Goal: Task Accomplishment & Management: Use online tool/utility

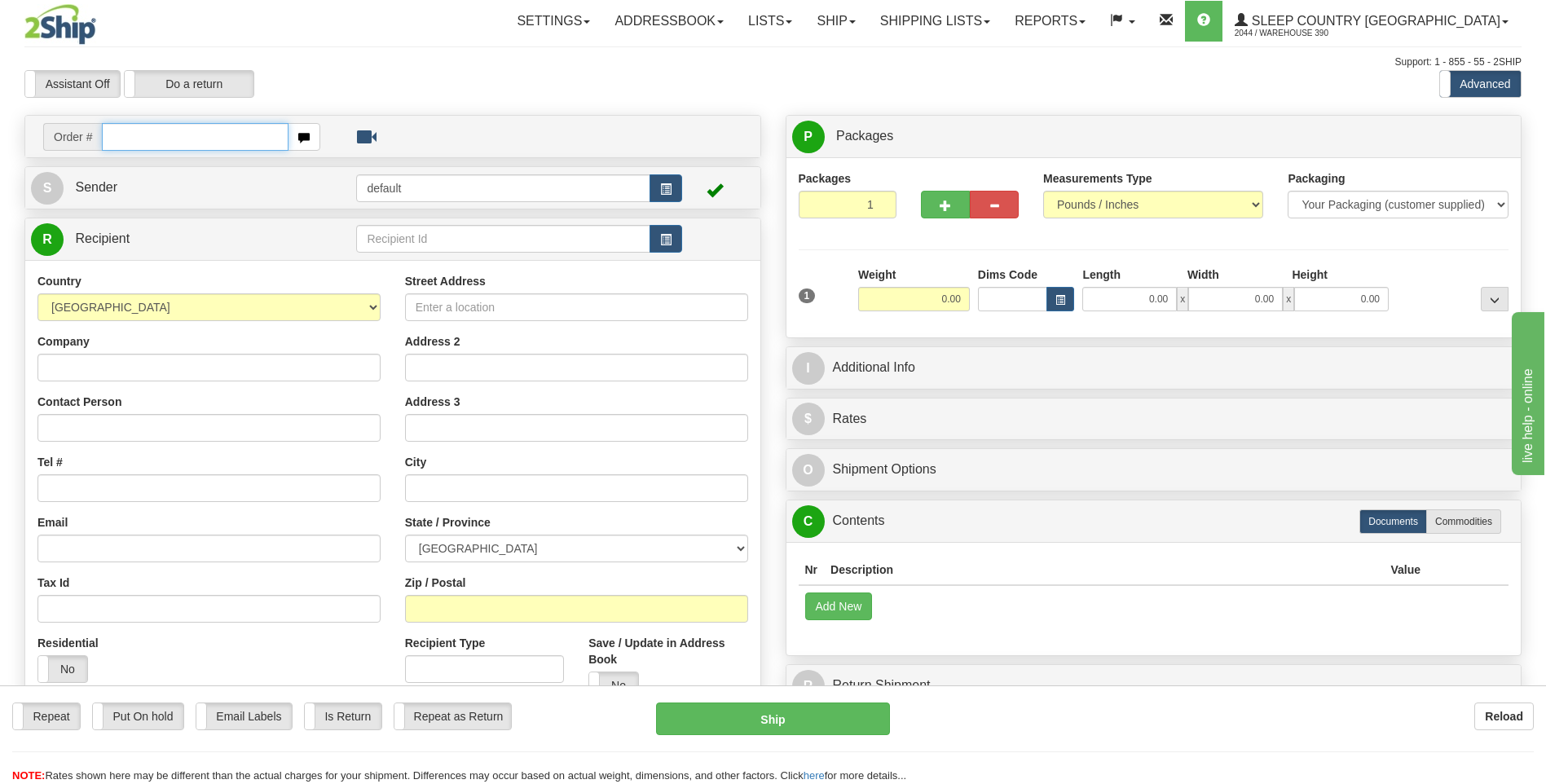
click at [207, 136] on input "text" at bounding box center [194, 137] width 186 height 27
type input "9000I093957"
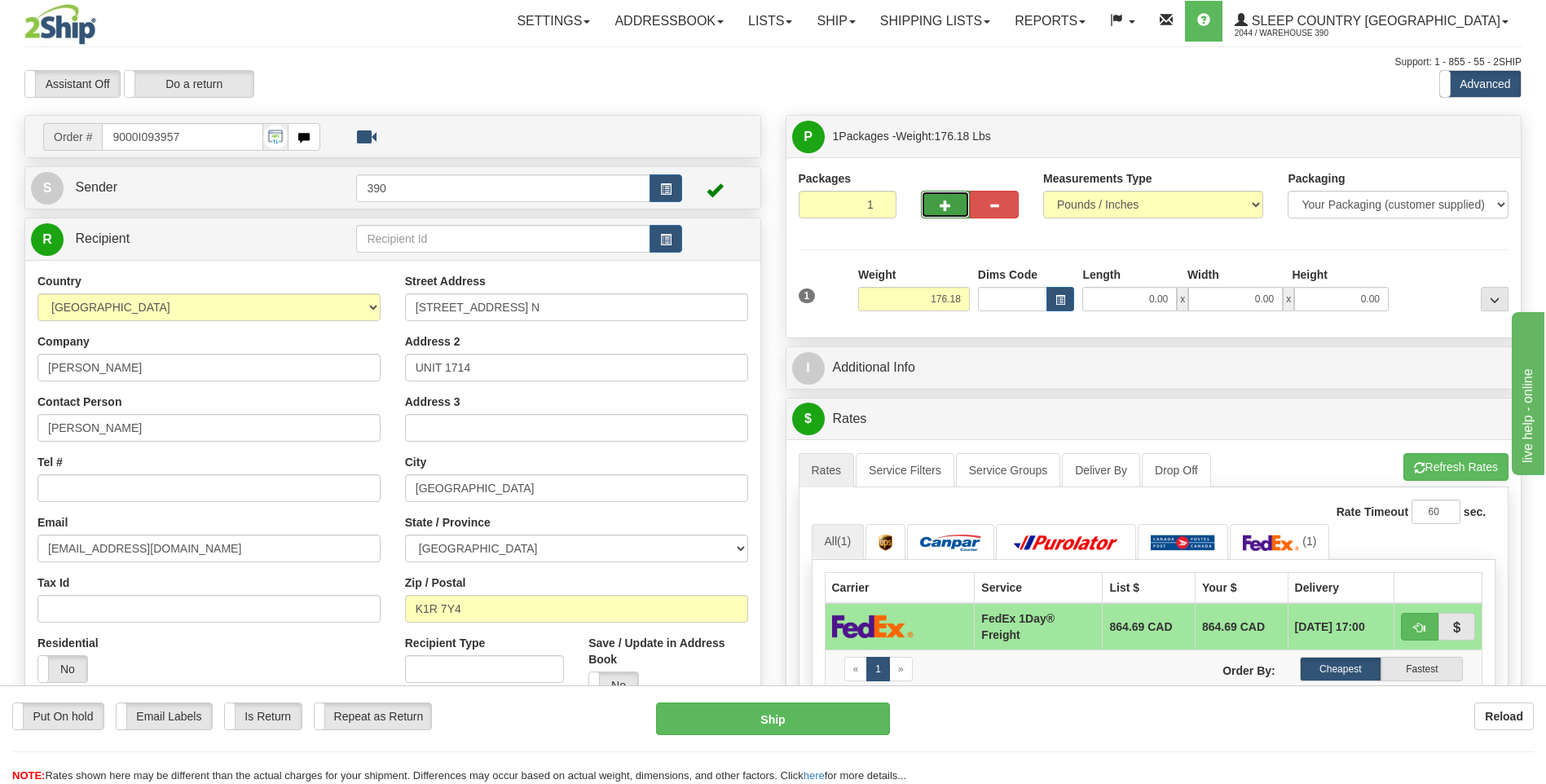
click at [948, 204] on span "button" at bounding box center [946, 205] width 11 height 10
radio input "true"
type input "2"
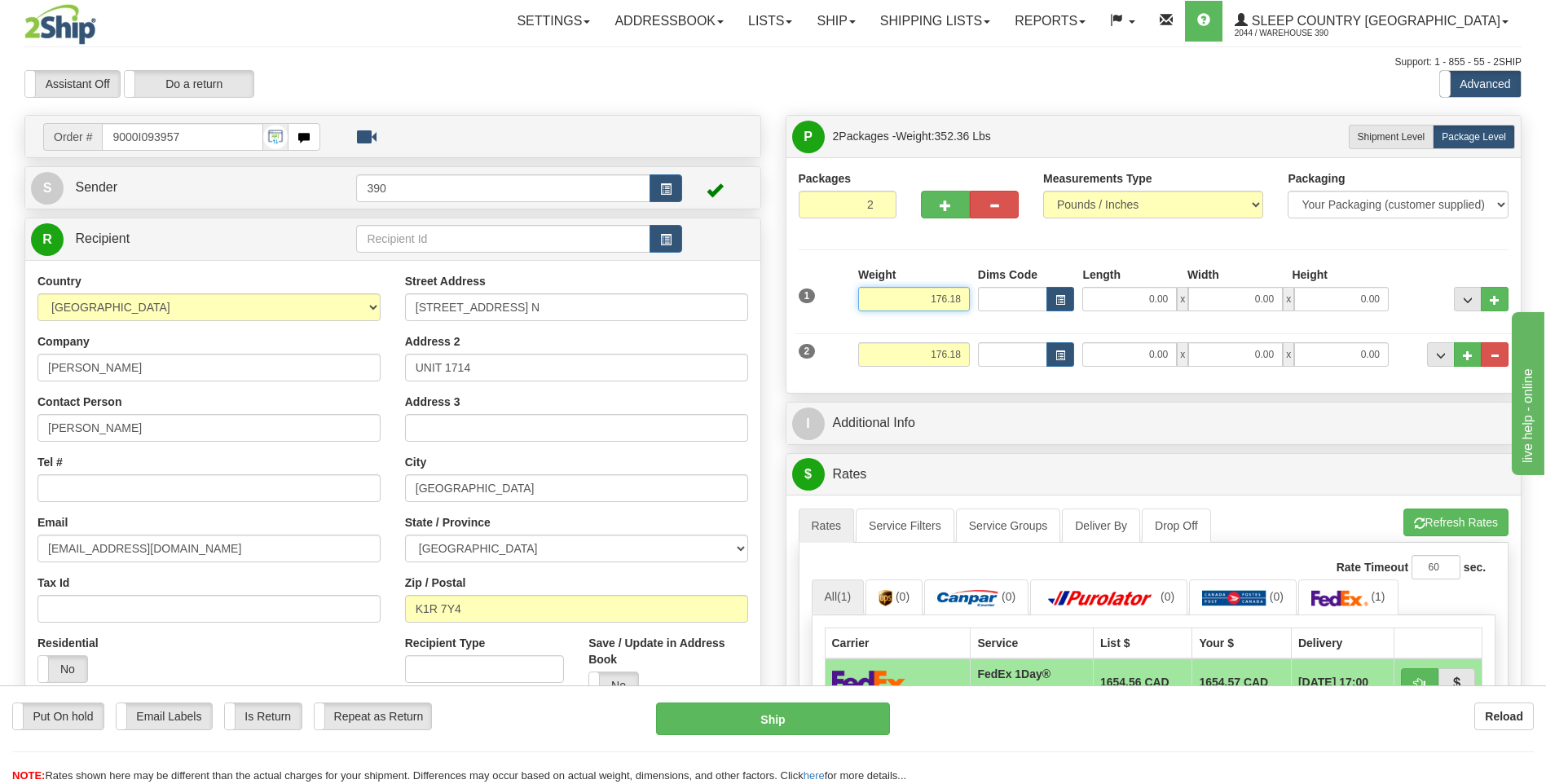
drag, startPoint x: 924, startPoint y: 300, endPoint x: 984, endPoint y: 298, distance: 60.0
click at [980, 298] on div "1 Weight 176.18 Dims Code x" at bounding box center [1154, 295] width 719 height 57
type input "88.09"
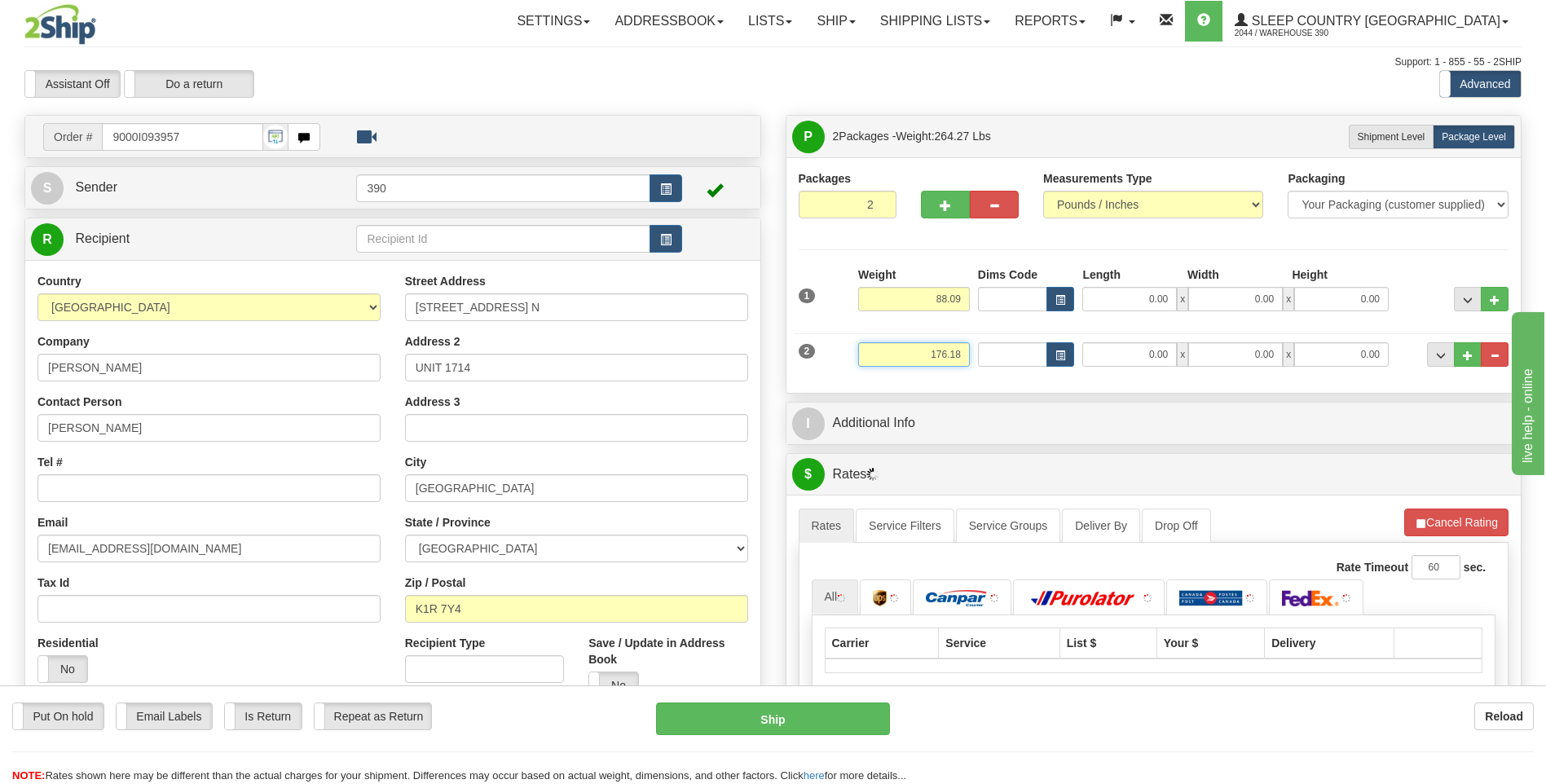
drag, startPoint x: 918, startPoint y: 351, endPoint x: 993, endPoint y: 352, distance: 75.0
click at [993, 352] on div "2 Weight 176.18 Dims Code Length Width 0.00" at bounding box center [1154, 352] width 719 height 55
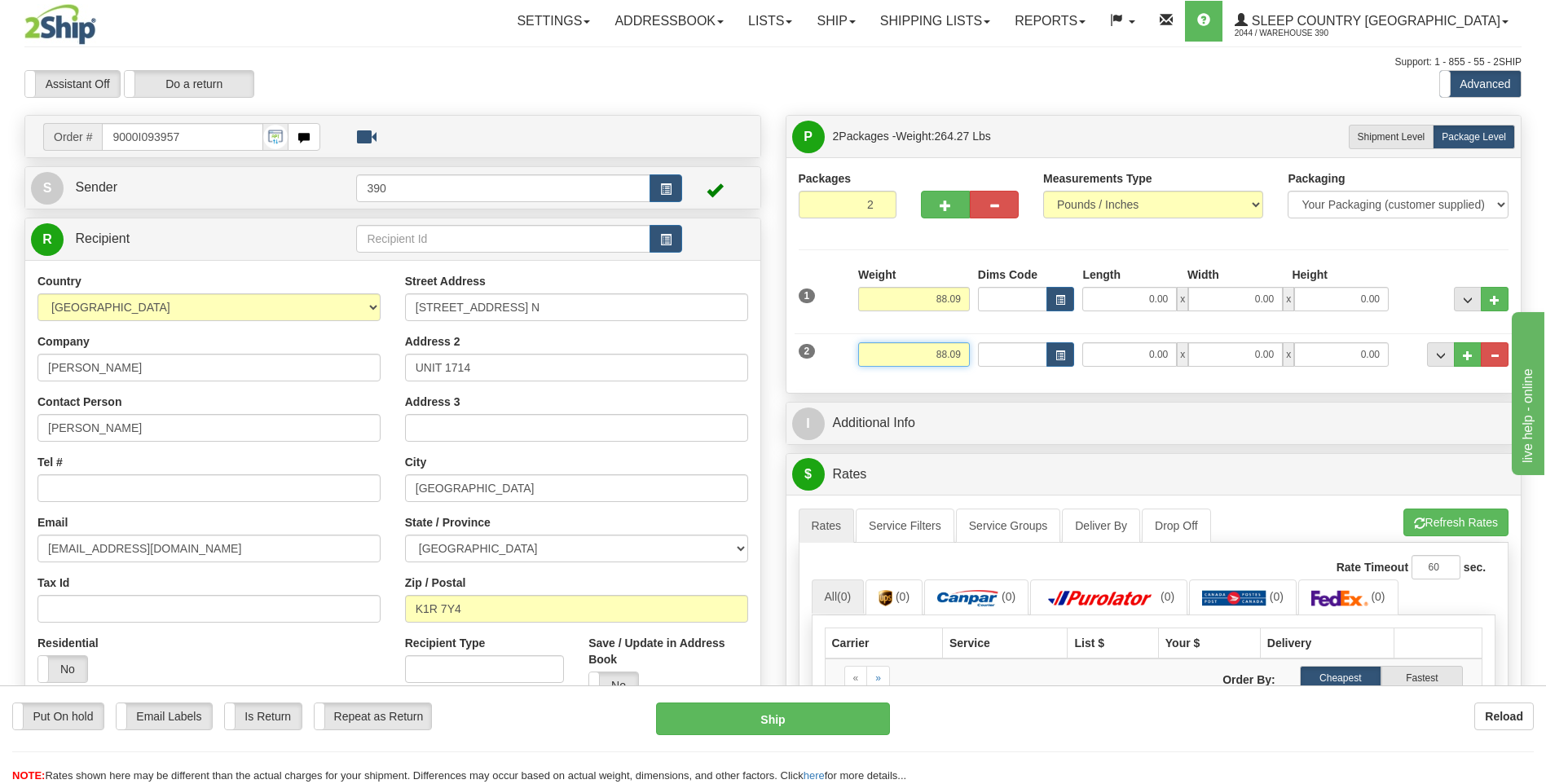
type input "88.09"
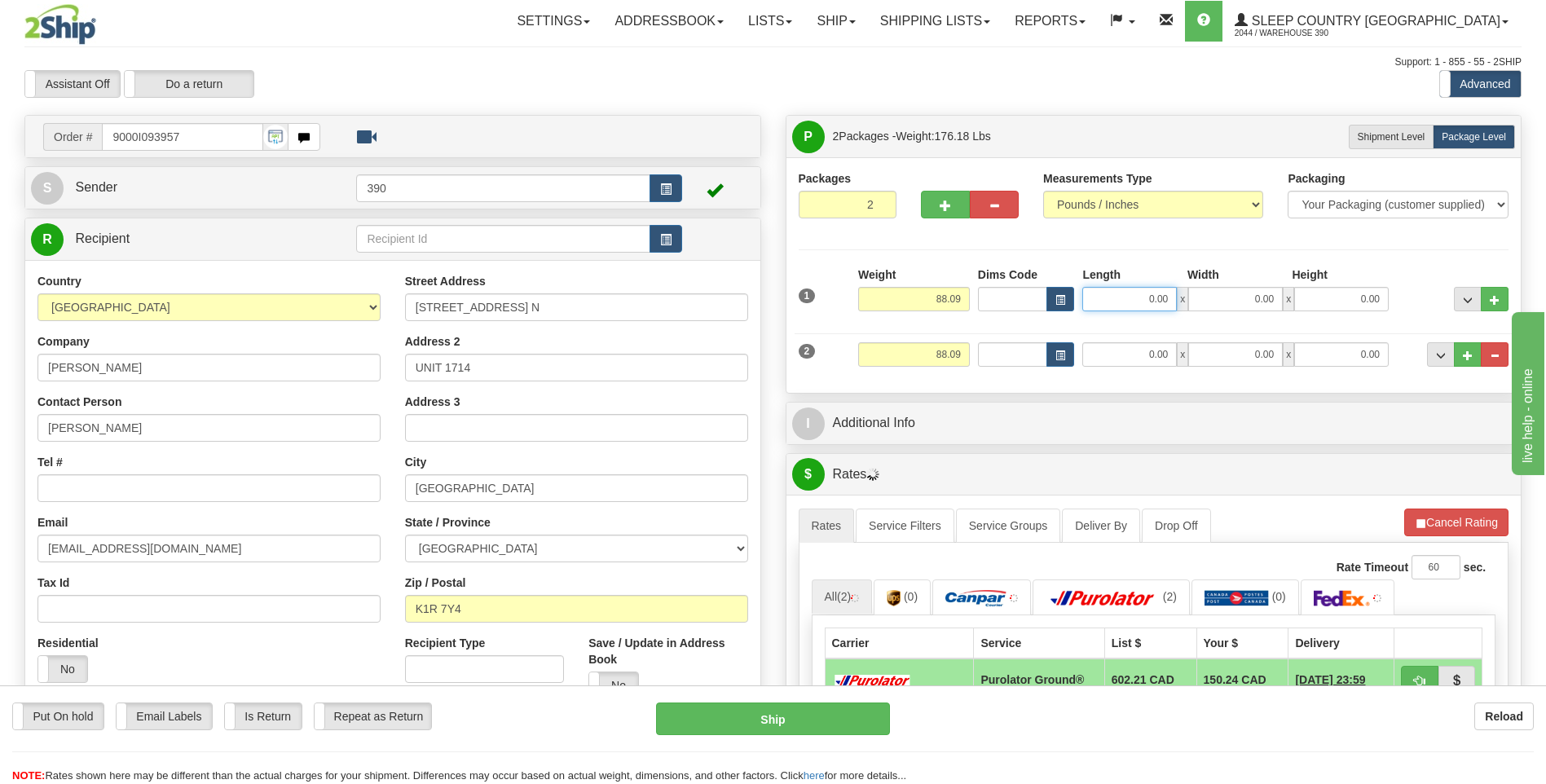
click at [1132, 295] on input "0.00" at bounding box center [1129, 299] width 94 height 24
type input "20.00"
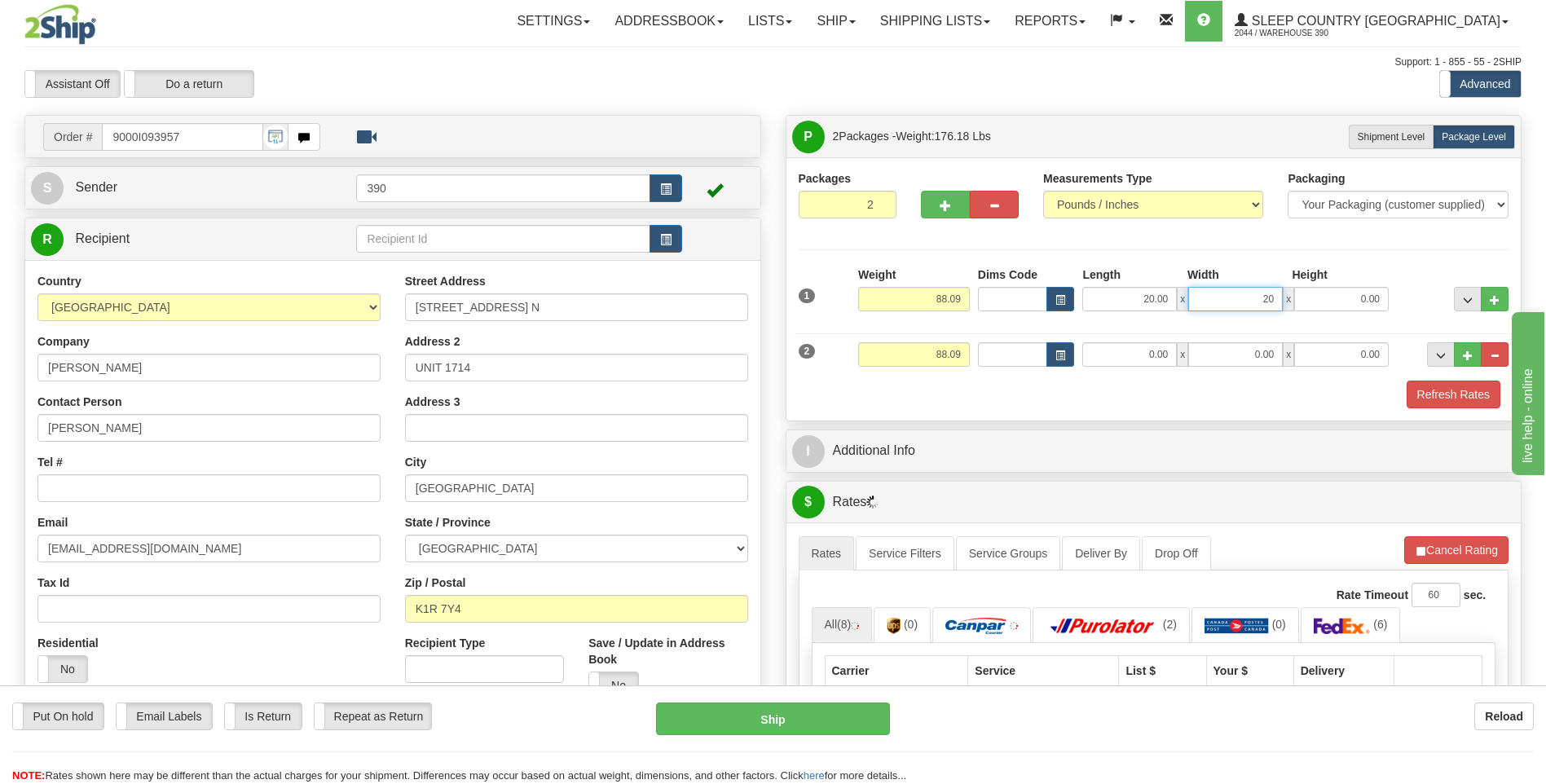
type input "20.00"
type input "40.00"
click at [1143, 383] on div "Refresh Rates" at bounding box center [1154, 394] width 719 height 27
click at [1118, 343] on input "0.00" at bounding box center [1129, 354] width 94 height 24
type input "20.00"
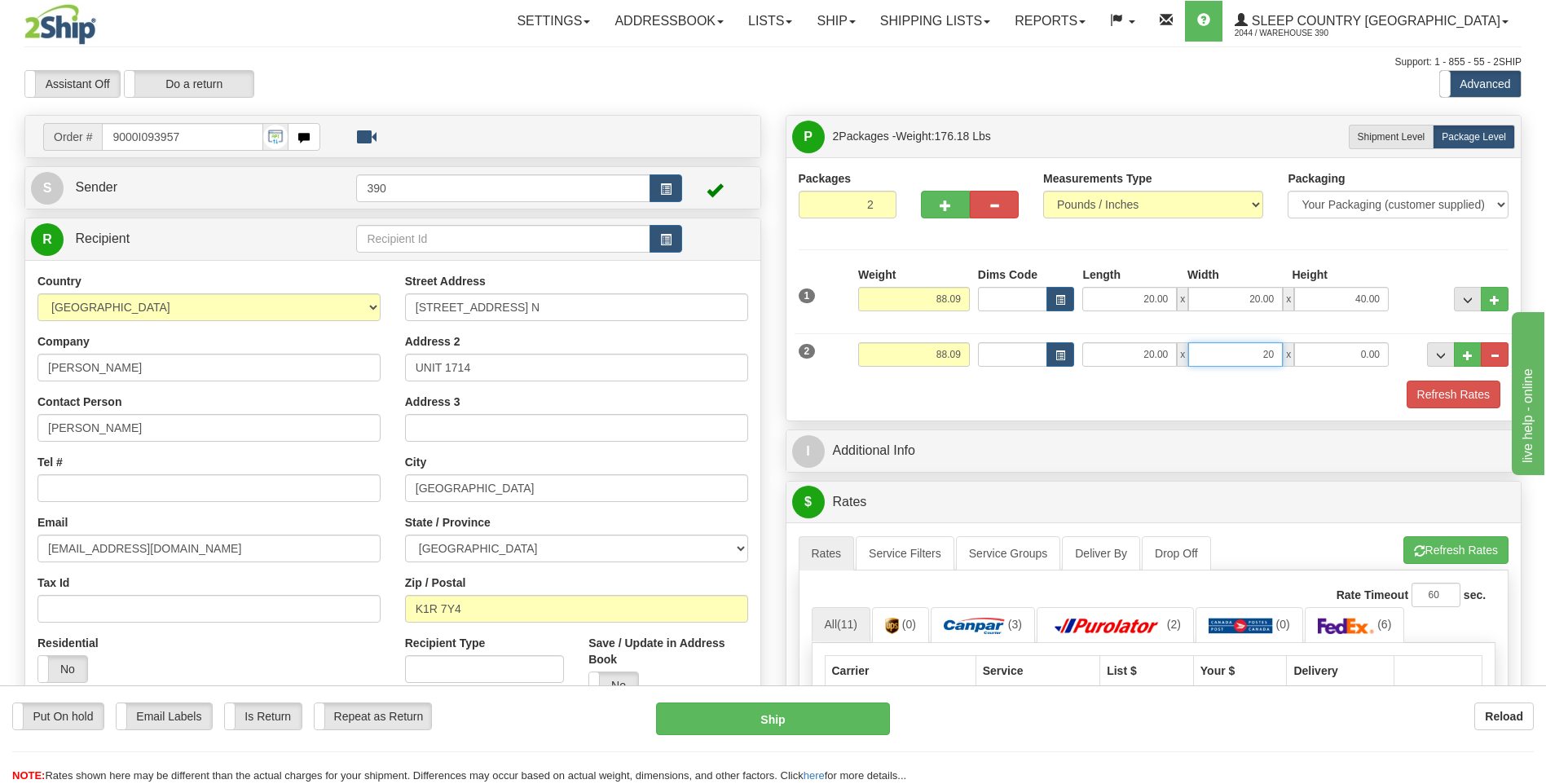
type input "20.00"
type input "40.00"
click at [1077, 406] on div "Refresh Rates" at bounding box center [1154, 394] width 719 height 27
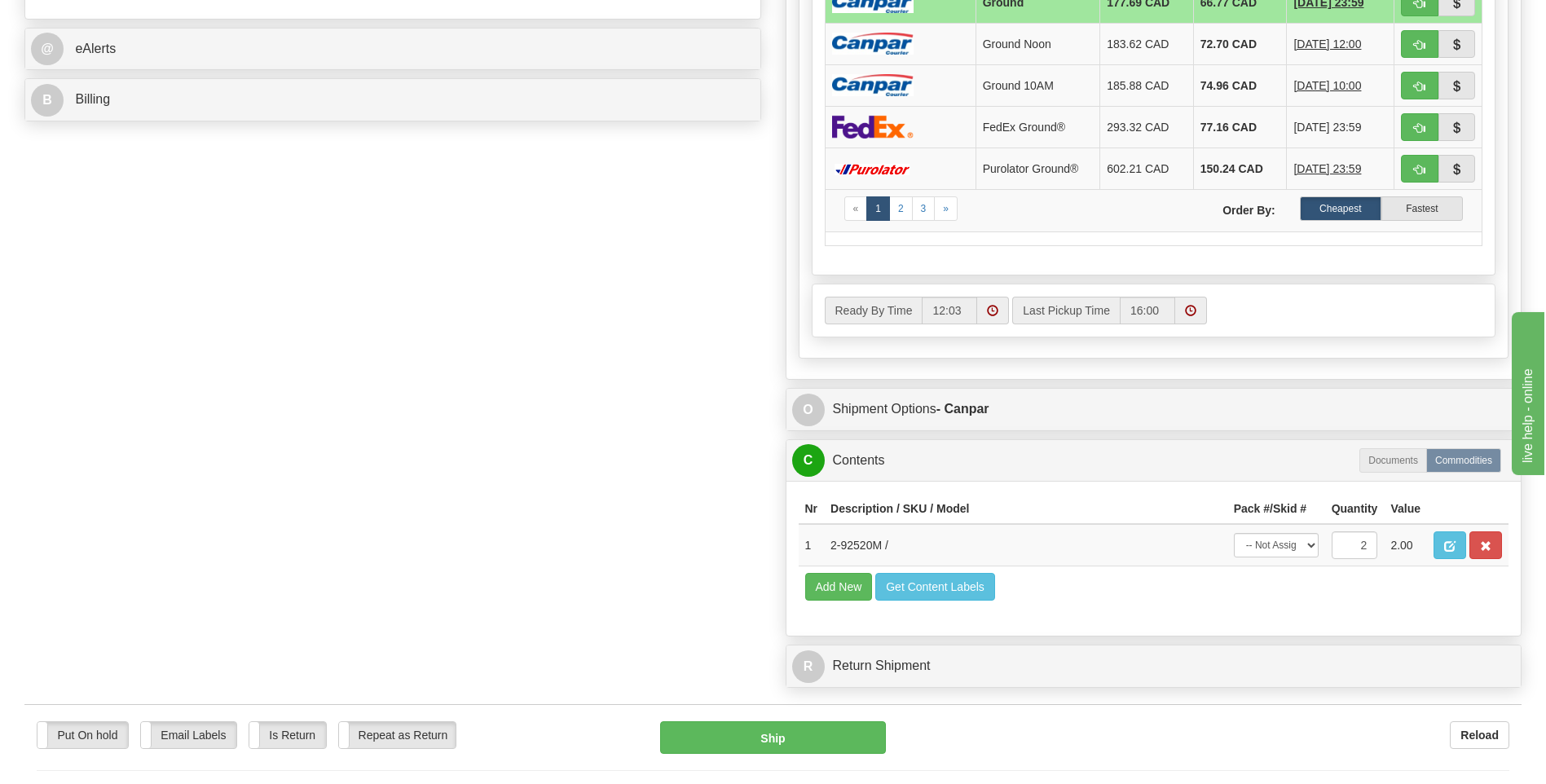
scroll to position [733, 0]
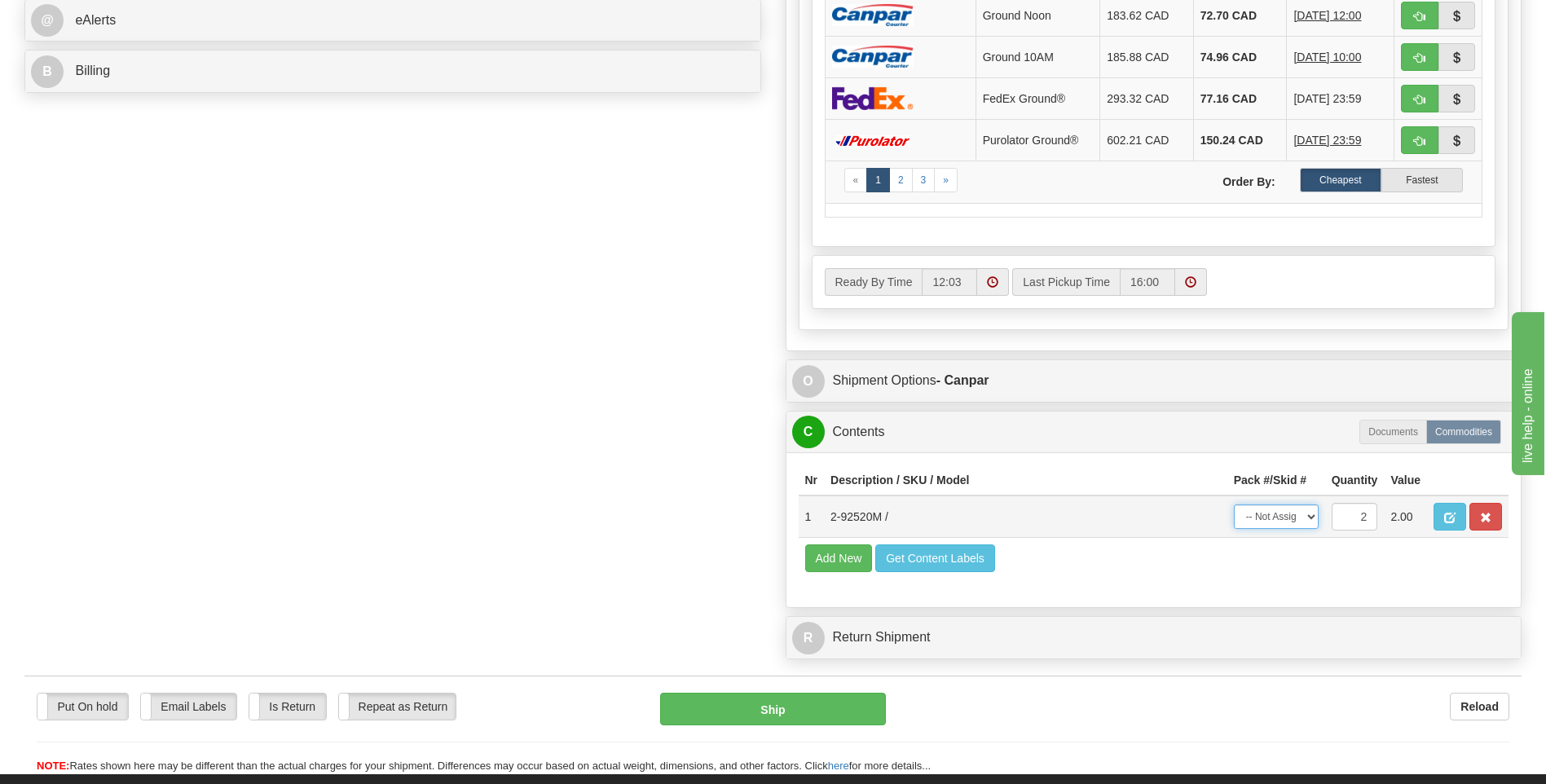
click at [1309, 518] on select "-- Not Assigned -- Package 1 Package 2 Split" at bounding box center [1276, 516] width 85 height 24
select select "SPLIT"
click at [1234, 504] on select "-- Not Assigned -- Package 1 Package 2 Split" at bounding box center [1276, 516] width 85 height 24
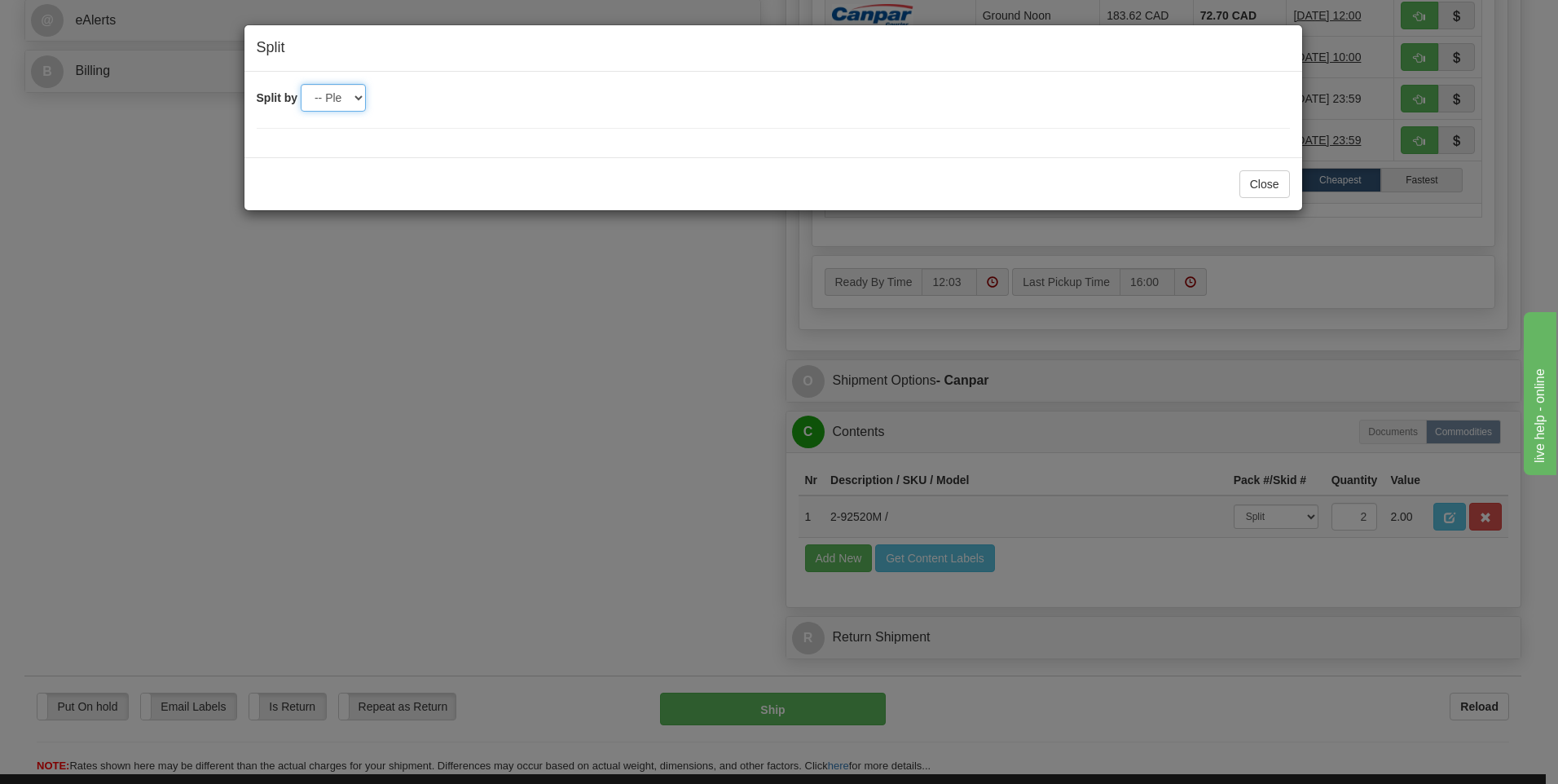
click at [364, 97] on select "-- Please select -- 2" at bounding box center [333, 97] width 65 height 27
select select "2"
click at [301, 84] on select "-- Please select -- 2" at bounding box center [333, 97] width 65 height 27
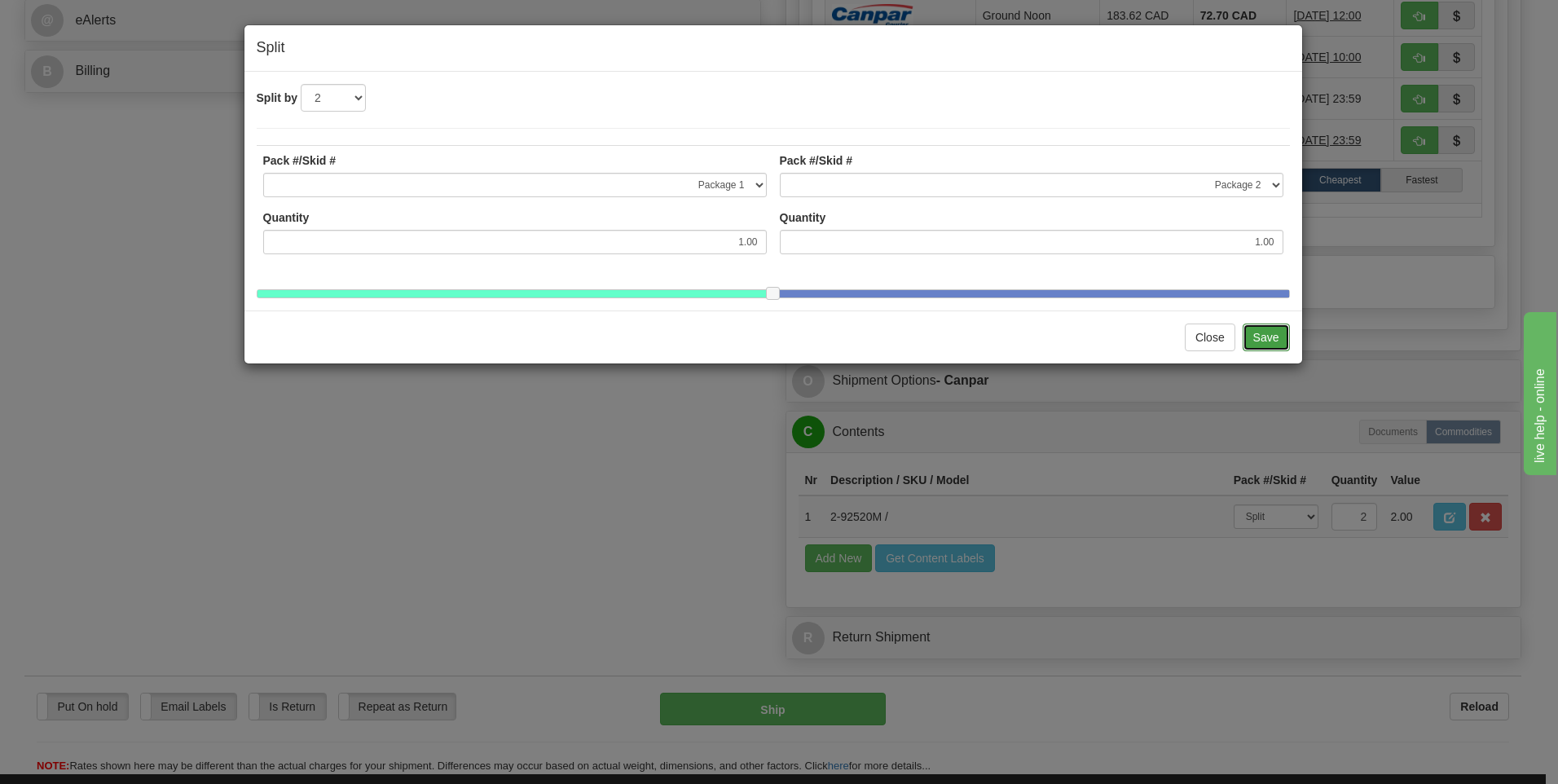
click at [1266, 349] on button "Save" at bounding box center [1267, 336] width 47 height 27
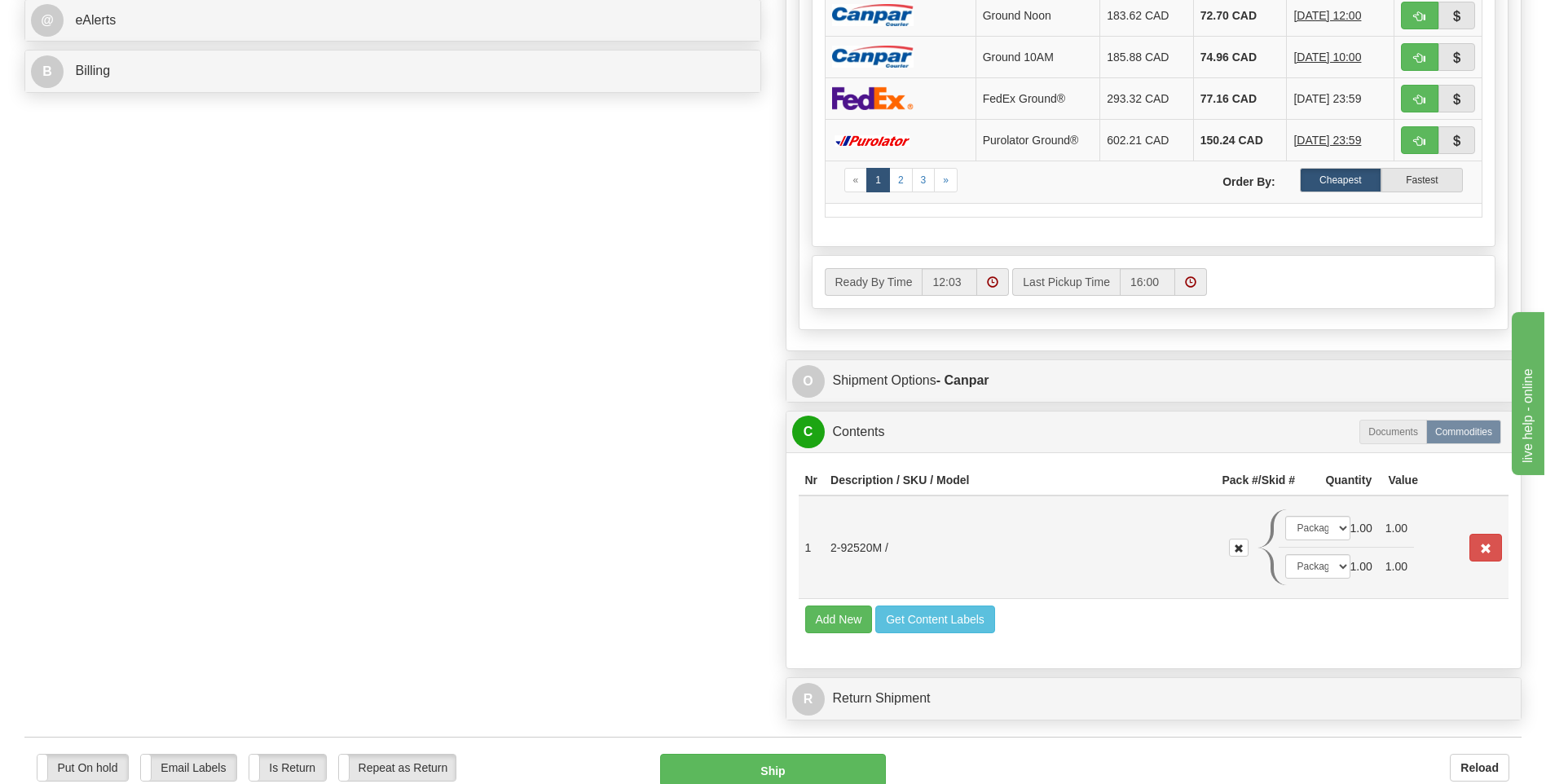
click at [1345, 532] on td "1.00" at bounding box center [1361, 528] width 35 height 39
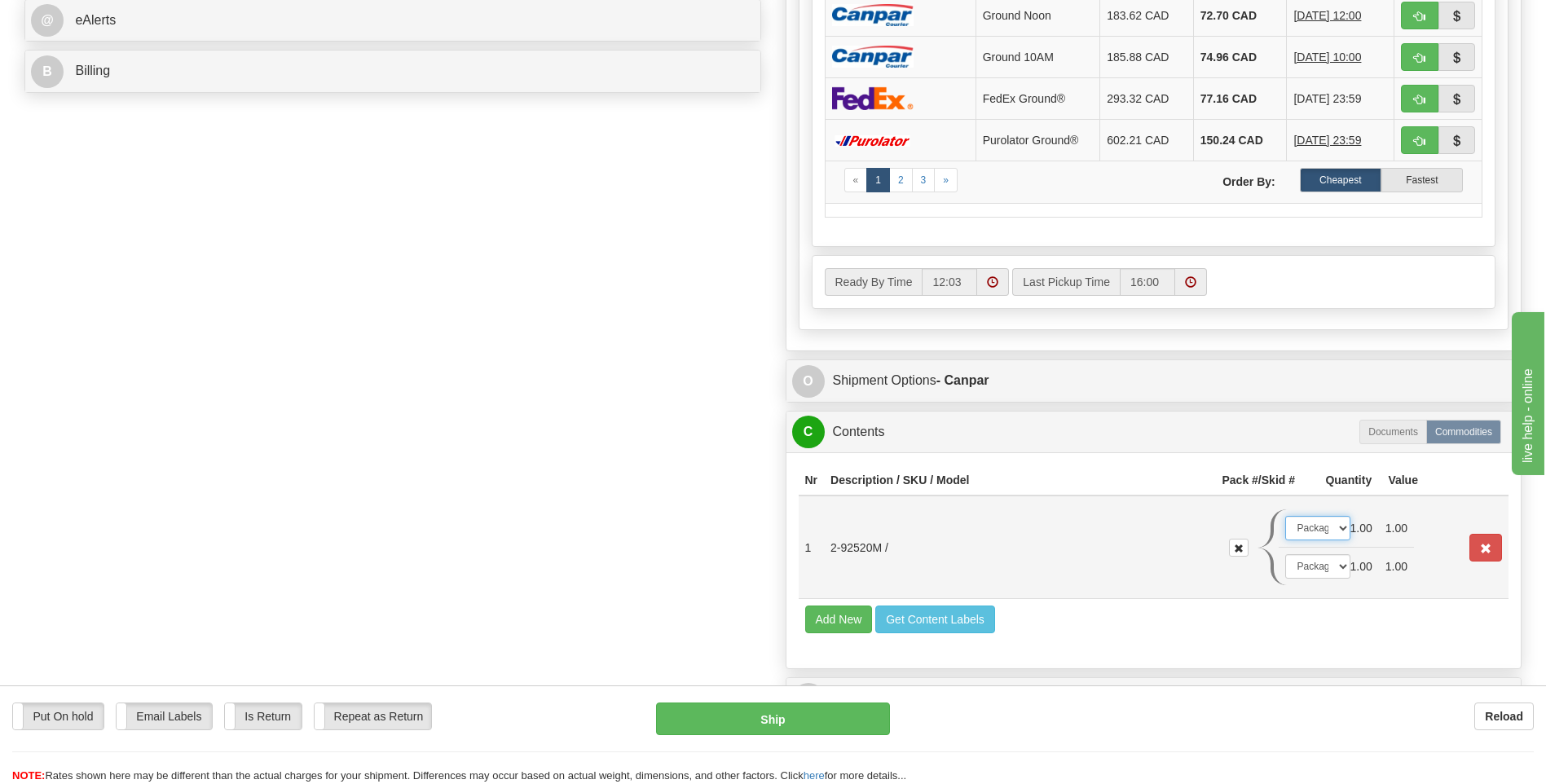
click at [1342, 531] on select "-- Not Assigned -- Package 1 Package 2" at bounding box center [1318, 528] width 65 height 24
click at [1286, 515] on select "-- Not Assigned -- Package 1 Package 2" at bounding box center [1318, 528] width 65 height 24
click at [1344, 563] on td "1.00" at bounding box center [1361, 566] width 35 height 39
click at [1339, 570] on select "-- Not Assigned -- Package 1 Package 2" at bounding box center [1318, 566] width 65 height 24
click at [1286, 554] on select "-- Not Assigned -- Package 1 Package 2" at bounding box center [1318, 566] width 65 height 24
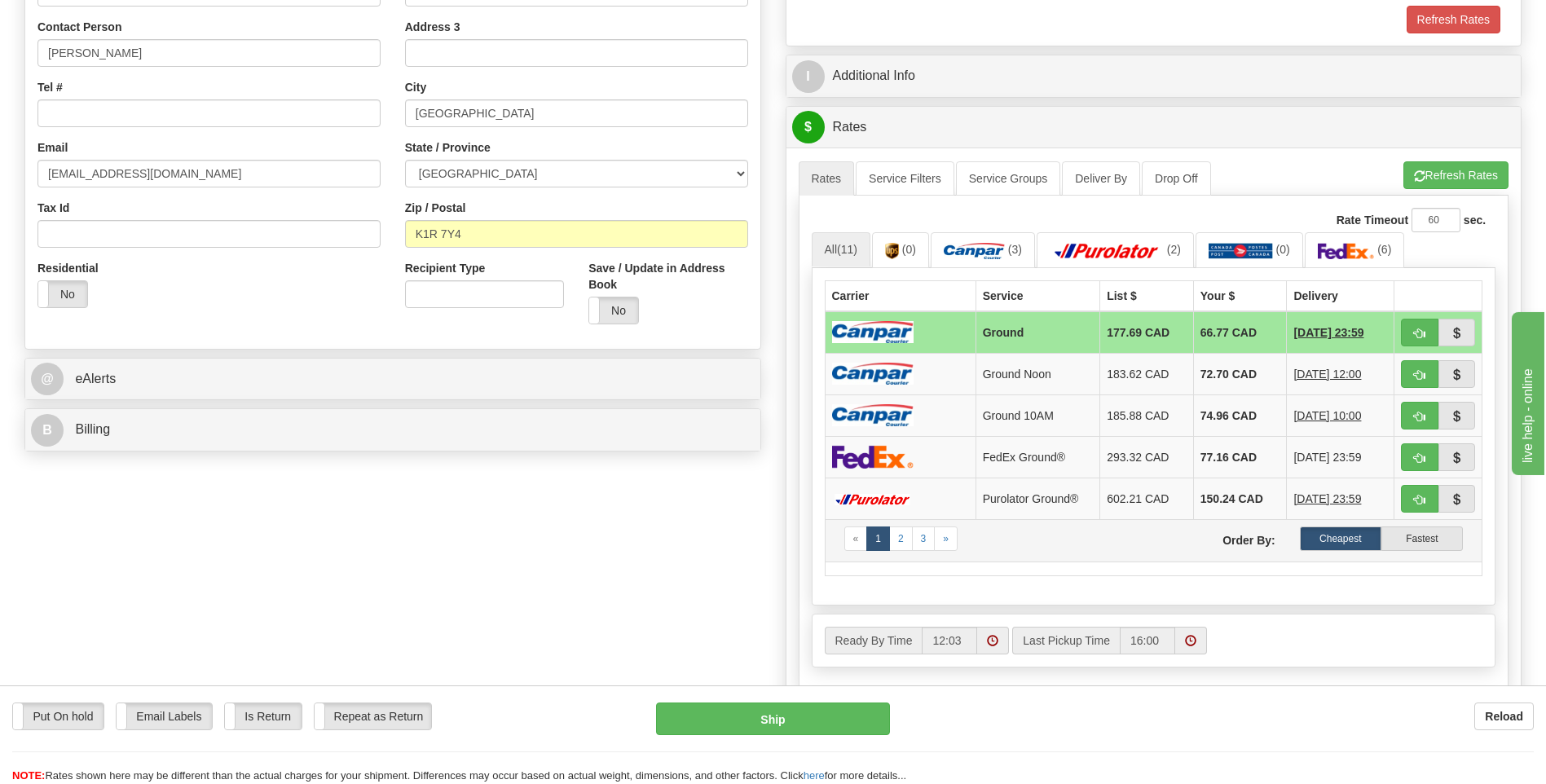
scroll to position [326, 0]
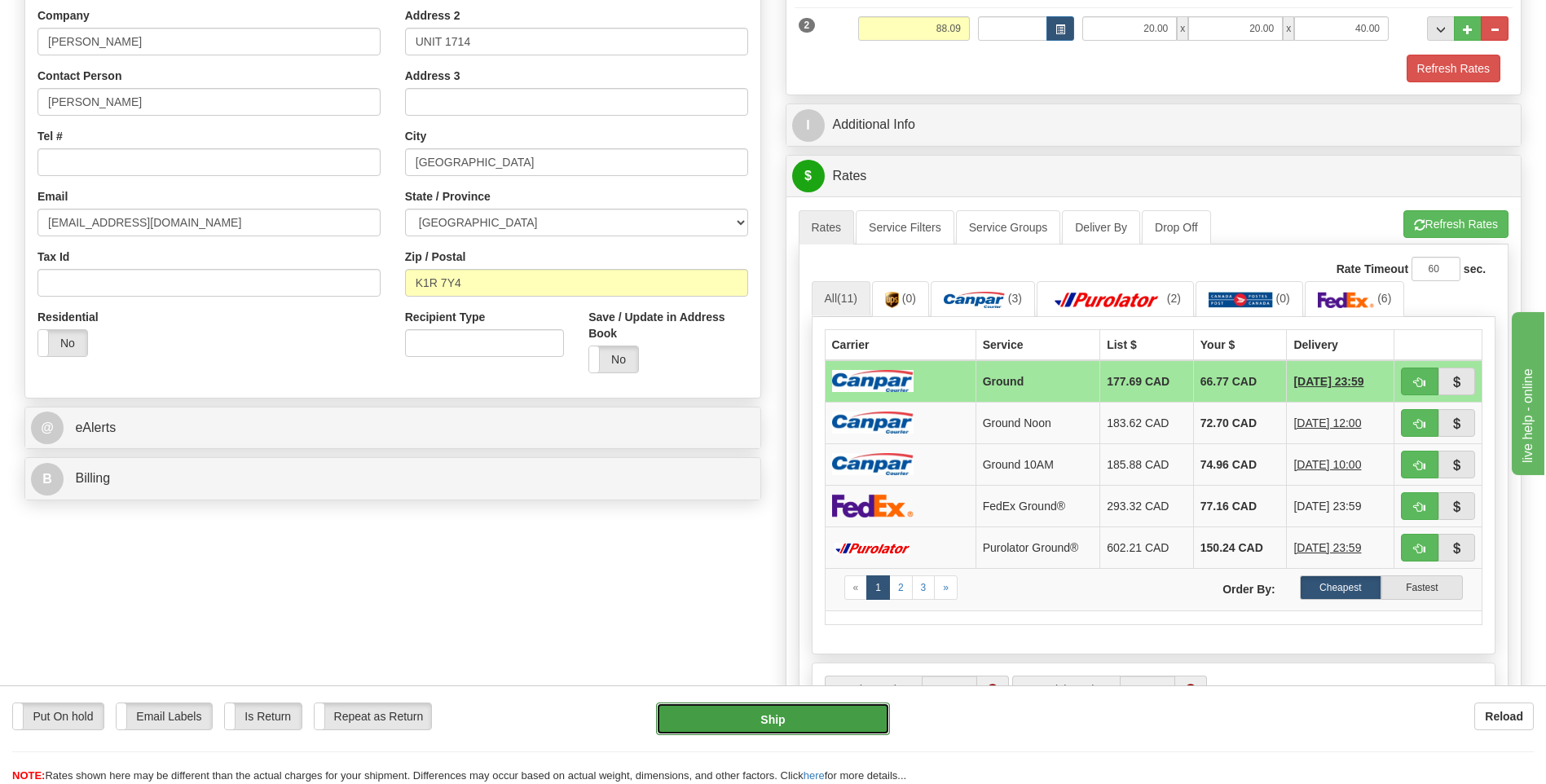
click at [767, 713] on button "Ship" at bounding box center [772, 718] width 233 height 33
type input "1"
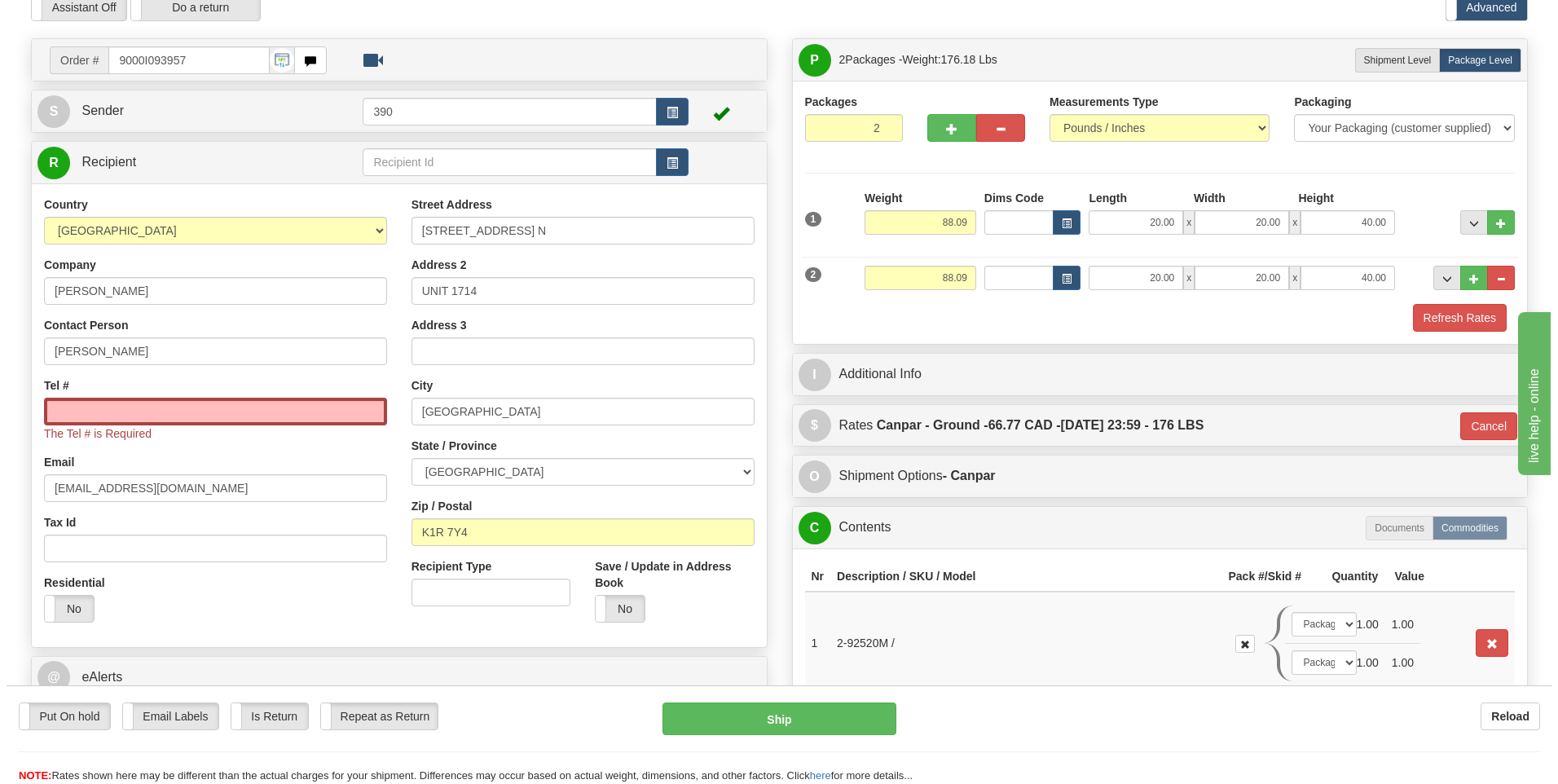
scroll to position [0, 0]
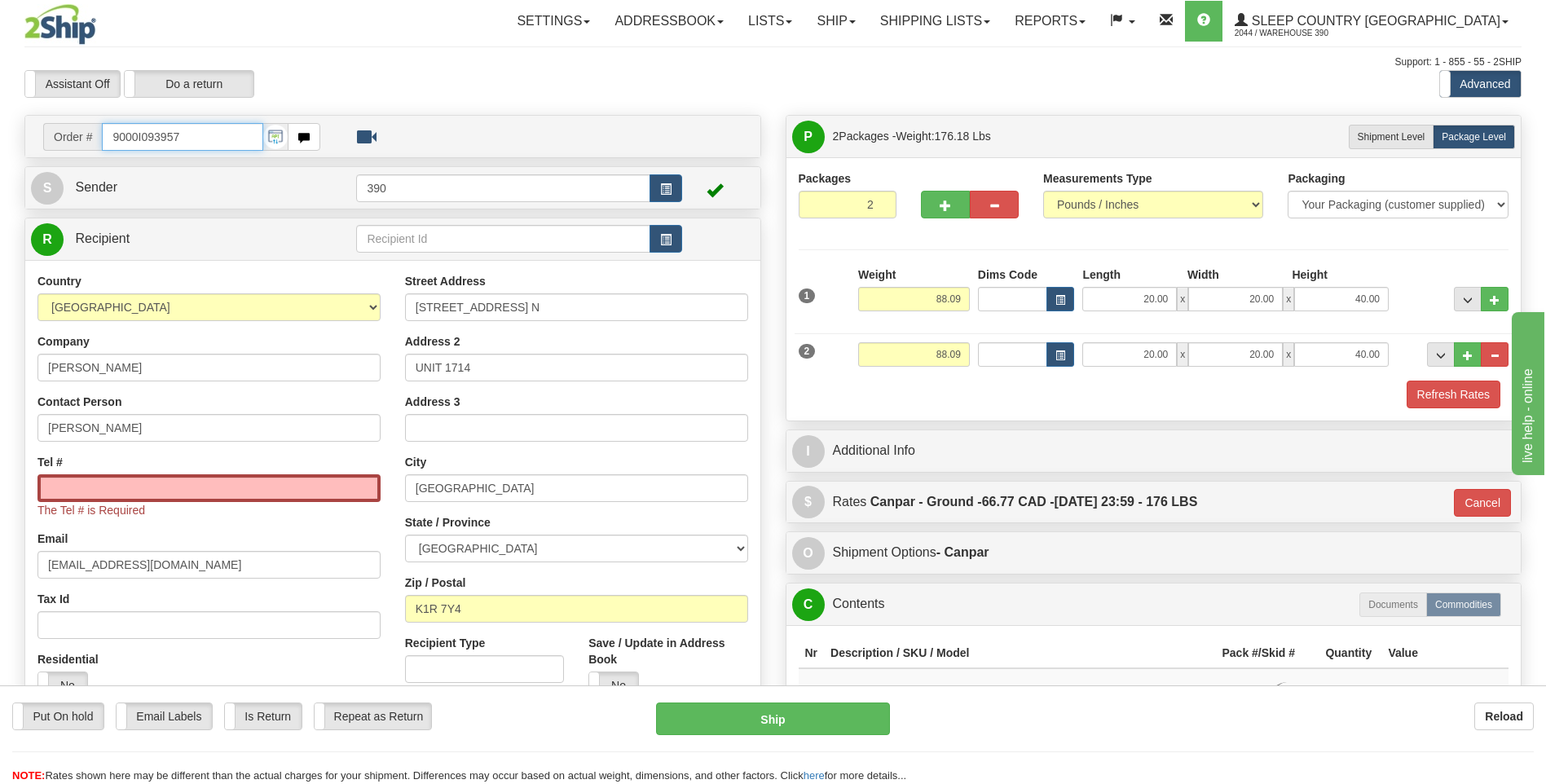
click at [201, 140] on input "9000I093957" at bounding box center [182, 137] width 160 height 27
drag, startPoint x: 201, startPoint y: 140, endPoint x: 108, endPoint y: 144, distance: 93.1
click at [114, 139] on input "9000I093957" at bounding box center [182, 137] width 160 height 27
click at [217, 486] on input "Tel #" at bounding box center [209, 487] width 343 height 27
paste input "251 273-2777"
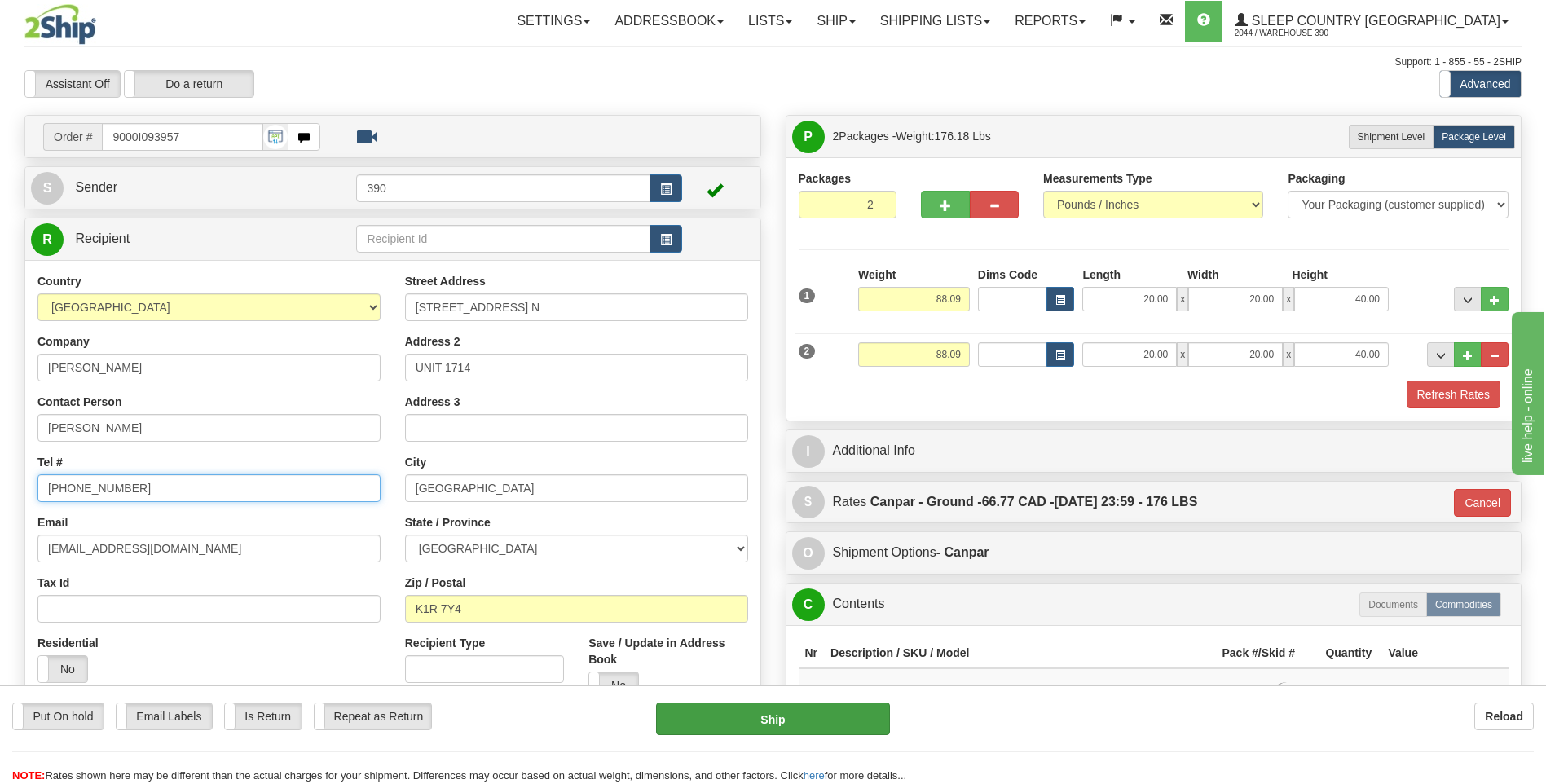
type input "251 273-2777"
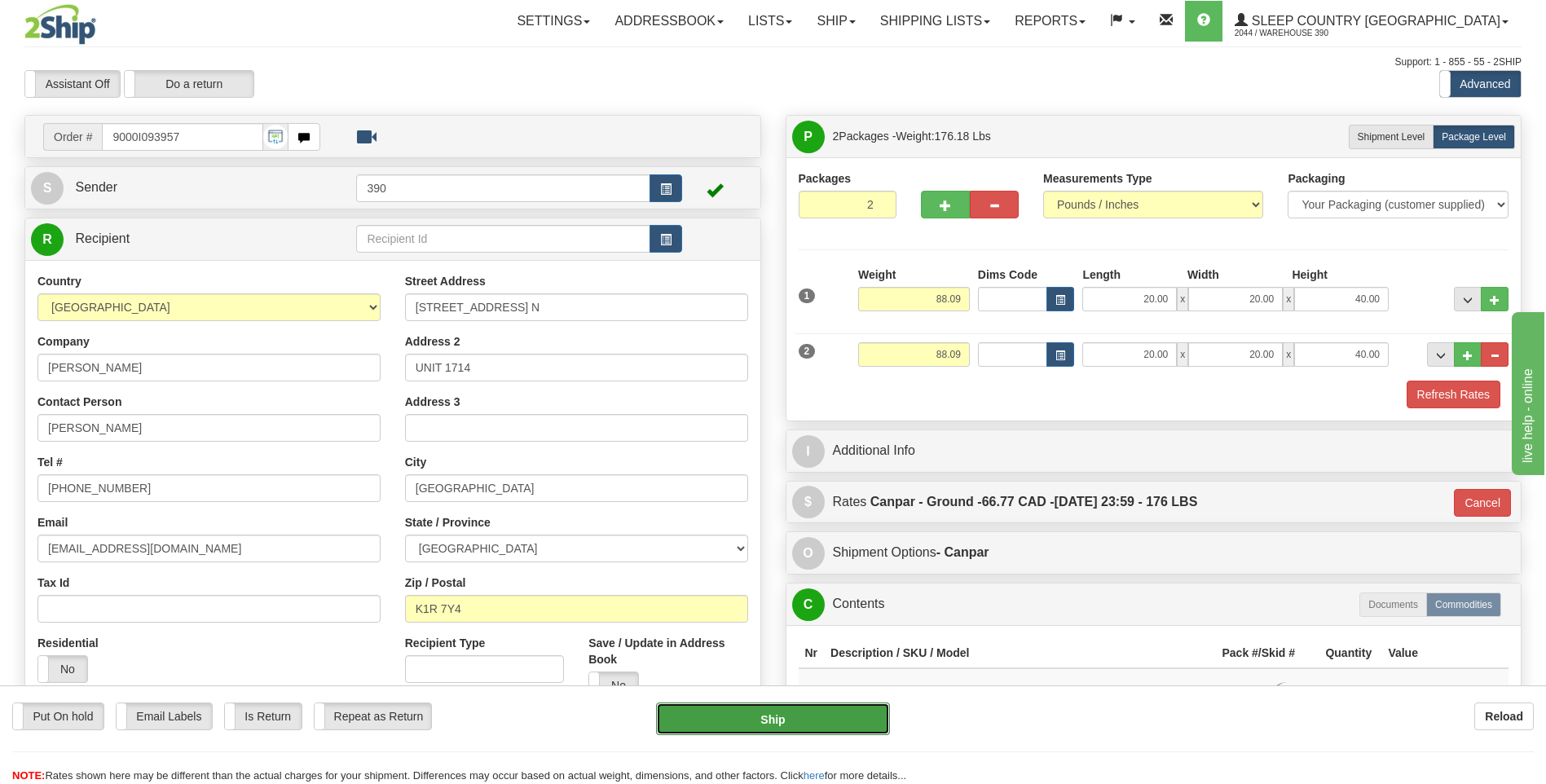
click at [686, 720] on button "Ship" at bounding box center [772, 718] width 233 height 33
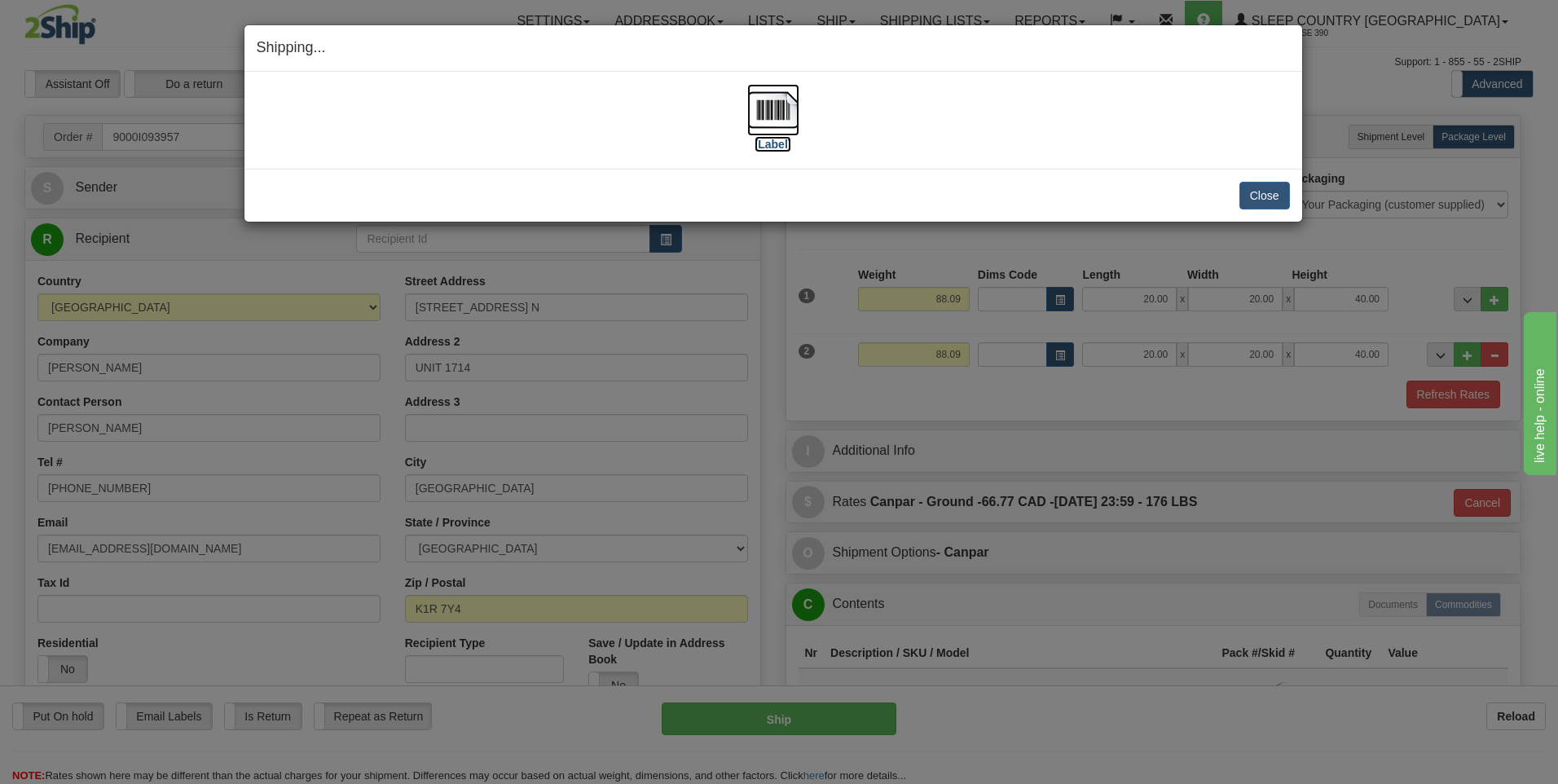
click img
click button "Close"
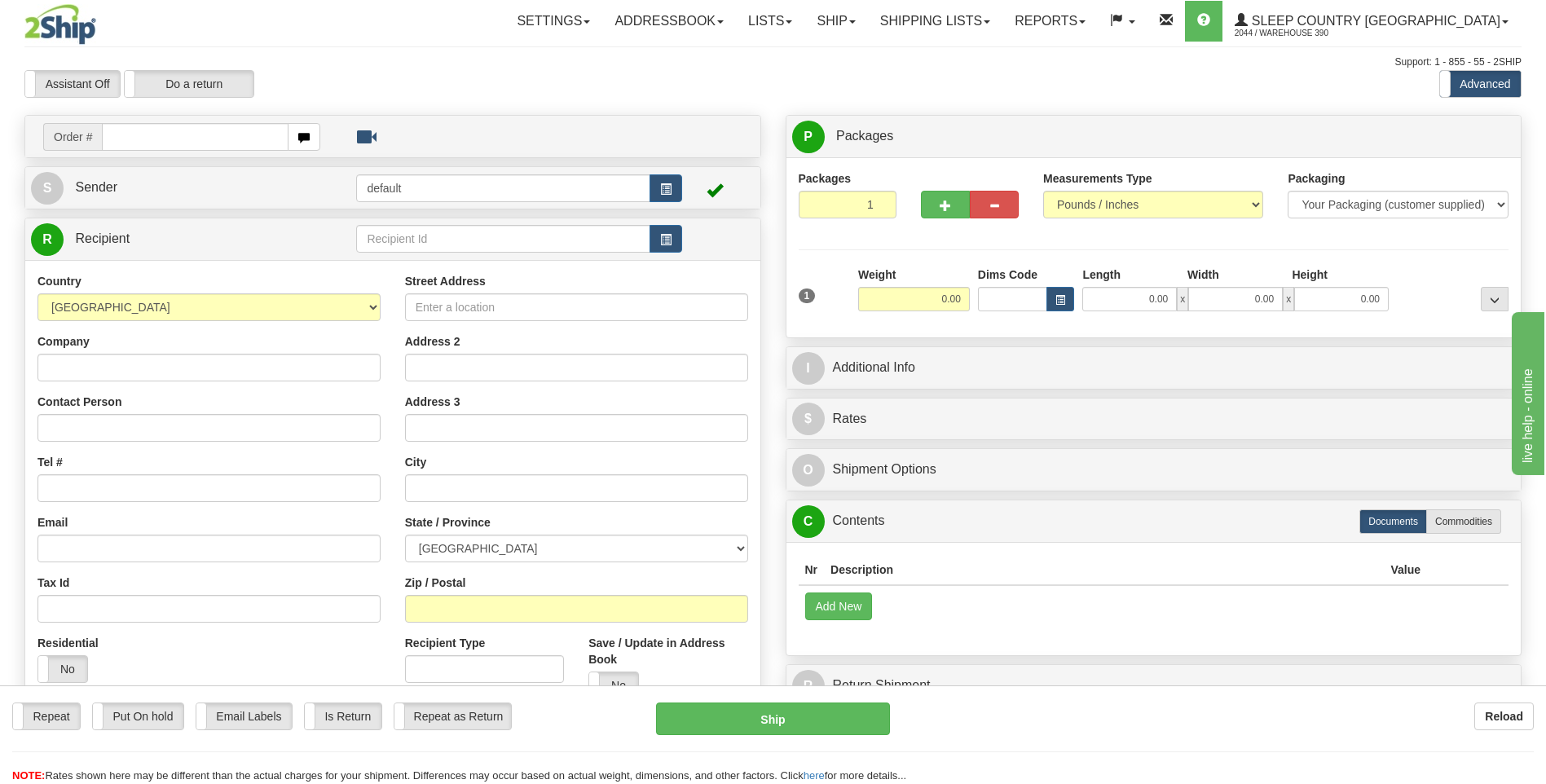
click at [141, 133] on input "text" at bounding box center [194, 137] width 186 height 27
type input "9002I092430"
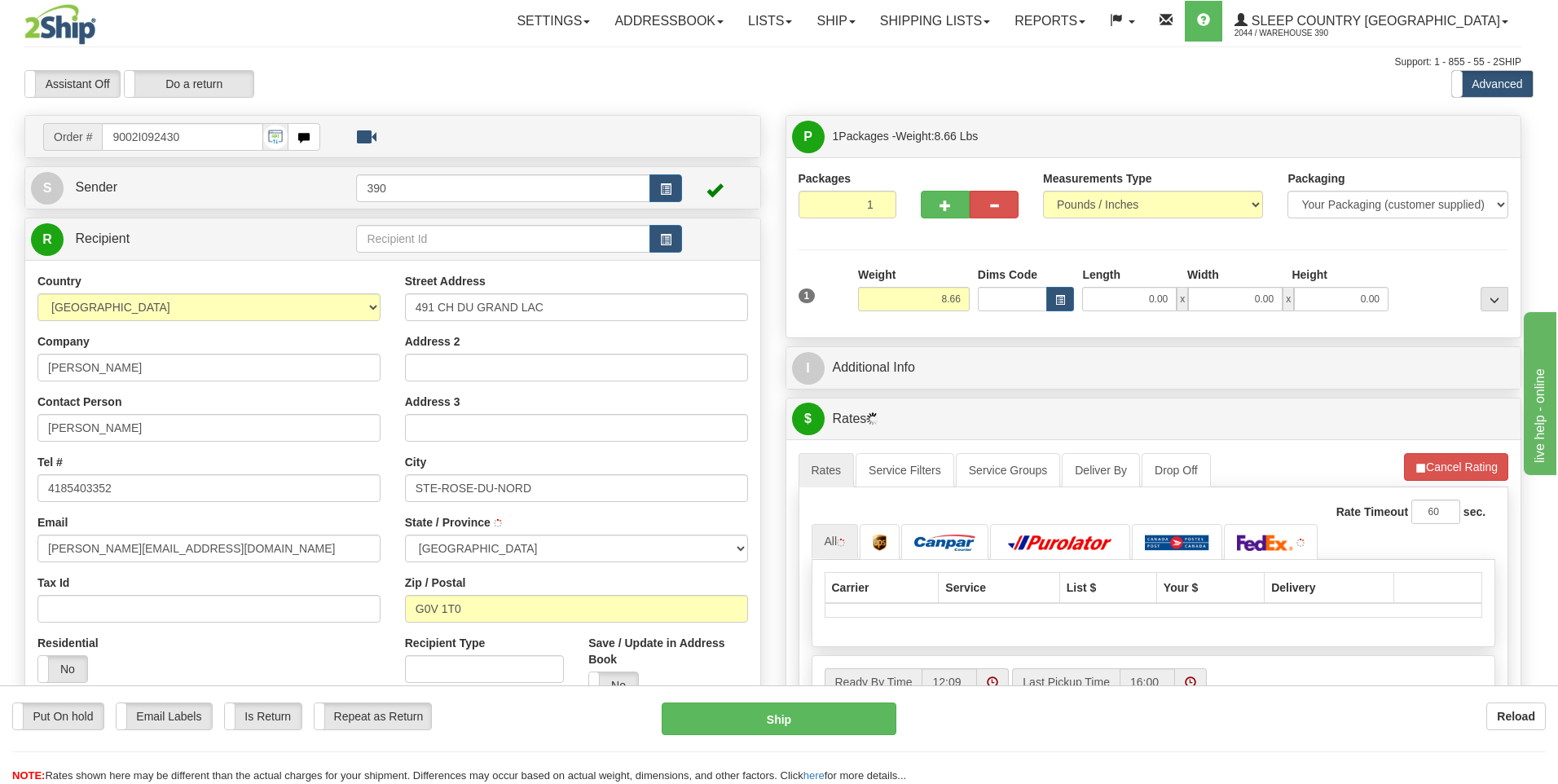
type input "SAINTE-ROSE-DU-NORD"
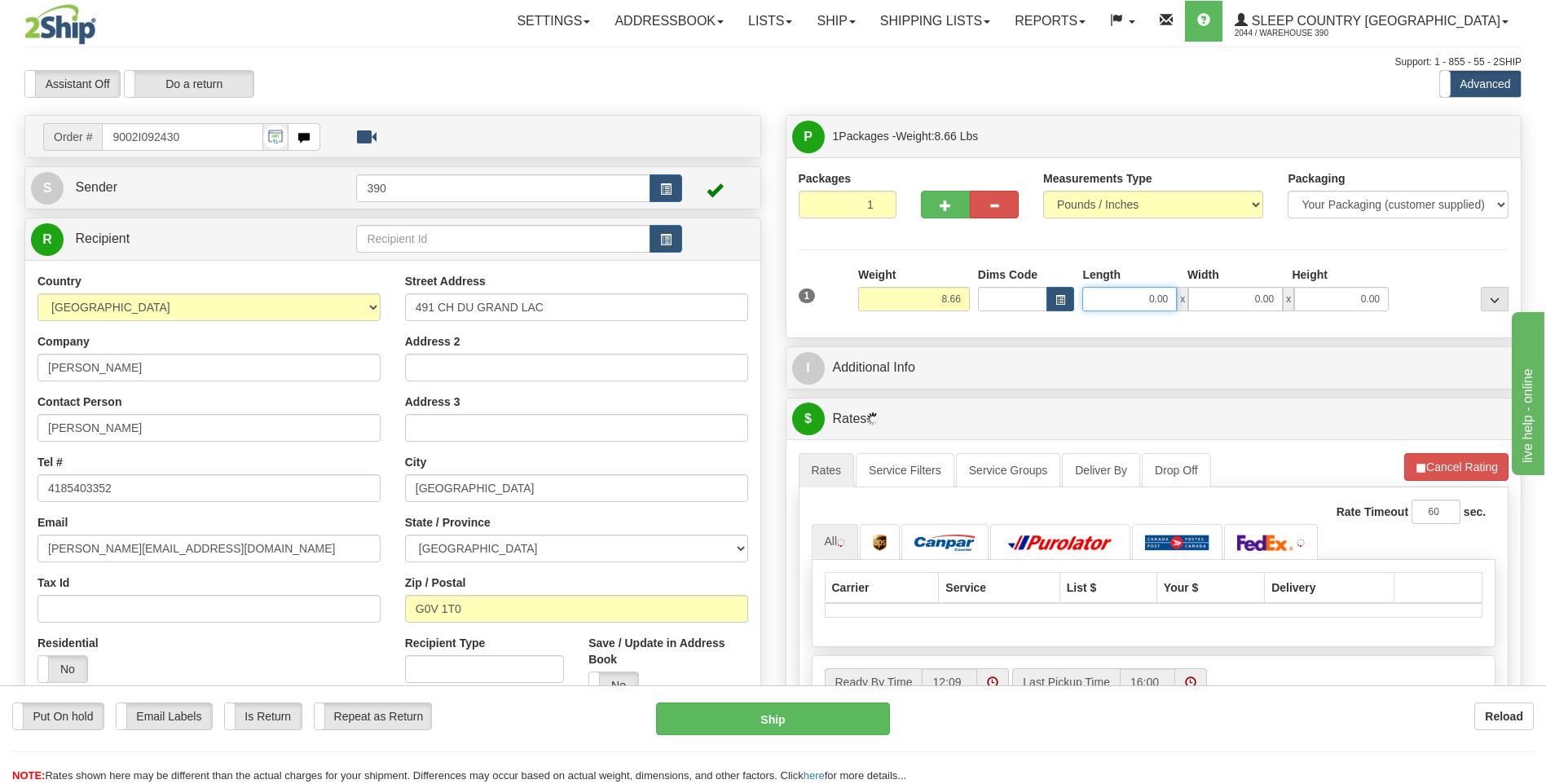
click at [1105, 301] on input "0.00" at bounding box center [1129, 299] width 94 height 24
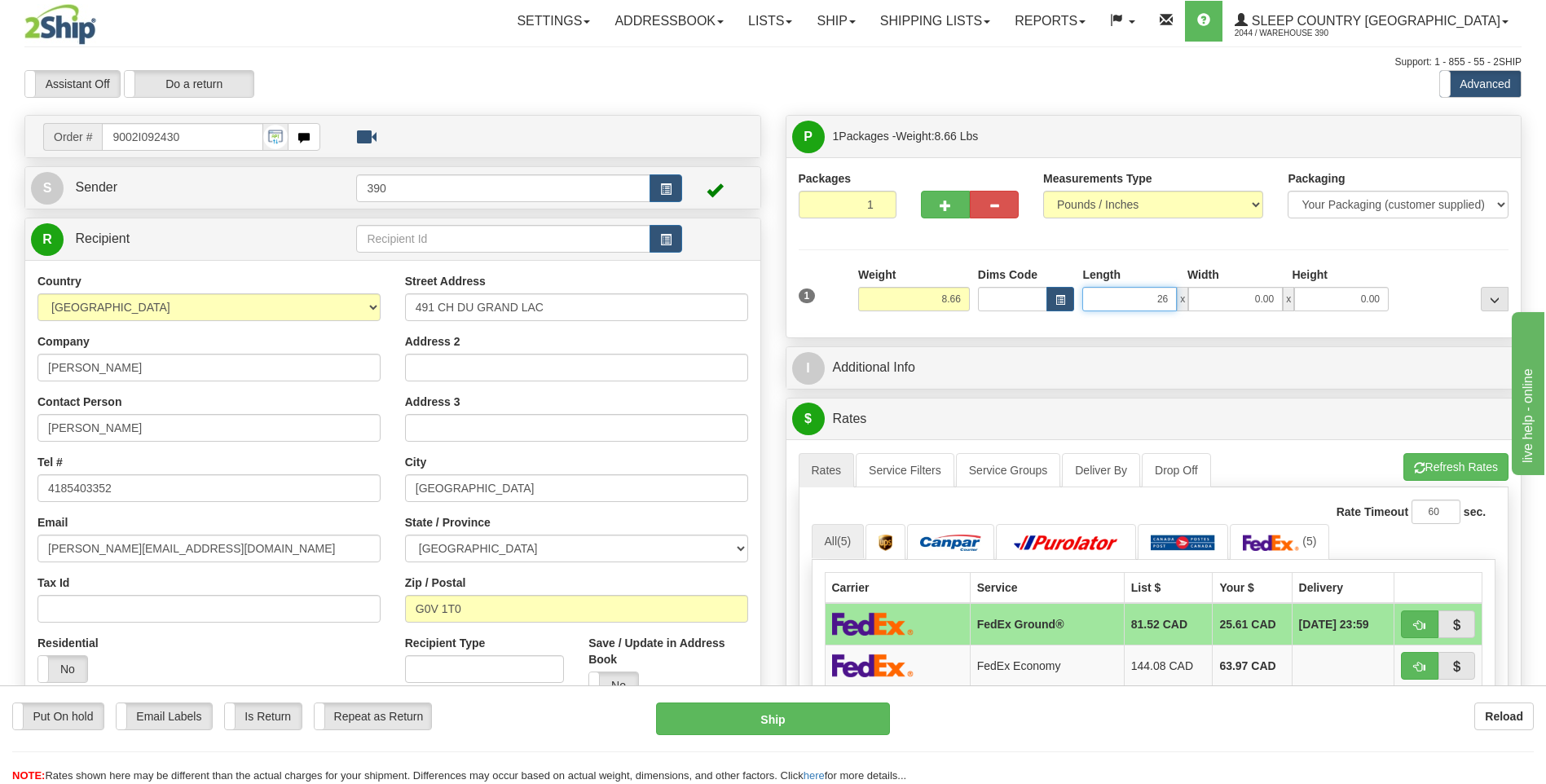
type input "26.00"
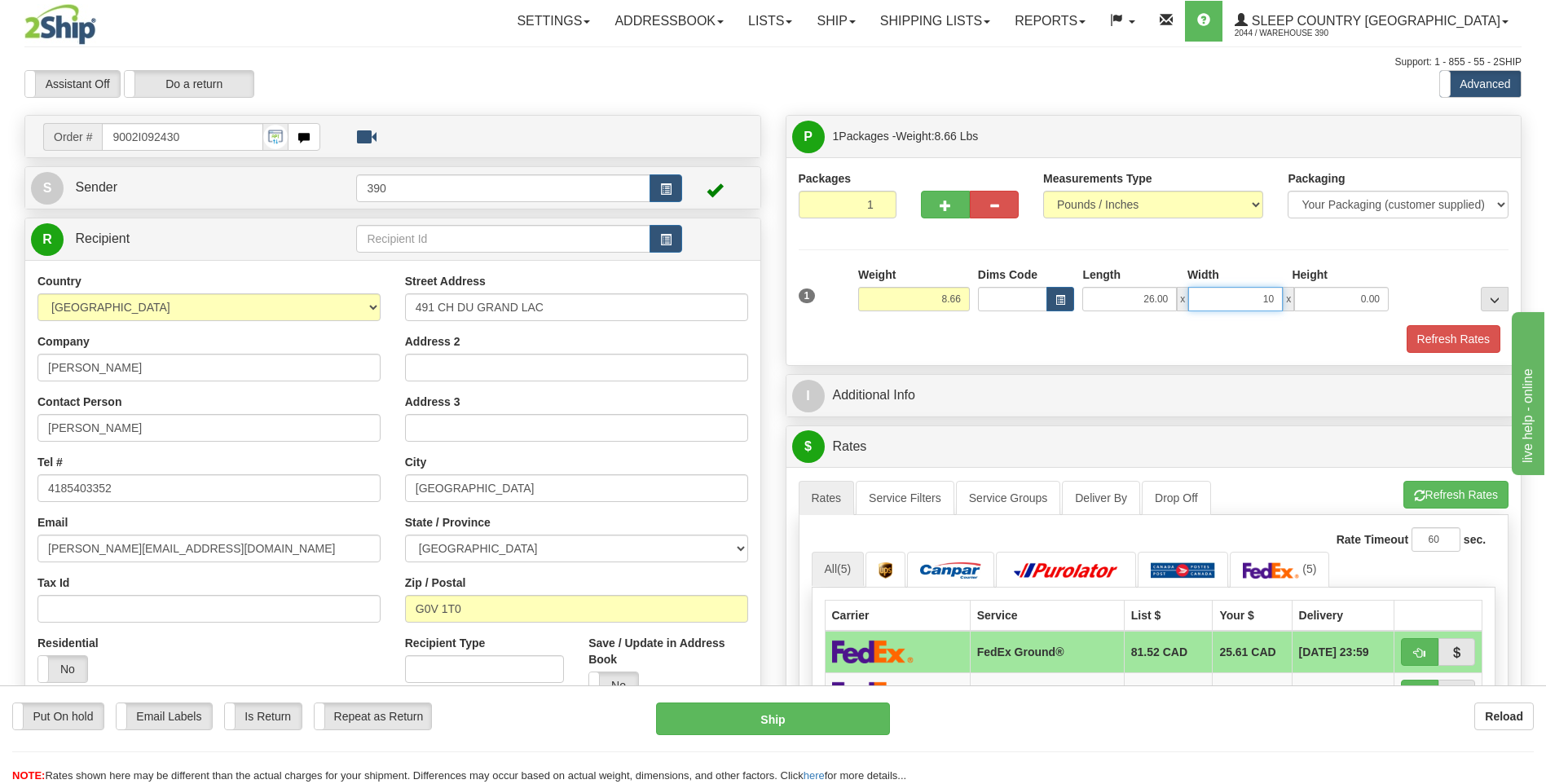
type input "10.00"
type input "16.00"
click at [1418, 497] on span "button" at bounding box center [1420, 496] width 11 height 10
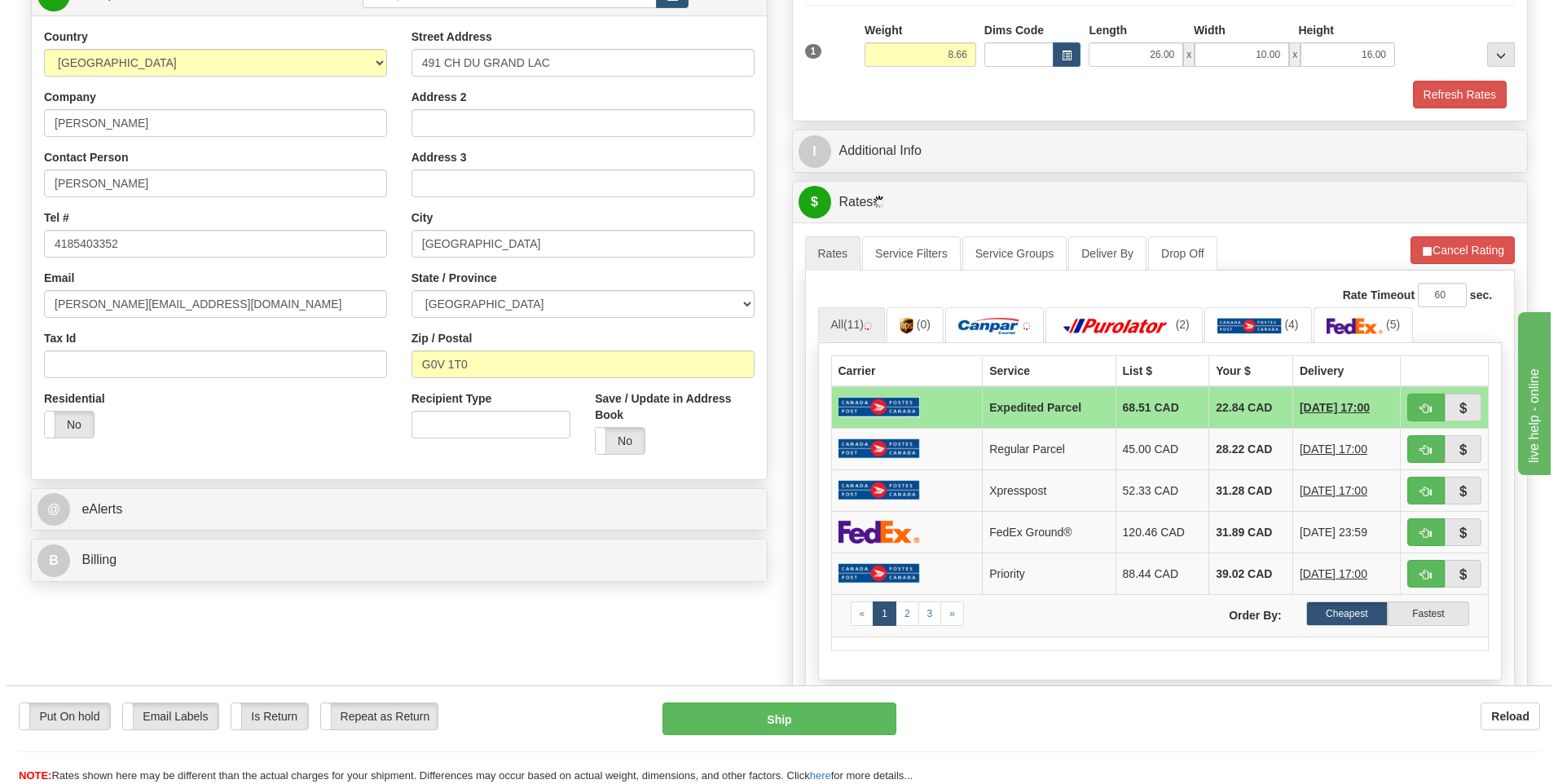
scroll to position [326, 0]
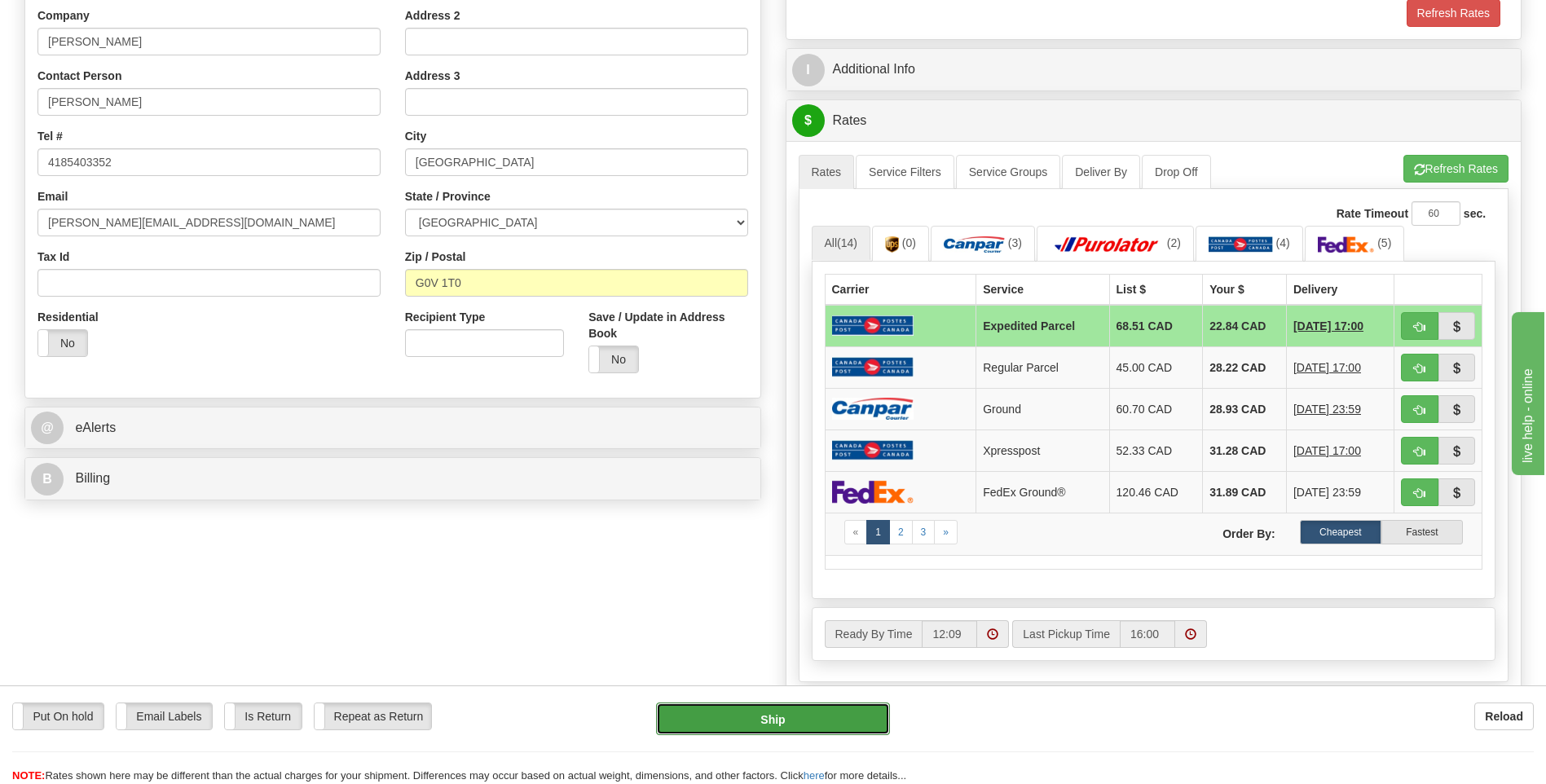
click at [748, 711] on button "Ship" at bounding box center [772, 718] width 233 height 33
type input "DOM.EP"
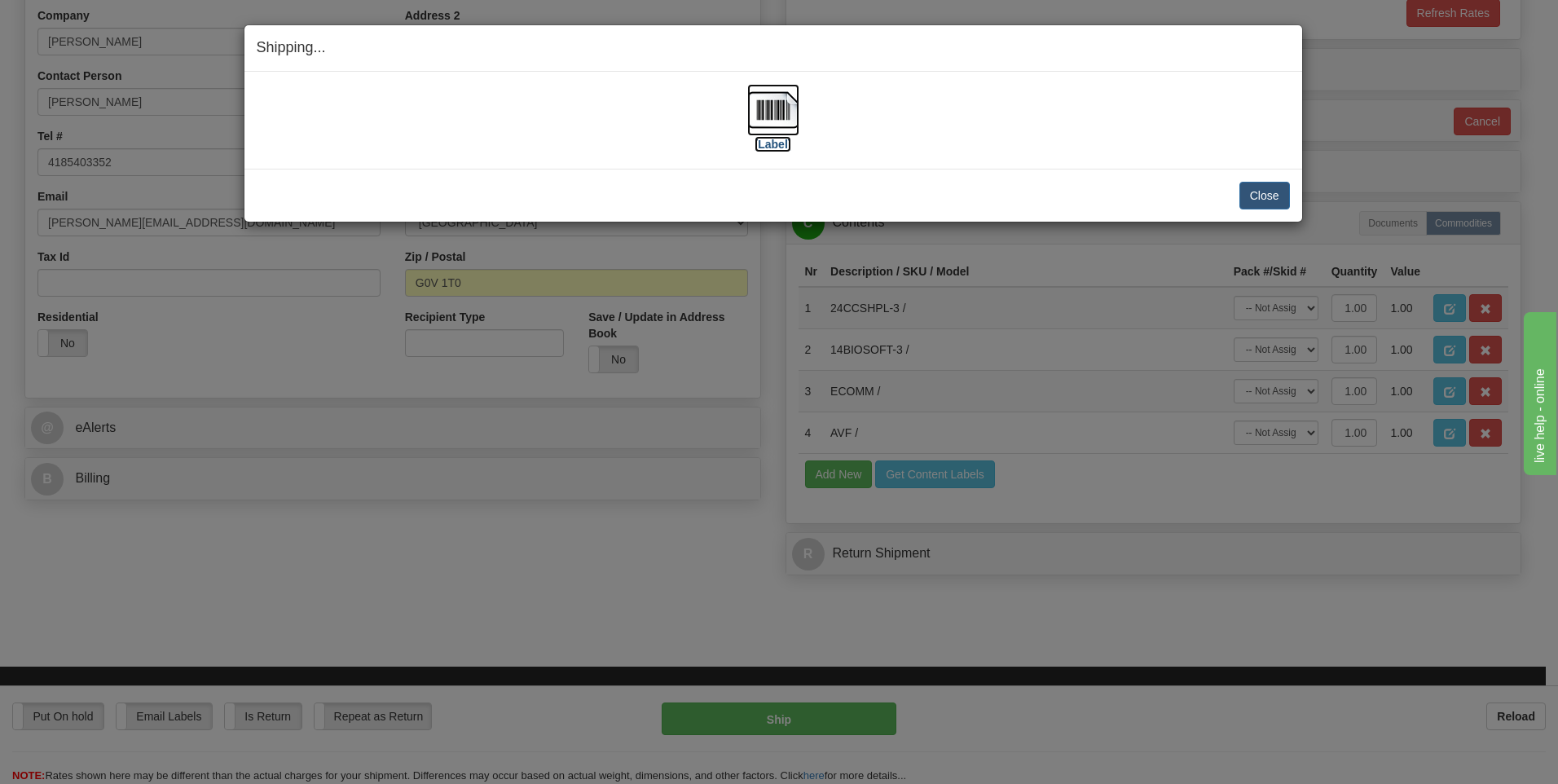
click at [767, 112] on img at bounding box center [773, 109] width 52 height 52
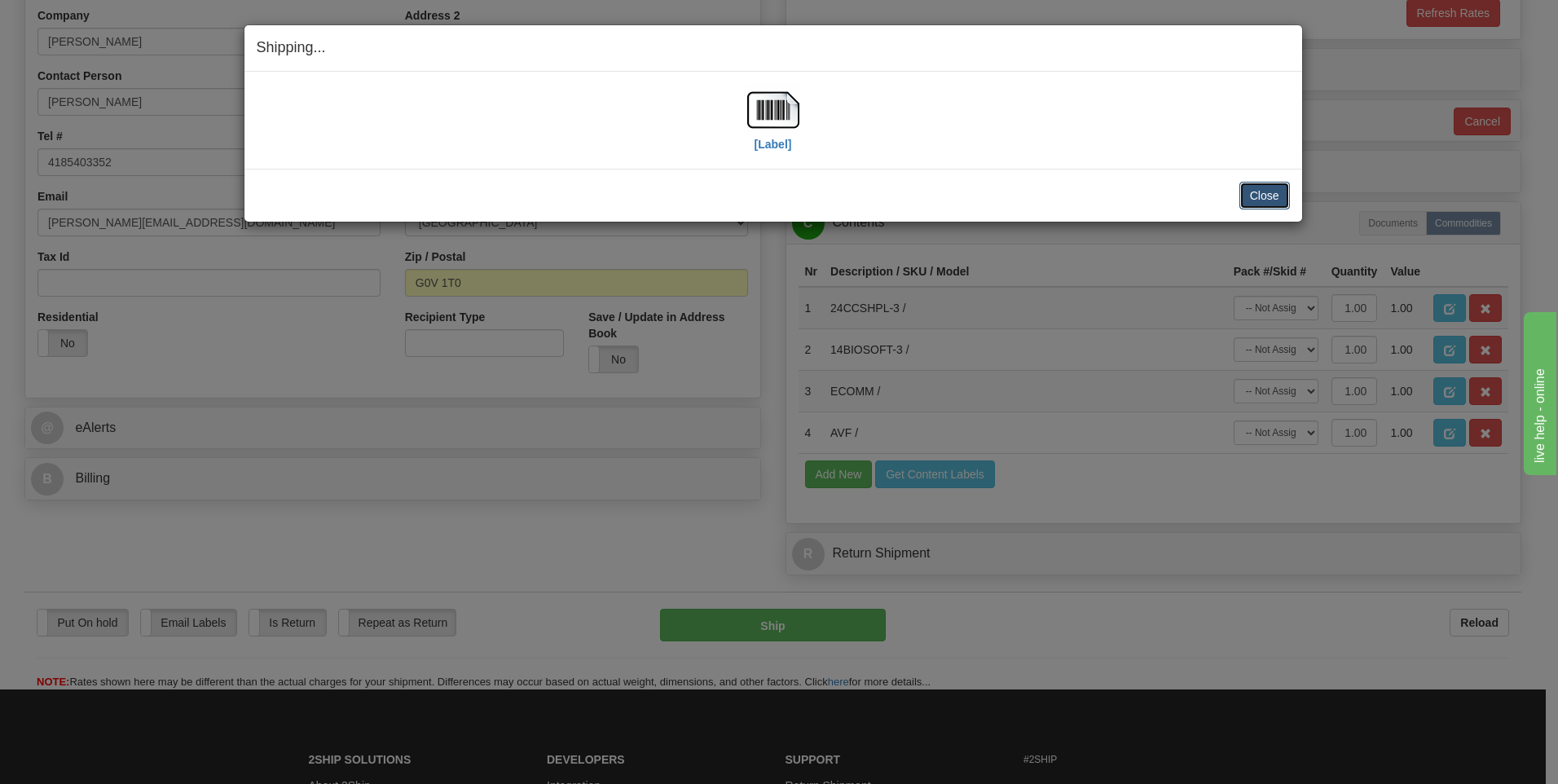
click at [1270, 191] on button "Close" at bounding box center [1265, 195] width 51 height 27
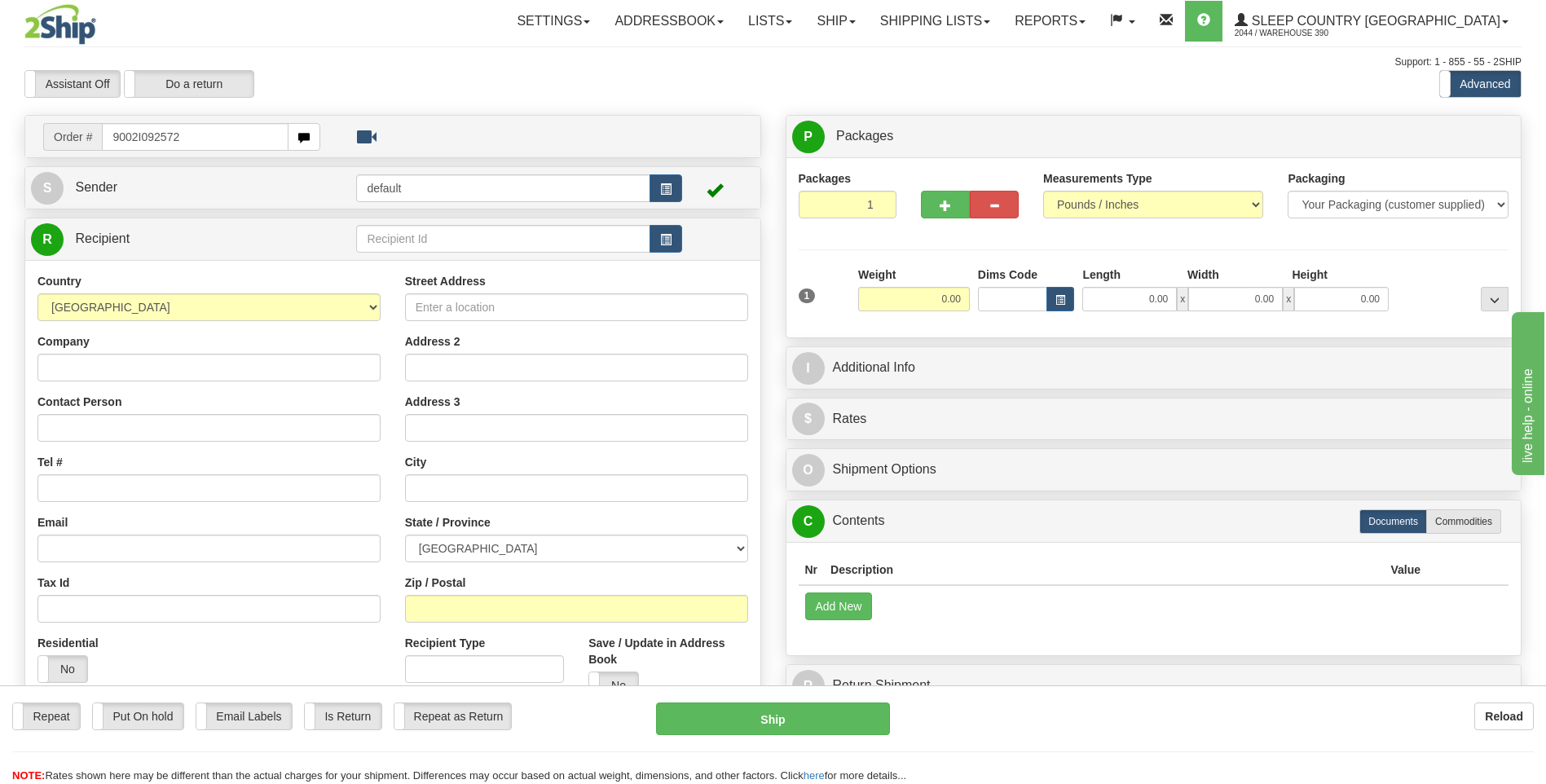
type input "9002I092572"
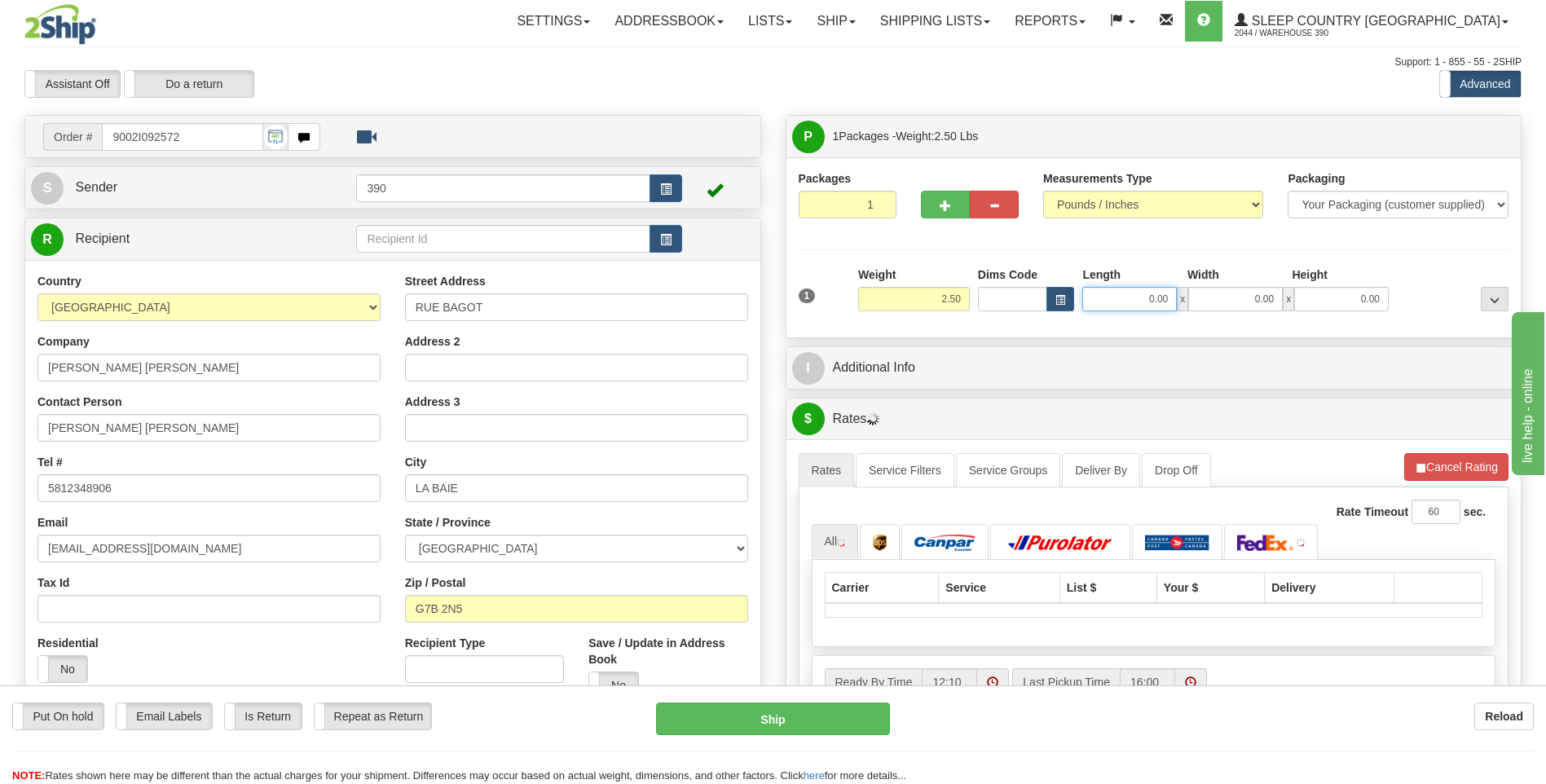
click at [1121, 302] on input "0.00" at bounding box center [1129, 299] width 94 height 24
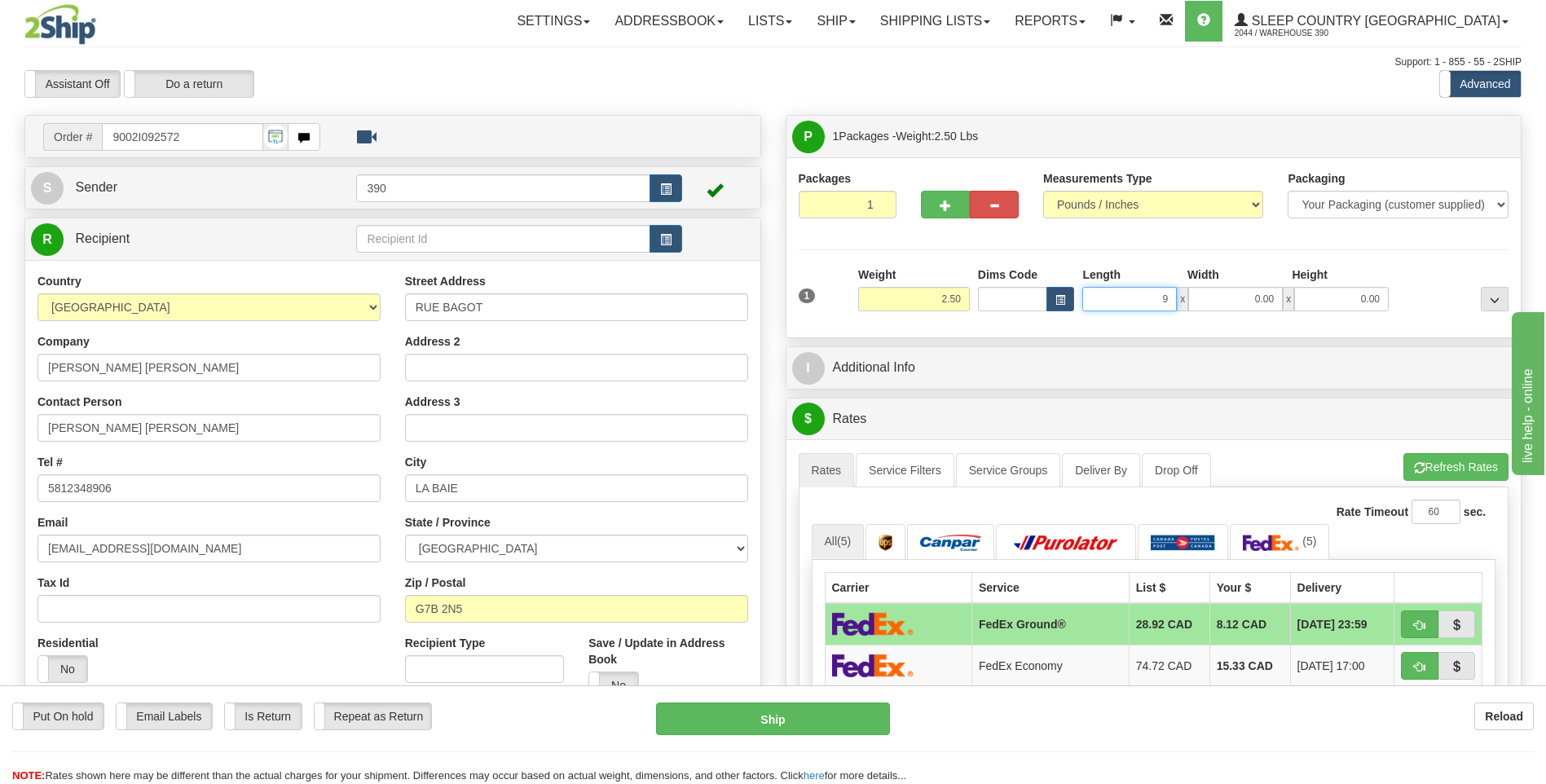
type input "9.00"
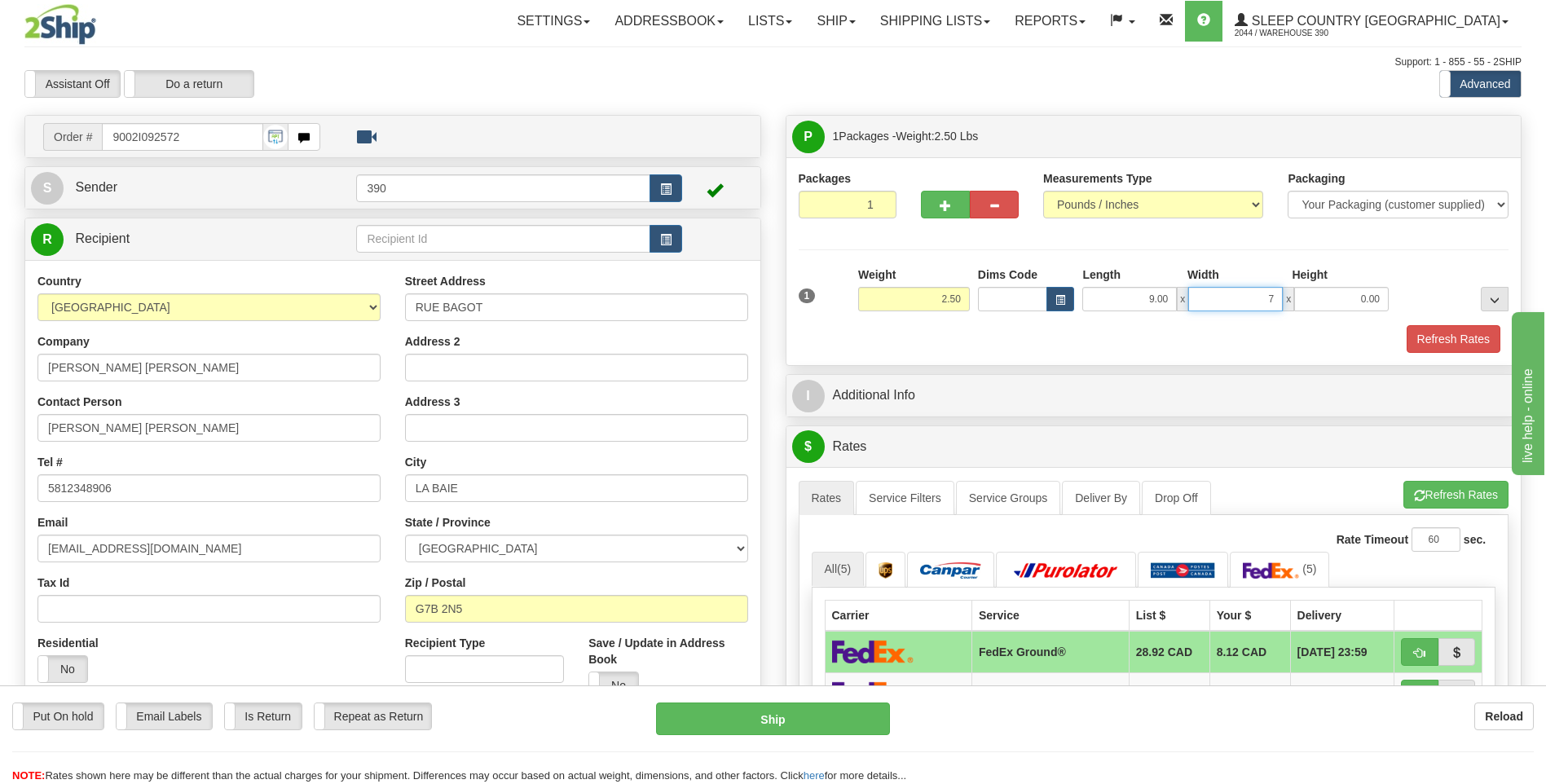
type input "7.00"
type input "6.00"
click at [1439, 493] on button "Refresh Rates" at bounding box center [1456, 494] width 106 height 27
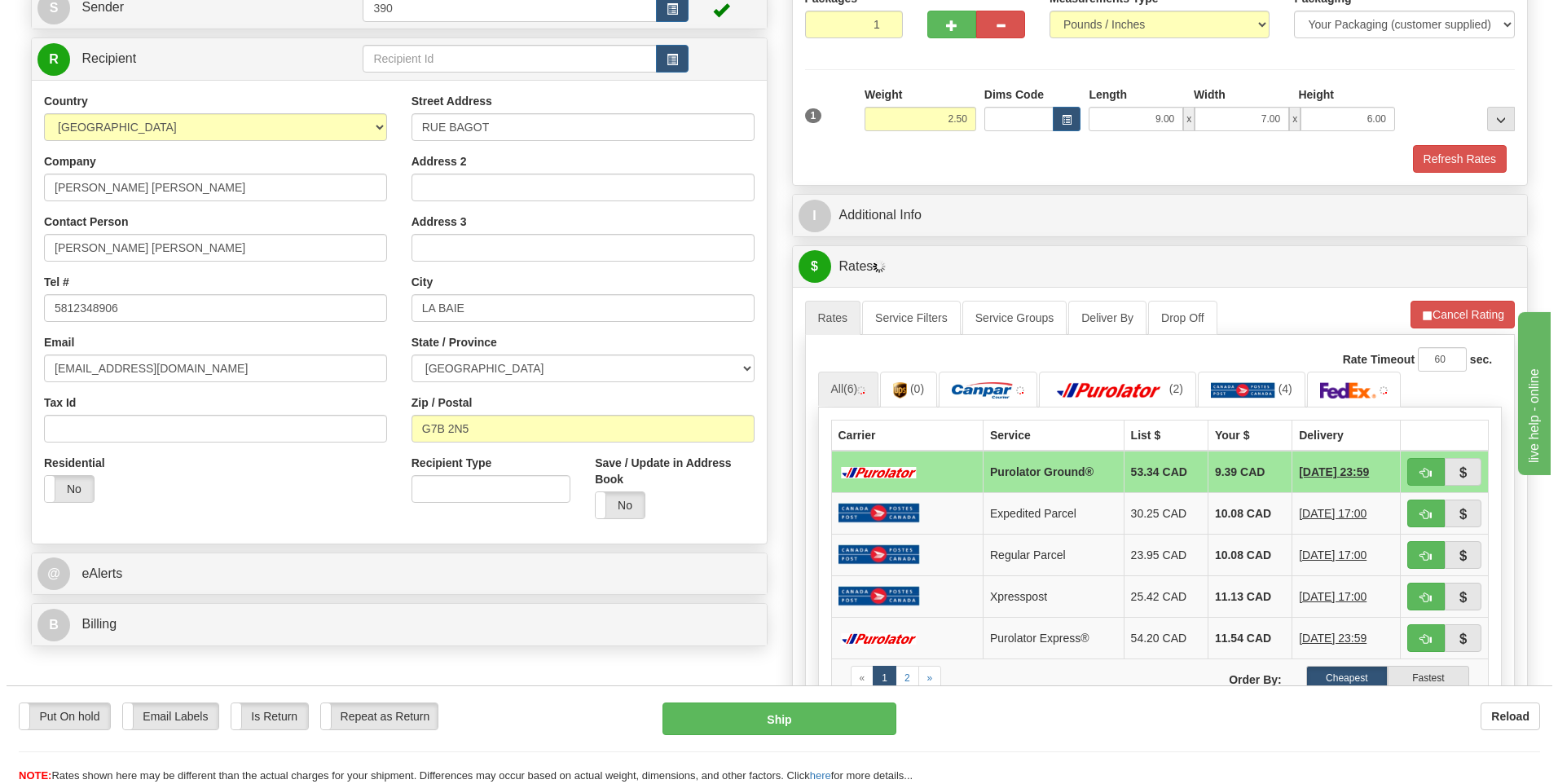
scroll to position [244, 0]
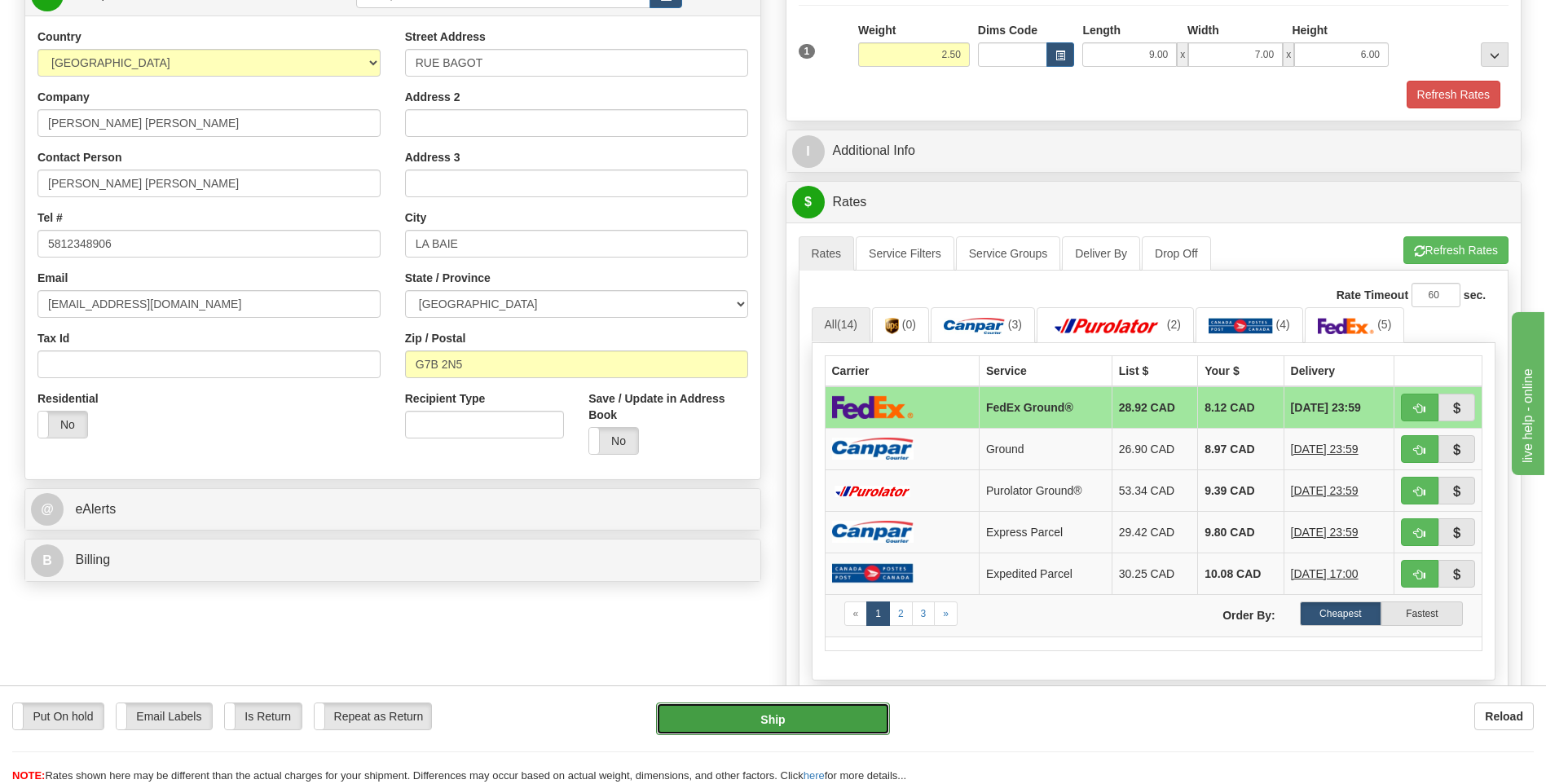
click at [762, 716] on button "Ship" at bounding box center [772, 718] width 233 height 33
type input "92"
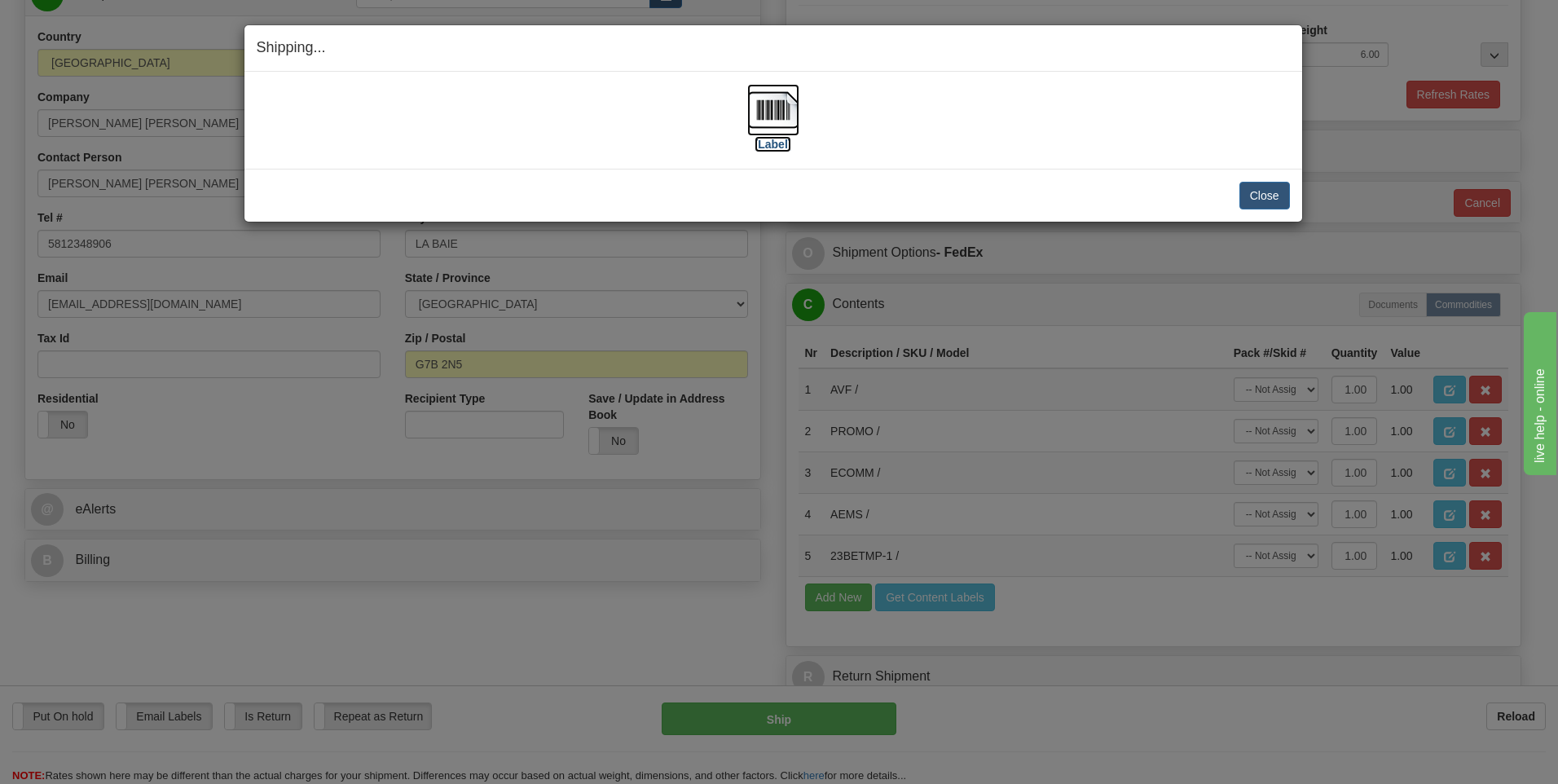
click at [772, 114] on img at bounding box center [773, 109] width 52 height 52
click at [1251, 191] on button "Close" at bounding box center [1265, 195] width 51 height 27
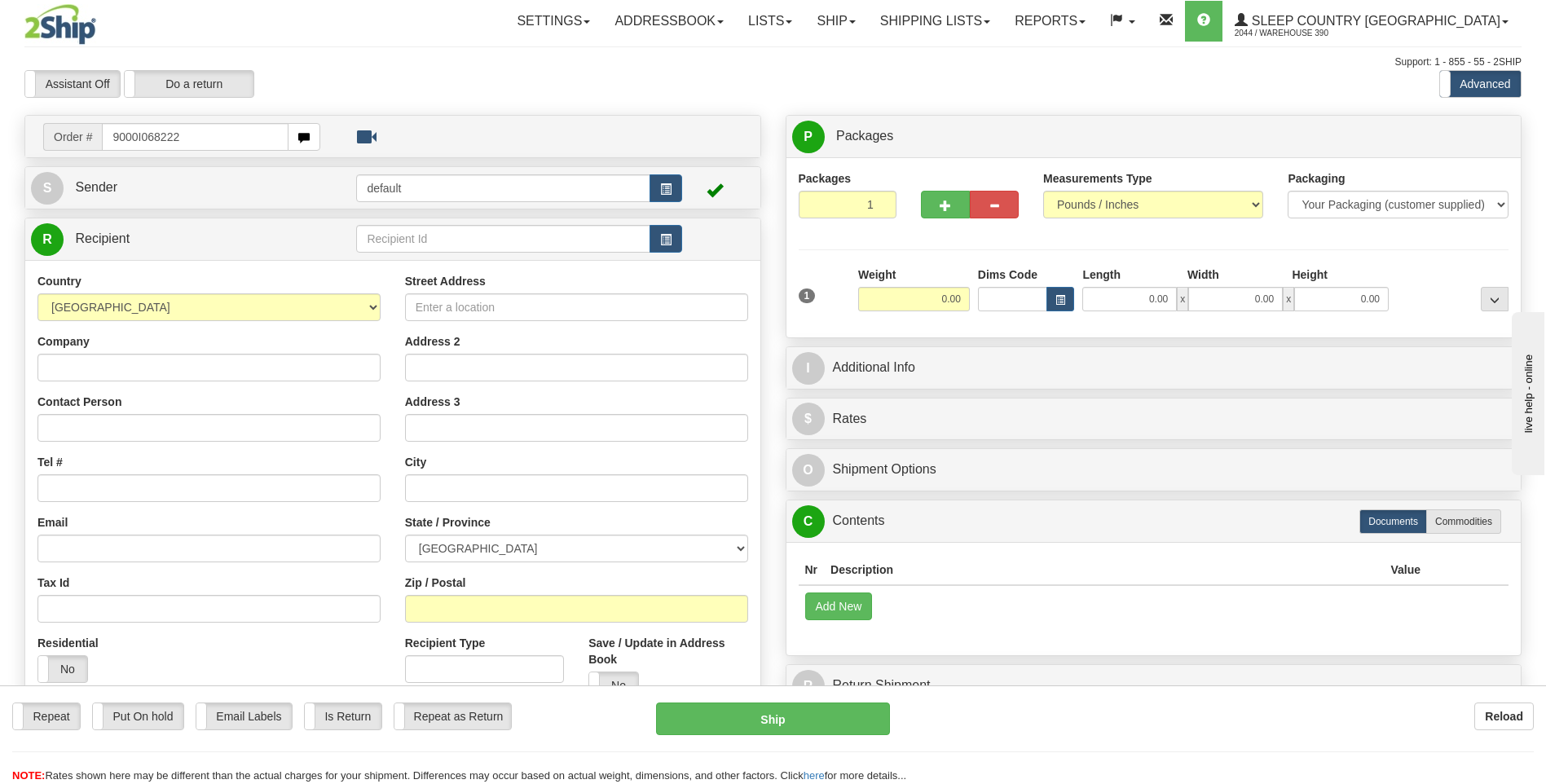
type input "9000I068222"
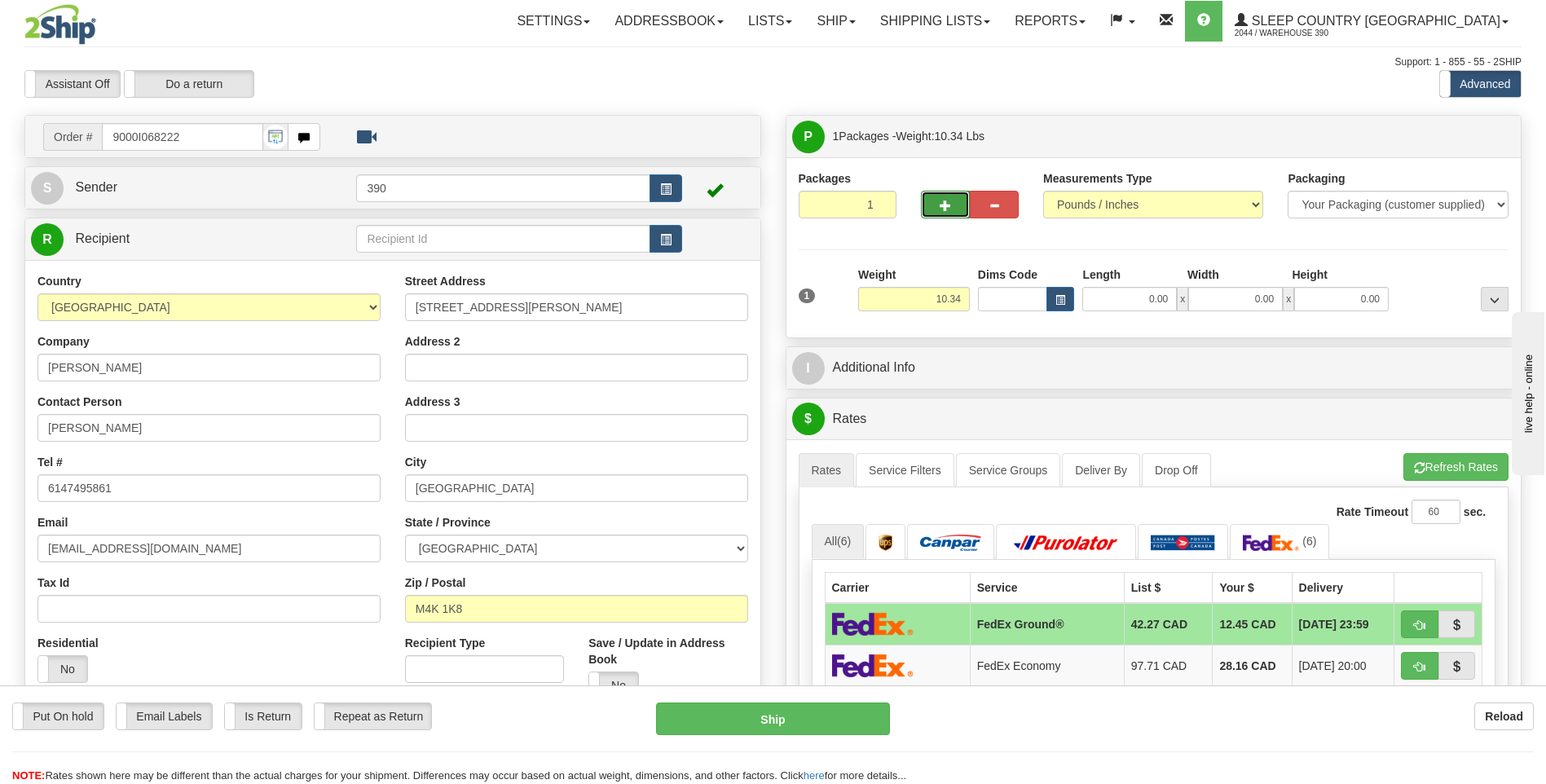
click at [949, 204] on span "button" at bounding box center [946, 205] width 11 height 10
radio input "true"
type input "2"
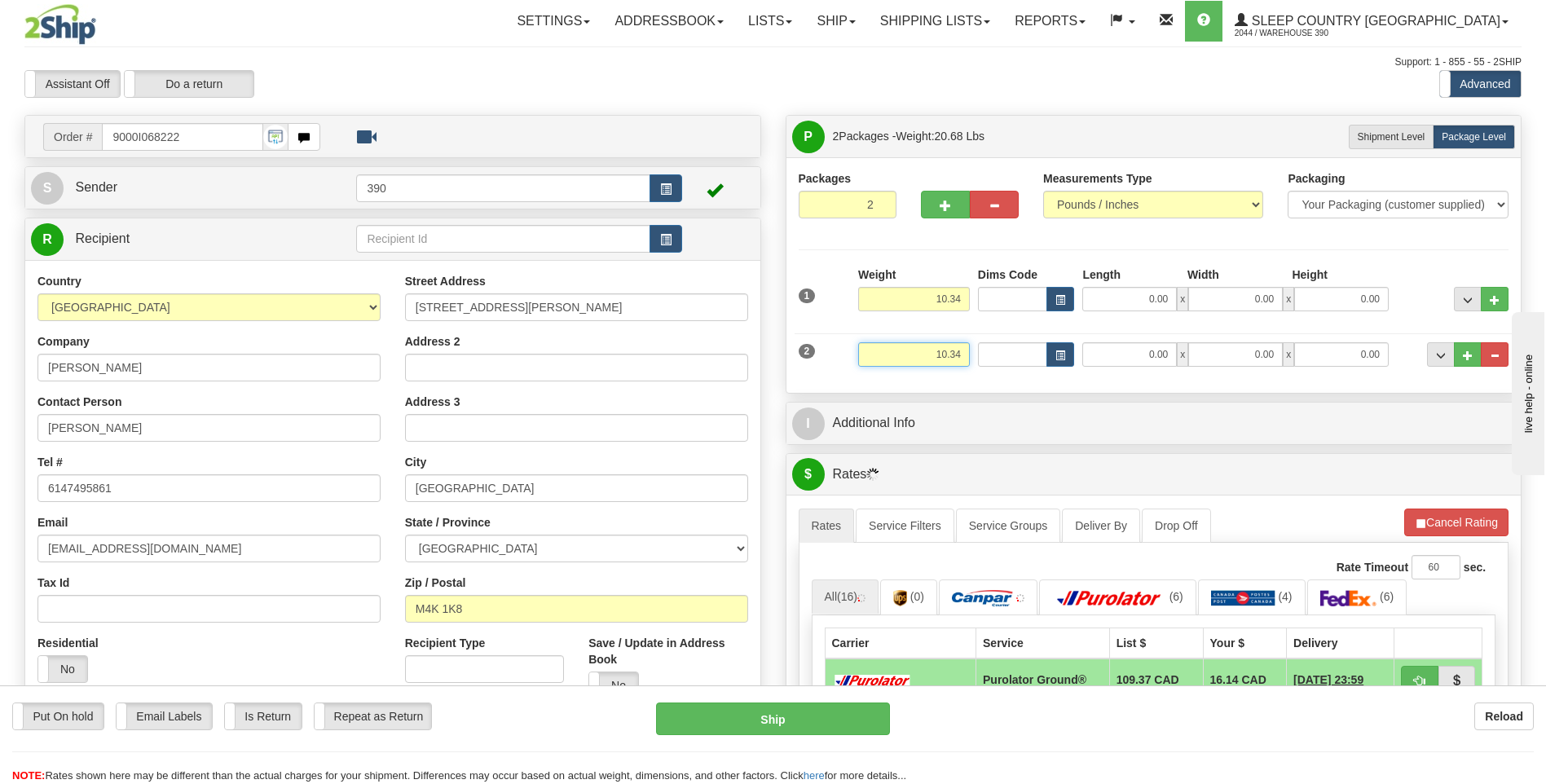
drag, startPoint x: 930, startPoint y: 356, endPoint x: 979, endPoint y: 358, distance: 49.0
click at [979, 358] on div "2 Weight 10.34 Dims Code Length Width Height" at bounding box center [1154, 352] width 719 height 55
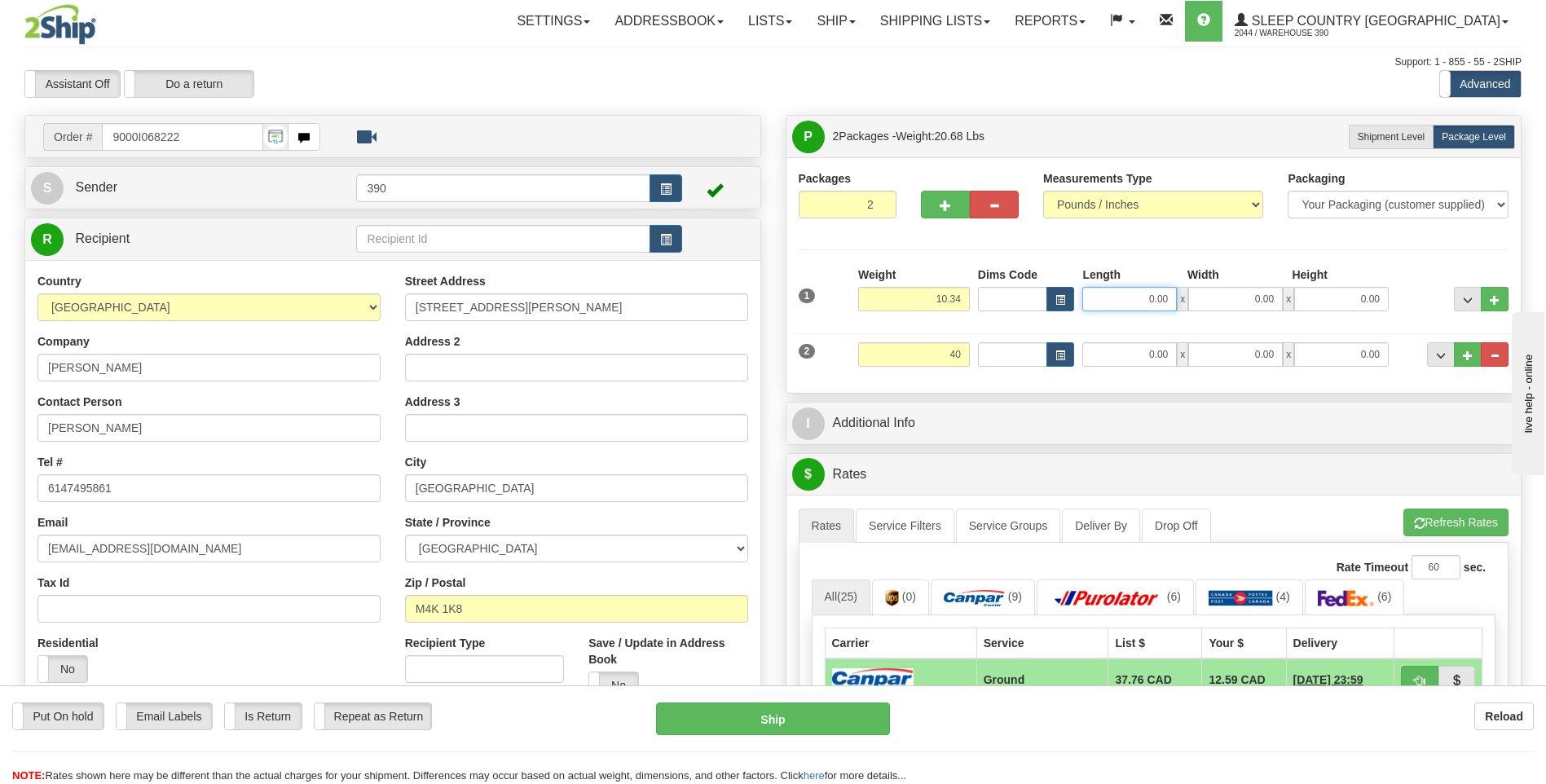
type input "40.00"
click at [1099, 298] on input "0.00" at bounding box center [1129, 299] width 94 height 24
type input "14.00"
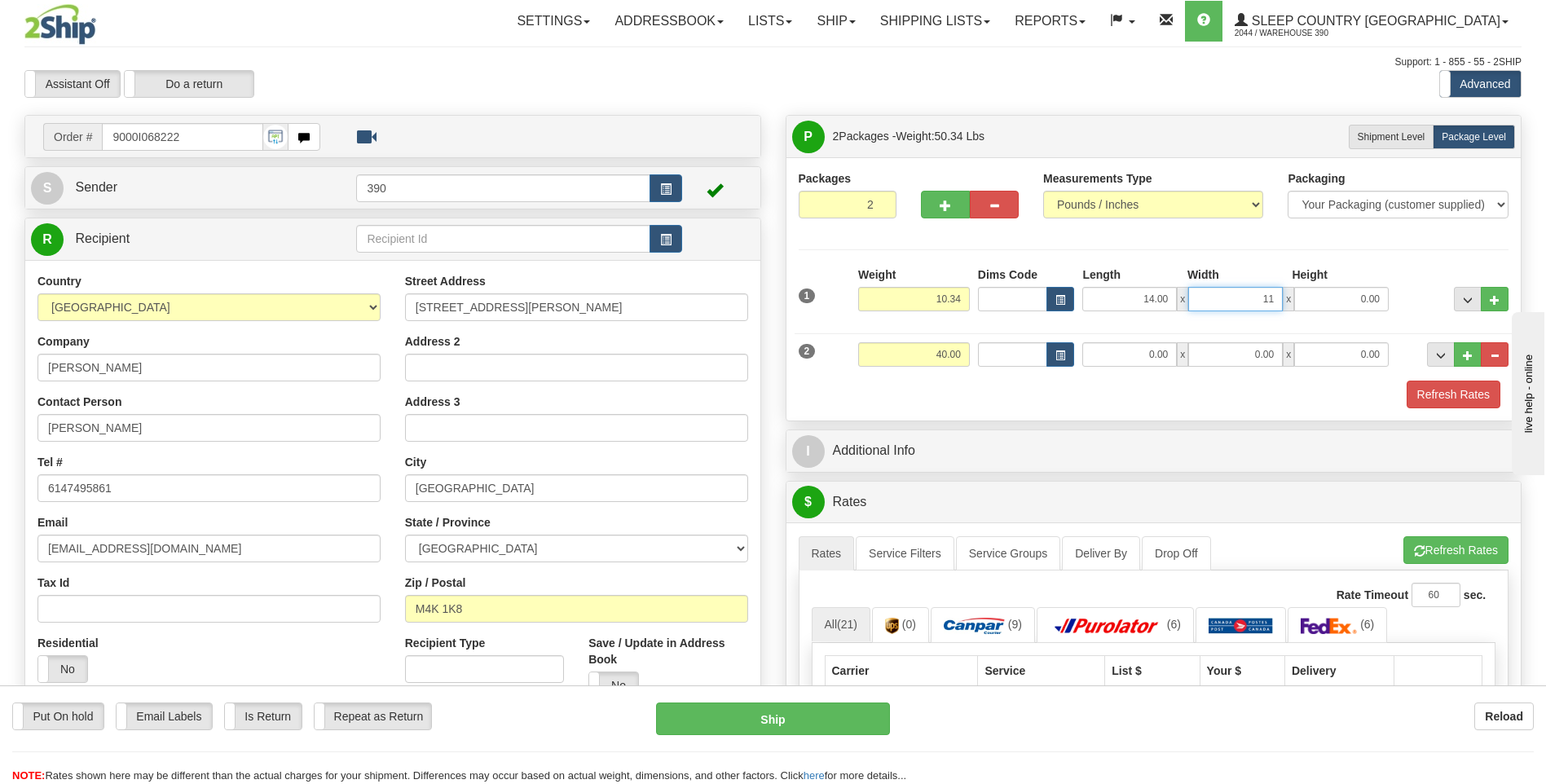
type input "11.00"
type input "15.00"
click at [1039, 404] on div "Refresh Rates" at bounding box center [1154, 394] width 719 height 27
click at [1132, 355] on input "0.00" at bounding box center [1129, 354] width 94 height 24
type input "20.00"
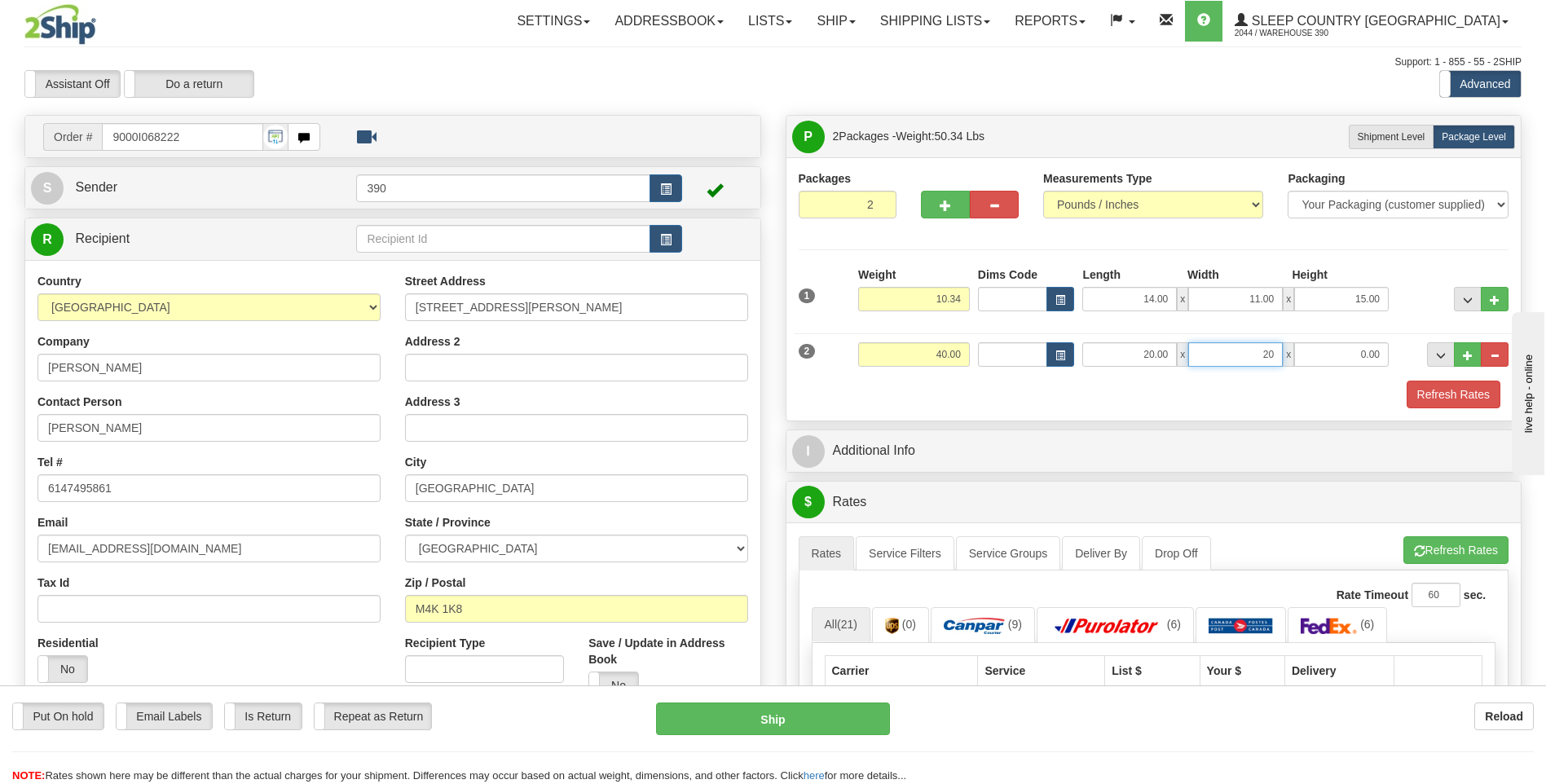
type input "20.00"
type input "40.00"
click at [1430, 542] on button "Refresh Rates" at bounding box center [1456, 549] width 106 height 27
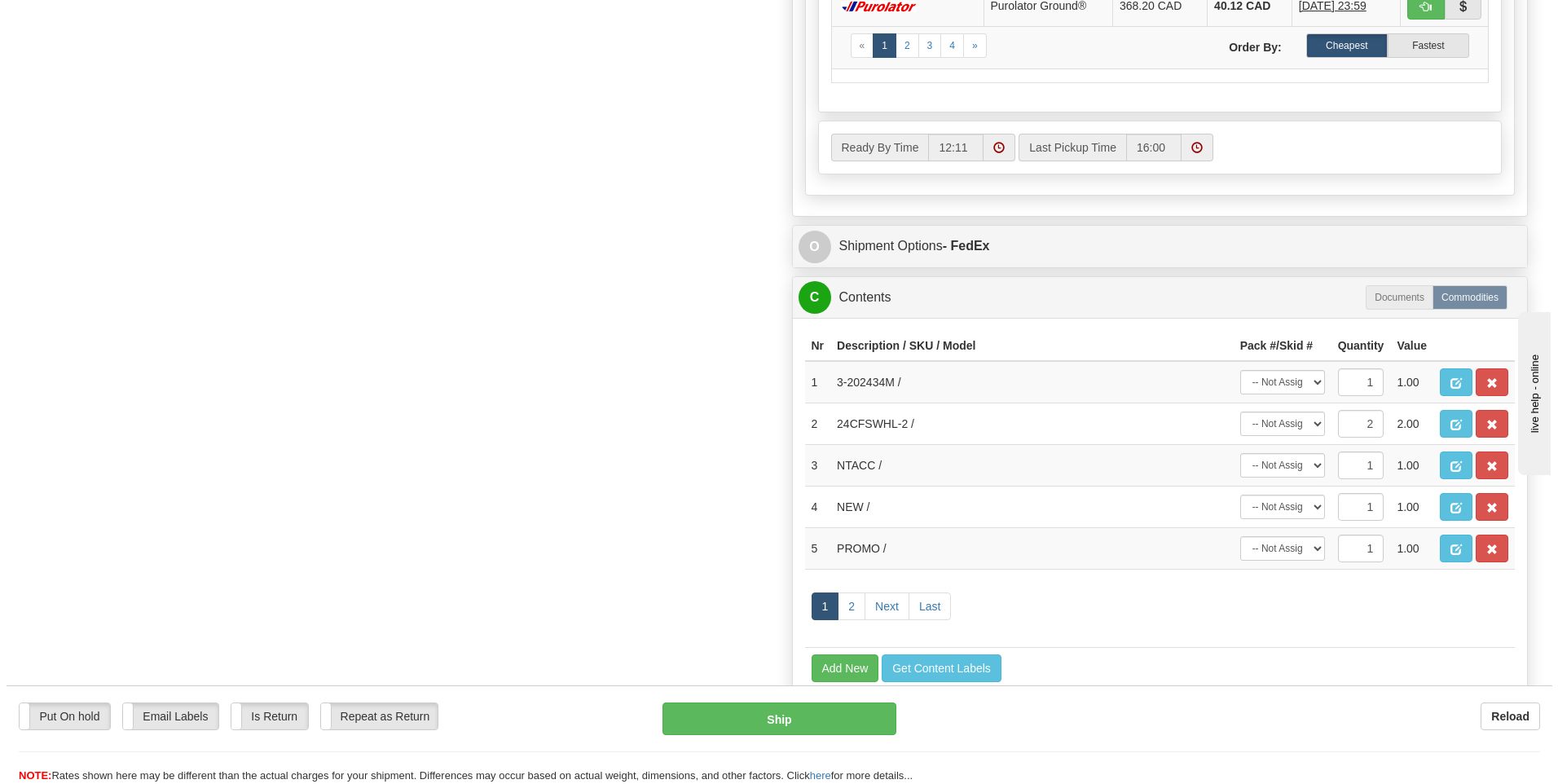
scroll to position [896, 0]
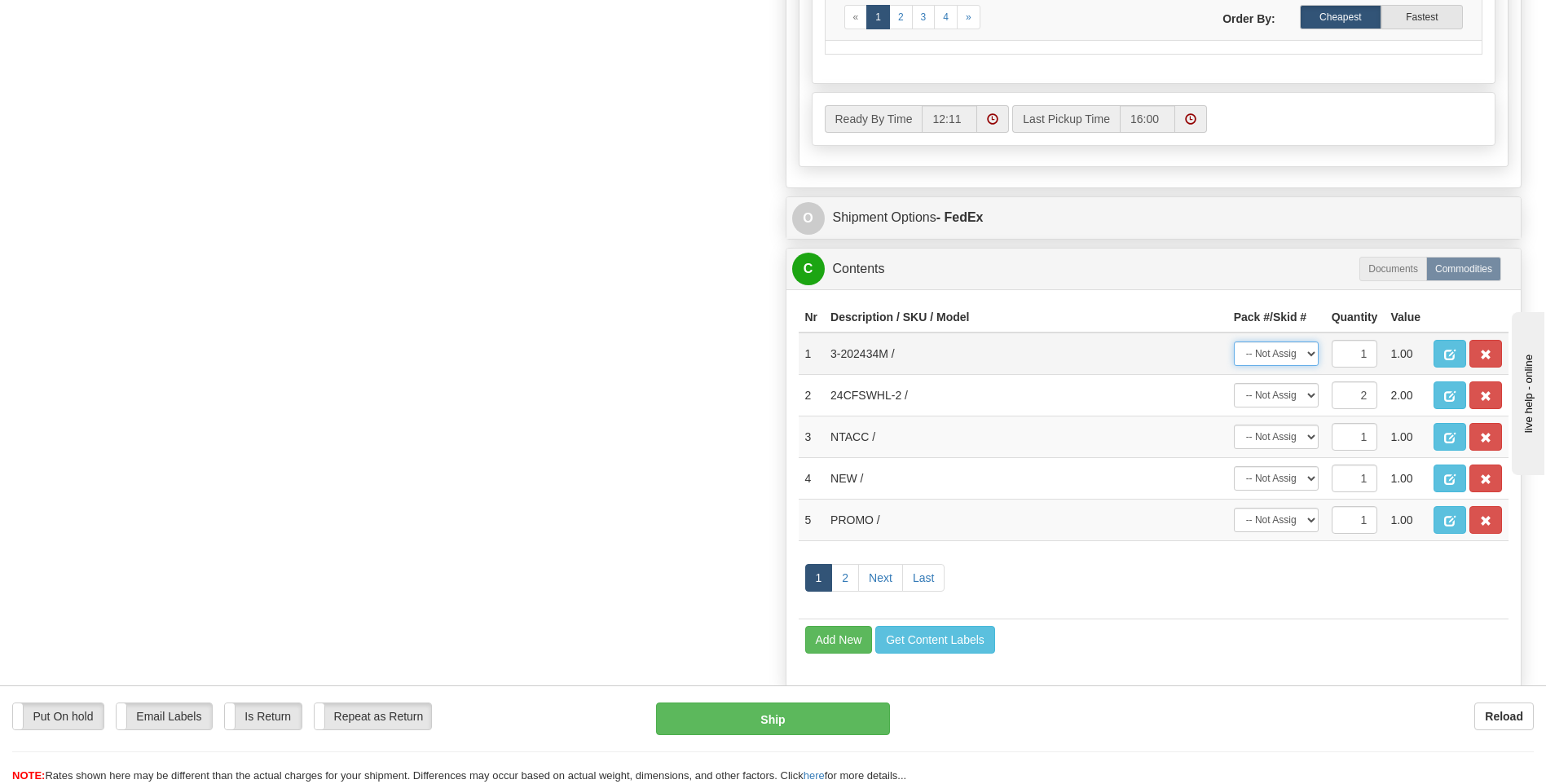
click at [1309, 354] on select "-- Not Assigned -- Package 1 Package 2" at bounding box center [1276, 353] width 85 height 24
select select "0"
click at [1234, 341] on select "-- Not Assigned -- Package 1 Package 2" at bounding box center [1276, 353] width 85 height 24
click at [1307, 396] on select "-- Not Assigned -- Package 1 Package 2 Split" at bounding box center [1276, 395] width 85 height 24
select select "1"
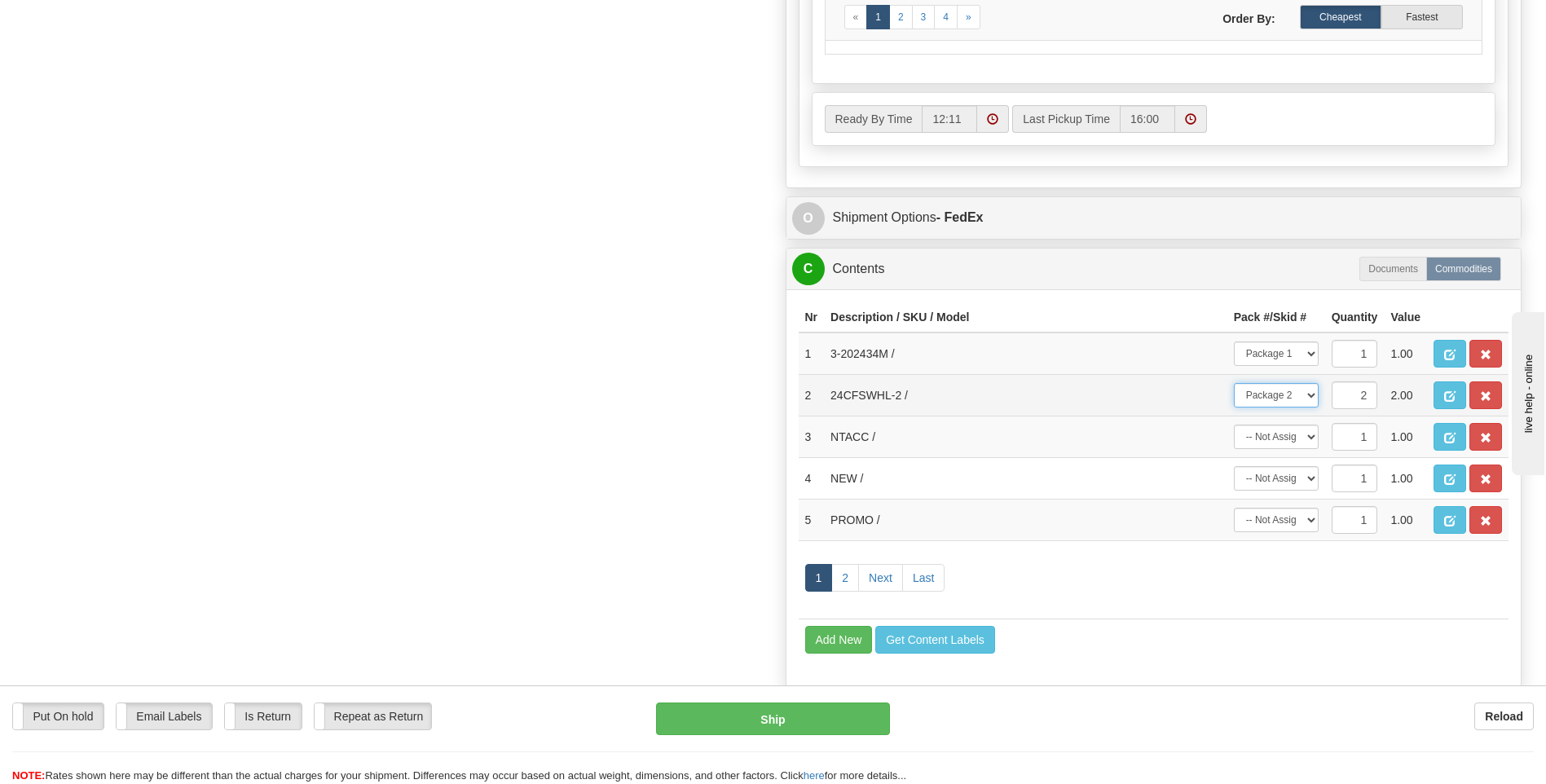
click at [1234, 383] on select "-- Not Assigned -- Package 1 Package 2 Split" at bounding box center [1276, 395] width 85 height 24
click at [1308, 438] on select "-- Not Assigned -- Package 1 Package 2" at bounding box center [1276, 436] width 85 height 24
select select "0"
click at [1234, 424] on select "-- Not Assigned -- Package 1 Package 2" at bounding box center [1276, 436] width 85 height 24
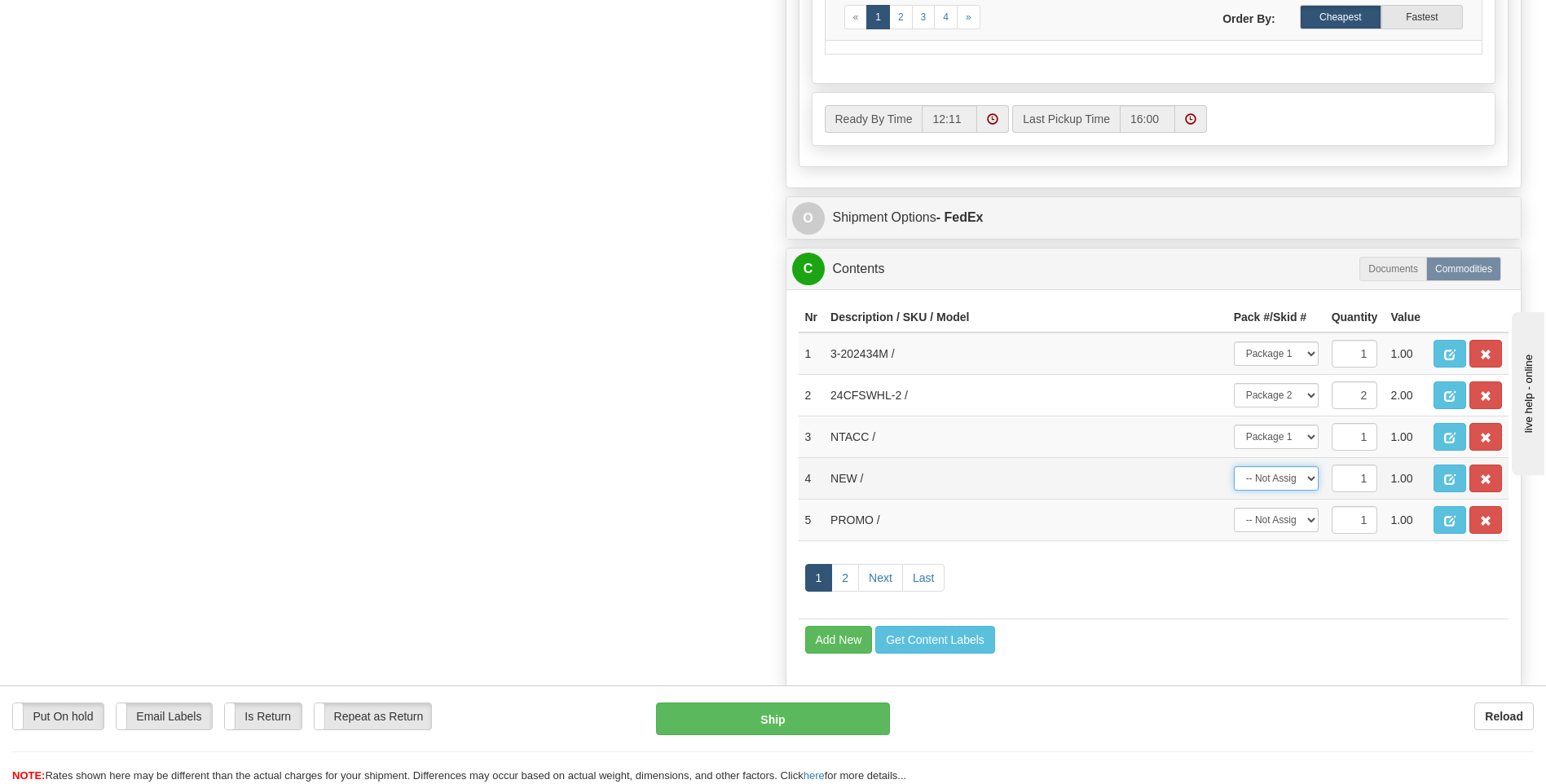
click at [1307, 475] on select "-- Not Assigned -- Package 1 Package 2" at bounding box center [1276, 479] width 85 height 24
select select "0"
click at [1234, 466] on select "-- Not Assigned -- Package 1 Package 2" at bounding box center [1276, 479] width 85 height 24
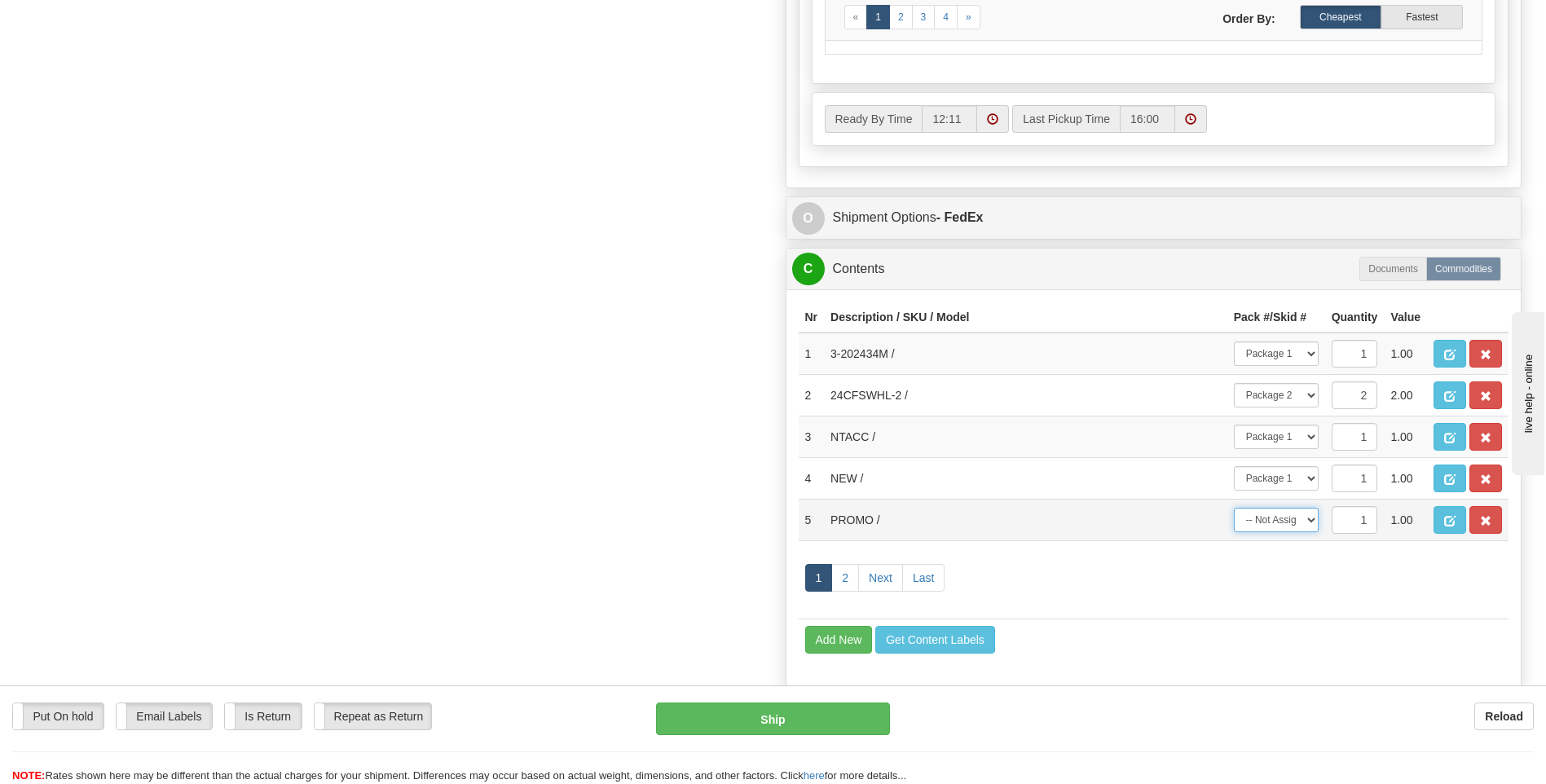
click at [1307, 514] on select "-- Not Assigned -- Package 1 Package 2" at bounding box center [1276, 520] width 85 height 24
select select "1"
click at [1234, 508] on select "-- Not Assigned -- Package 1 Package 2" at bounding box center [1276, 520] width 85 height 24
click at [842, 579] on link "2" at bounding box center [845, 577] width 27 height 27
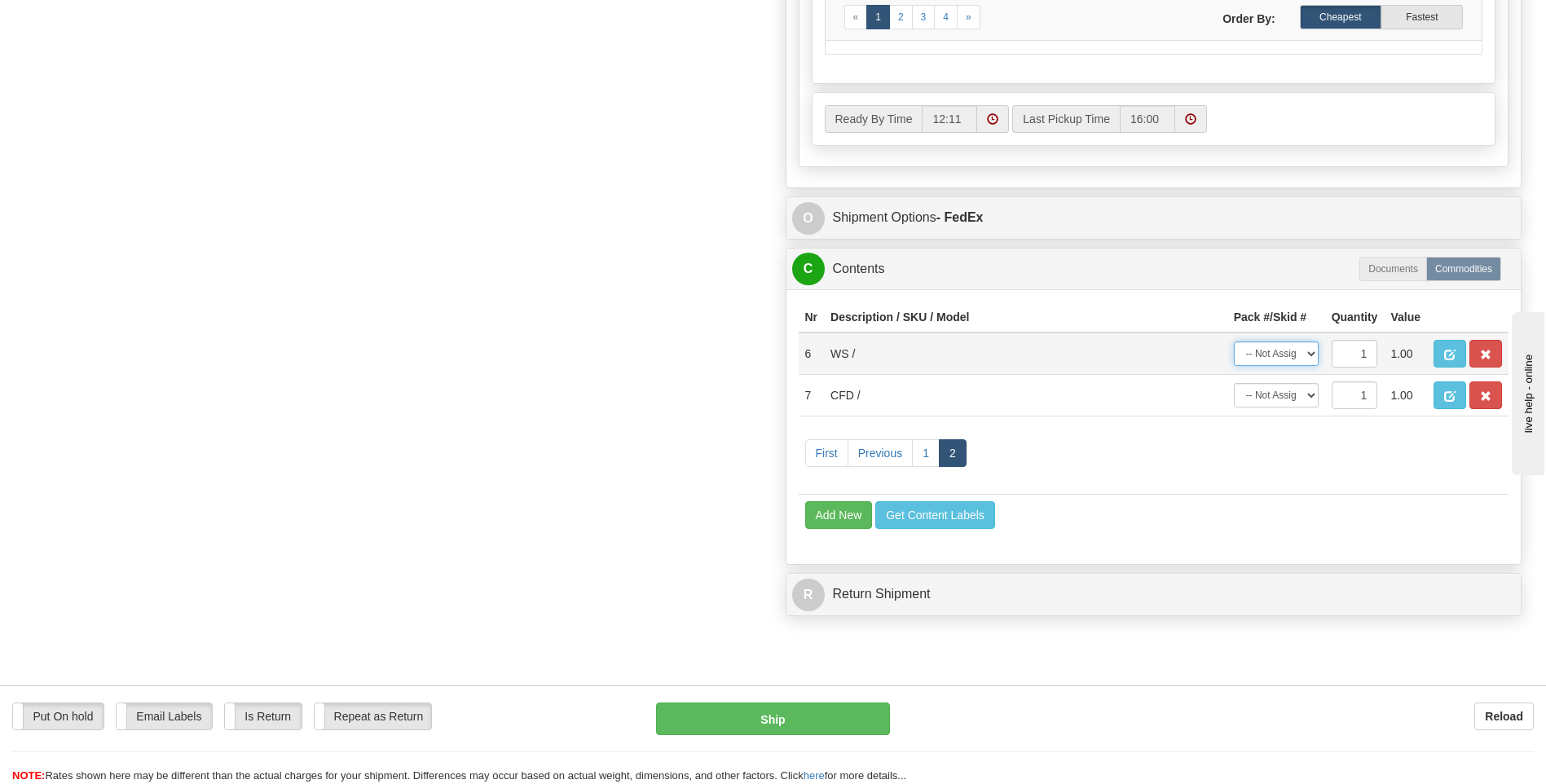
click at [1302, 351] on select "-- Not Assigned -- Package 1 Package 2" at bounding box center [1276, 353] width 85 height 24
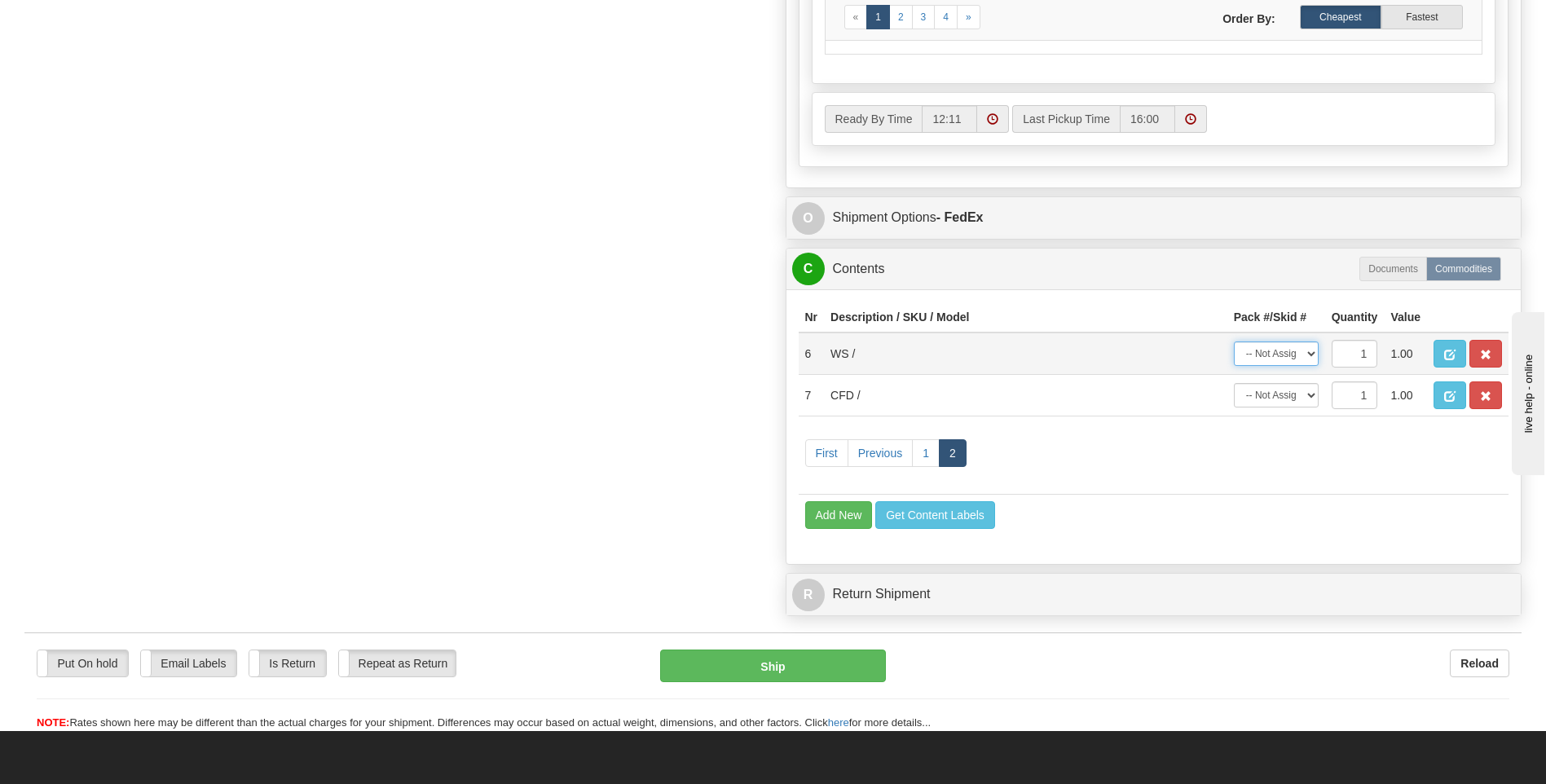
select select "1"
click at [1234, 341] on select "-- Not Assigned -- Package 1 Package 2" at bounding box center [1276, 353] width 85 height 24
click at [1313, 394] on select "-- Not Assigned -- Package 1 Package 2" at bounding box center [1276, 395] width 85 height 24
select select "1"
click at [1234, 383] on select "-- Not Assigned -- Package 1 Package 2" at bounding box center [1276, 395] width 85 height 24
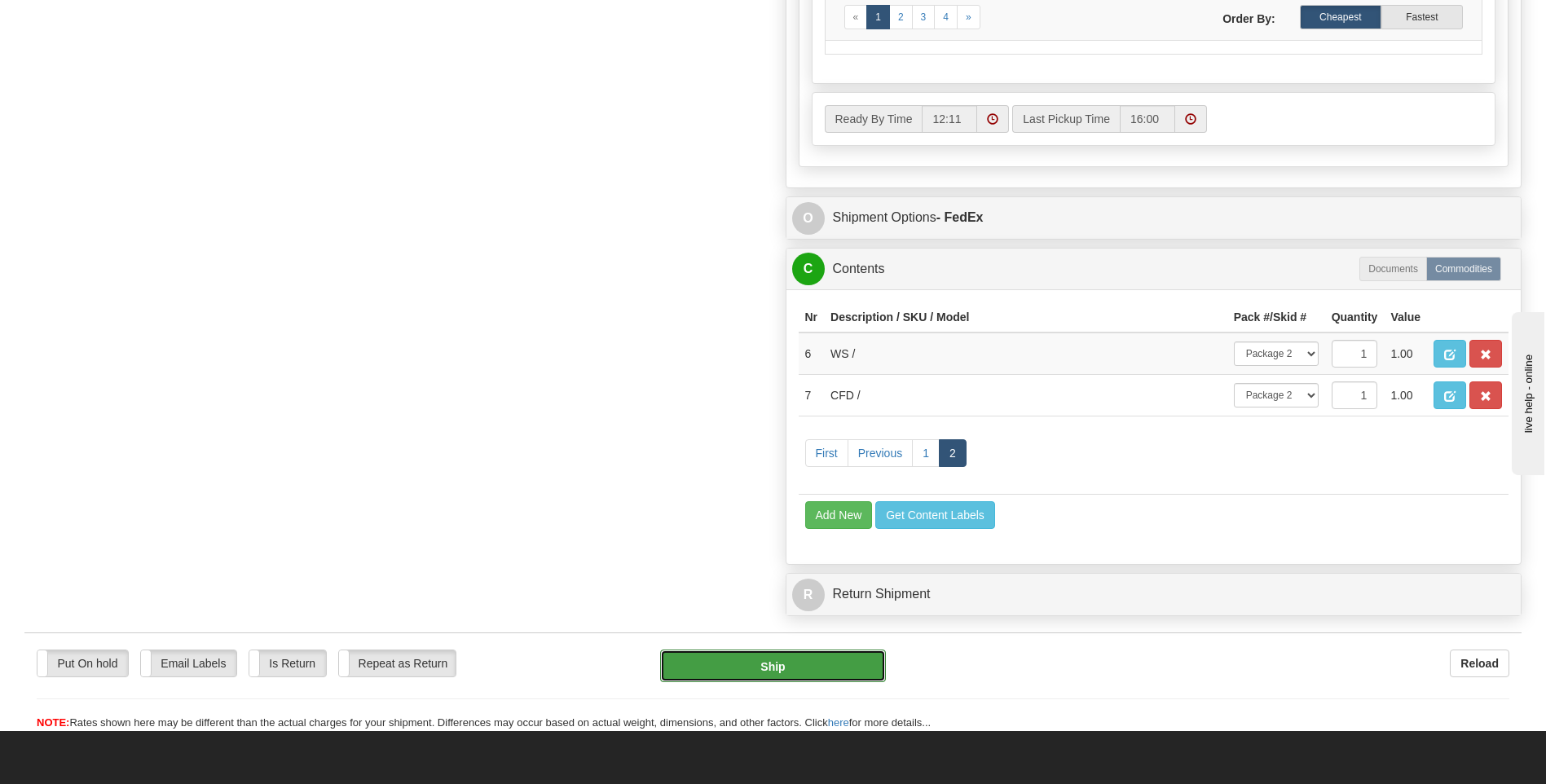
click at [814, 656] on button "Ship" at bounding box center [772, 665] width 225 height 33
type input "92"
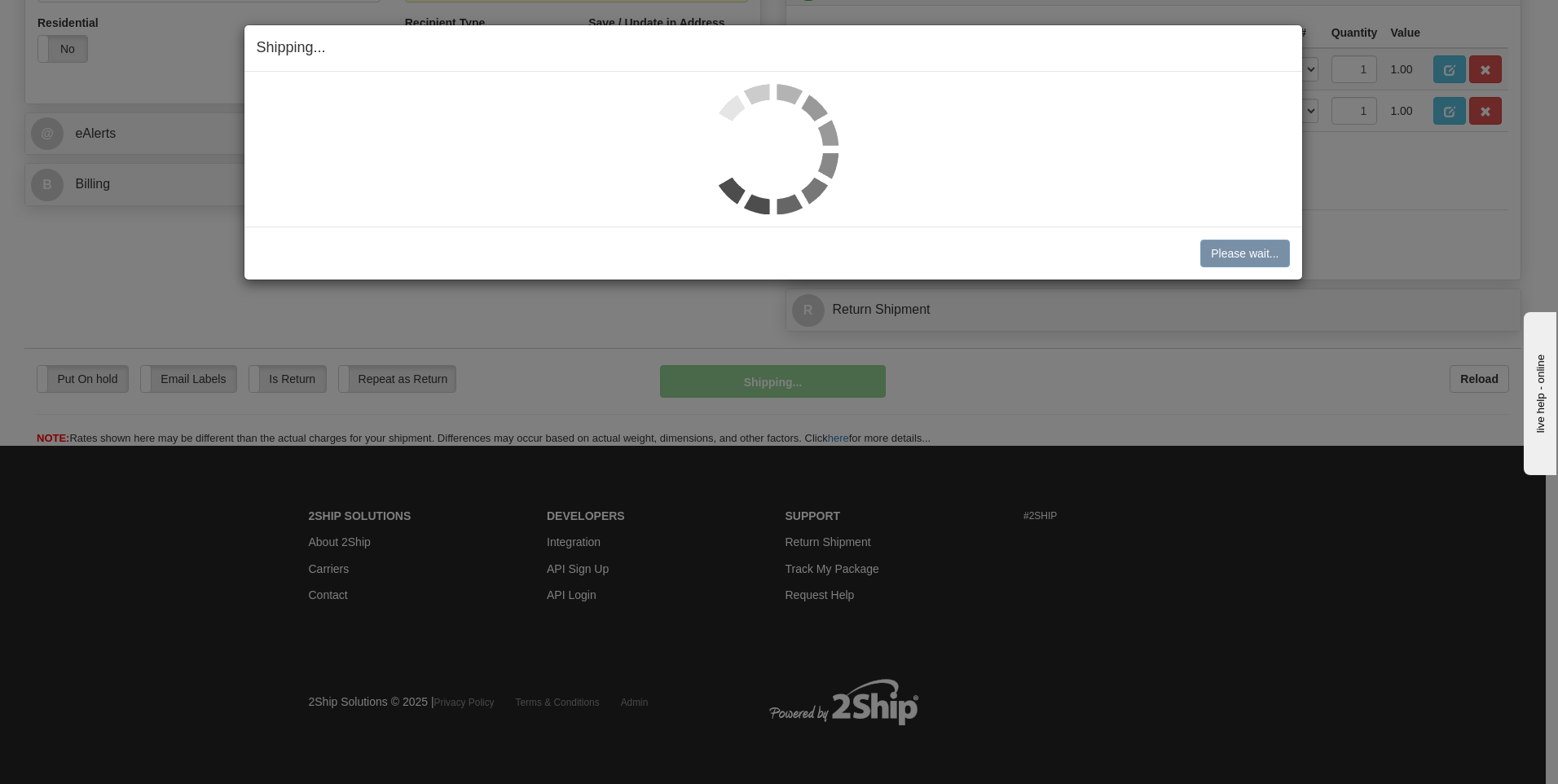
scroll to position [620, 0]
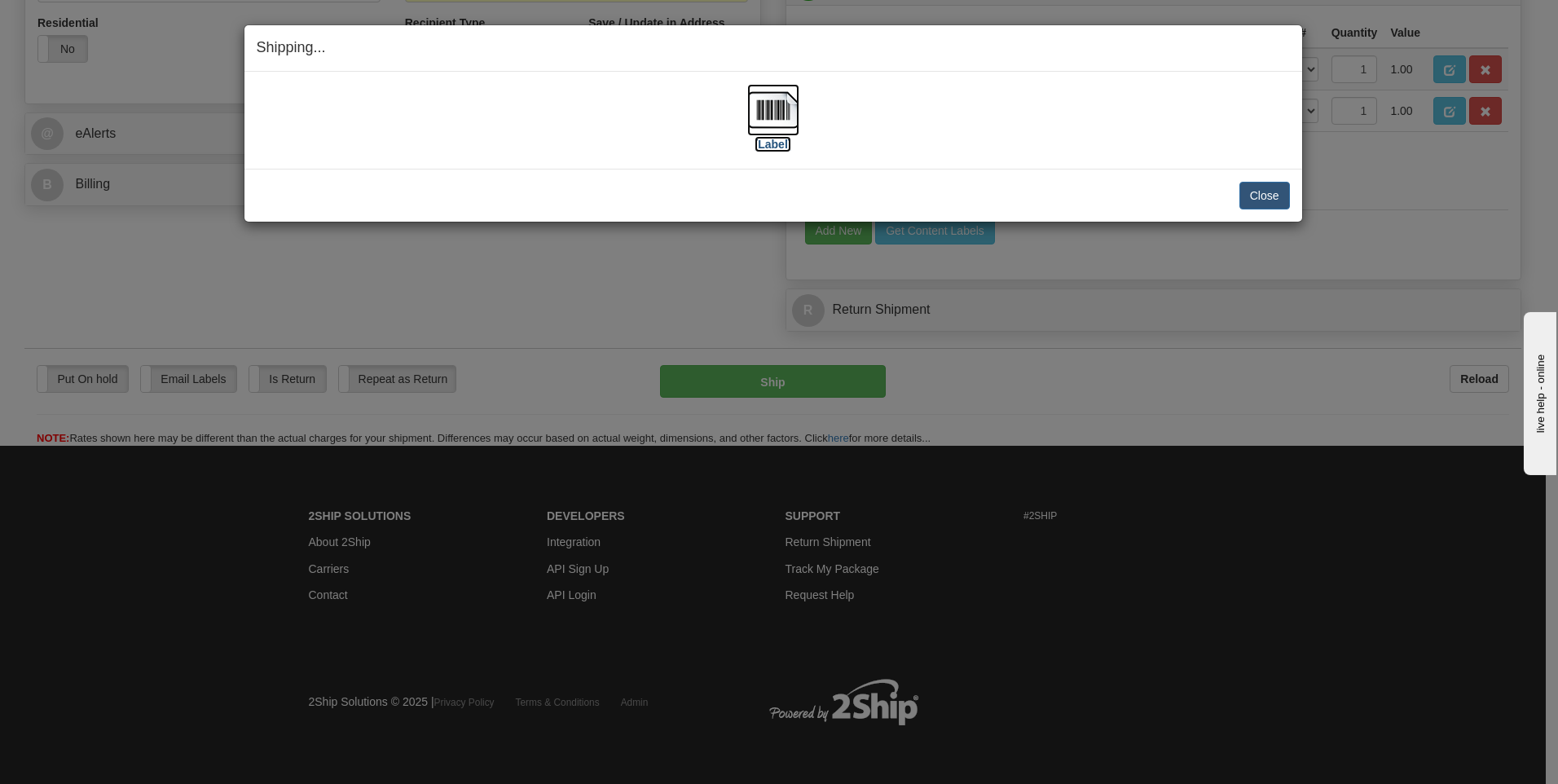
click at [762, 109] on img at bounding box center [773, 109] width 52 height 52
click at [1252, 193] on button "Close" at bounding box center [1265, 195] width 51 height 27
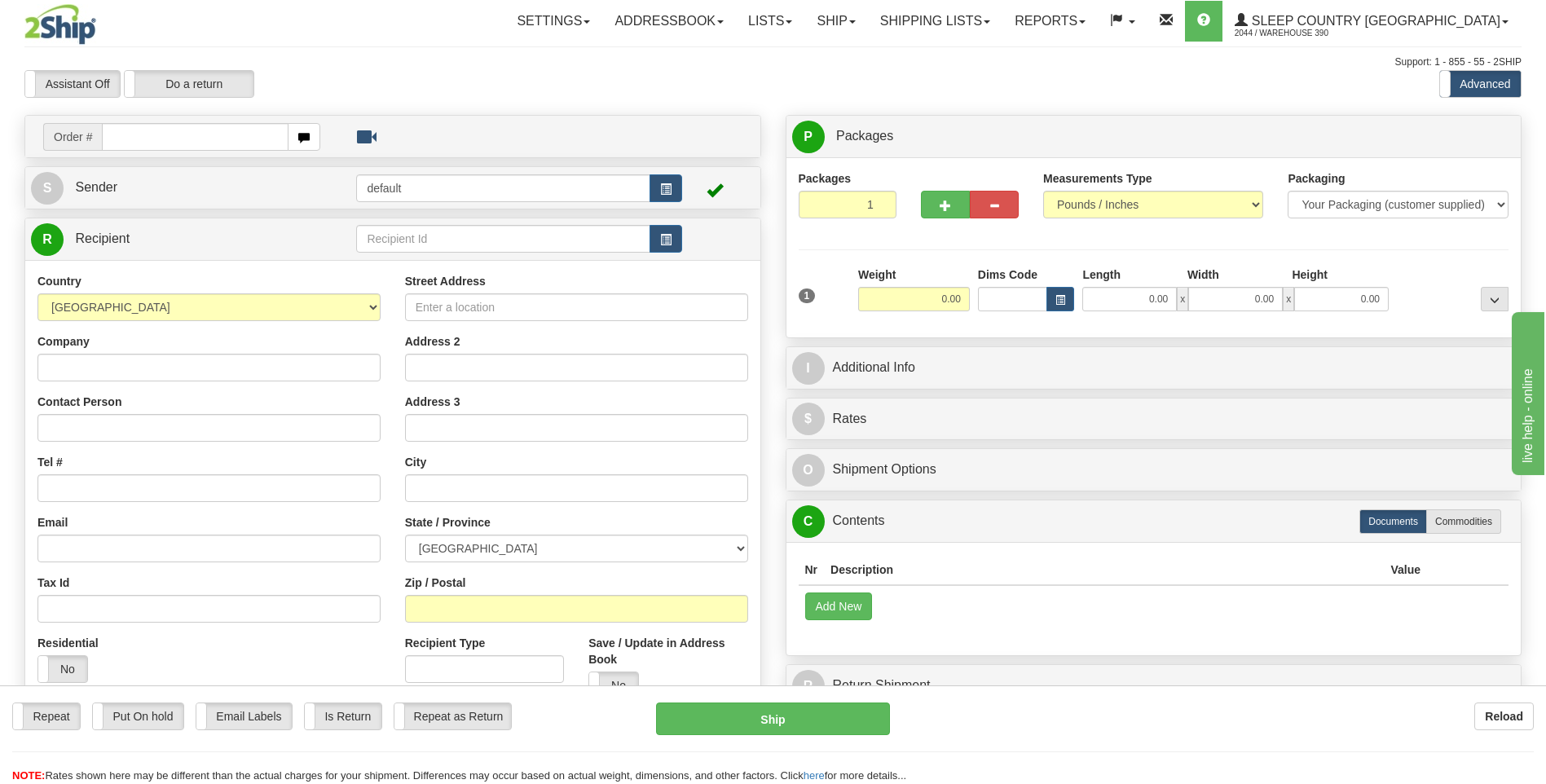
click at [199, 136] on input "text" at bounding box center [194, 137] width 186 height 27
type input "9000I094917"
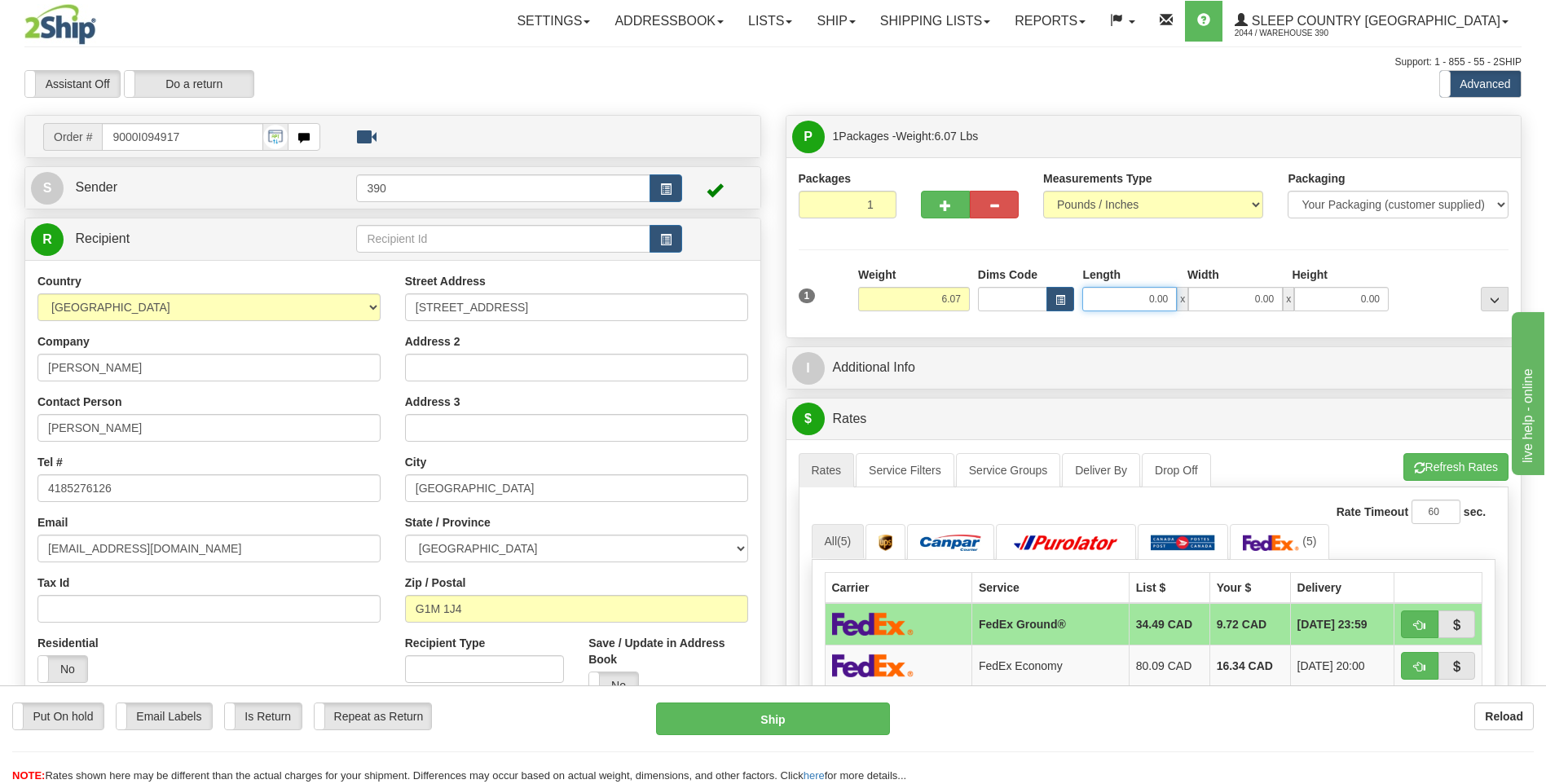
click at [1102, 302] on input "0.00" at bounding box center [1129, 299] width 94 height 24
type input "10.00"
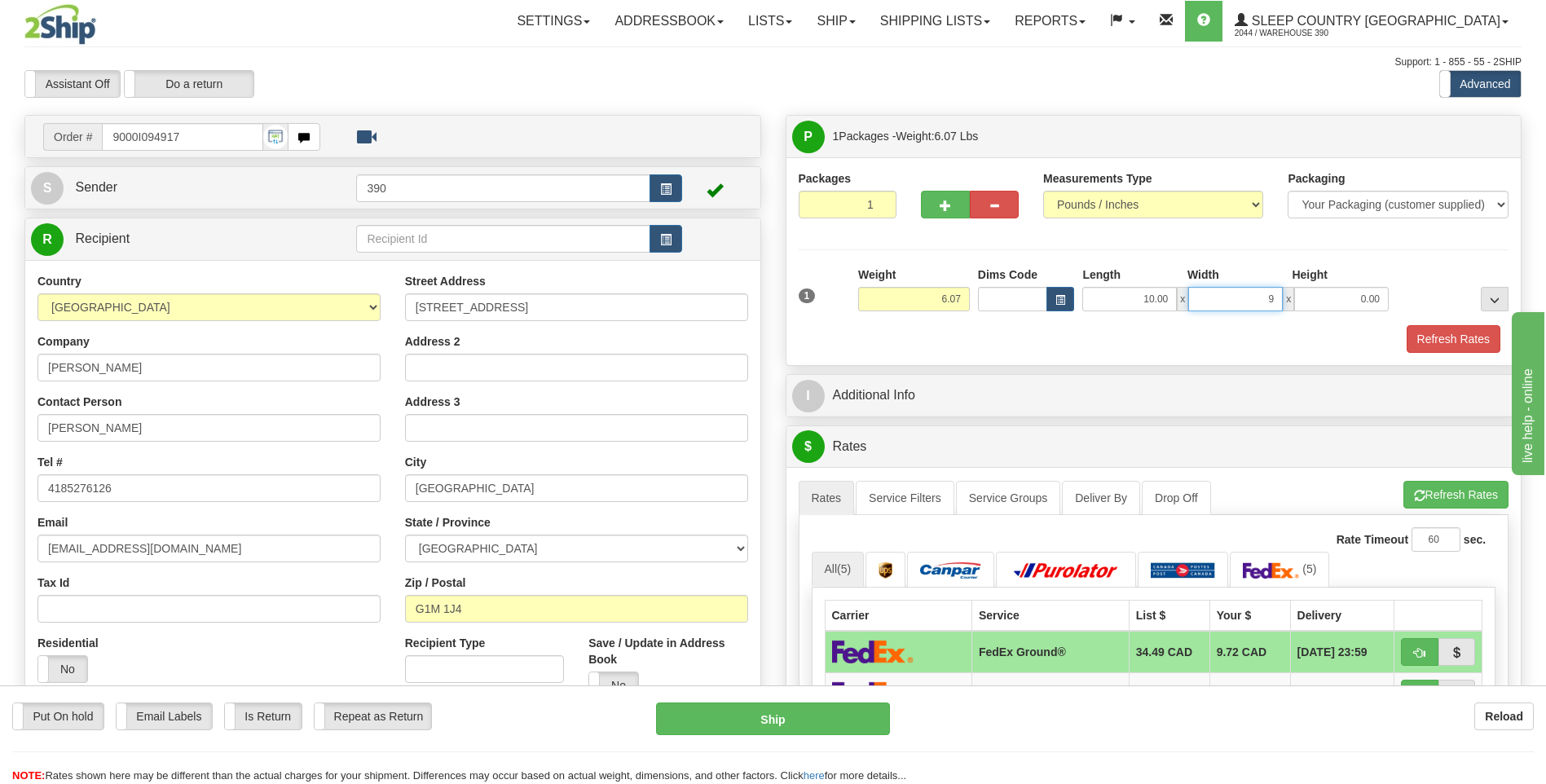
type input "9.00"
type input "7.00"
click at [1457, 486] on button "Refresh Rates" at bounding box center [1456, 494] width 106 height 27
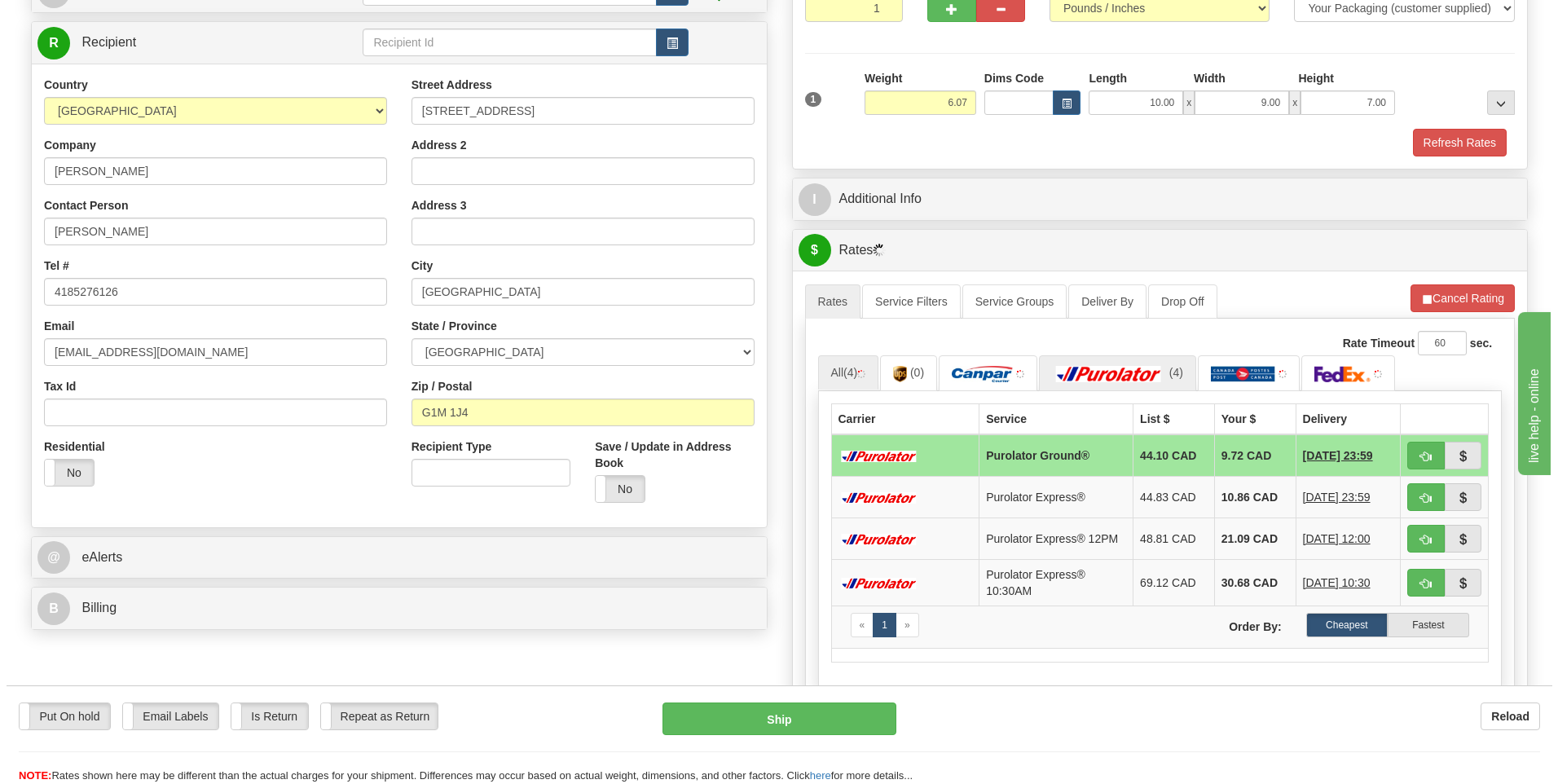
scroll to position [244, 0]
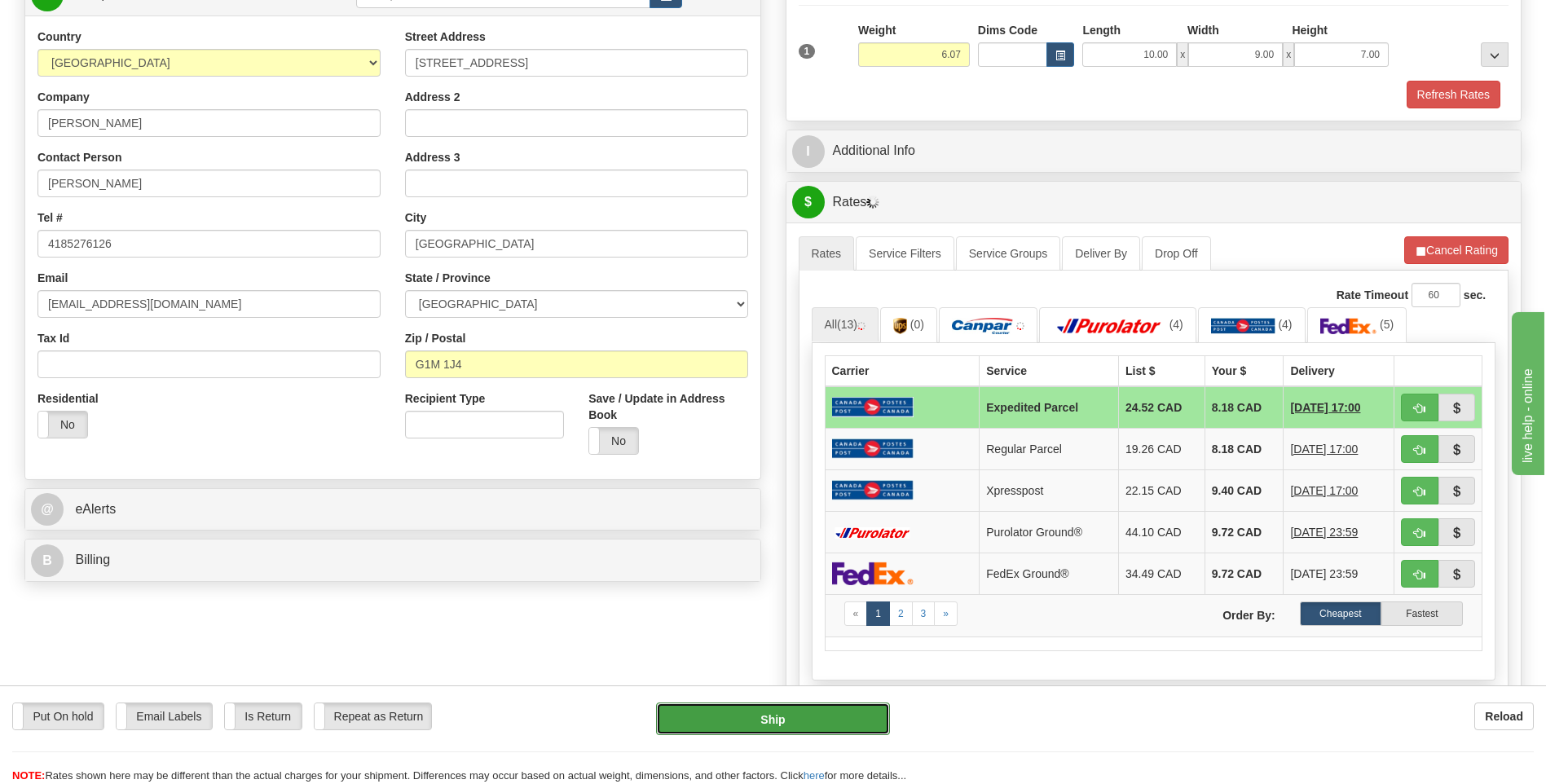
click at [811, 728] on button "Ship" at bounding box center [772, 718] width 233 height 33
type input "DOM.EP"
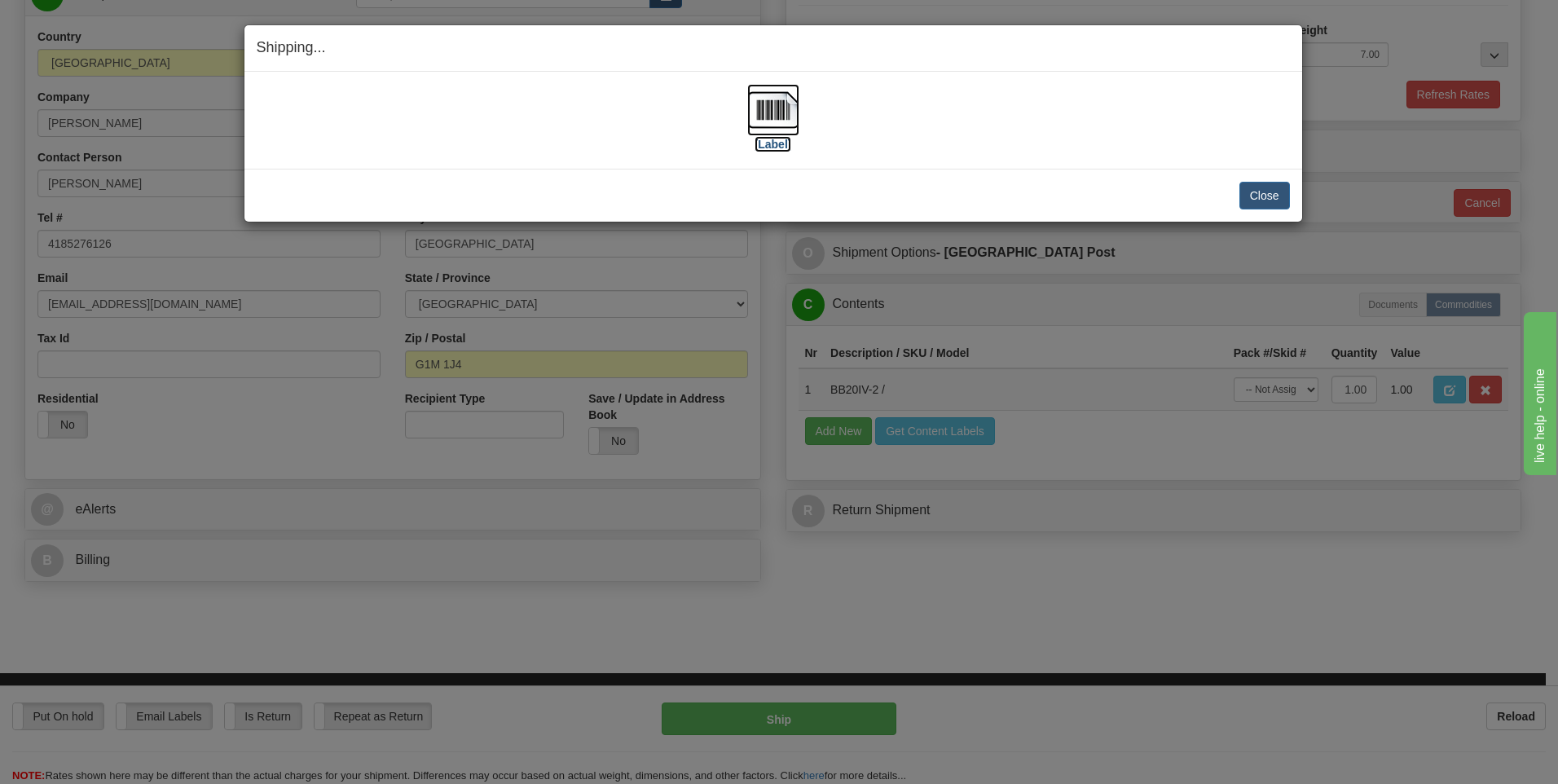
click at [774, 113] on img at bounding box center [773, 109] width 52 height 52
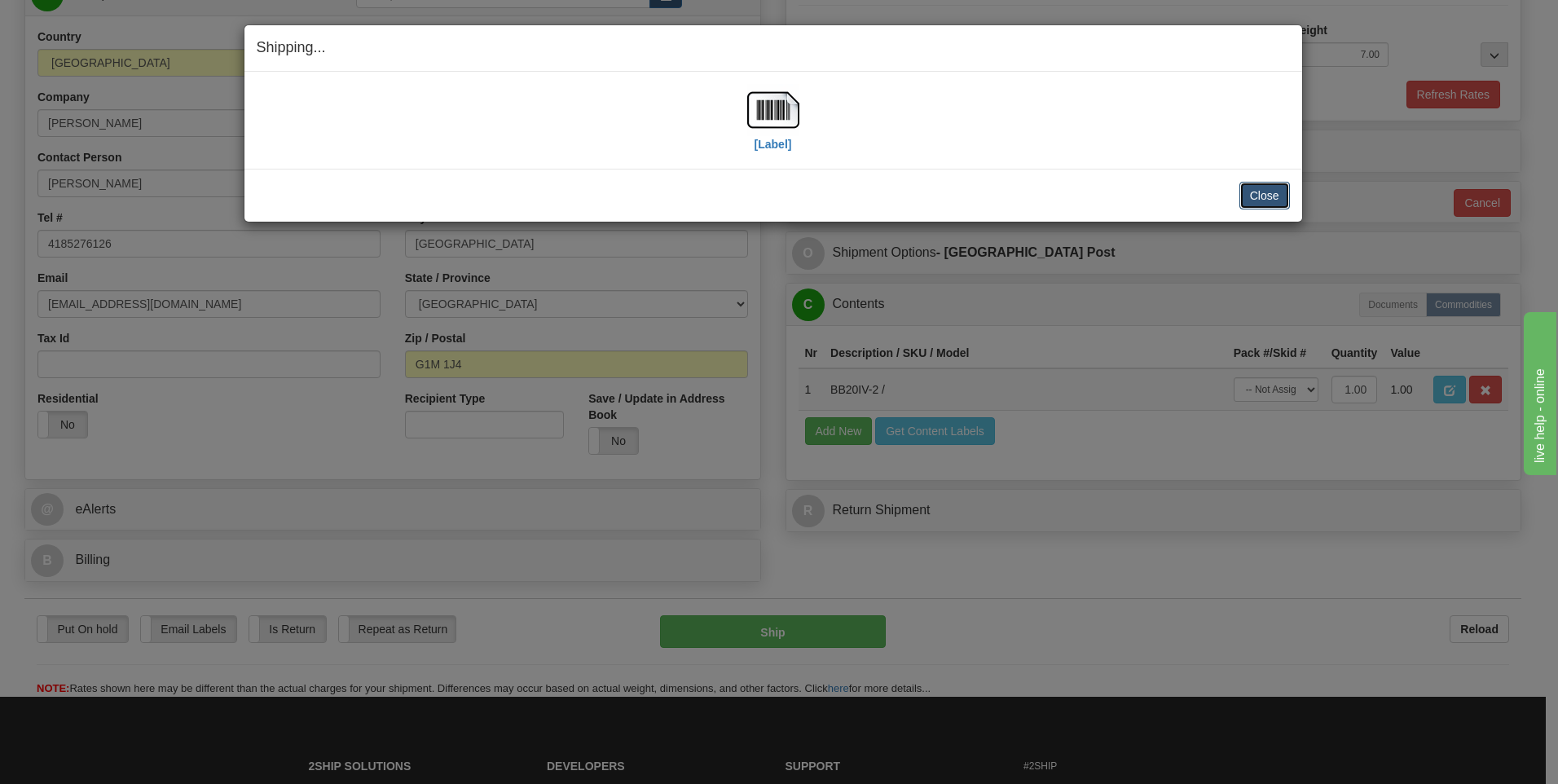
click at [1265, 186] on button "Close" at bounding box center [1265, 195] width 51 height 27
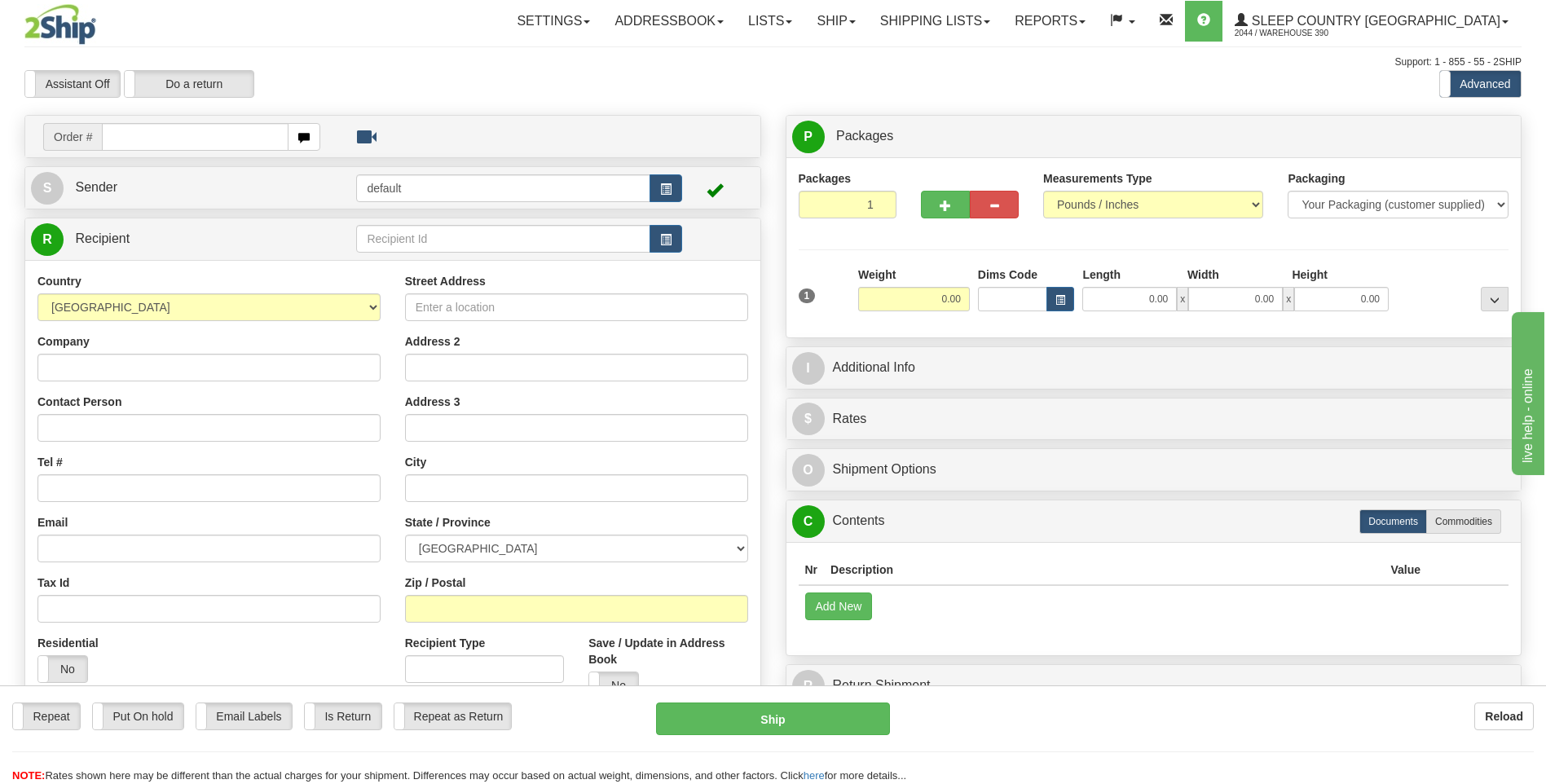
click at [186, 136] on input "text" at bounding box center [194, 137] width 186 height 27
type input "9002I092335"
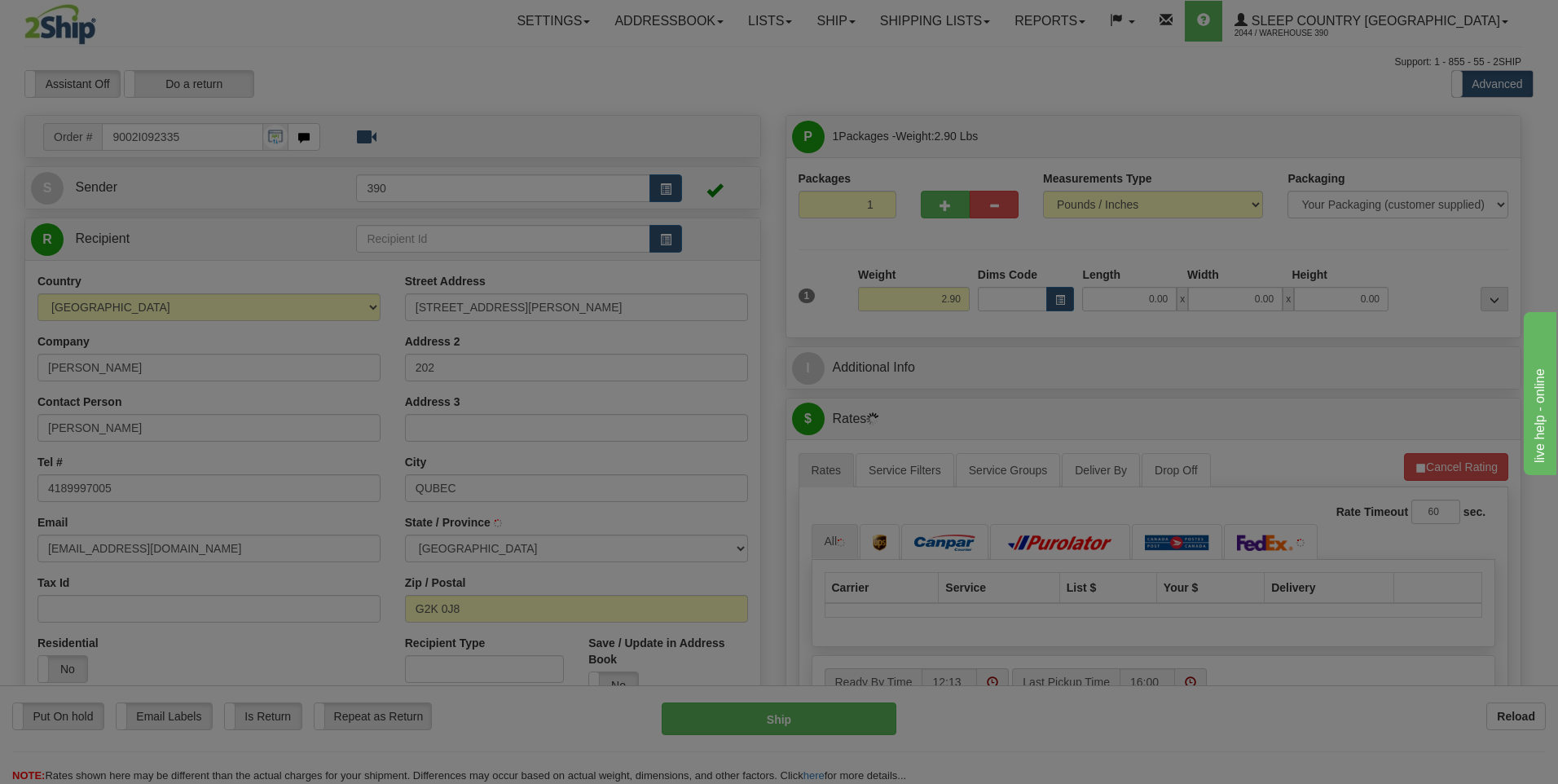
type input "[GEOGRAPHIC_DATA]"
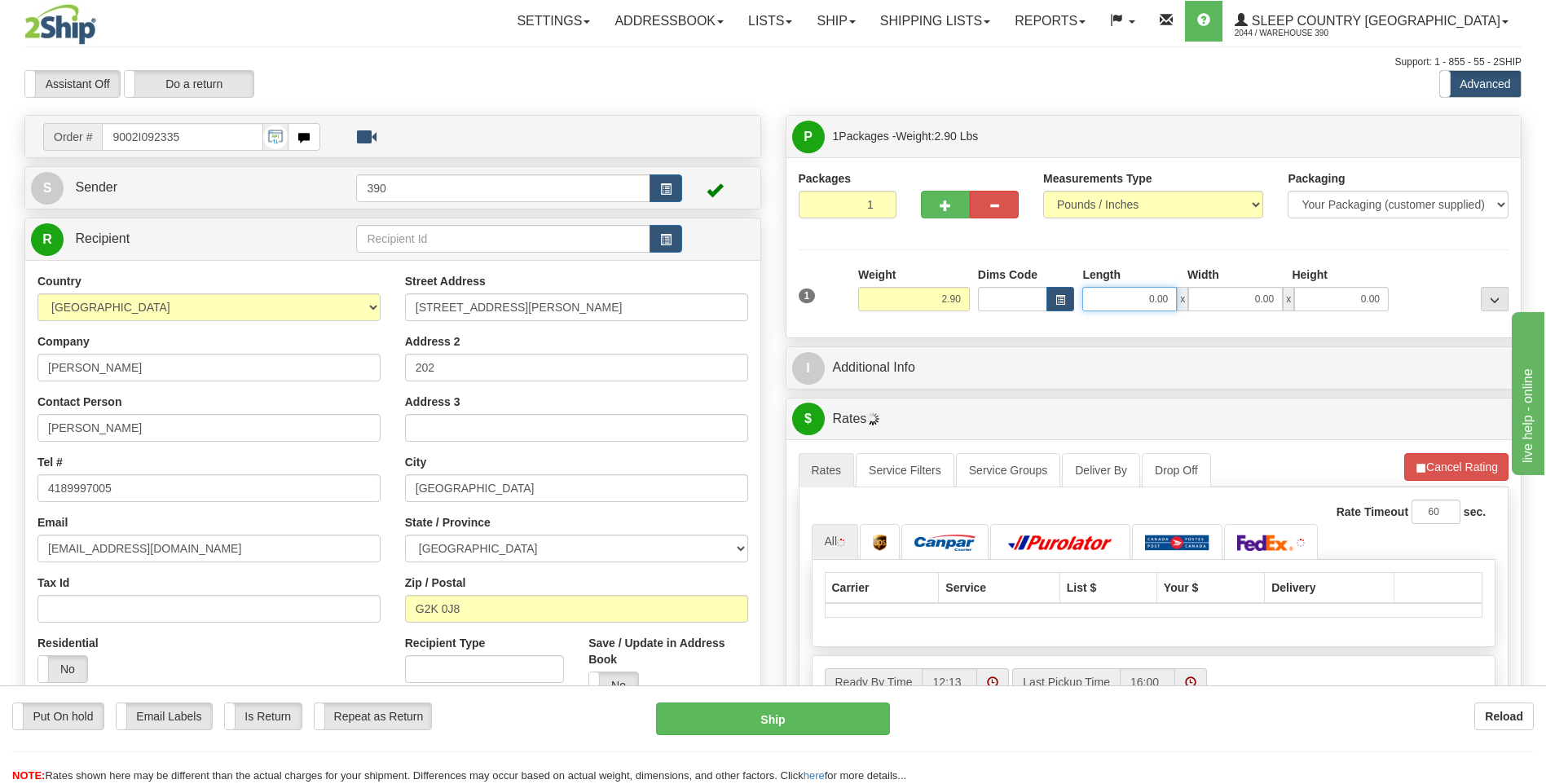
click at [1113, 300] on input "0.00" at bounding box center [1129, 299] width 94 height 24
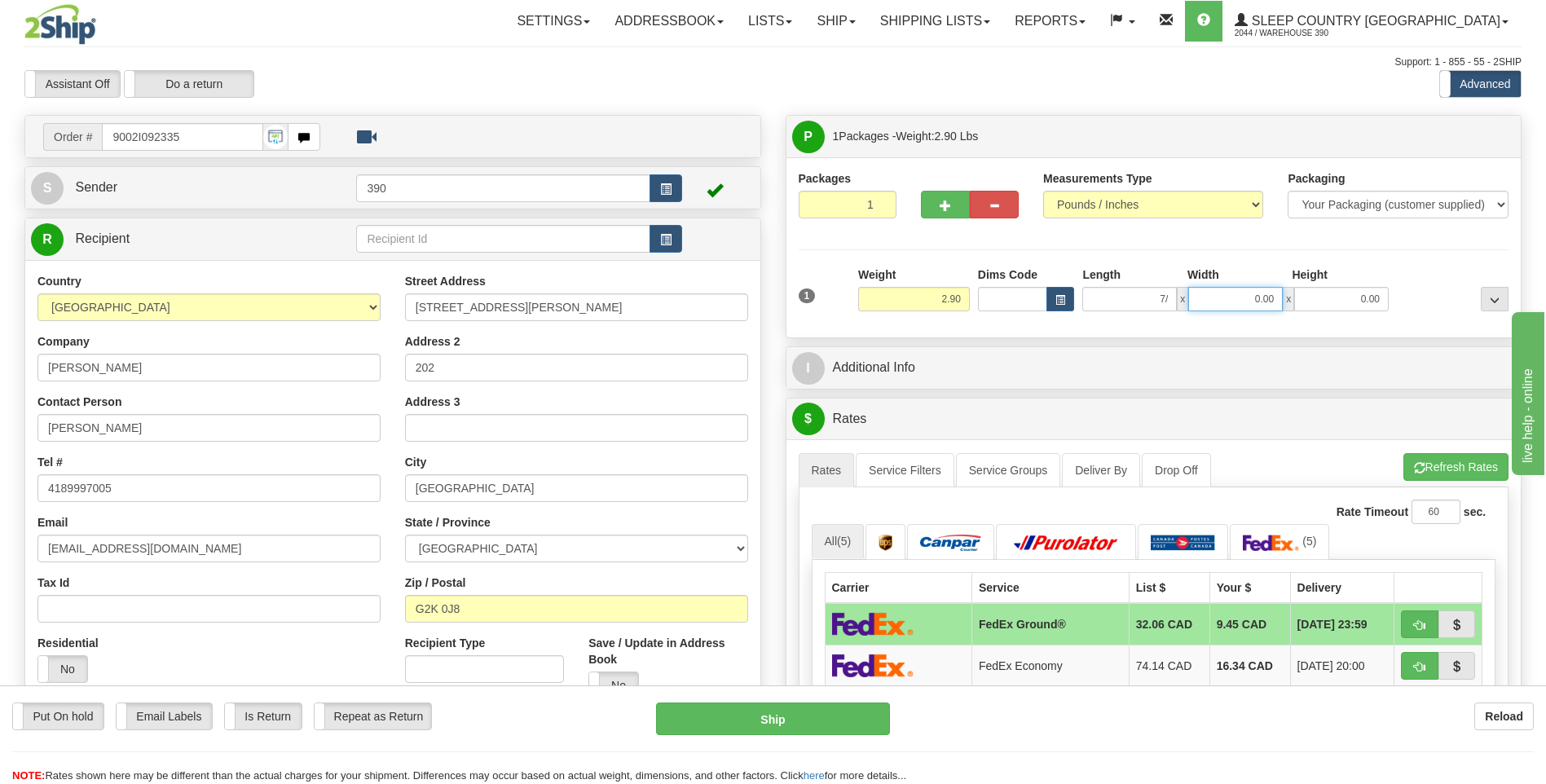
type input "0.00"
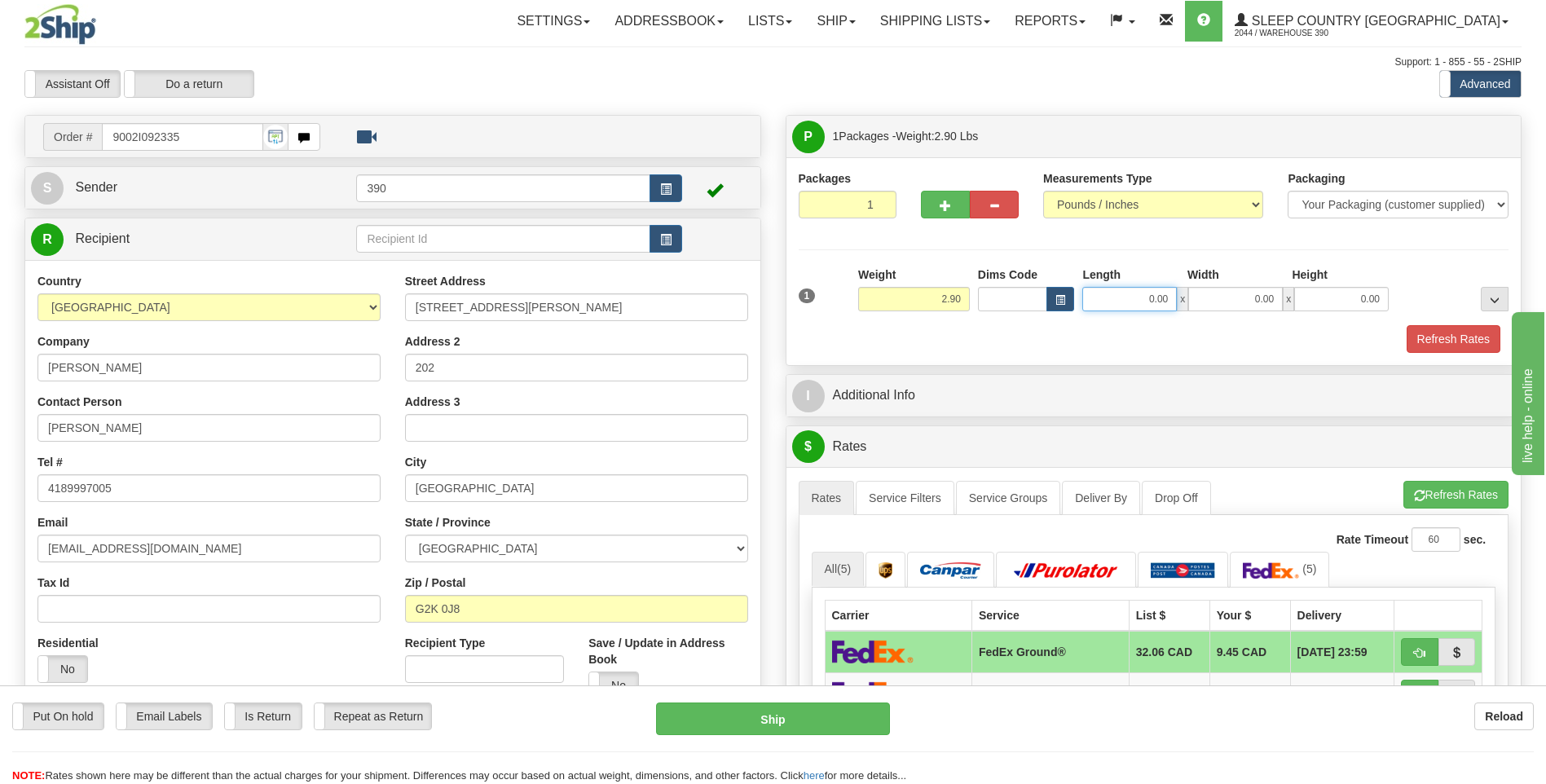
click at [1110, 298] on input "0.00" at bounding box center [1129, 299] width 94 height 24
type input "7.00"
type input "9.00"
drag, startPoint x: 1416, startPoint y: 486, endPoint x: 1406, endPoint y: 485, distance: 10.0
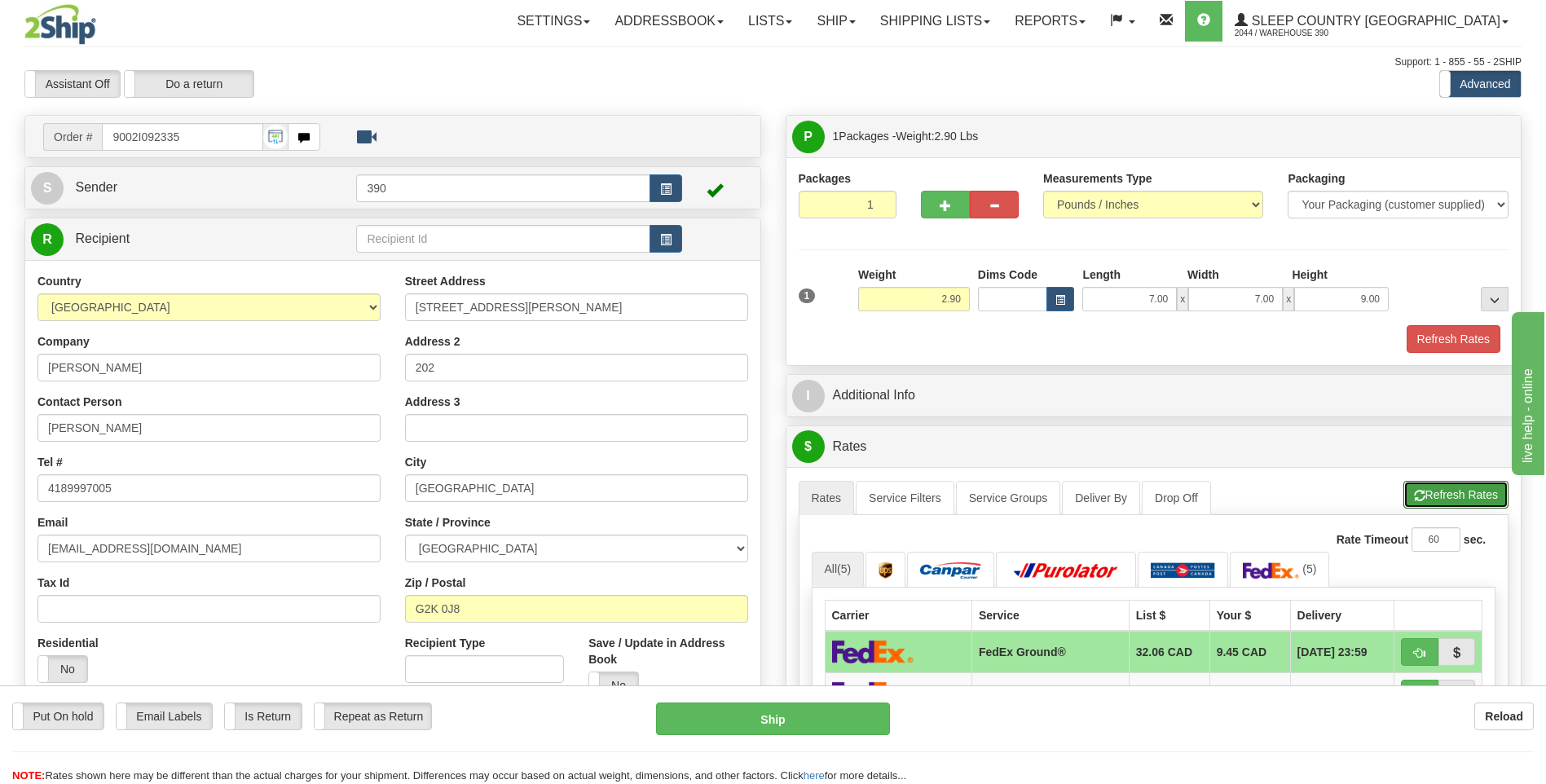
click at [1414, 485] on button "Refresh Rates" at bounding box center [1456, 494] width 106 height 27
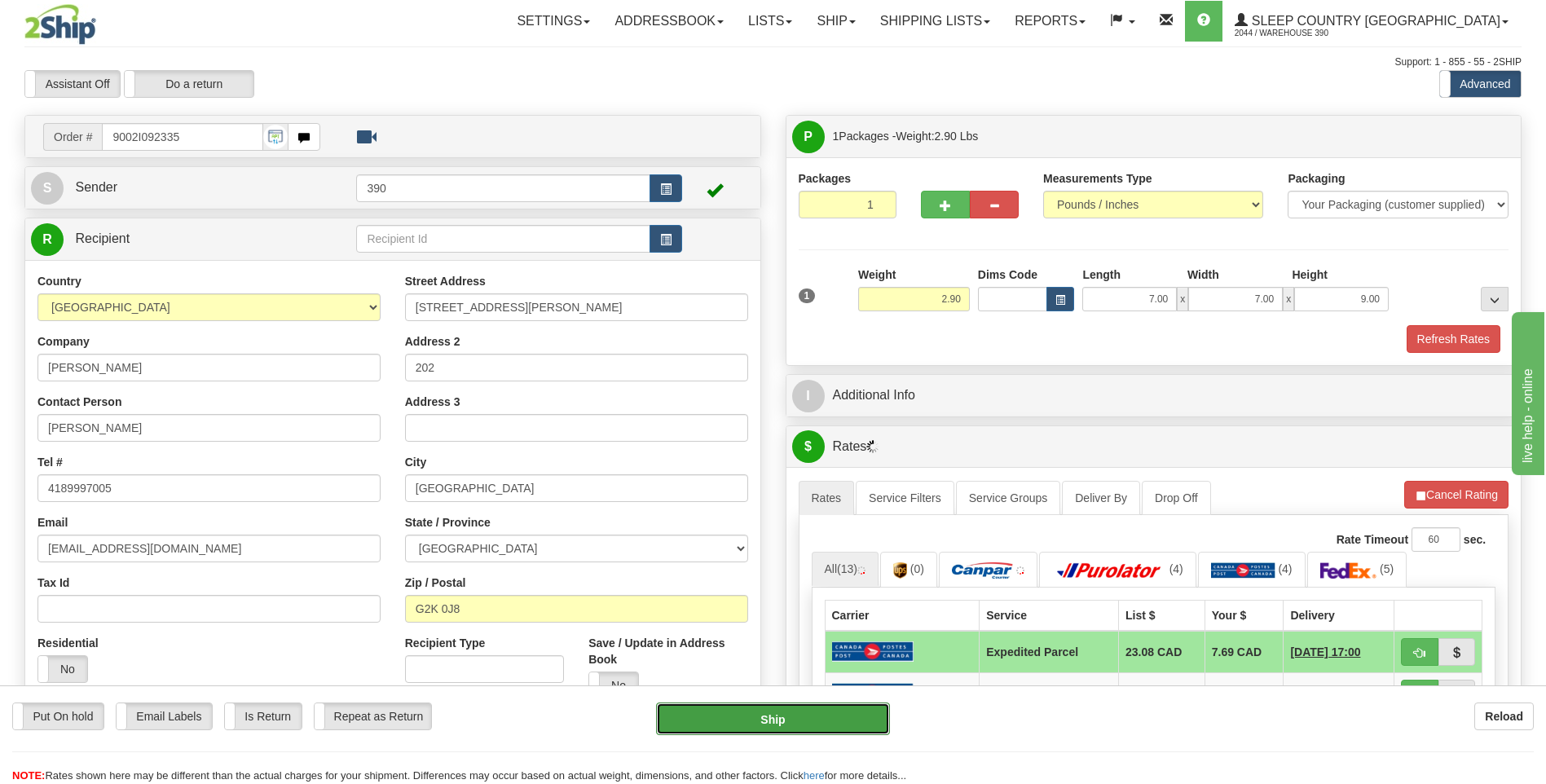
click at [800, 725] on button "Ship" at bounding box center [772, 718] width 233 height 33
type input "DOM.EP"
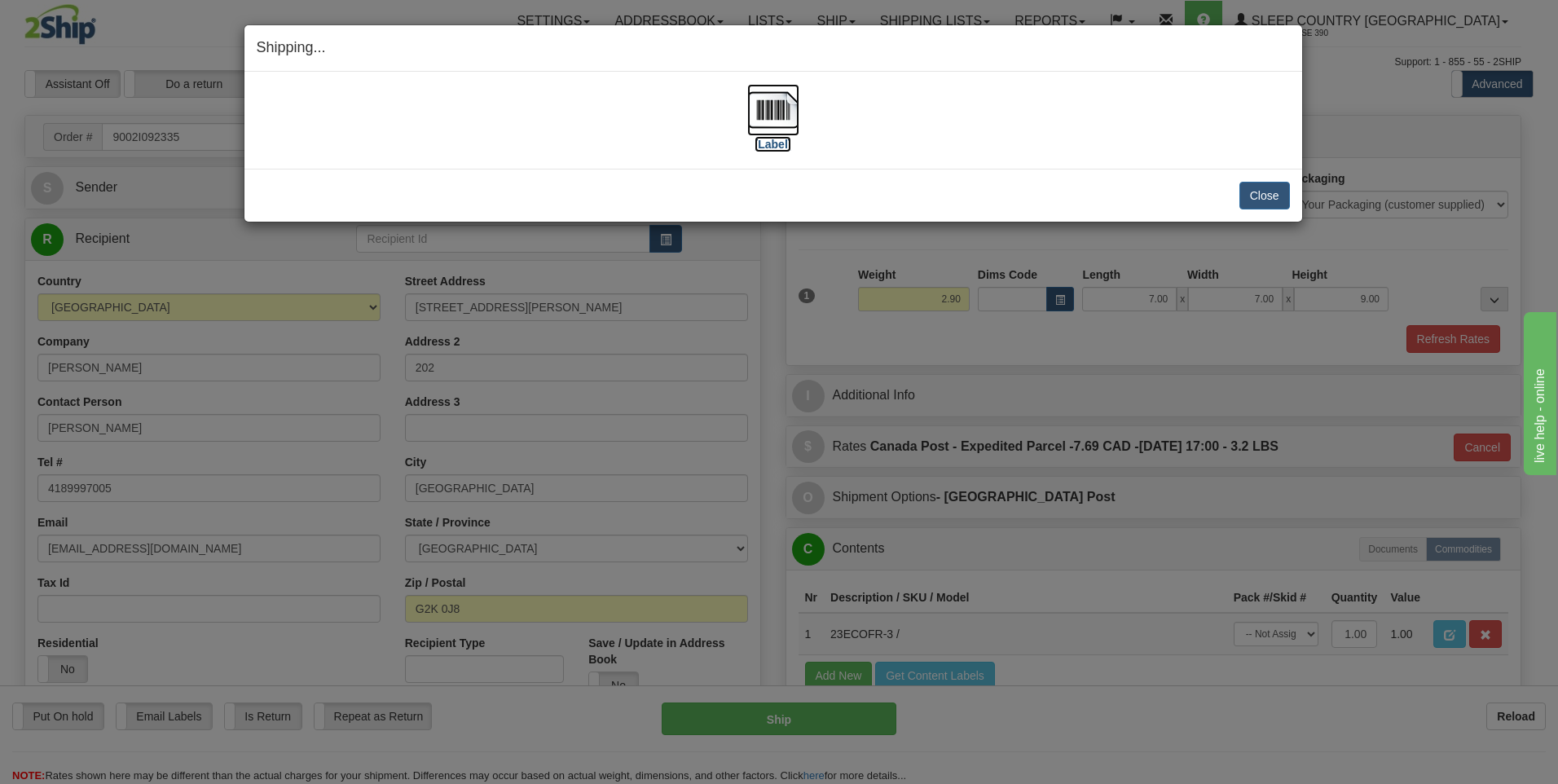
click at [775, 106] on img at bounding box center [773, 109] width 52 height 52
click at [1255, 196] on button "Close" at bounding box center [1265, 195] width 51 height 27
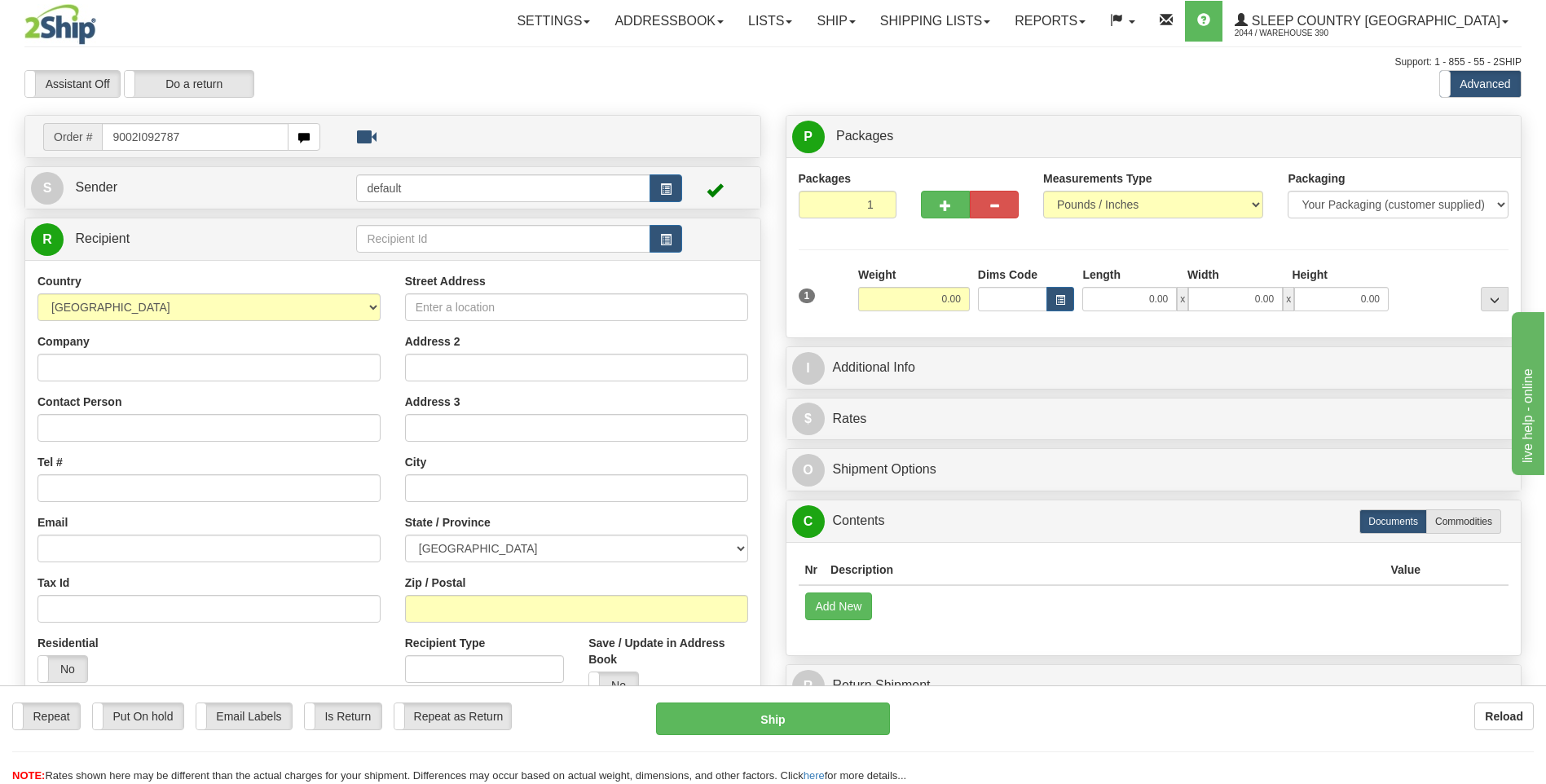
type input "9002I092787"
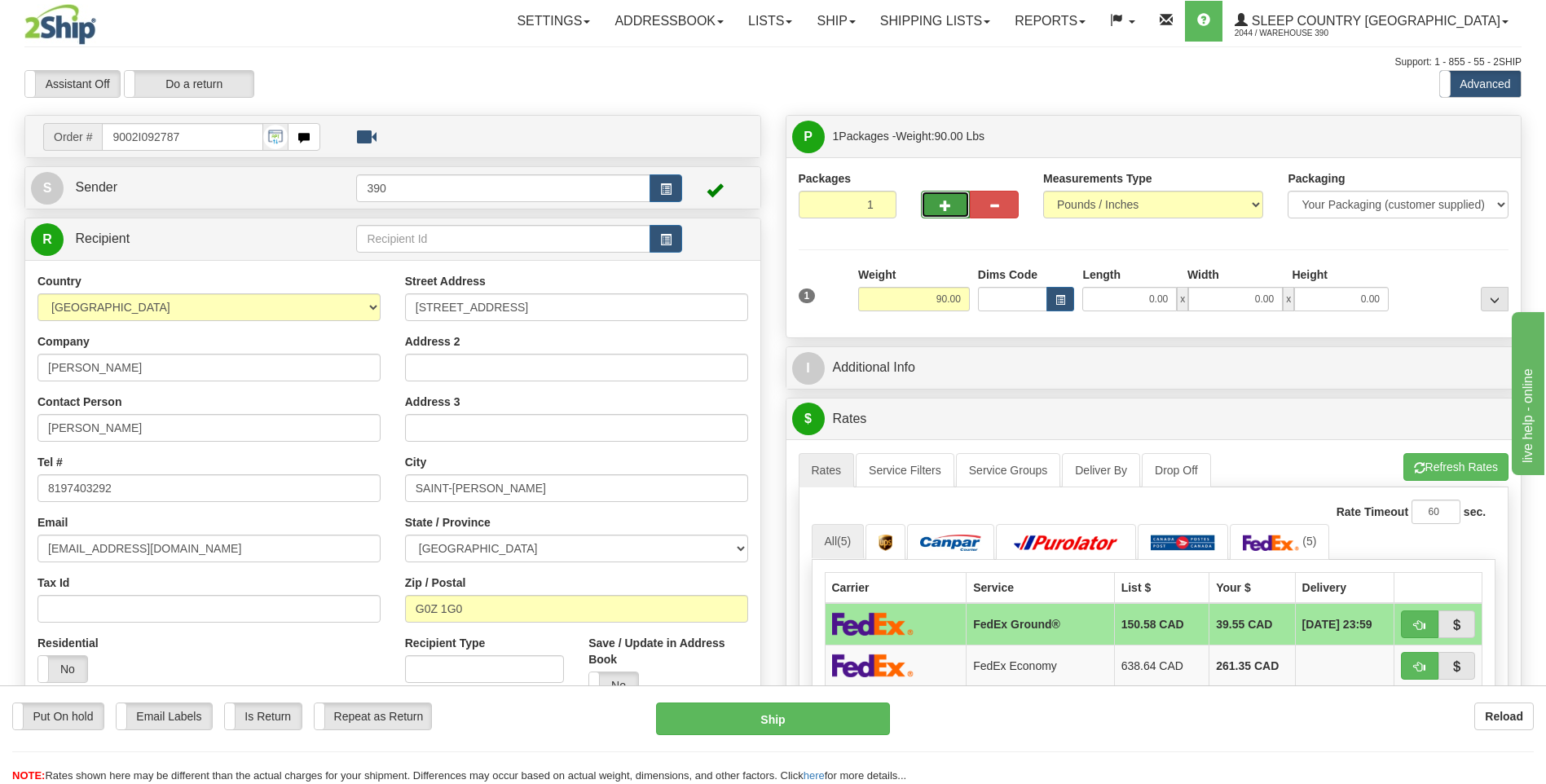
click at [955, 205] on button "button" at bounding box center [946, 204] width 49 height 27
radio input "true"
type input "2"
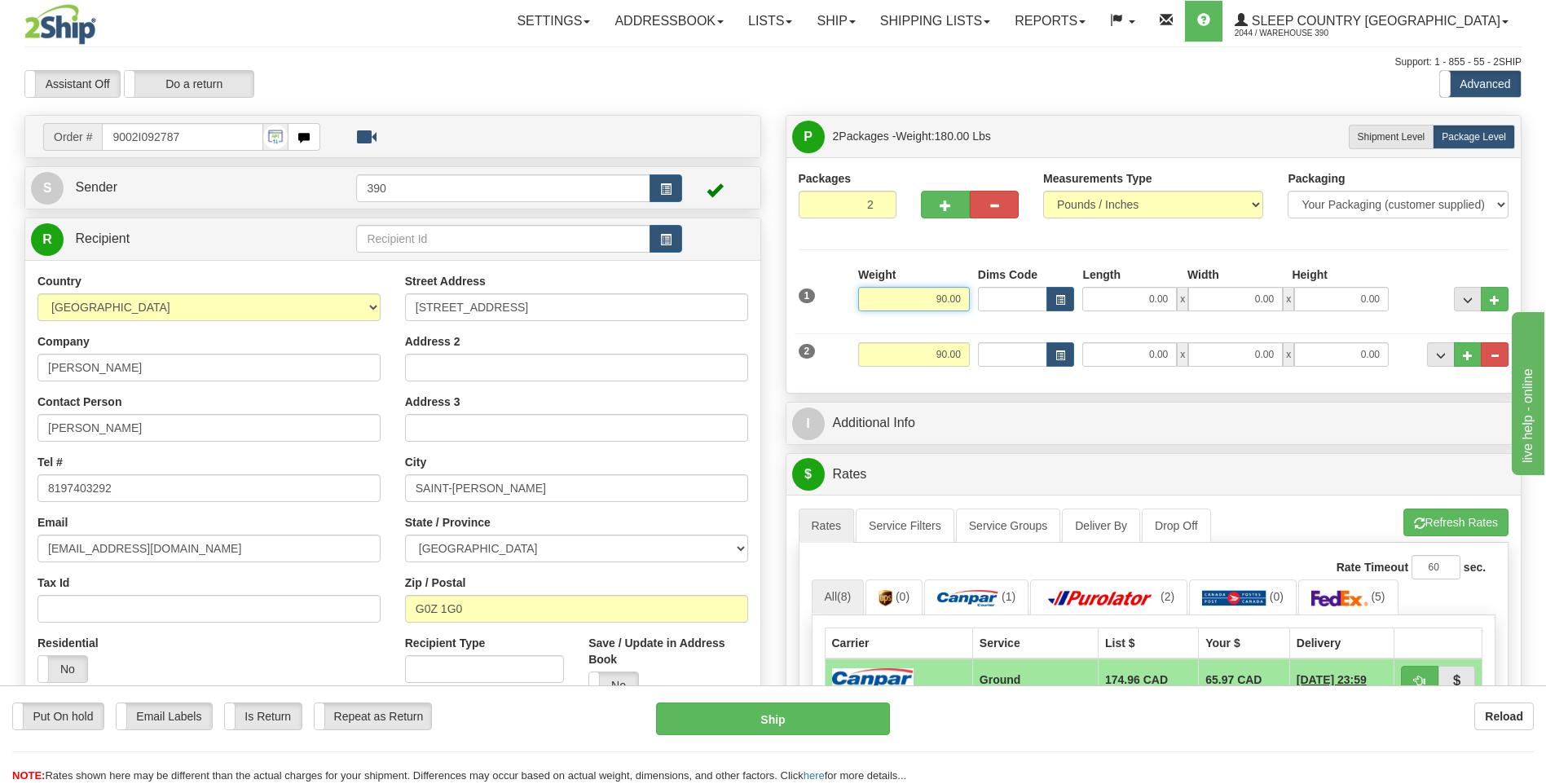
drag, startPoint x: 937, startPoint y: 296, endPoint x: 972, endPoint y: 302, distance: 35.5
click at [972, 302] on div "Weight 90.00" at bounding box center [913, 295] width 120 height 57
click at [947, 336] on div "2 Weight 90.00 Dims Code Length Width Height" at bounding box center [1154, 352] width 719 height 55
type input "45.00"
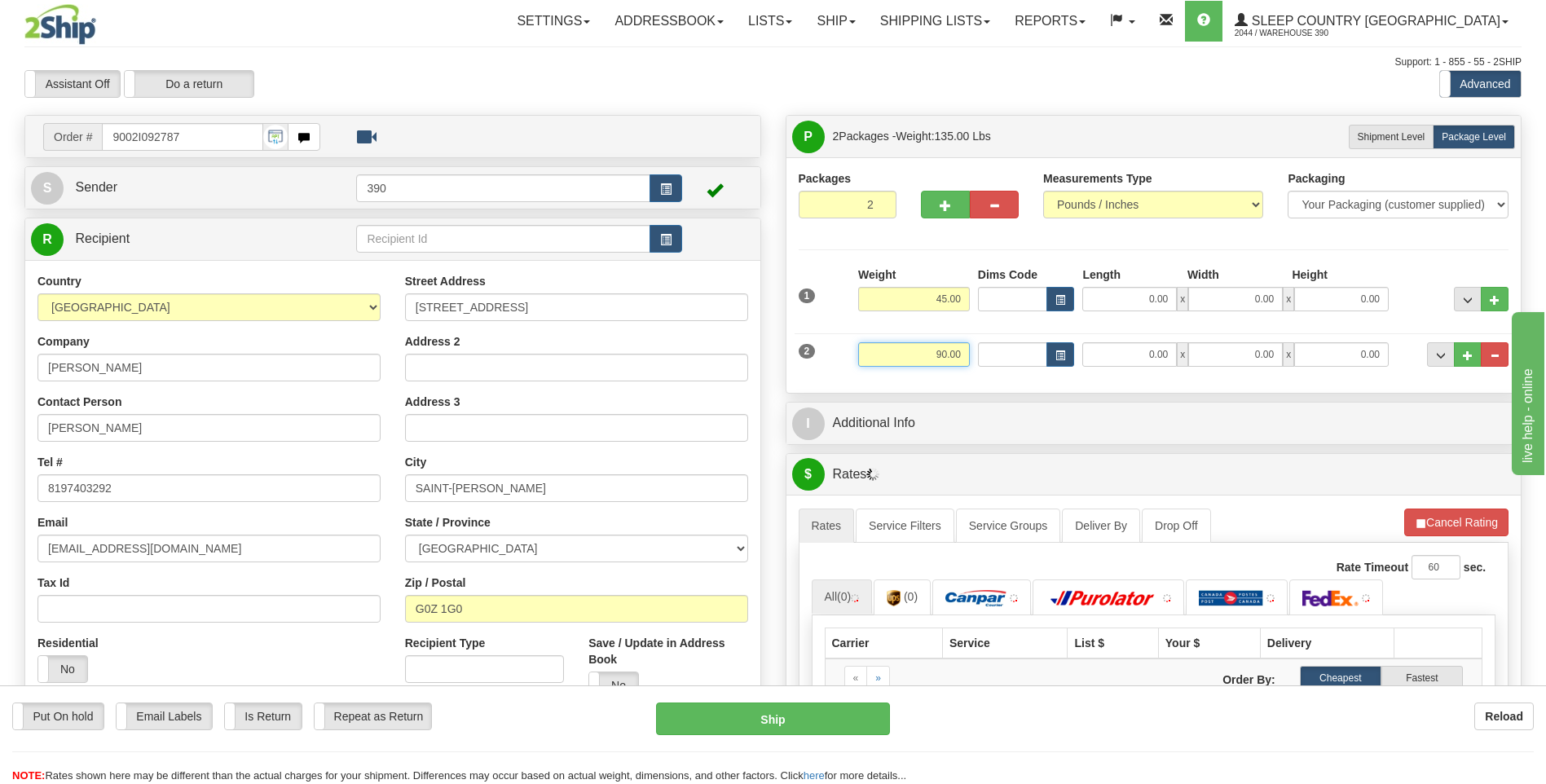
drag, startPoint x: 958, startPoint y: 353, endPoint x: 991, endPoint y: 353, distance: 33.0
click at [991, 353] on div "2 Weight 90.00 Dims Code Length Width Height" at bounding box center [1154, 352] width 719 height 55
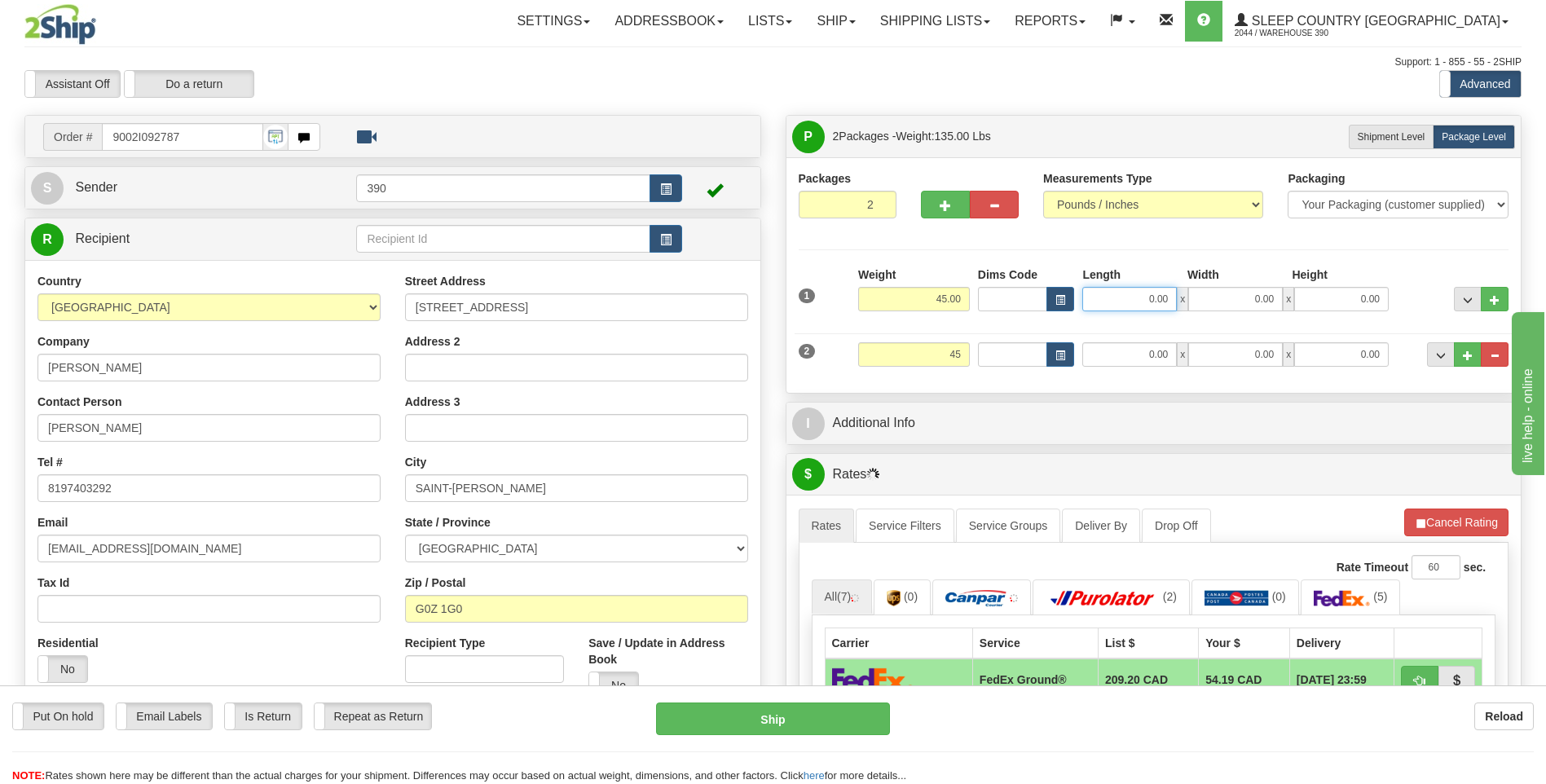
type input "45.00"
click at [1111, 300] on input "0.00" at bounding box center [1129, 299] width 94 height 24
type input "17.00"
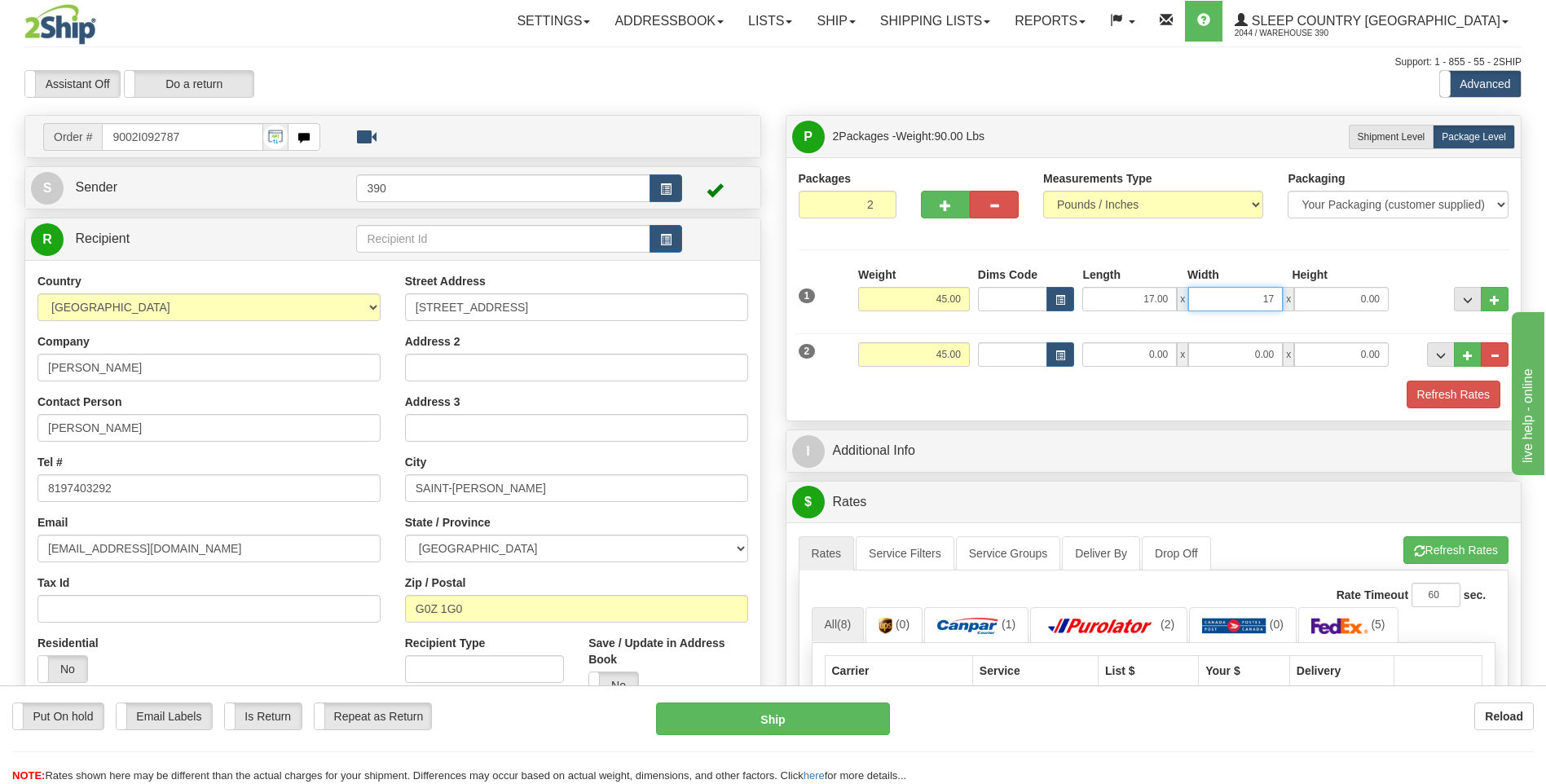
type input "17.00"
type input "38.00"
click at [1016, 426] on div "P Packages 2 Packages - Weight: 90.00 Lbs Shipment Level Shipm. Package Level P…" at bounding box center [1155, 758] width 762 height 1285
click at [1103, 353] on input "0.00" at bounding box center [1129, 354] width 94 height 24
type input "17.00"
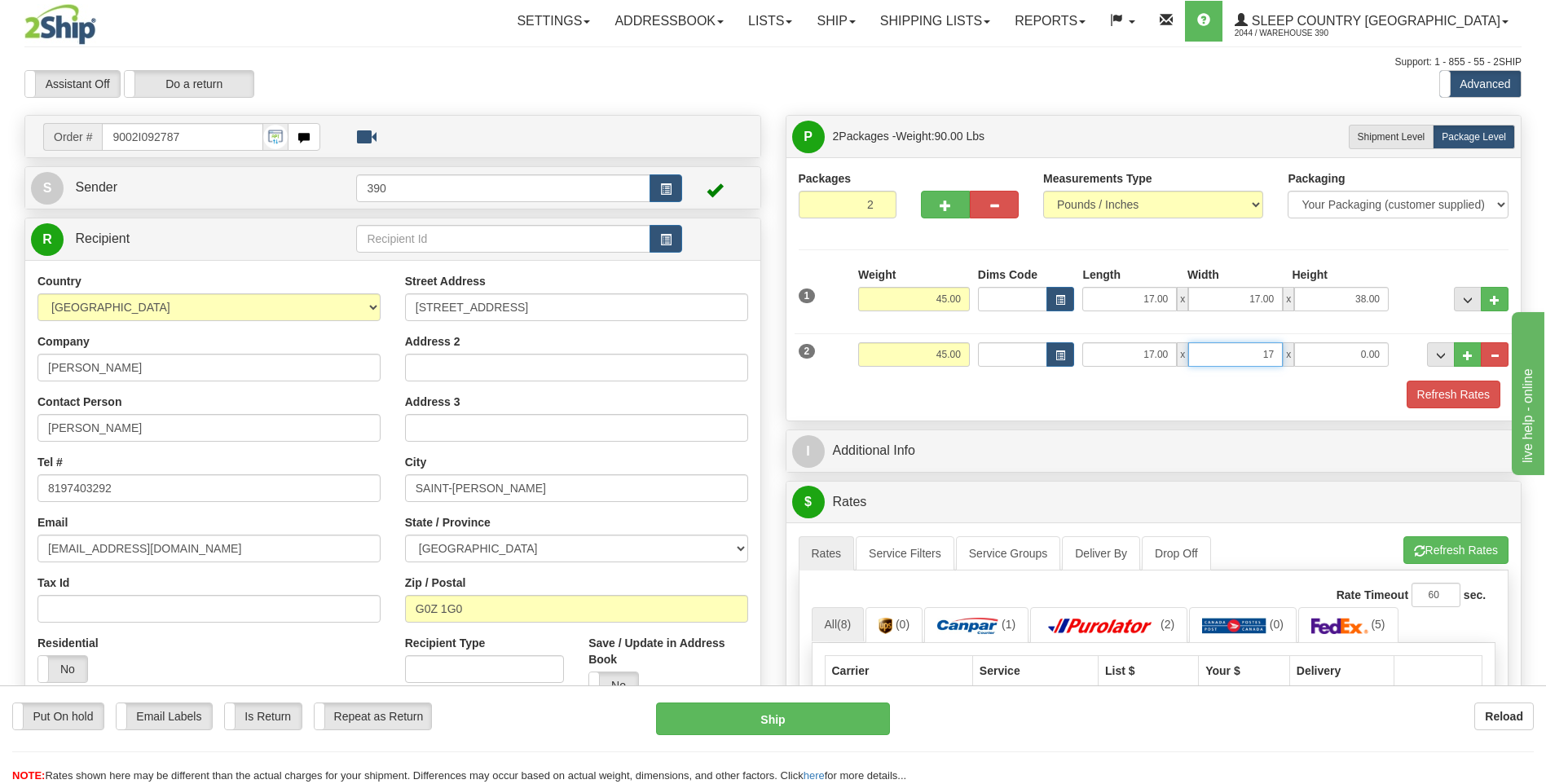
type input "17.00"
type input "38.00"
click at [1418, 551] on span "button" at bounding box center [1420, 550] width 11 height 10
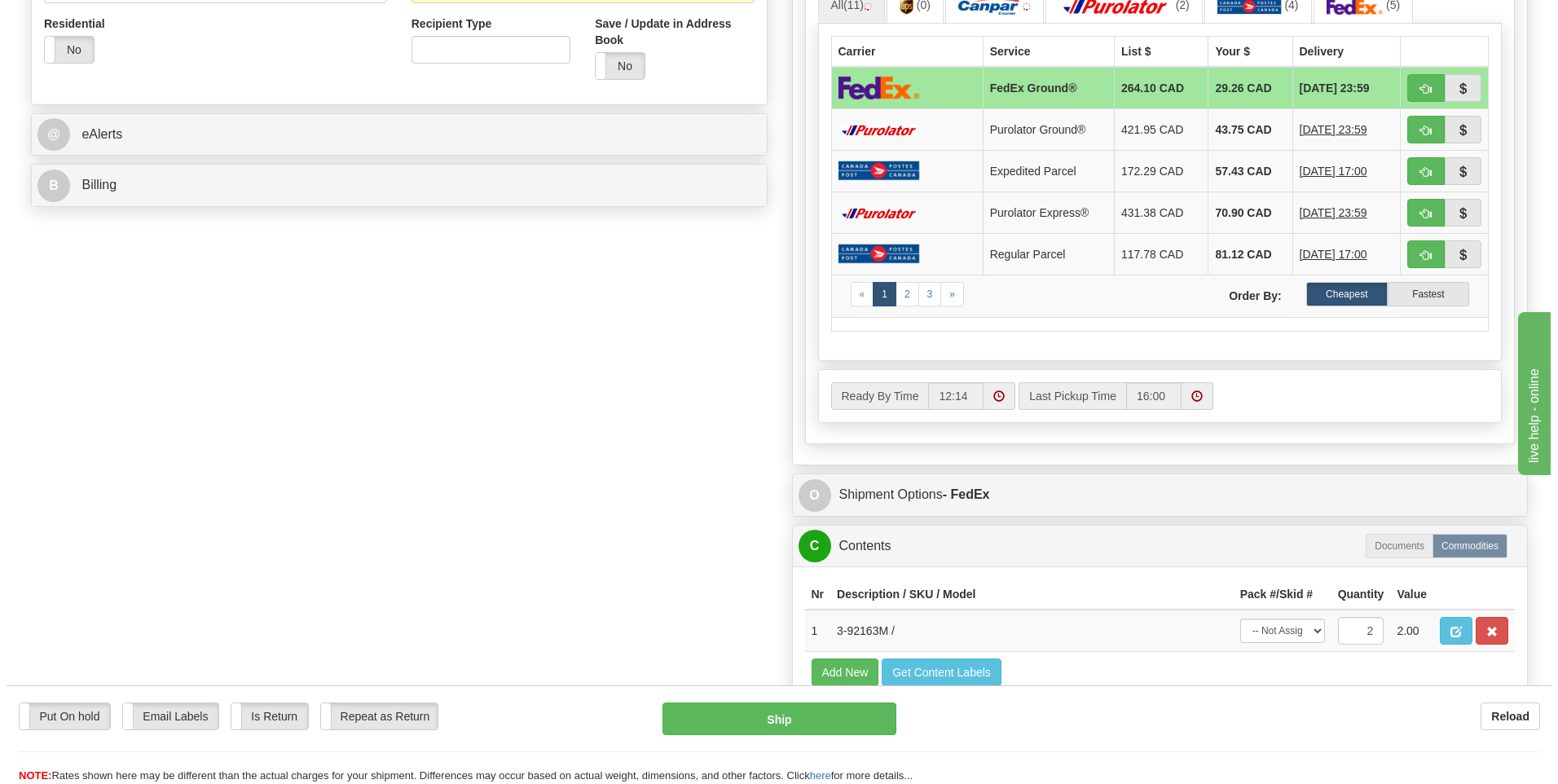
scroll to position [652, 0]
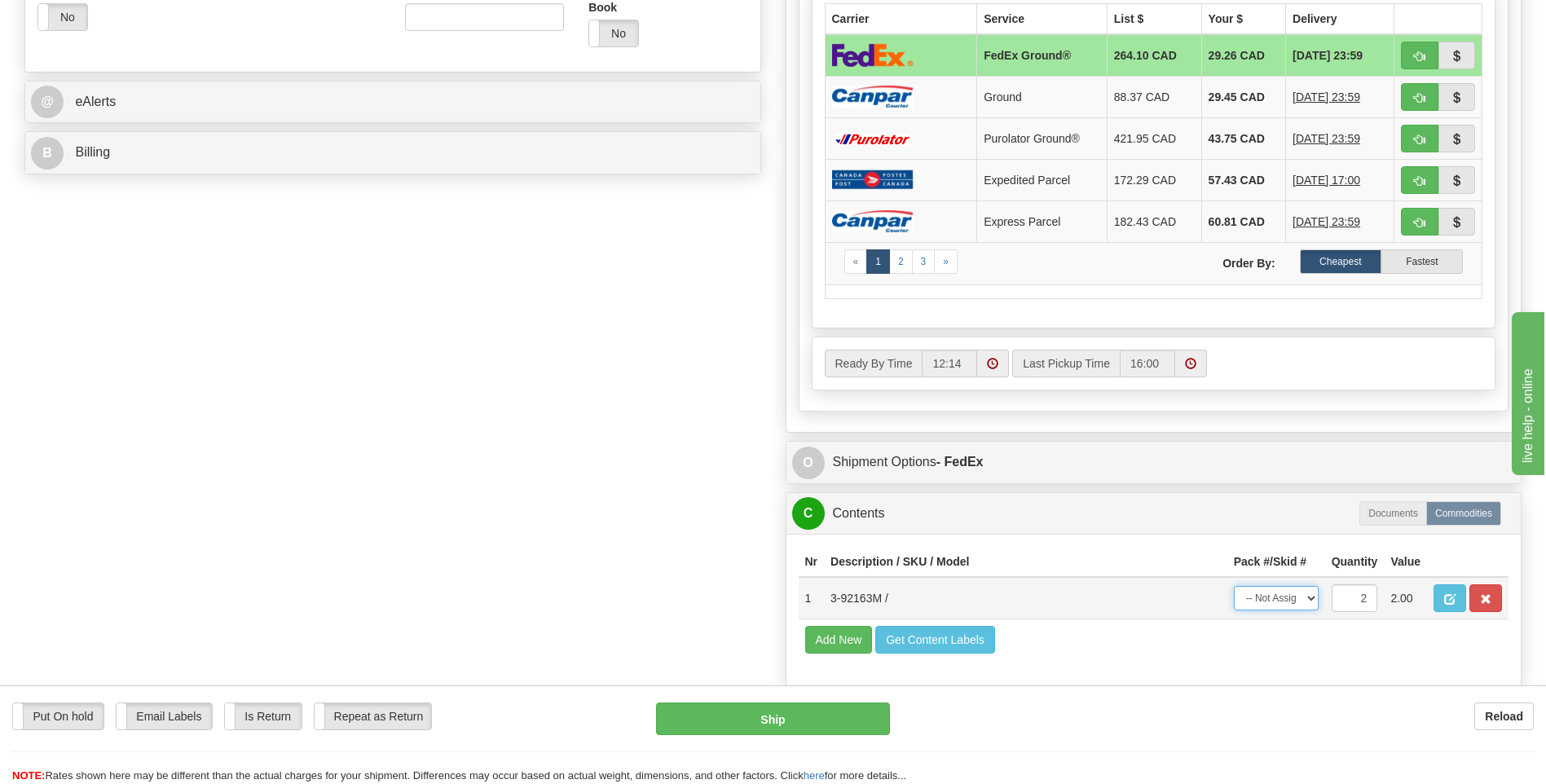
click at [1305, 596] on select "-- Not Assigned -- Package 1 Package 2 Split" at bounding box center [1276, 598] width 85 height 24
select select "SPLIT"
click at [1234, 586] on select "-- Not Assigned -- Package 1 Package 2 Split" at bounding box center [1276, 598] width 85 height 24
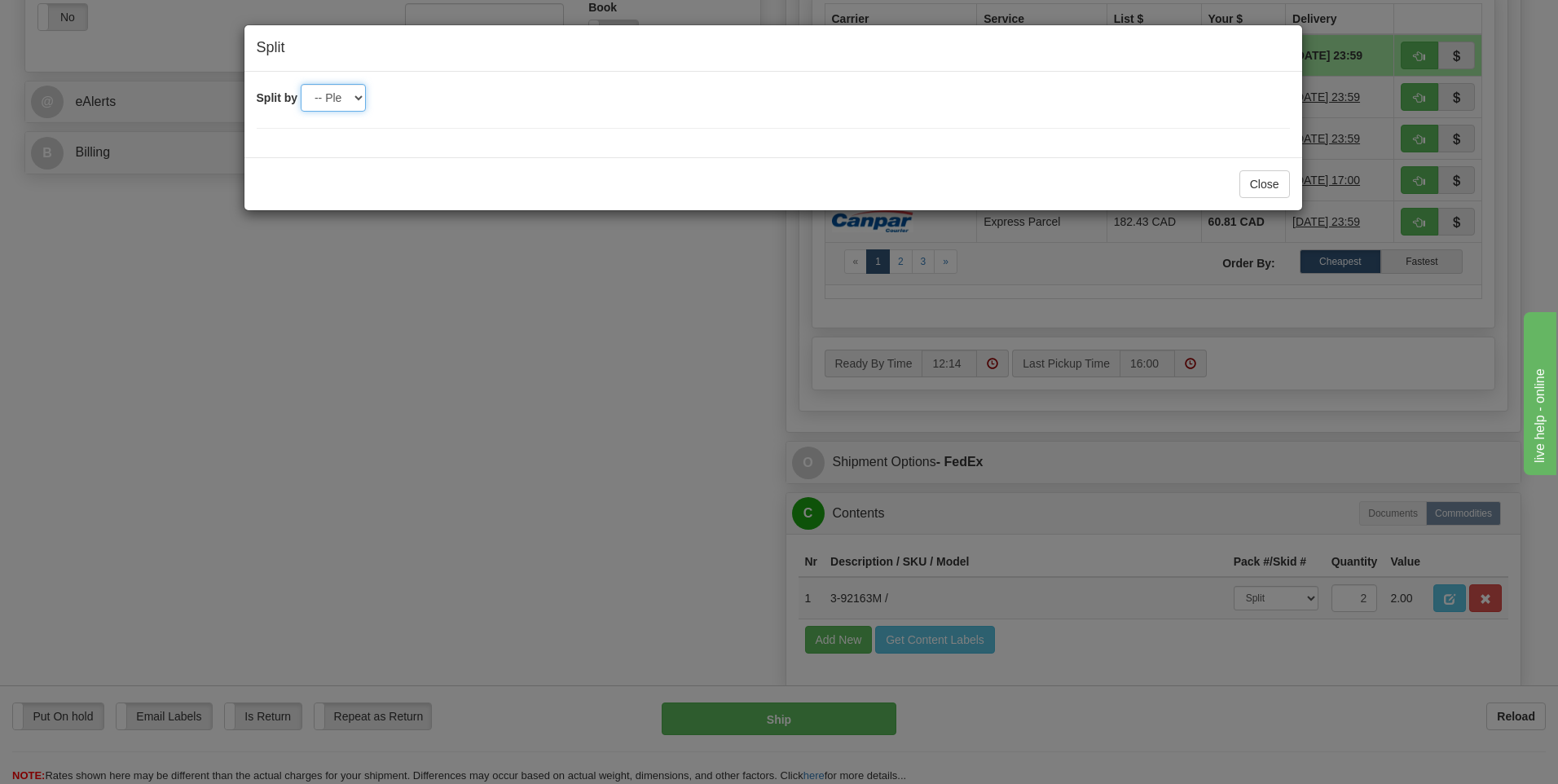
click at [351, 93] on select "-- Please select -- 2" at bounding box center [333, 97] width 65 height 27
select select "2"
click at [301, 84] on select "-- Please select -- 2" at bounding box center [333, 97] width 65 height 27
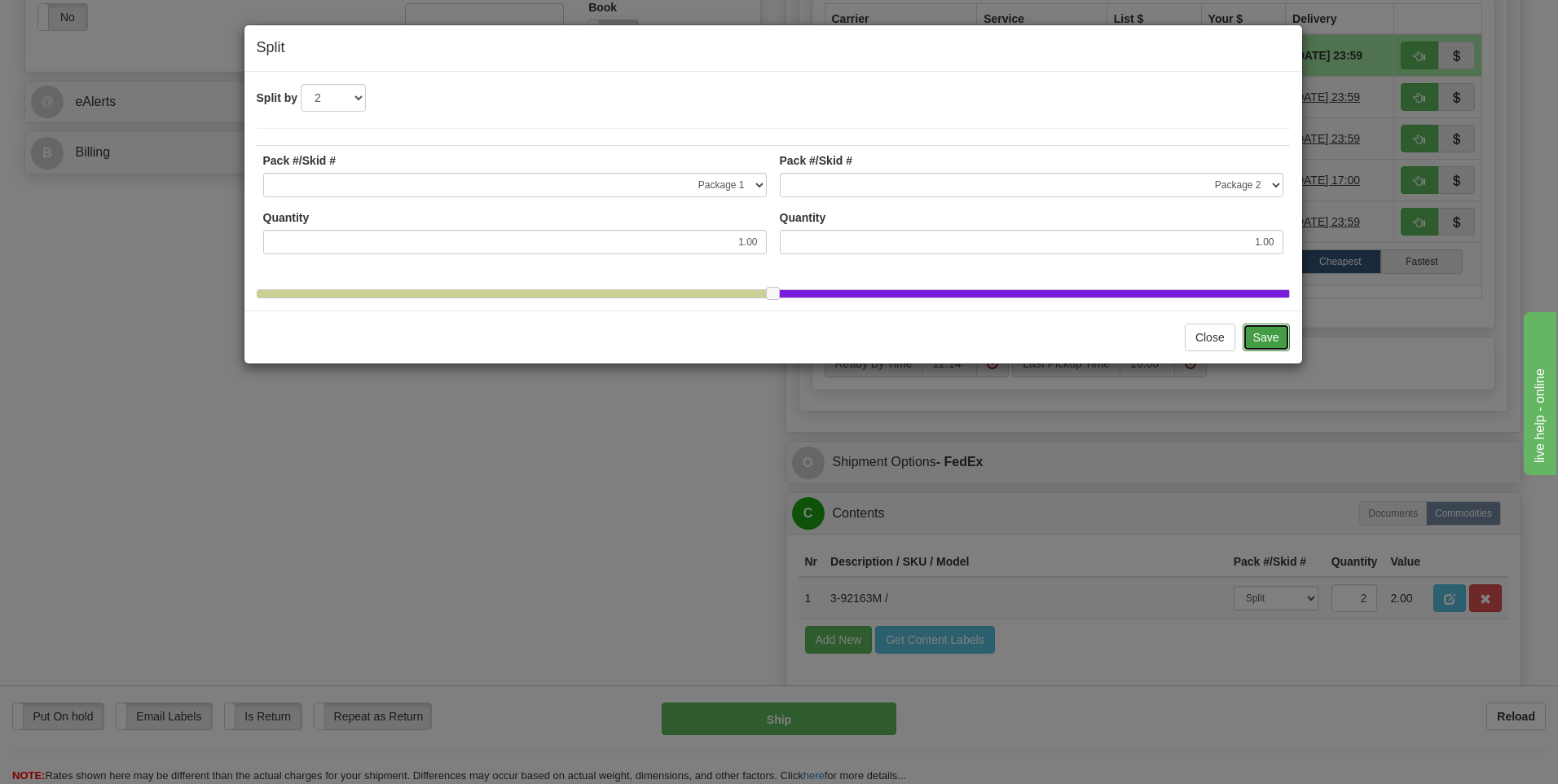
click at [1276, 347] on button "Save" at bounding box center [1267, 336] width 47 height 27
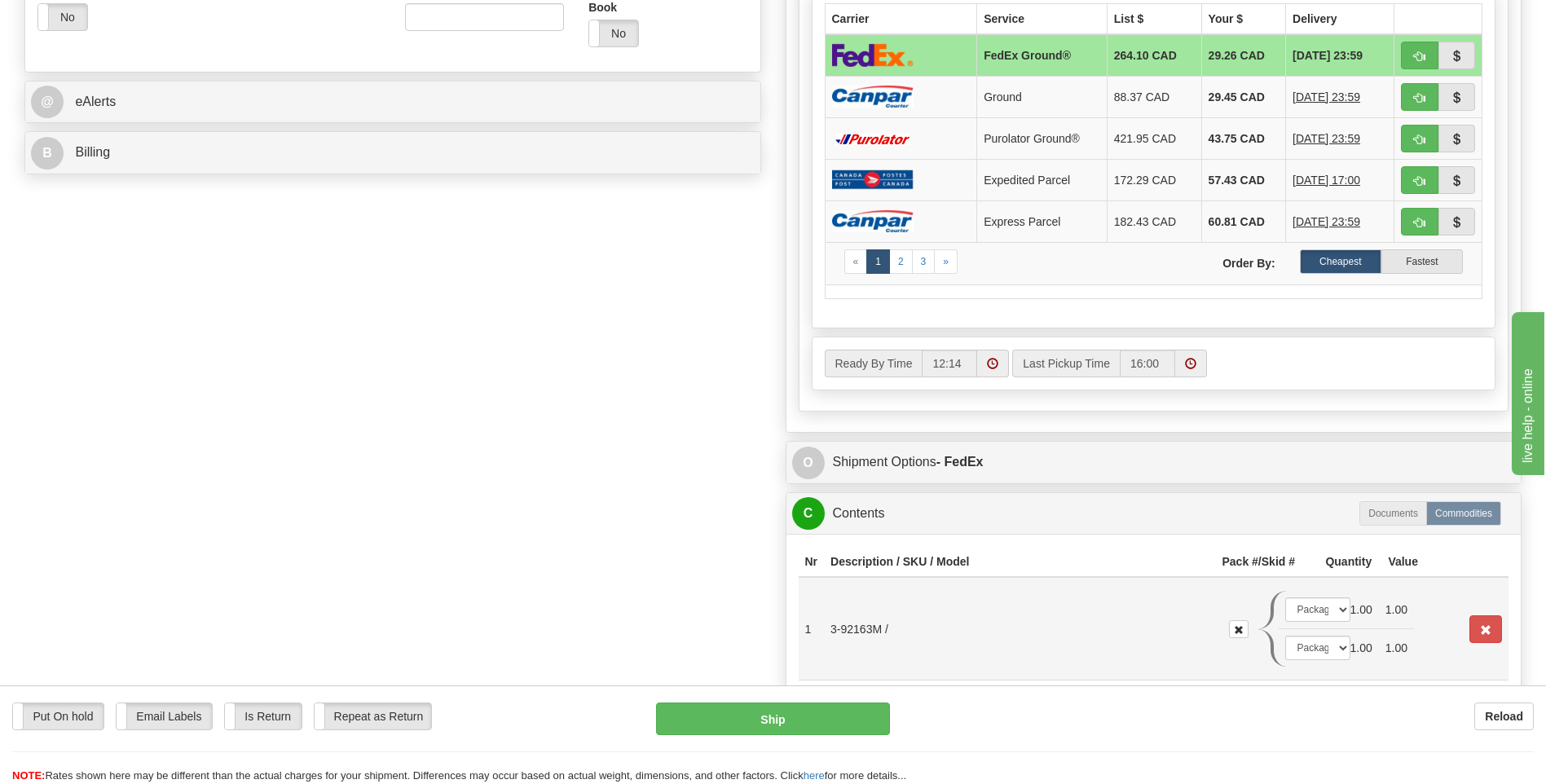
click at [1344, 611] on td "1.00" at bounding box center [1361, 610] width 35 height 39
click at [1328, 612] on select "-- Not Assigned -- Package 1 Package 2" at bounding box center [1318, 610] width 65 height 24
click at [1286, 597] on select "-- Not Assigned -- Package 1 Package 2" at bounding box center [1318, 610] width 65 height 24
click at [1340, 647] on select "-- Not Assigned -- Package 1 Package 2" at bounding box center [1318, 647] width 65 height 24
click at [1286, 635] on select "-- Not Assigned -- Package 1 Package 2" at bounding box center [1318, 647] width 65 height 24
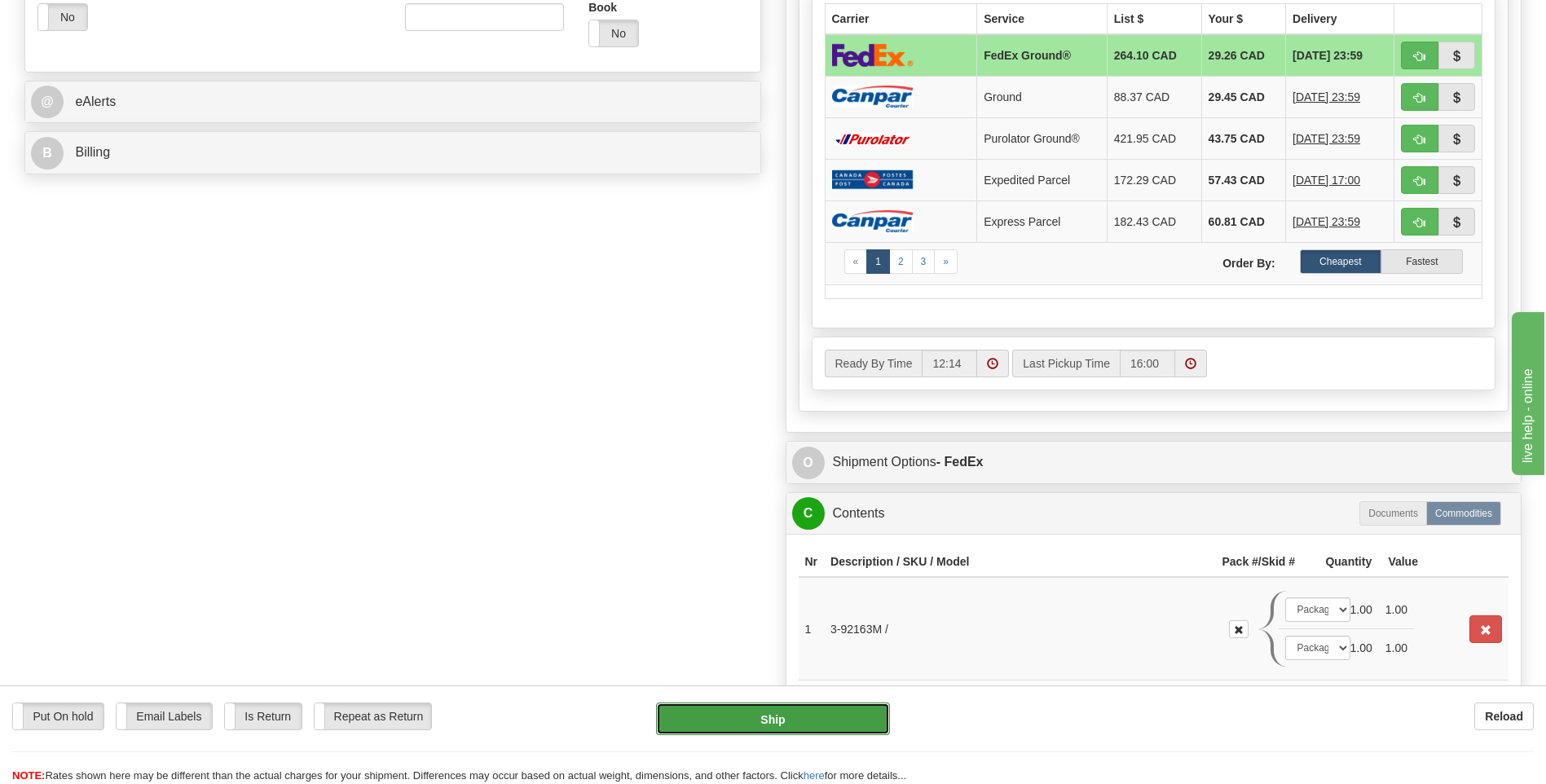
click at [859, 722] on button "Ship" at bounding box center [772, 718] width 233 height 33
type input "92"
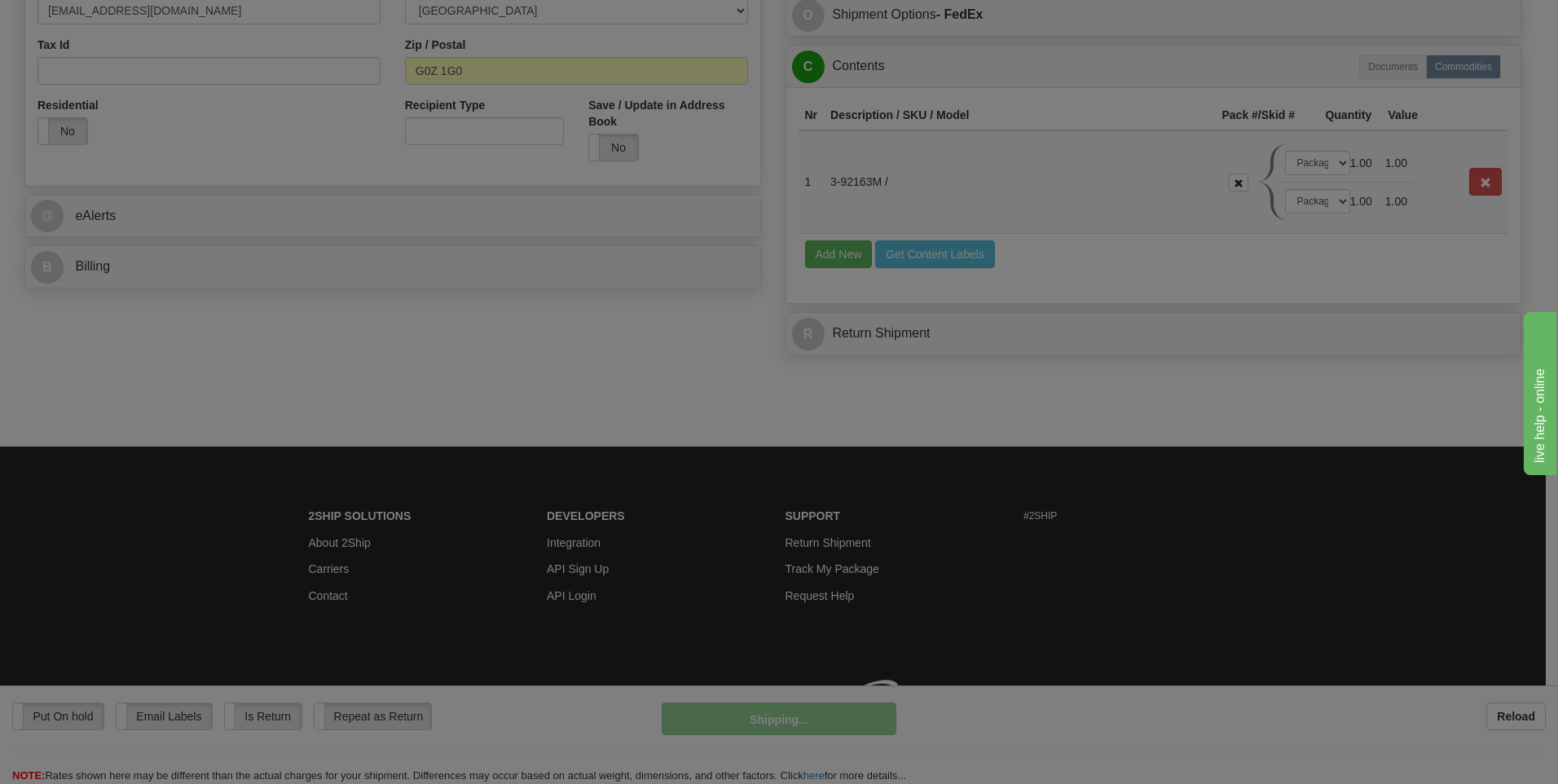
scroll to position [562, 0]
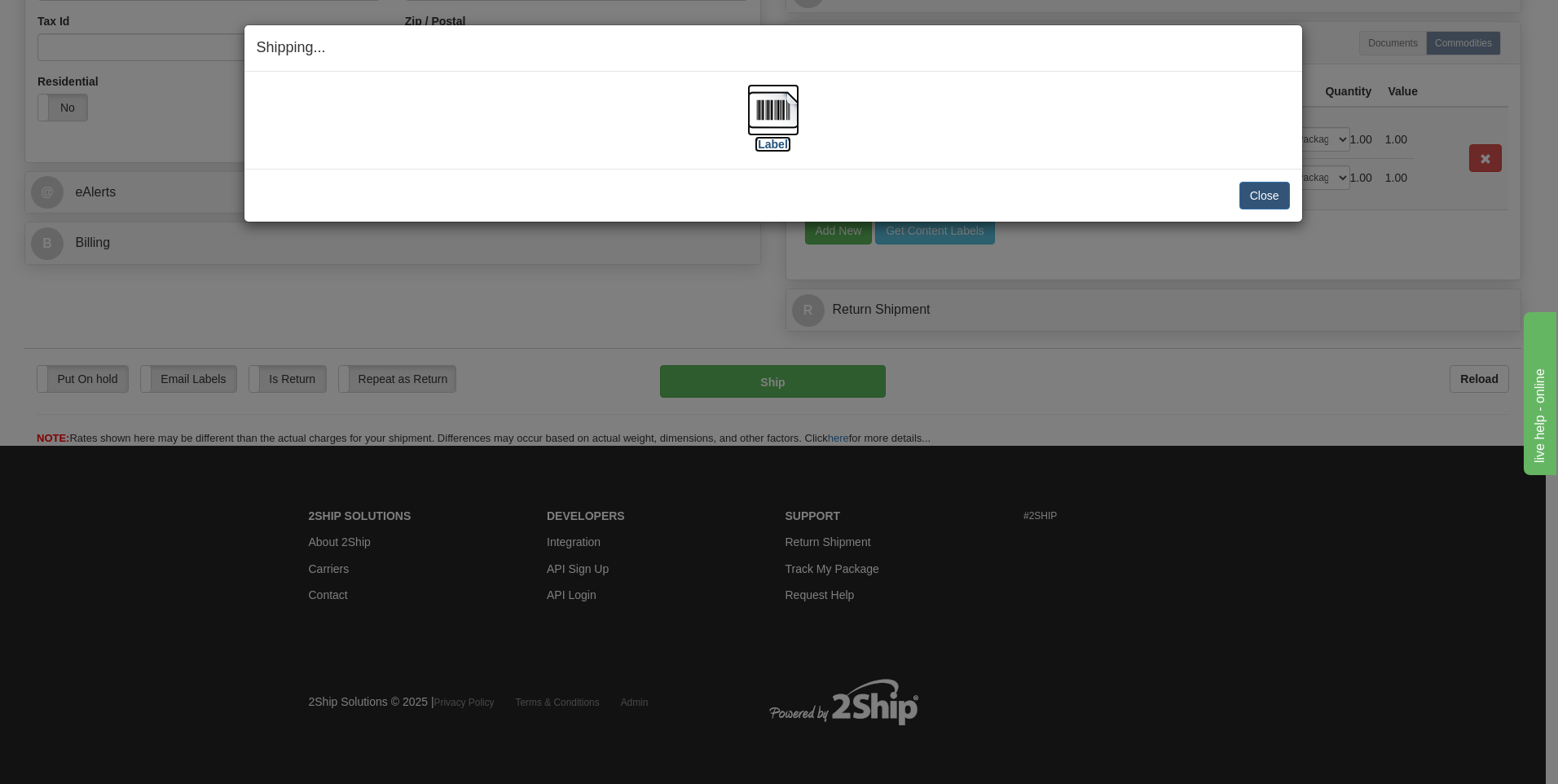
click at [763, 116] on img at bounding box center [773, 109] width 52 height 52
click at [1273, 193] on button "Close" at bounding box center [1265, 195] width 51 height 27
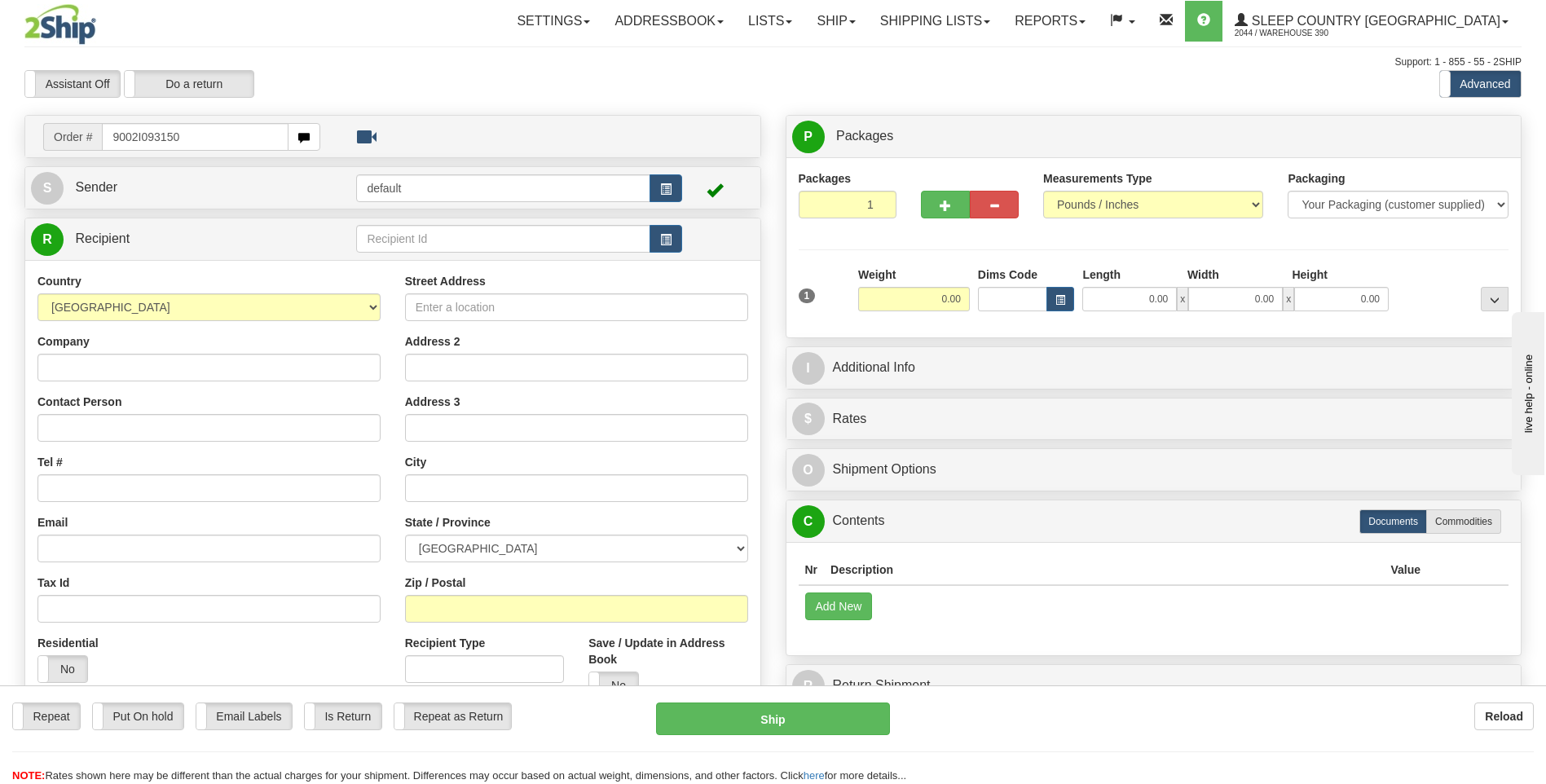
type input "9002I093150"
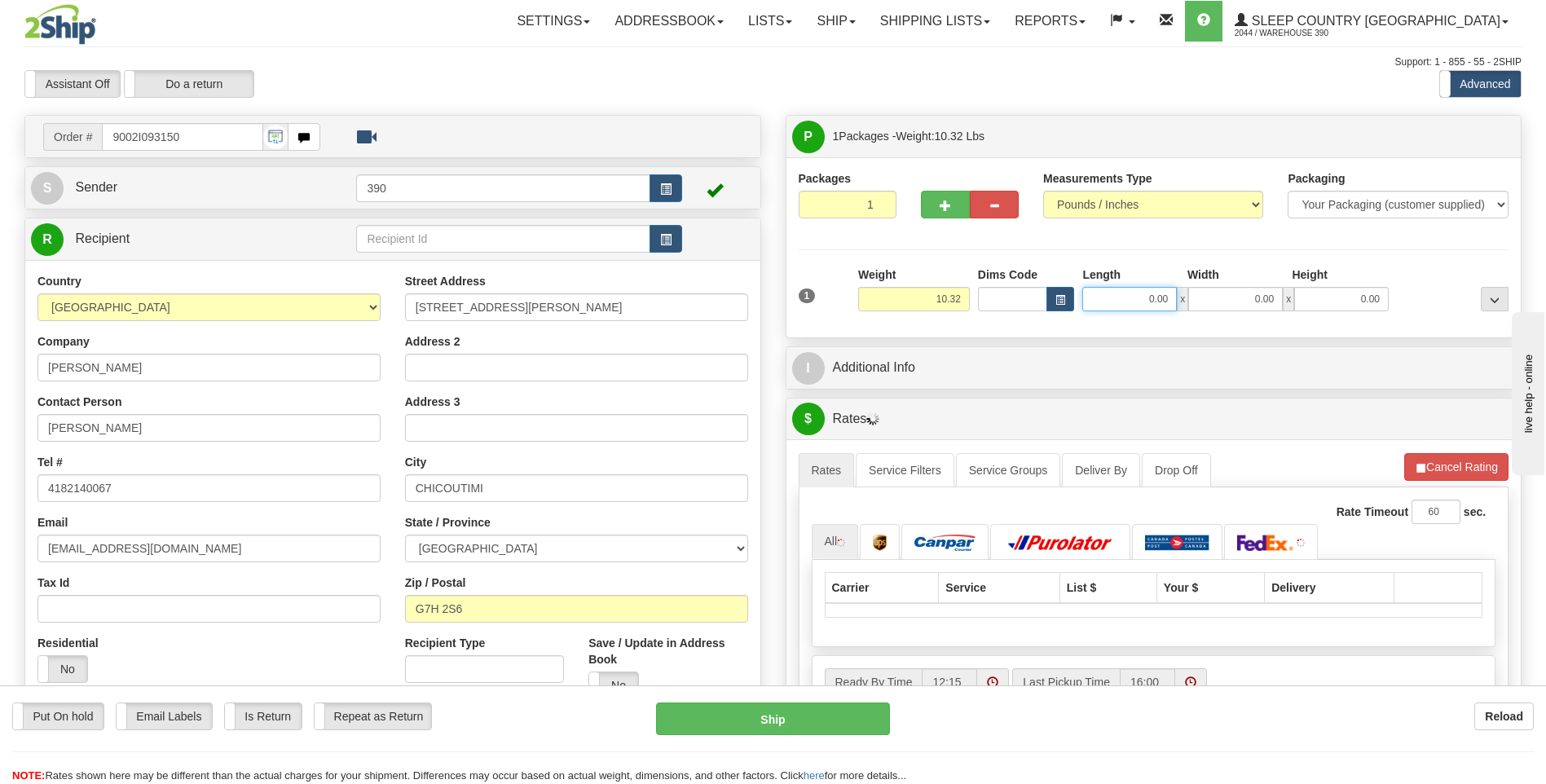
click at [1127, 300] on input "0.00" at bounding box center [1129, 299] width 94 height 24
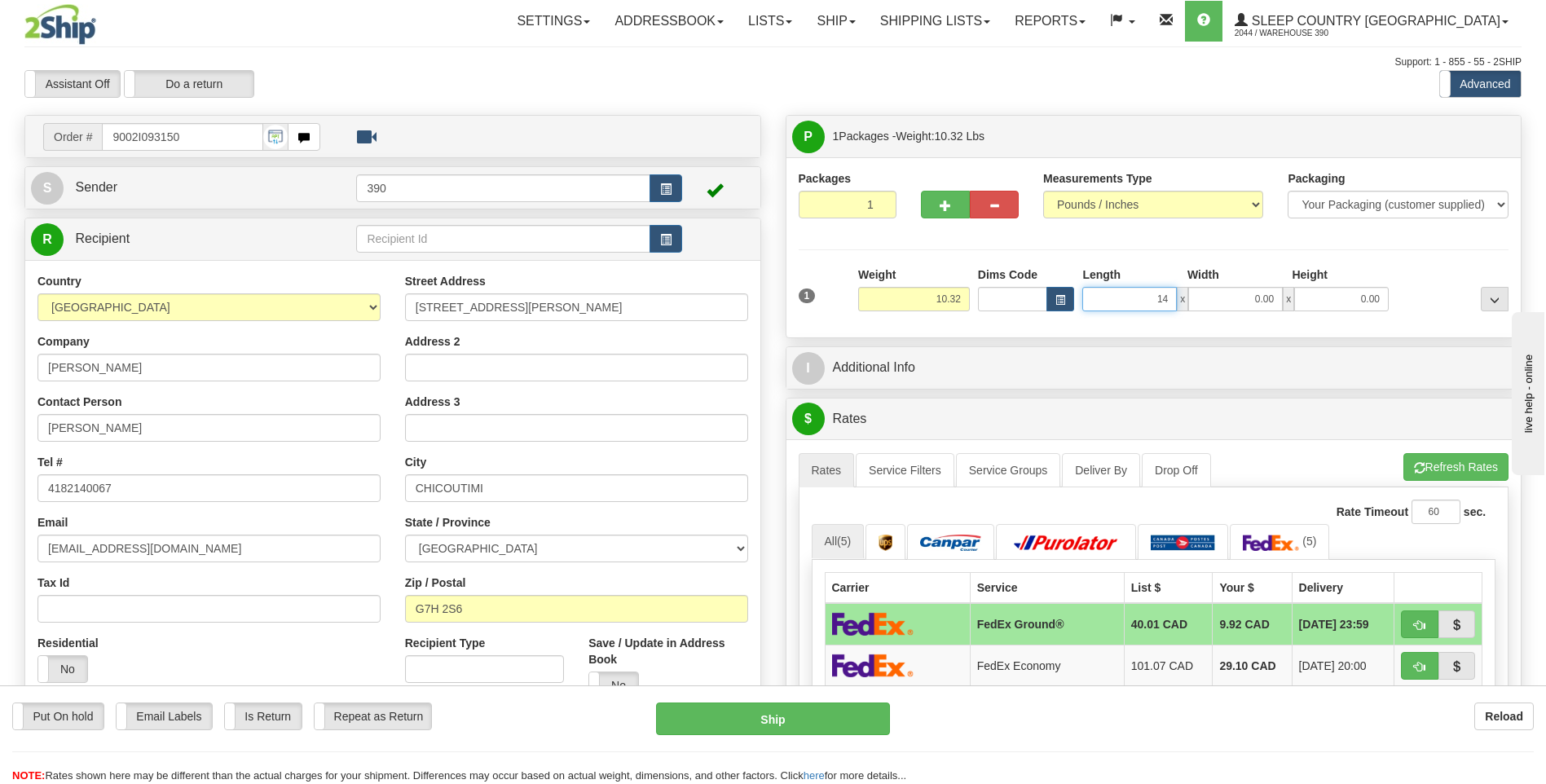
type input "14.00"
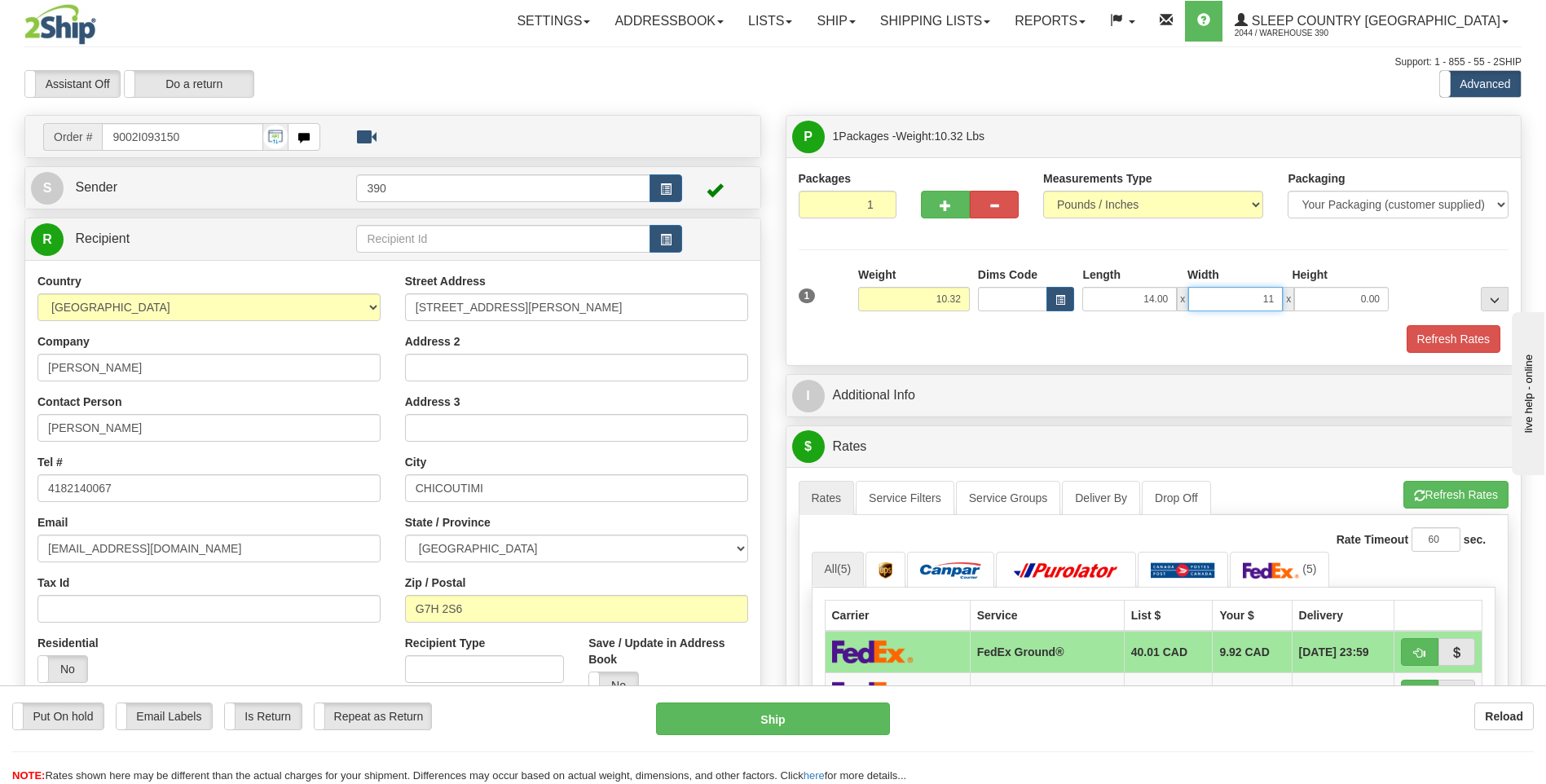
type input "11.00"
type input "16.00"
click at [1412, 489] on button "Refresh Rates" at bounding box center [1456, 494] width 106 height 27
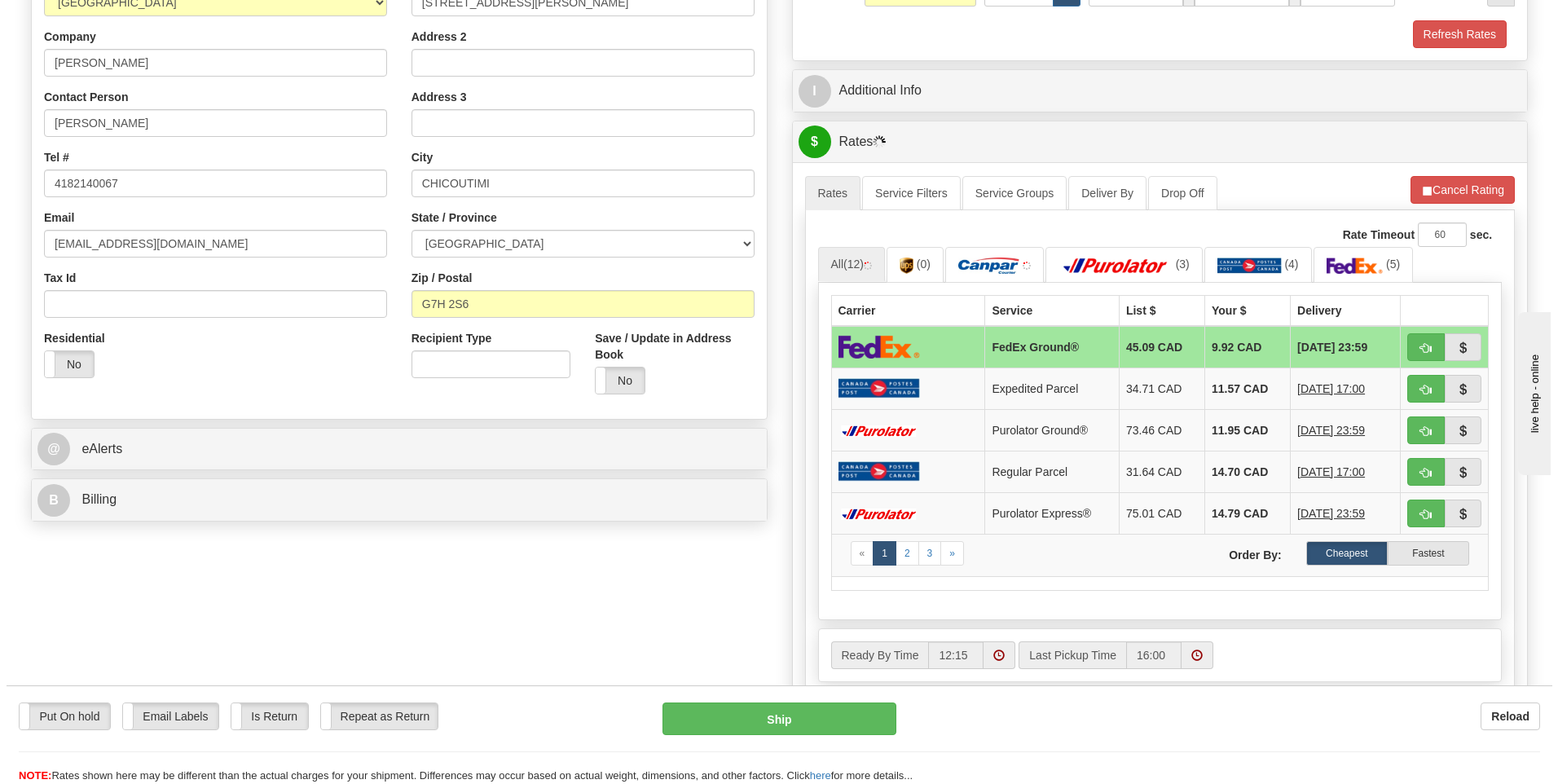
scroll to position [326, 0]
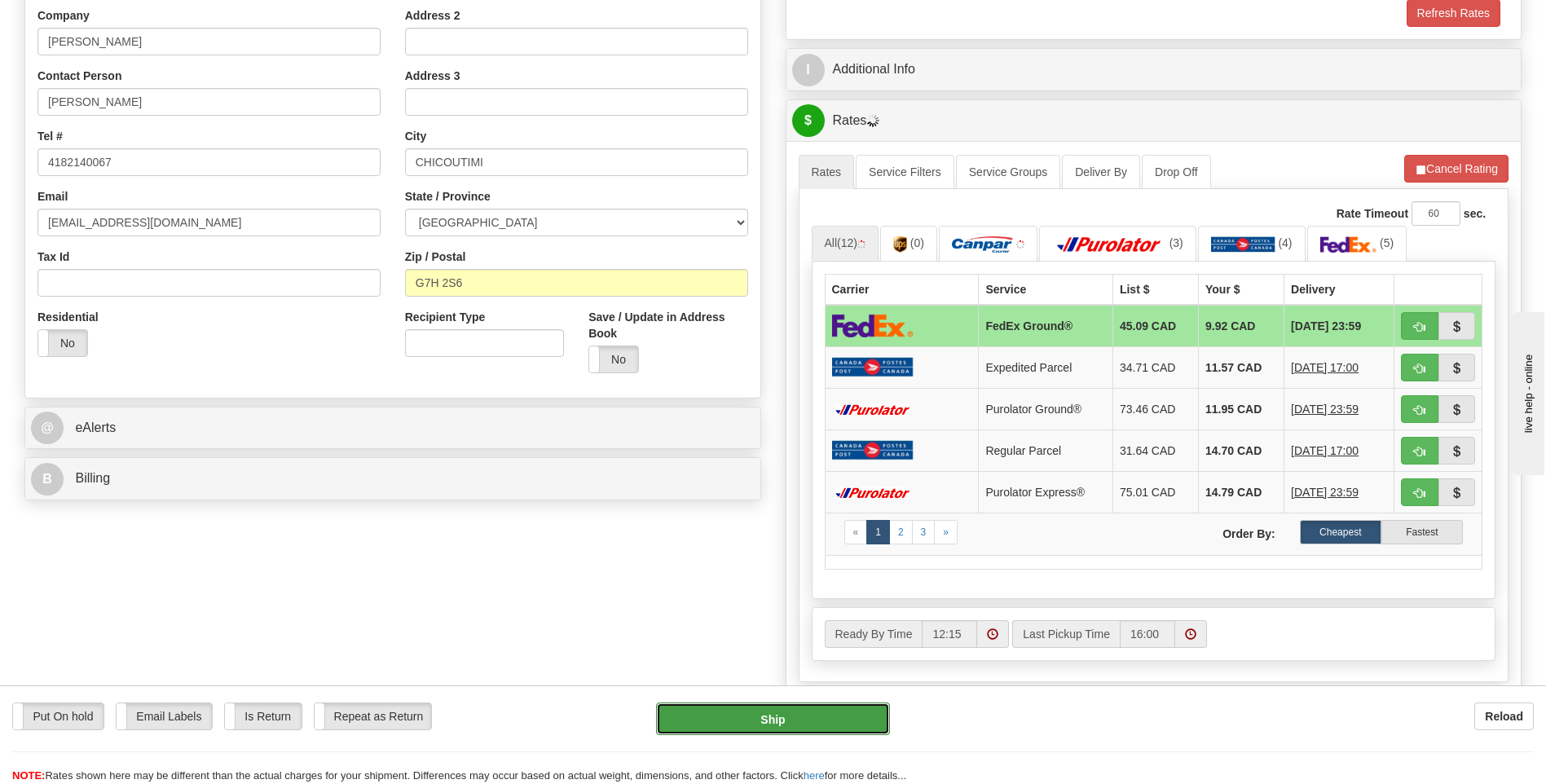
click at [782, 713] on button "Ship" at bounding box center [772, 718] width 233 height 33
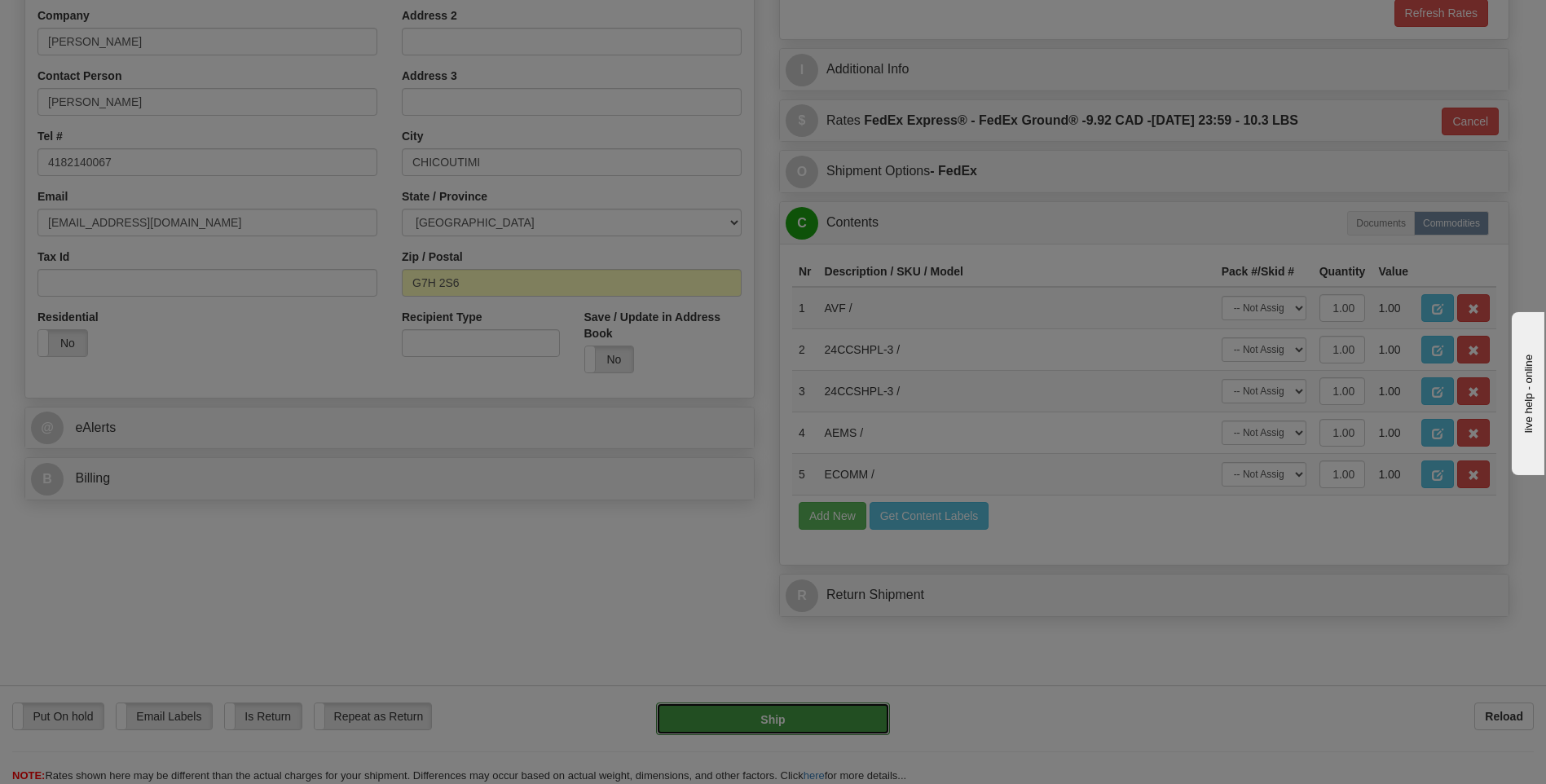
type input "92"
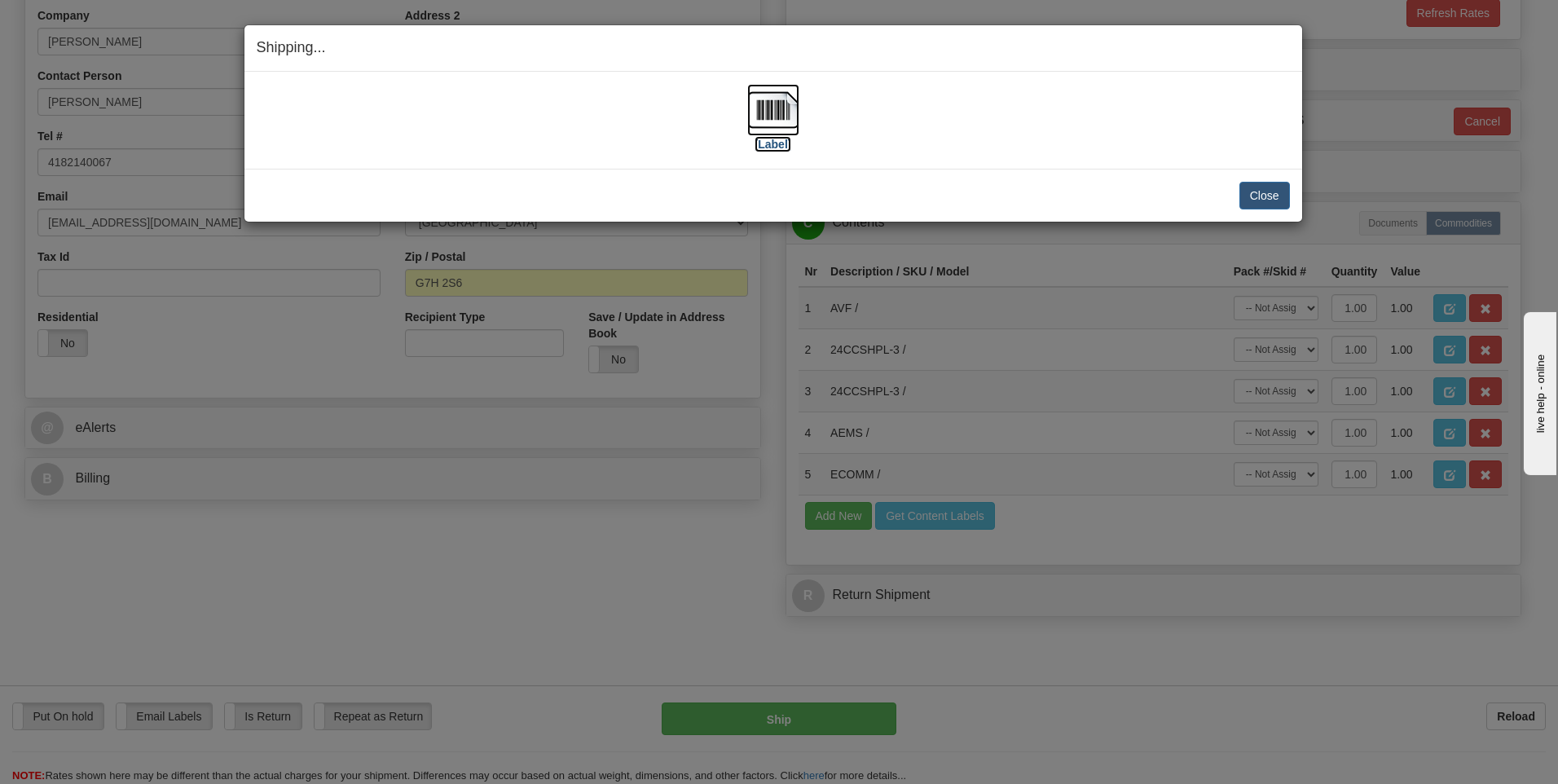
click at [774, 111] on img at bounding box center [773, 109] width 52 height 52
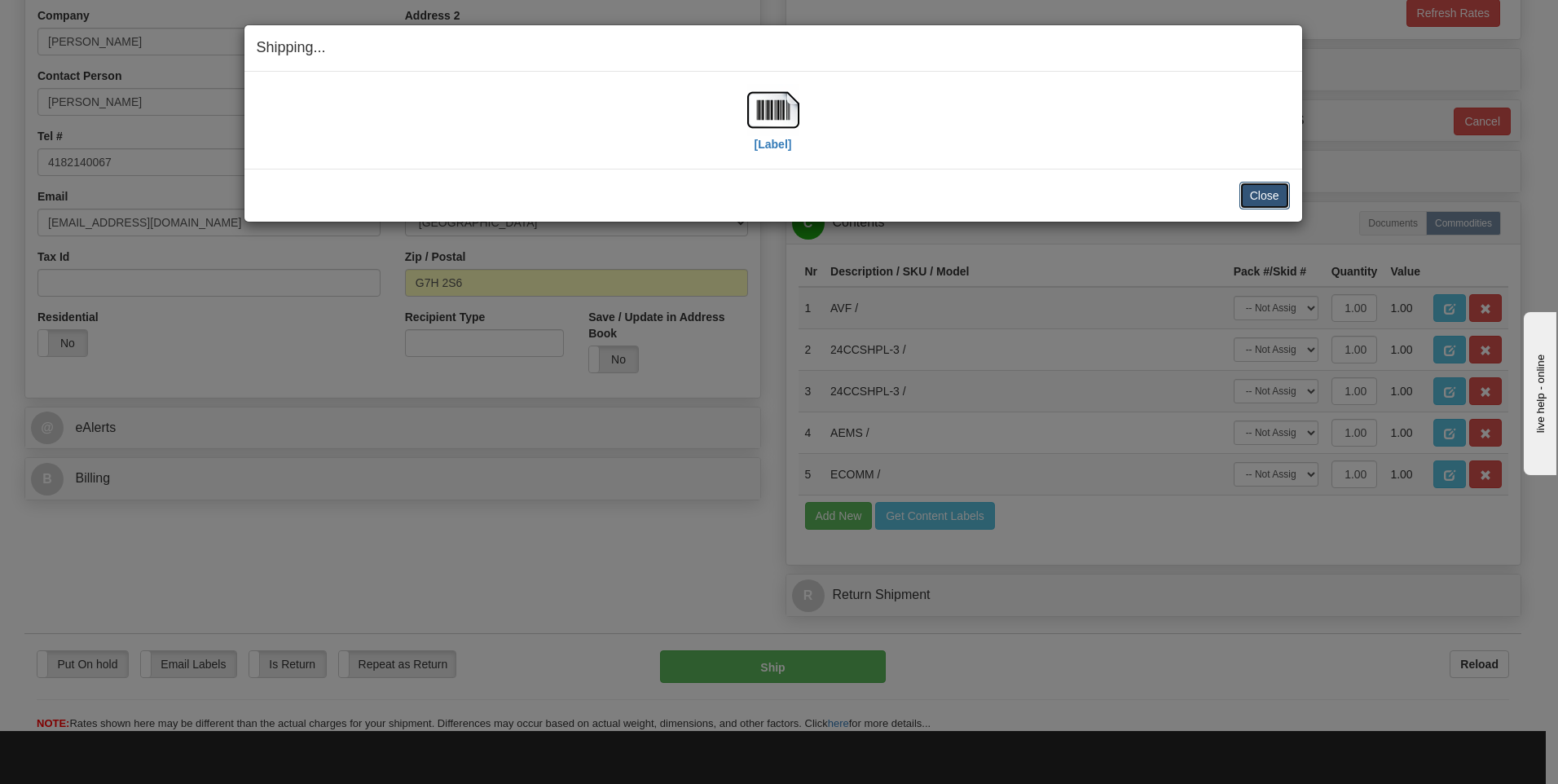
click at [1262, 201] on button "Close" at bounding box center [1265, 195] width 51 height 27
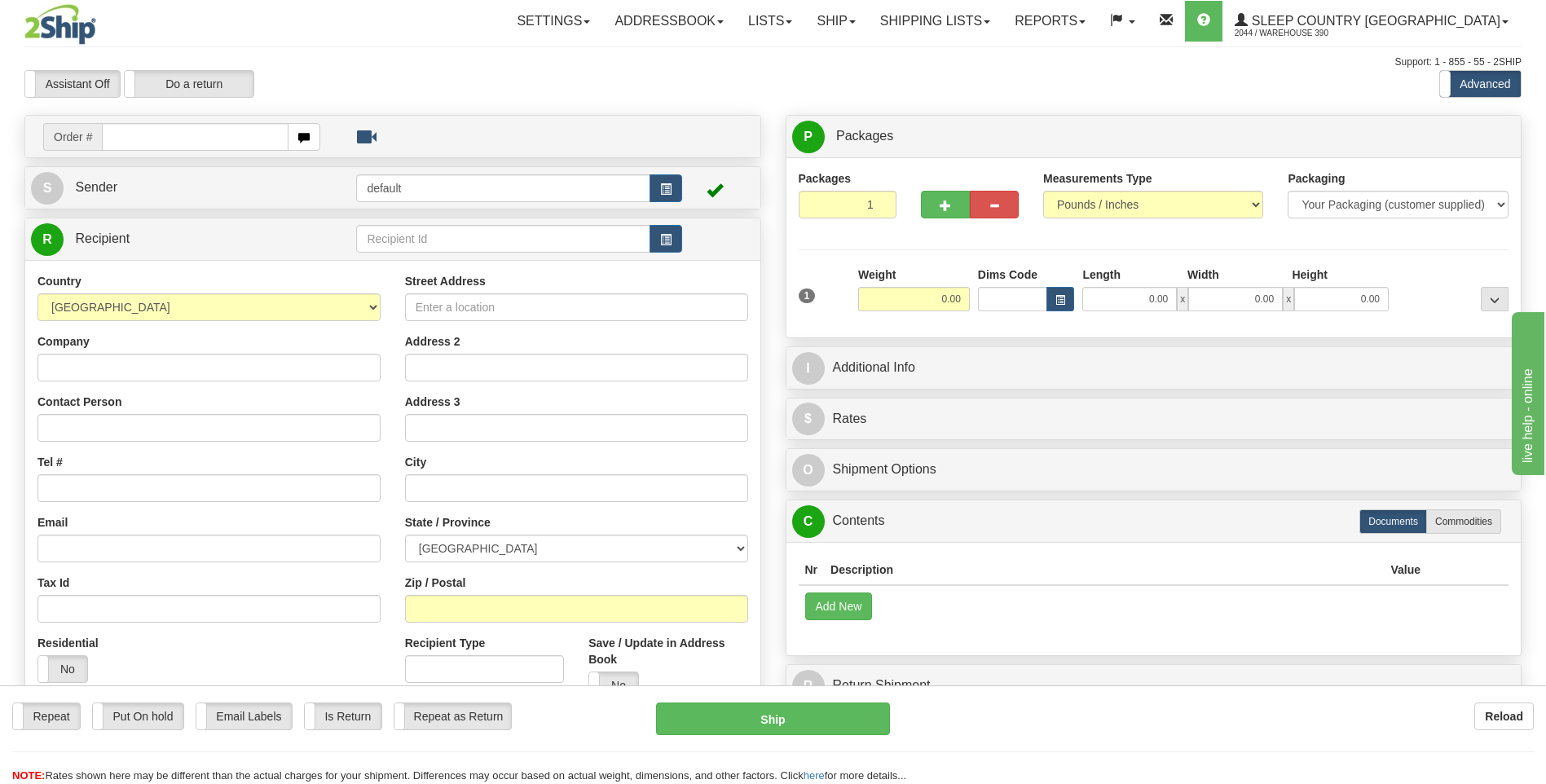
click at [213, 129] on input "text" at bounding box center [194, 137] width 186 height 27
type input "9002I093225"
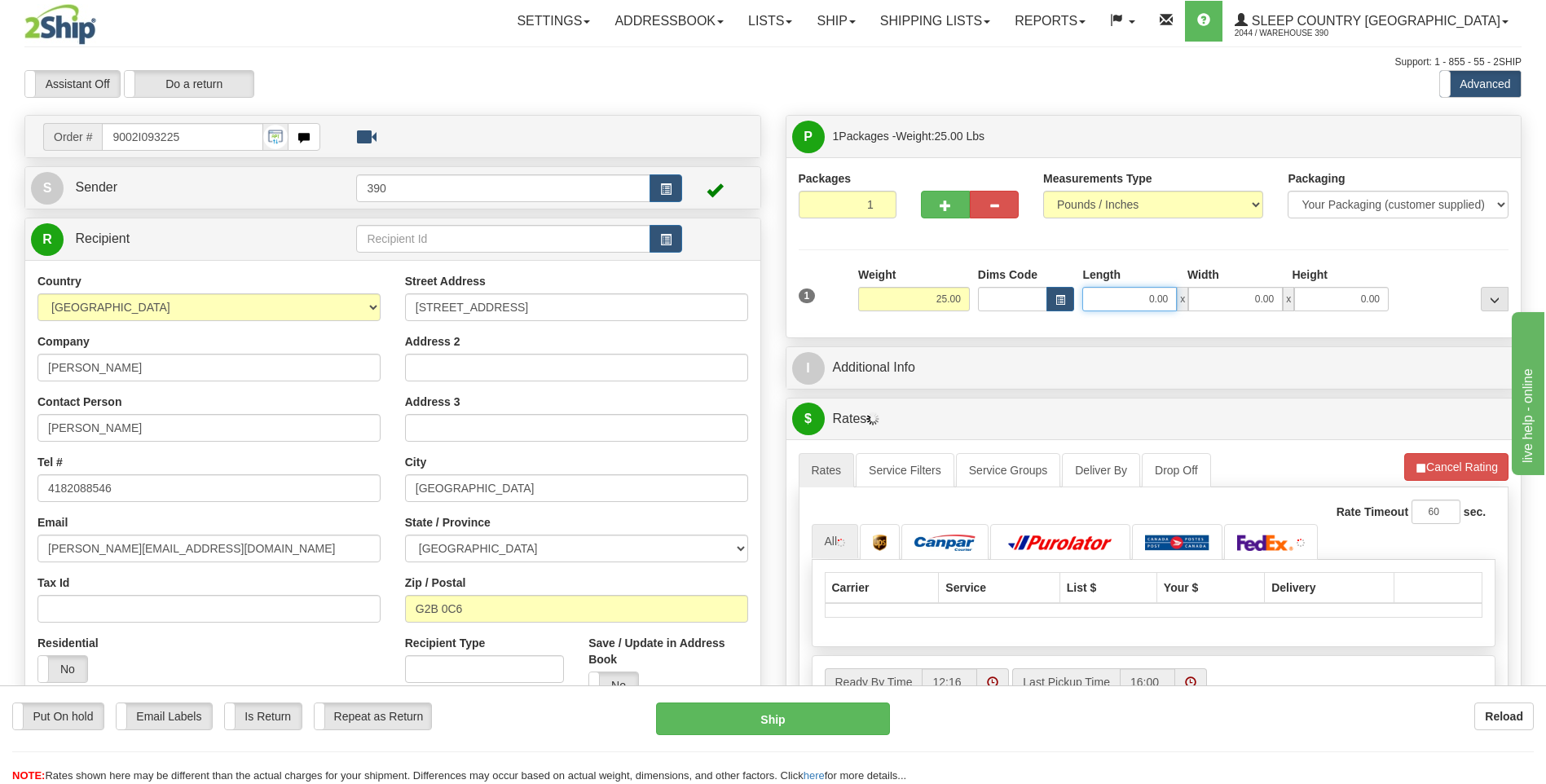
click at [1101, 297] on input "0.00" at bounding box center [1129, 299] width 94 height 24
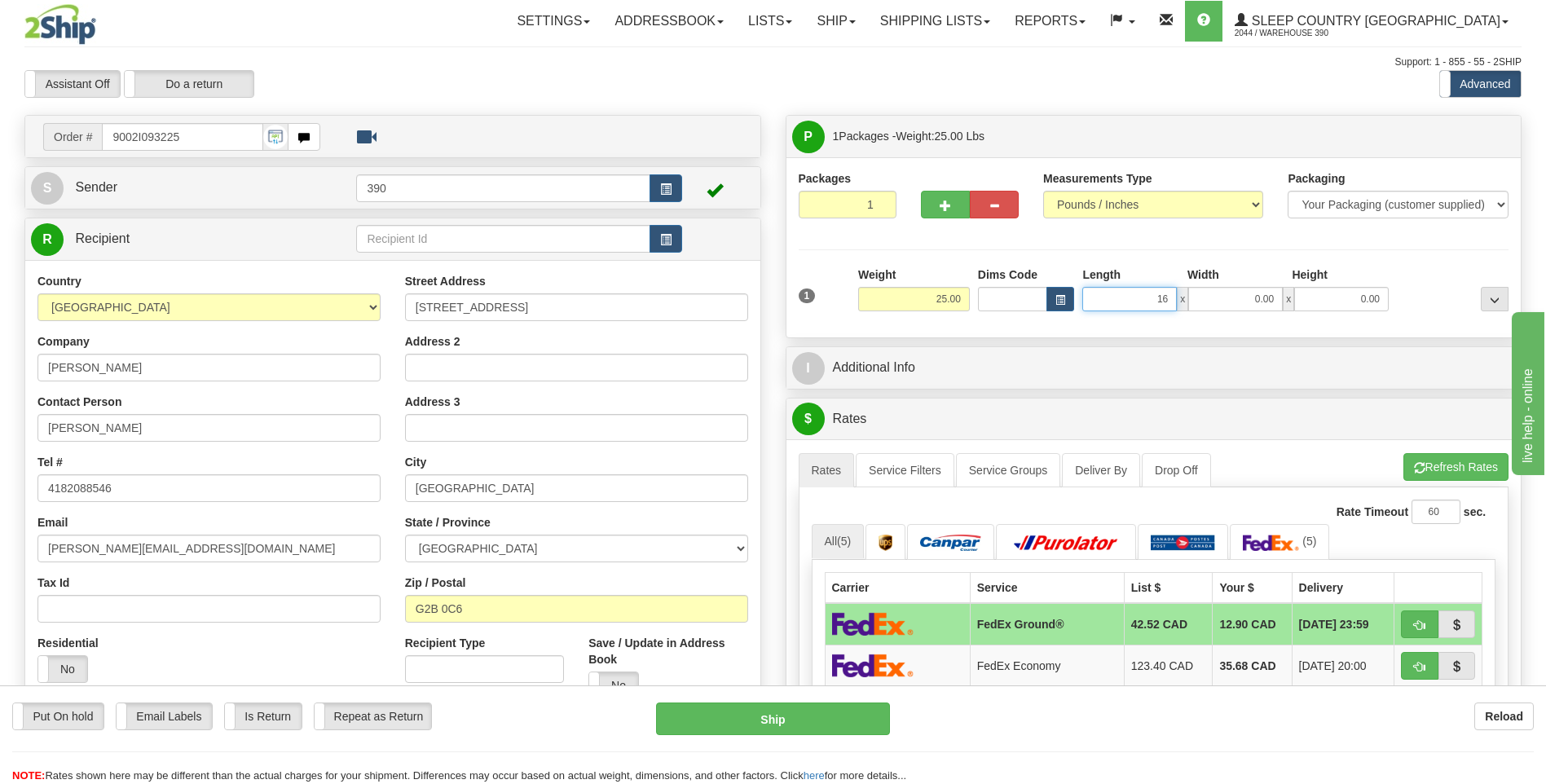
type input "16.00"
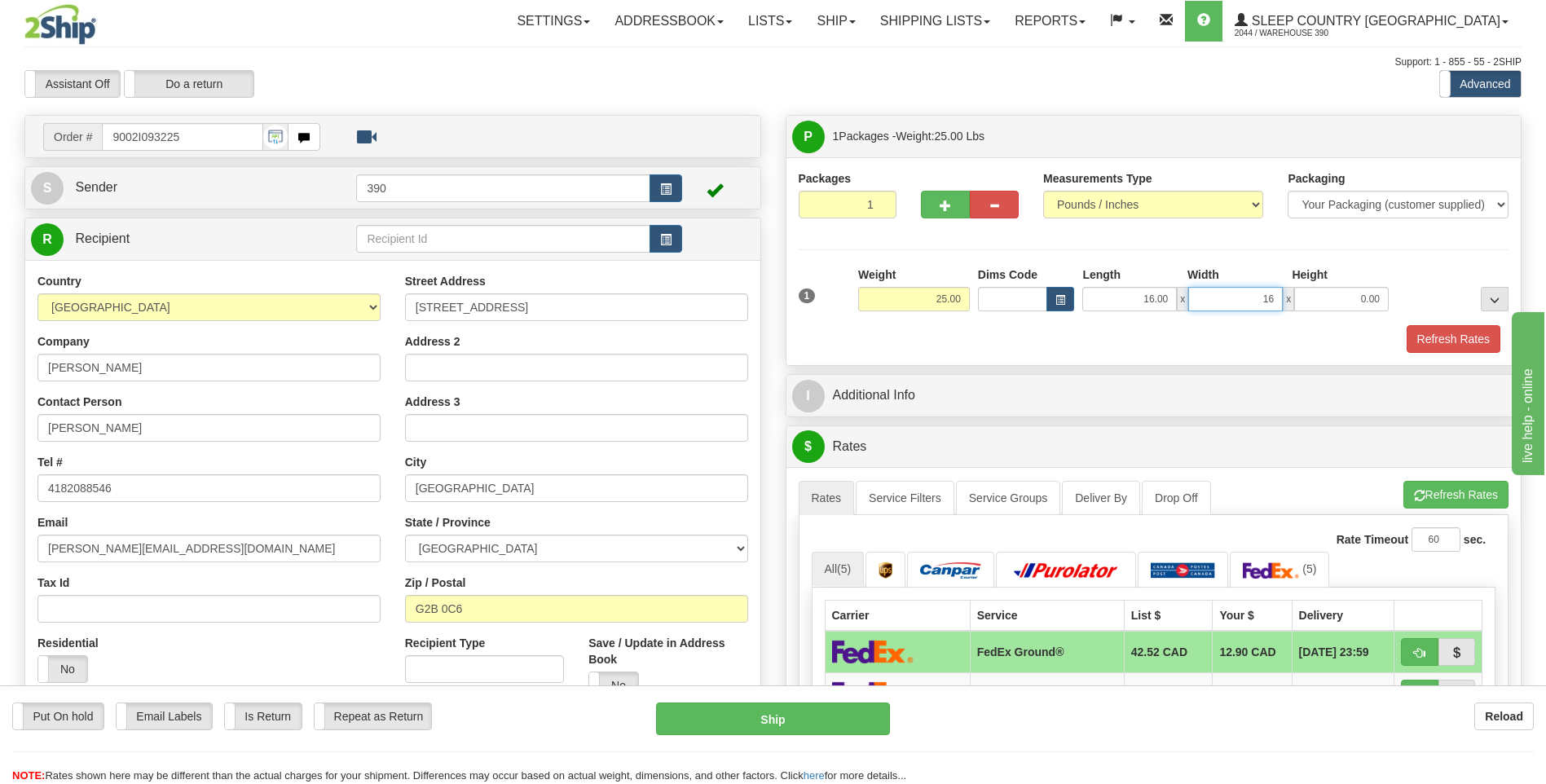
type input "16.00"
type input "36.00"
click at [1418, 485] on button "Refresh Rates" at bounding box center [1456, 494] width 106 height 27
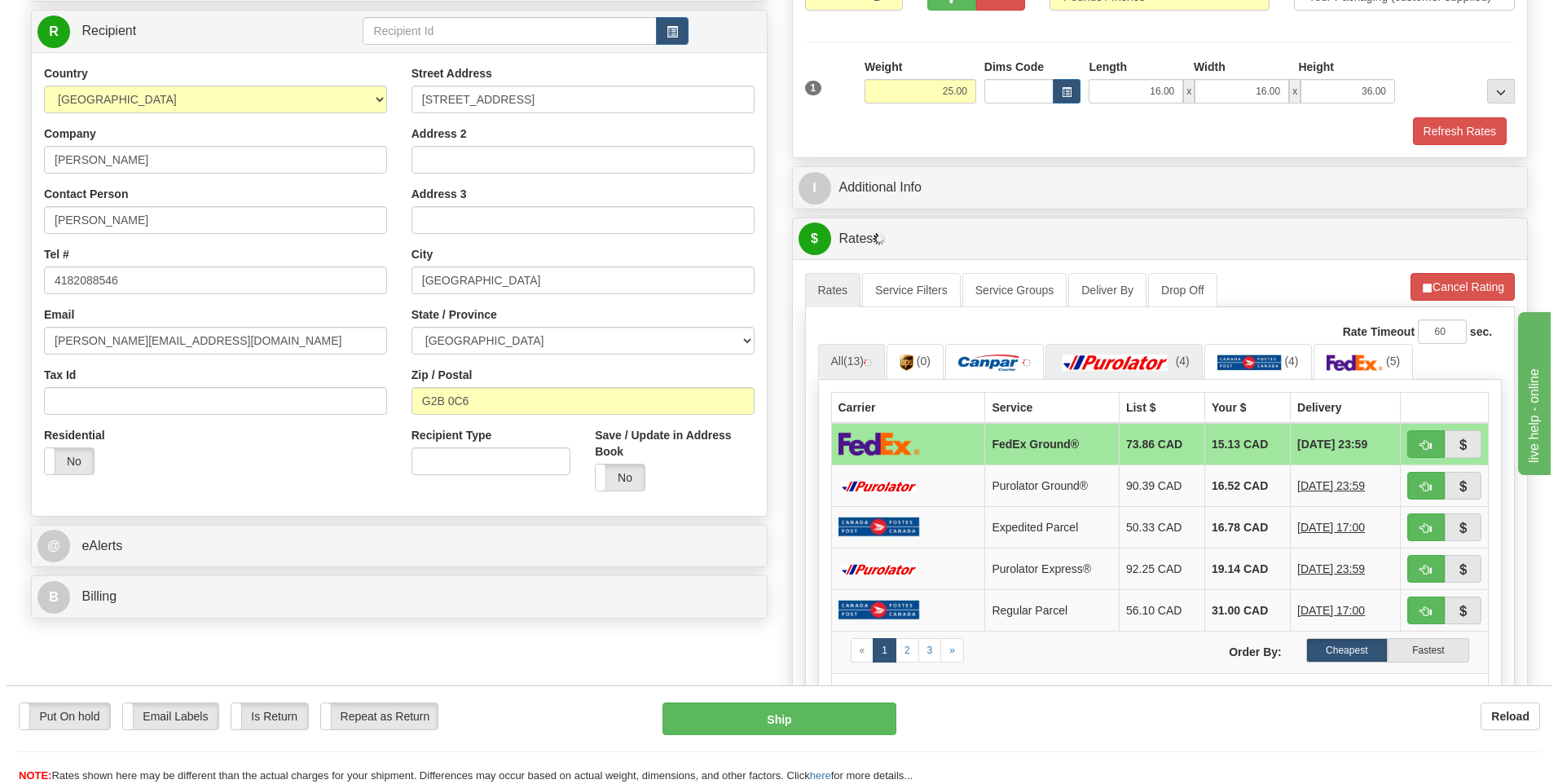
scroll to position [244, 0]
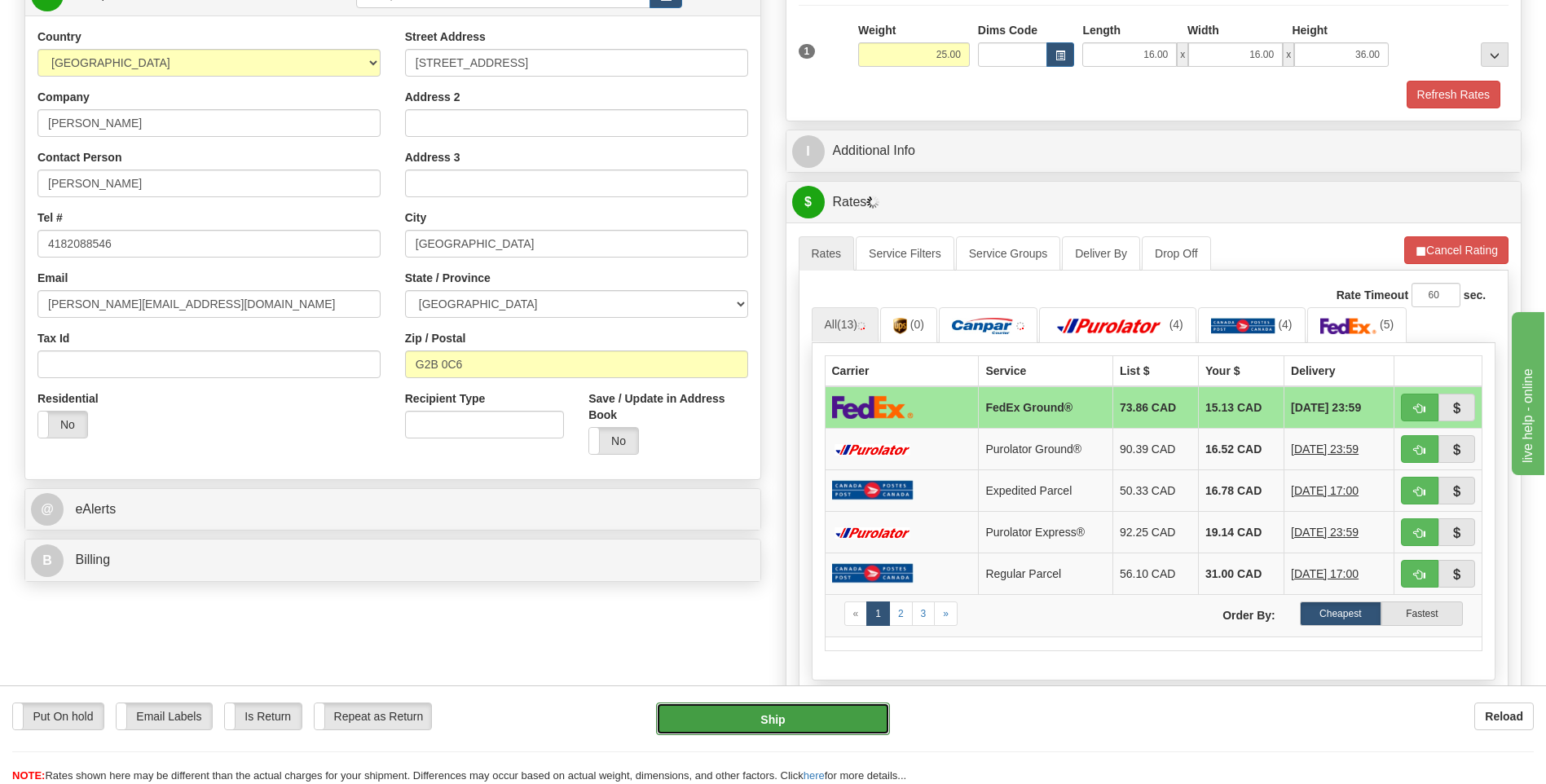
click at [784, 720] on button "Ship" at bounding box center [772, 718] width 233 height 33
type input "1"
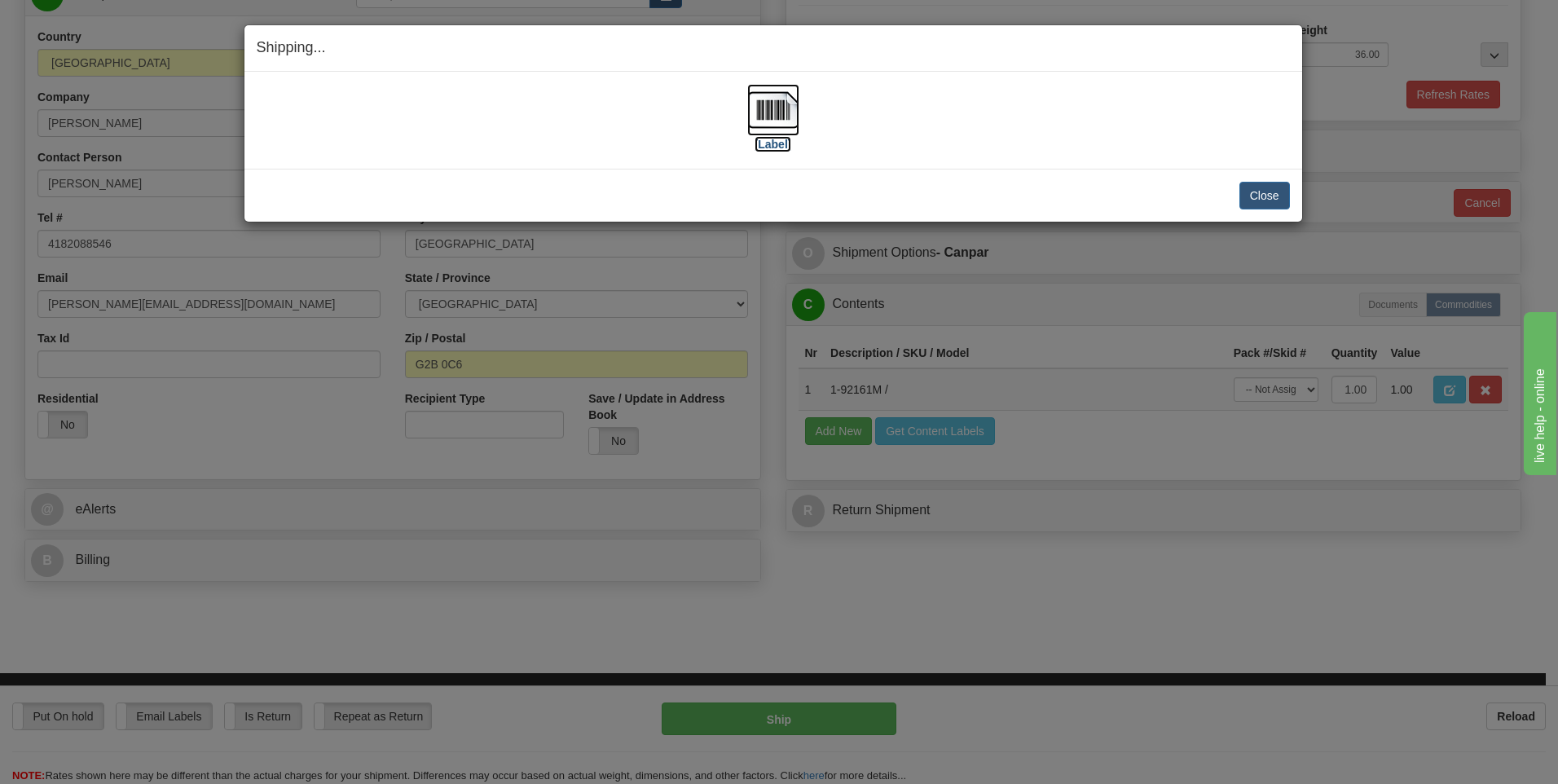
click at [779, 105] on img at bounding box center [773, 109] width 52 height 52
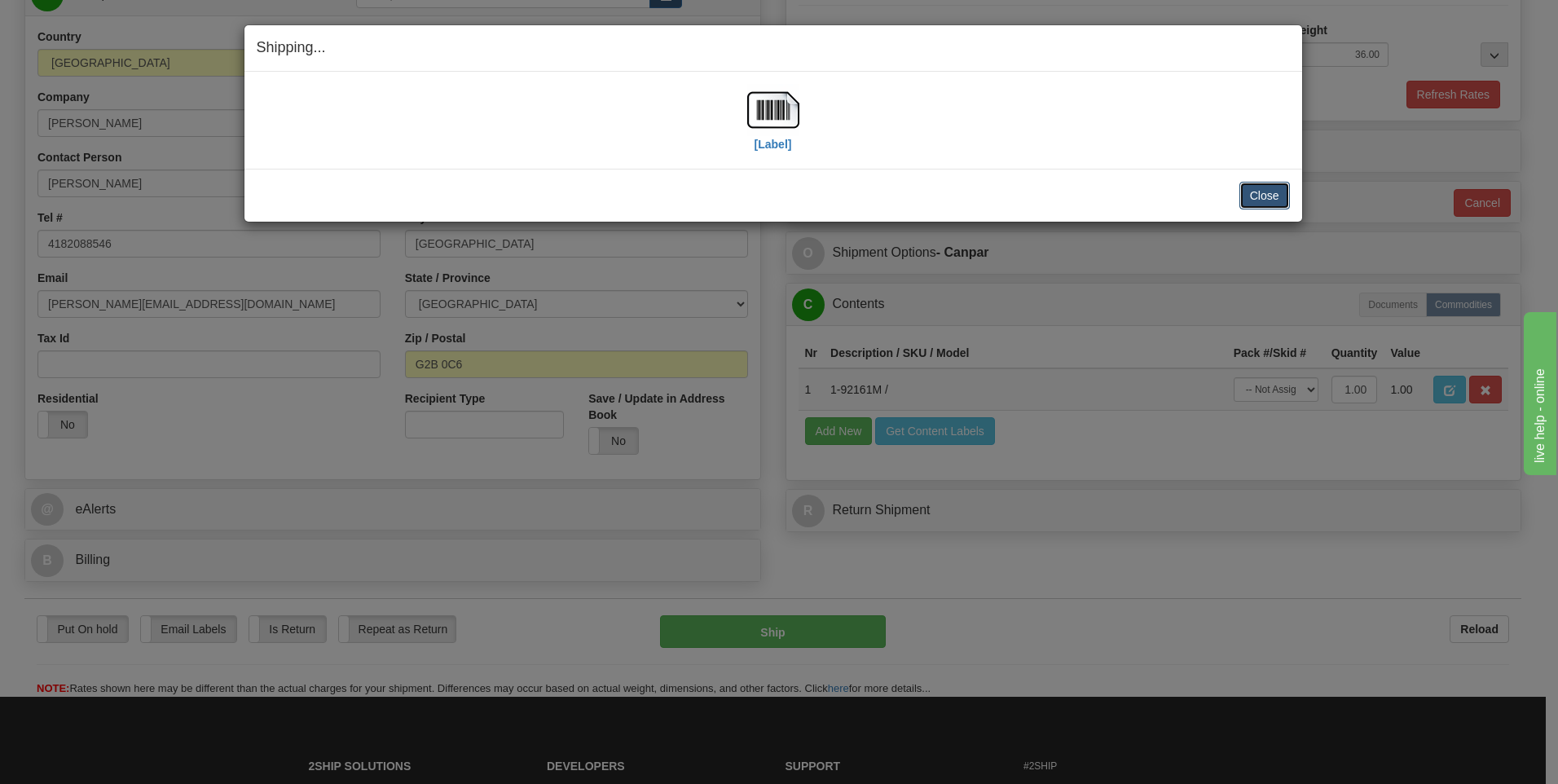
click at [1259, 192] on button "Close" at bounding box center [1265, 195] width 51 height 27
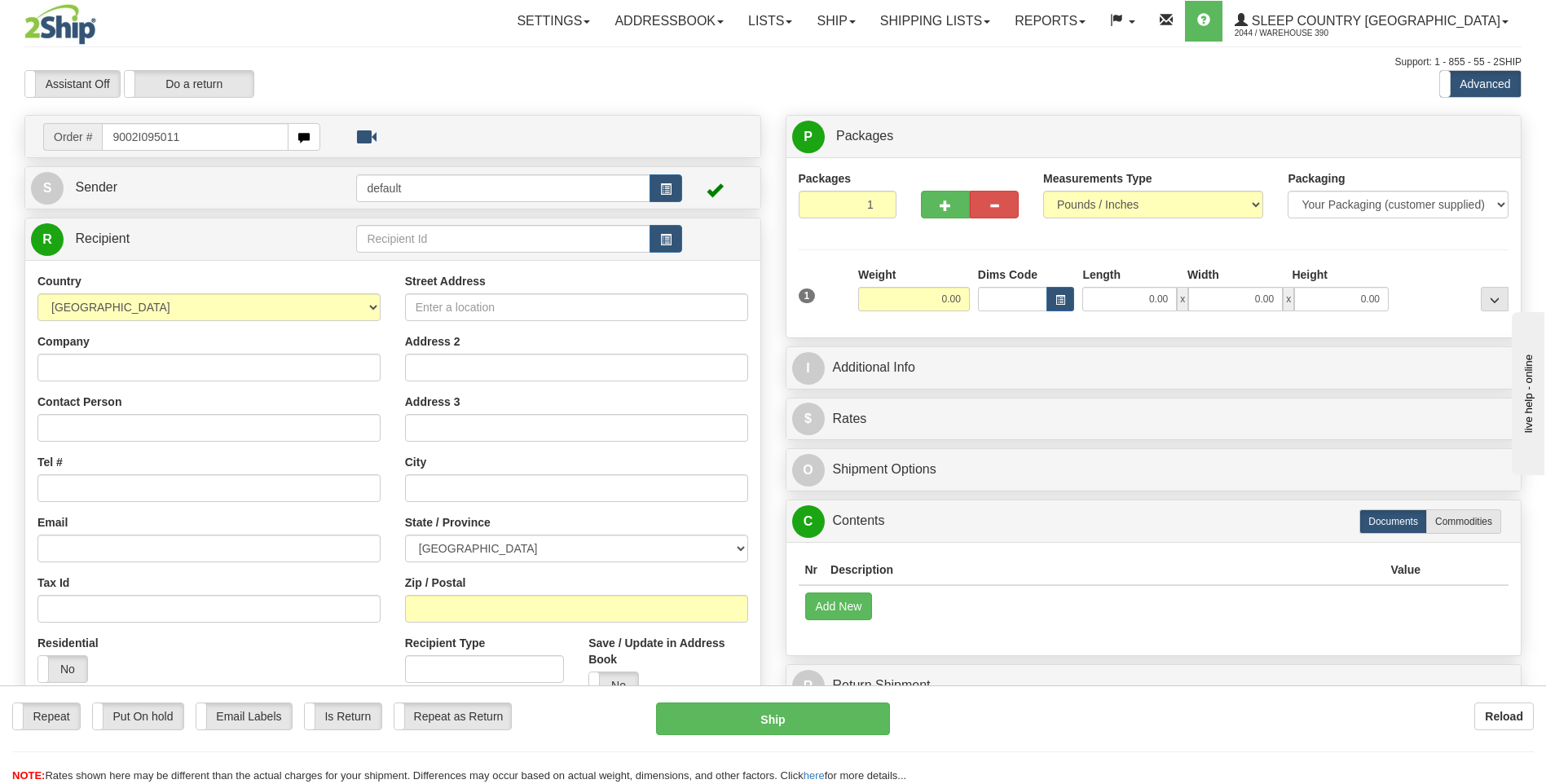
type input "9002I095011"
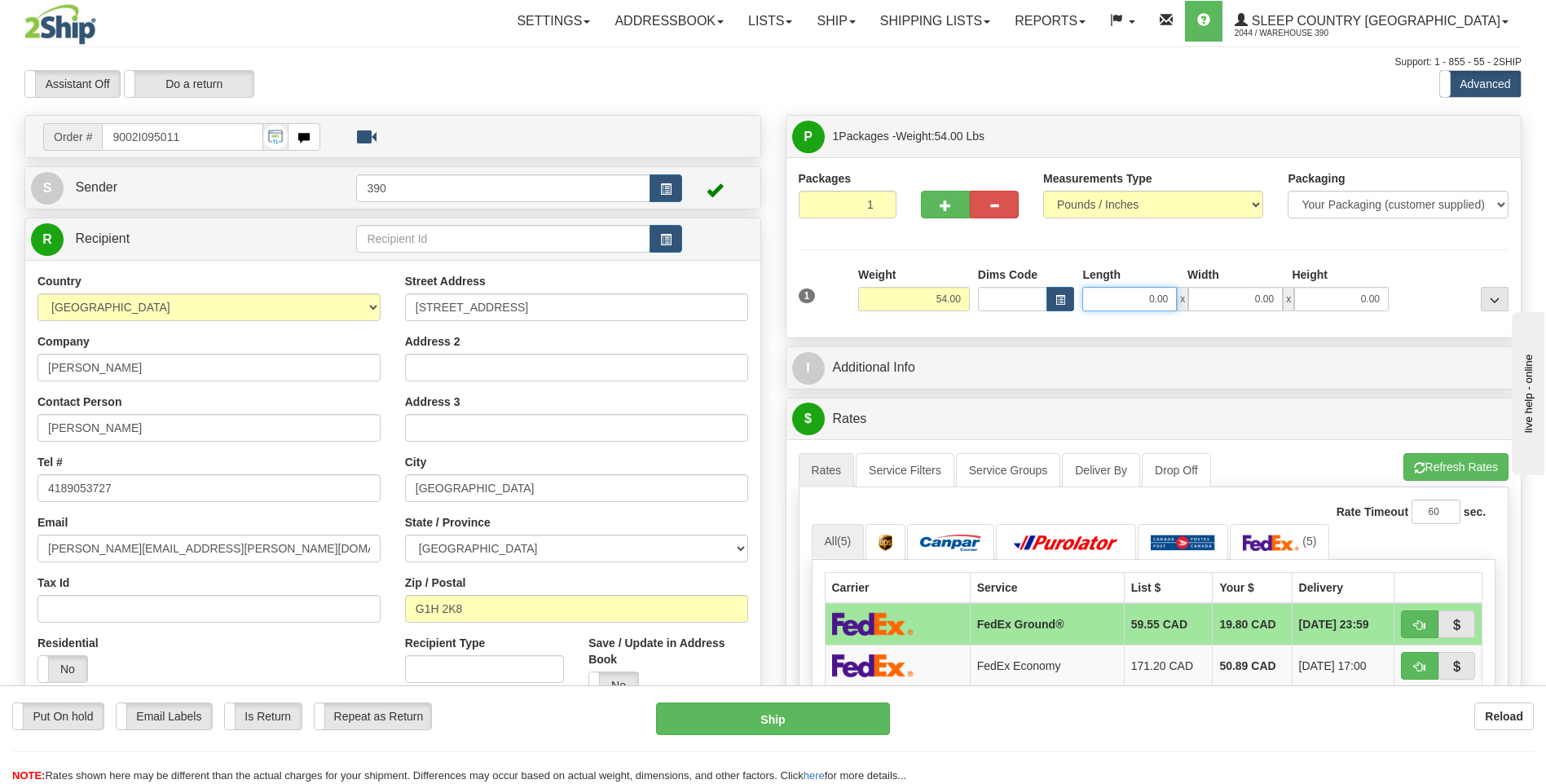
click at [1122, 295] on input "0.00" at bounding box center [1129, 299] width 94 height 24
type input "20.00"
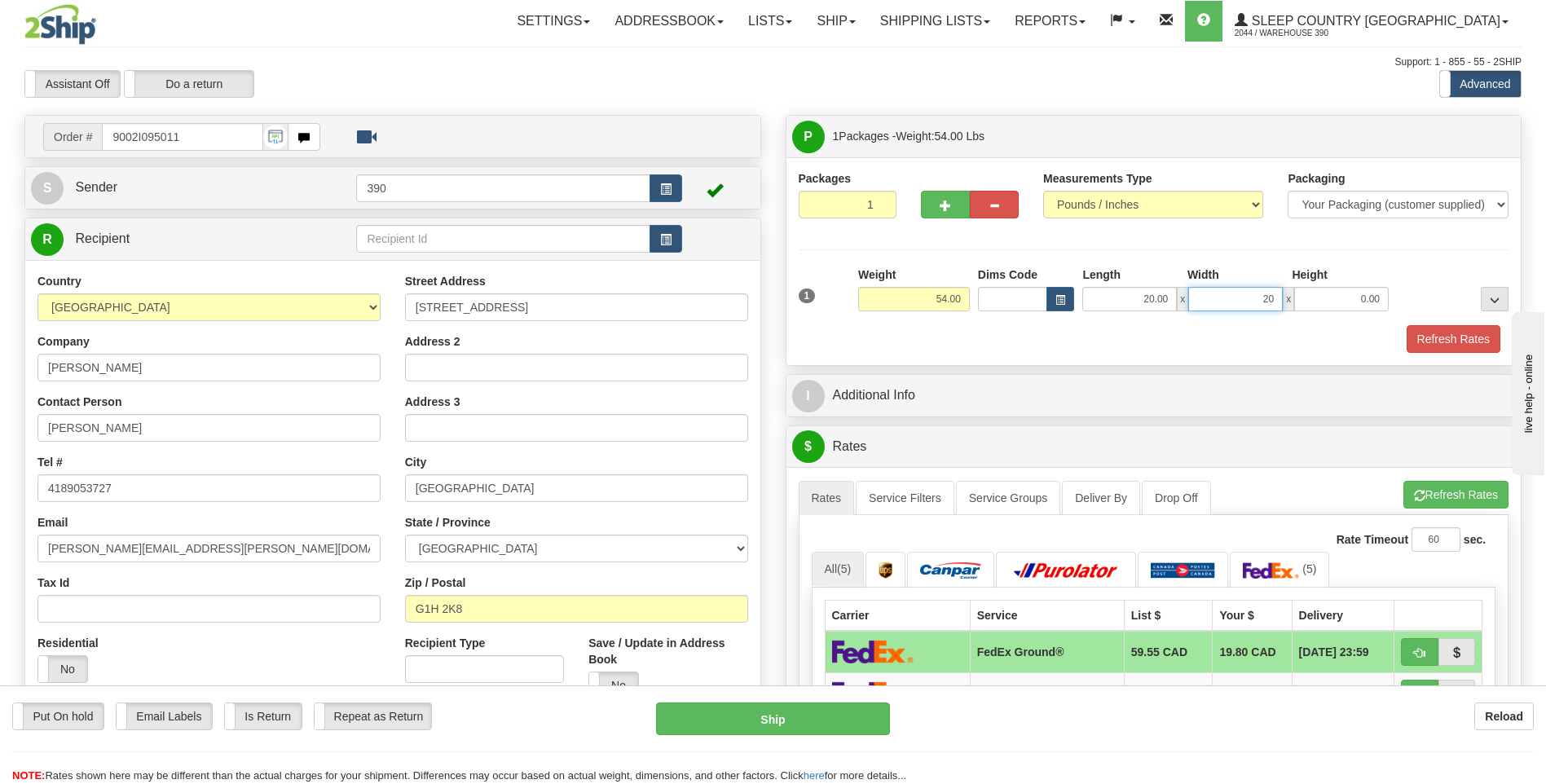
type input "20.00"
type input "40.00"
click at [1425, 492] on button "Refresh Rates" at bounding box center [1456, 494] width 106 height 27
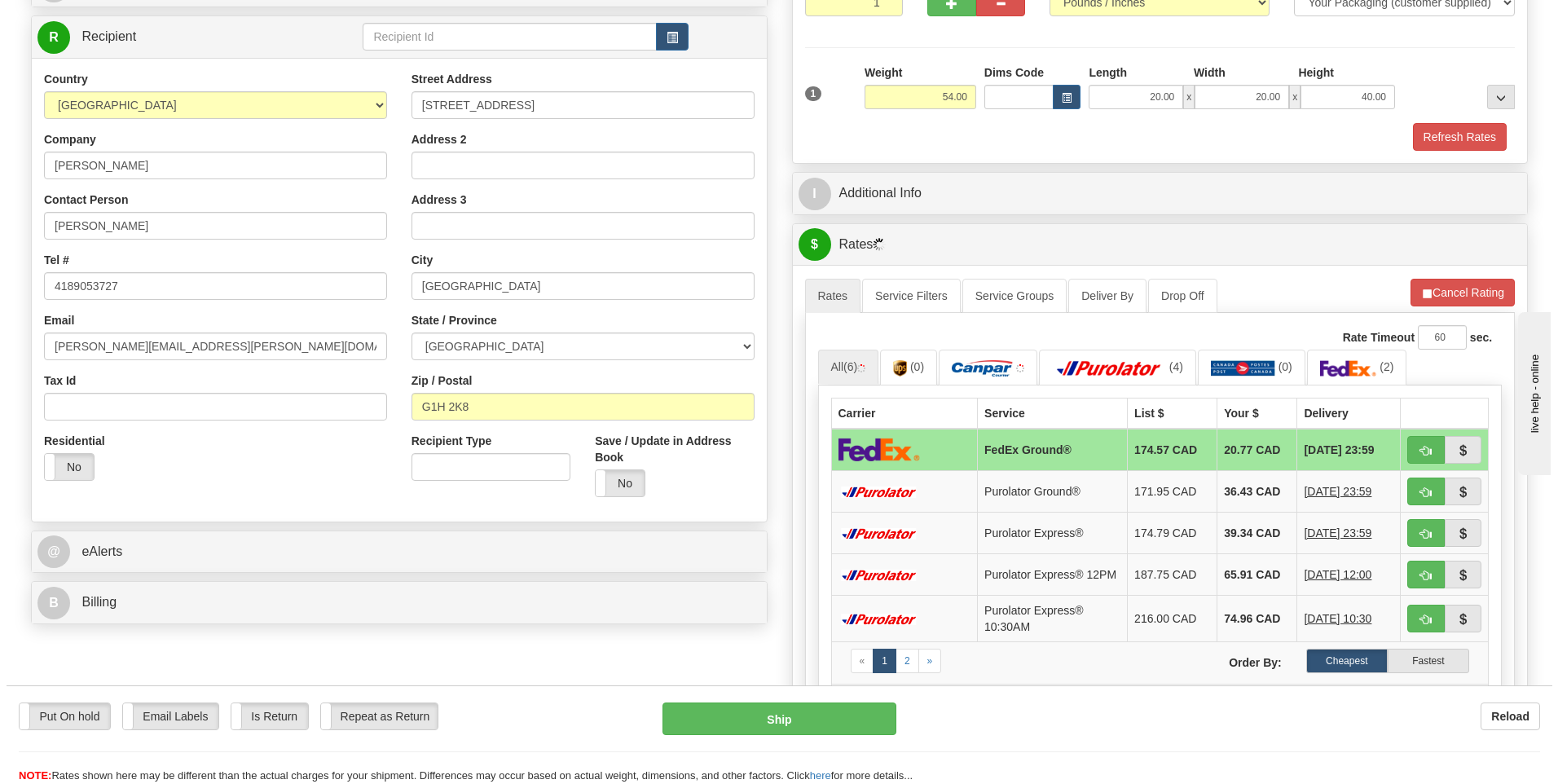
scroll to position [244, 0]
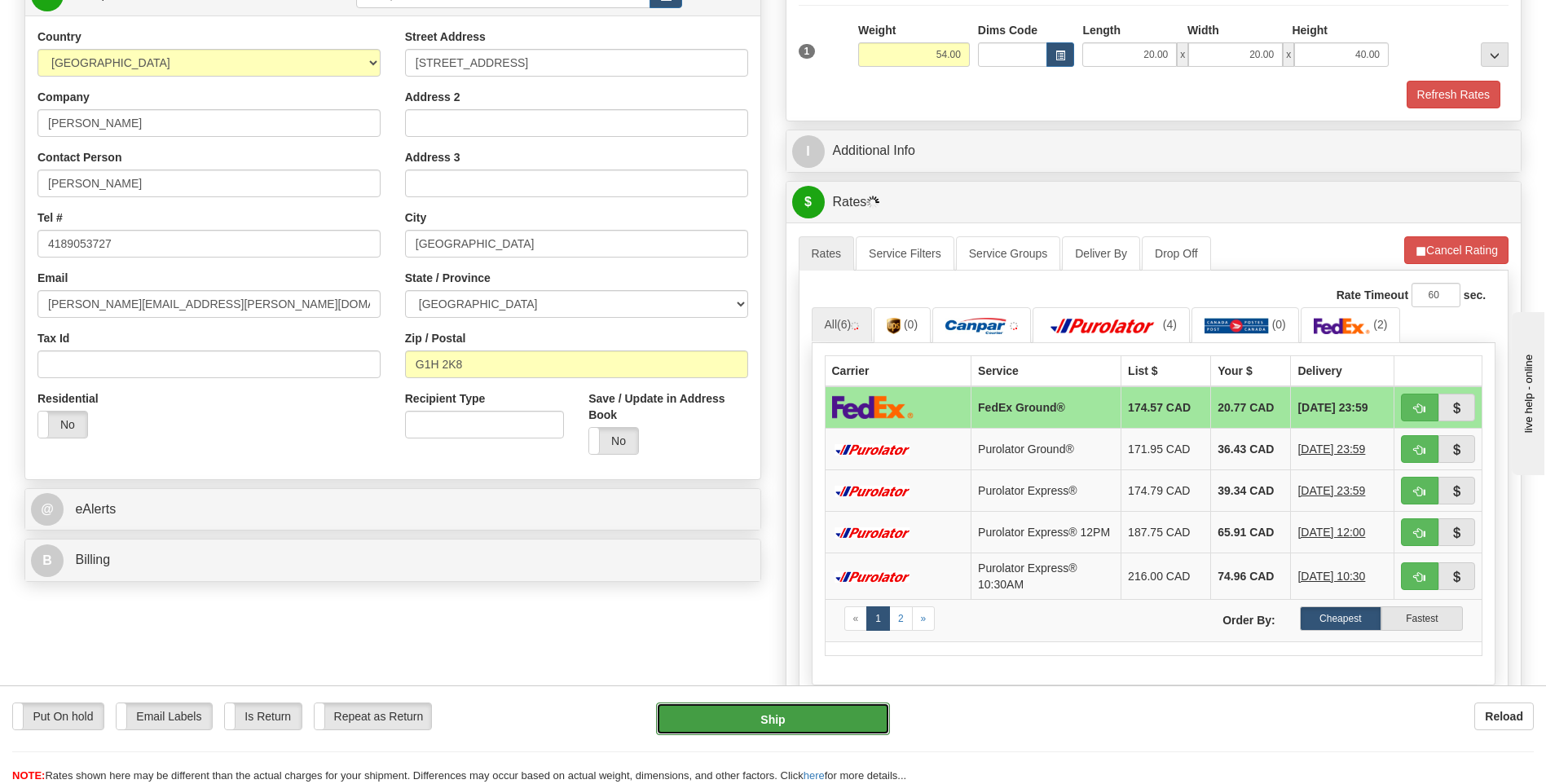
click at [780, 719] on button "Ship" at bounding box center [772, 718] width 233 height 33
type input "92"
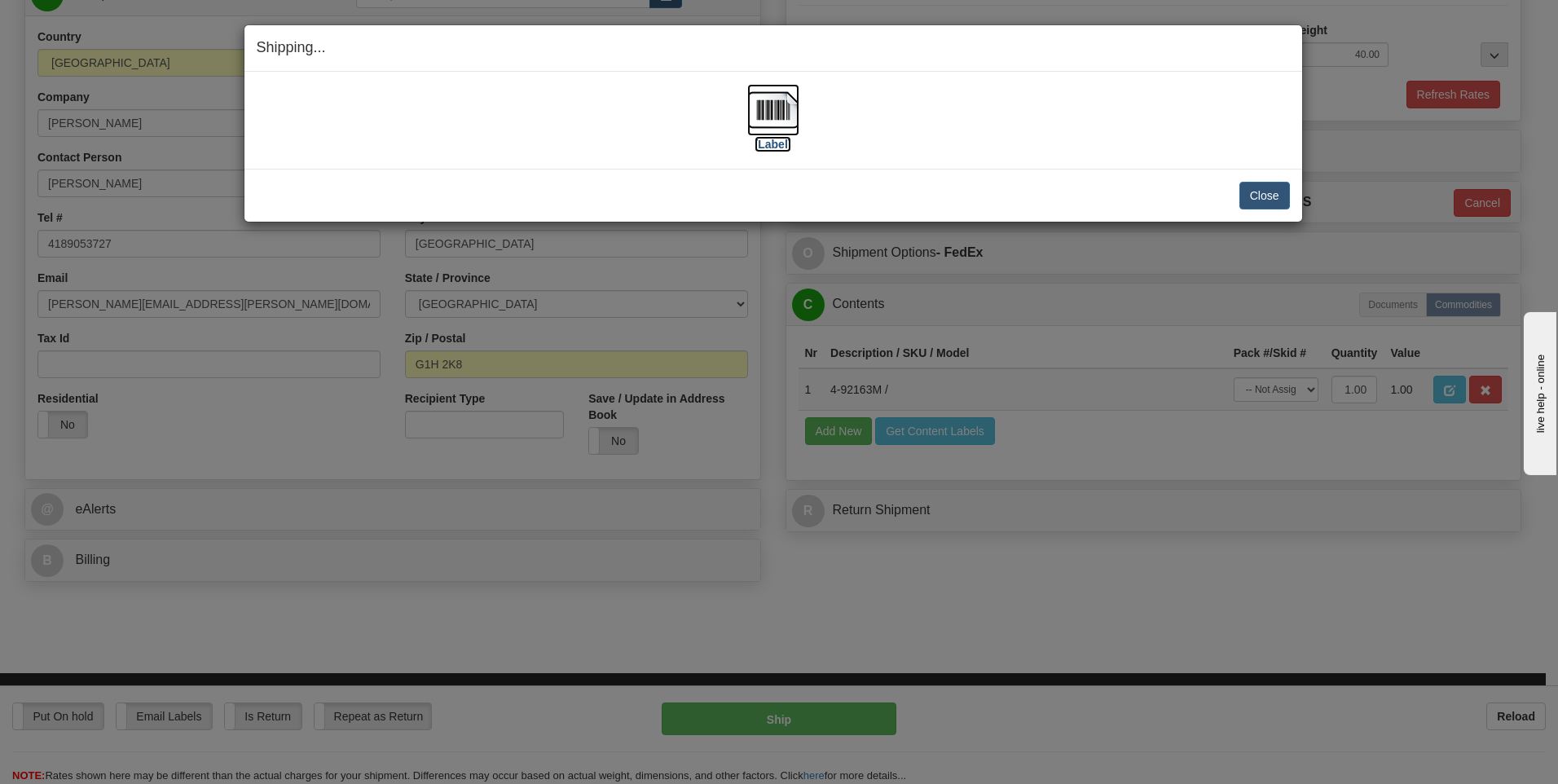
click at [771, 106] on img at bounding box center [773, 109] width 52 height 52
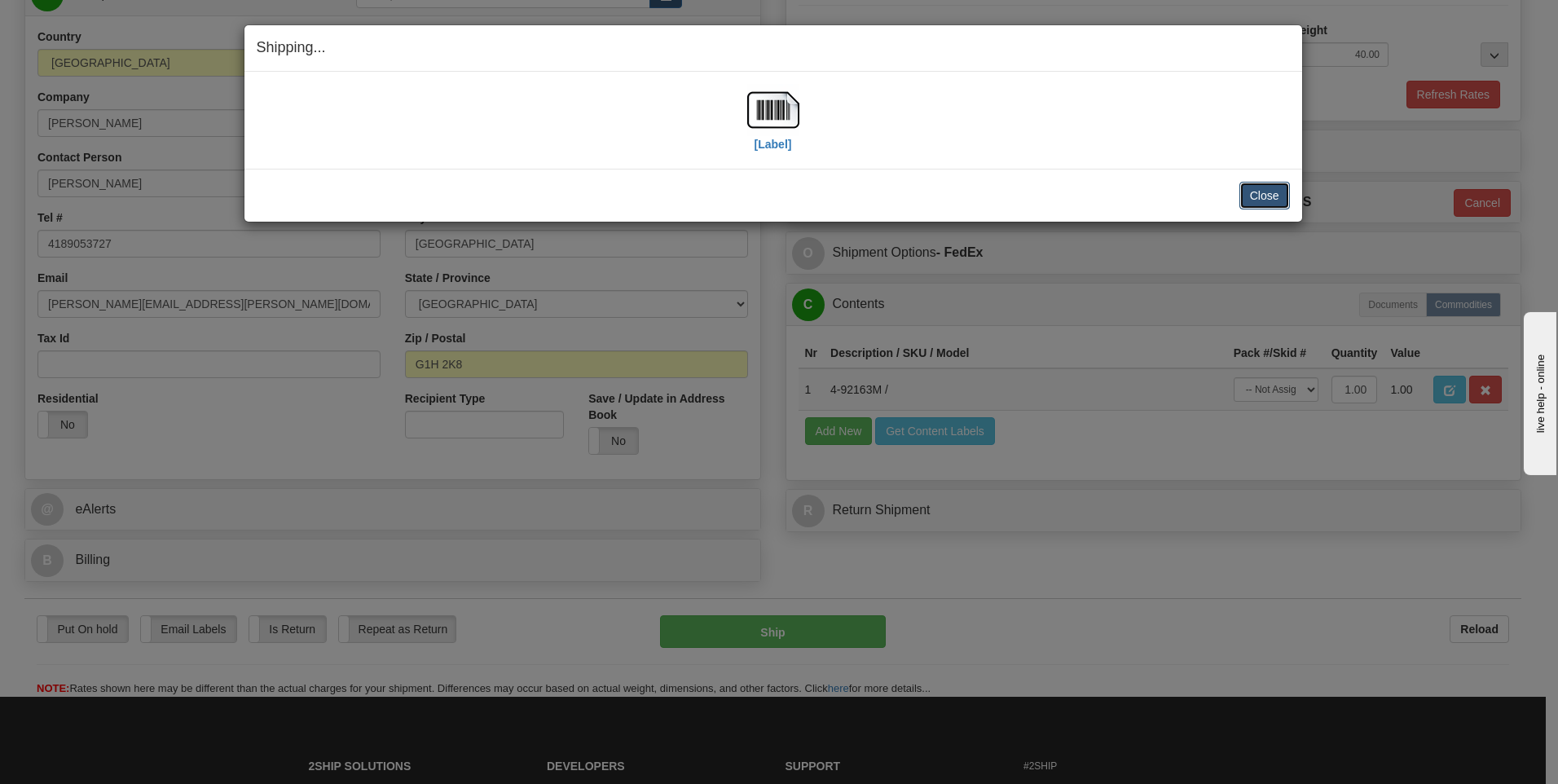
click at [1261, 208] on button "Close" at bounding box center [1265, 195] width 51 height 27
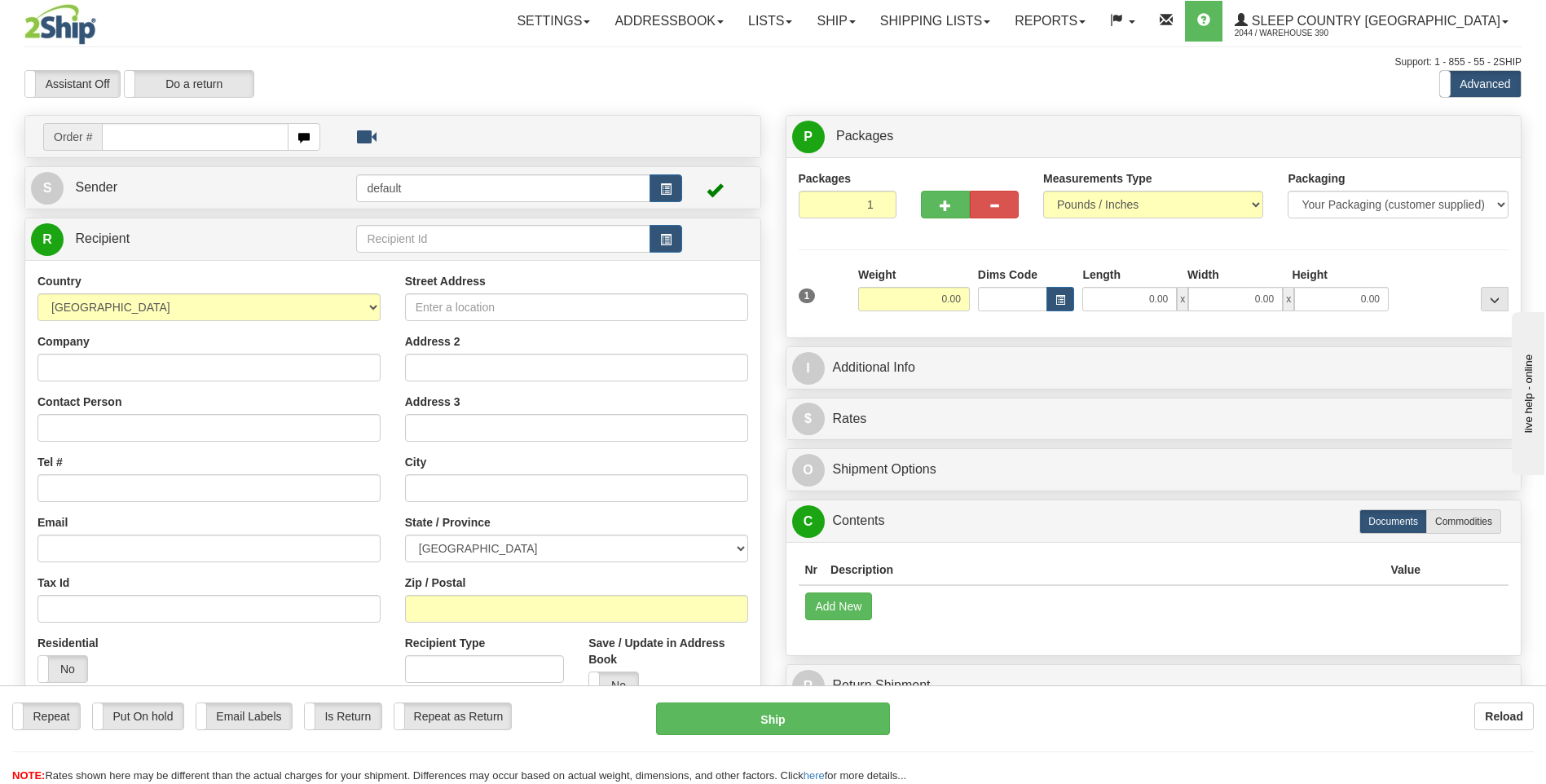
click at [158, 140] on input "text" at bounding box center [194, 137] width 186 height 27
type input "9002I095031"
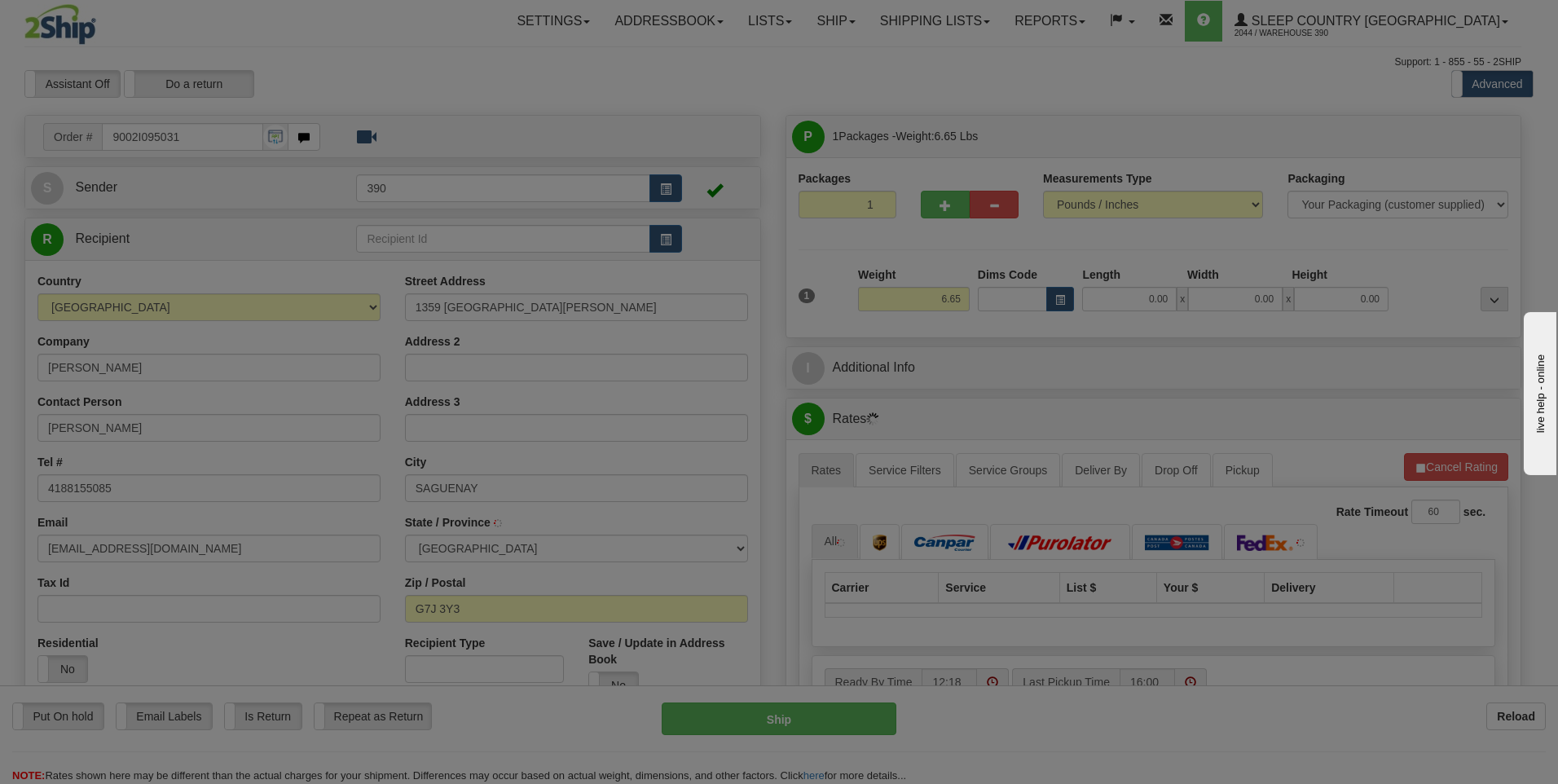
type input "CHICOUTIMI"
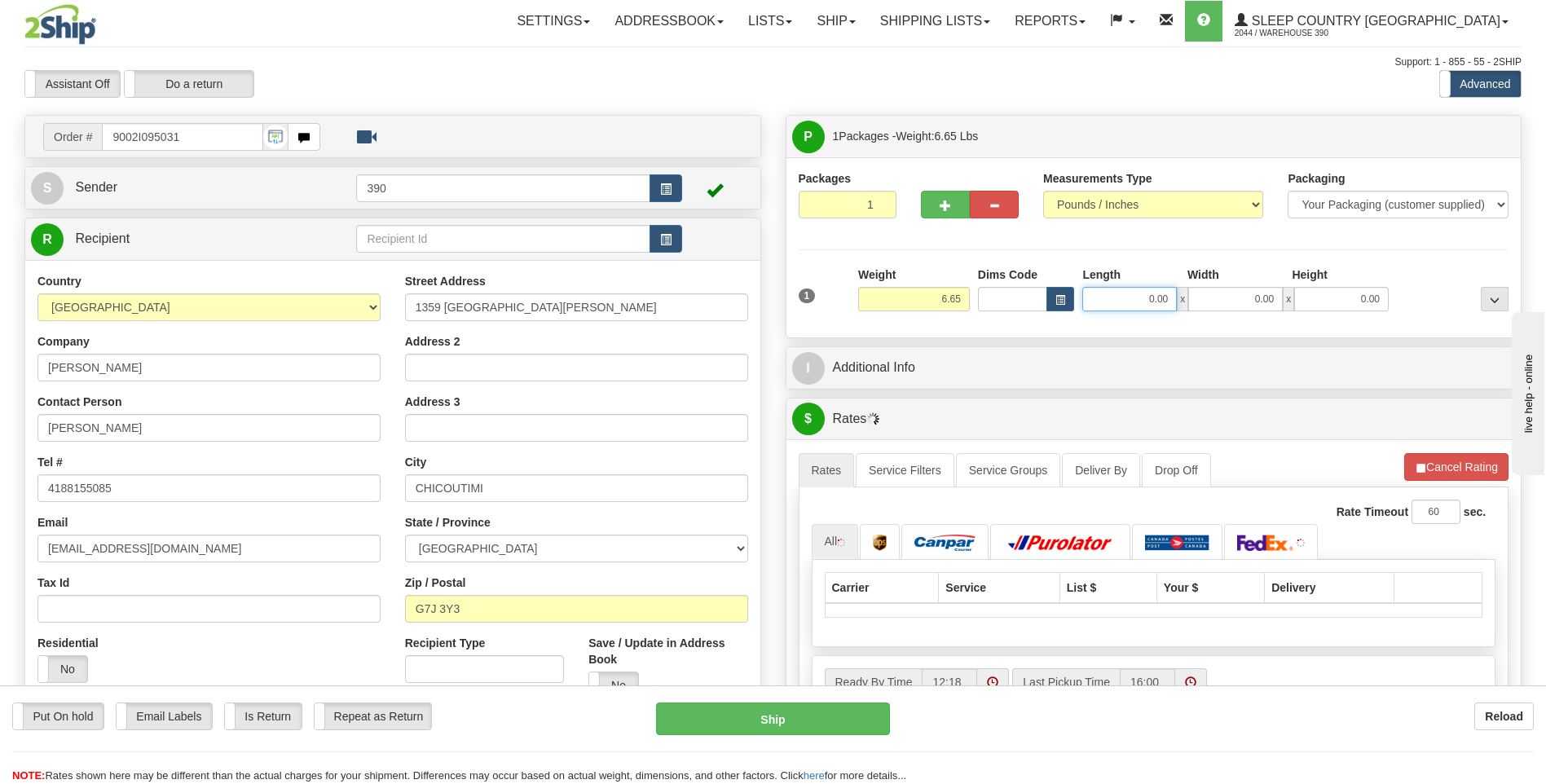
click at [1117, 302] on input "0.00" at bounding box center [1129, 299] width 94 height 24
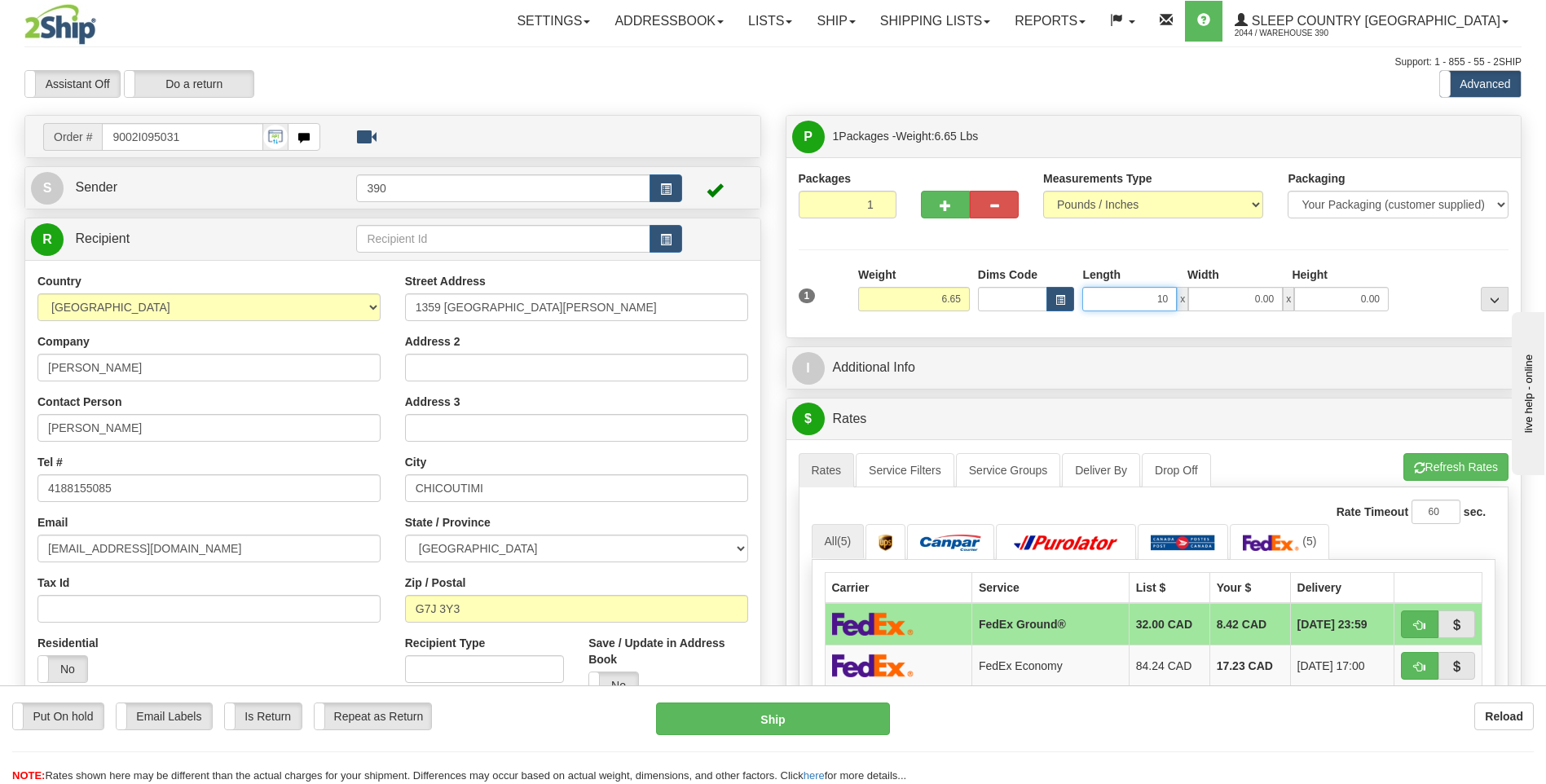
type input "10.00"
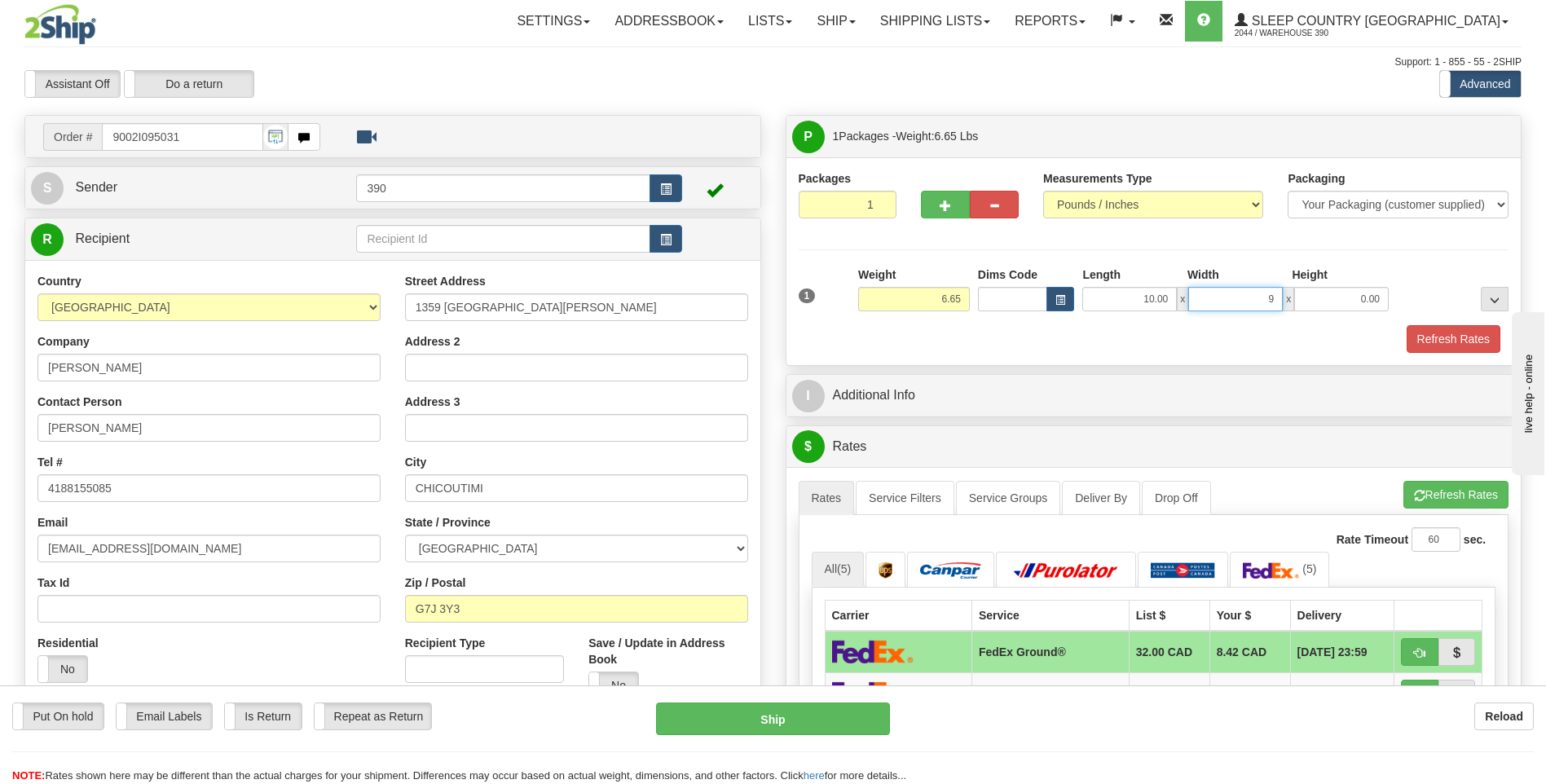
type input "9.00"
type input "7.00"
click at [1414, 488] on button "Refresh Rates" at bounding box center [1456, 494] width 106 height 27
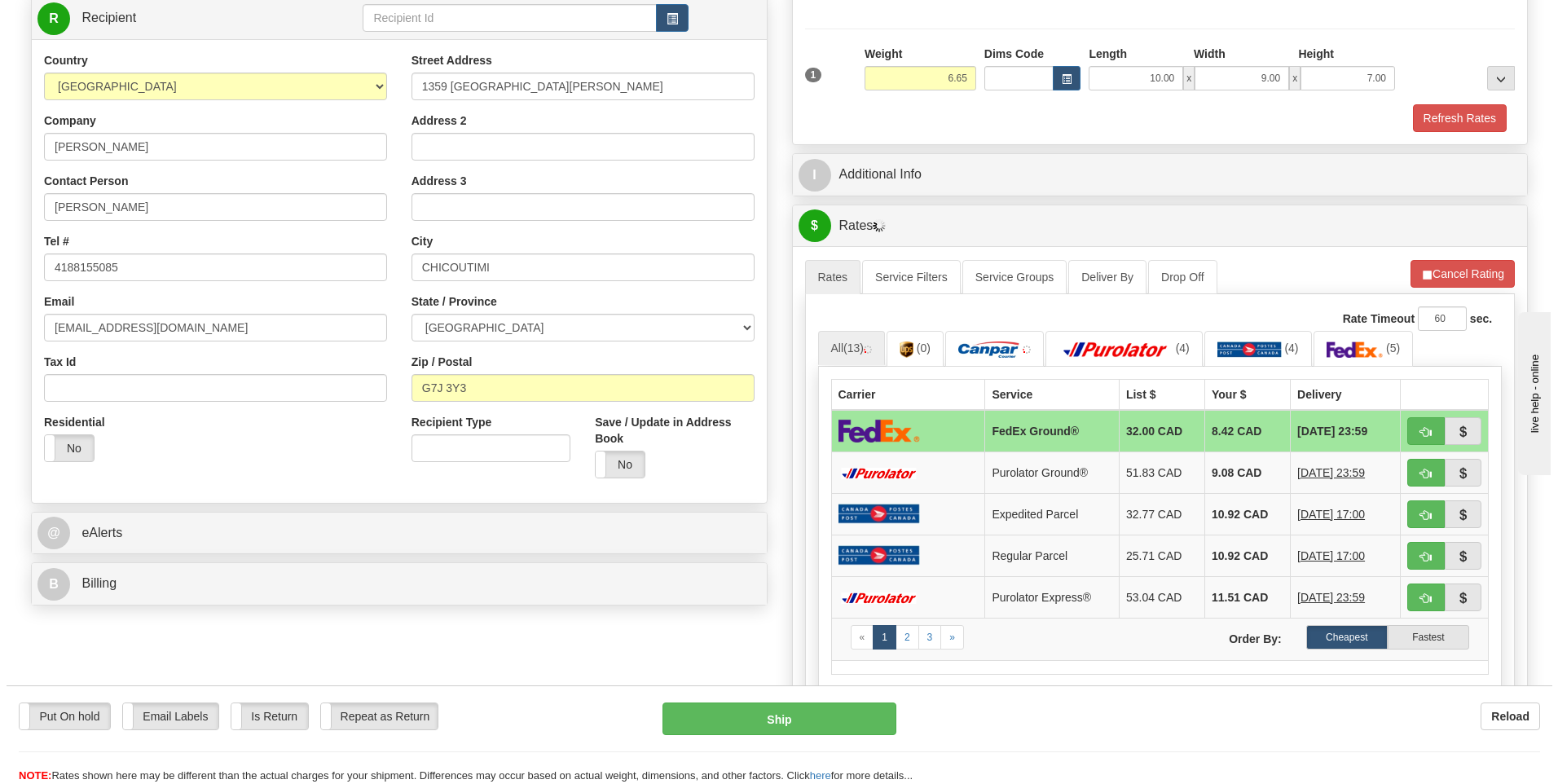
scroll to position [244, 0]
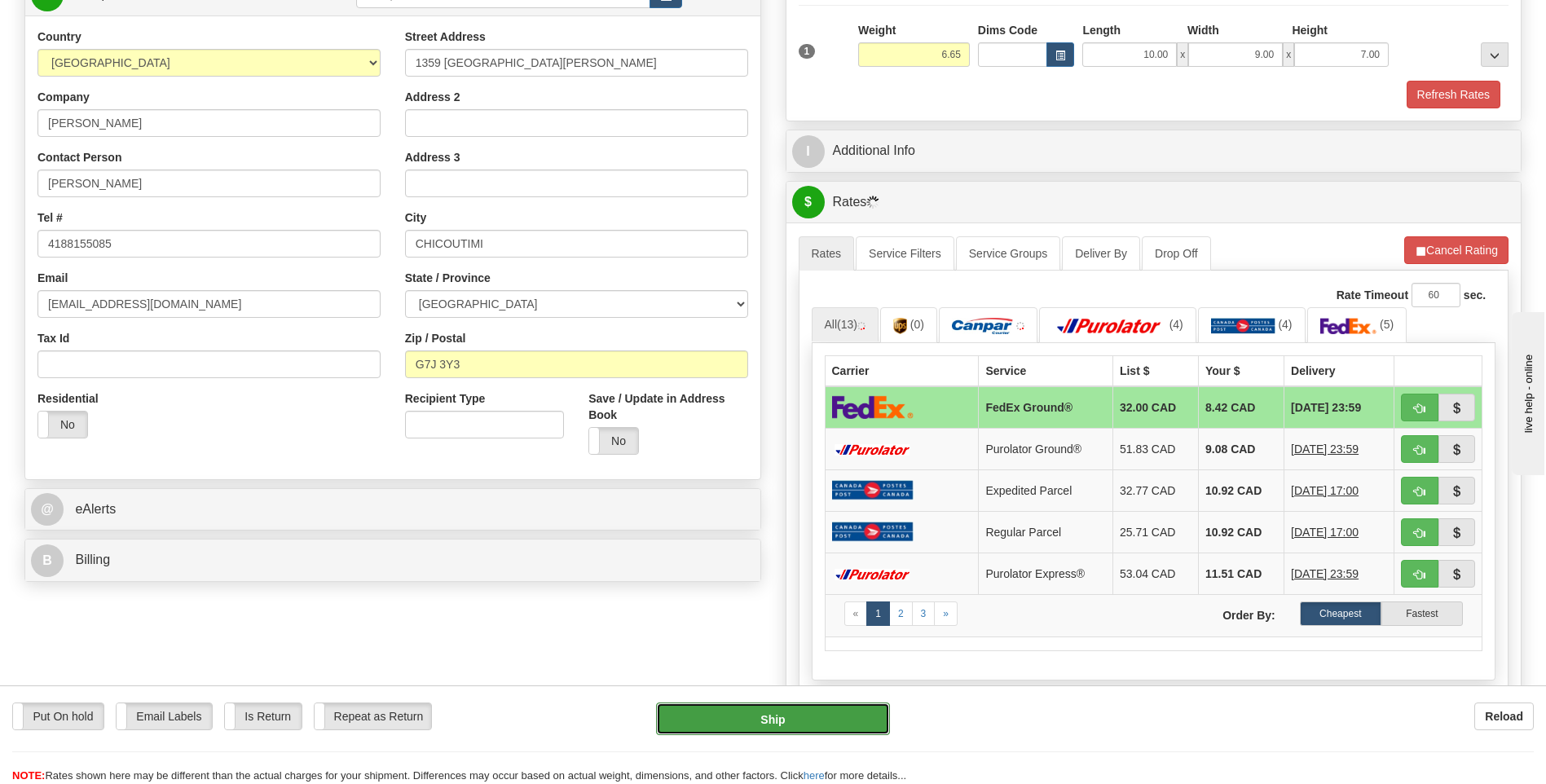
click at [780, 713] on button "Ship" at bounding box center [772, 718] width 233 height 33
type input "92"
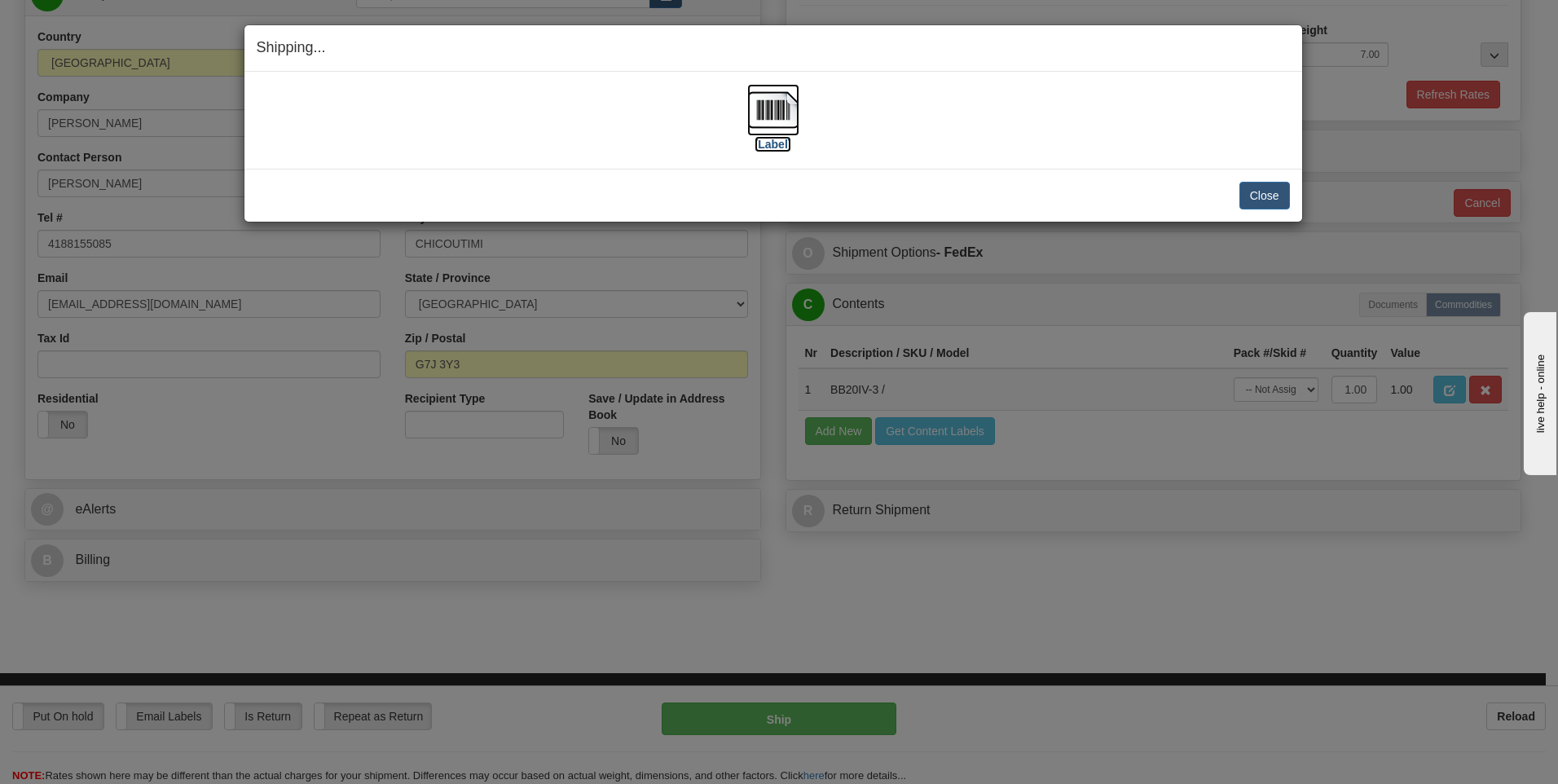
click at [789, 110] on img at bounding box center [773, 109] width 52 height 52
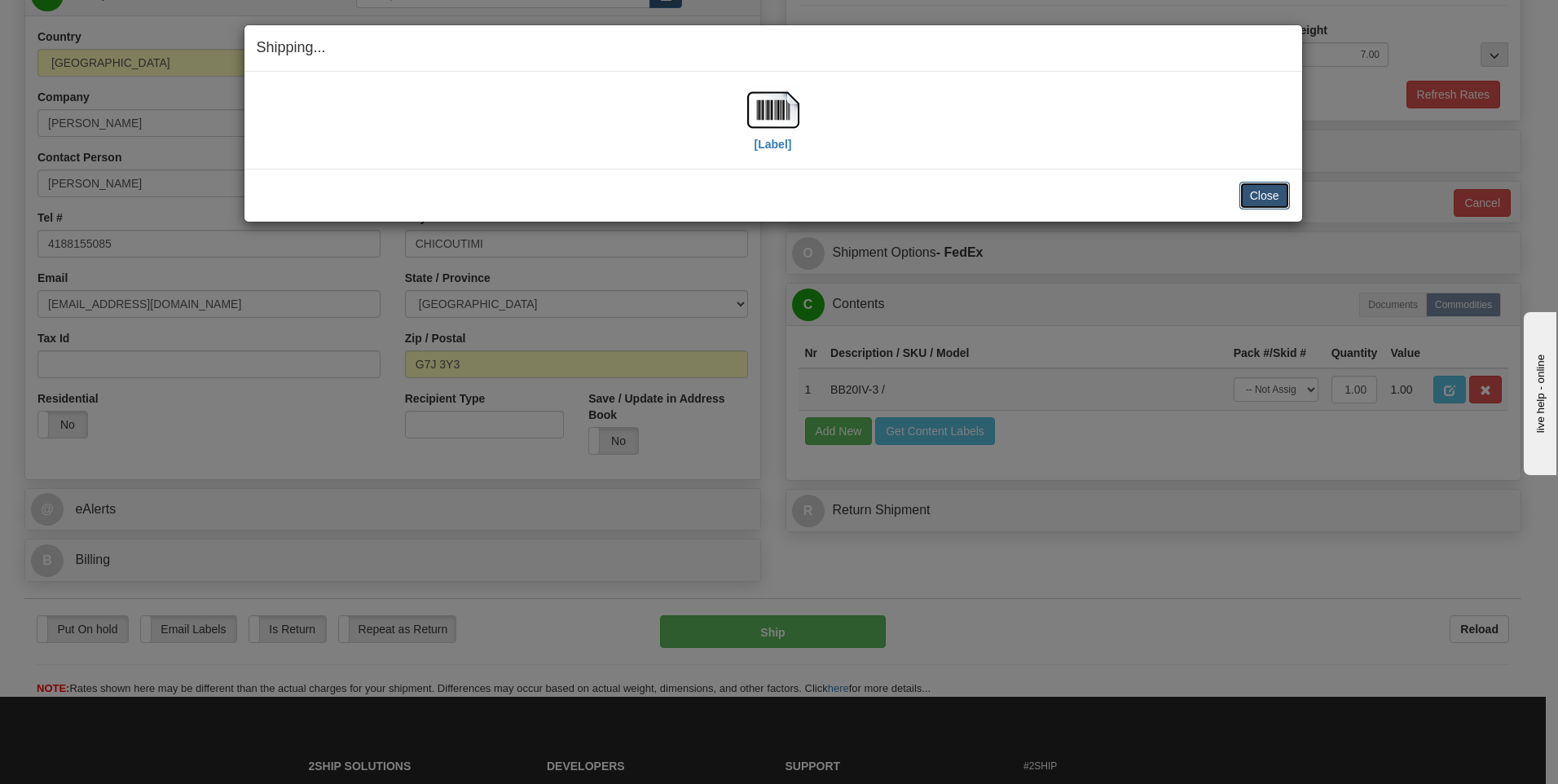
click at [1255, 193] on button "Close" at bounding box center [1265, 195] width 51 height 27
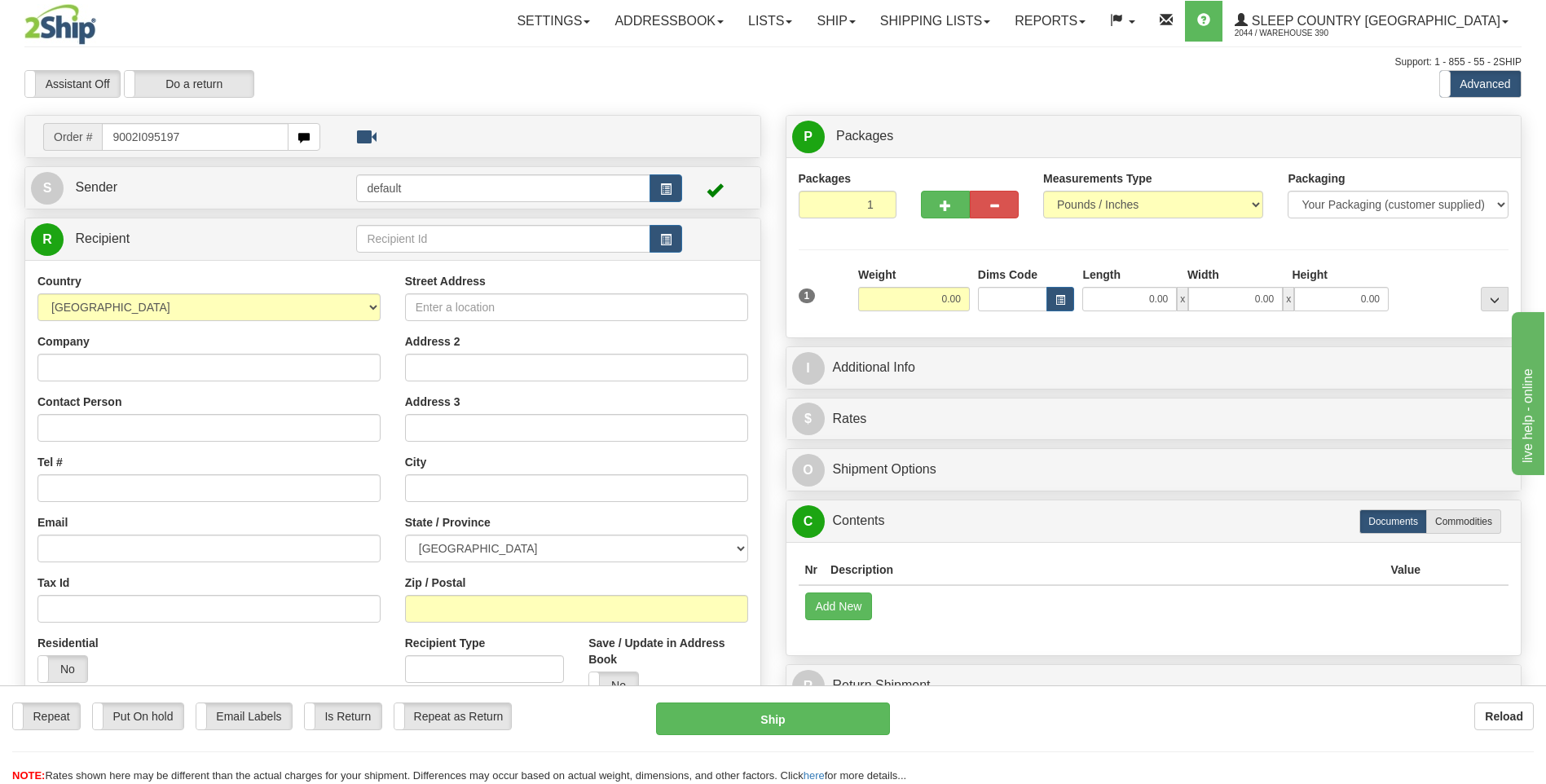
type input "9002I095197"
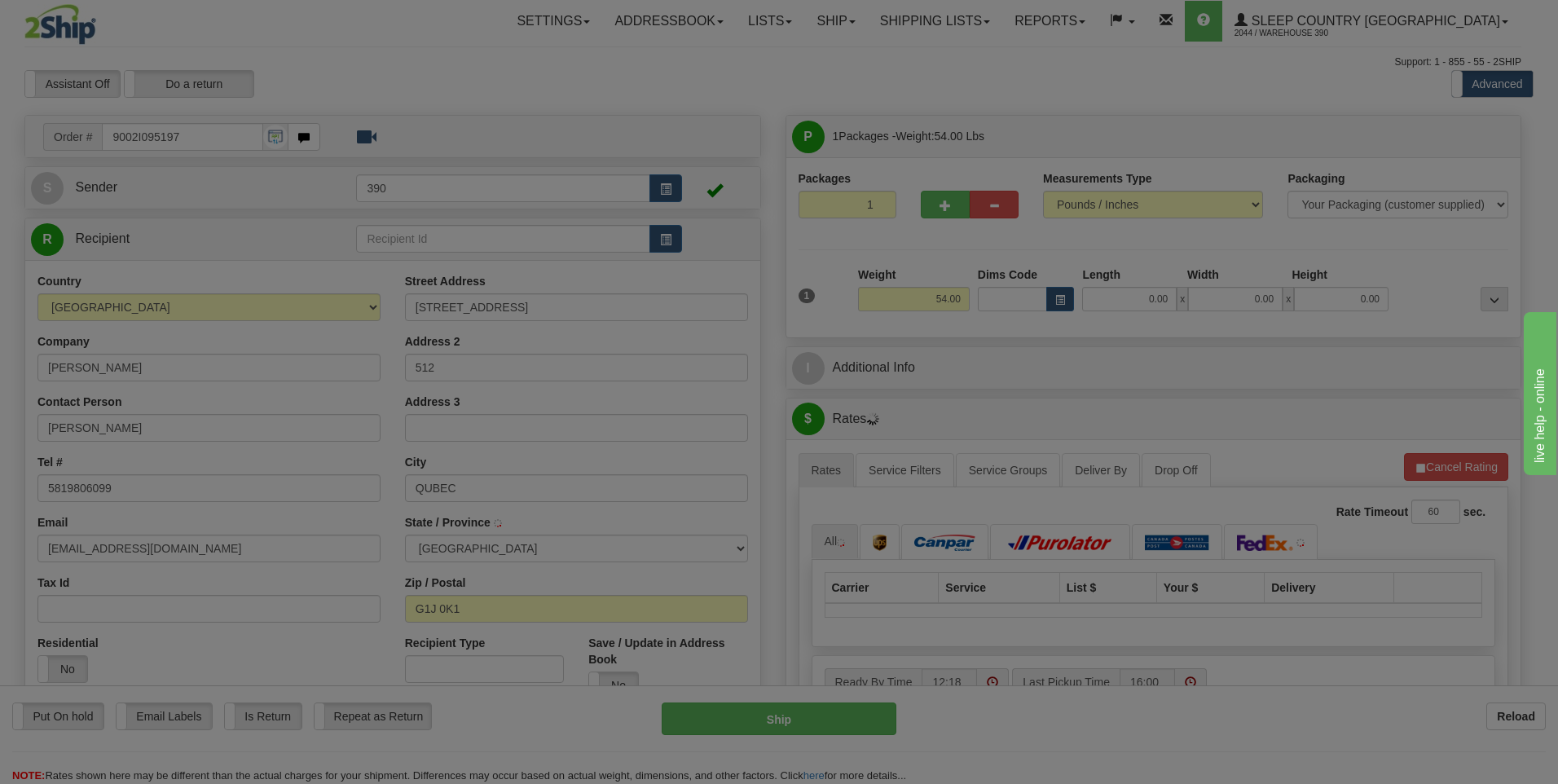
type input "[GEOGRAPHIC_DATA]"
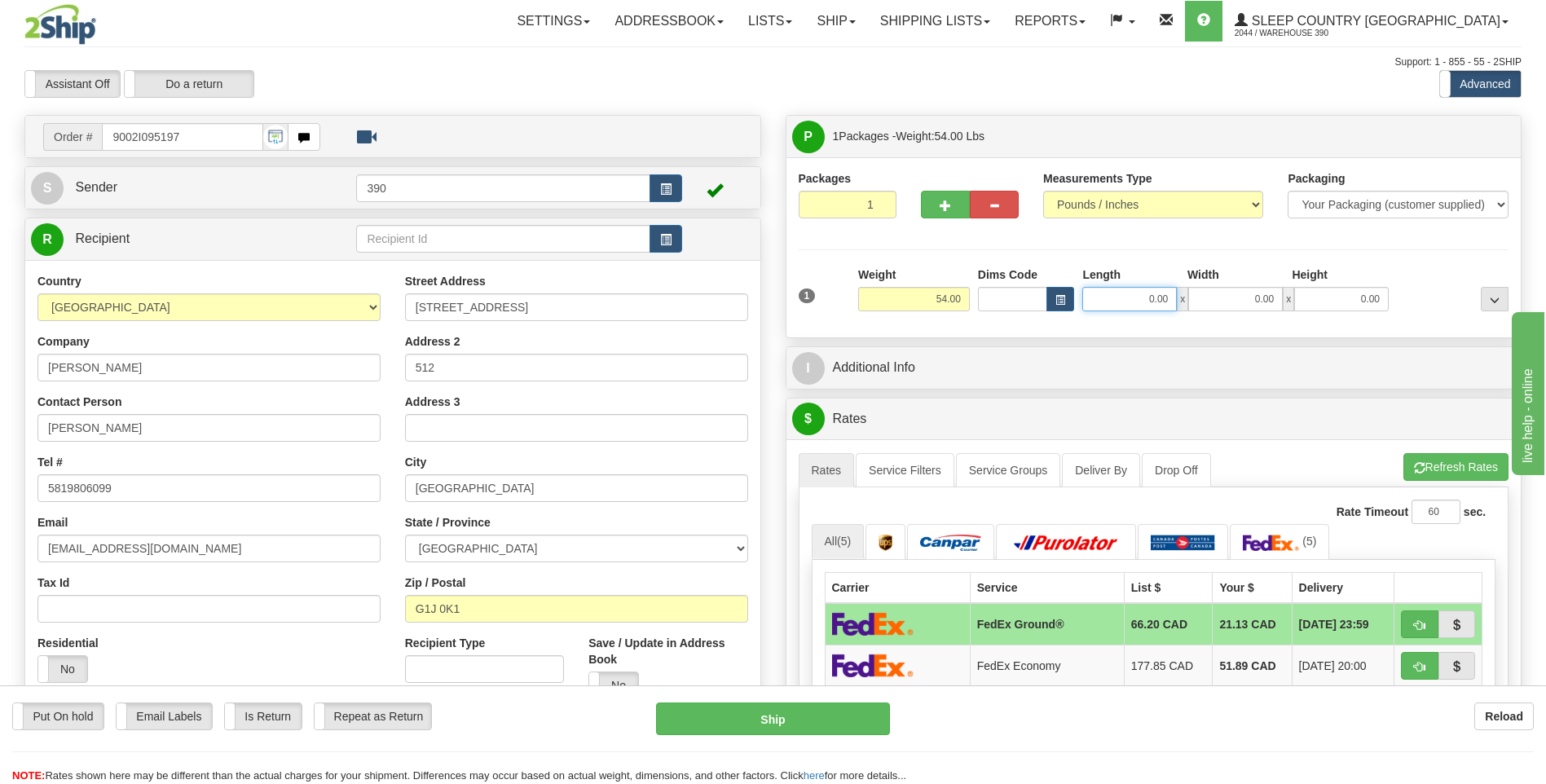
click at [1115, 293] on input "0.00" at bounding box center [1129, 299] width 94 height 24
type input "20.00"
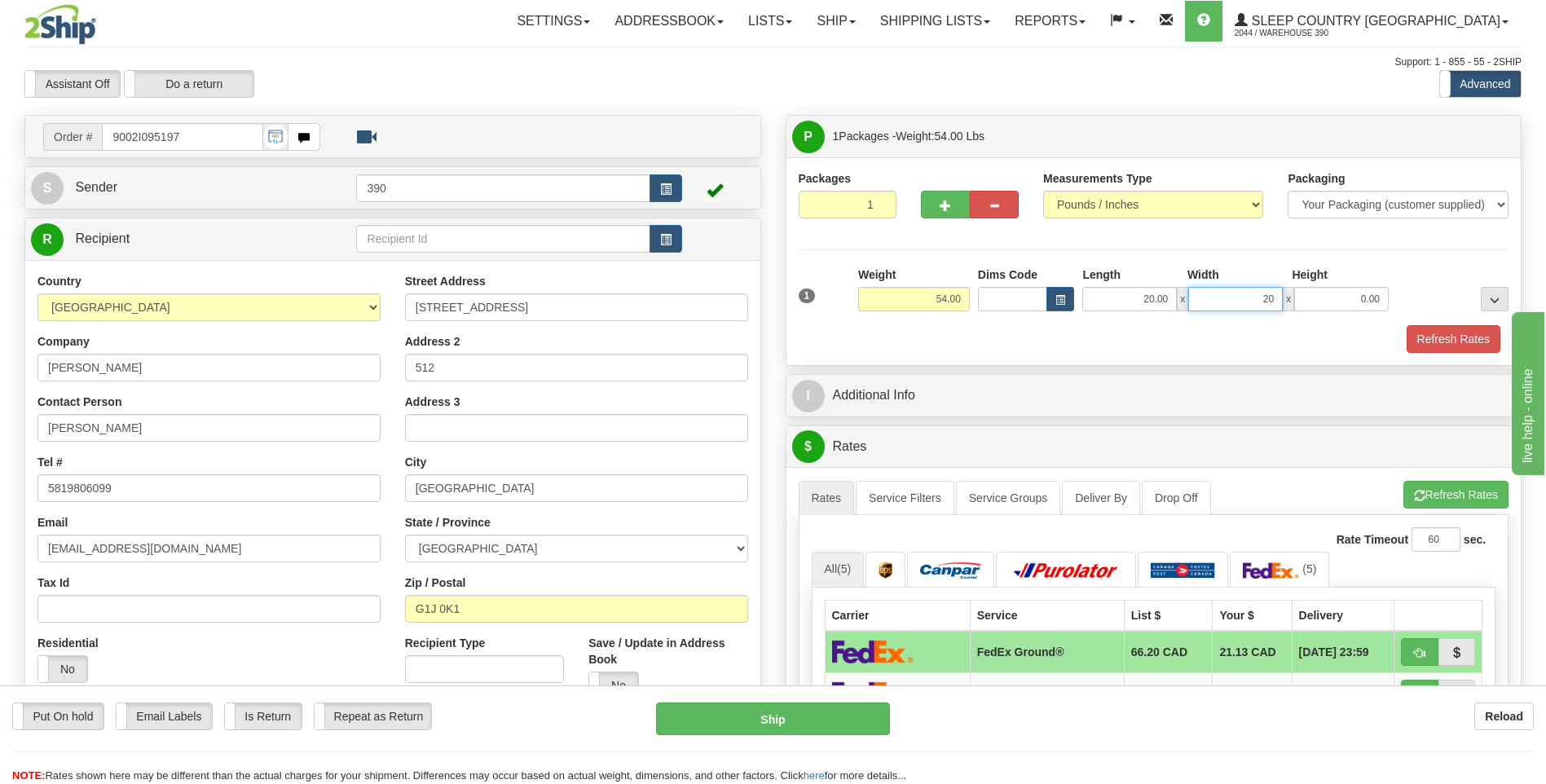
type input "20.00"
type input "40.00"
click at [1447, 491] on button "Refresh Rates" at bounding box center [1456, 494] width 106 height 27
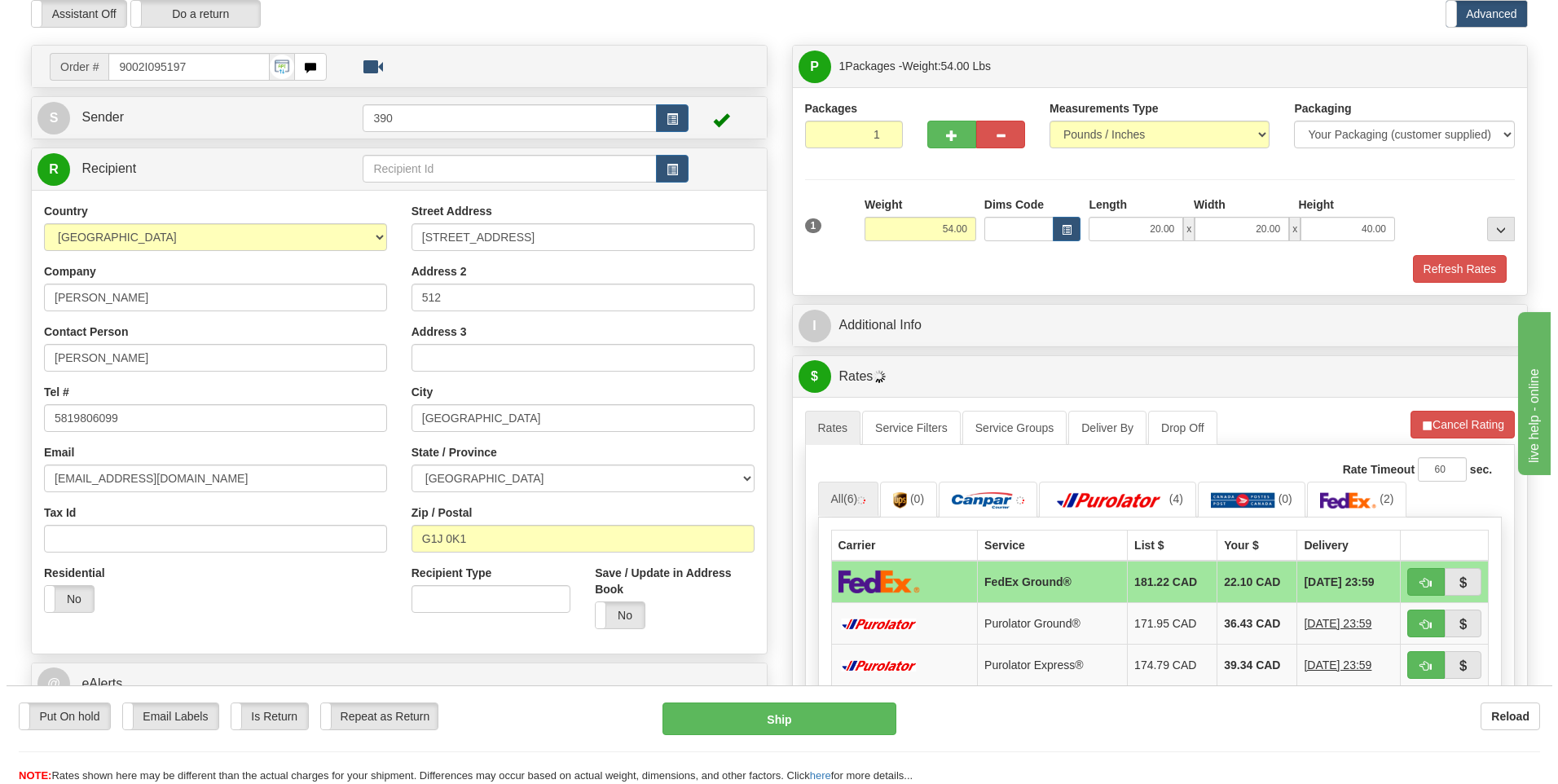
scroll to position [163, 0]
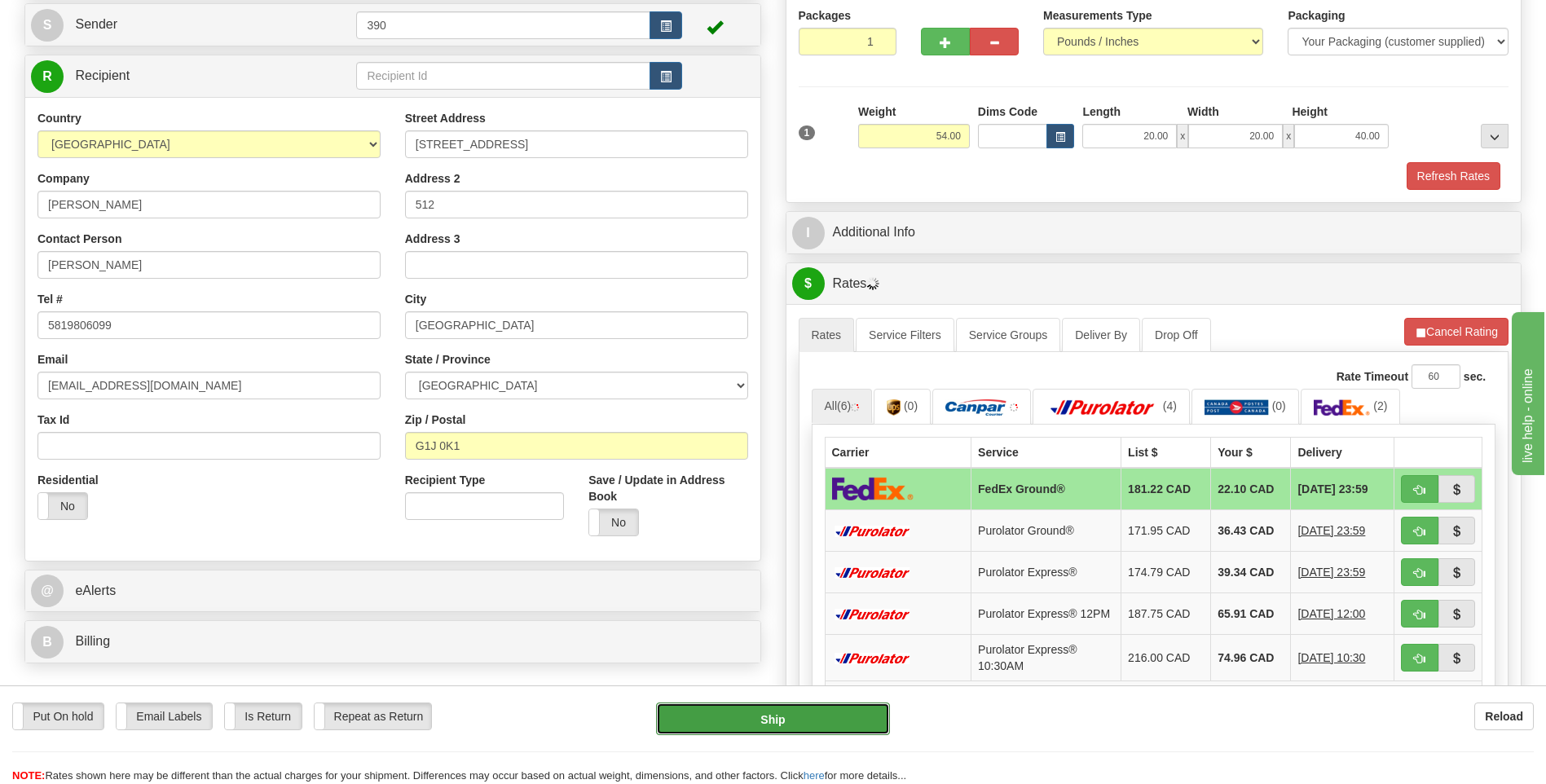
click at [793, 722] on button "Ship" at bounding box center [772, 718] width 233 height 33
type input "92"
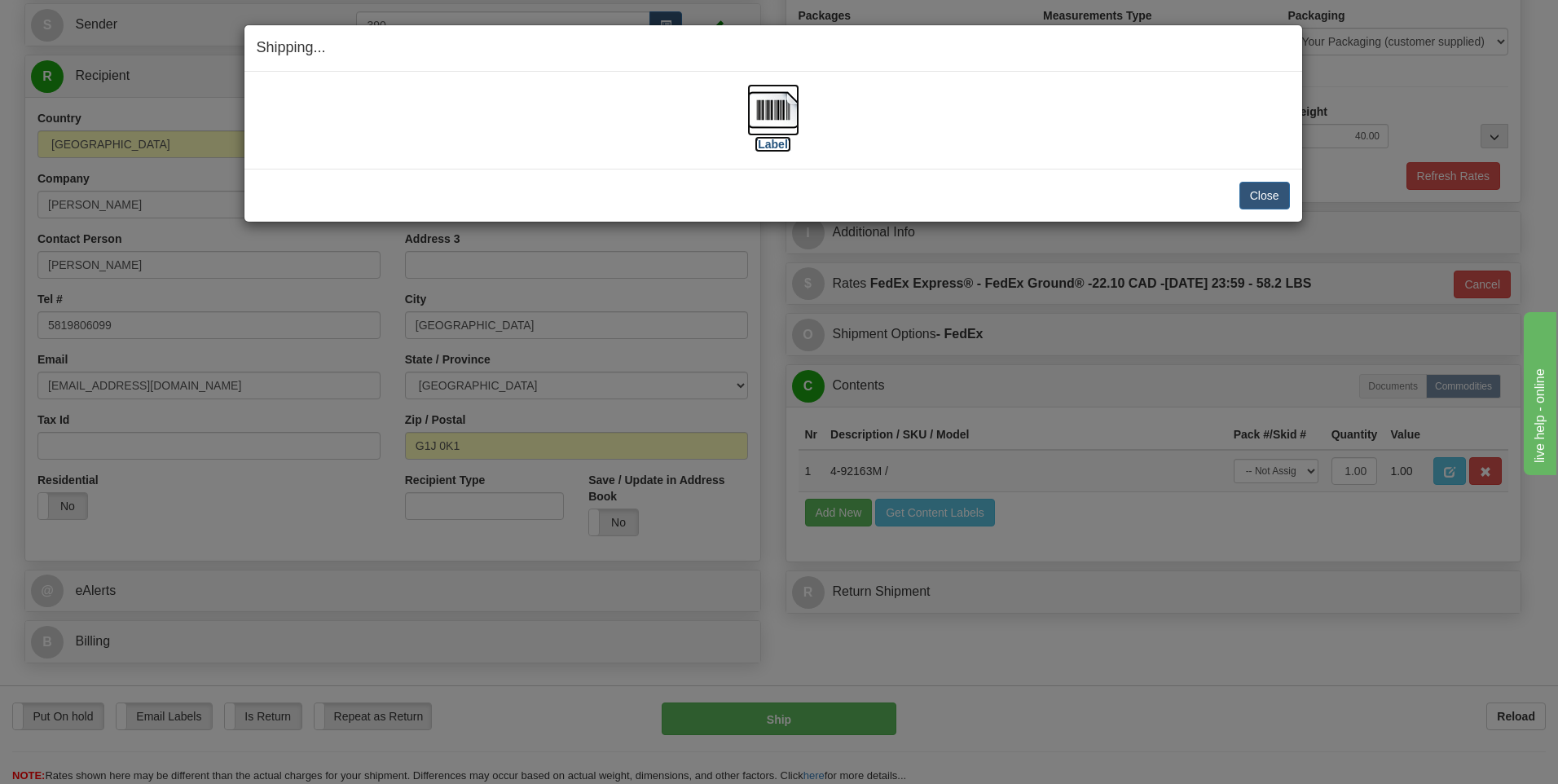
click at [772, 118] on img at bounding box center [773, 109] width 52 height 52
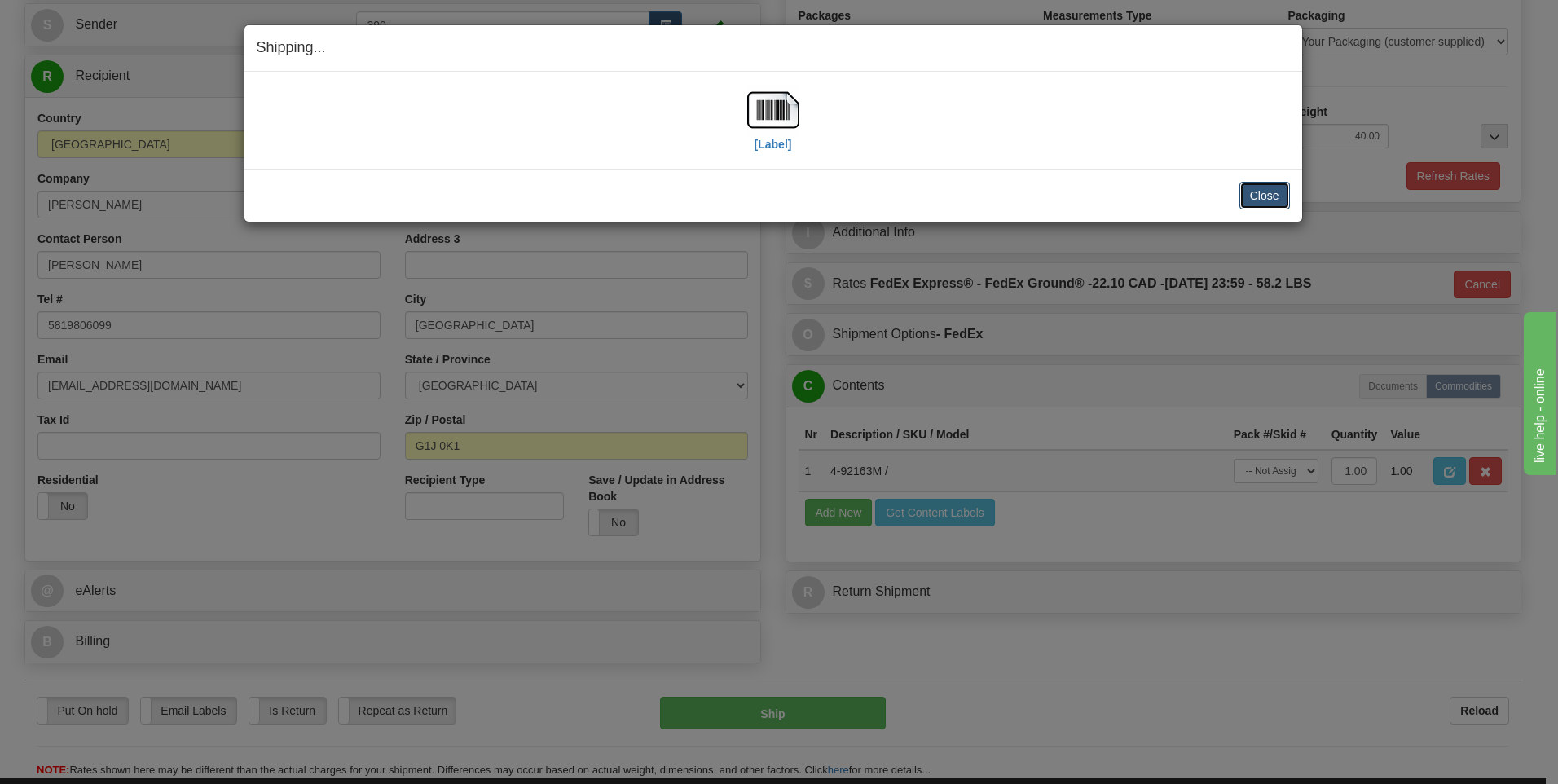
click at [1260, 200] on button "Close" at bounding box center [1265, 195] width 51 height 27
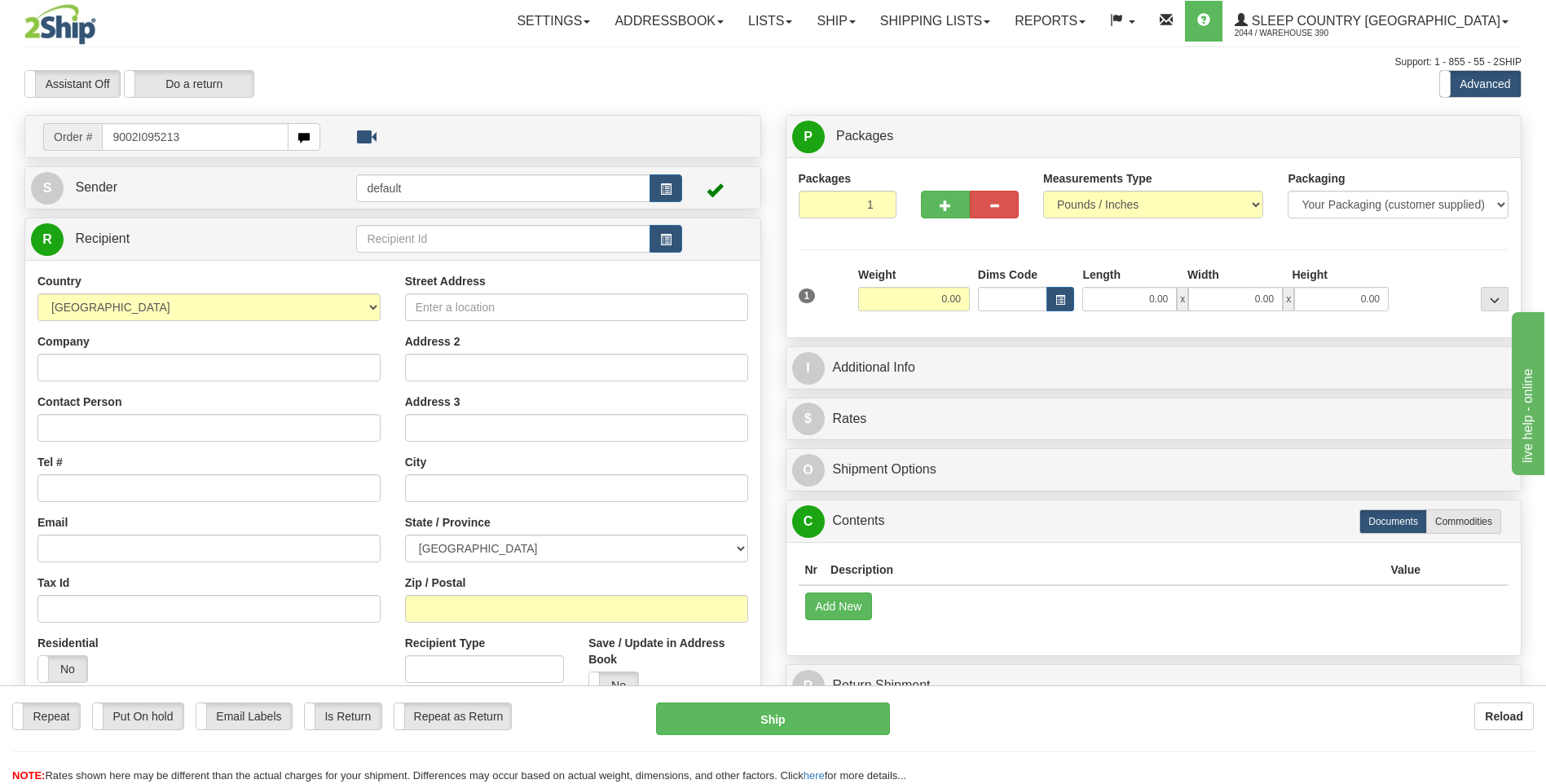
type input "9002I095213"
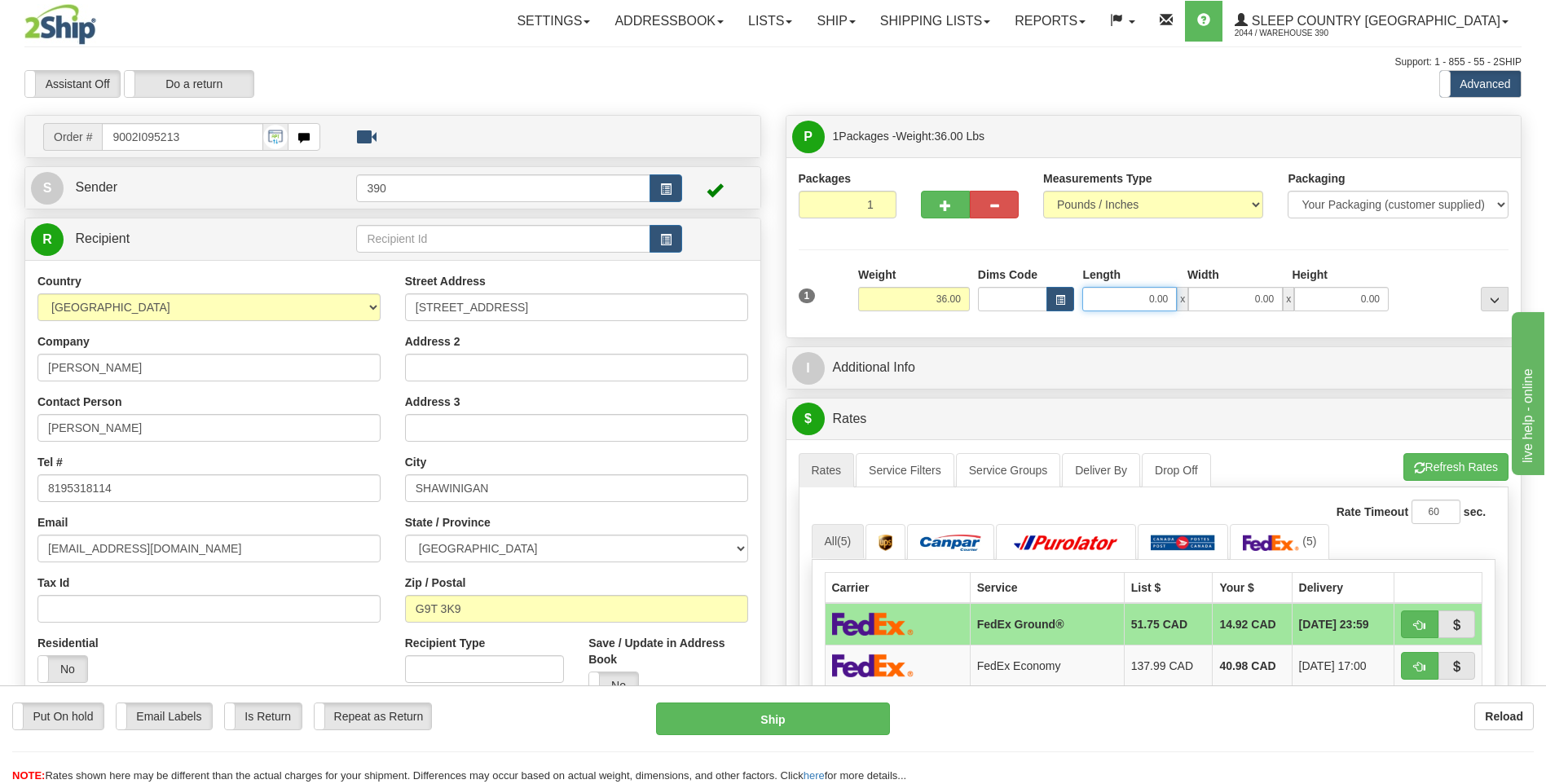
click at [1111, 295] on input "0.00" at bounding box center [1129, 299] width 94 height 24
type input "16.00"
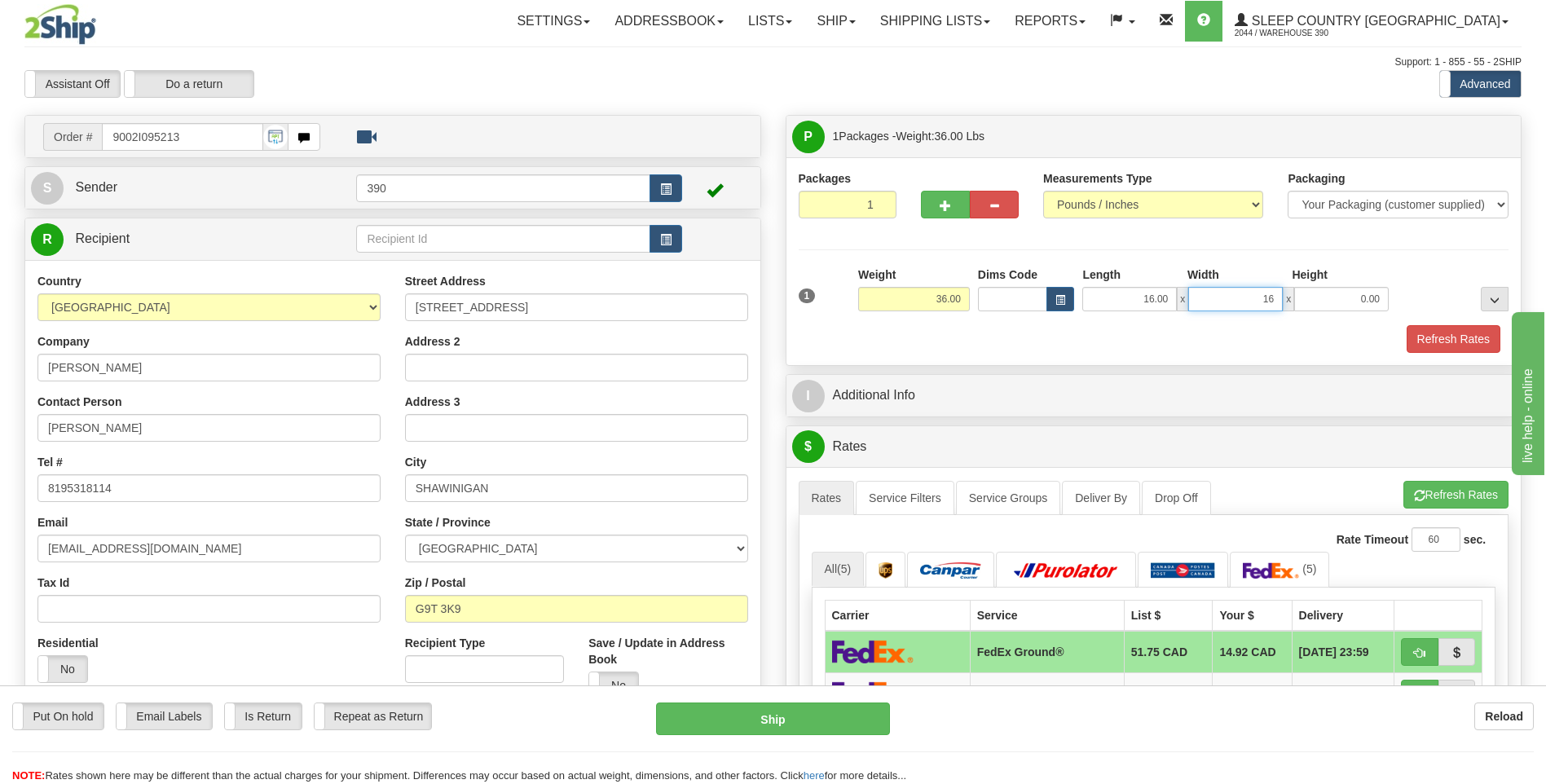
type input "16.00"
type input "36.00"
click at [1414, 488] on button "Refresh Rates" at bounding box center [1456, 494] width 106 height 27
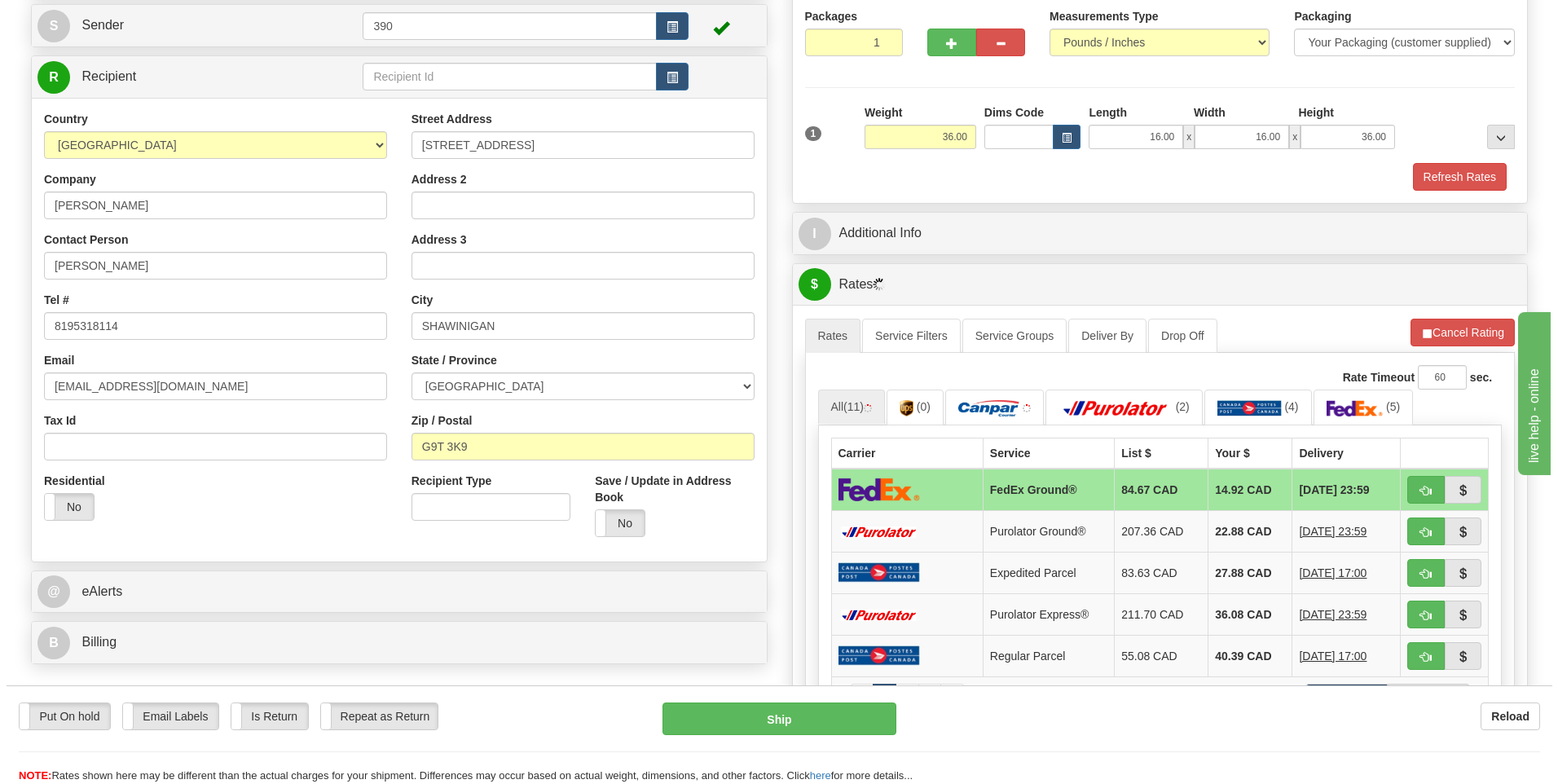
scroll to position [163, 0]
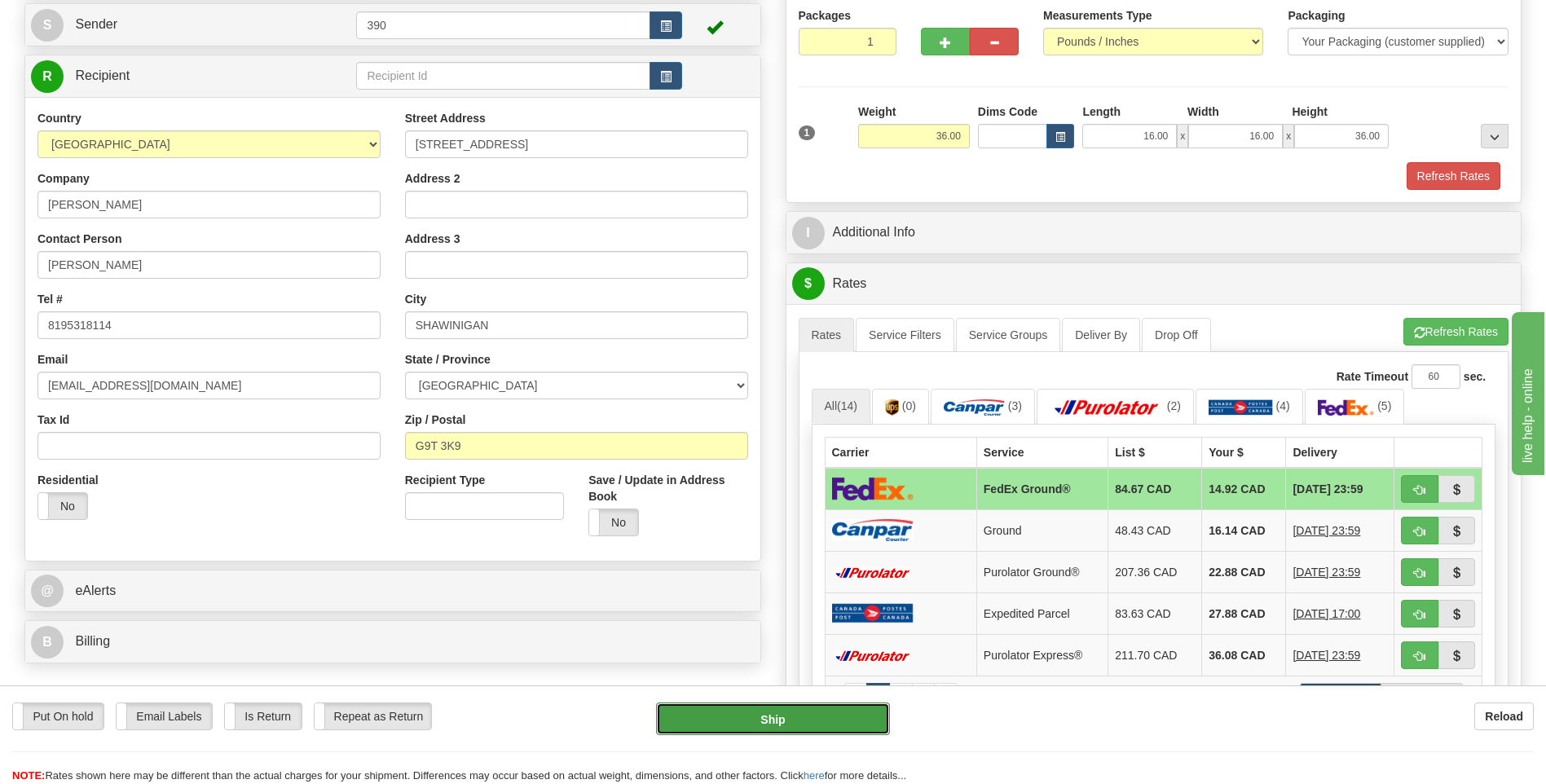
click at [775, 718] on button "Ship" at bounding box center [772, 718] width 233 height 33
type input "92"
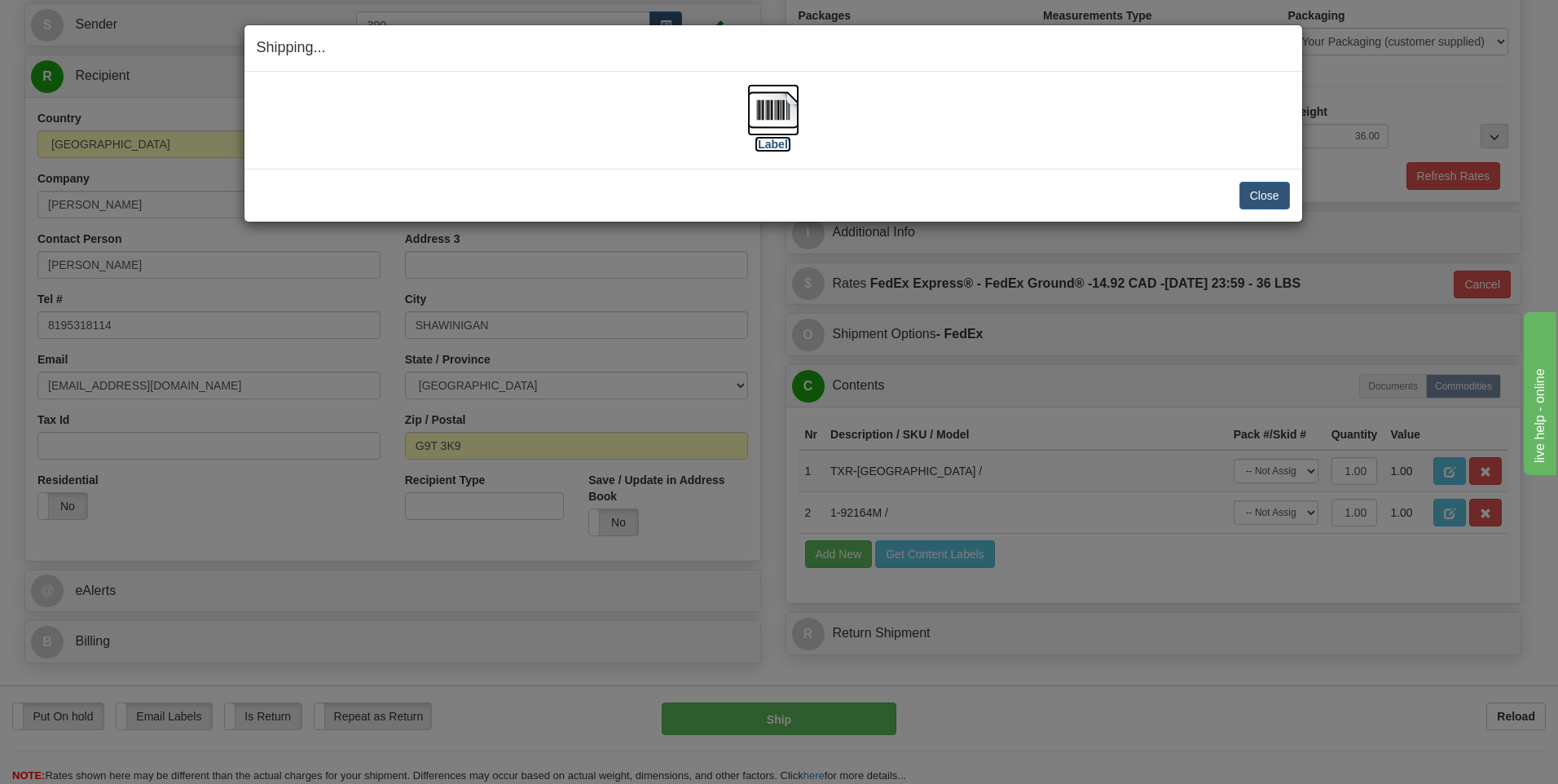
click at [771, 111] on img at bounding box center [773, 109] width 52 height 52
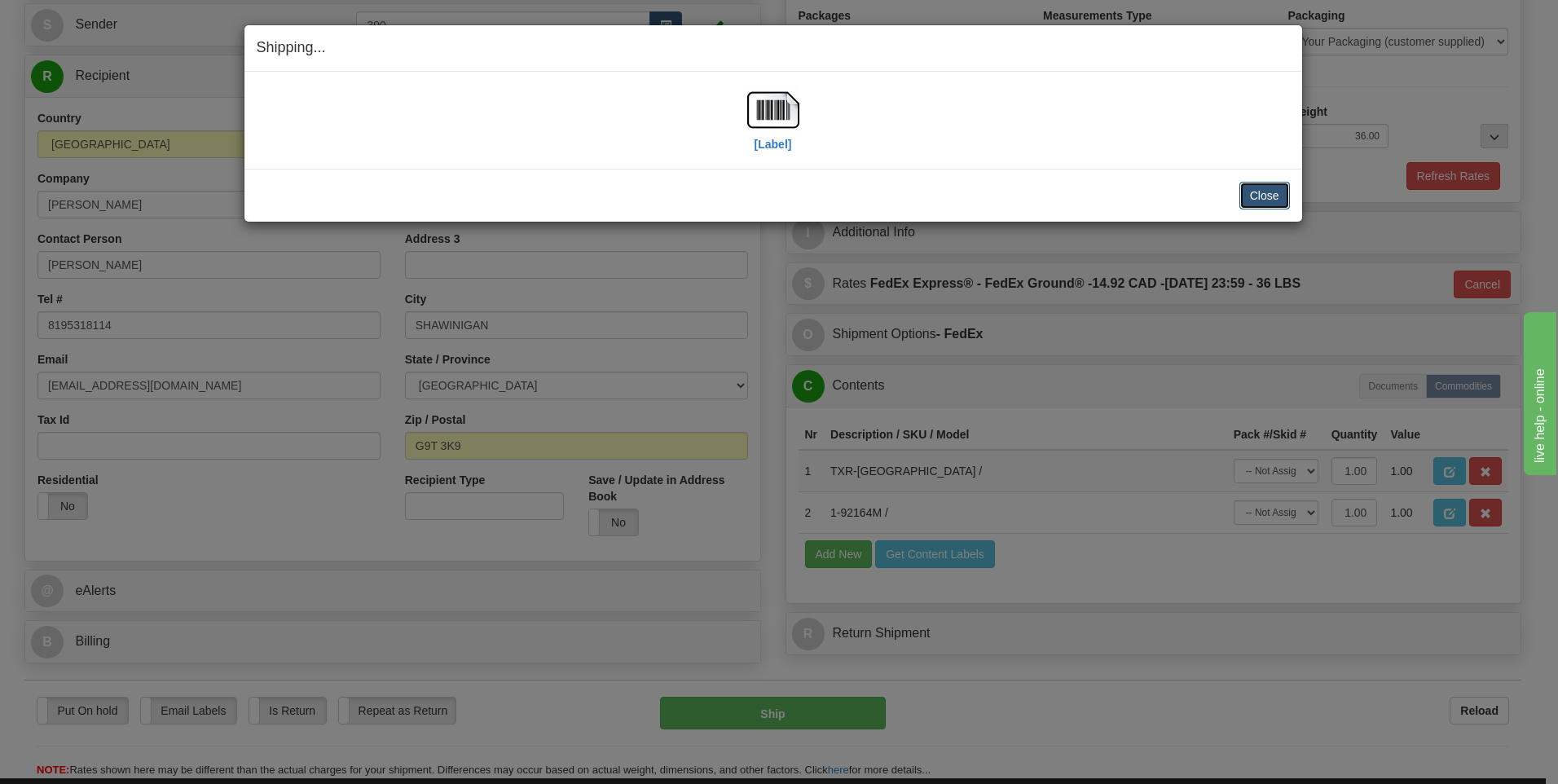
click at [1256, 191] on button "Close" at bounding box center [1265, 195] width 51 height 27
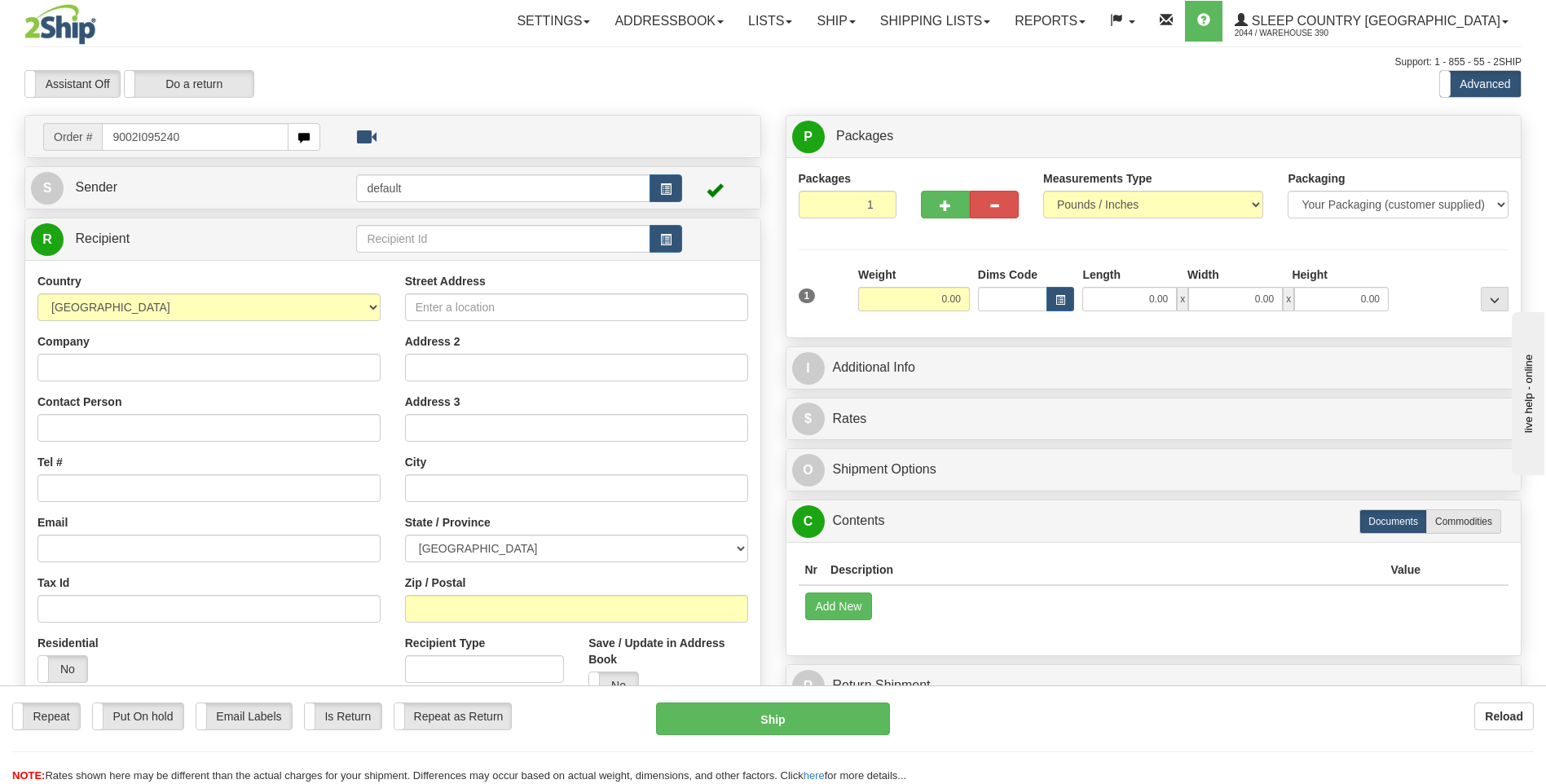
type input "9002I095240"
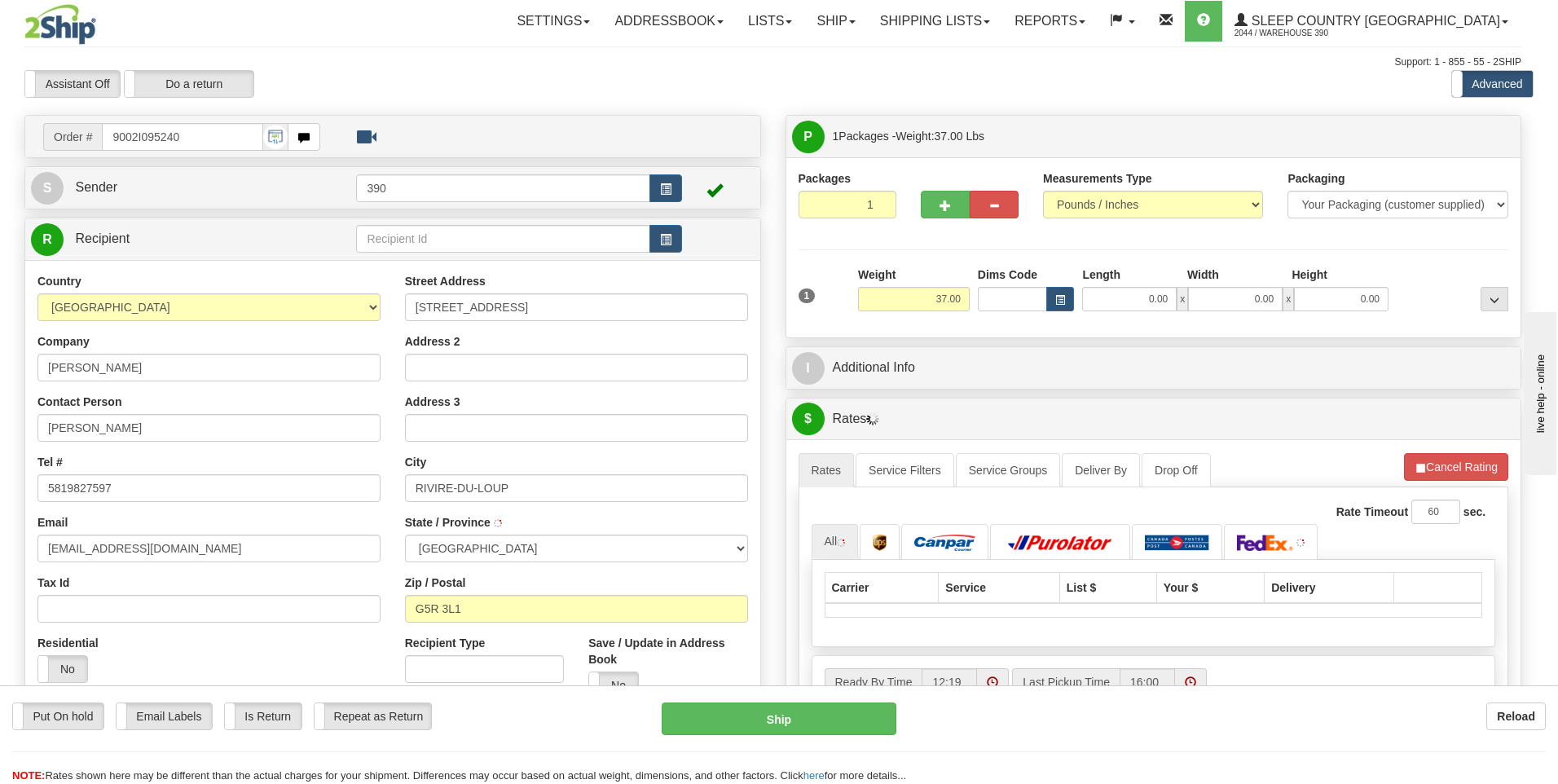
type input "RIVIERE-DU-LOUP"
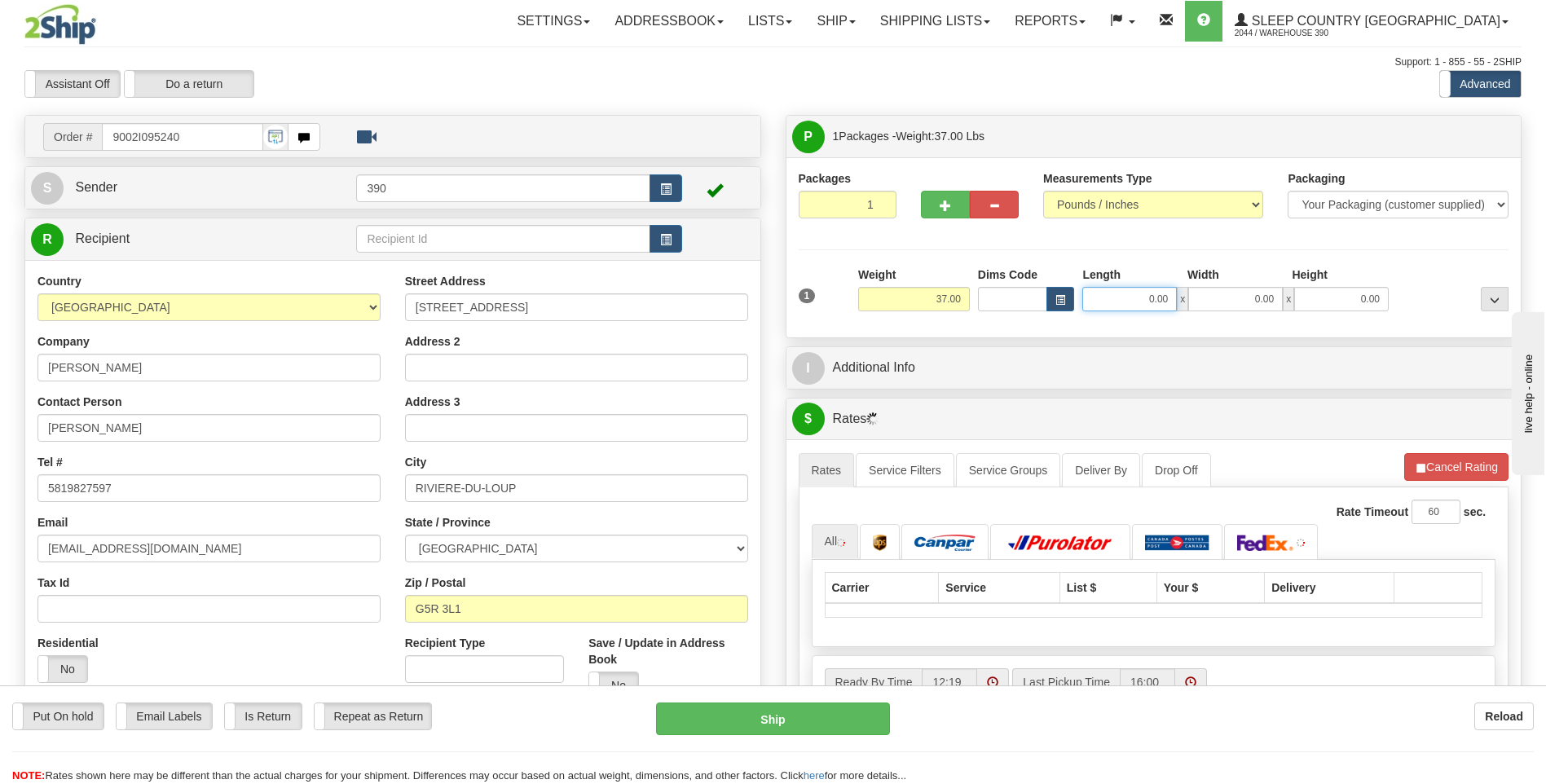
click at [1118, 287] on input "0.00" at bounding box center [1129, 299] width 94 height 24
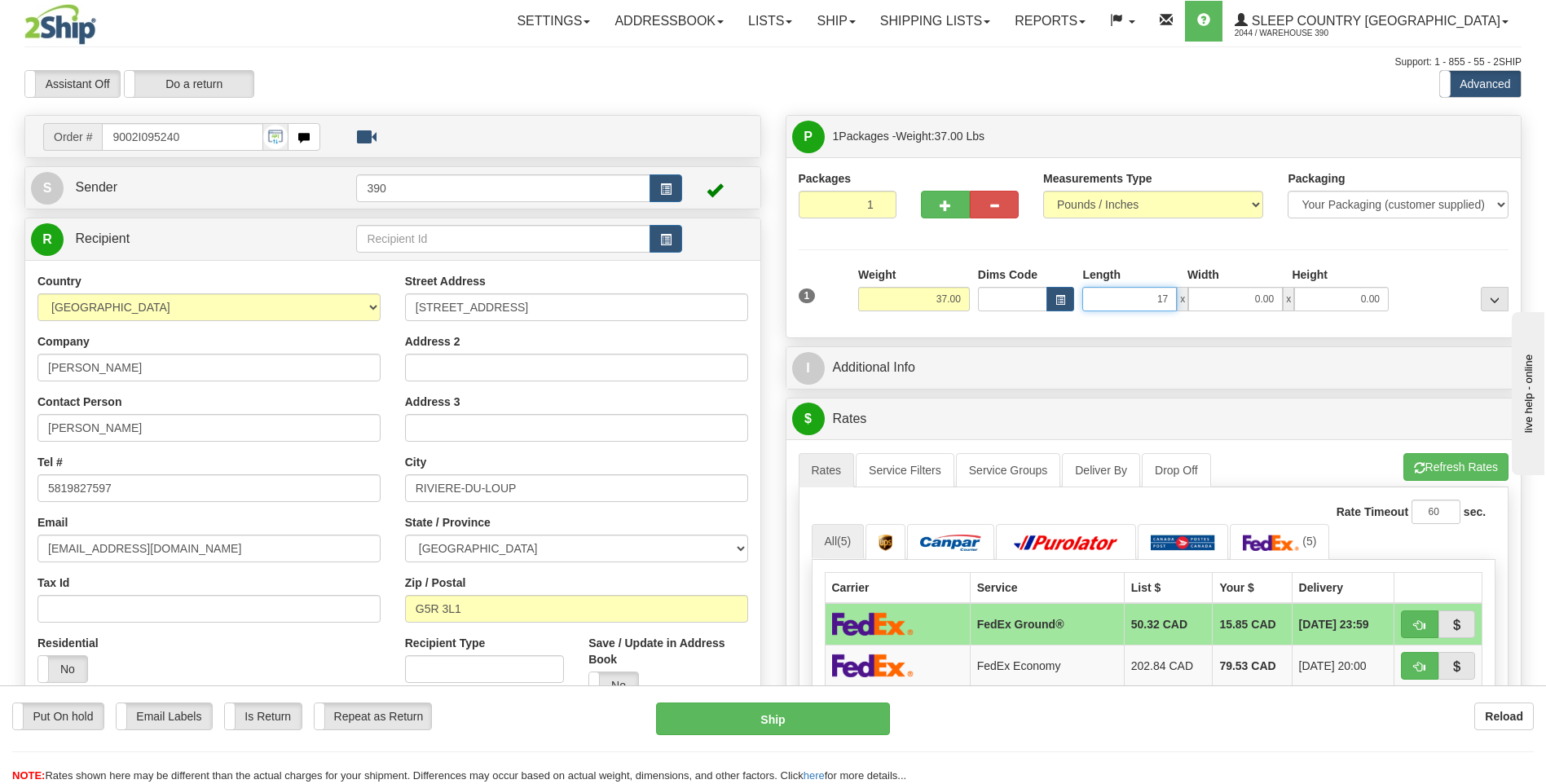
type input "17.00"
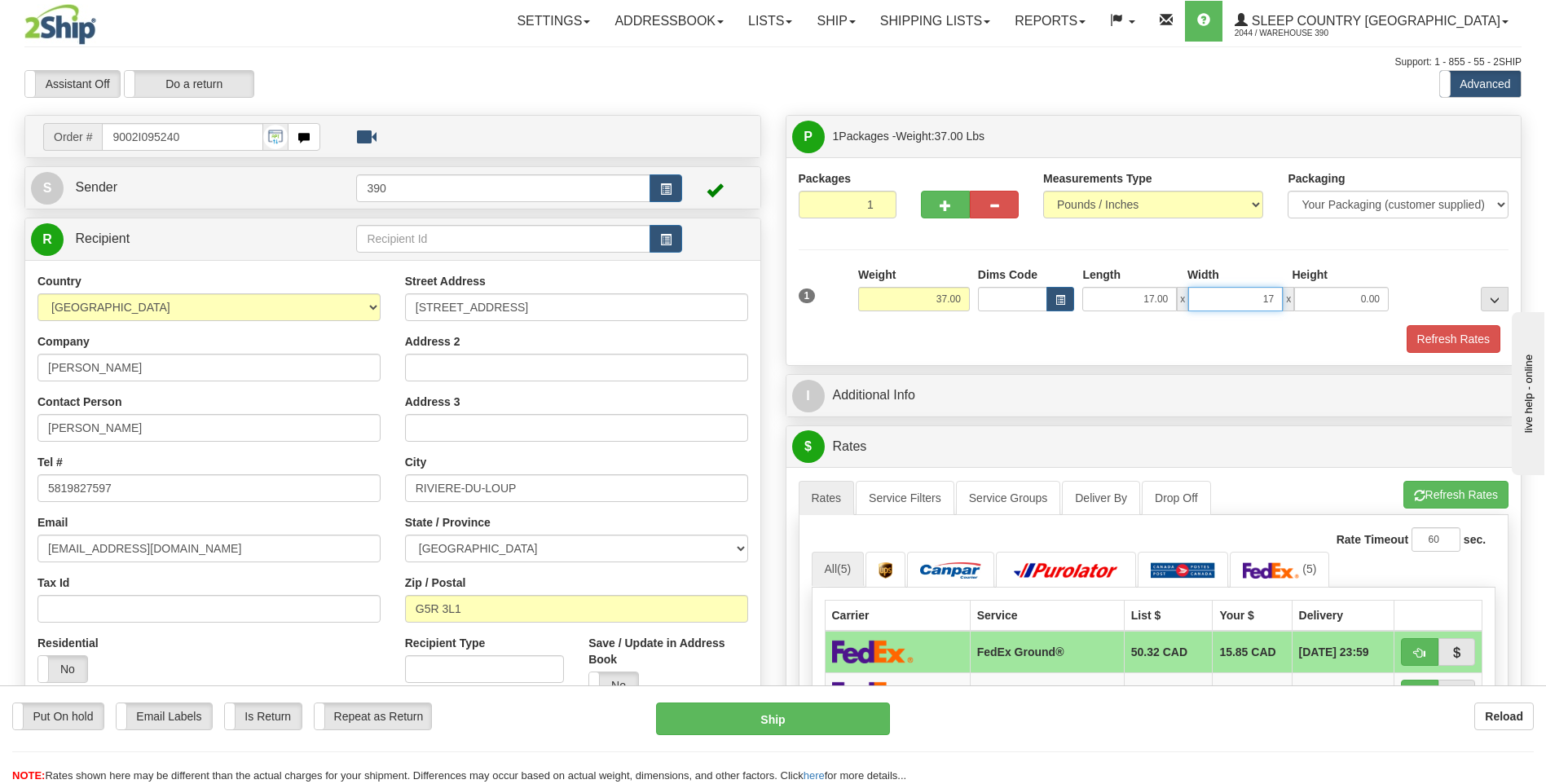
type input "17.00"
type input "38.00"
click at [1424, 496] on button "Refresh Rates" at bounding box center [1456, 494] width 106 height 27
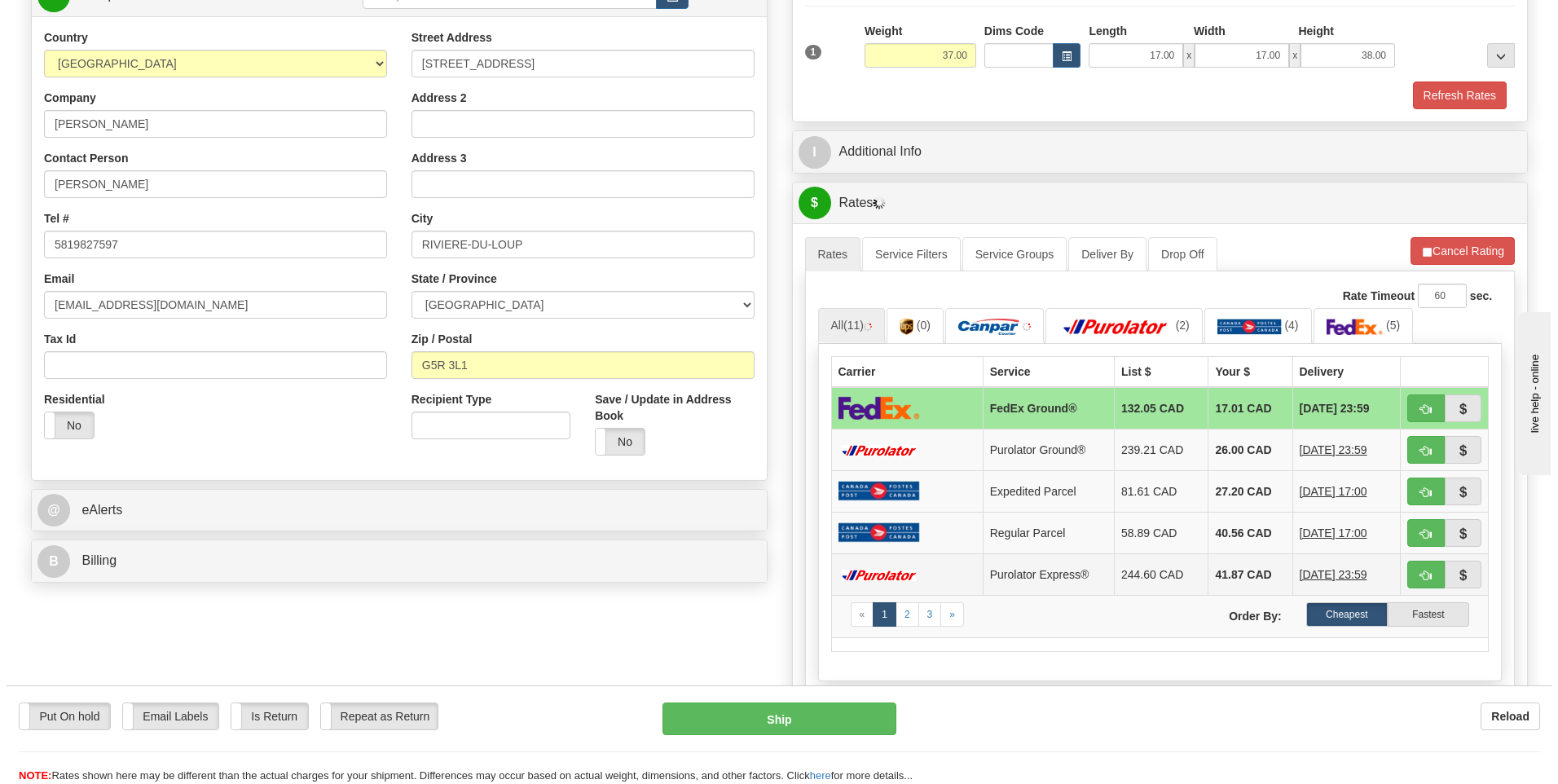
scroll to position [244, 0]
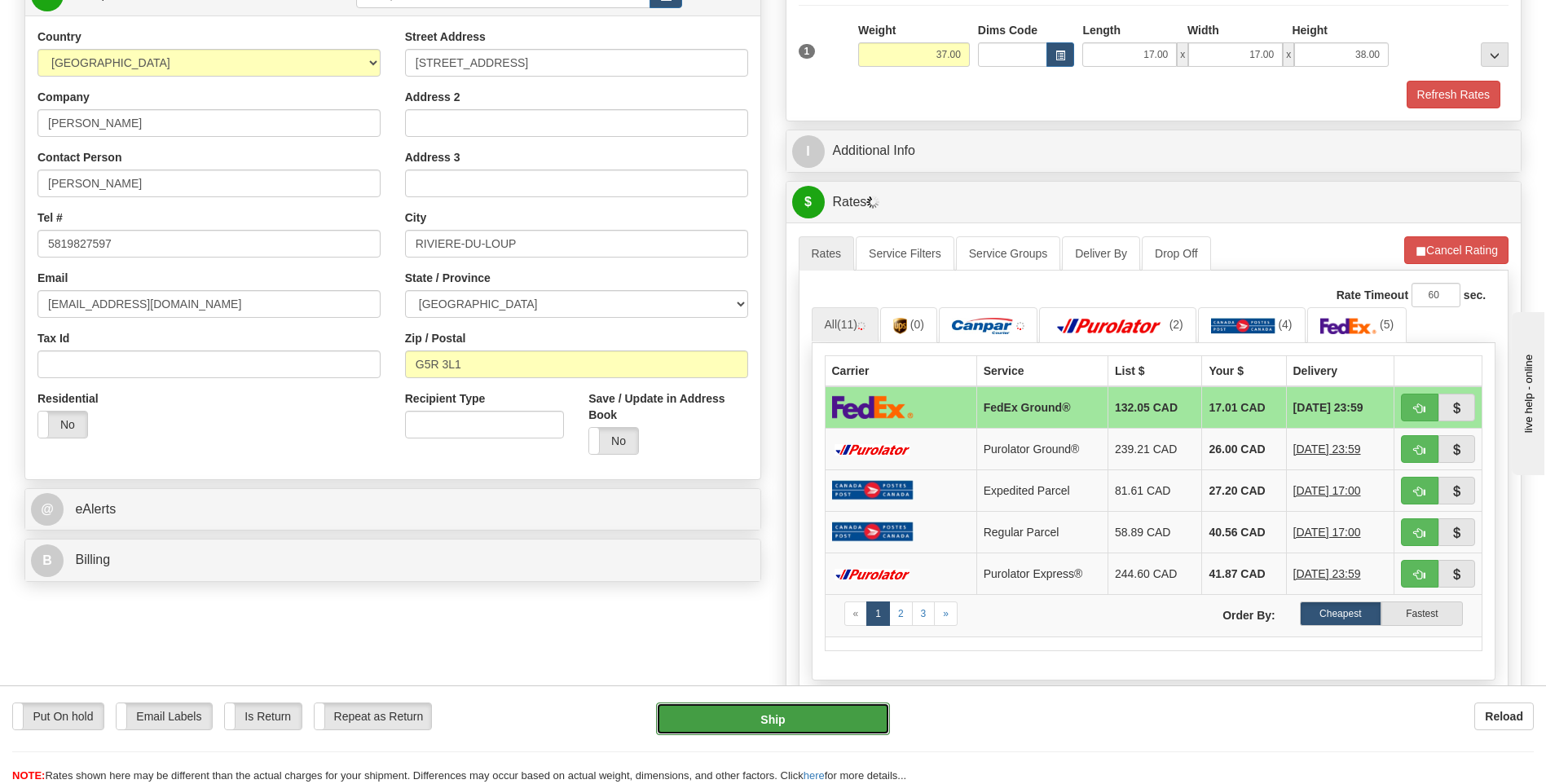
click at [792, 714] on button "Ship" at bounding box center [772, 718] width 233 height 33
type input "92"
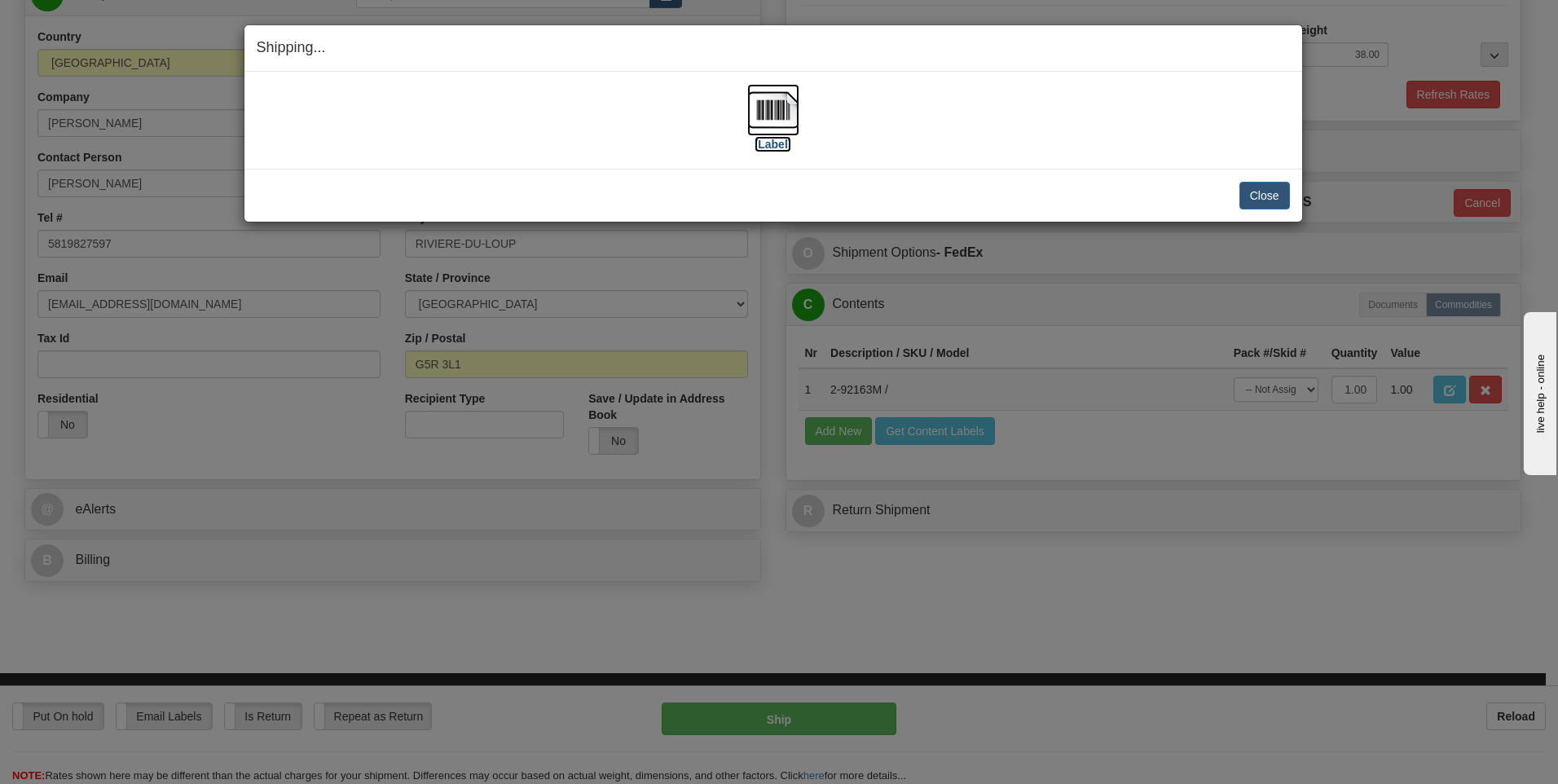
click at [782, 111] on img at bounding box center [773, 109] width 52 height 52
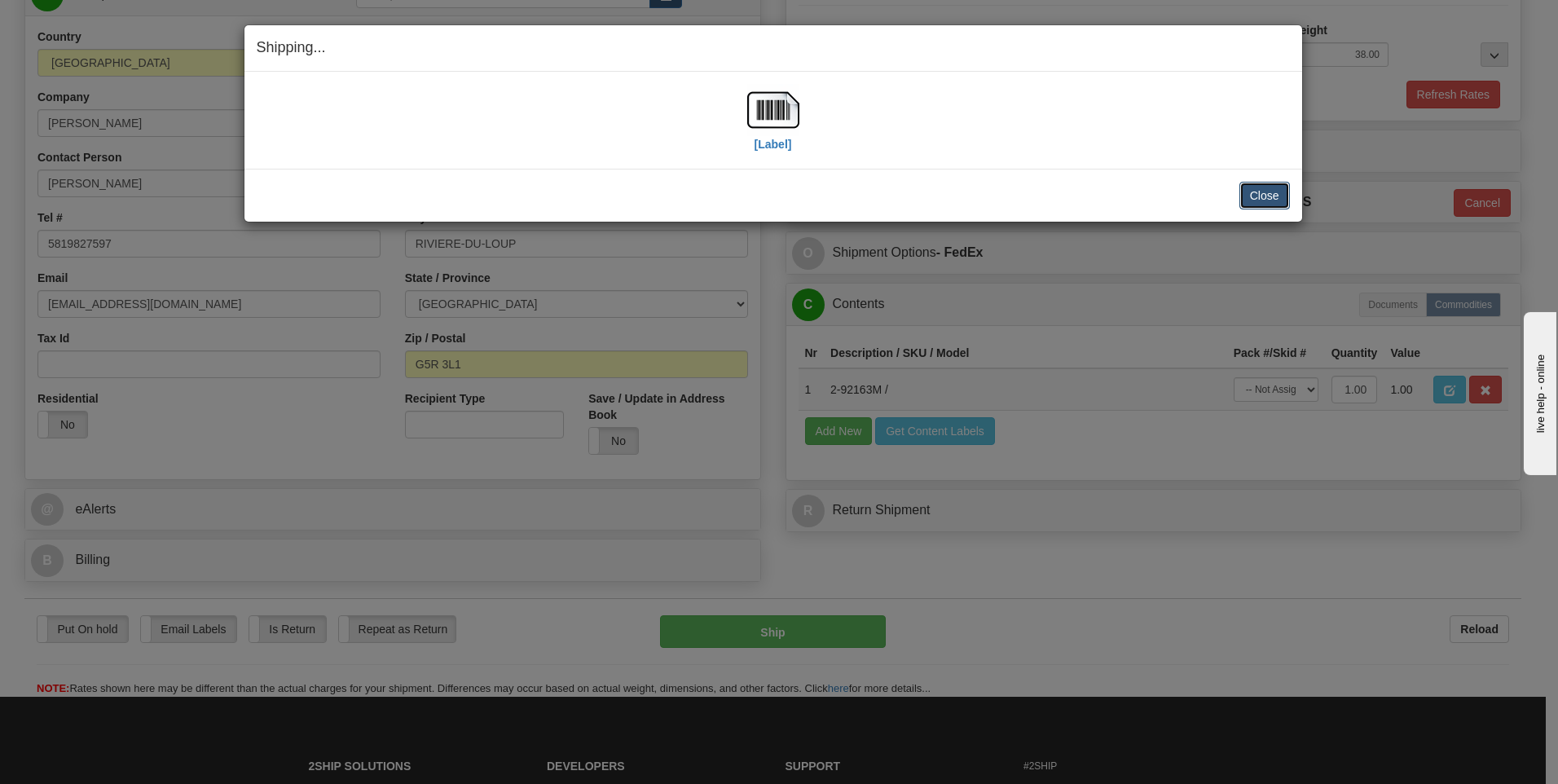
click at [1255, 196] on button "Close" at bounding box center [1265, 195] width 51 height 27
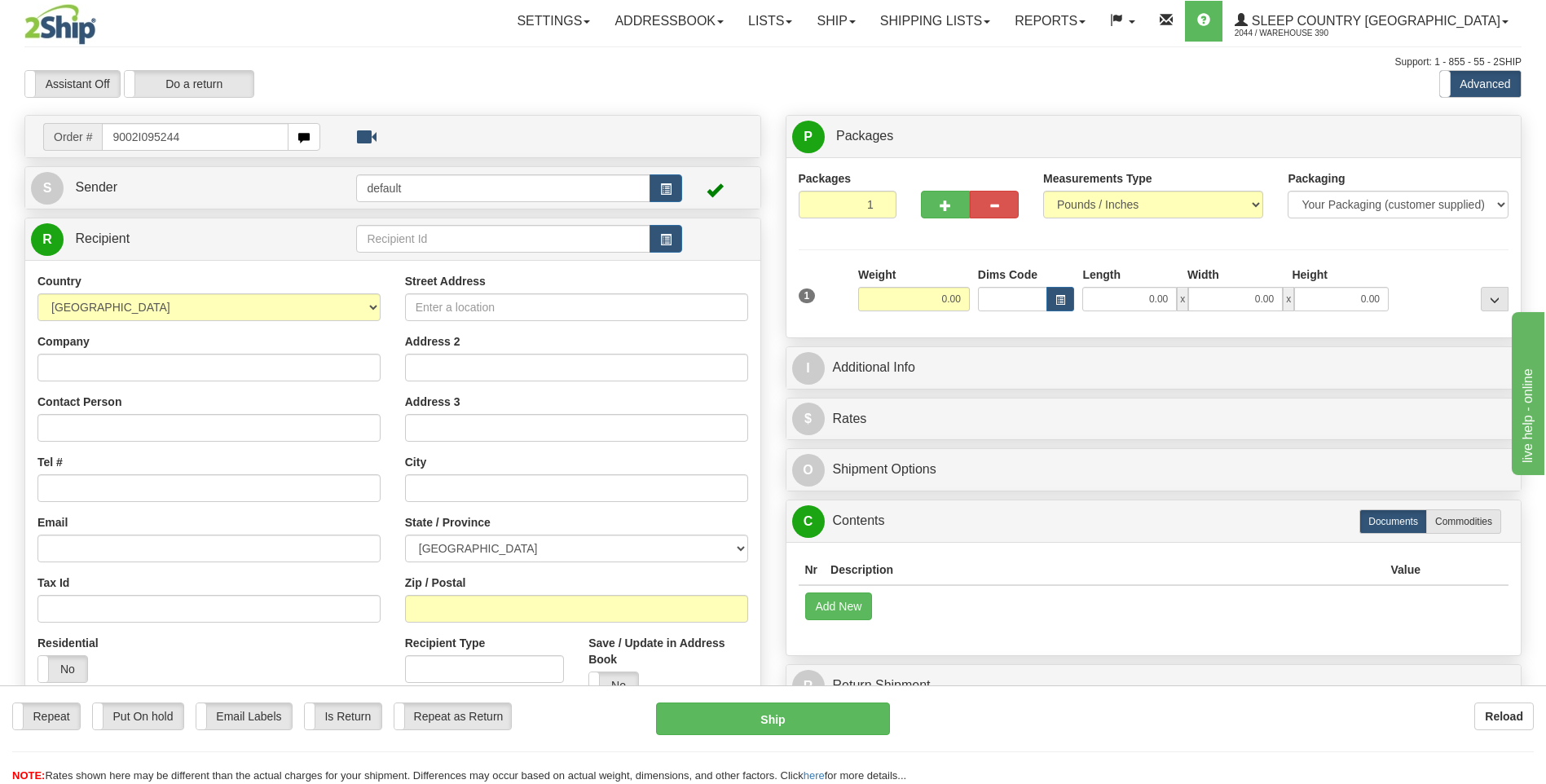
type input "9002I095244"
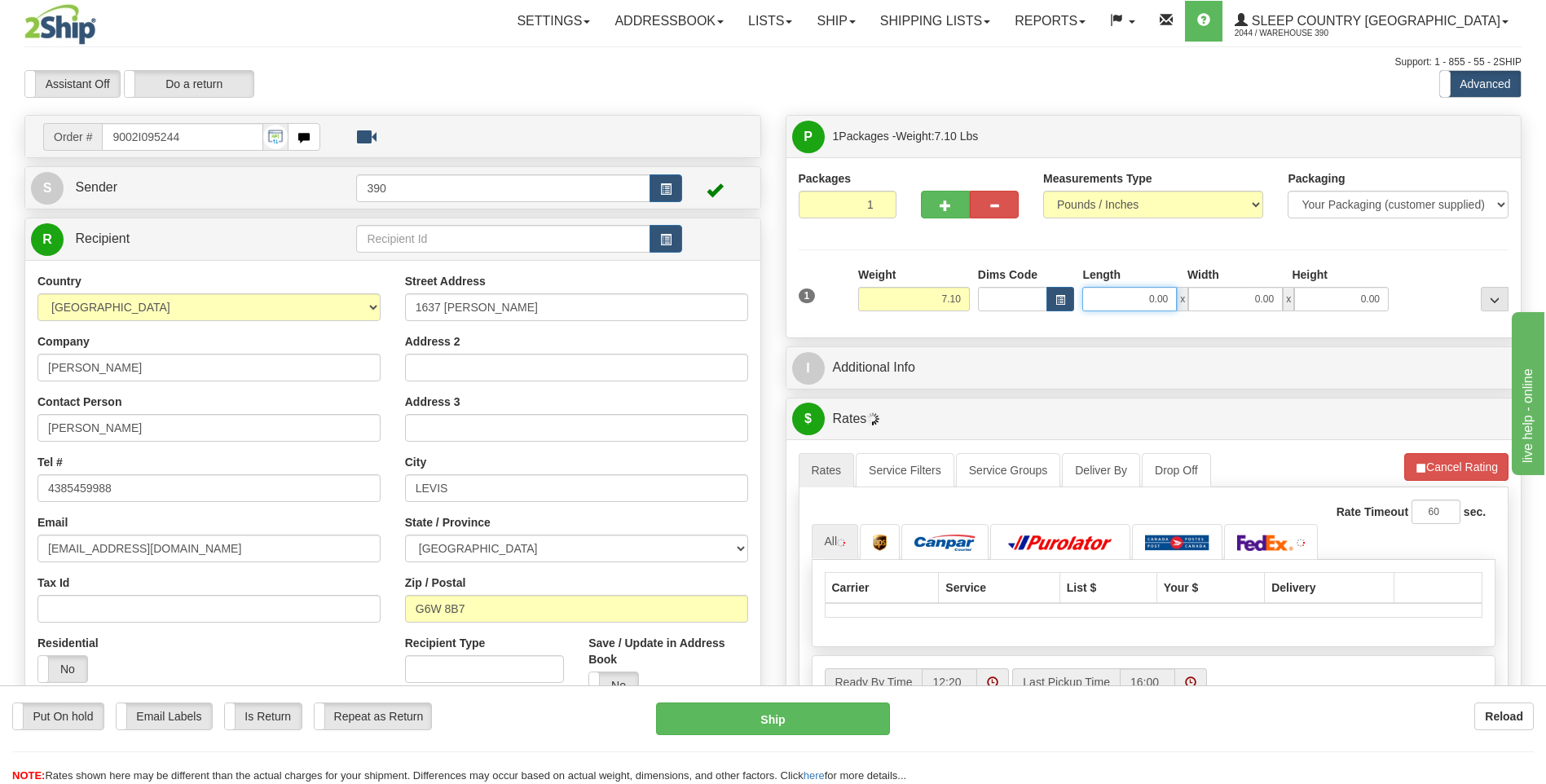
click at [1129, 297] on input "0.00" at bounding box center [1129, 299] width 94 height 24
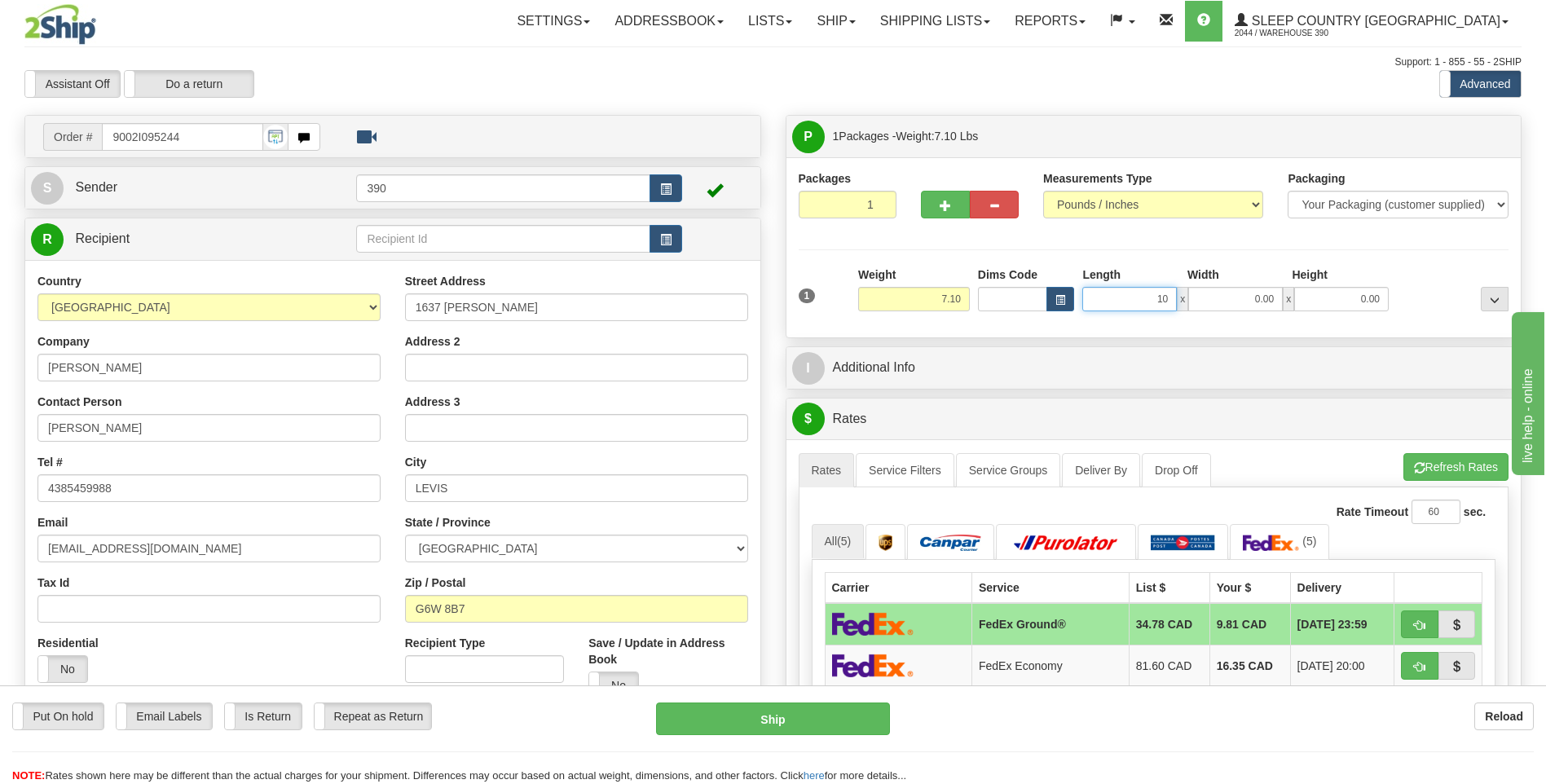
type input "10.00"
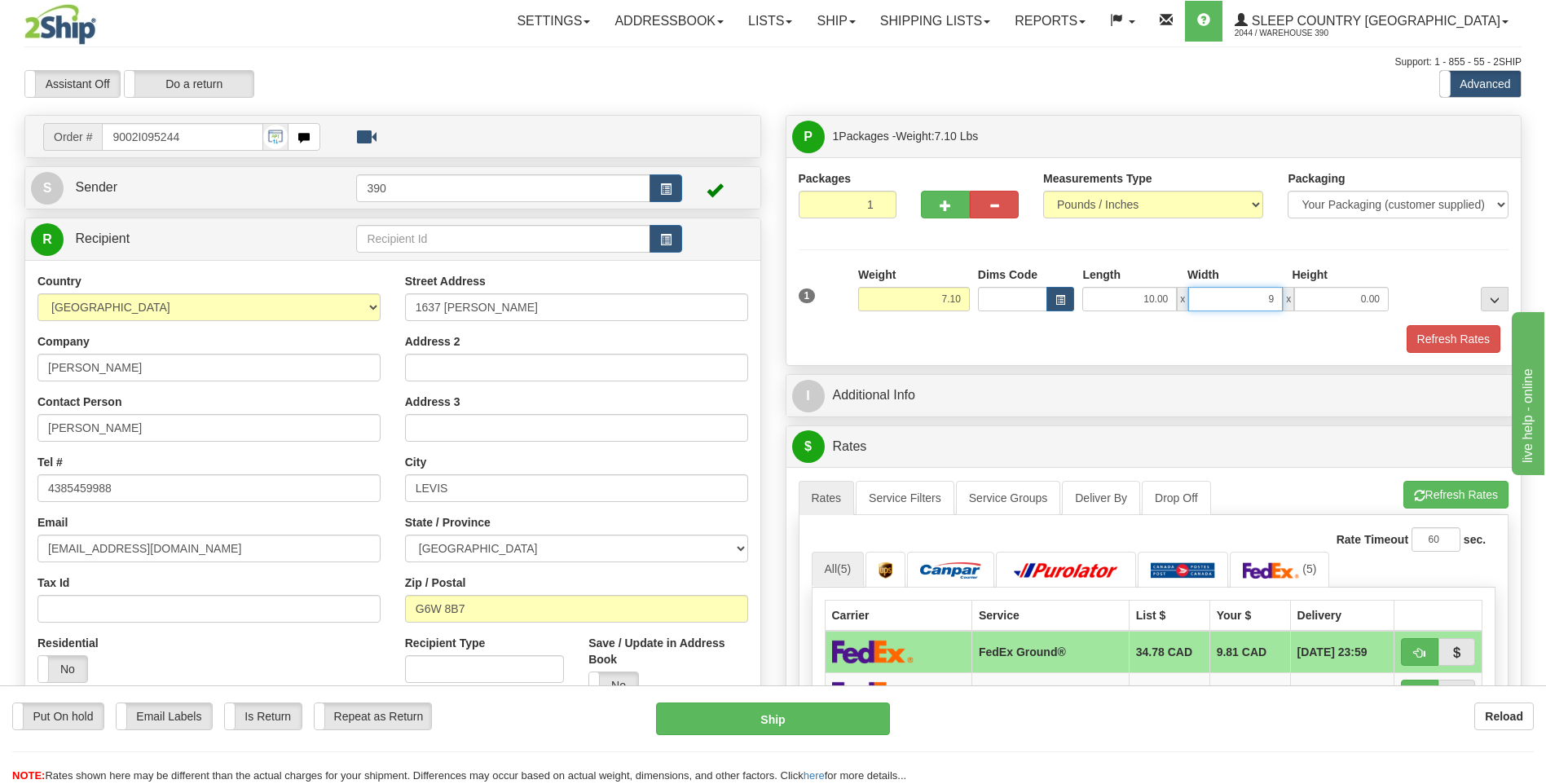
type input "9.00"
type input "7.00"
click at [1416, 497] on span "button" at bounding box center [1420, 496] width 11 height 10
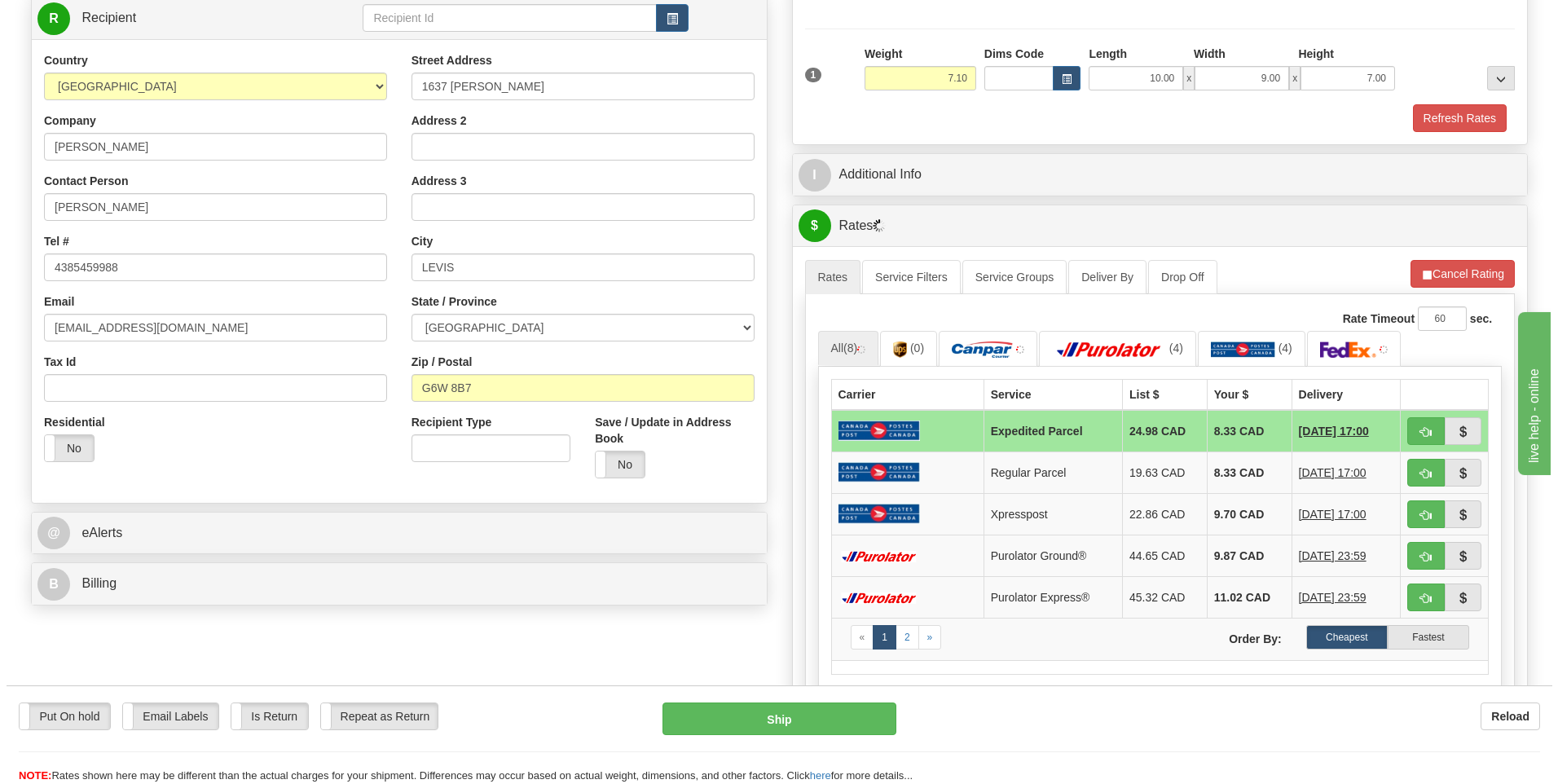
scroll to position [244, 0]
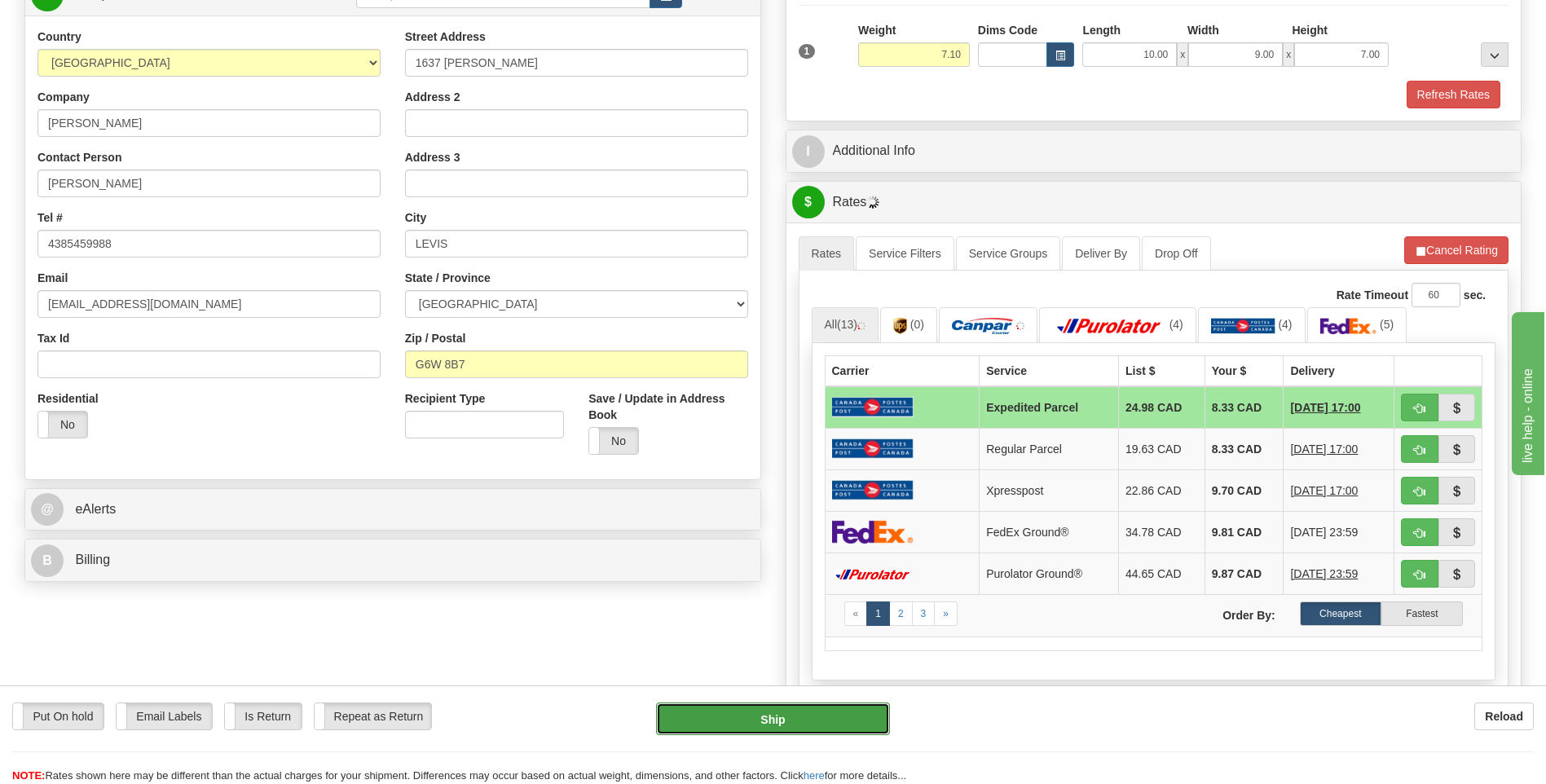
click at [751, 714] on button "Ship" at bounding box center [772, 718] width 233 height 33
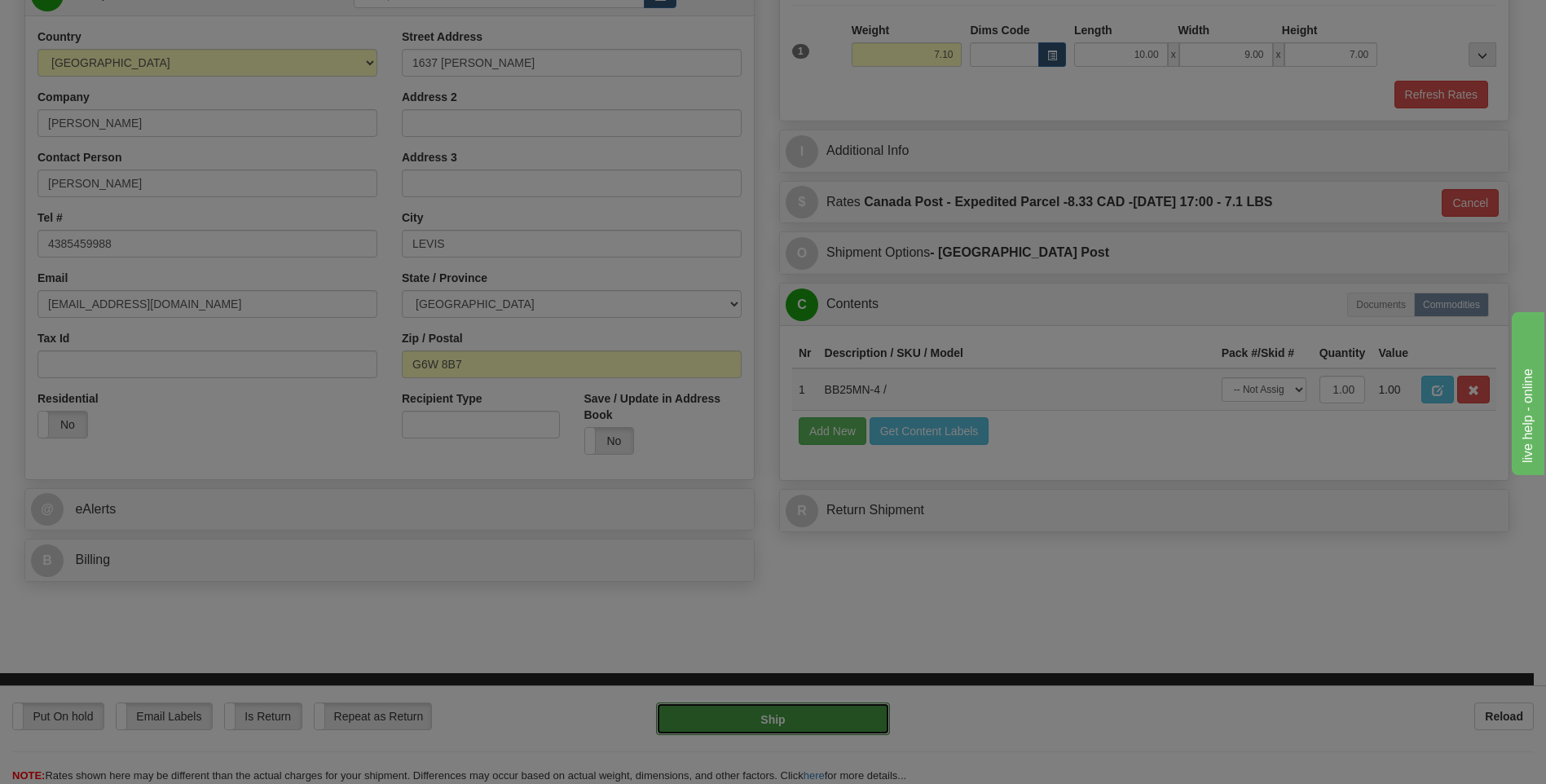
type input "DOM.EP"
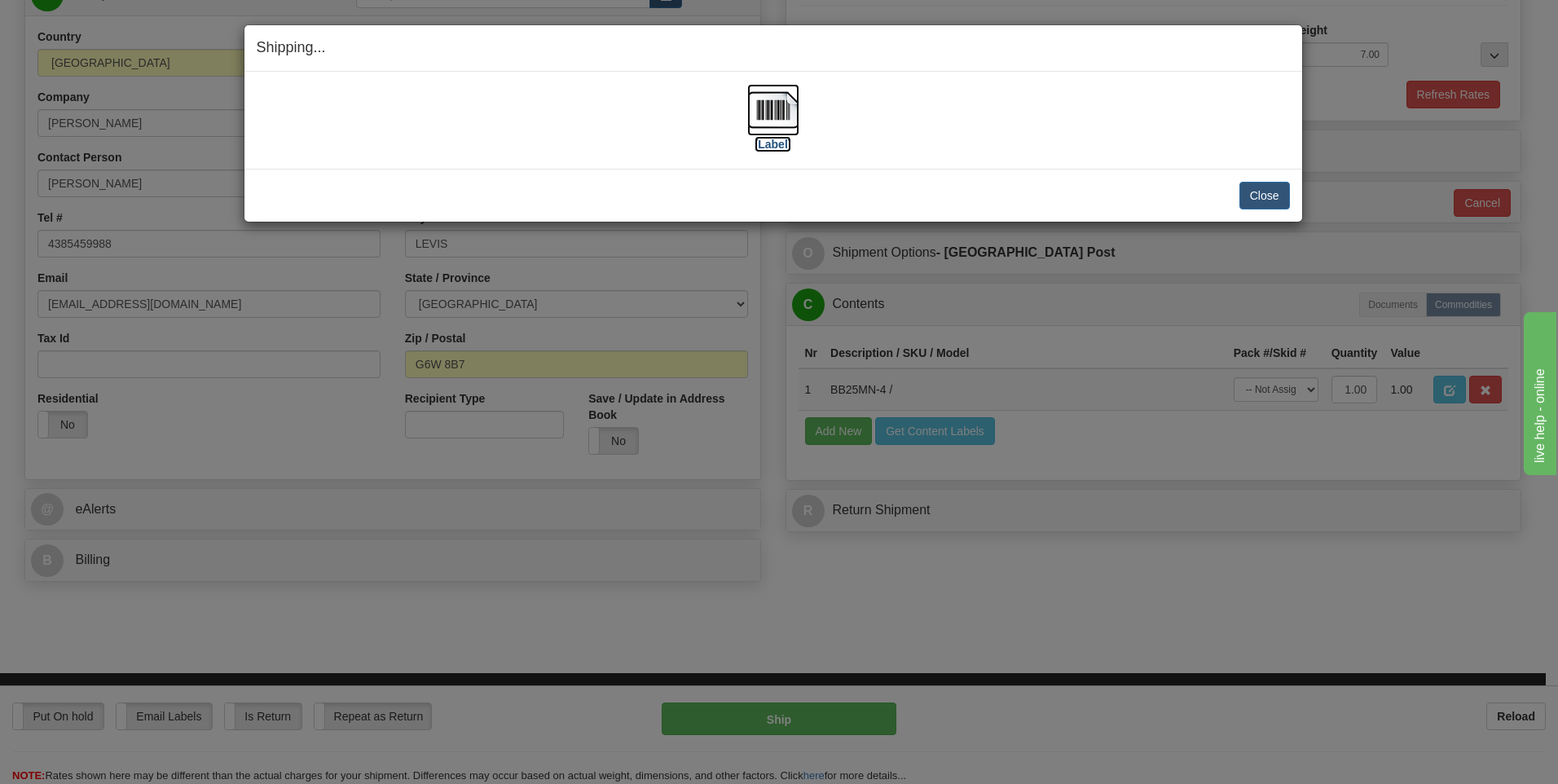
click at [775, 113] on img at bounding box center [773, 109] width 52 height 52
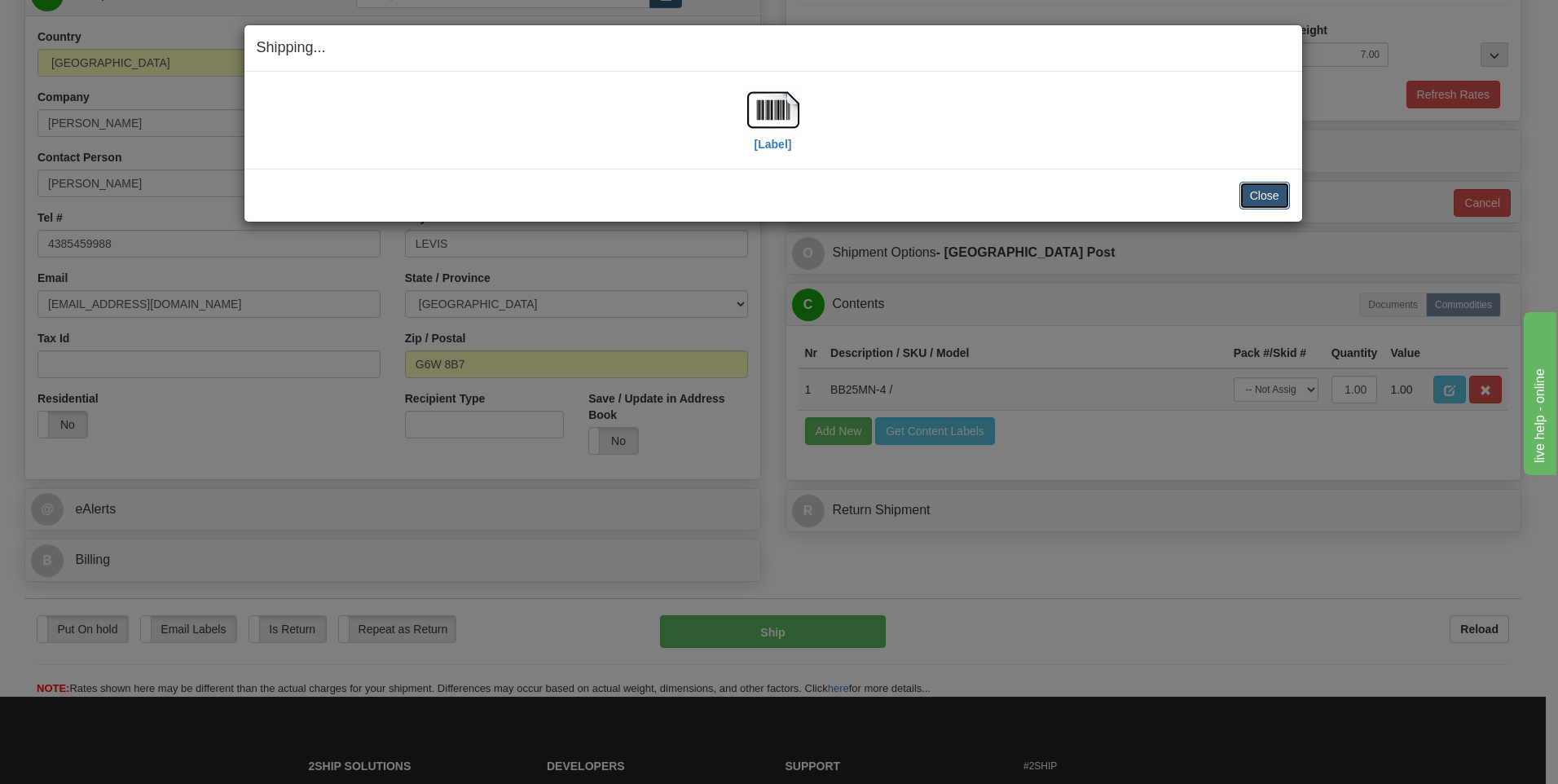
click at [1266, 191] on button "Close" at bounding box center [1265, 195] width 51 height 27
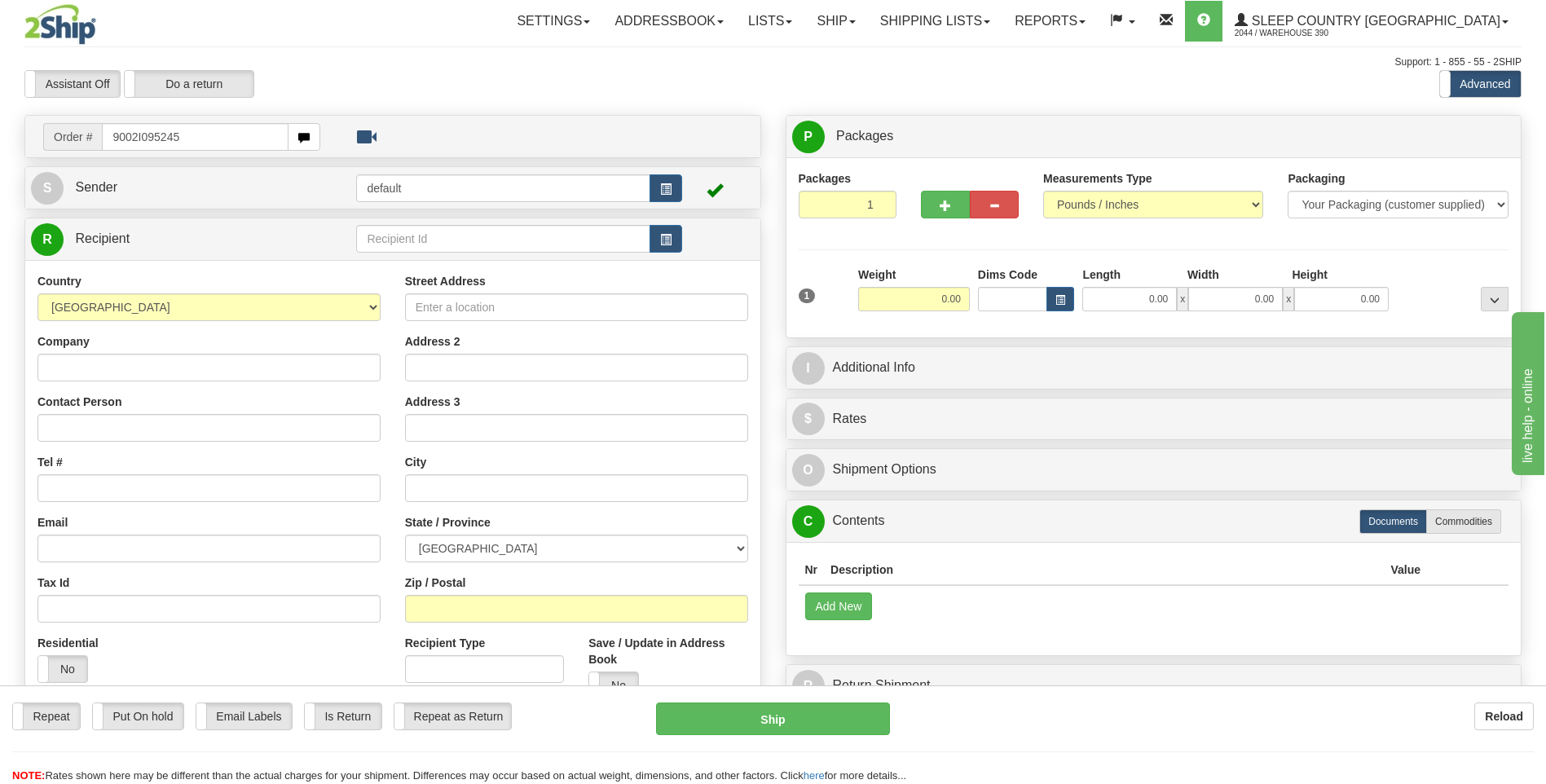
type input "9002I095245"
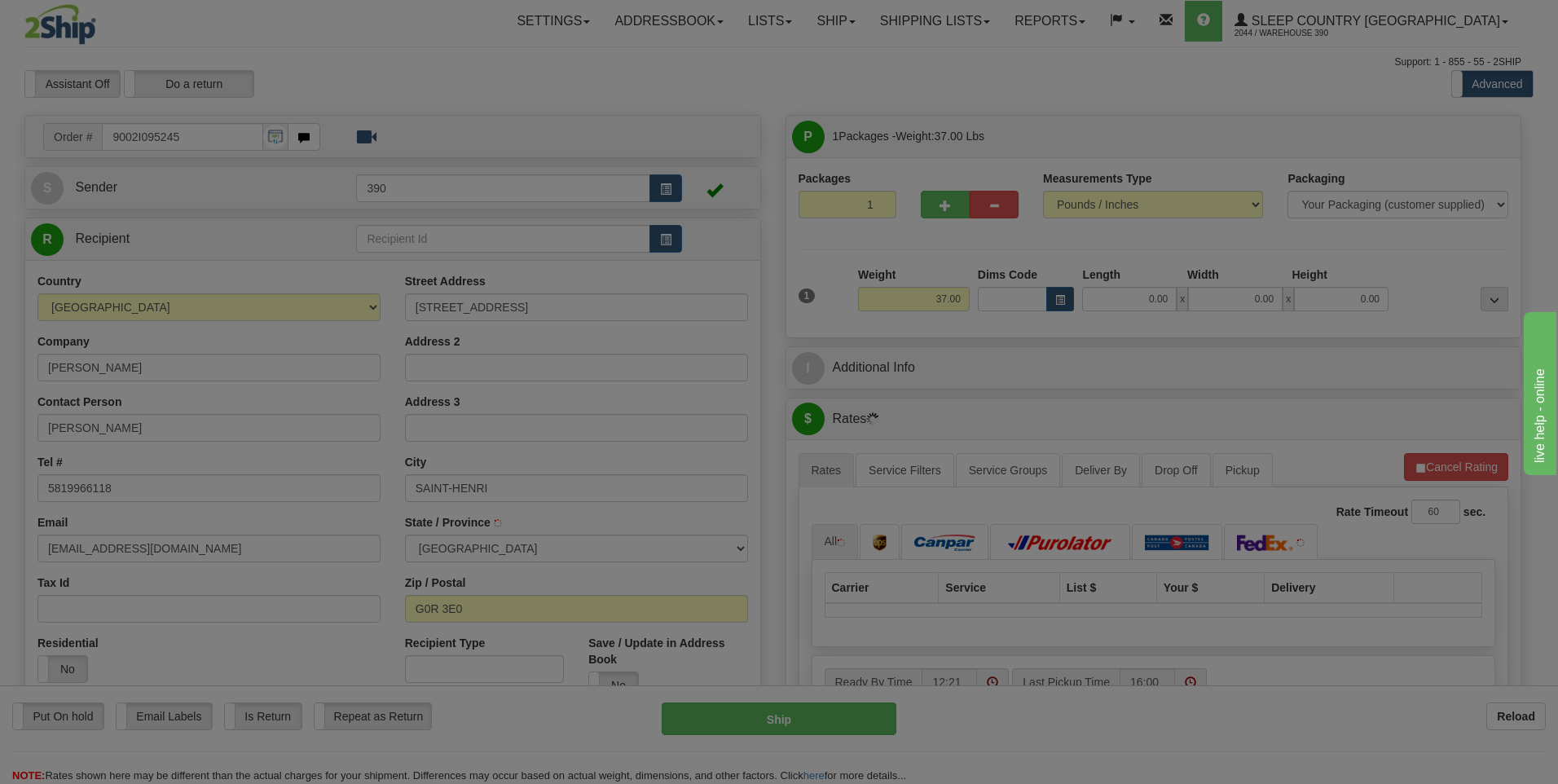
type input "SAINT-HENRI-DE-LEVIS"
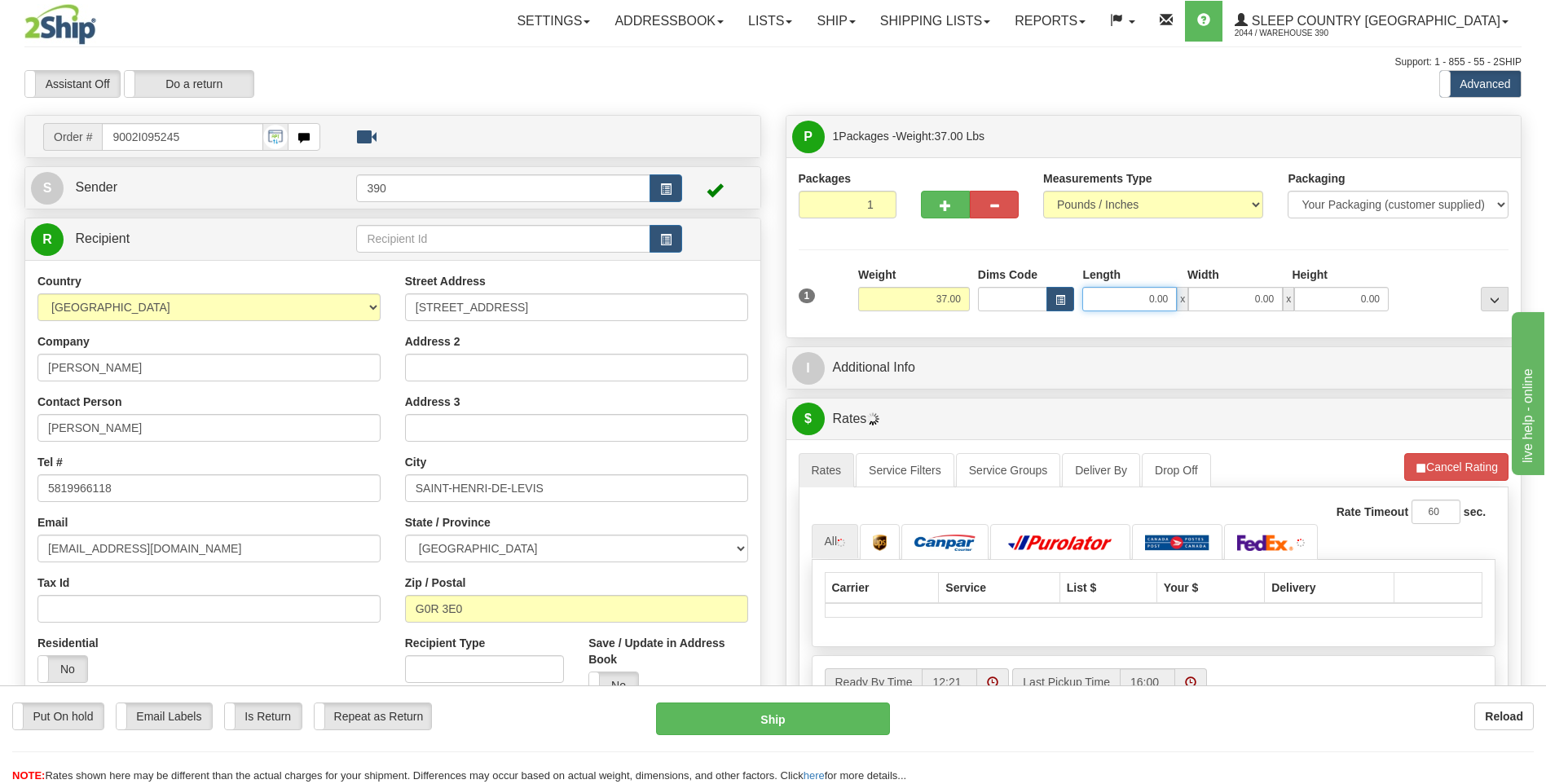
click at [1114, 300] on input "0.00" at bounding box center [1129, 299] width 94 height 24
type input "17.00"
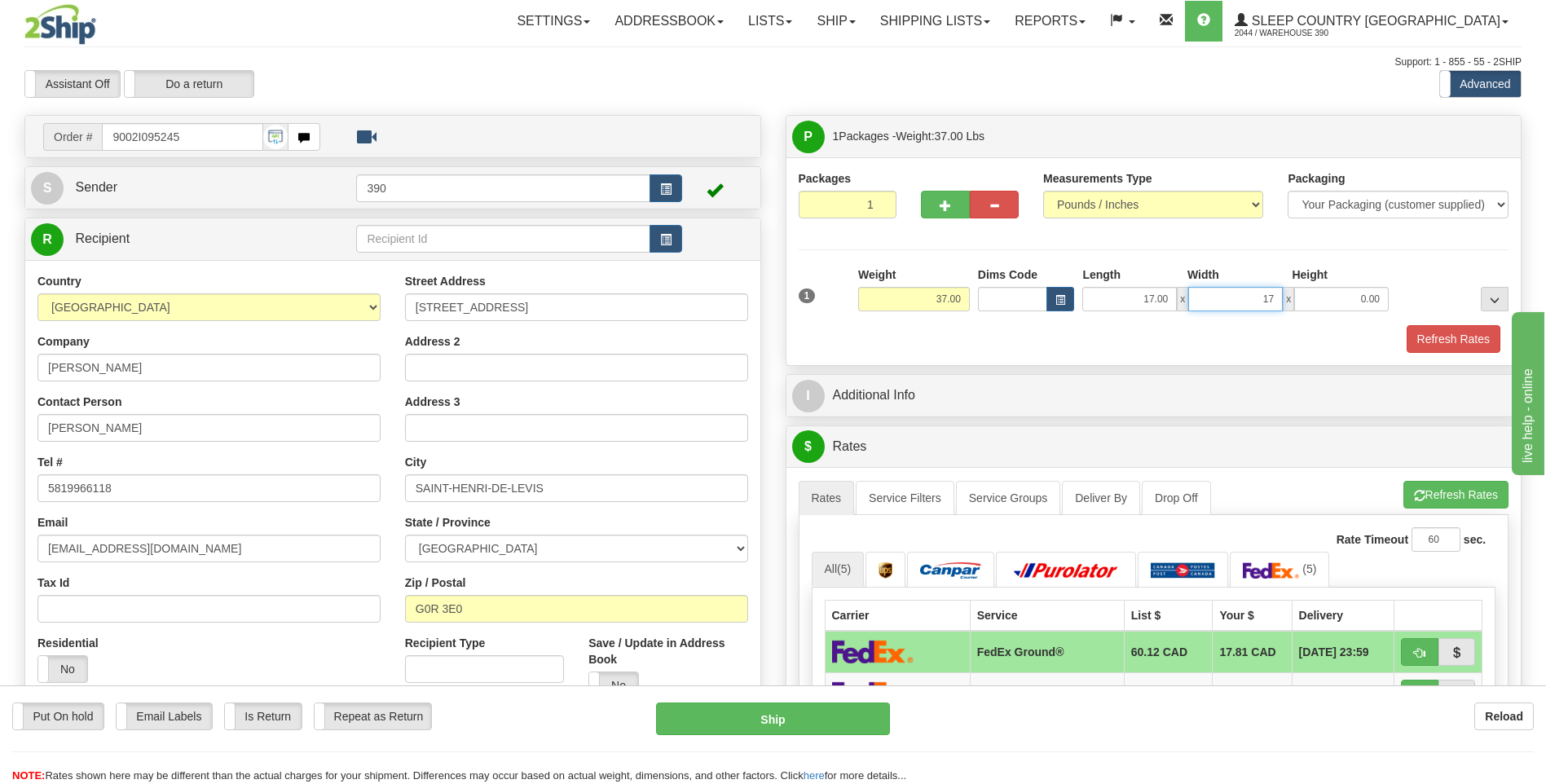
type input "17.00"
type input "38.00"
click at [1415, 488] on button "Refresh Rates" at bounding box center [1456, 494] width 106 height 27
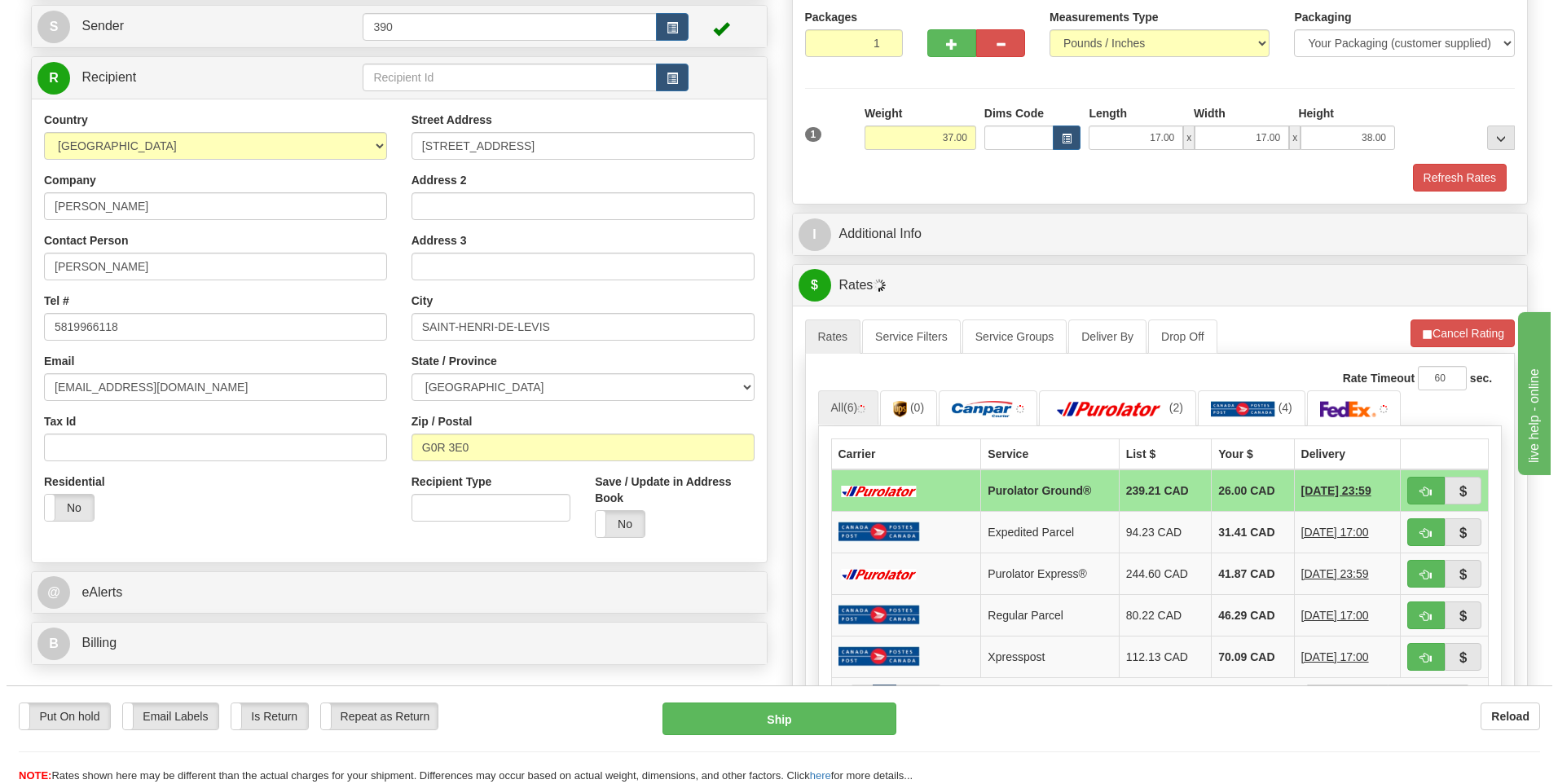
scroll to position [163, 0]
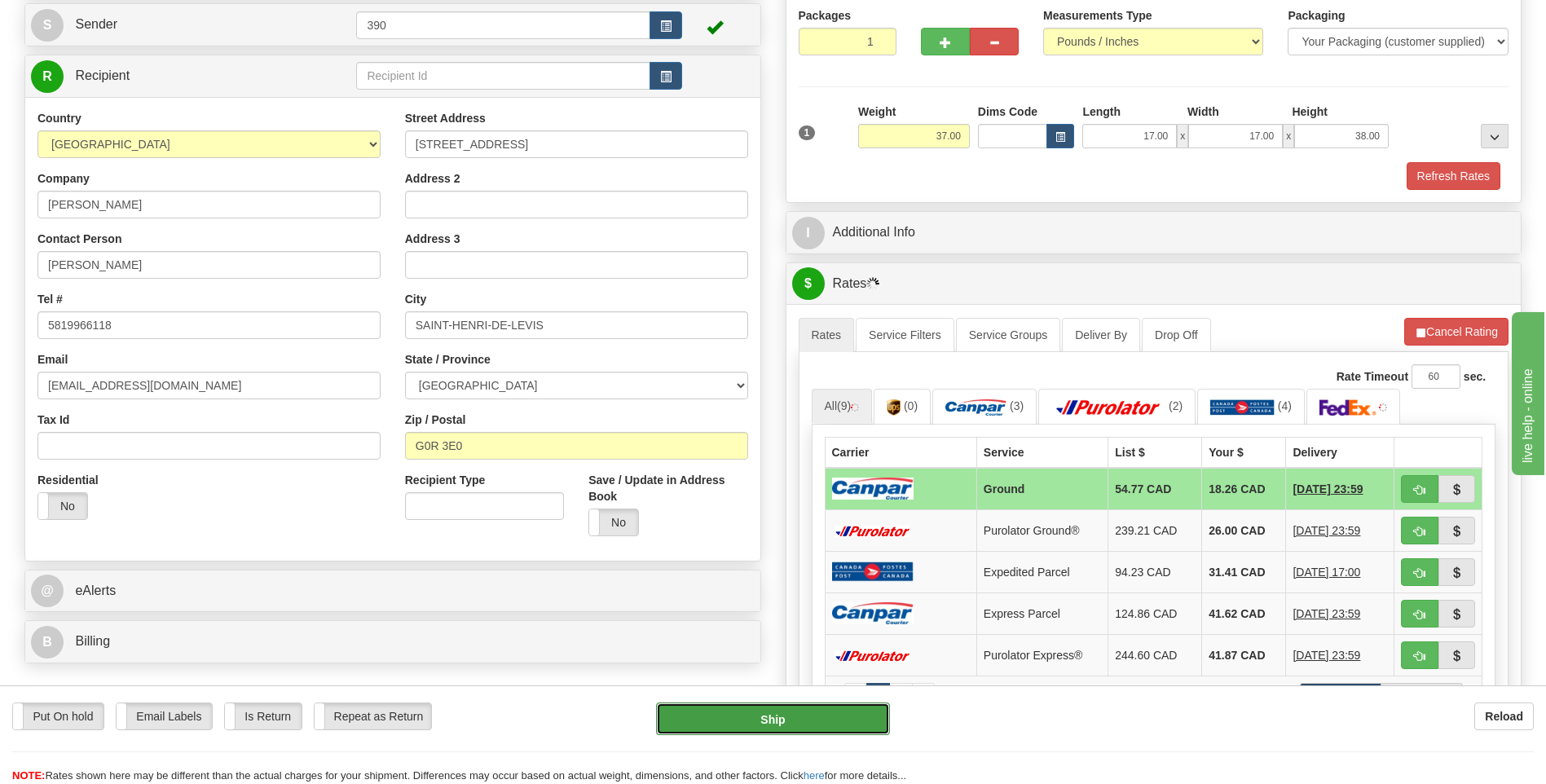
click at [845, 720] on button "Ship" at bounding box center [772, 718] width 233 height 33
type input "1"
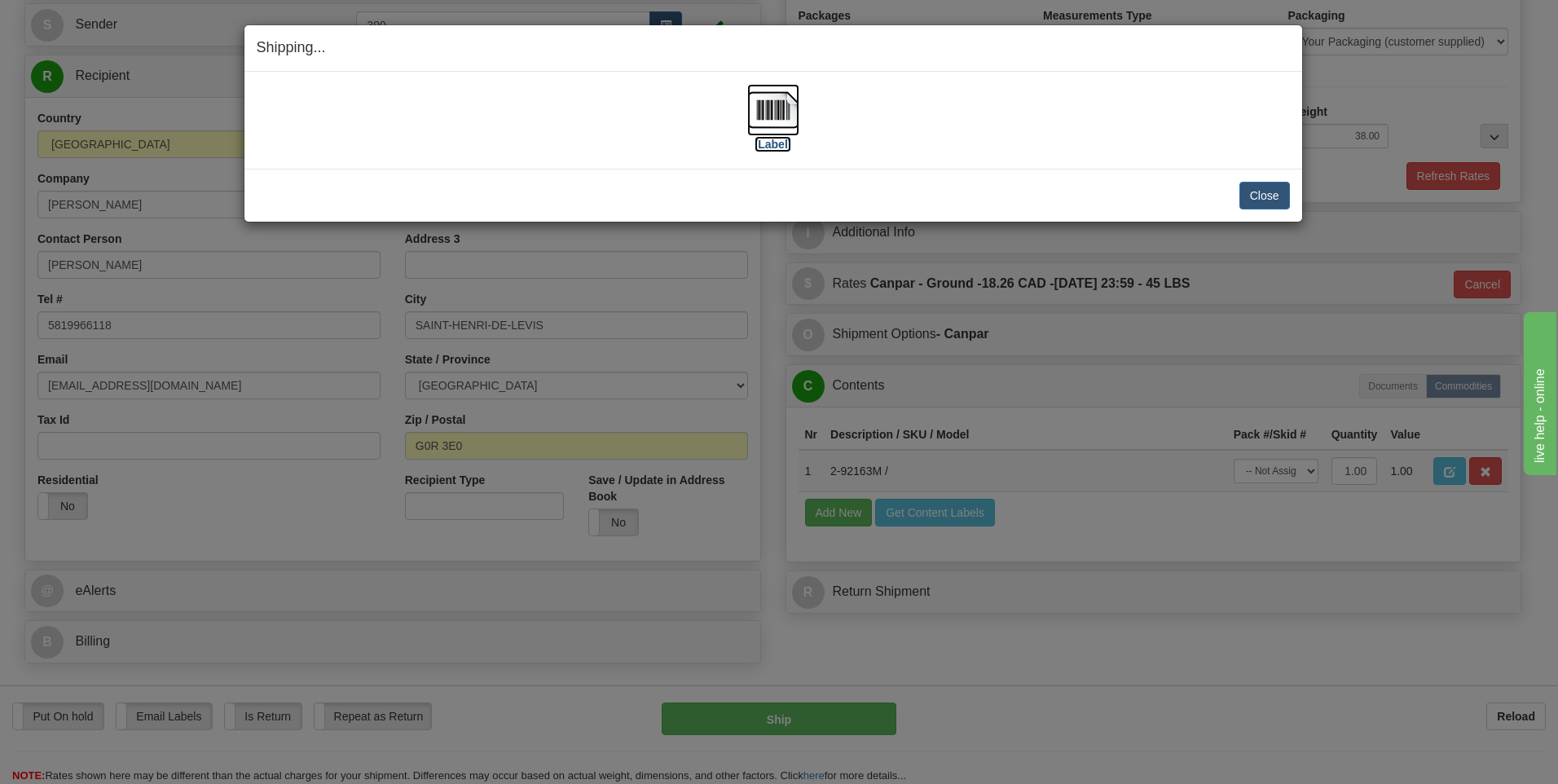
click at [767, 112] on img at bounding box center [773, 109] width 52 height 52
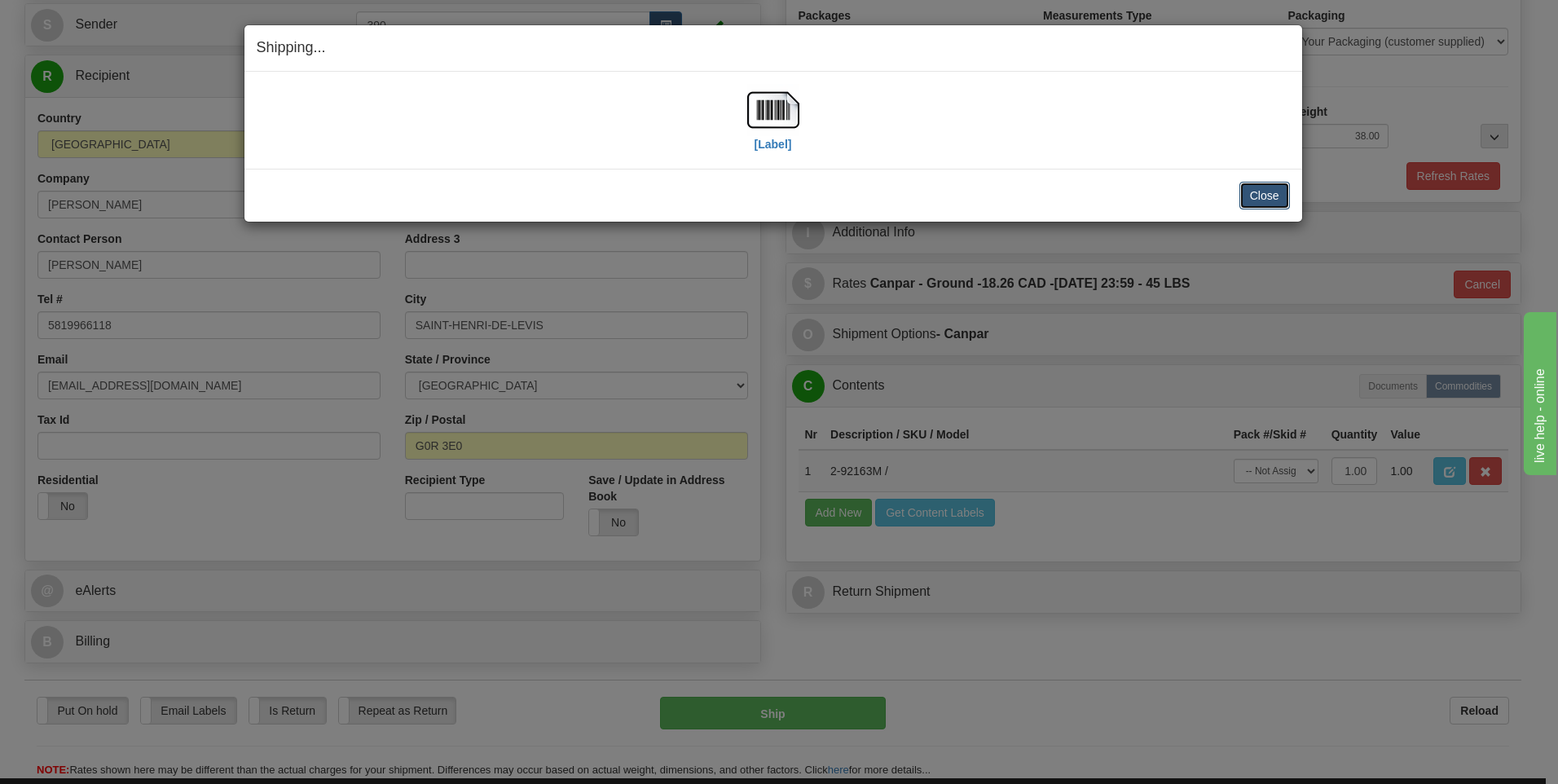
click at [1265, 189] on button "Close" at bounding box center [1265, 195] width 51 height 27
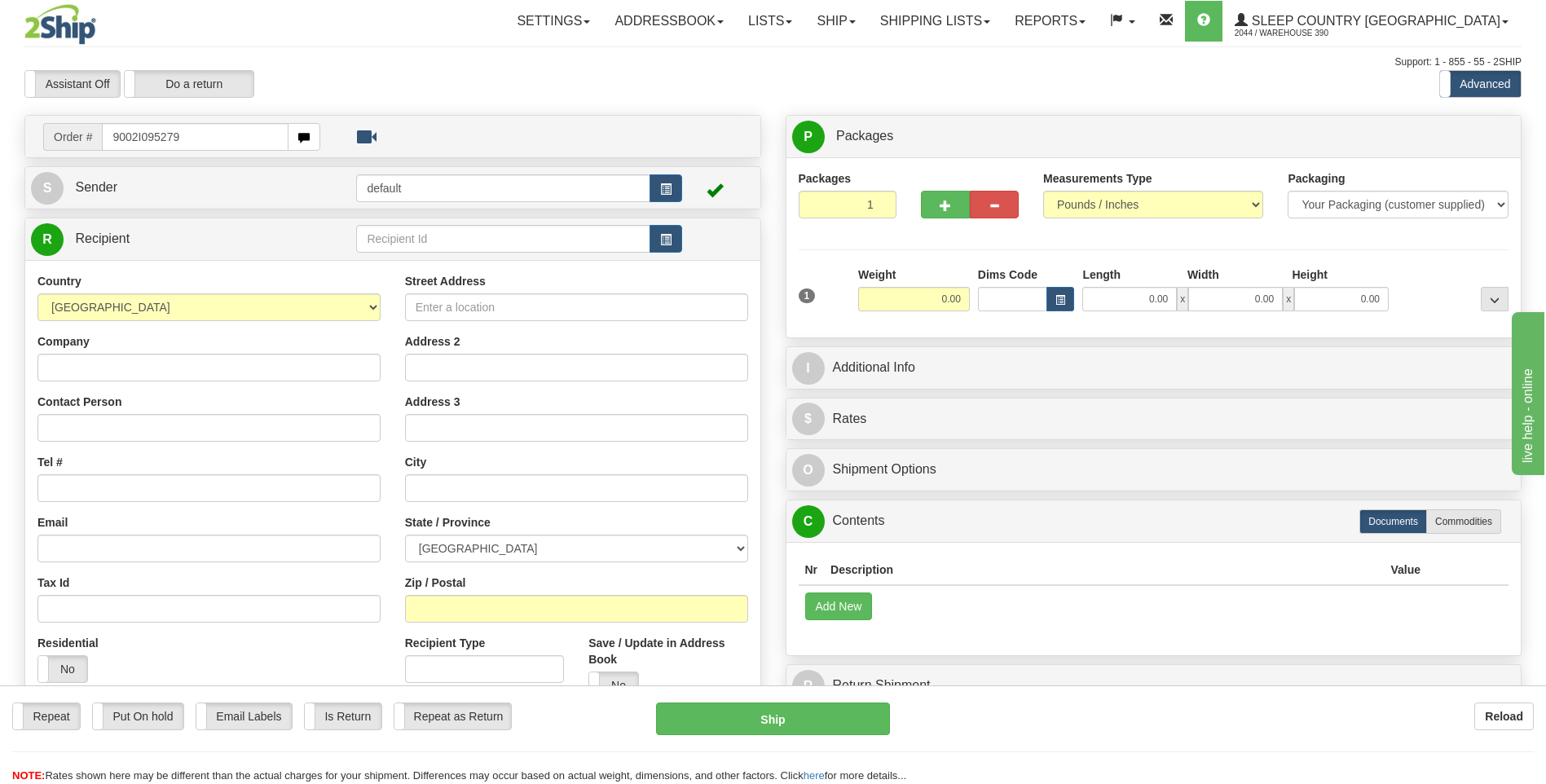
type input "9002I095279"
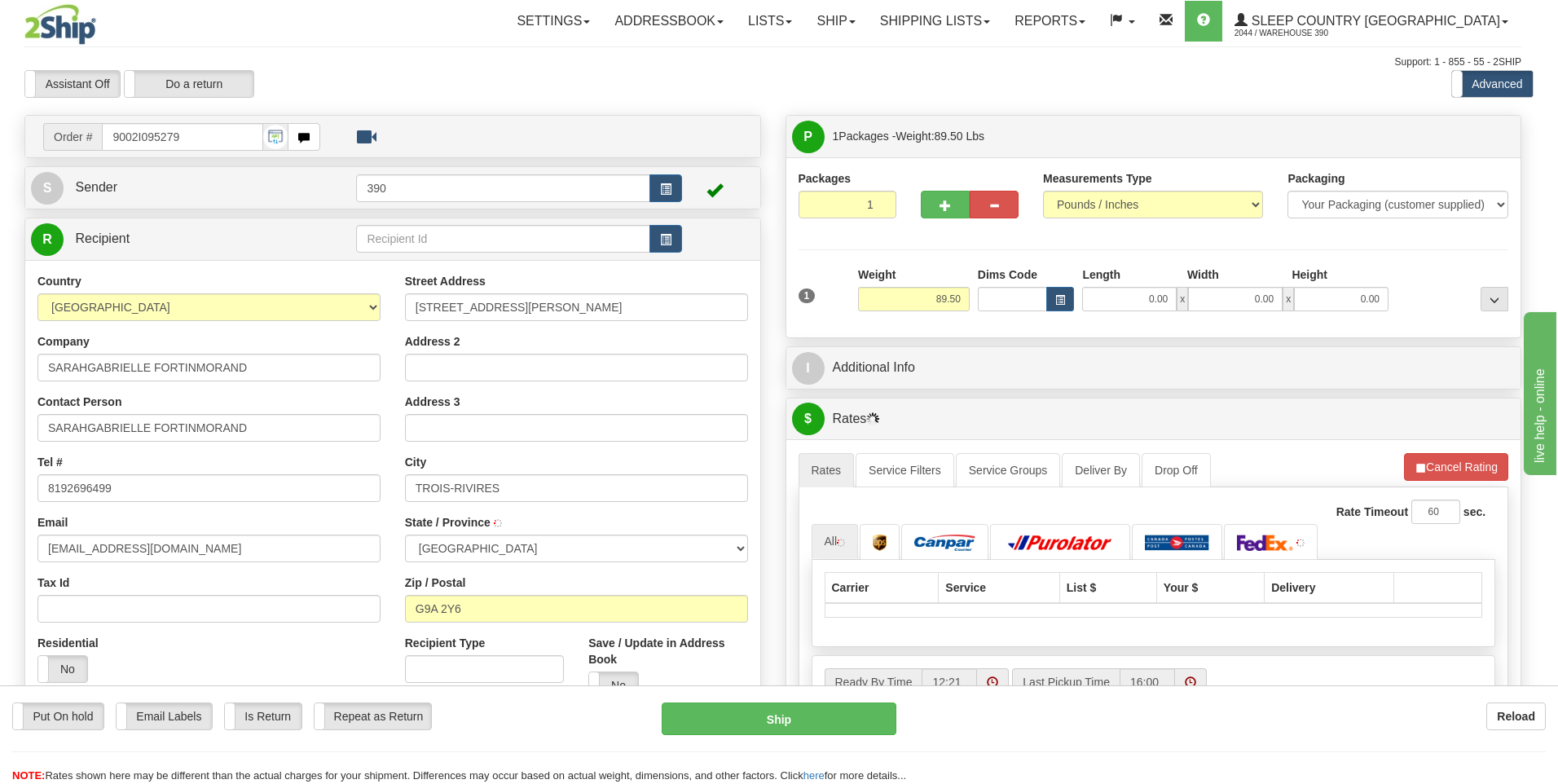
type input "TROIS-RIVIERES"
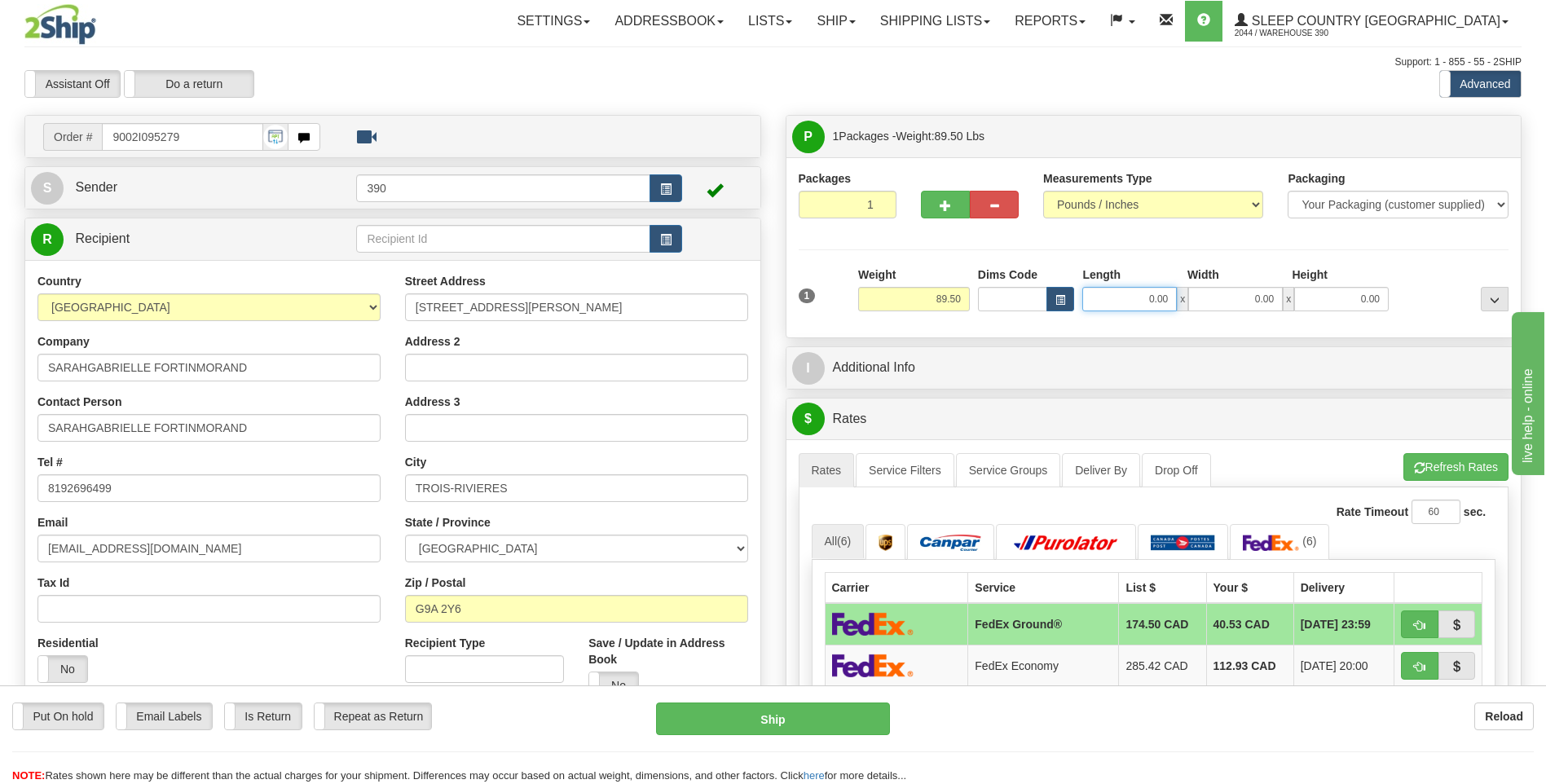
click at [1119, 303] on input "0.00" at bounding box center [1129, 299] width 94 height 24
type input "20.00"
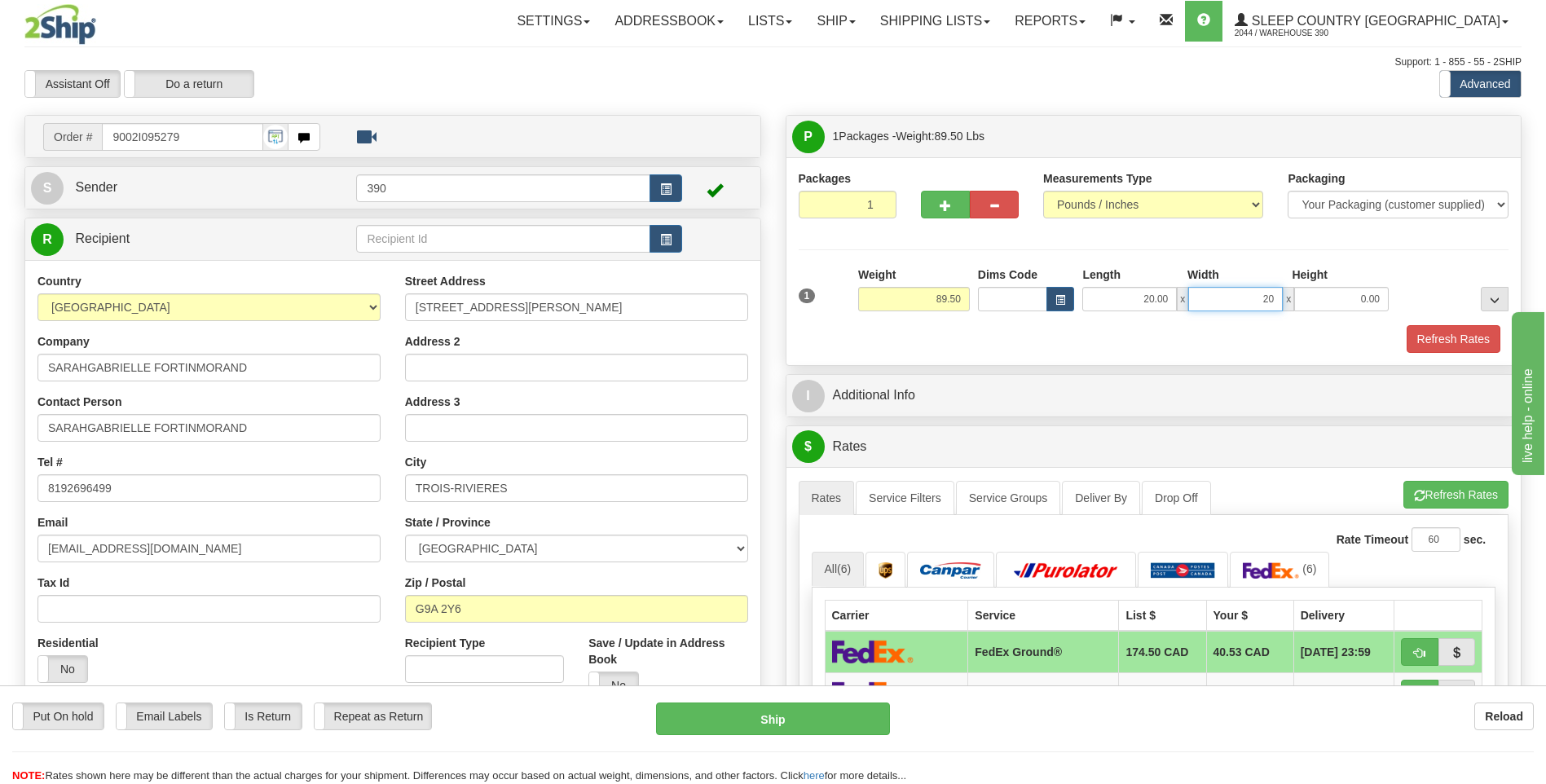
type input "20.00"
type input "40.00"
click at [1422, 489] on button "Refresh Rates" at bounding box center [1456, 494] width 106 height 27
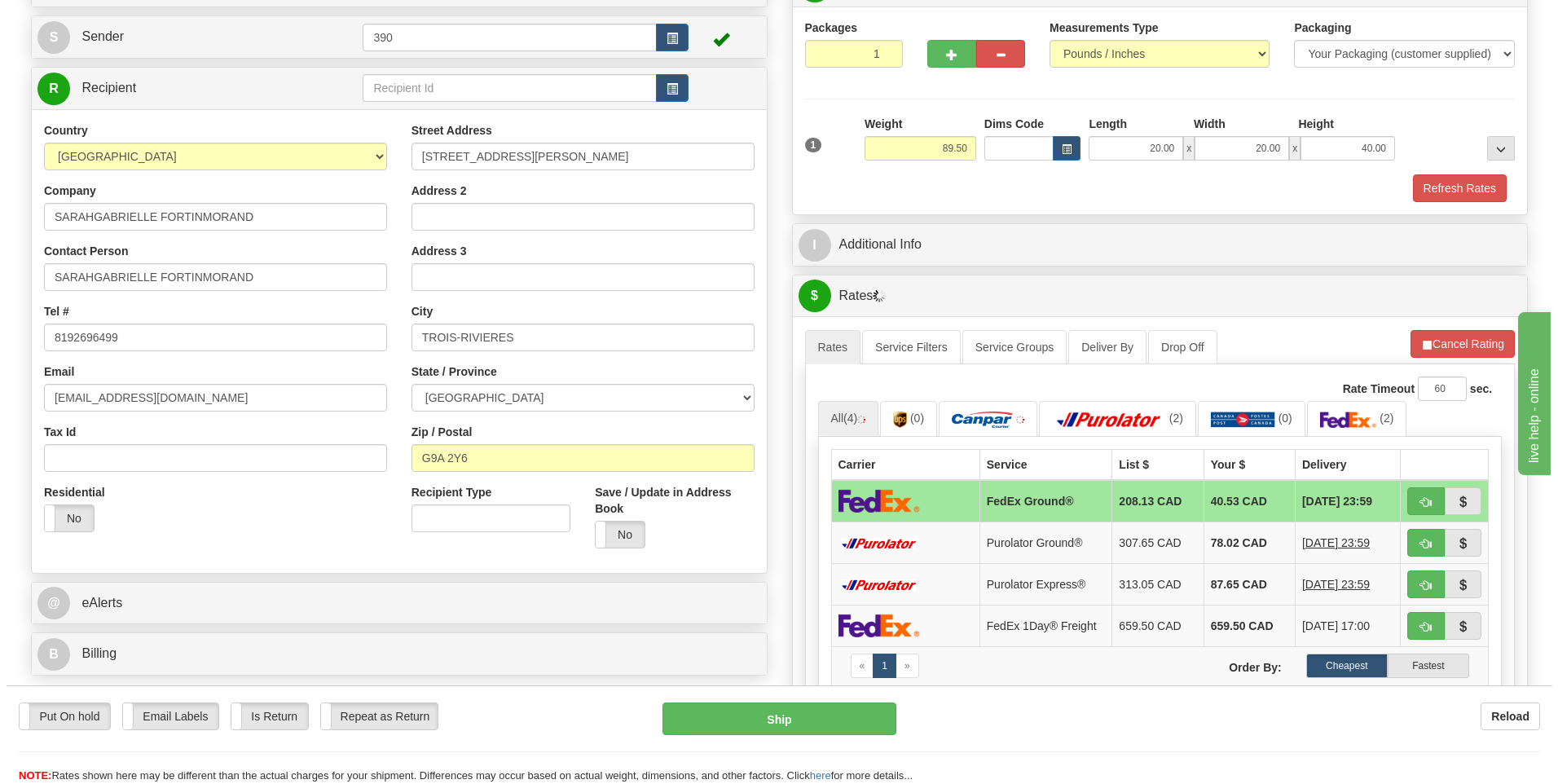
scroll to position [163, 0]
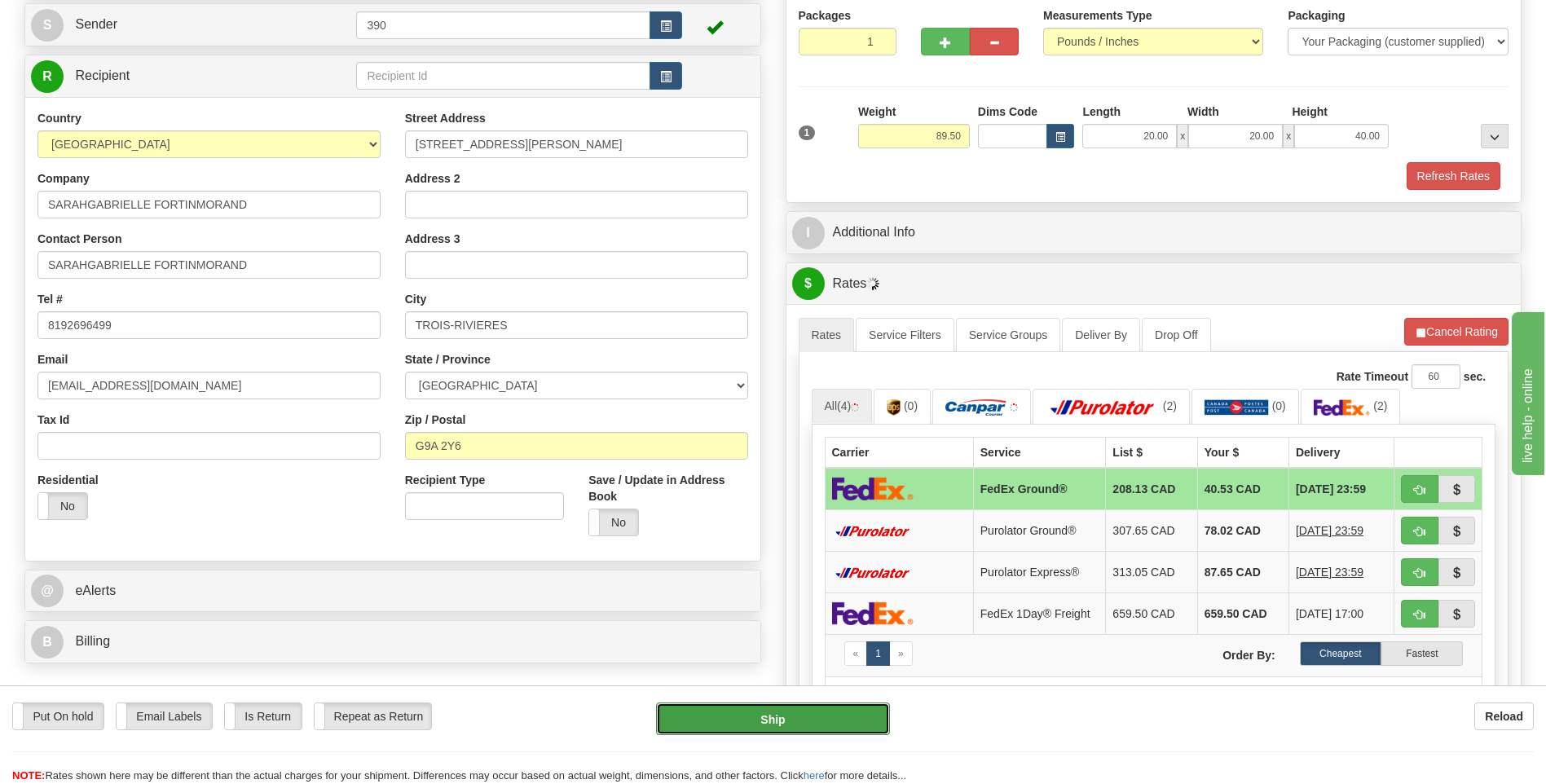
click at [789, 710] on button "Ship" at bounding box center [772, 718] width 233 height 33
type input "92"
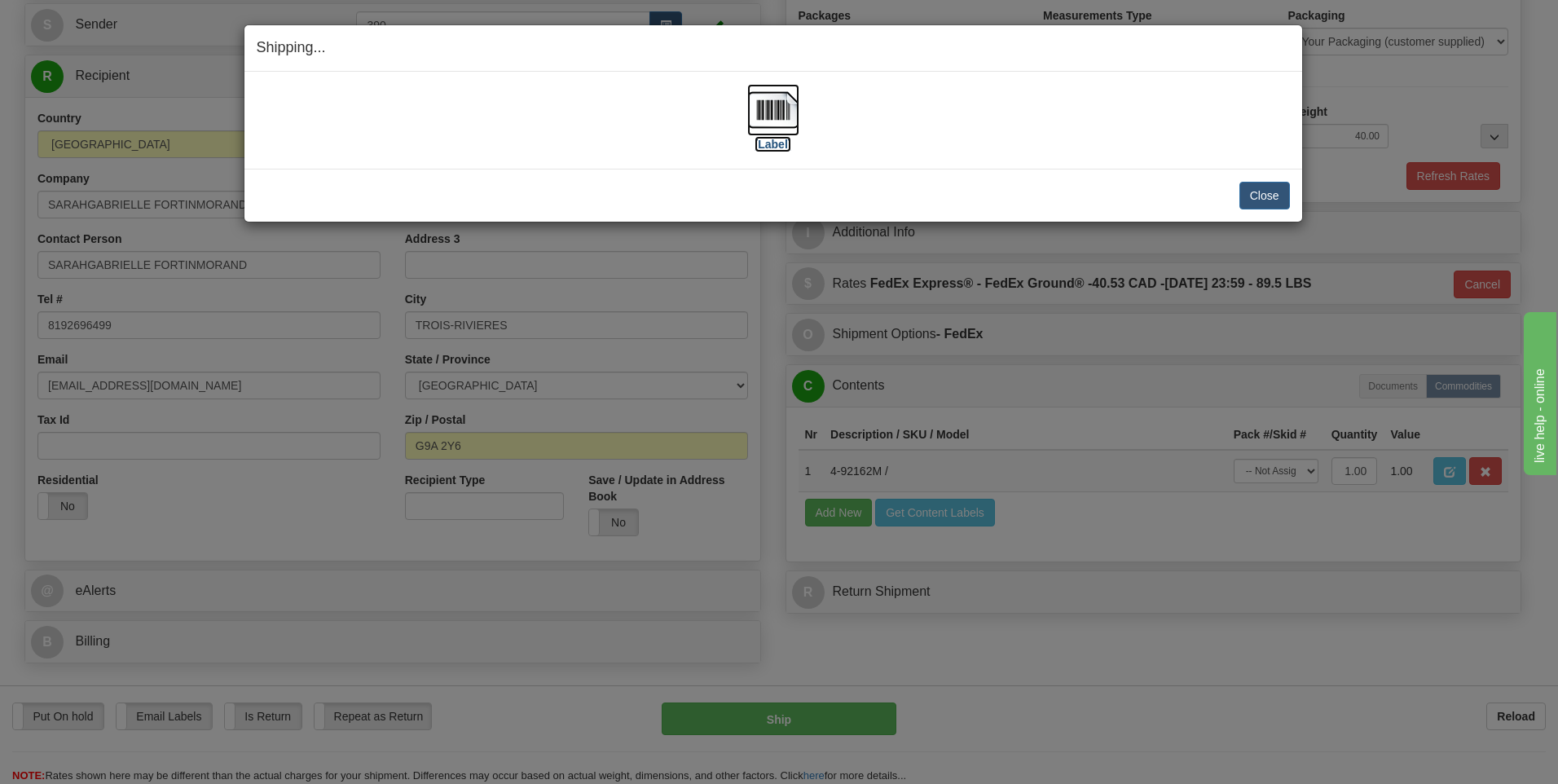
click at [779, 110] on img at bounding box center [773, 109] width 52 height 52
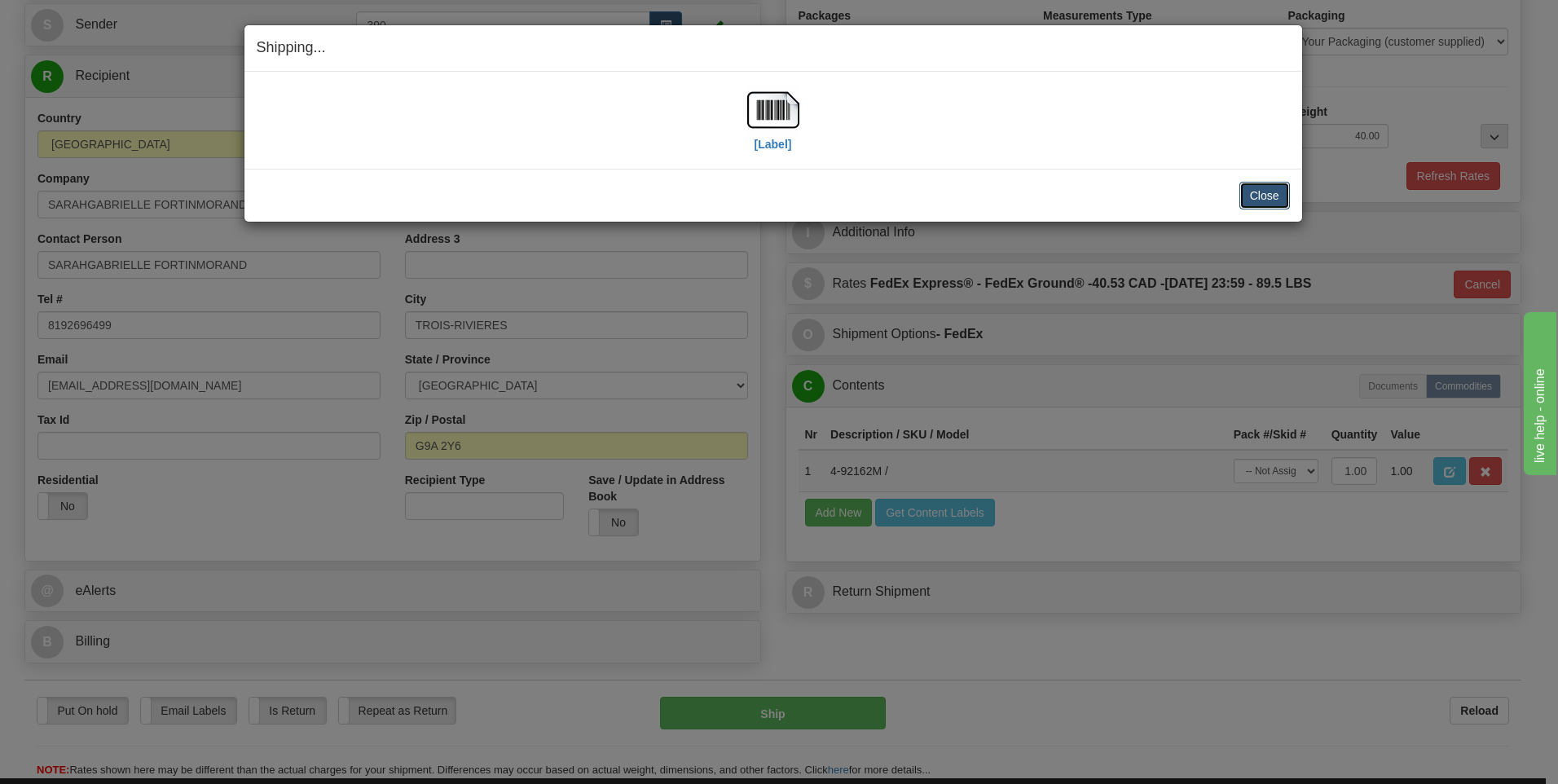
click at [1249, 192] on button "Close" at bounding box center [1265, 195] width 51 height 27
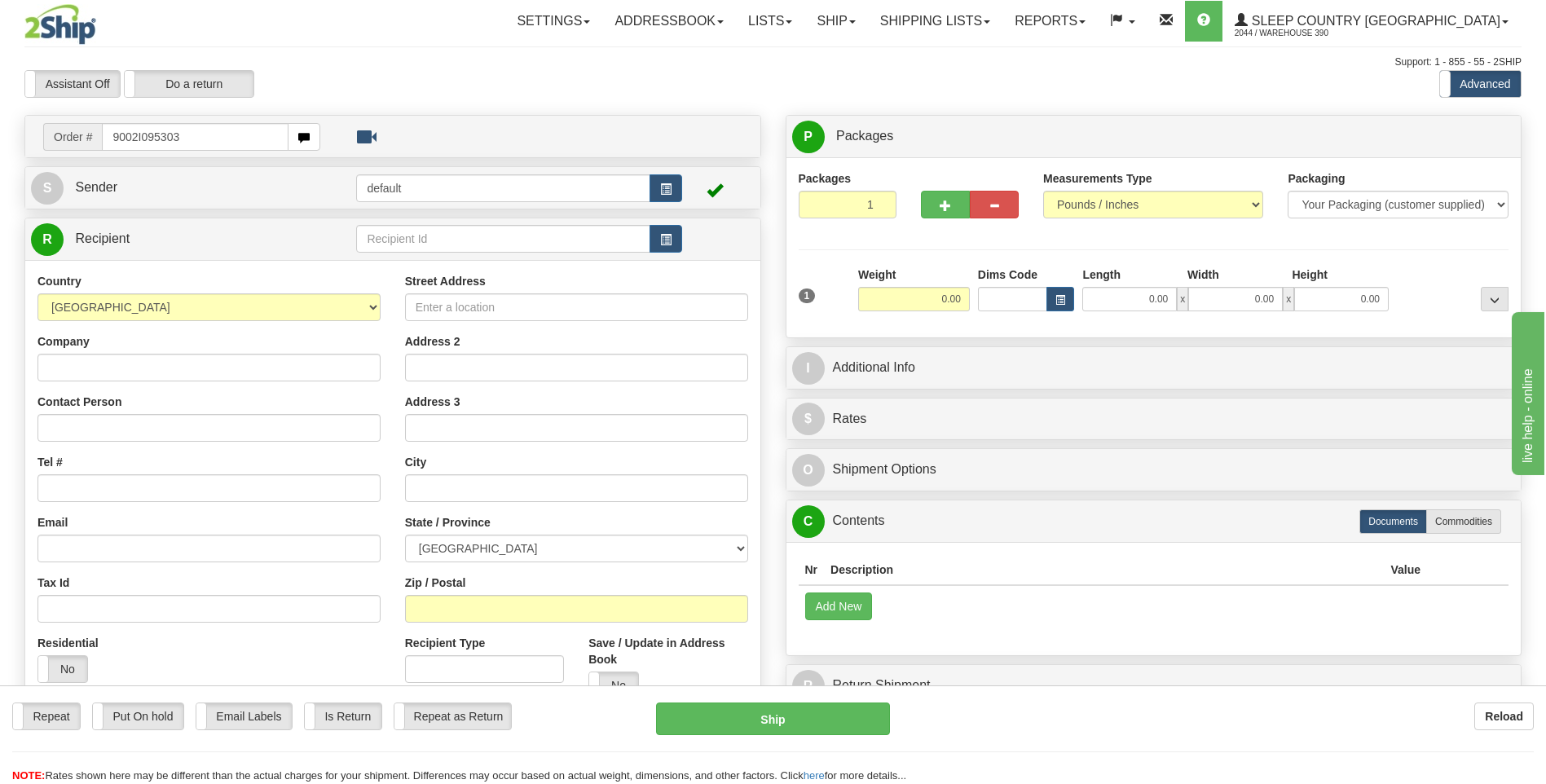
type input "9002I095303"
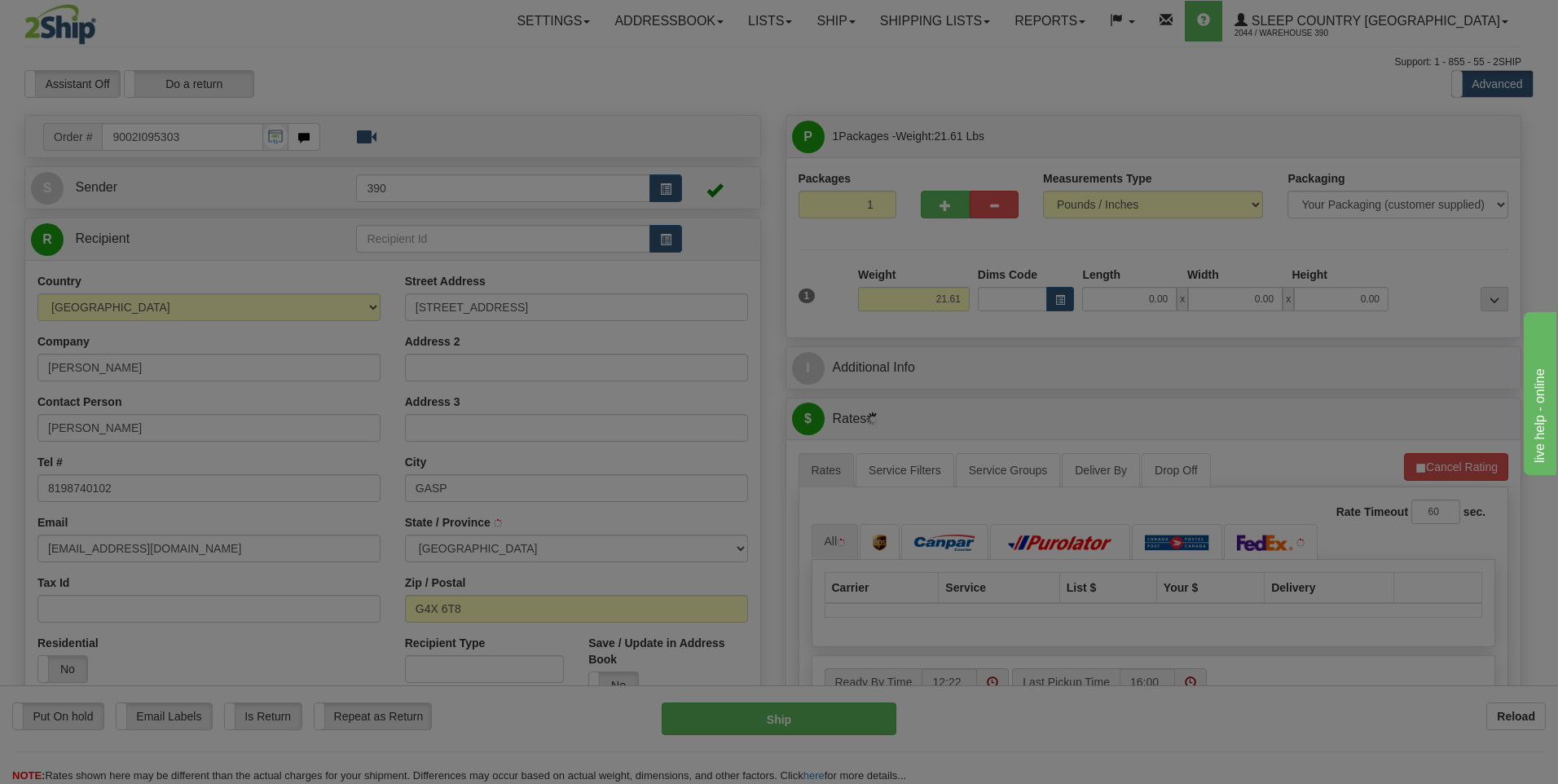
type input "GASPE"
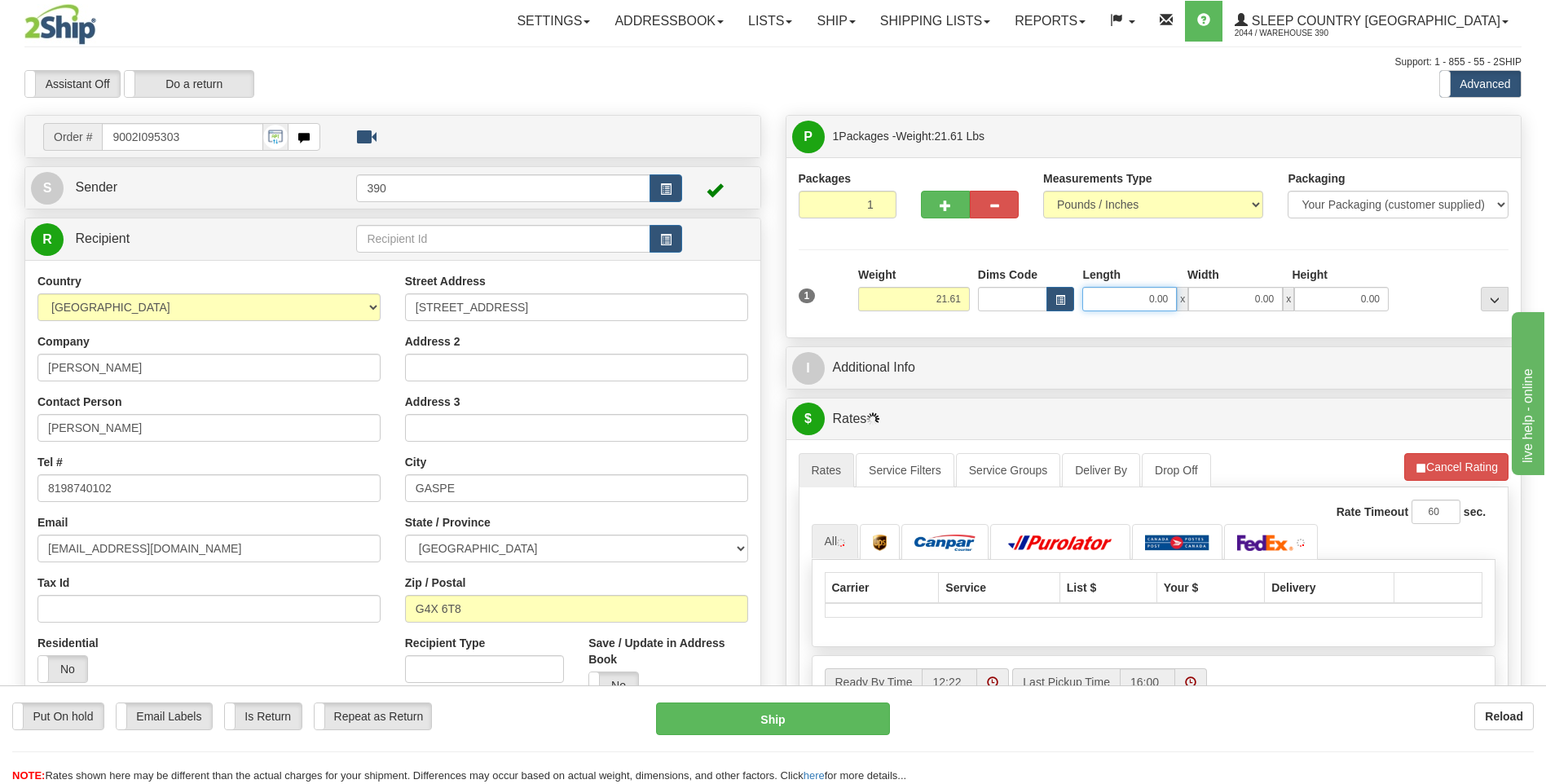
click at [1128, 300] on input "0.00" at bounding box center [1129, 299] width 94 height 24
type input "14.00"
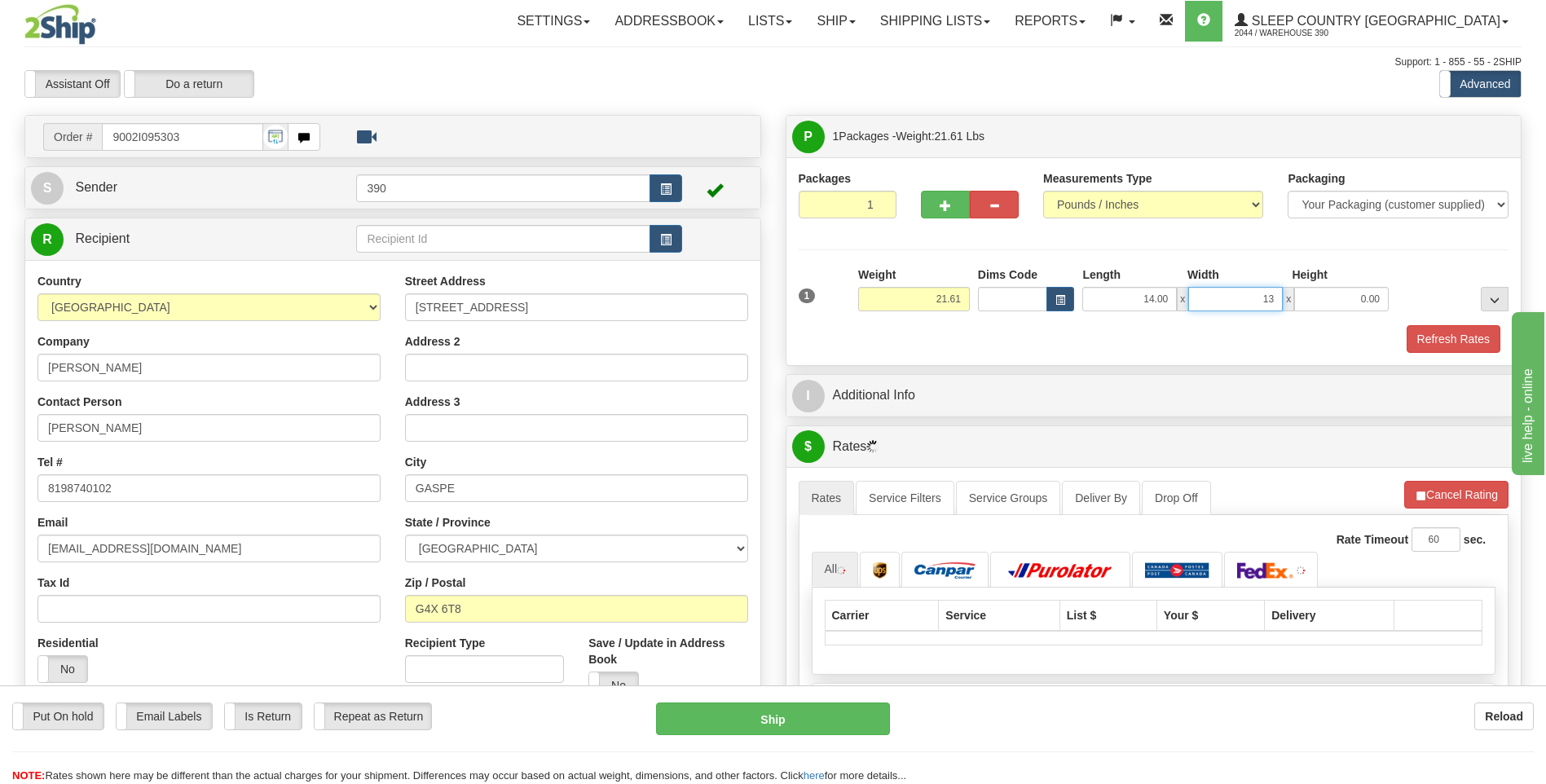
type input "13.00"
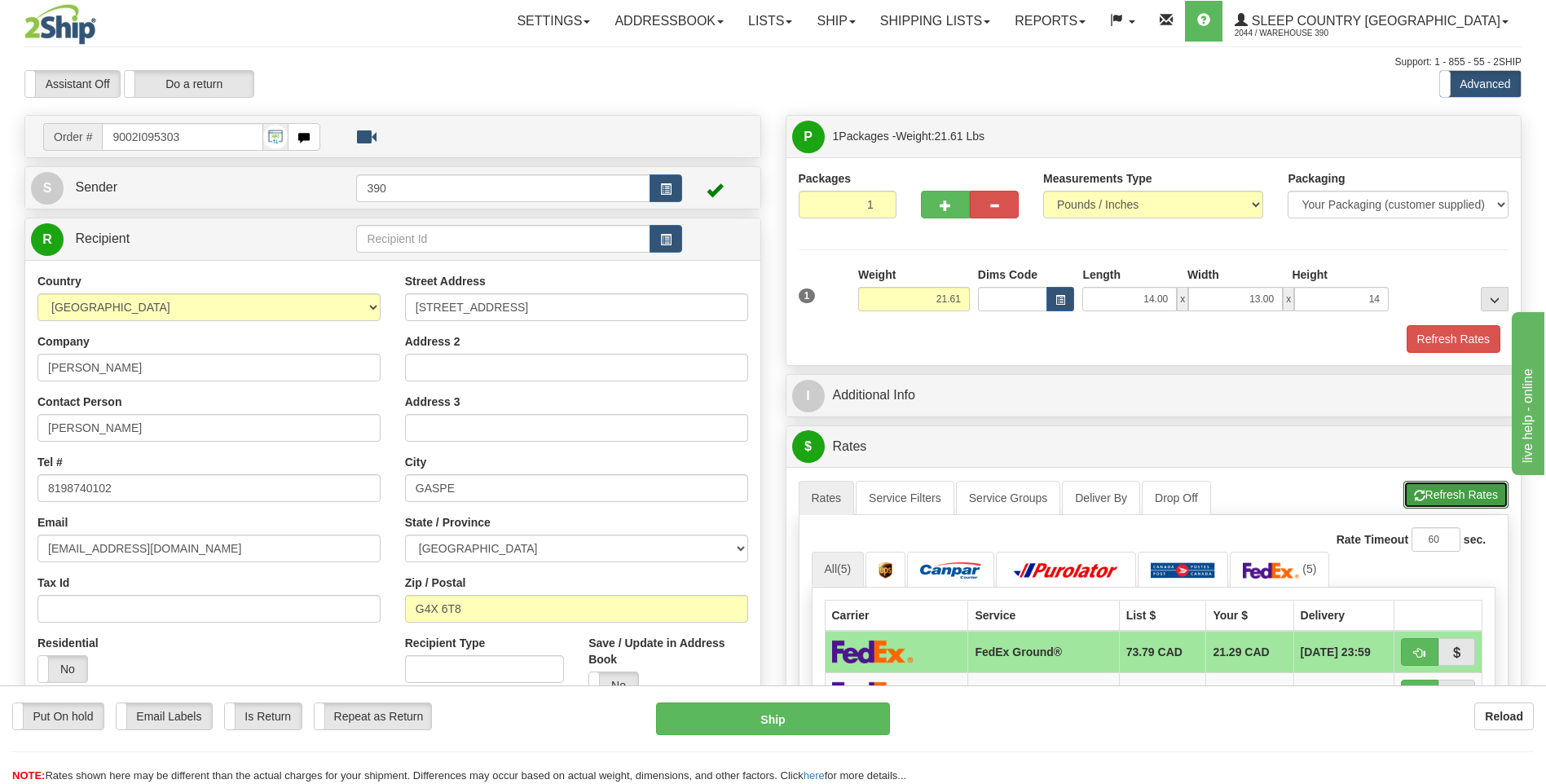
type input "14.00"
click at [1434, 497] on button "Refresh Rates" at bounding box center [1456, 494] width 106 height 27
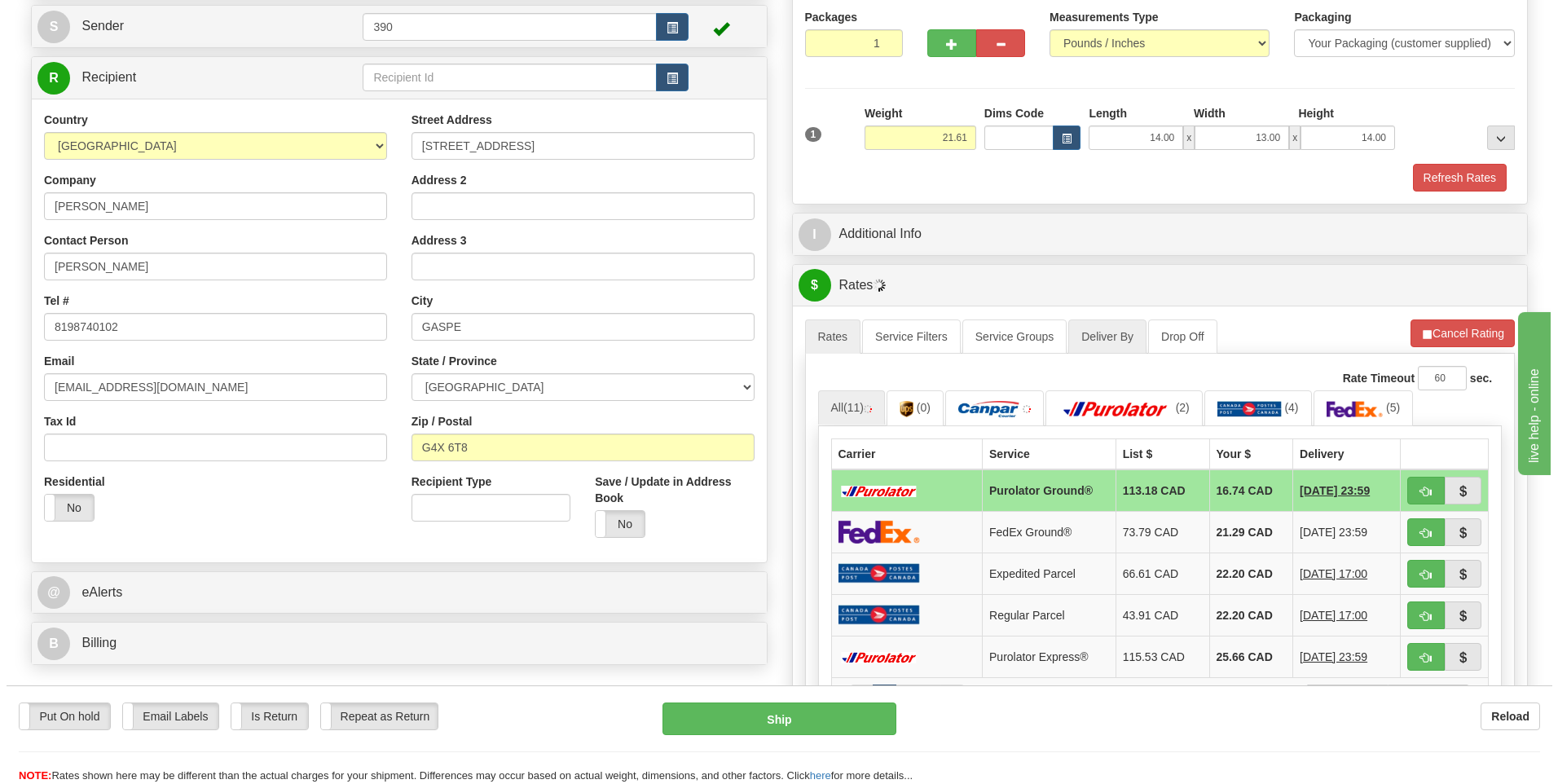
scroll to position [163, 0]
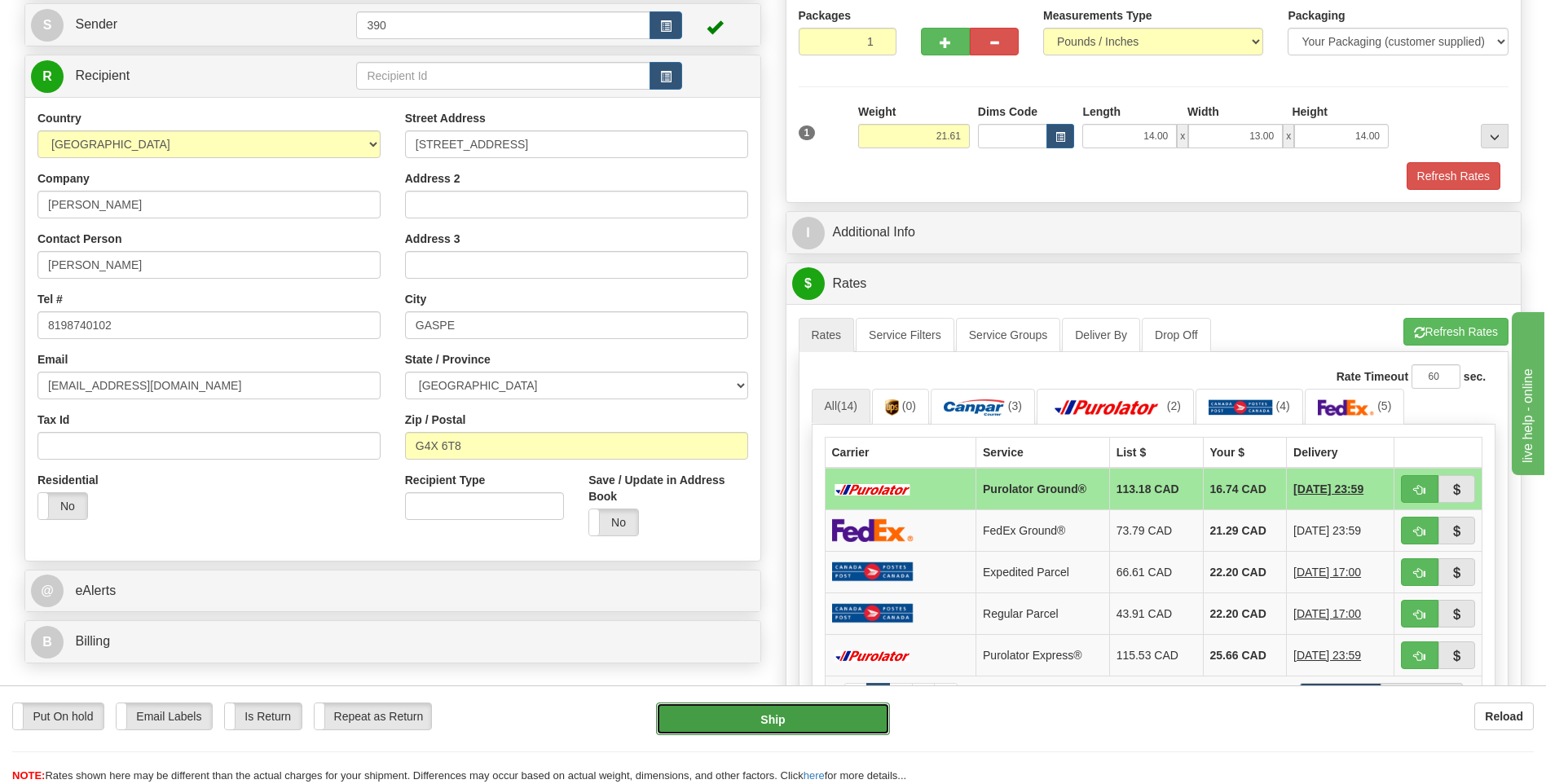
click at [806, 712] on button "Ship" at bounding box center [772, 718] width 233 height 33
type input "260"
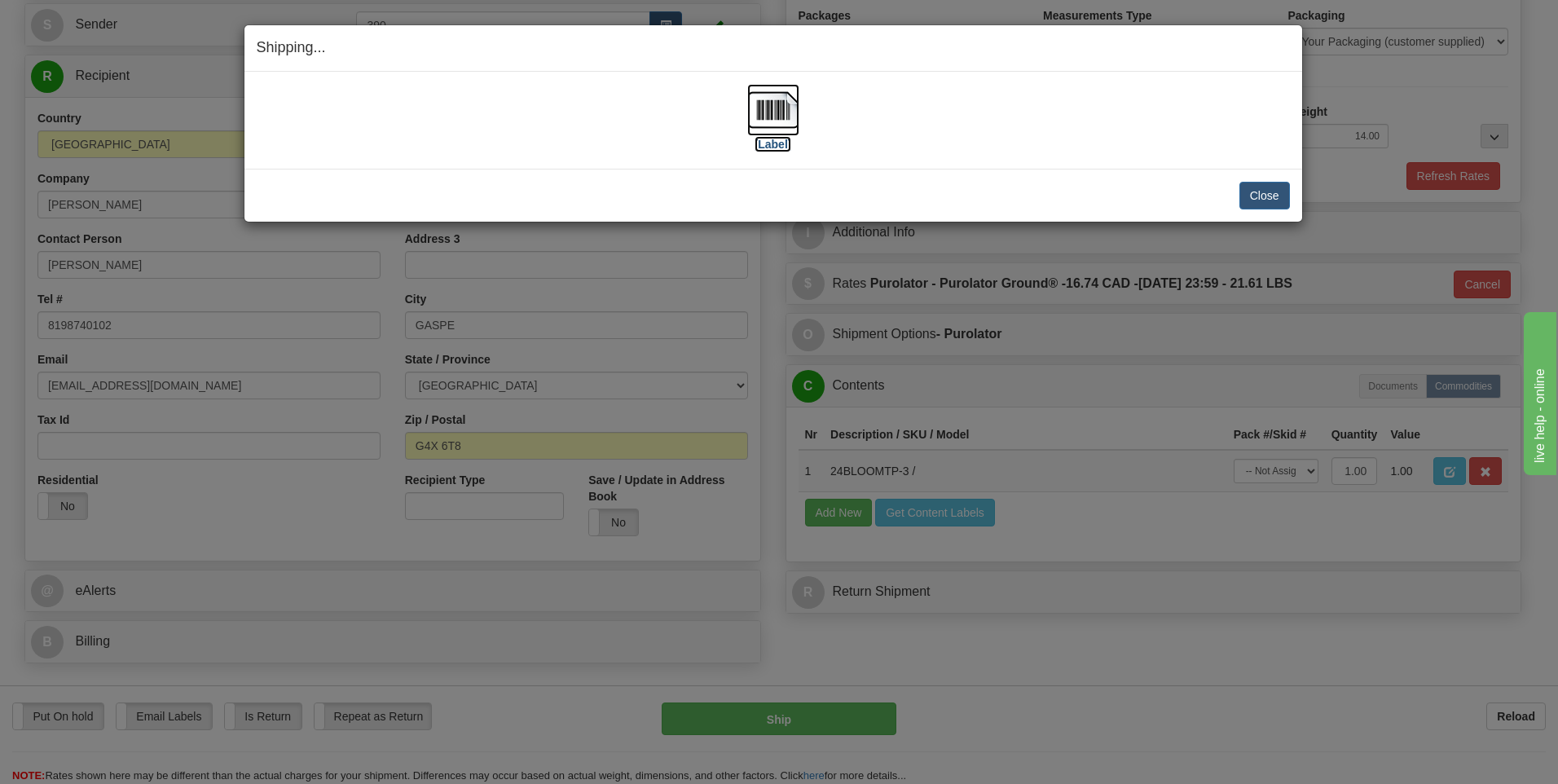
click at [764, 106] on img at bounding box center [773, 109] width 52 height 52
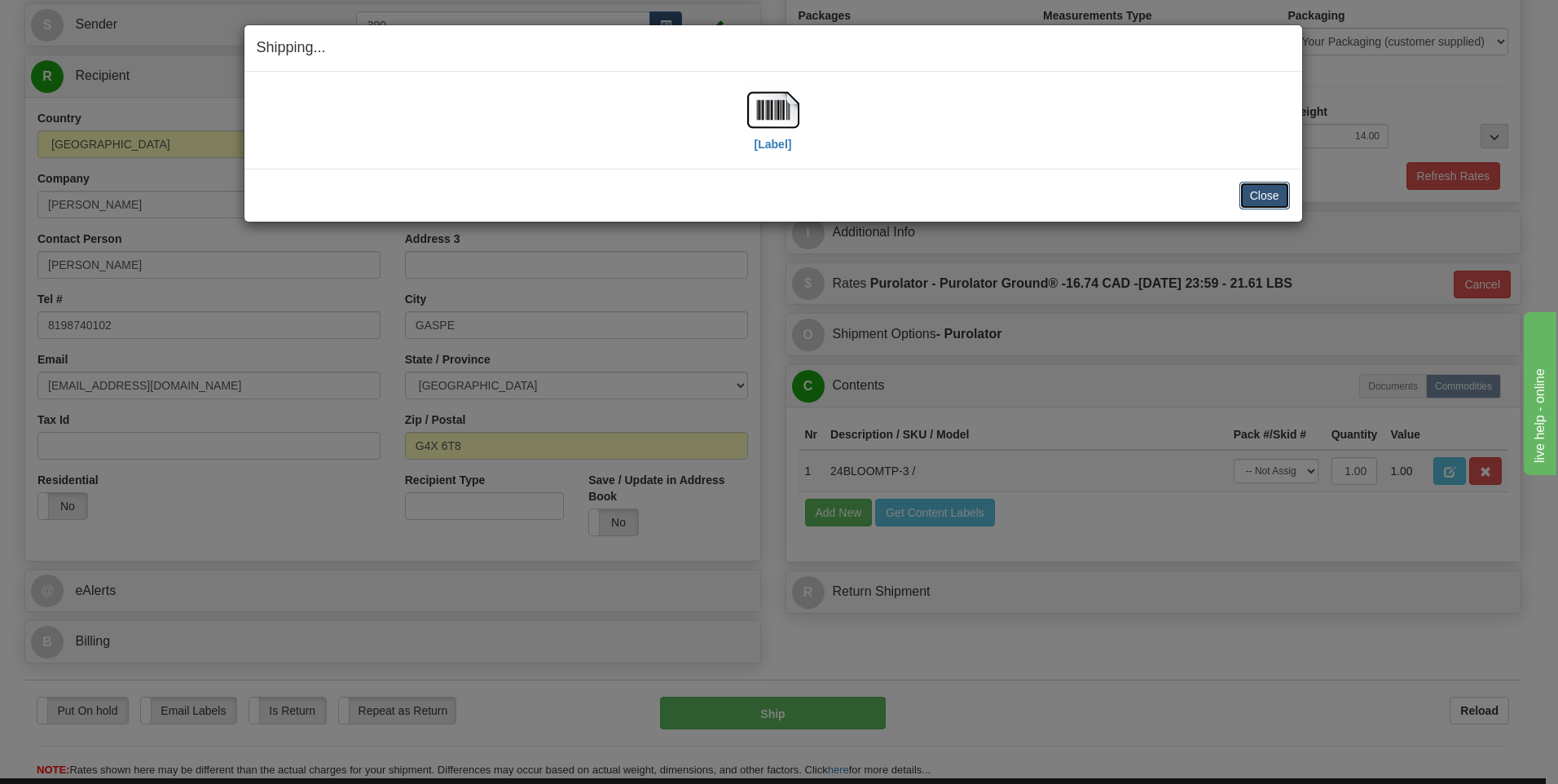
click at [1271, 192] on button "Close" at bounding box center [1265, 195] width 51 height 27
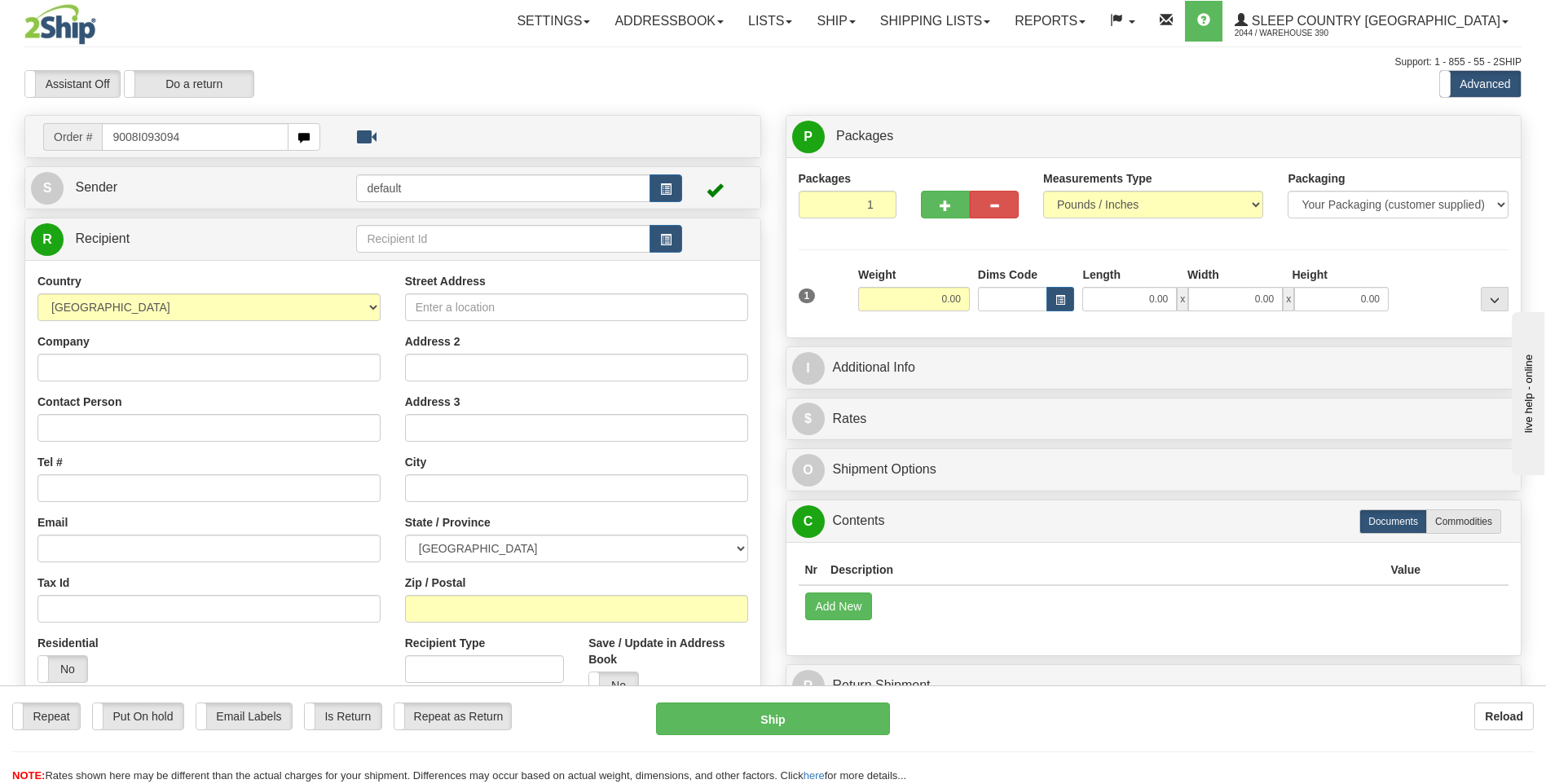
type input "9008I093094"
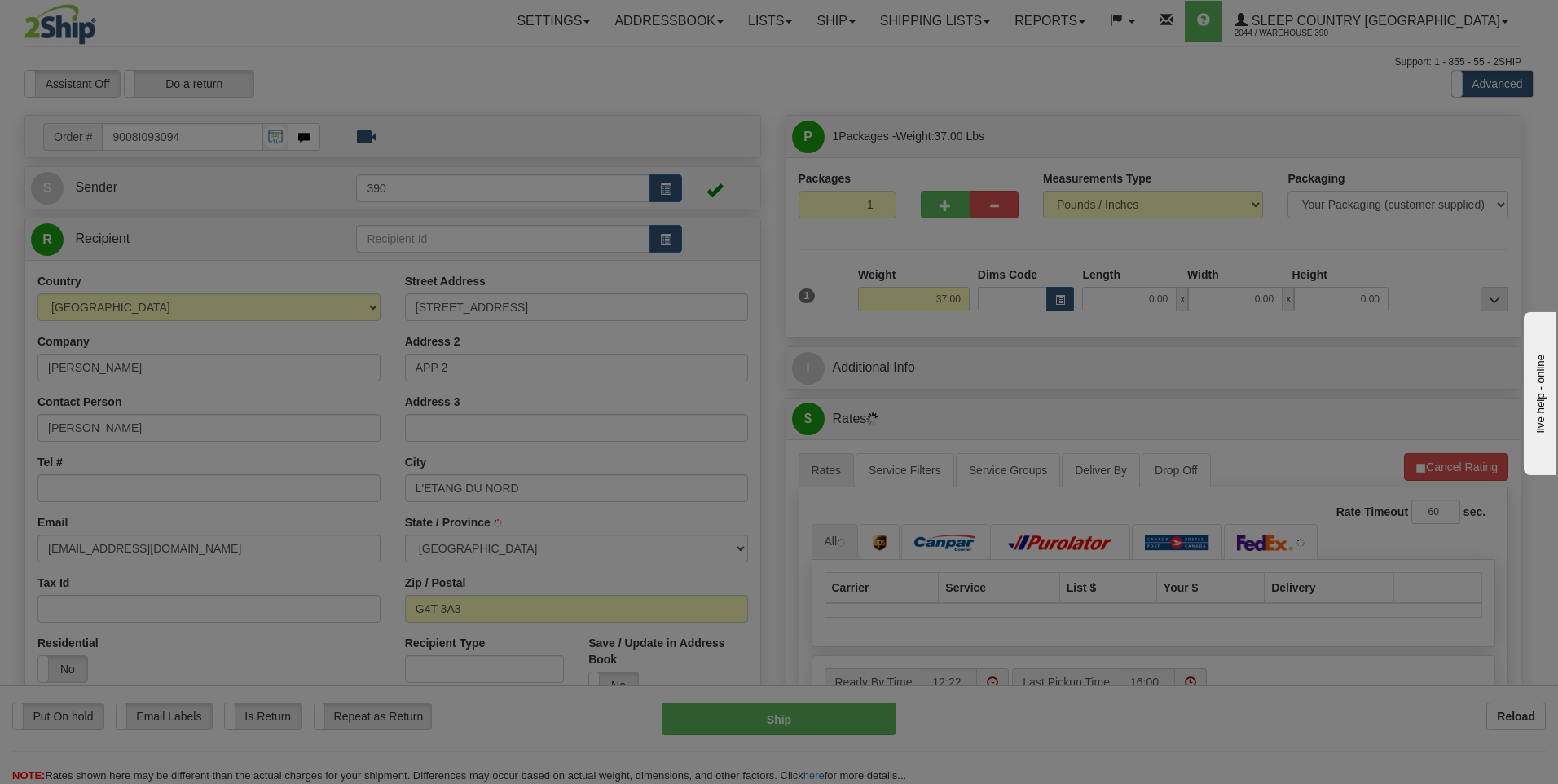
type input "L'ETANG-DU-NORD"
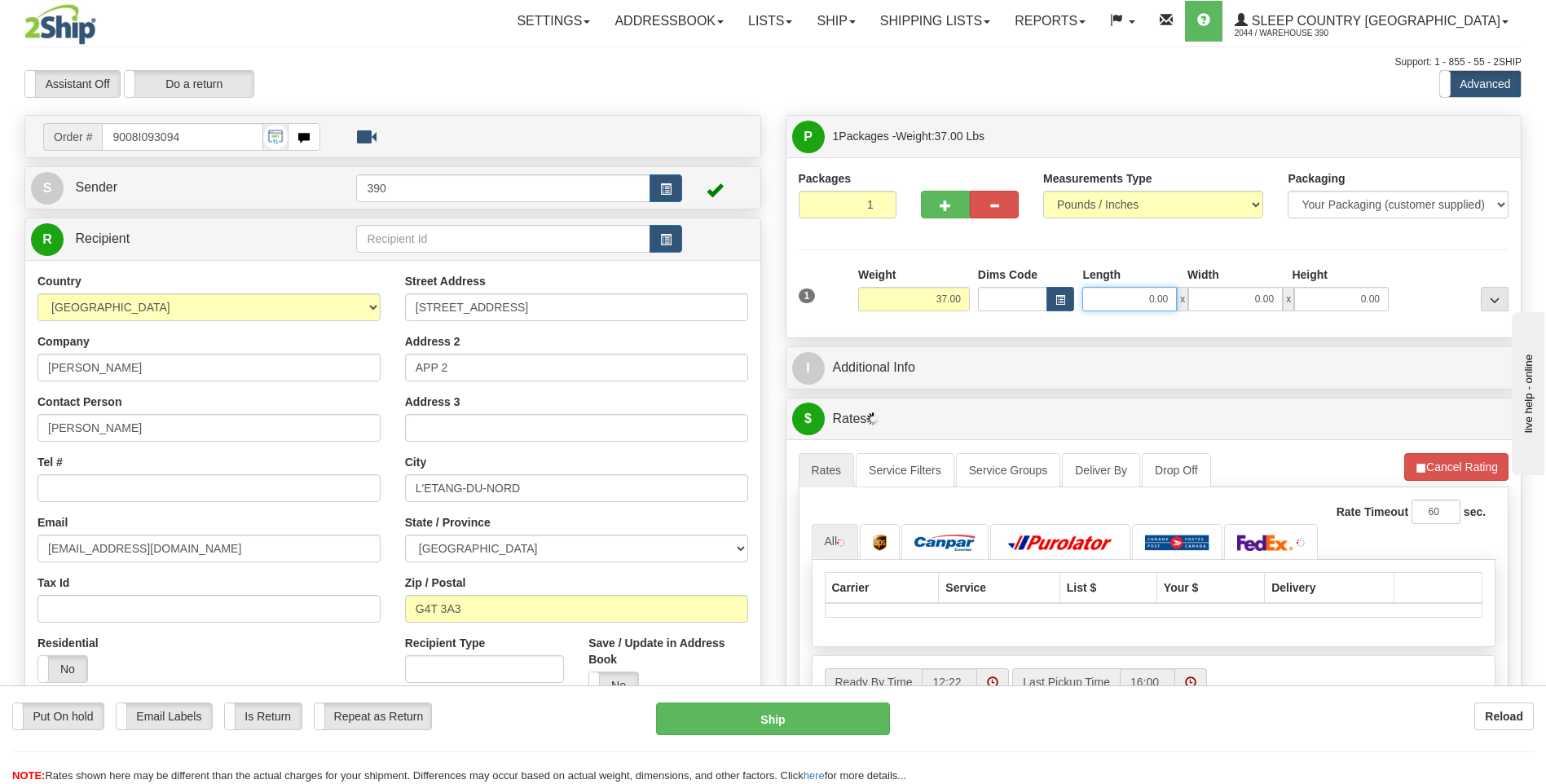
click at [1113, 297] on input "0.00" at bounding box center [1129, 299] width 94 height 24
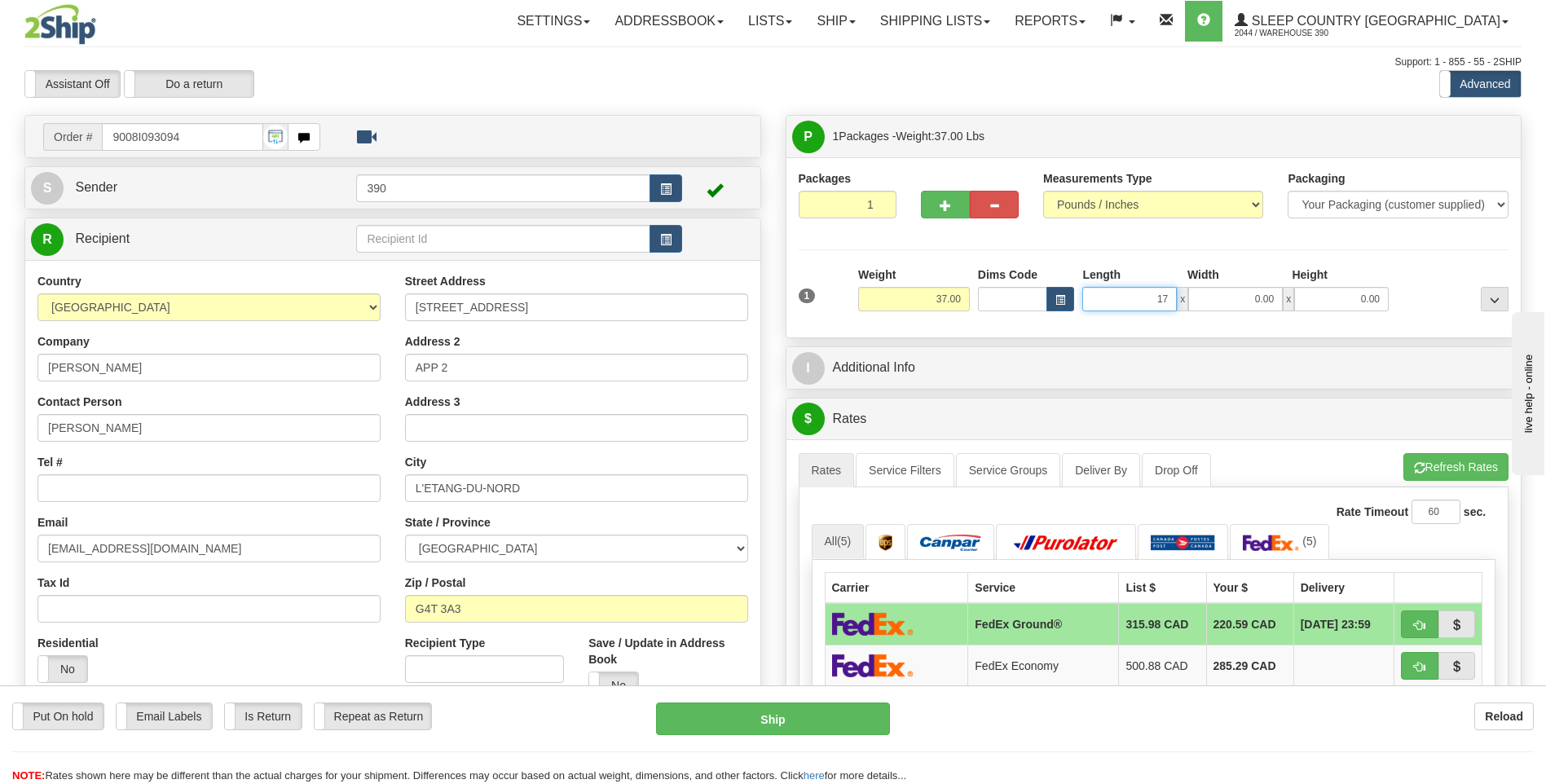
type input "17.00"
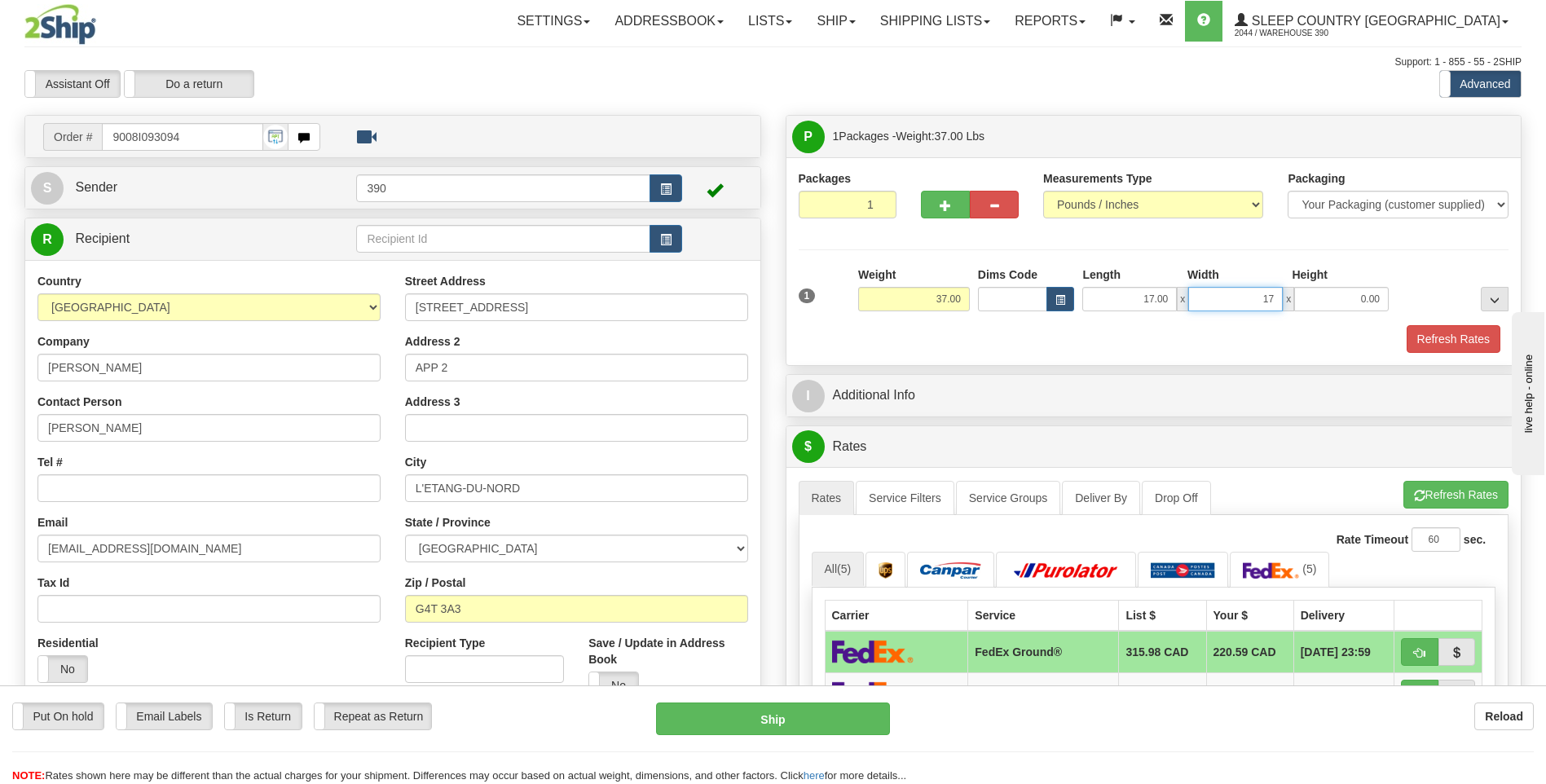
type input "17.00"
type input "38.00"
click at [1414, 488] on button "Refresh Rates" at bounding box center [1456, 494] width 106 height 27
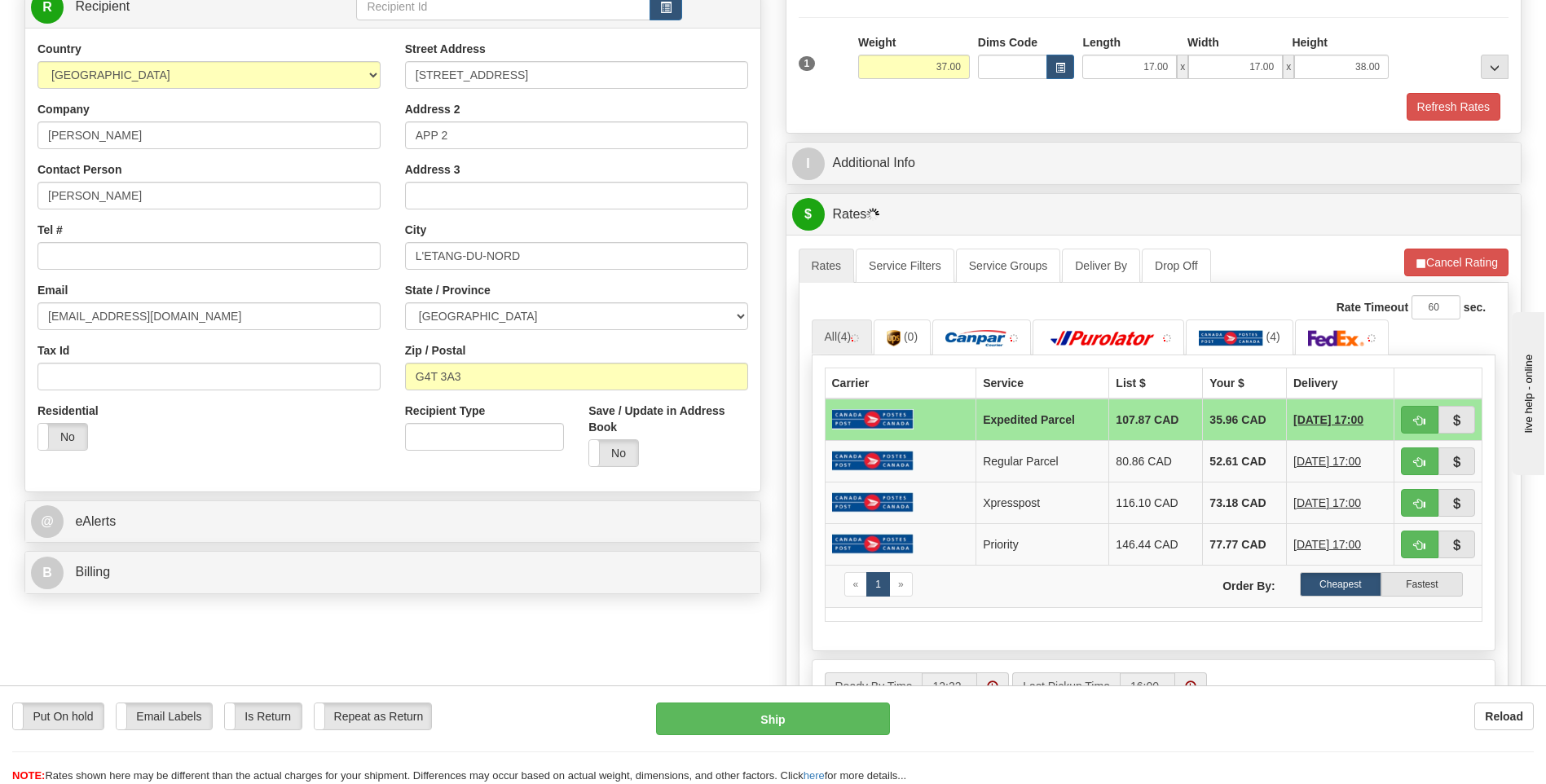
scroll to position [244, 0]
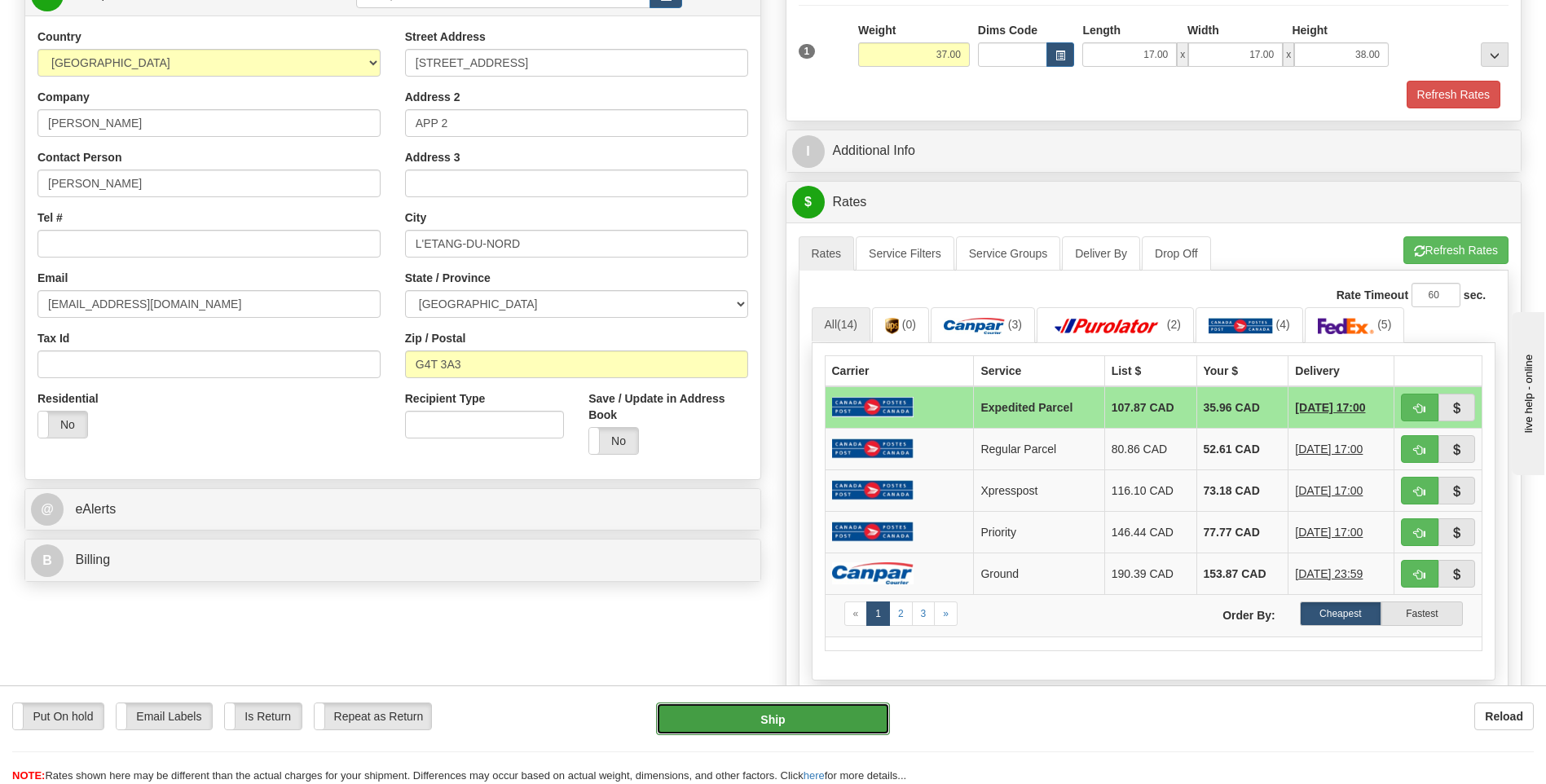
click at [810, 713] on button "Ship" at bounding box center [772, 718] width 233 height 33
type input "DOM.EP"
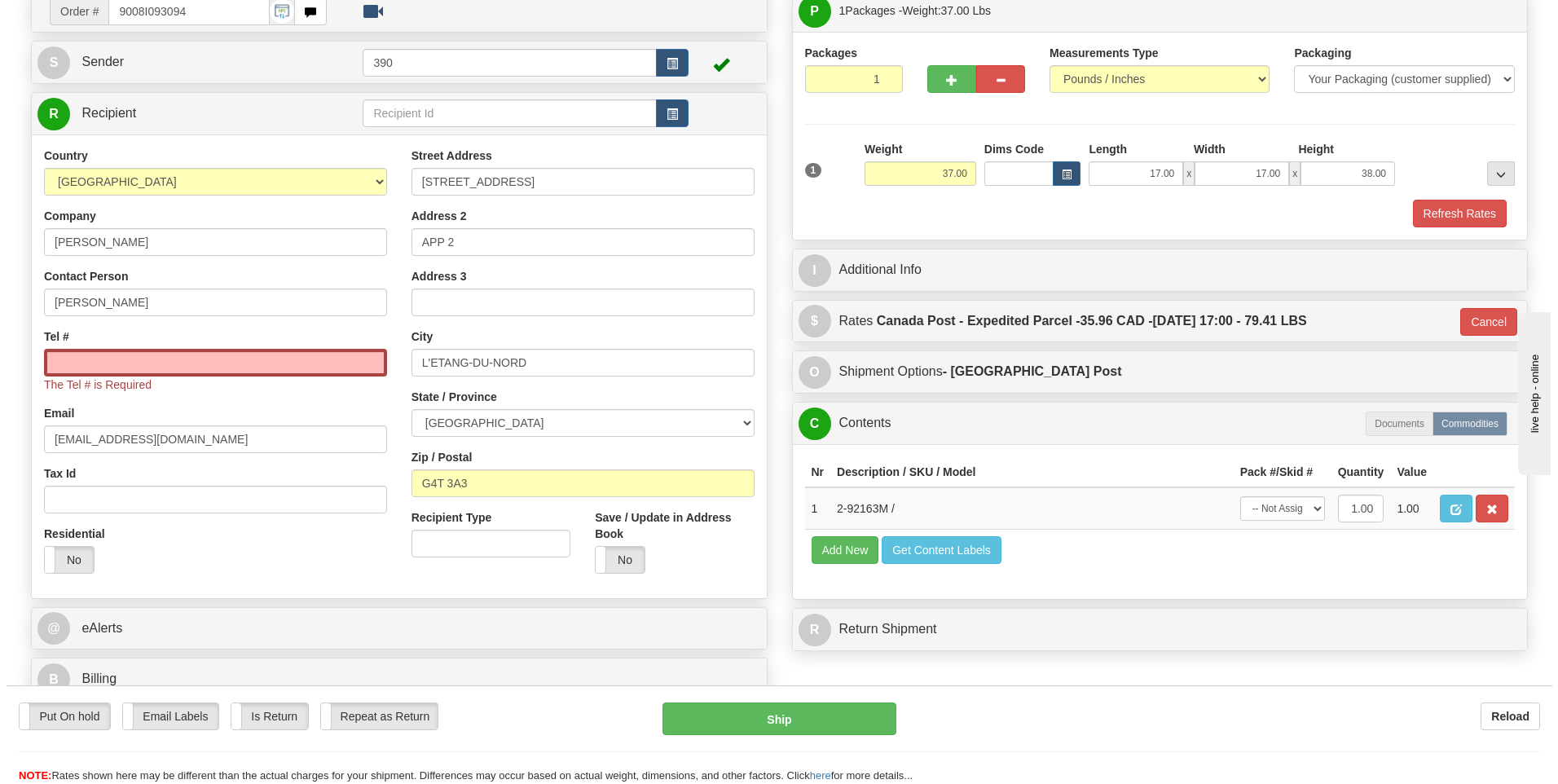
scroll to position [0, 0]
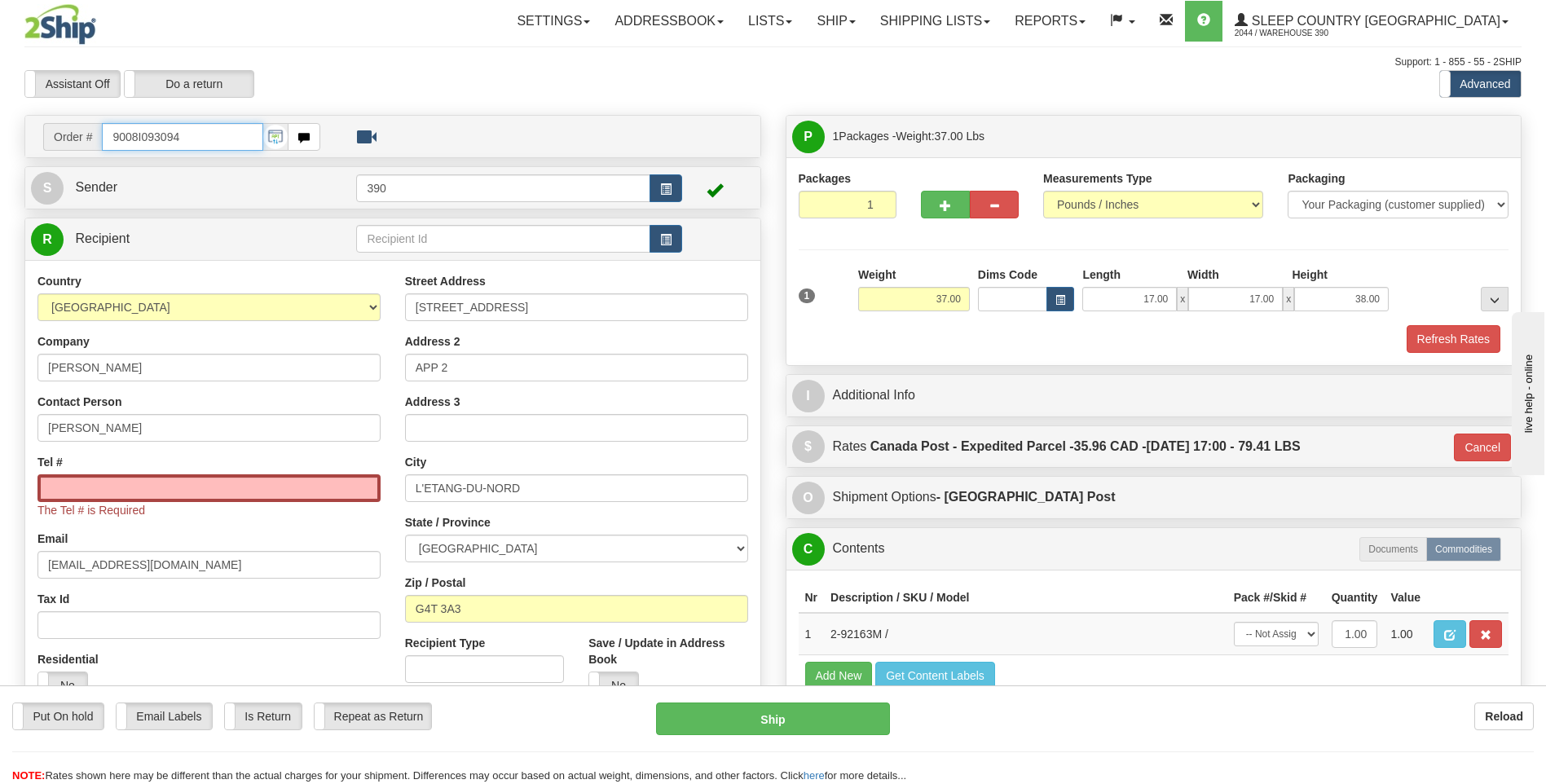
drag, startPoint x: 191, startPoint y: 137, endPoint x: 102, endPoint y: 143, distance: 89.2
click at [102, 142] on input "9008I093094" at bounding box center [182, 137] width 160 height 27
click at [118, 483] on input "Tel #" at bounding box center [209, 487] width 343 height 27
paste input "[PHONE_NUMBER]"
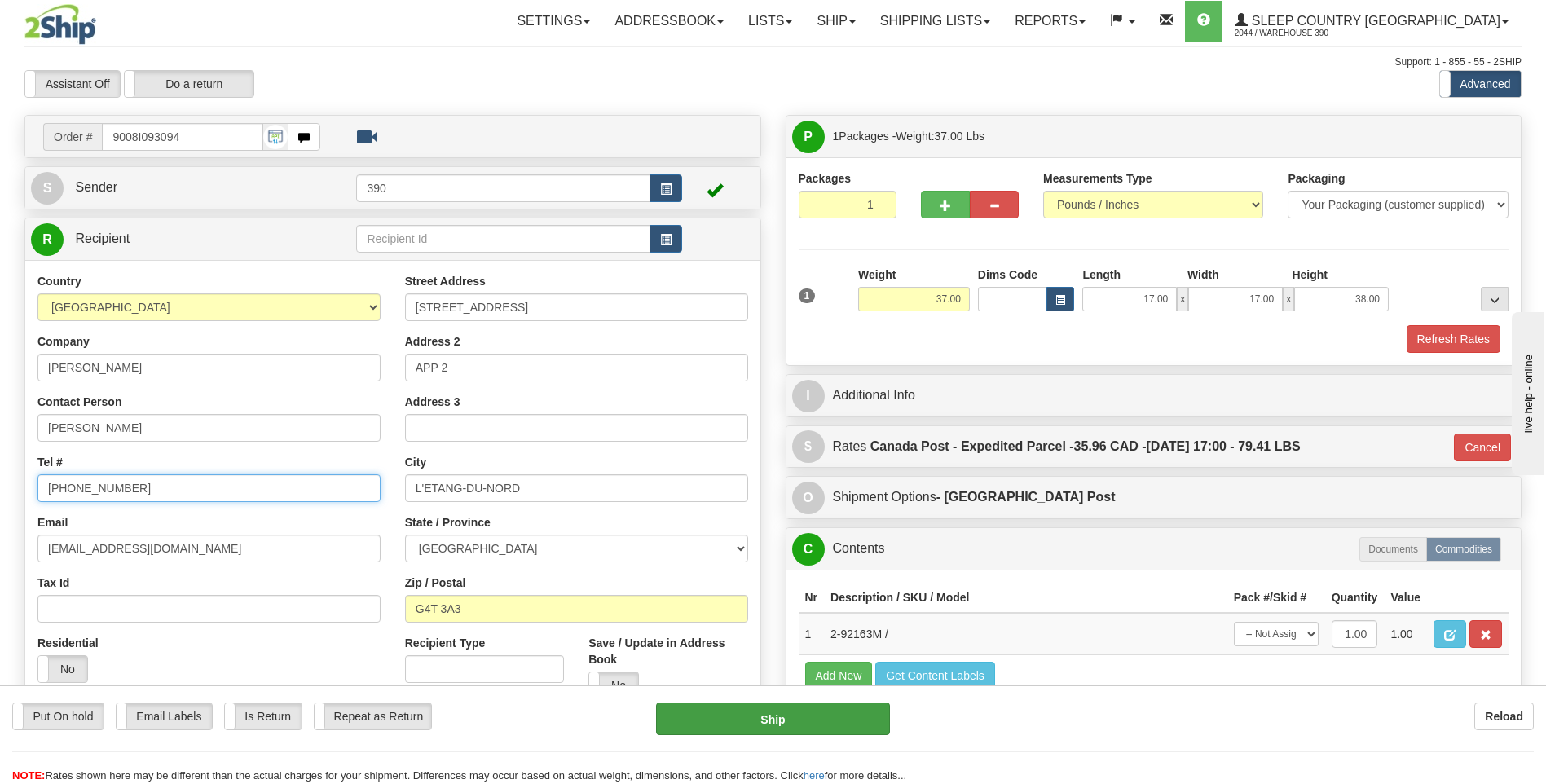
type input "[PHONE_NUMBER]"
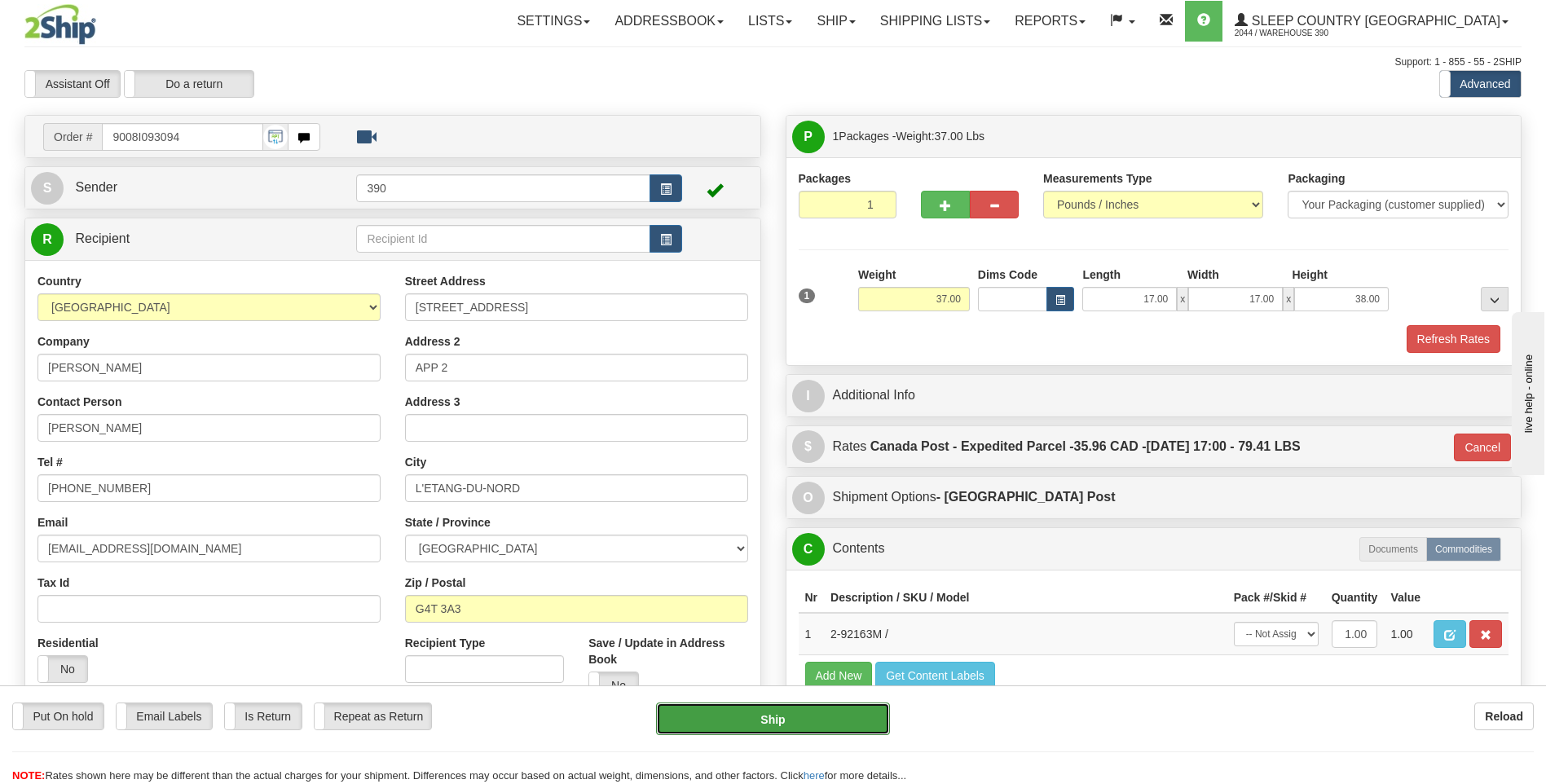
click at [740, 727] on button "Ship" at bounding box center [772, 718] width 233 height 33
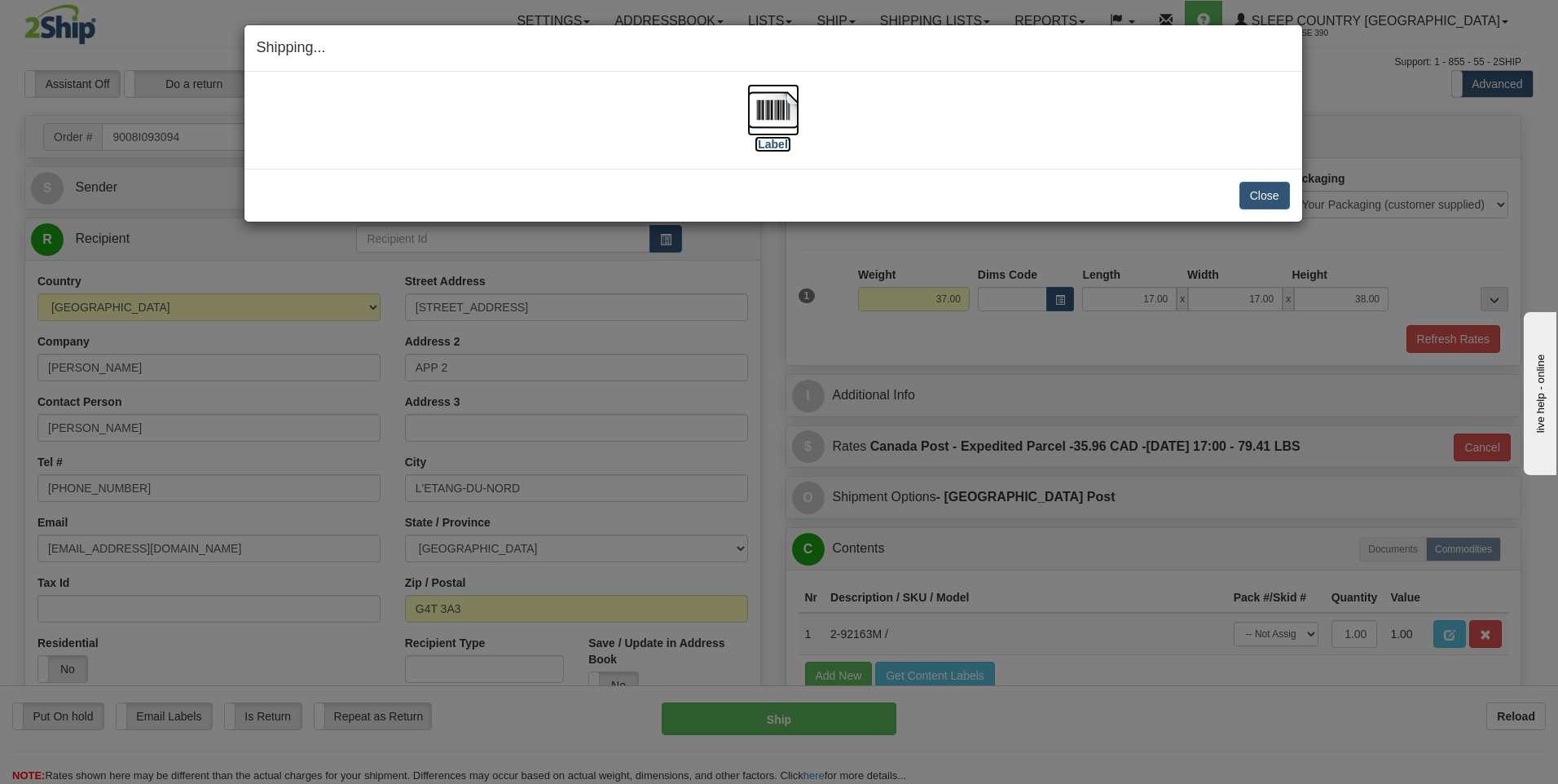
click at [772, 115] on img at bounding box center [773, 109] width 52 height 52
click at [1255, 190] on button "Close" at bounding box center [1265, 195] width 51 height 27
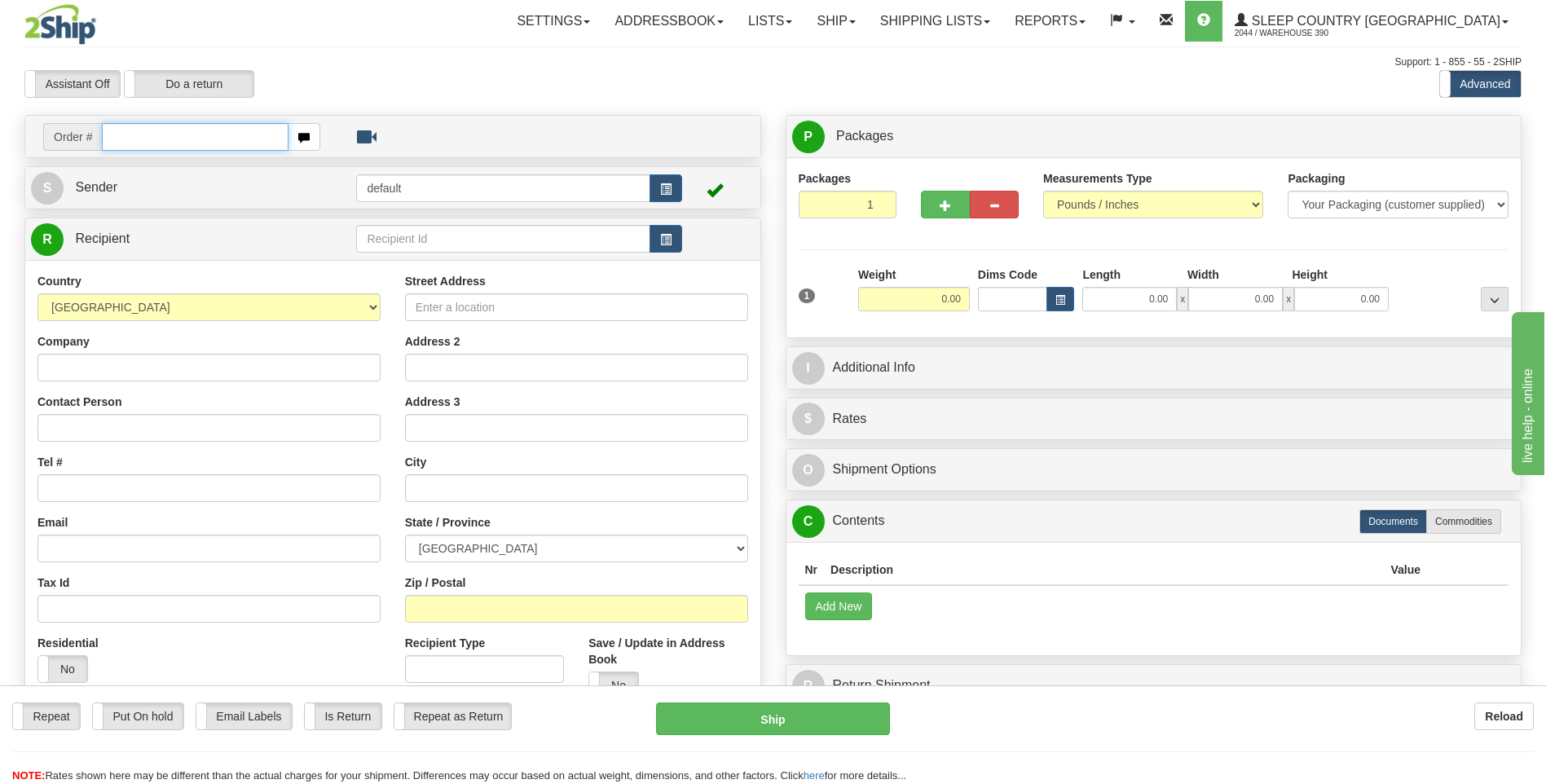
click at [147, 133] on input "text" at bounding box center [194, 137] width 186 height 27
type input "9002I092329"
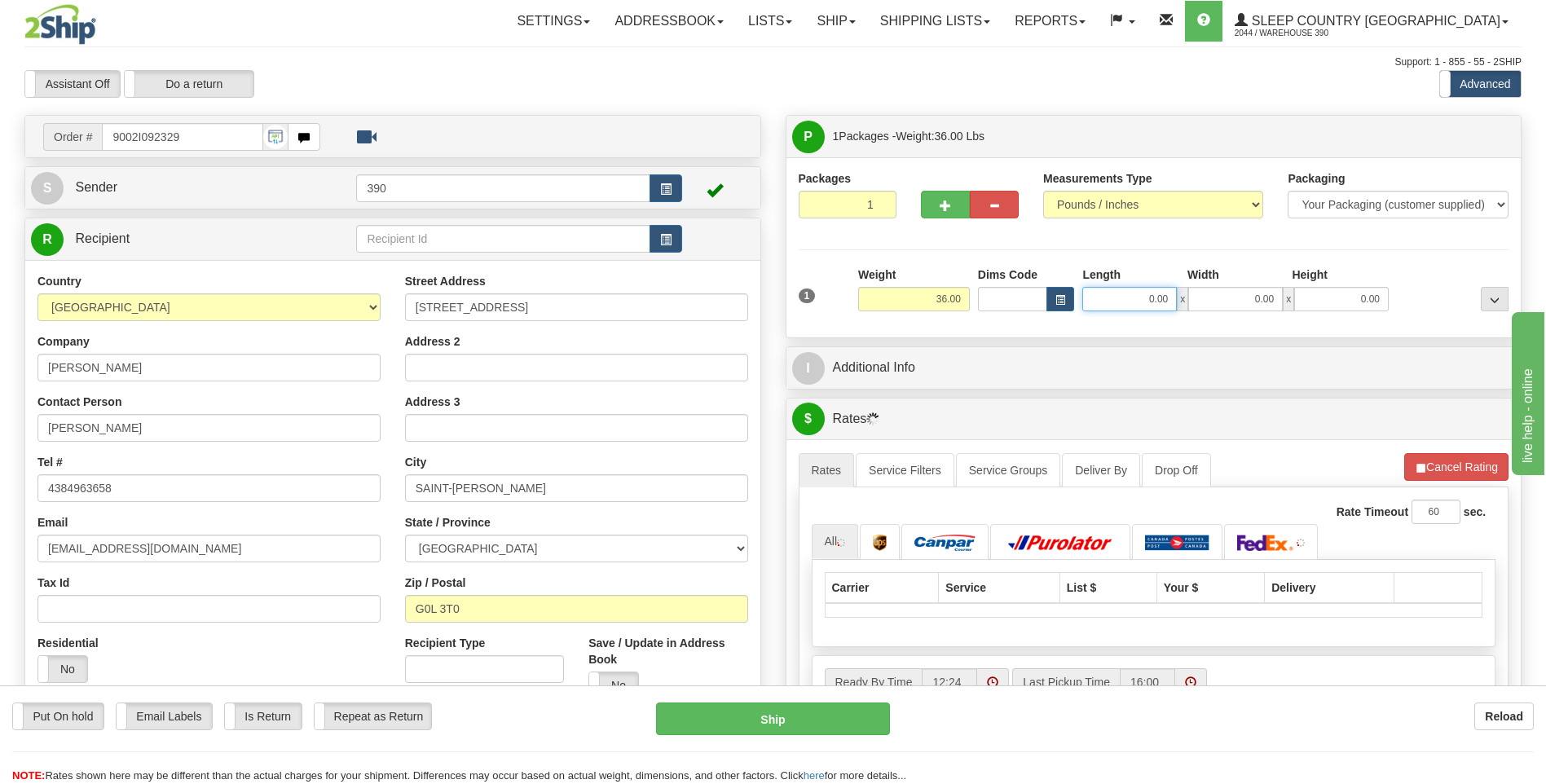
click at [1113, 300] on input "0.00" at bounding box center [1129, 299] width 94 height 24
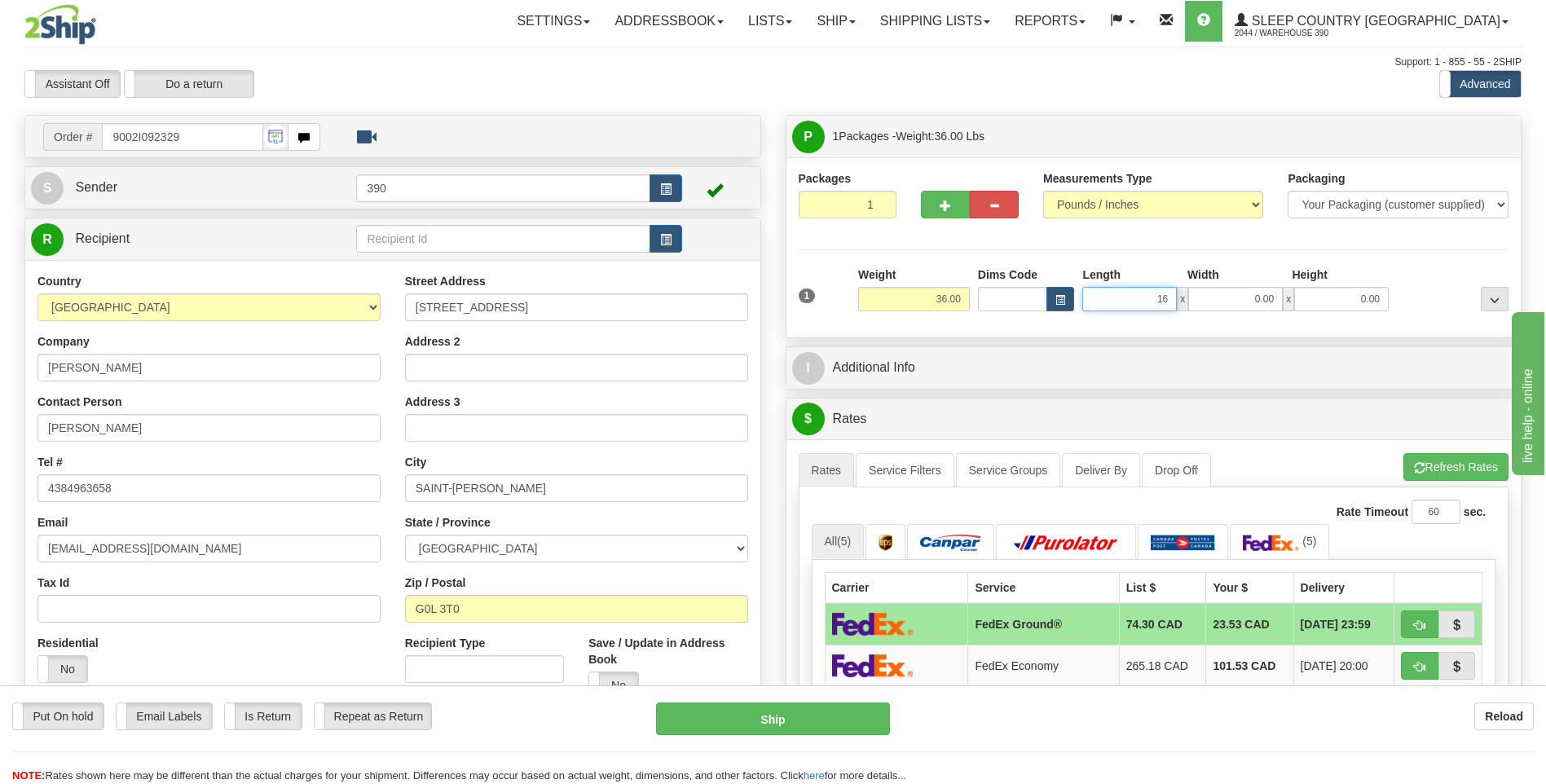
type input "16.00"
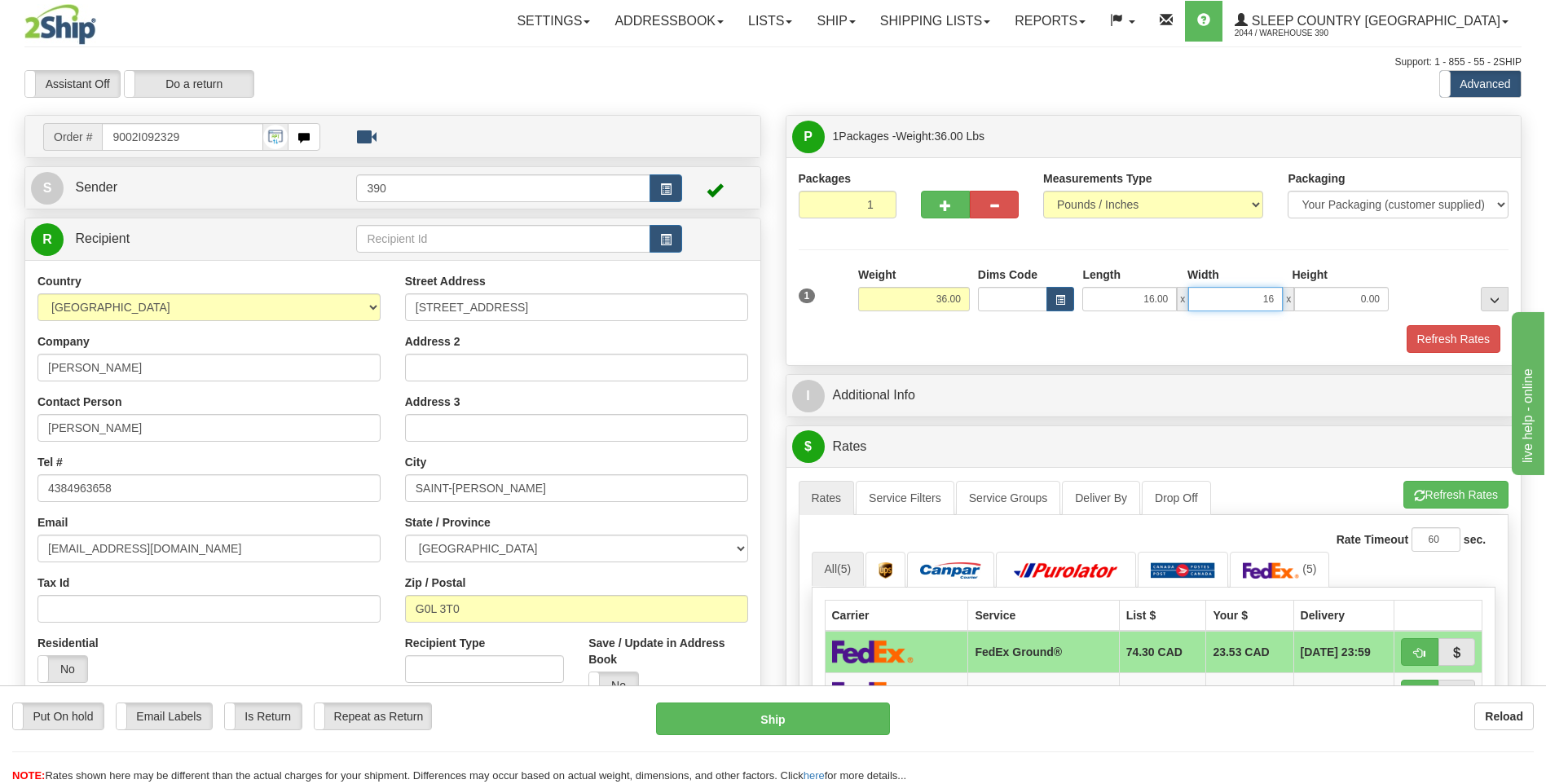
type input "16.00"
type input "37.00"
click at [1425, 489] on button "Refresh Rates" at bounding box center [1456, 494] width 106 height 27
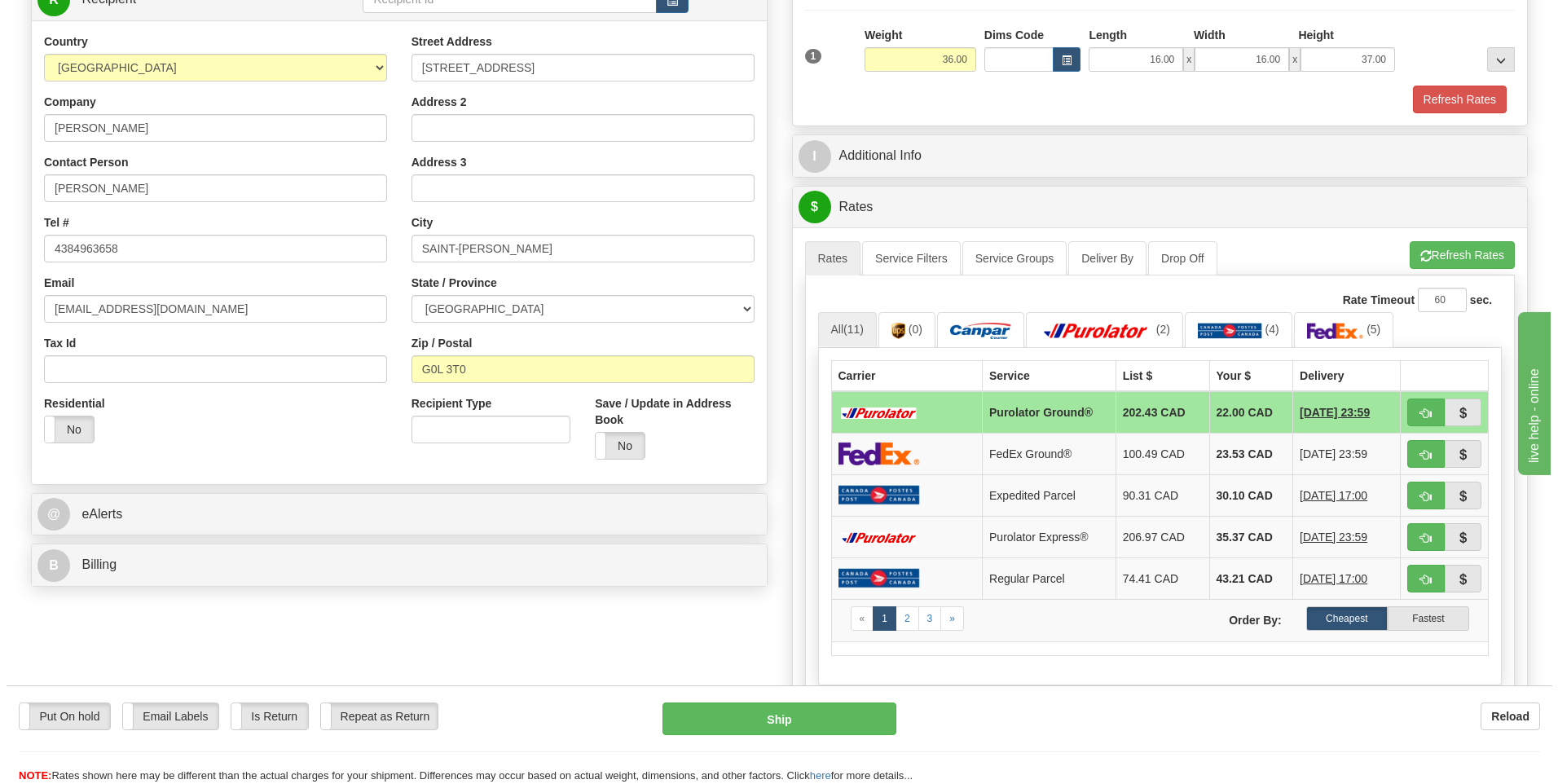
scroll to position [244, 0]
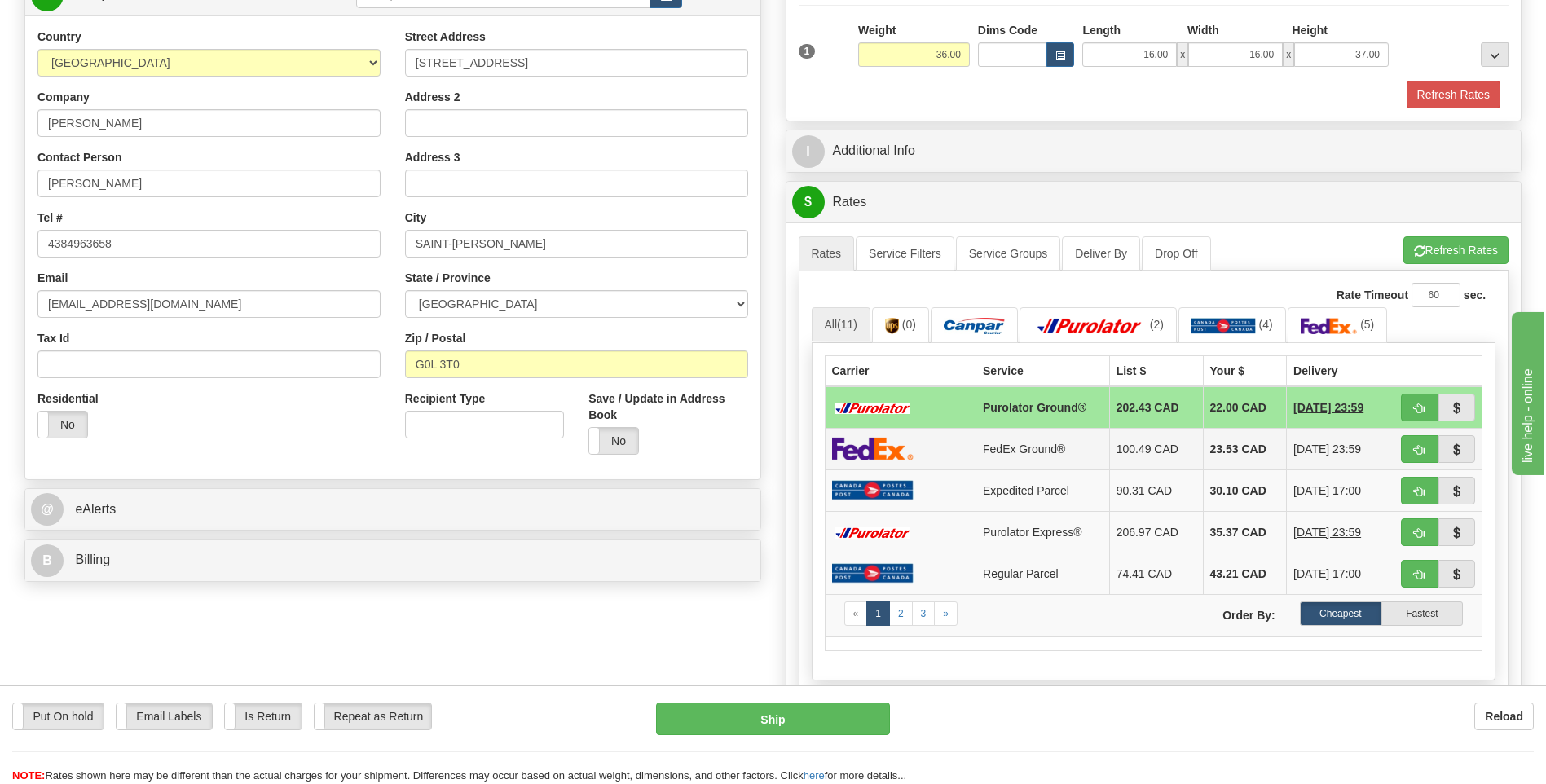
click at [1212, 447] on td "23.53 CAD" at bounding box center [1244, 449] width 84 height 41
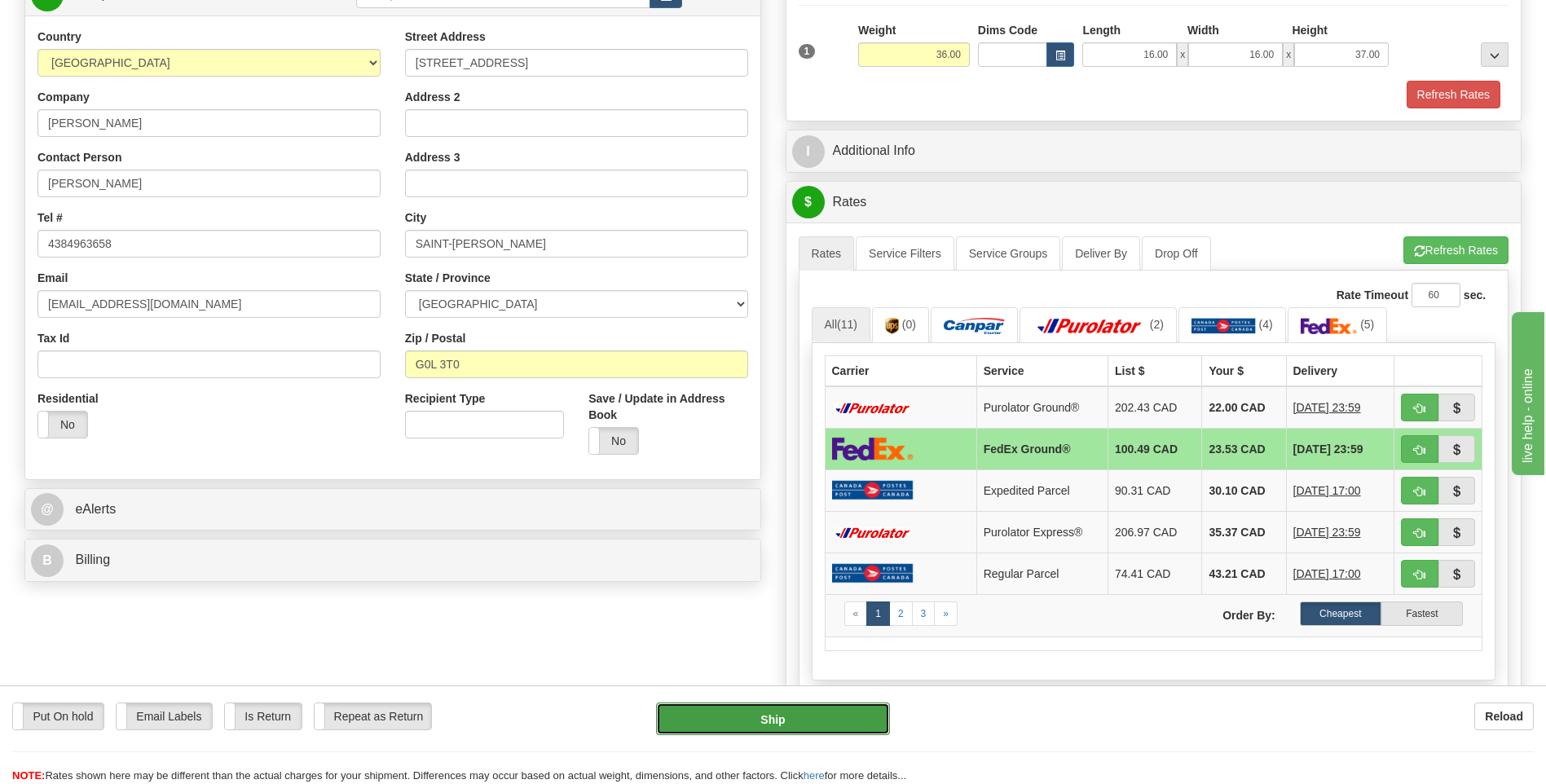
click at [836, 720] on button "Ship" at bounding box center [772, 718] width 233 height 33
type input "92"
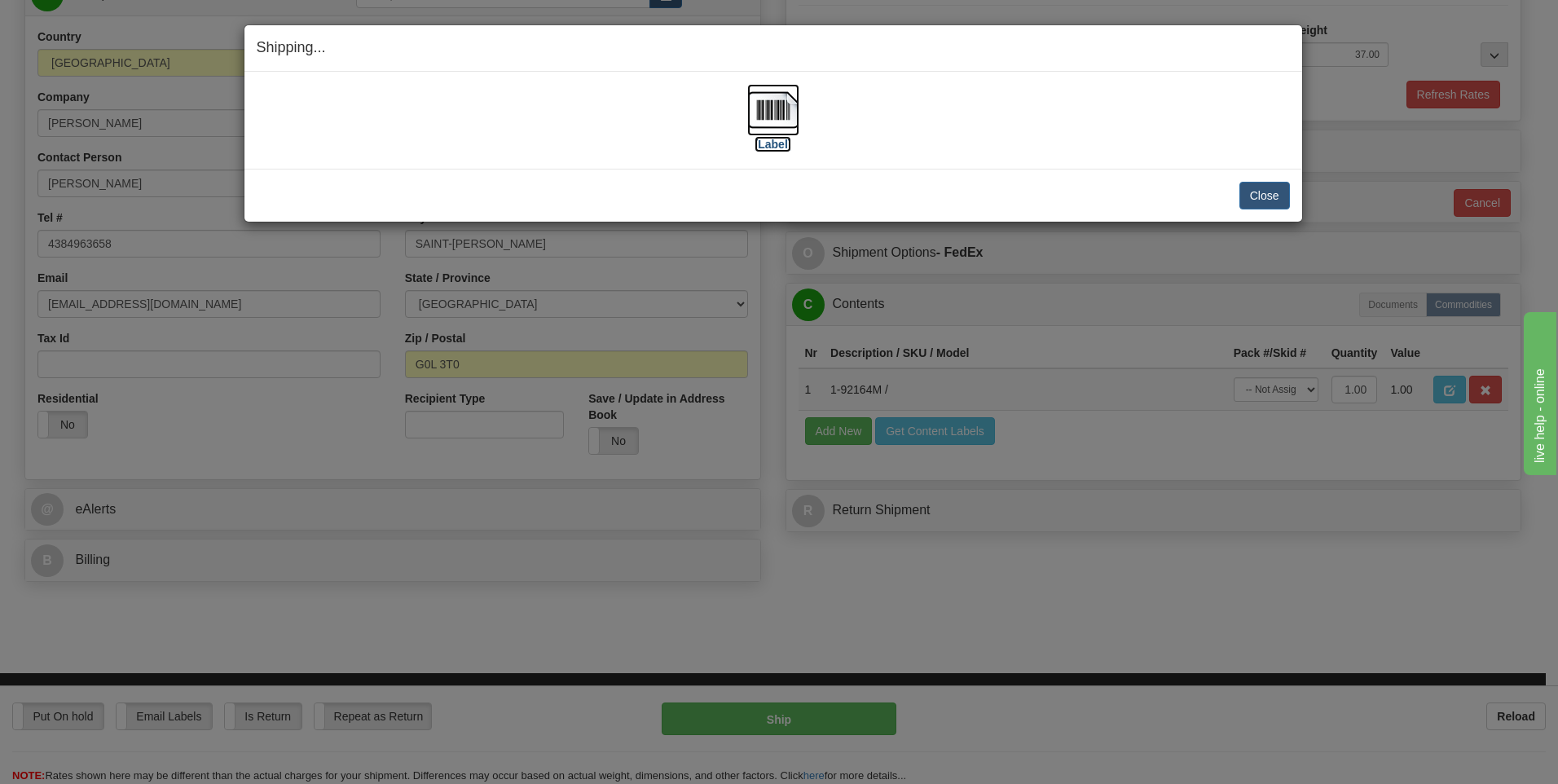
click at [772, 116] on img at bounding box center [773, 109] width 52 height 52
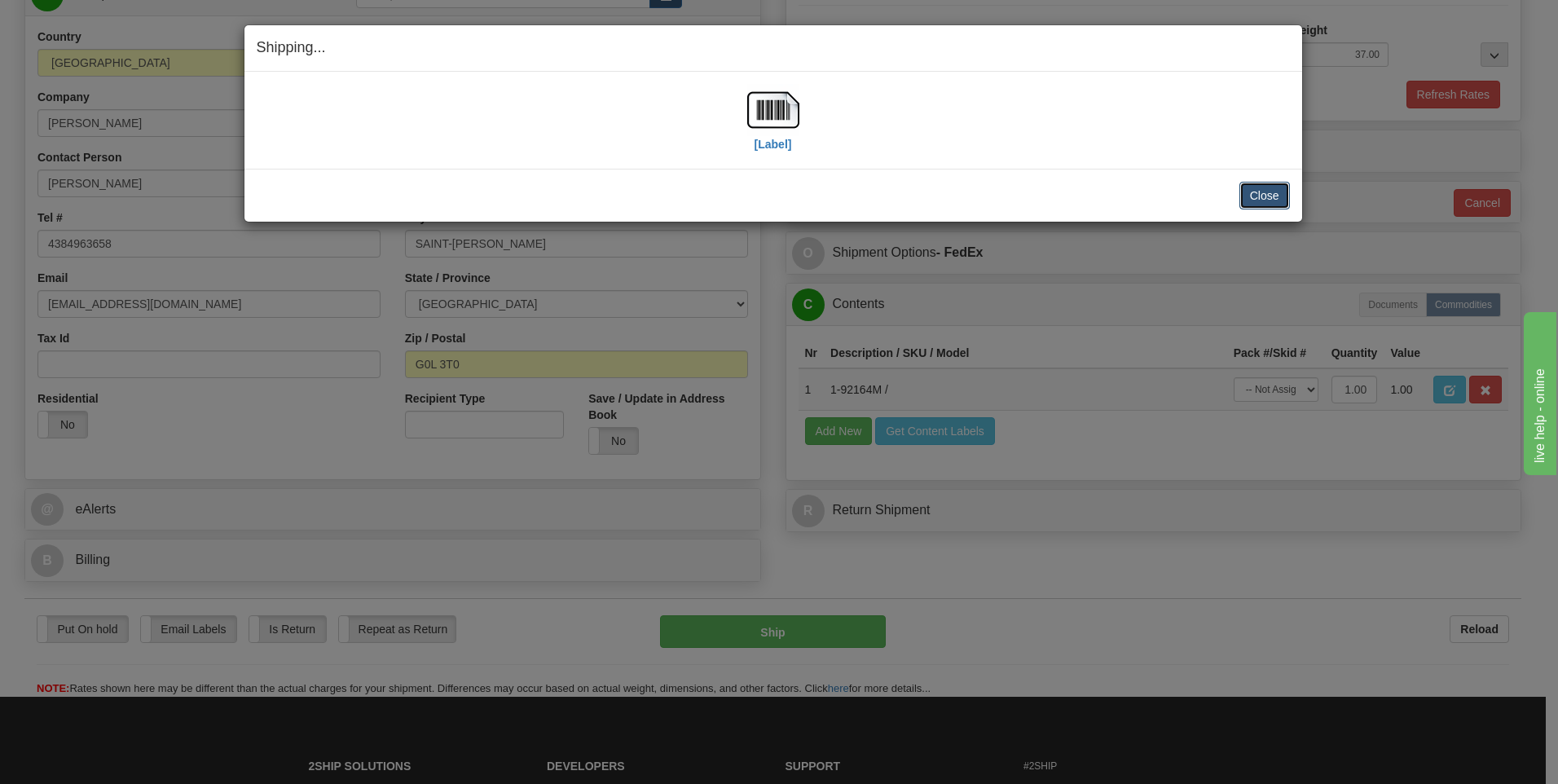
click at [1256, 190] on button "Close" at bounding box center [1265, 195] width 51 height 27
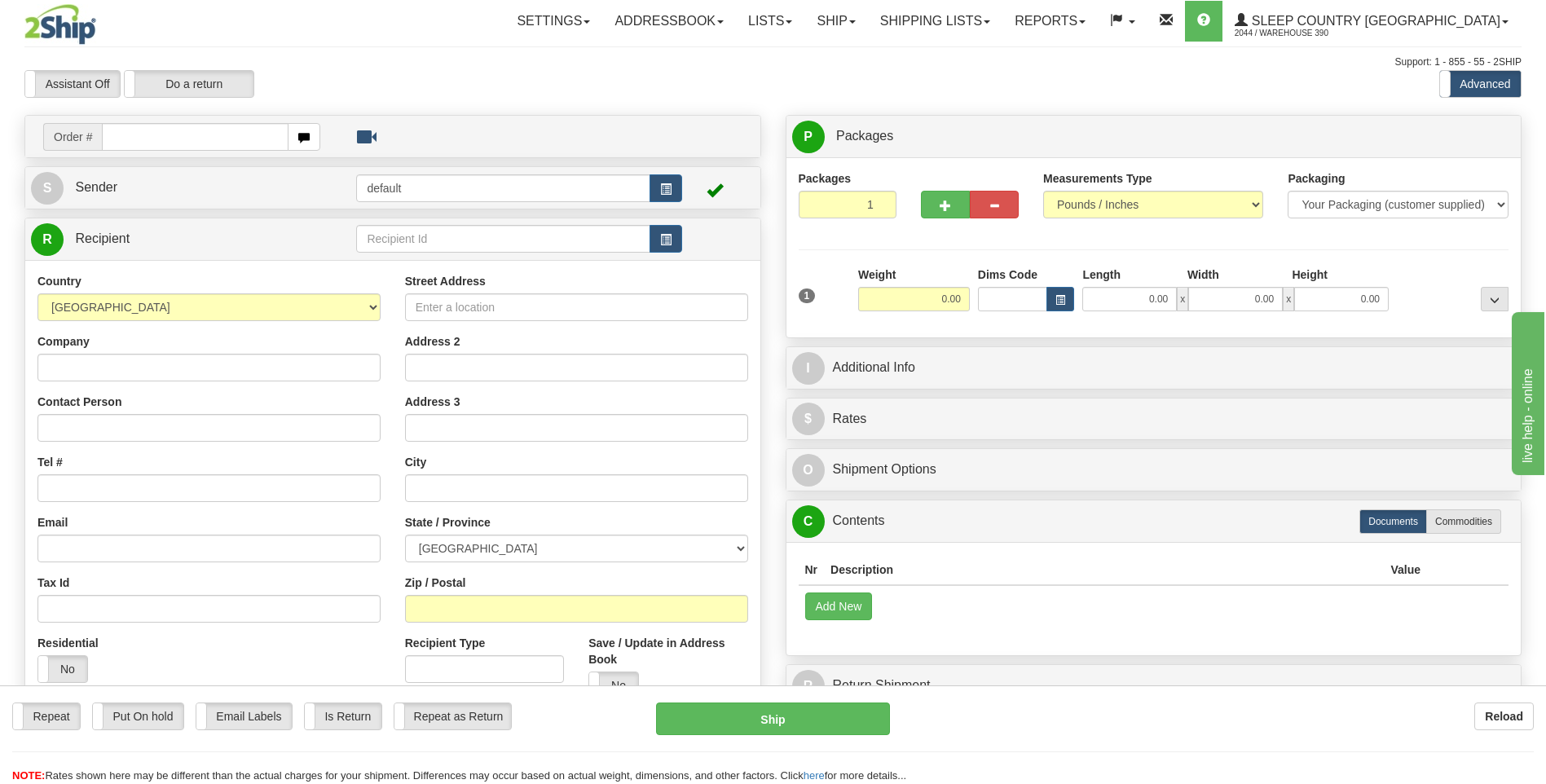
drag, startPoint x: 461, startPoint y: 90, endPoint x: 460, endPoint y: 82, distance: 8.1
click at [460, 82] on div "Assistant On Assistant Off Do a return Do a return" at bounding box center [329, 83] width 634 height 27
click at [1003, 21] on link "Shipping lists" at bounding box center [935, 21] width 135 height 41
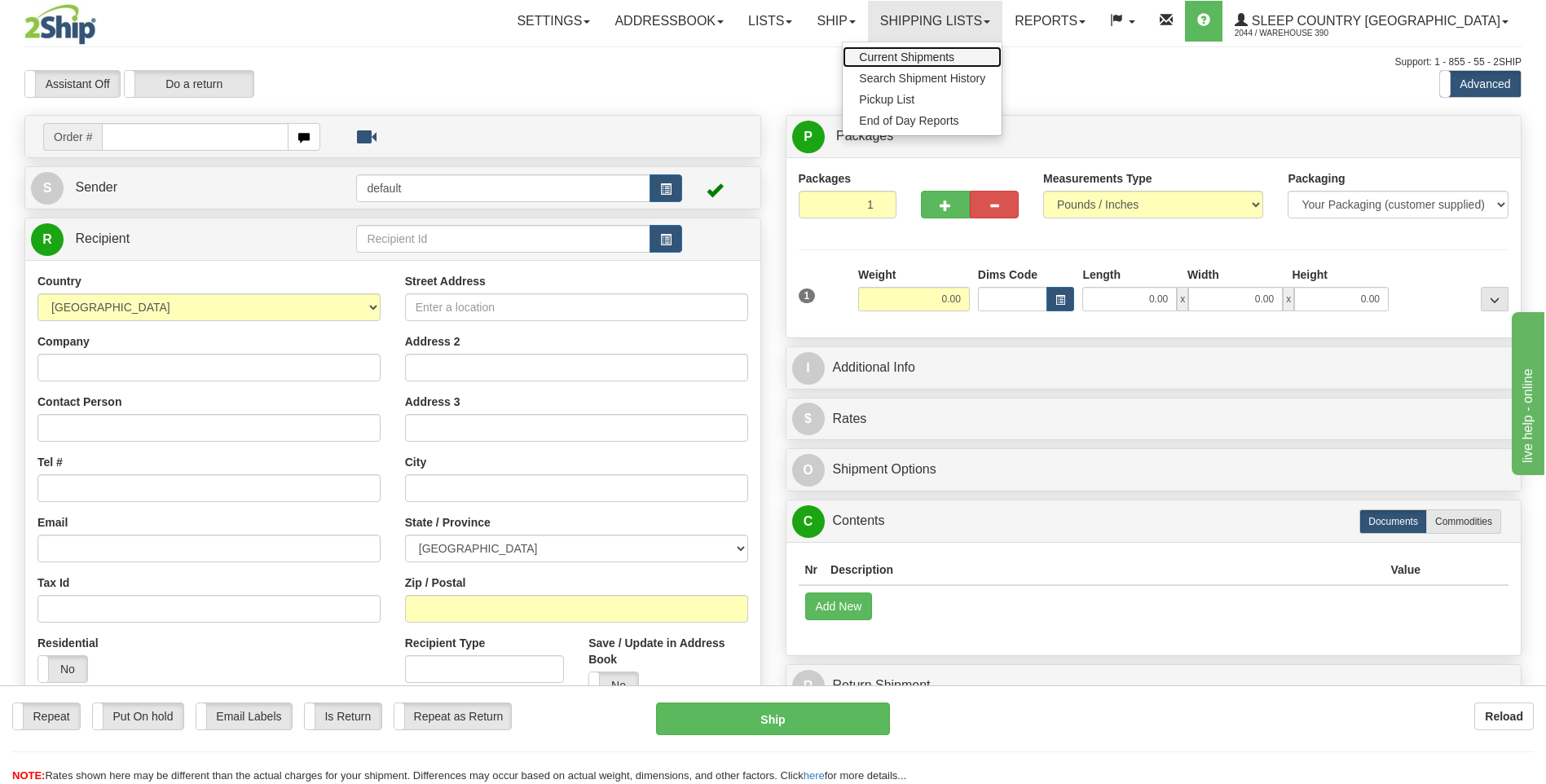
click at [954, 57] on span "Current Shipments" at bounding box center [906, 57] width 95 height 13
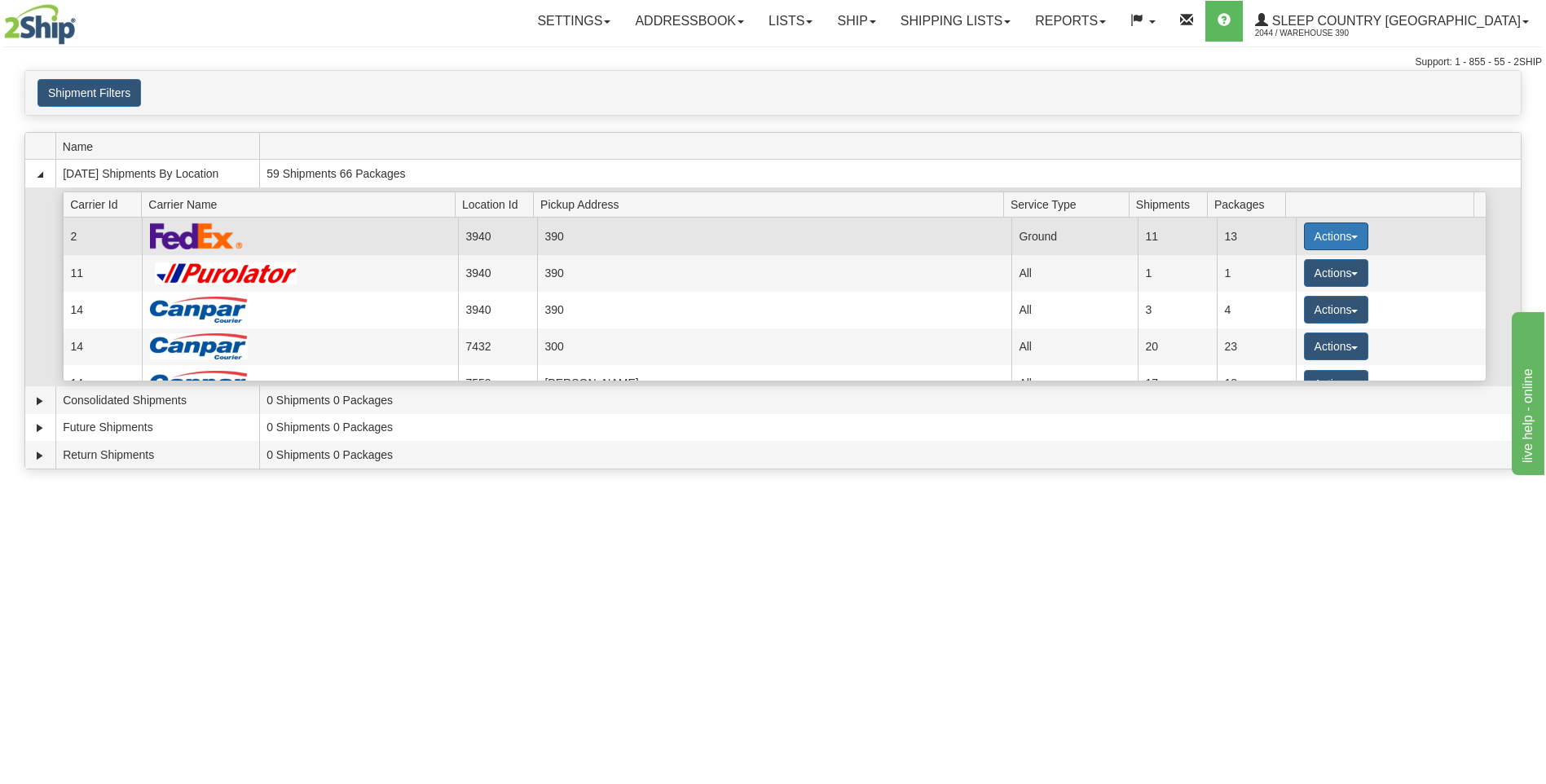
click at [1309, 232] on button "Actions" at bounding box center [1336, 236] width 65 height 27
click at [1280, 289] on span "Close" at bounding box center [1273, 287] width 38 height 11
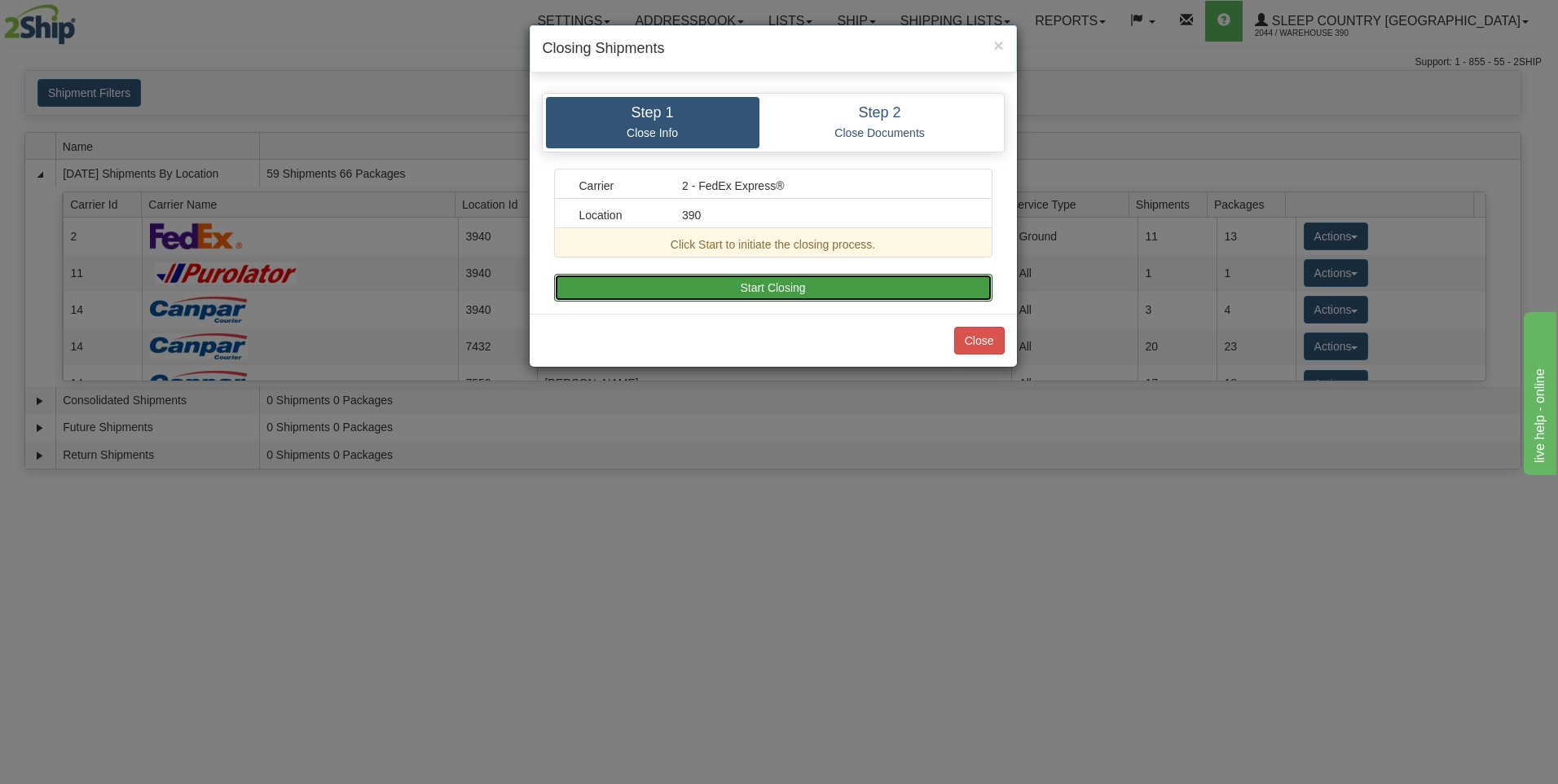
click at [954, 286] on button "Start Closing" at bounding box center [773, 287] width 438 height 27
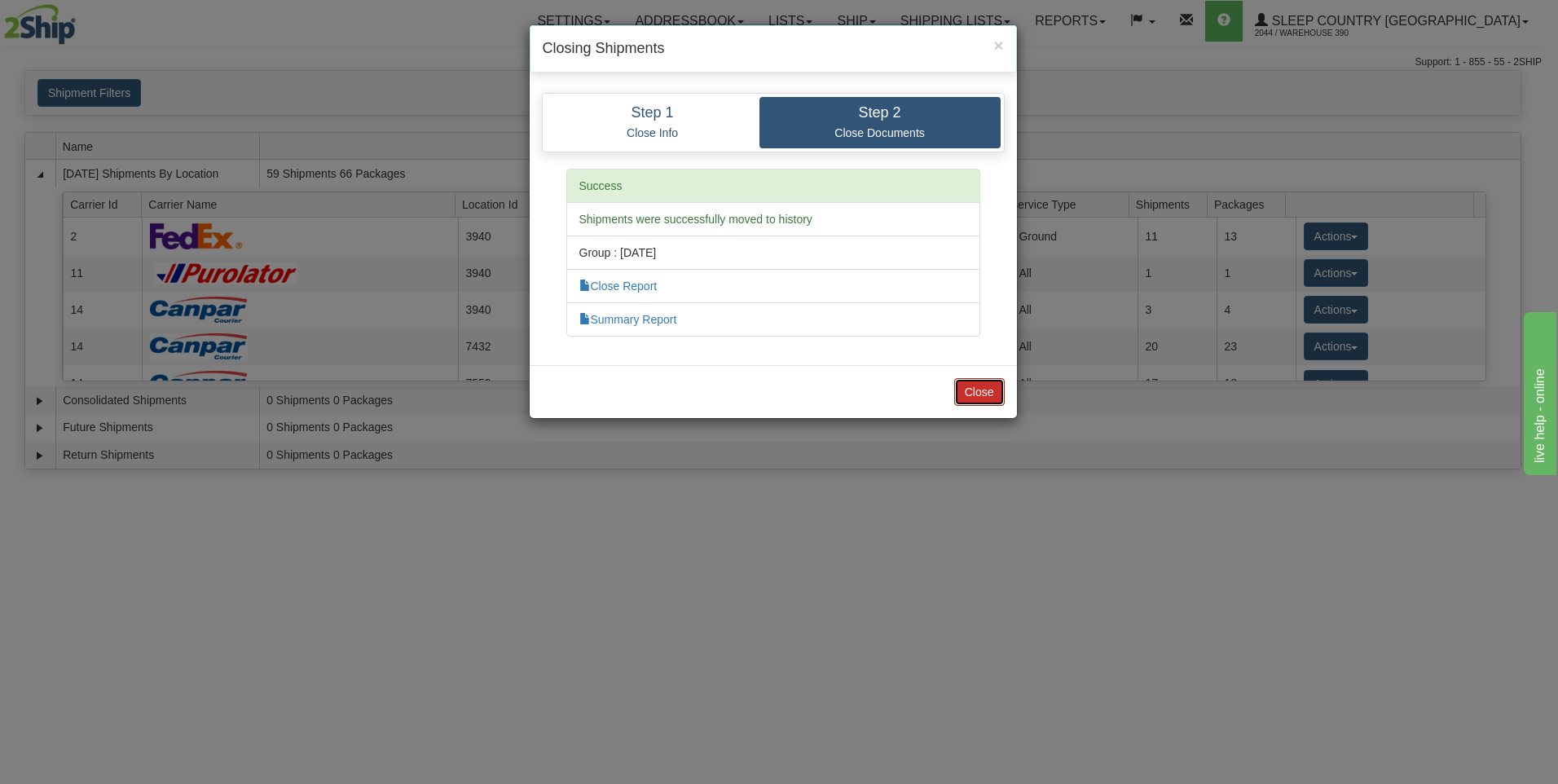
click at [985, 389] on button "Close" at bounding box center [979, 391] width 51 height 27
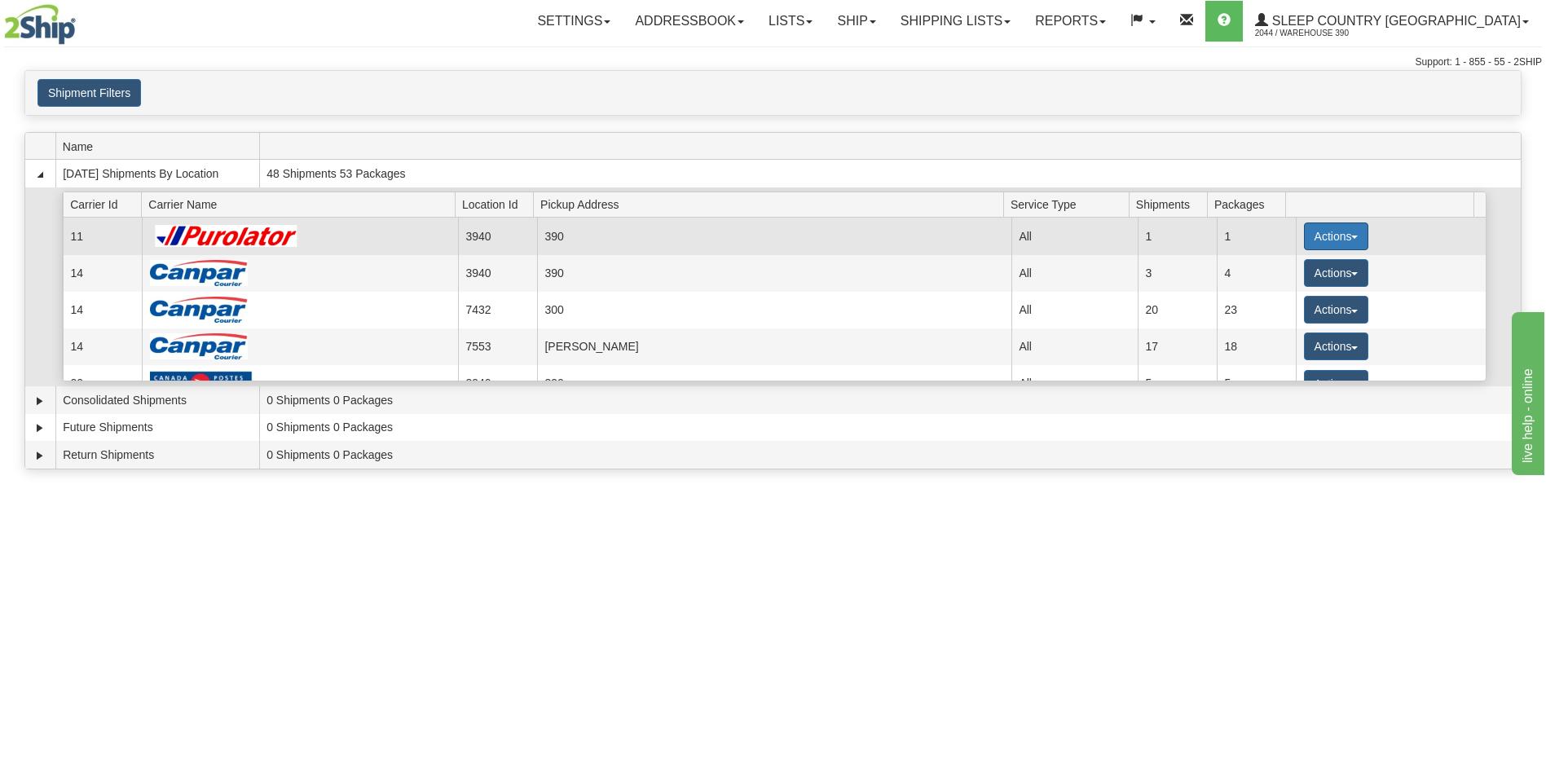
click at [1306, 236] on button "Actions" at bounding box center [1336, 236] width 65 height 27
click at [1270, 304] on span "Pickup" at bounding box center [1275, 309] width 43 height 11
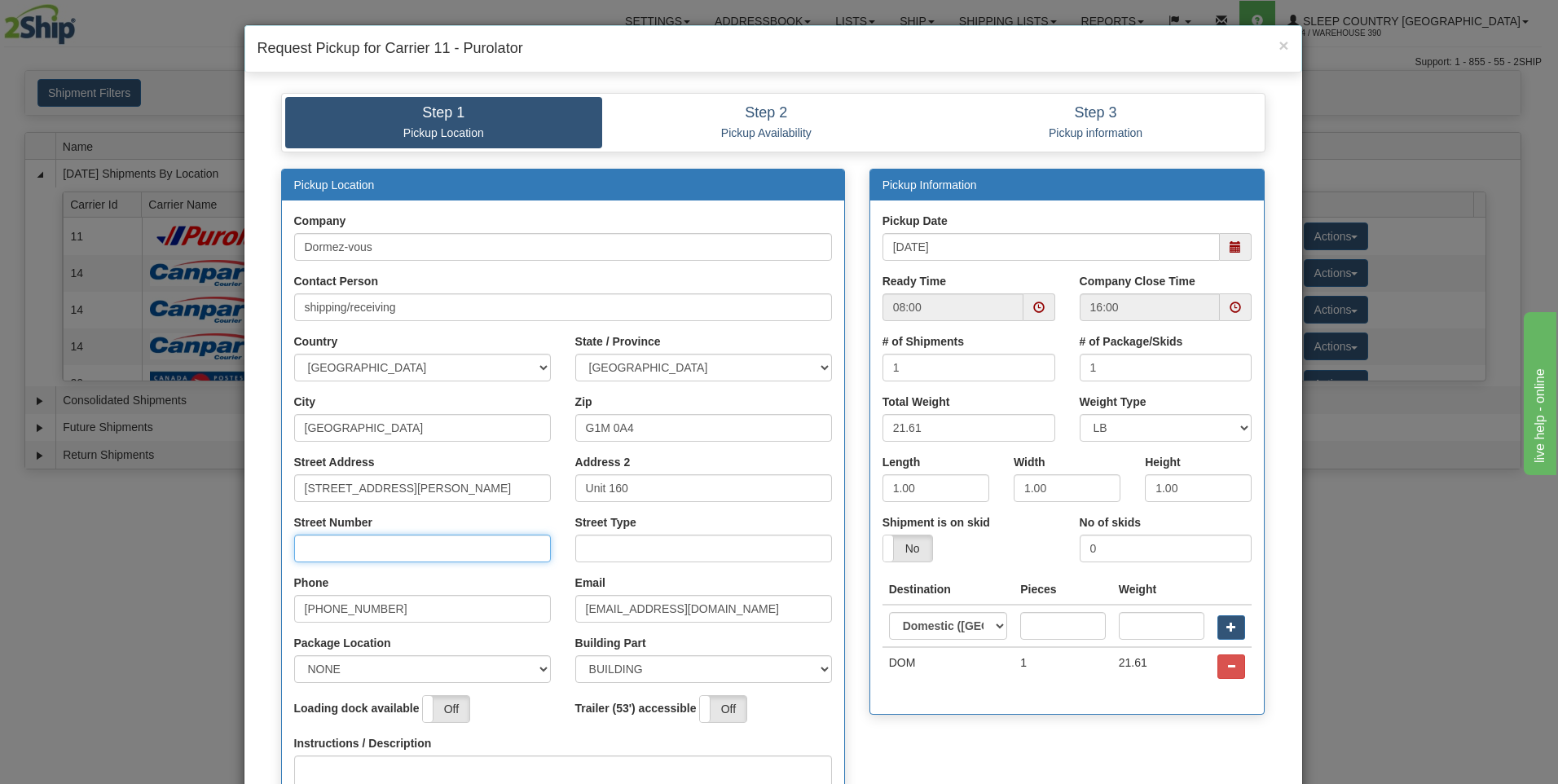
click at [392, 543] on input "Street Number" at bounding box center [422, 547] width 256 height 27
type input "160"
click at [648, 549] on input "Street Type" at bounding box center [703, 547] width 256 height 27
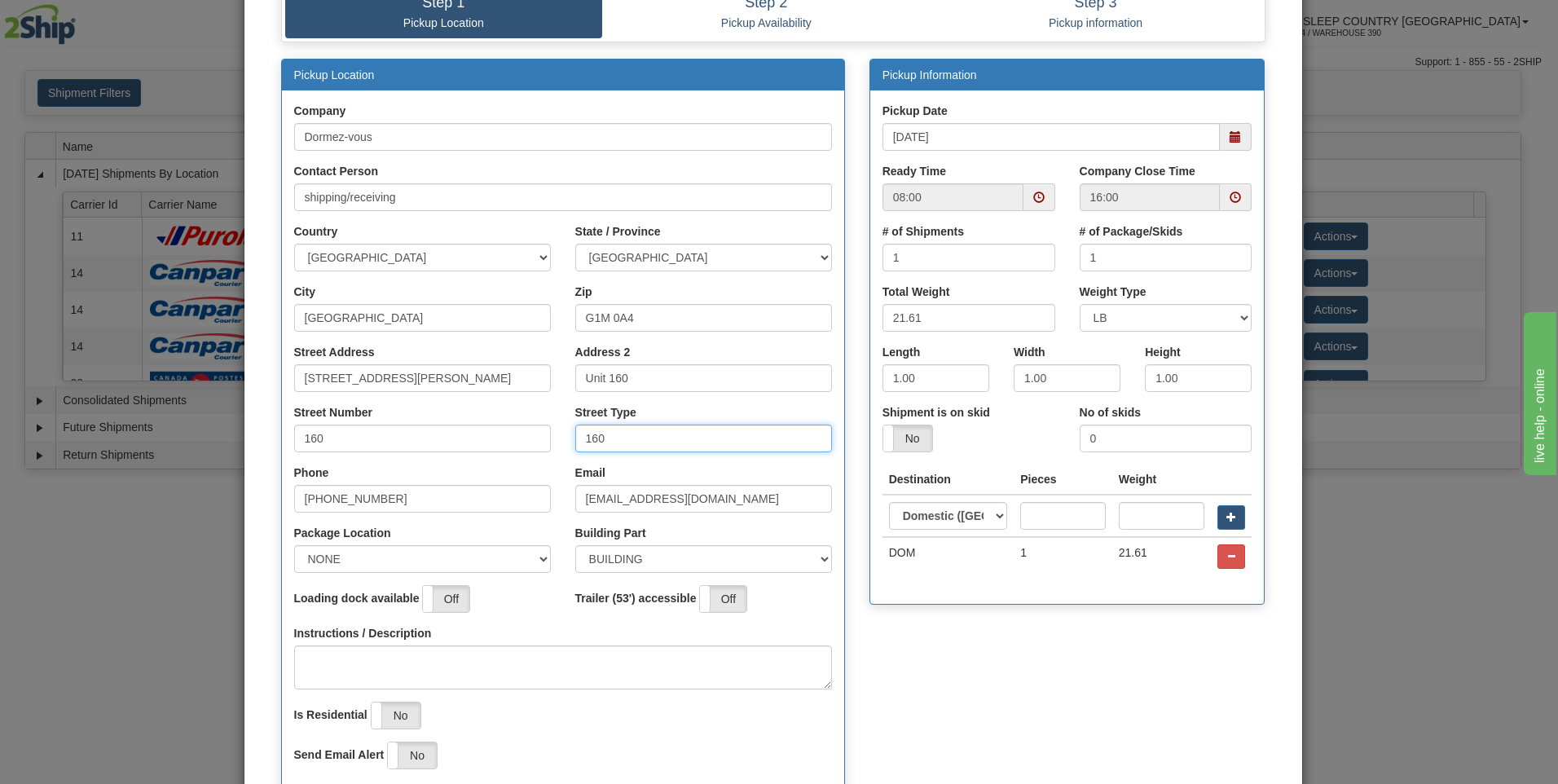
scroll to position [255, 0]
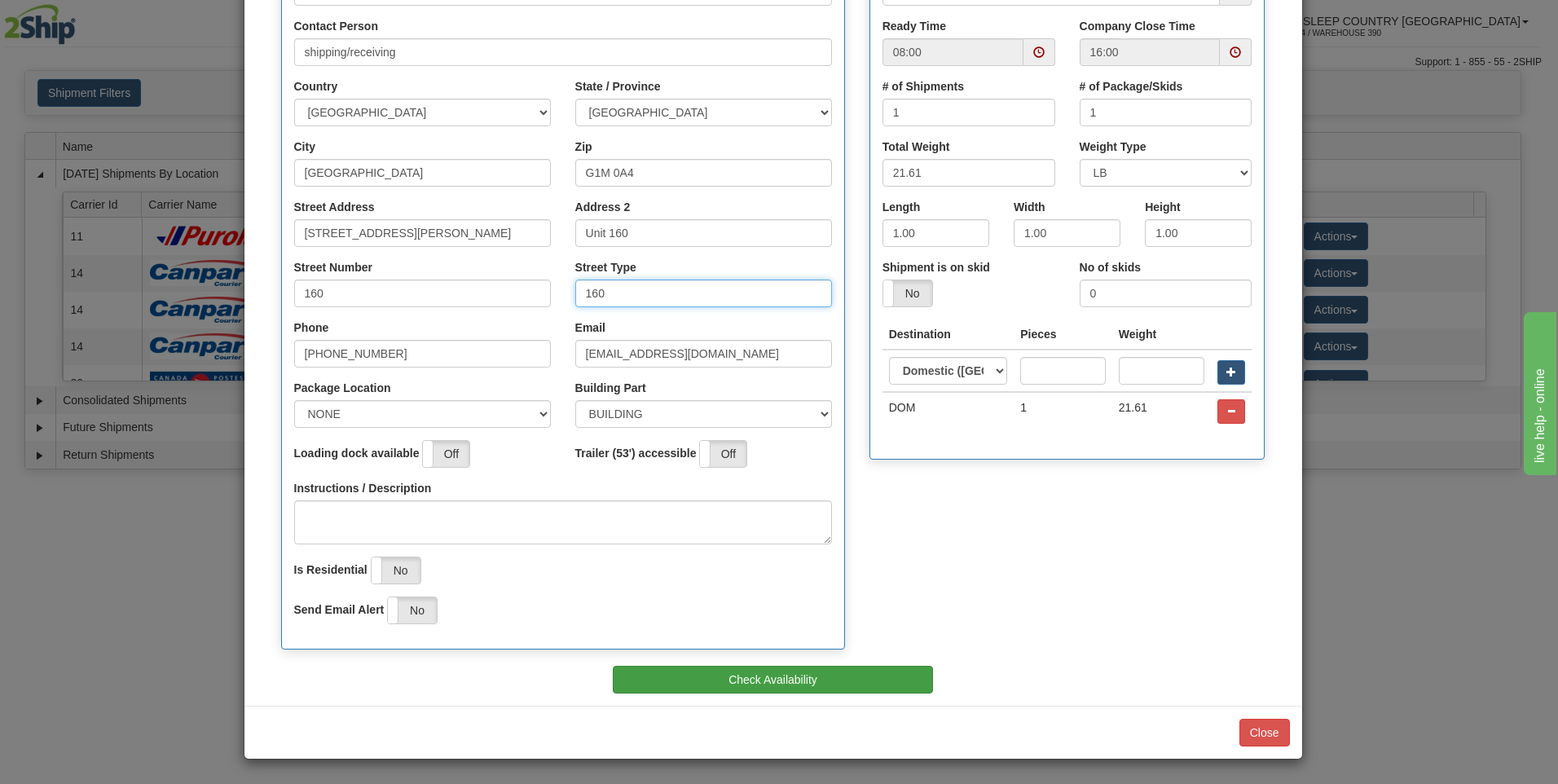
type input "160"
click at [778, 676] on button "Check Availability" at bounding box center [773, 678] width 320 height 27
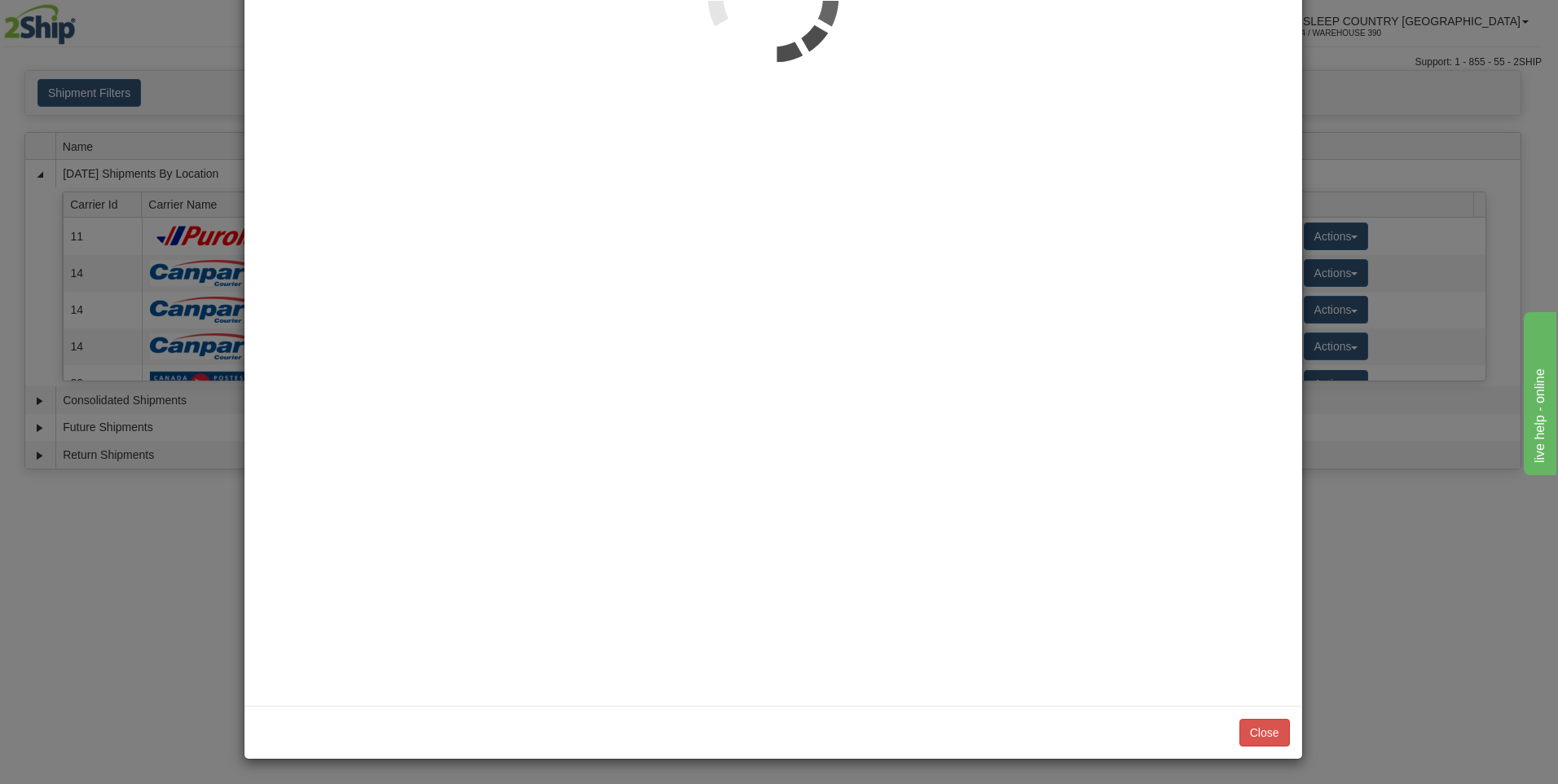
scroll to position [0, 0]
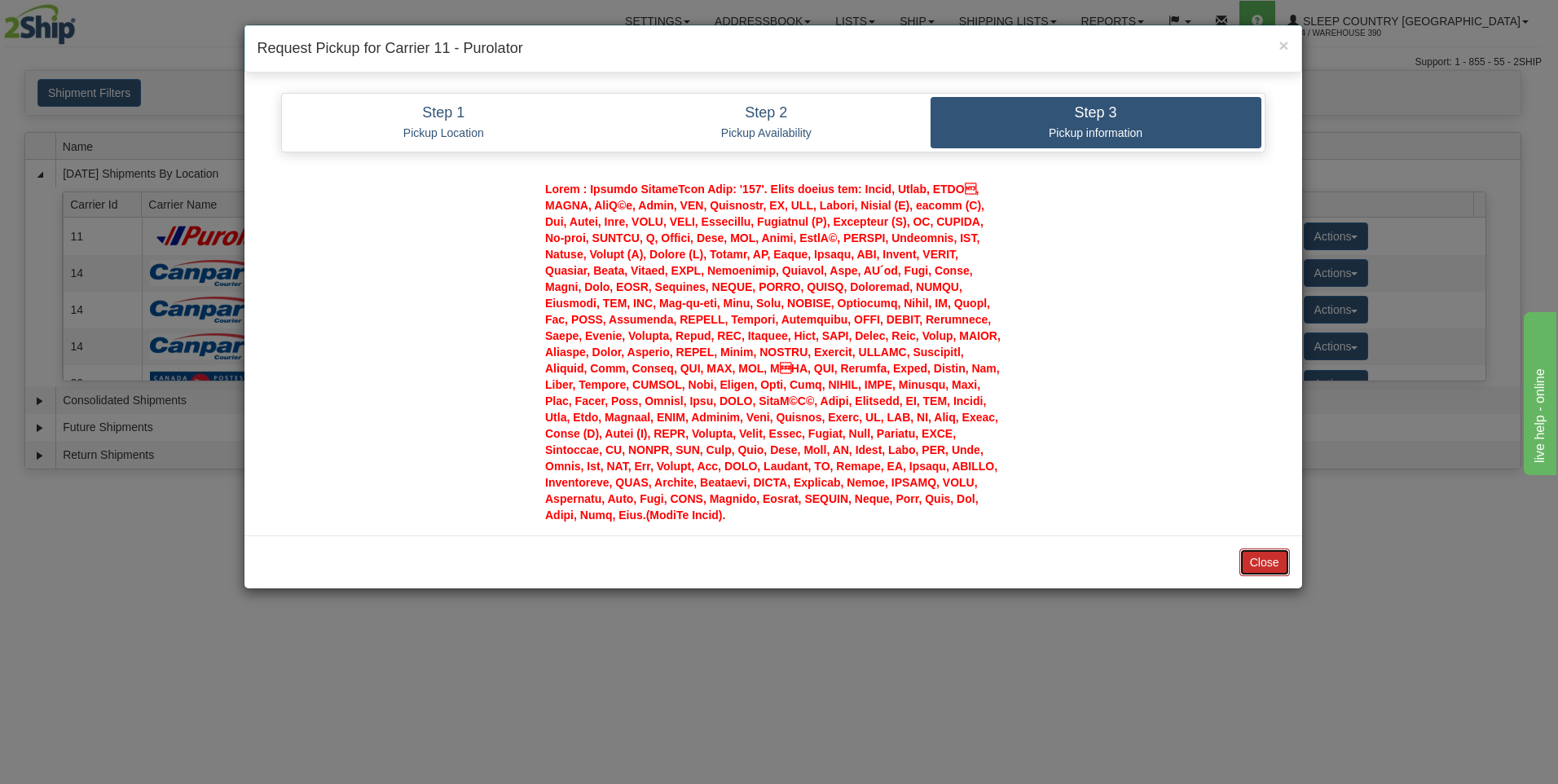
click at [1260, 562] on button "Close" at bounding box center [1265, 562] width 51 height 27
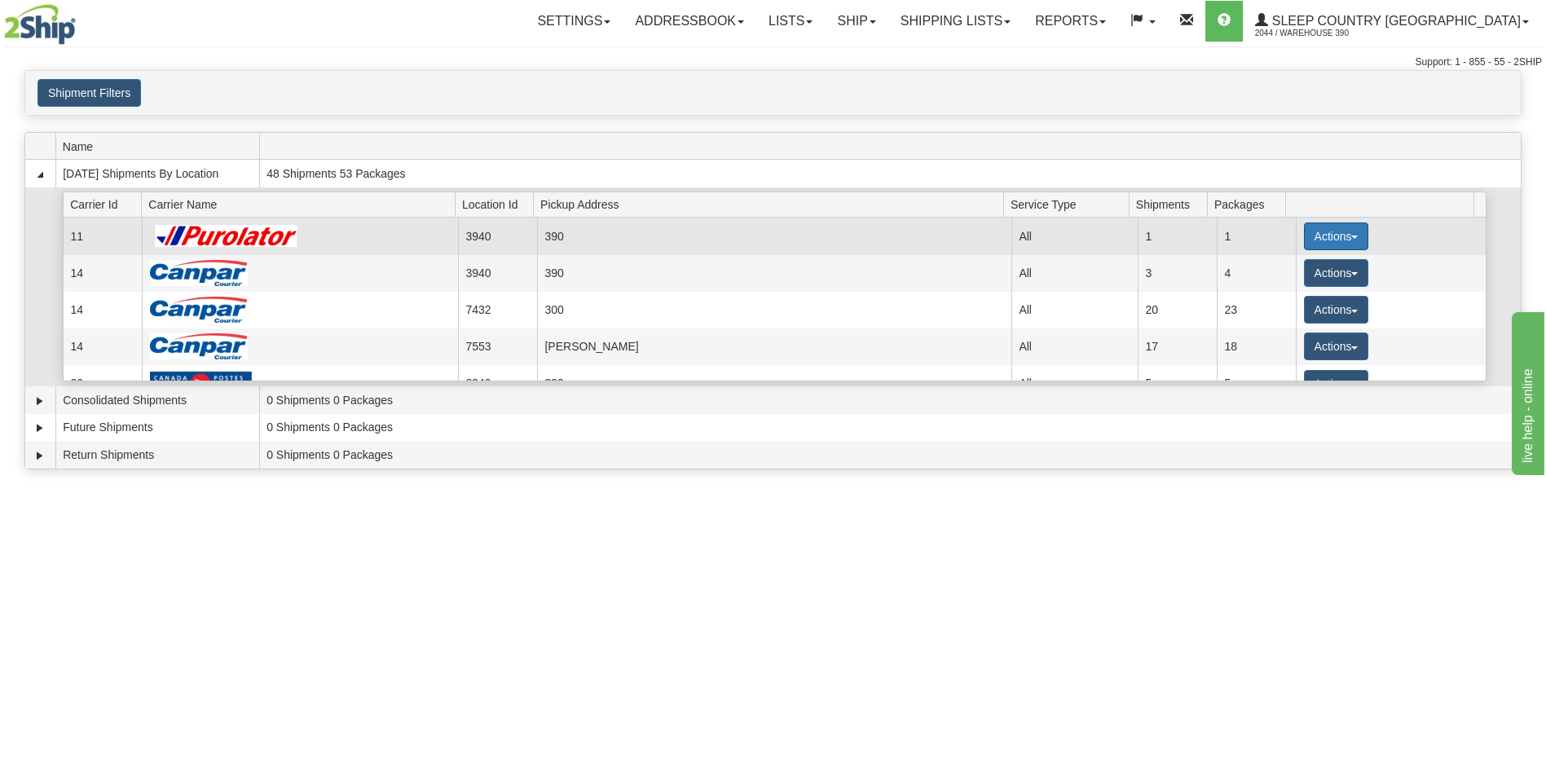
click at [1316, 237] on button "Actions" at bounding box center [1336, 236] width 65 height 27
click at [1286, 310] on span "Pickup" at bounding box center [1275, 309] width 43 height 11
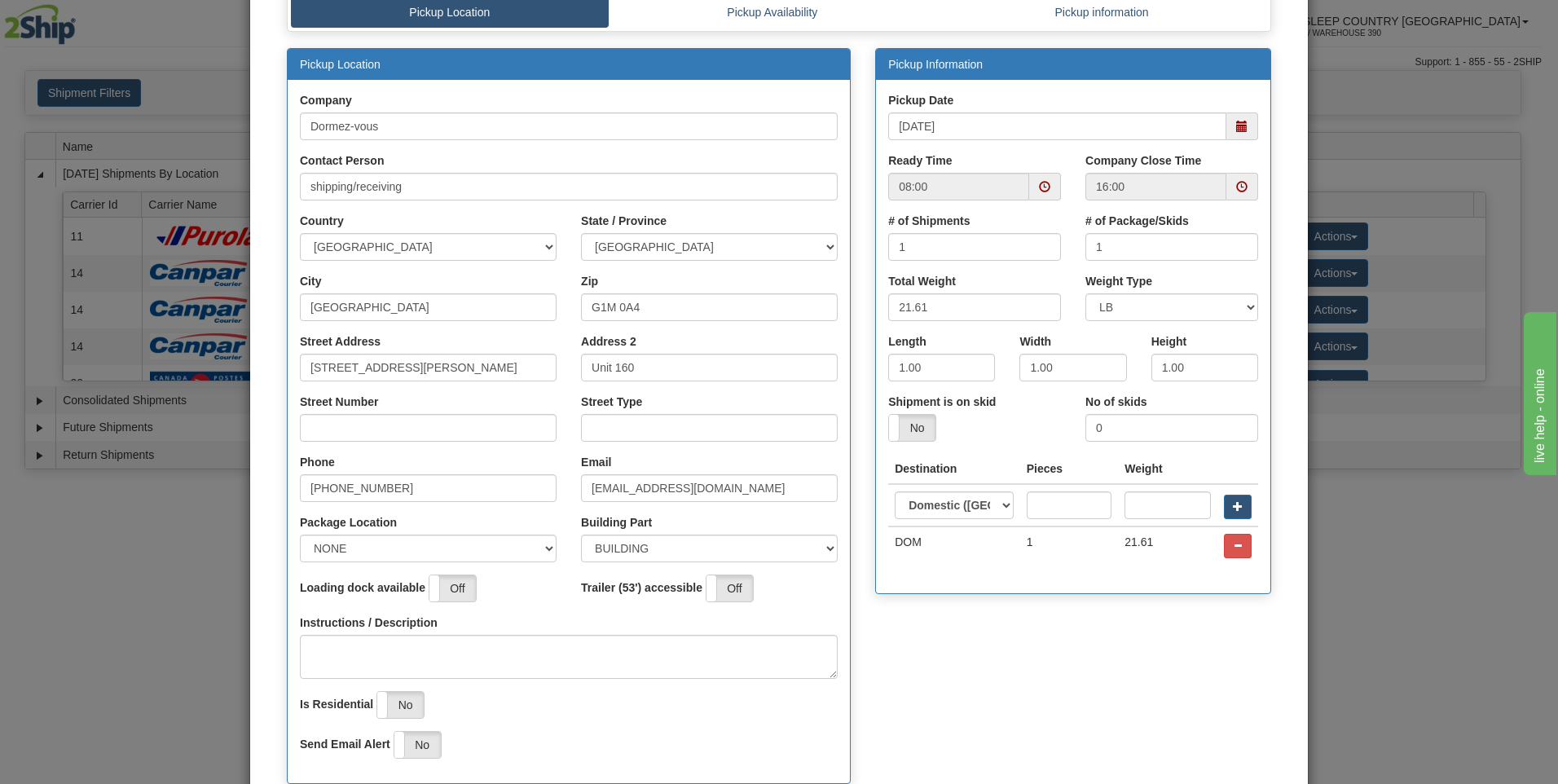
scroll to position [244, 0]
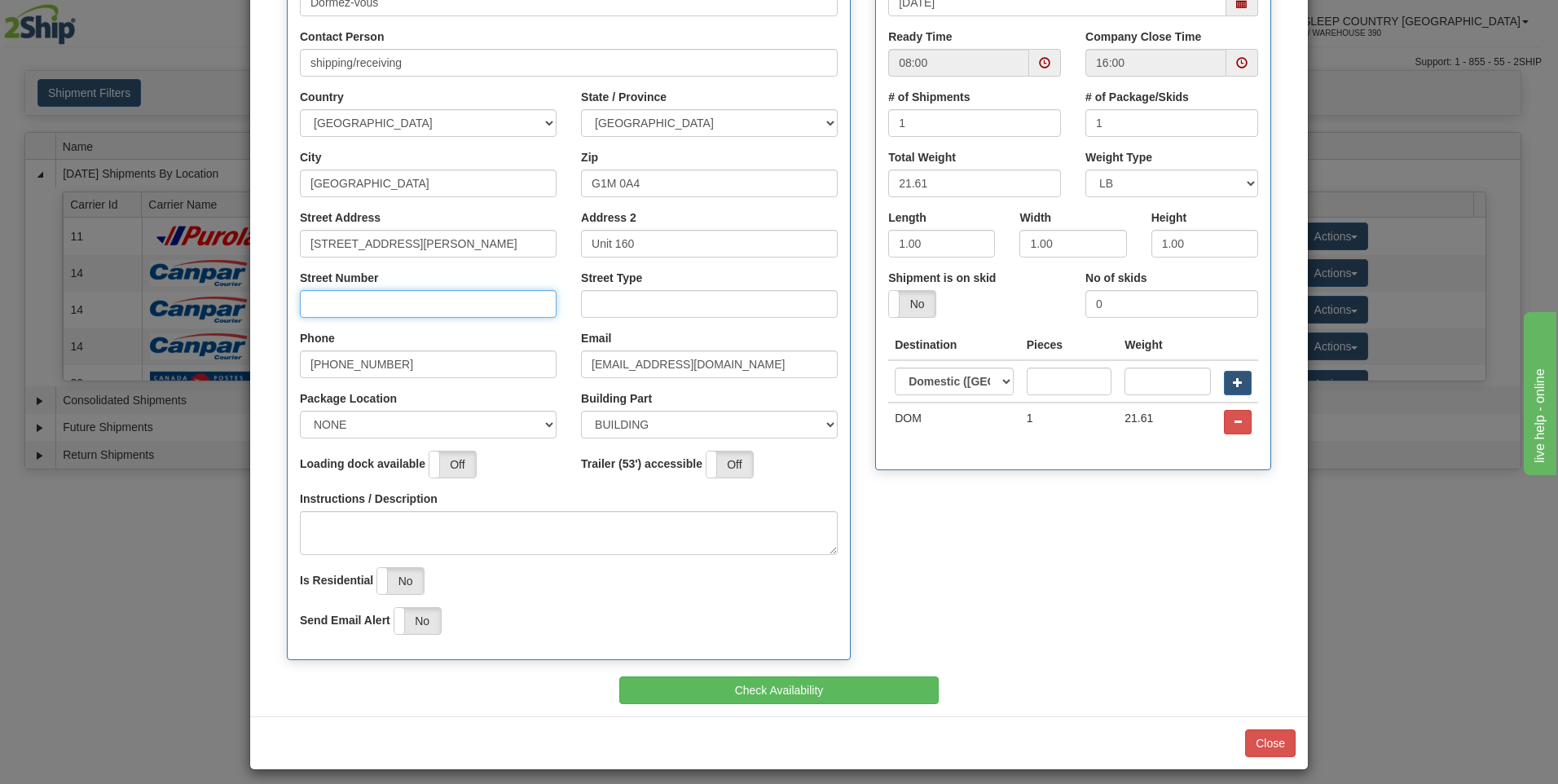
click at [446, 306] on input "Street Number" at bounding box center [428, 303] width 256 height 27
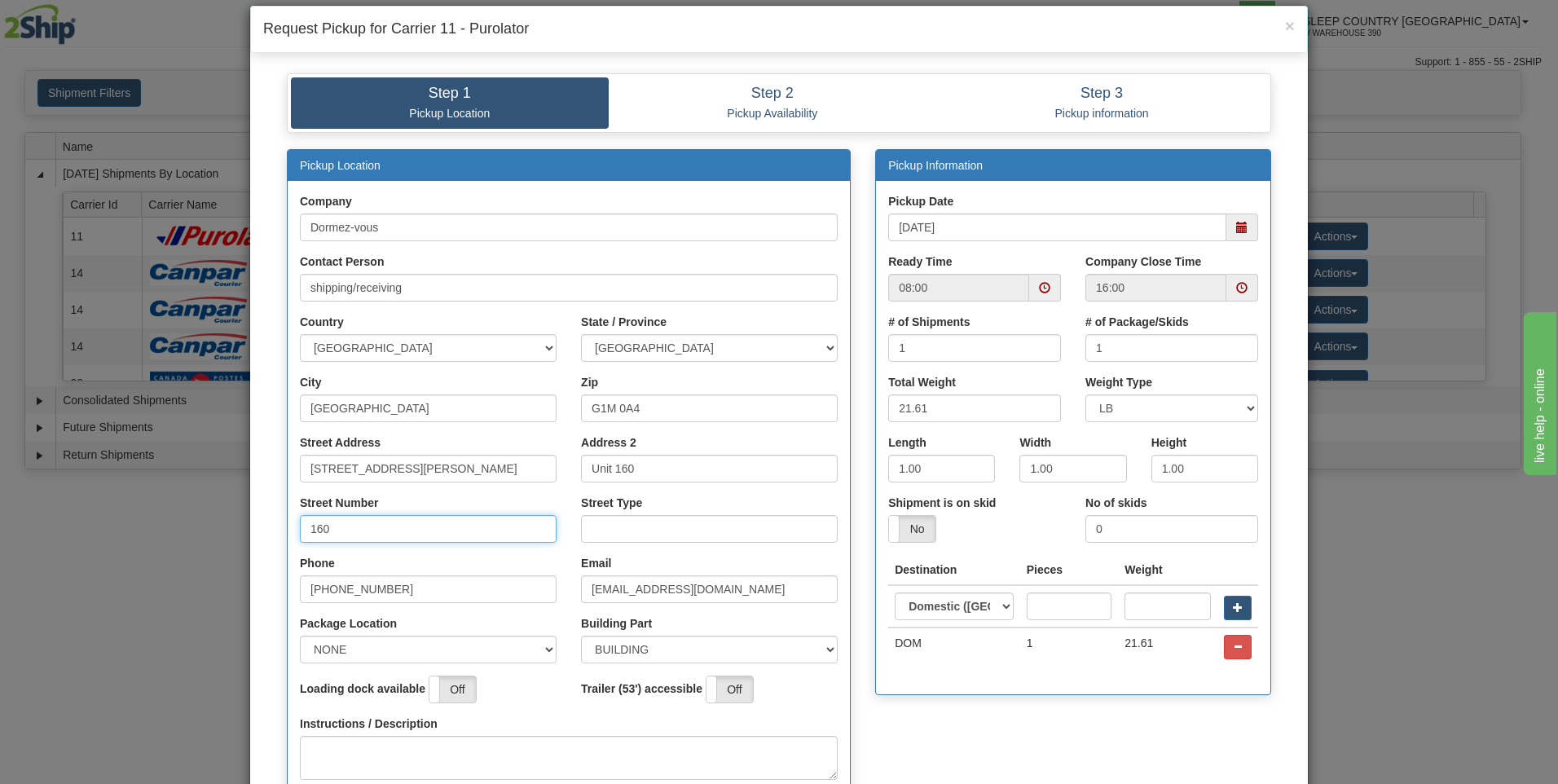
scroll to position [0, 0]
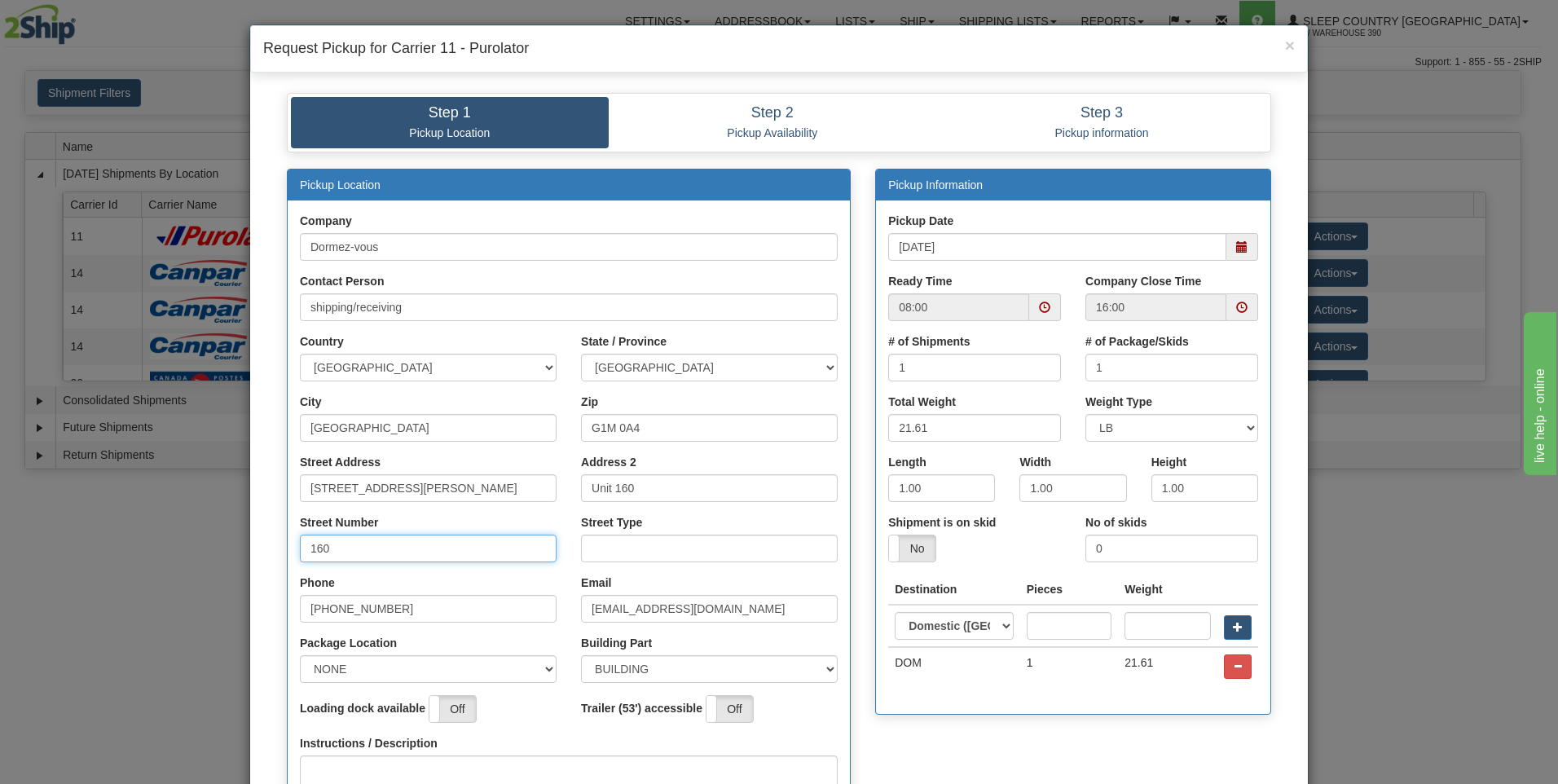
type input "160"
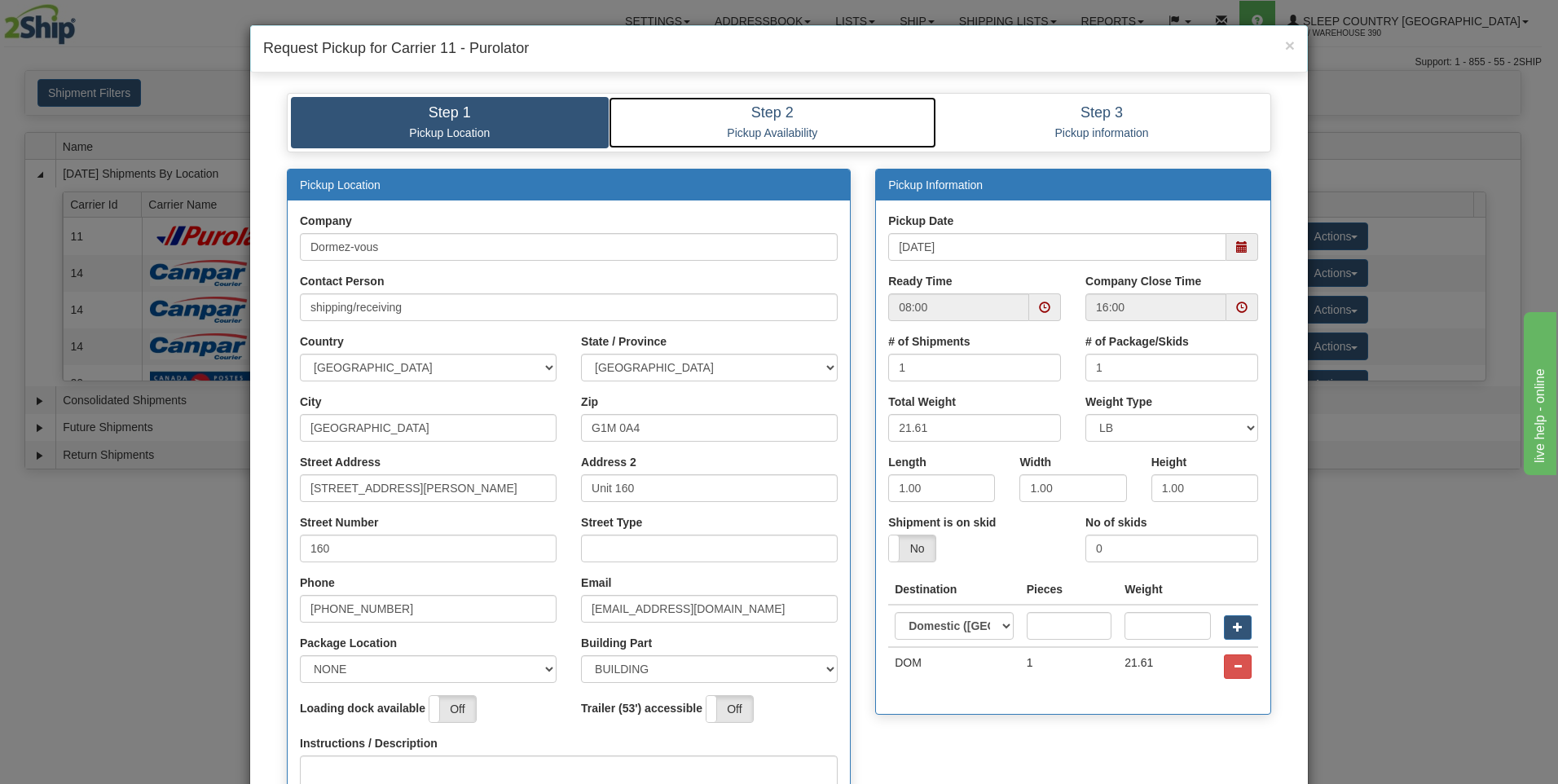
click at [715, 127] on p "Pickup Availability" at bounding box center [773, 133] width 304 height 15
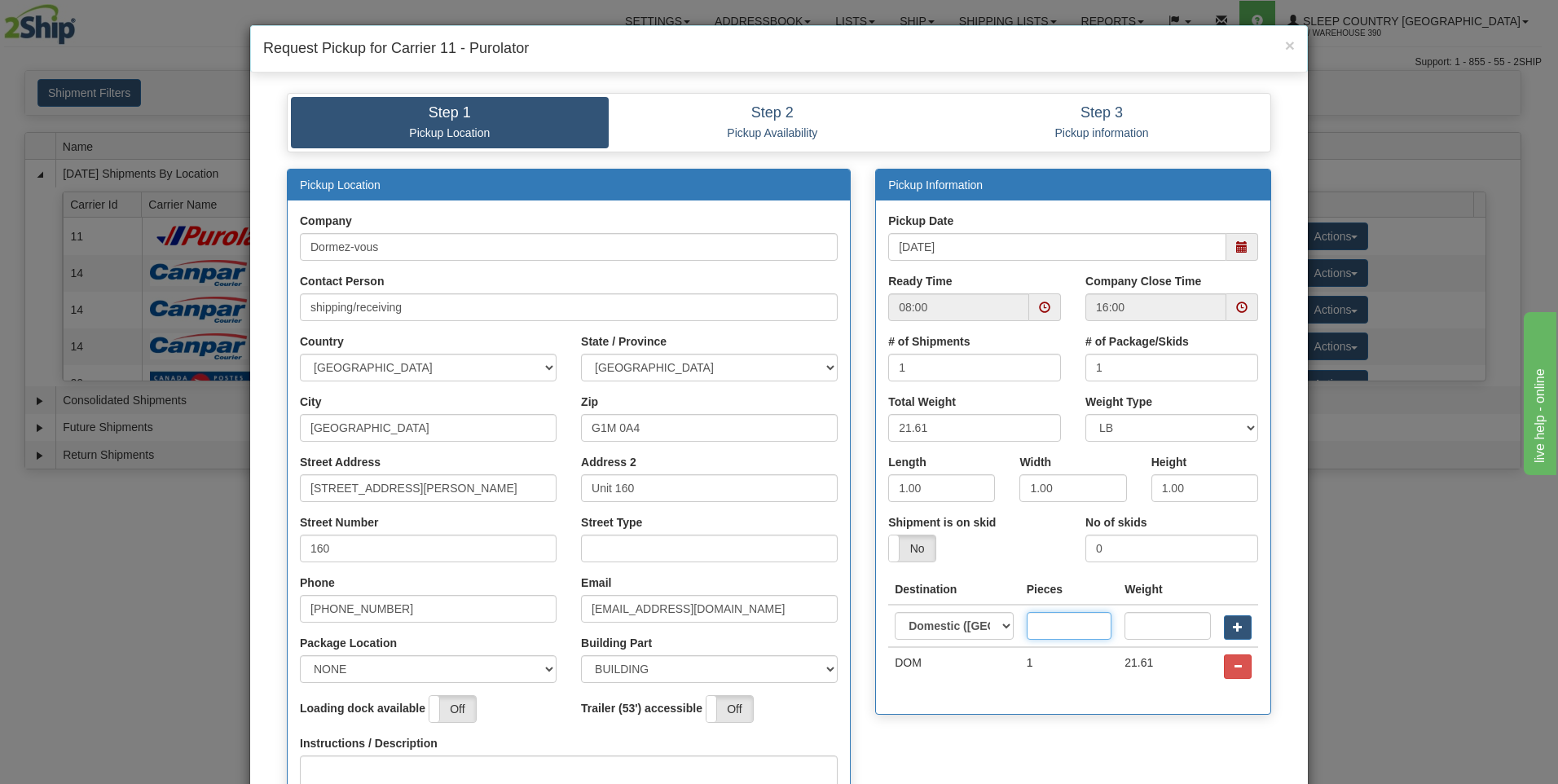
click at [1036, 629] on input "text" at bounding box center [1069, 625] width 85 height 27
type input "1"
click at [1146, 630] on input "text" at bounding box center [1168, 625] width 87 height 27
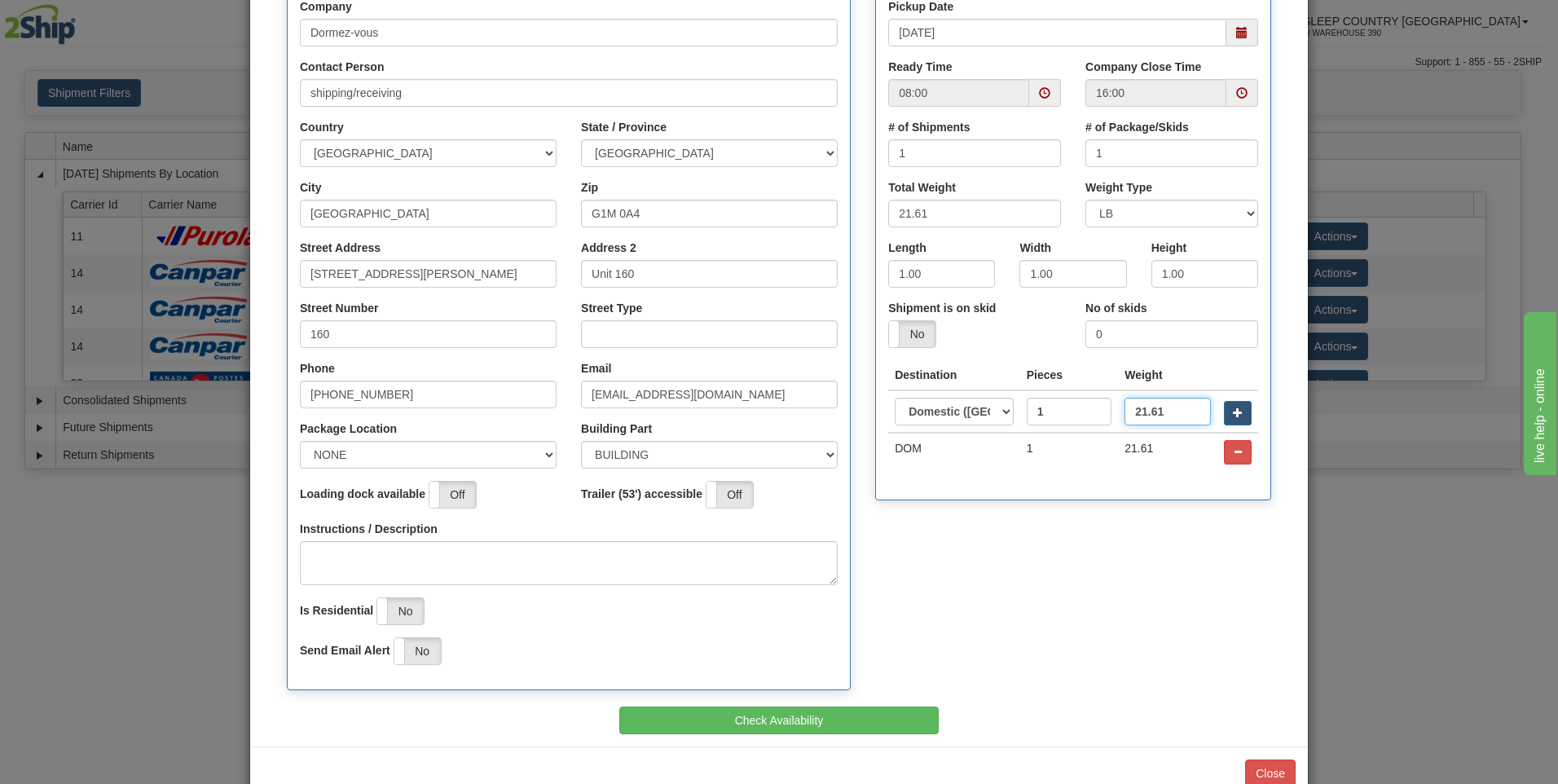
scroll to position [255, 0]
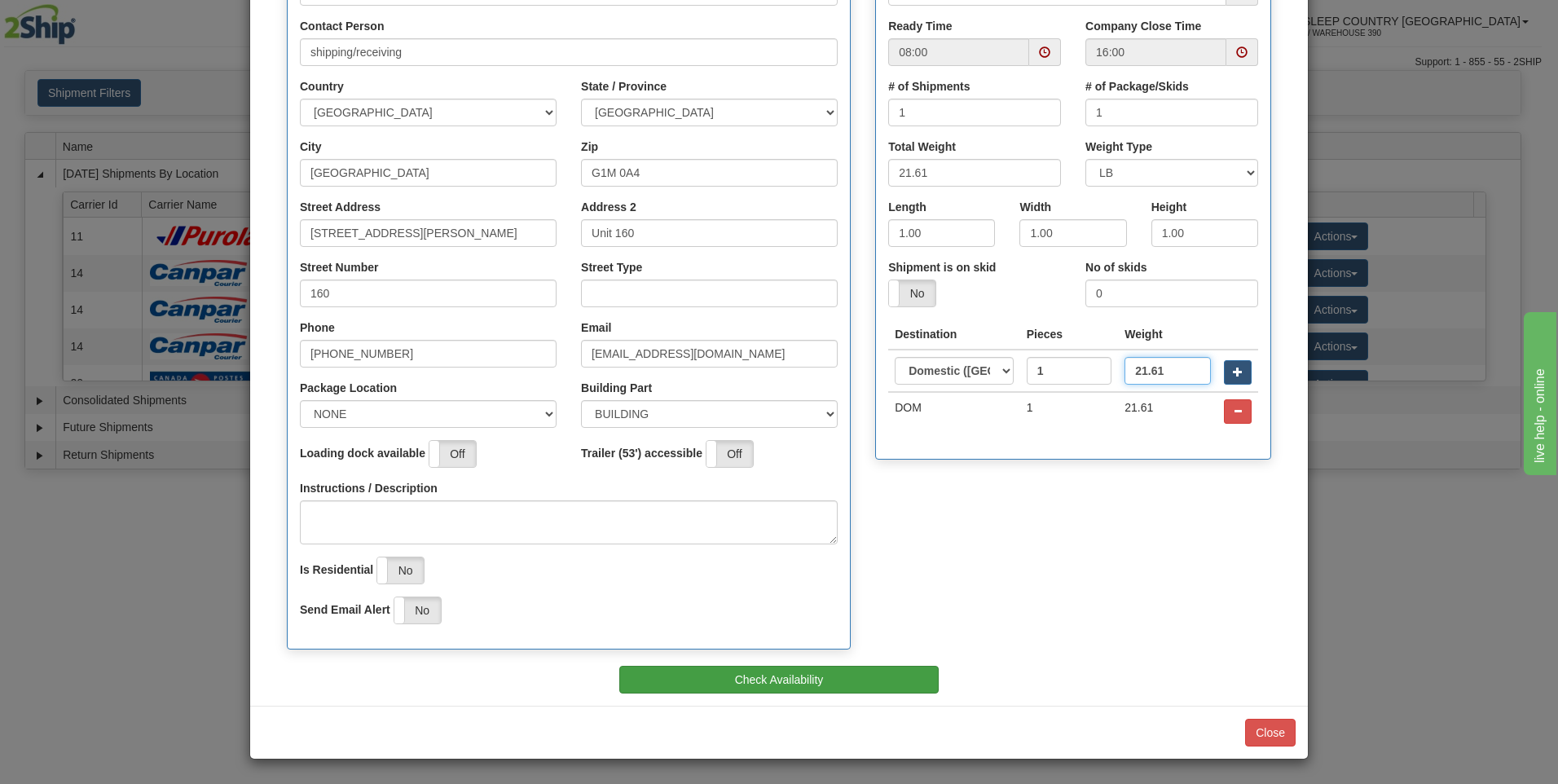
type input "21.61"
click at [878, 677] on button "Check Availability" at bounding box center [779, 678] width 320 height 27
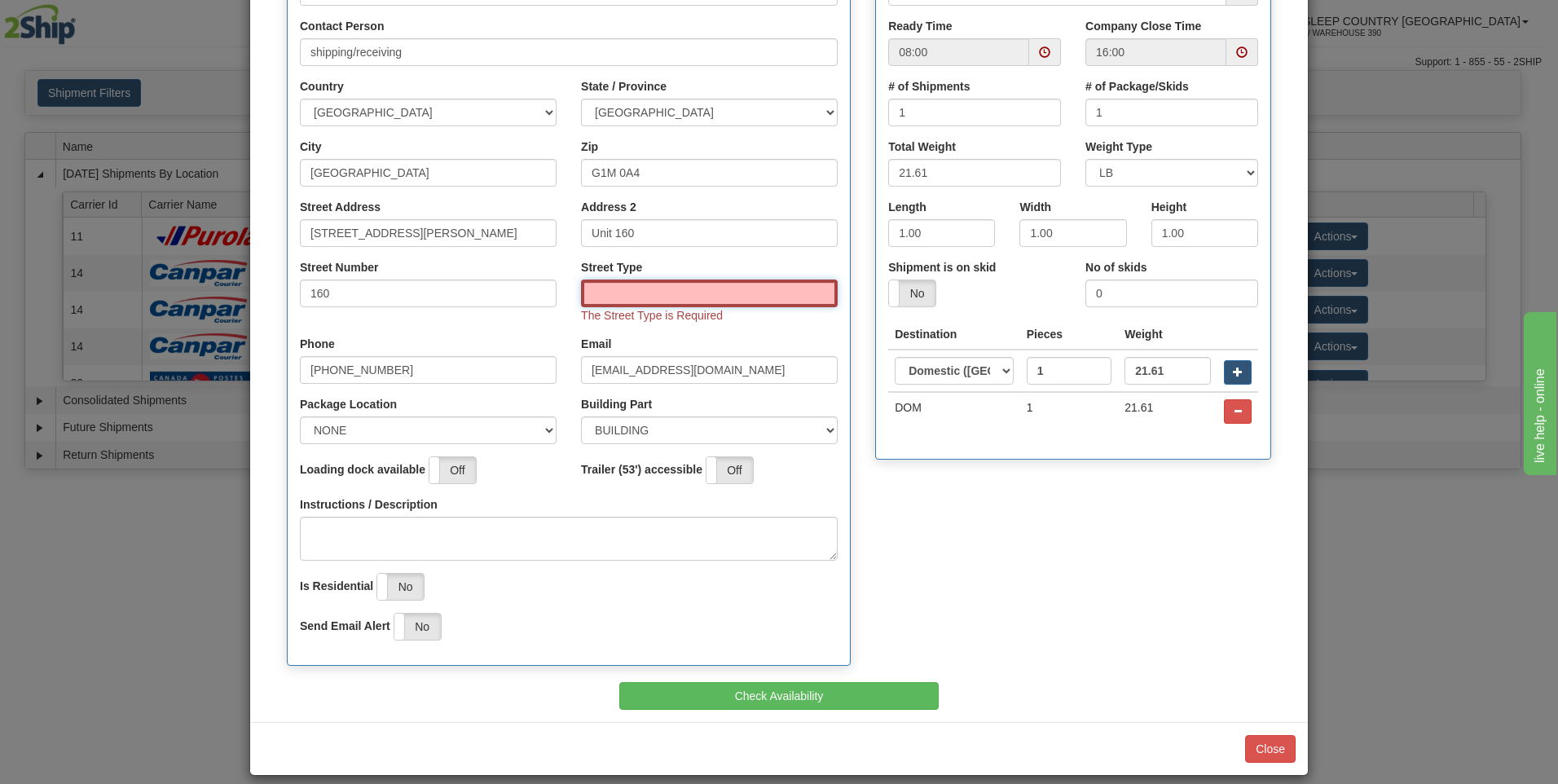
click at [643, 290] on input "Street Type" at bounding box center [709, 293] width 256 height 27
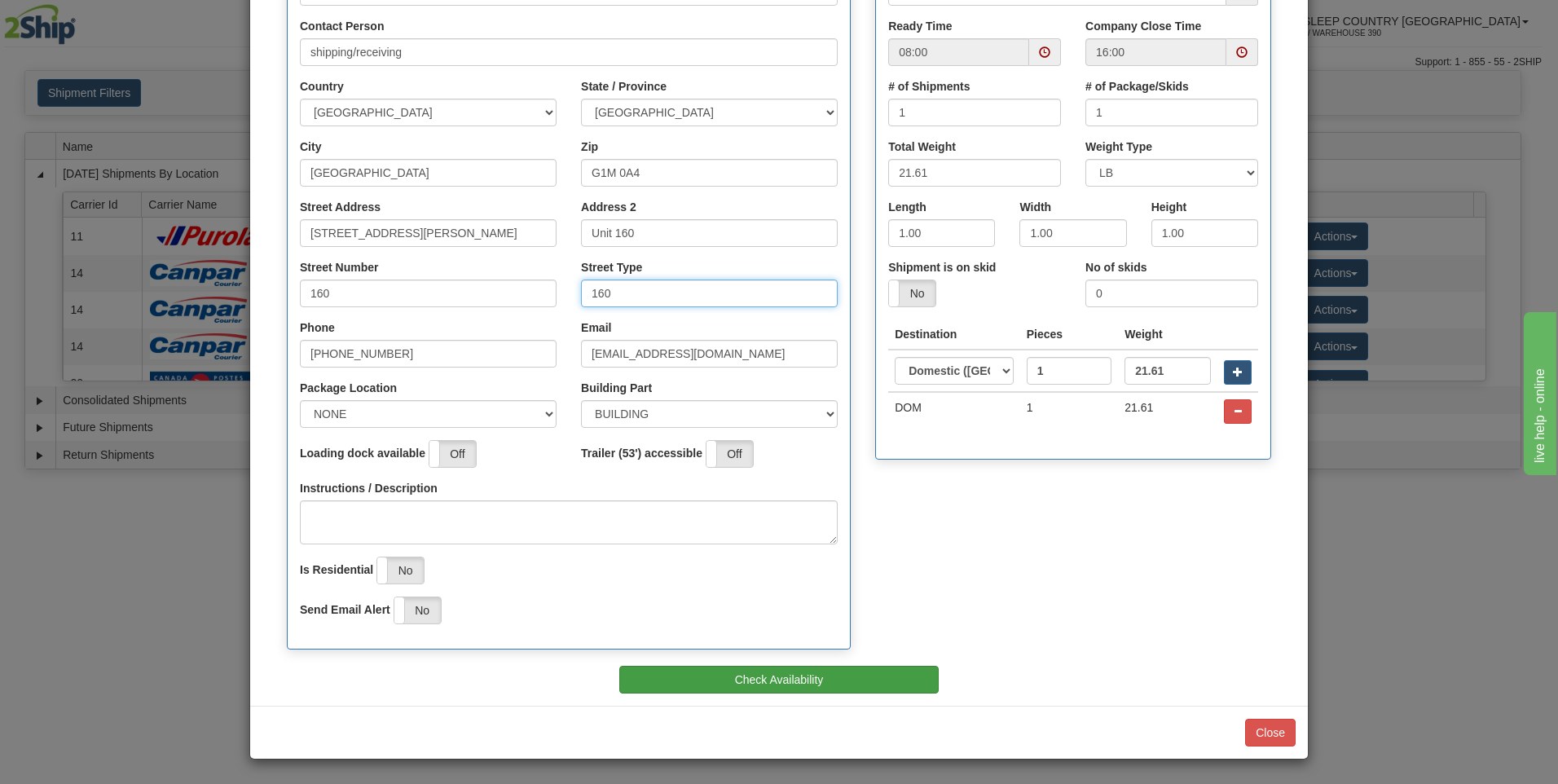
type input "160"
click at [734, 680] on button "Check Availability" at bounding box center [779, 678] width 320 height 27
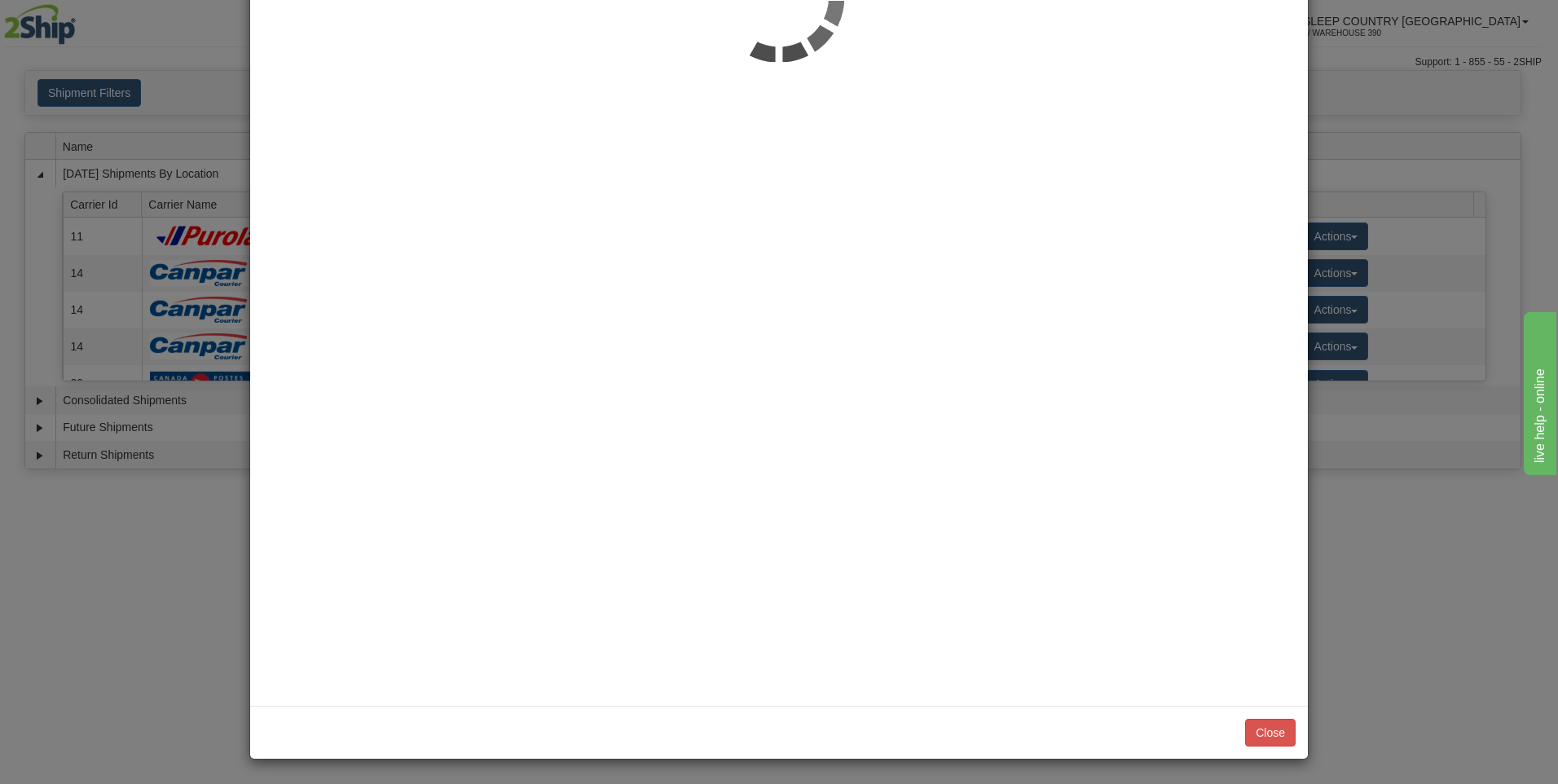
scroll to position [0, 0]
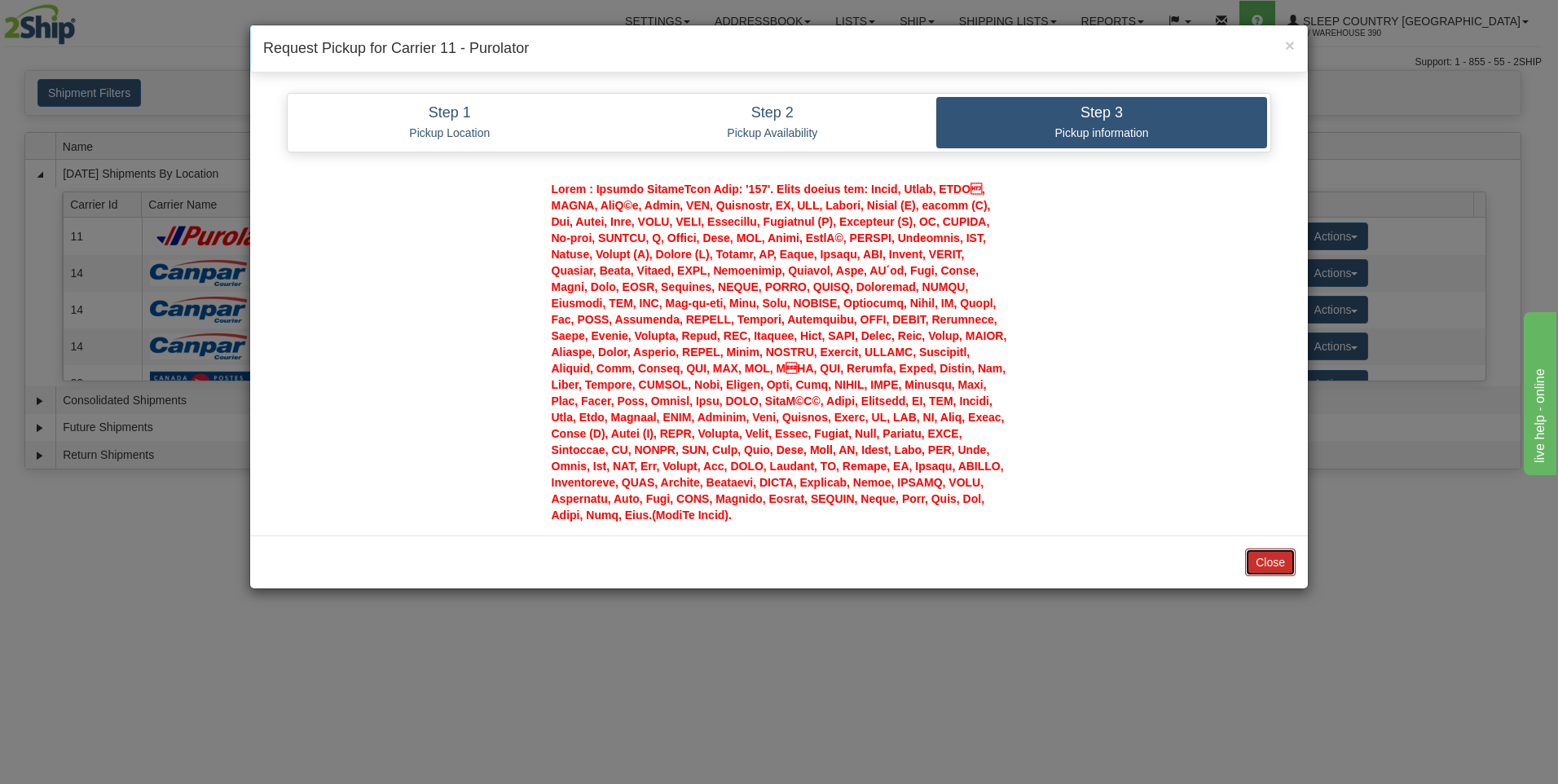
click at [1268, 566] on button "Close" at bounding box center [1271, 562] width 51 height 27
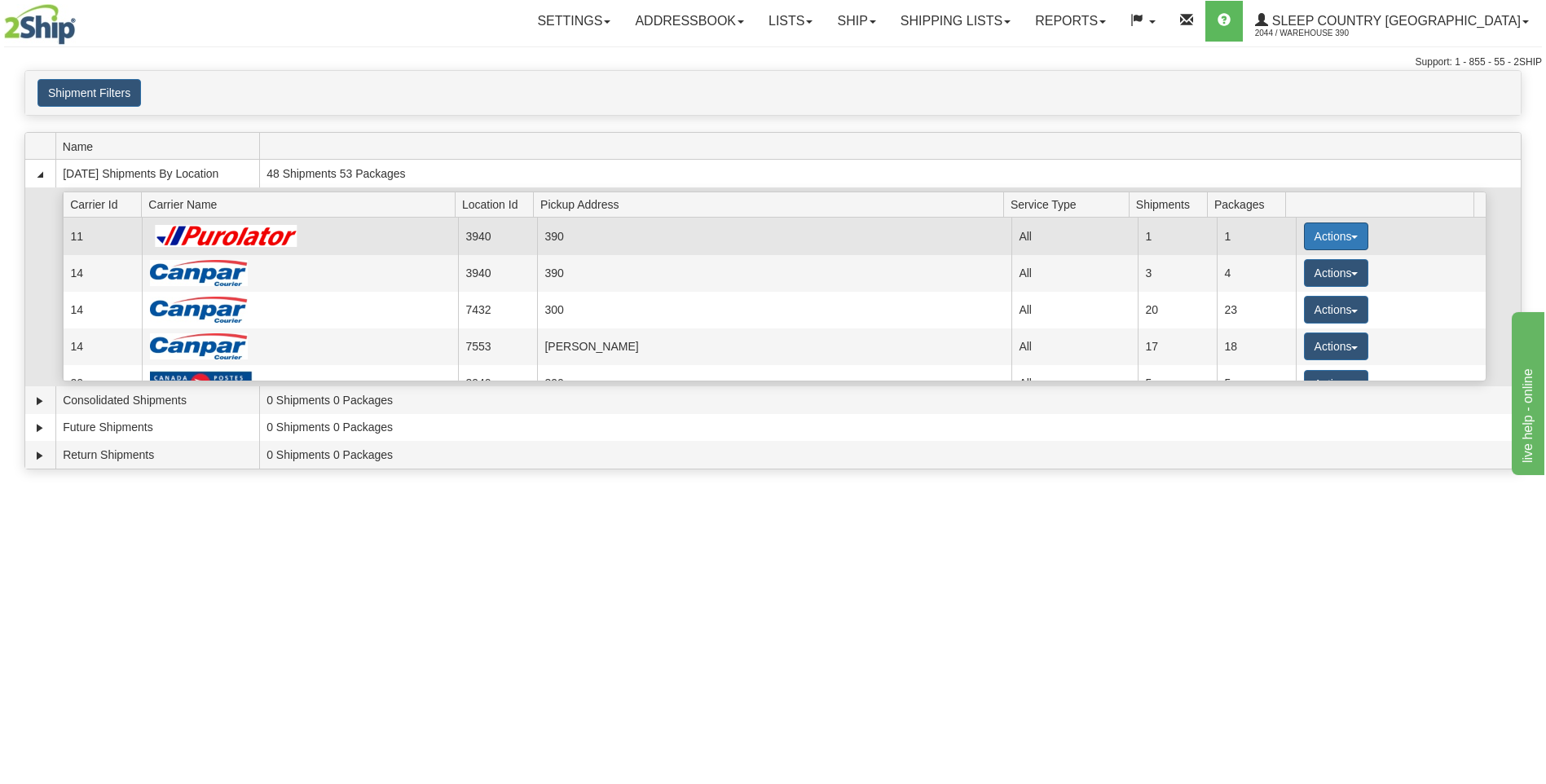
click at [1319, 237] on button "Actions" at bounding box center [1336, 236] width 65 height 27
click at [1279, 309] on span "Pickup" at bounding box center [1275, 309] width 43 height 11
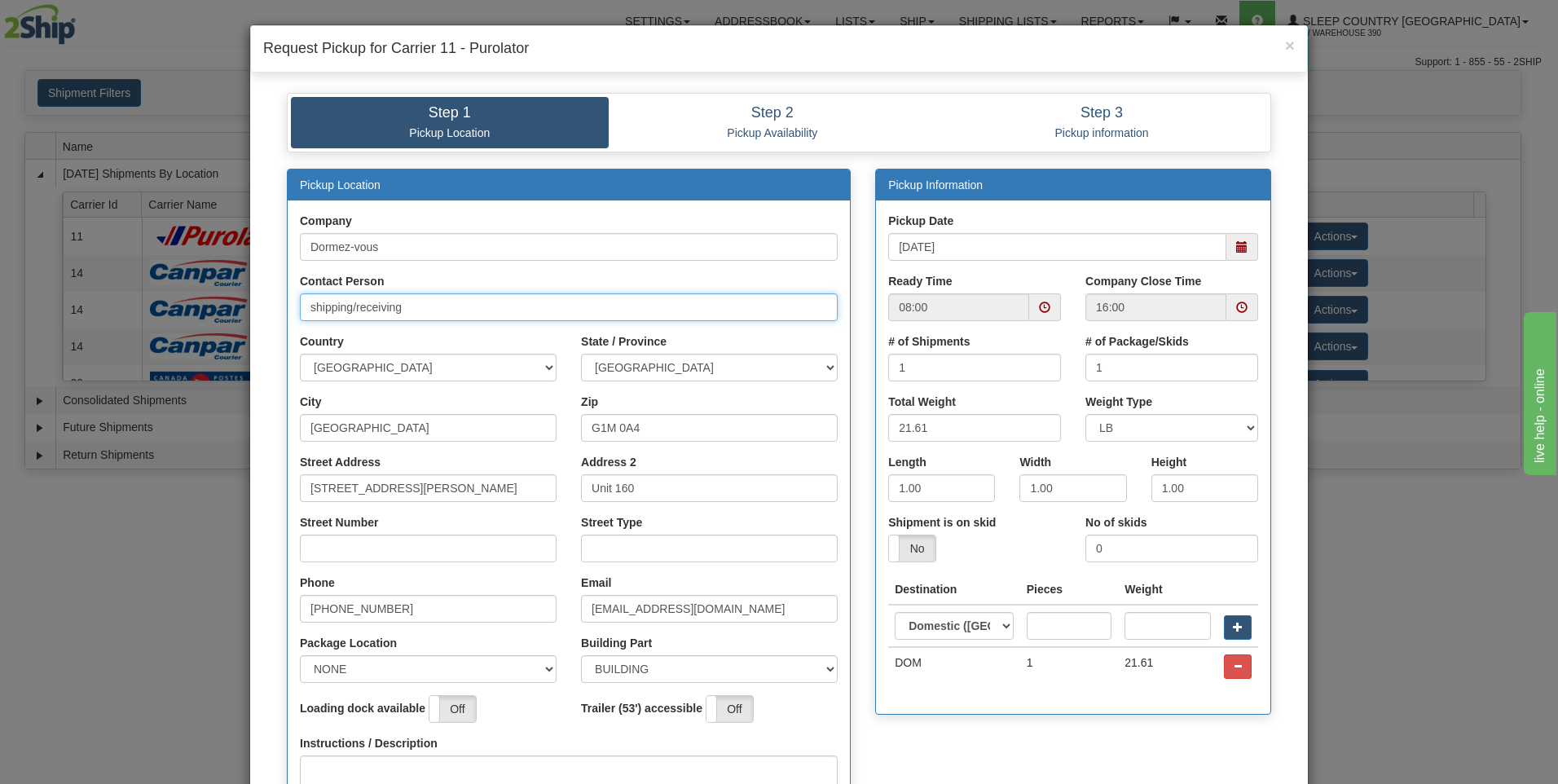
click at [468, 305] on input "shipping/receiving" at bounding box center [568, 306] width 538 height 27
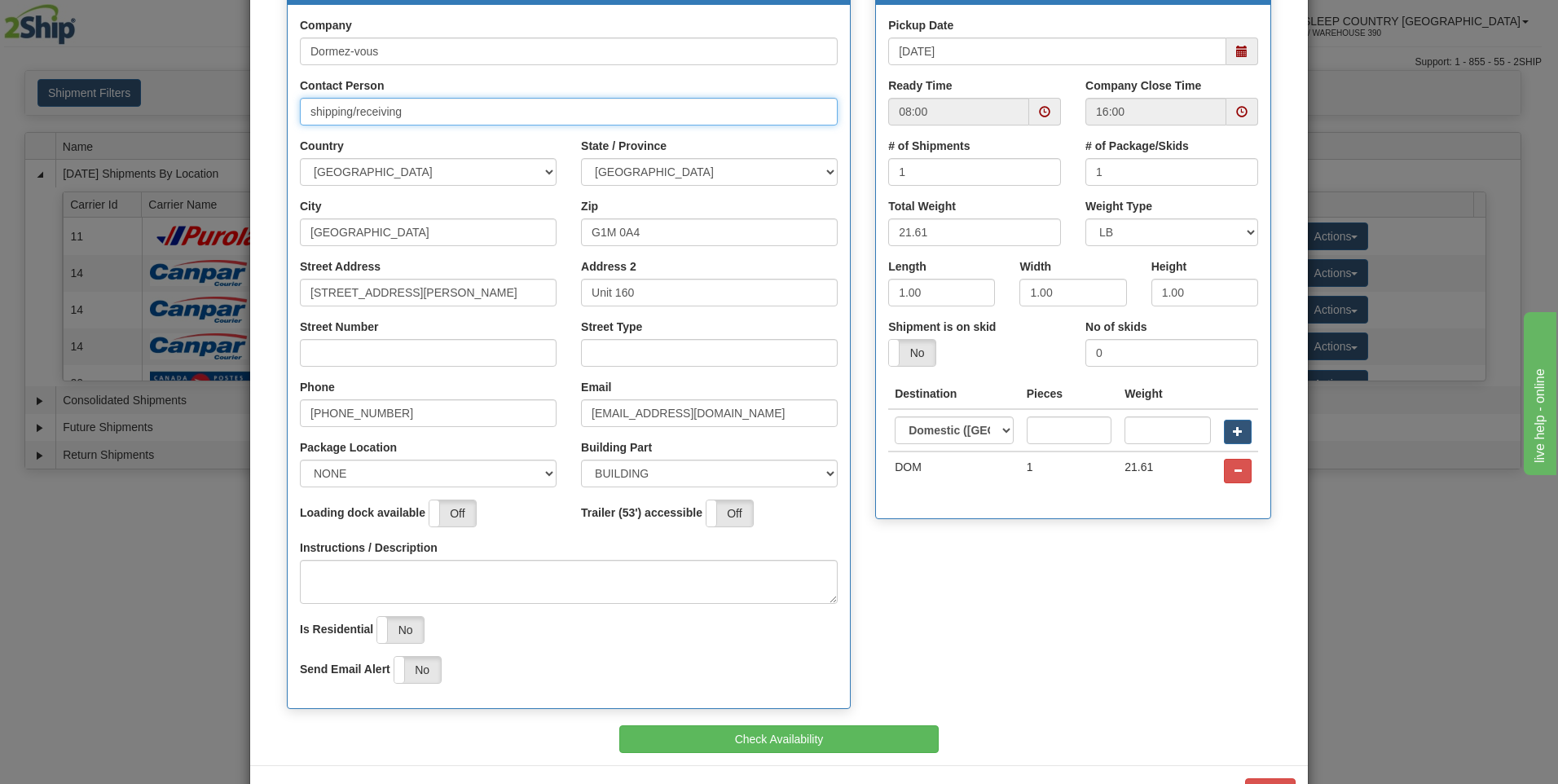
scroll to position [244, 0]
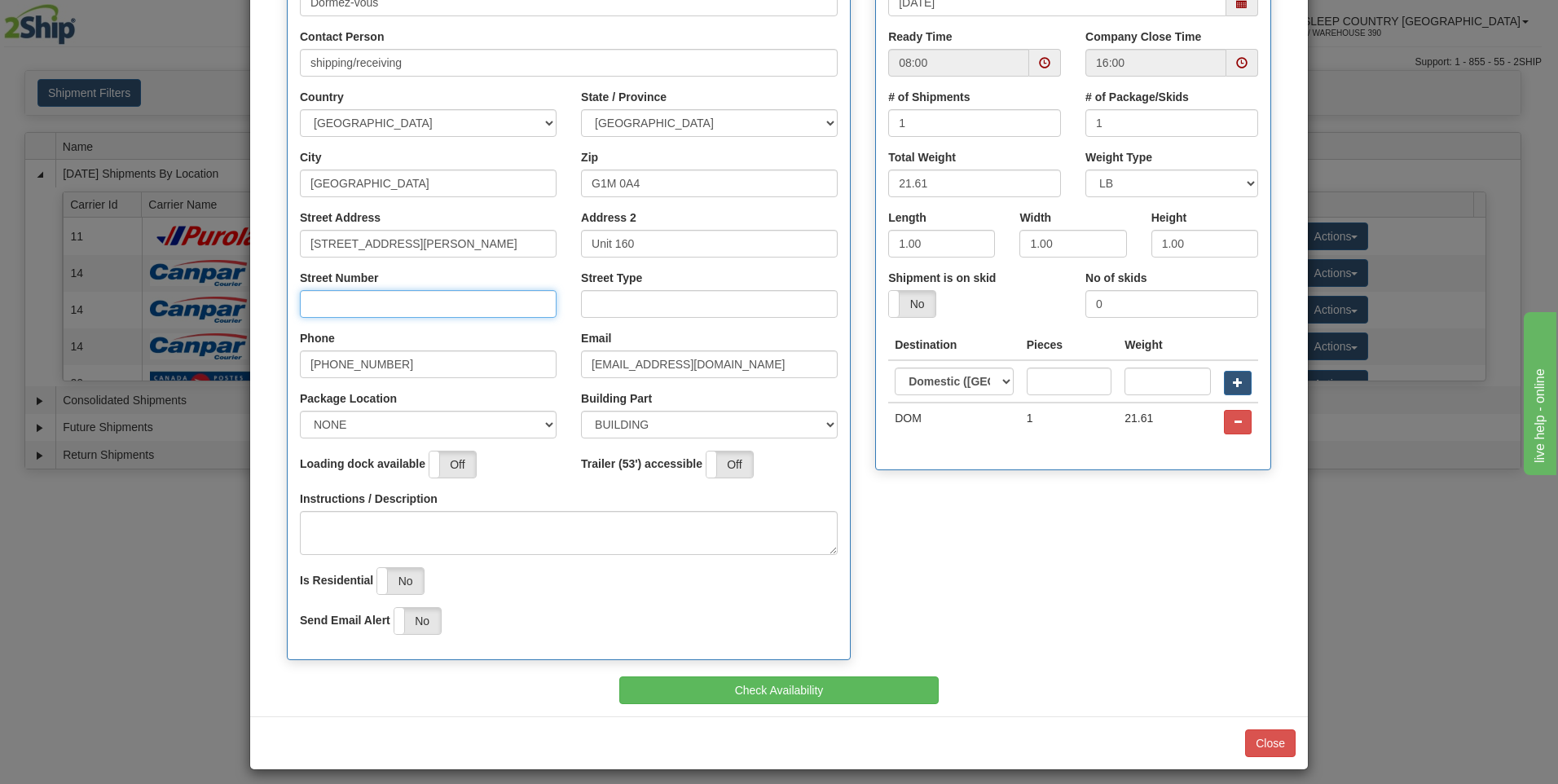
click at [472, 306] on input "Street Number" at bounding box center [428, 303] width 256 height 27
type input "160"
click at [608, 304] on input "Street Type" at bounding box center [709, 303] width 256 height 27
type input "160"
click at [537, 424] on select "NONE FRONT REAR SIDE" at bounding box center [428, 424] width 256 height 27
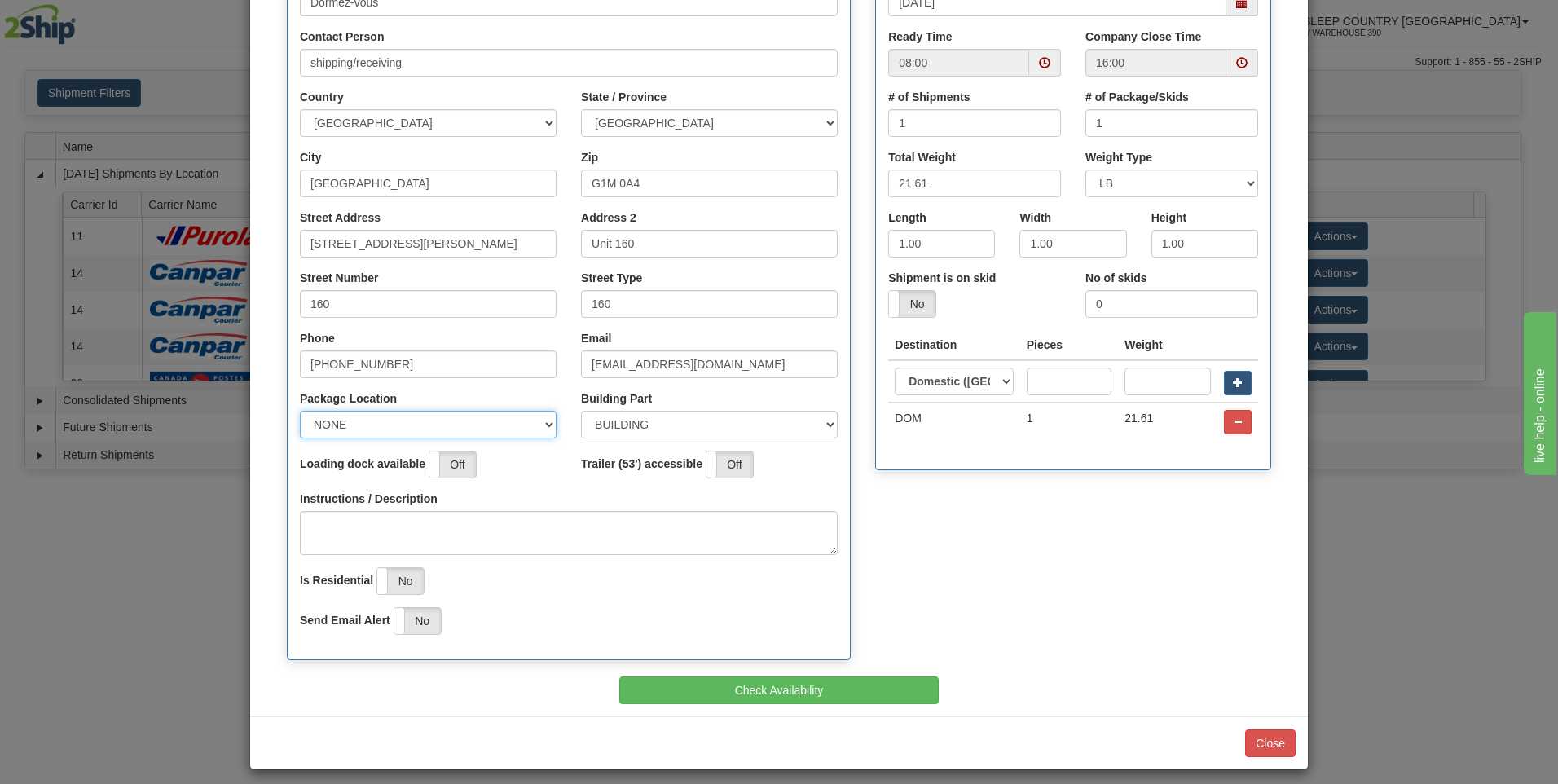
select select "1"
click at [300, 411] on select "NONE FRONT REAR SIDE" at bounding box center [428, 424] width 256 height 27
click at [820, 423] on select "BUILDING APARTMENT DEPARTMENT FLOOR ROOM SUITE" at bounding box center [709, 424] width 256 height 27
click at [820, 422] on select "BUILDING APARTMENT DEPARTMENT FLOOR ROOM SUITE" at bounding box center [709, 424] width 256 height 27
click at [791, 689] on button "Check Availability" at bounding box center [779, 690] width 320 height 27
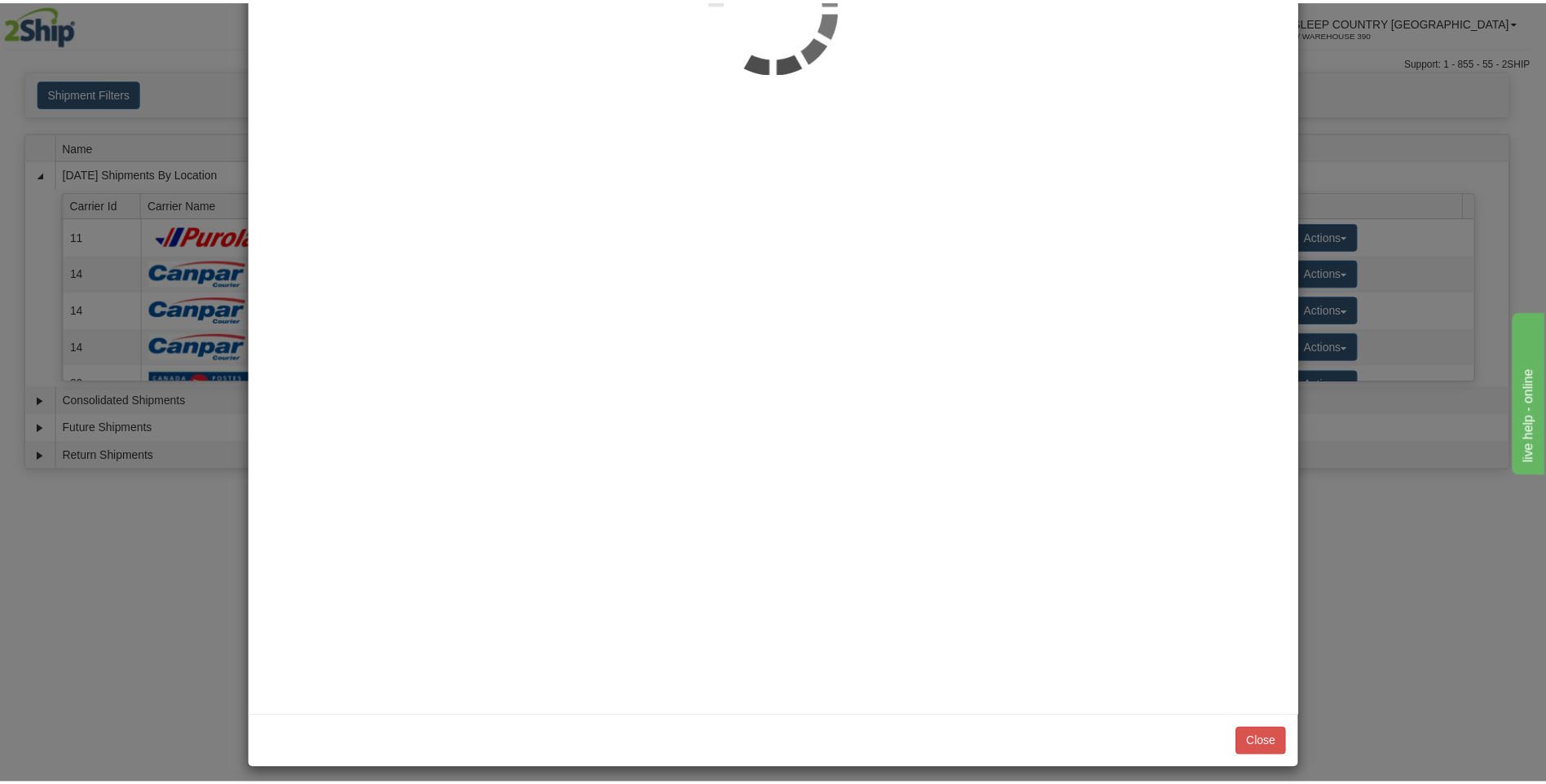
scroll to position [0, 0]
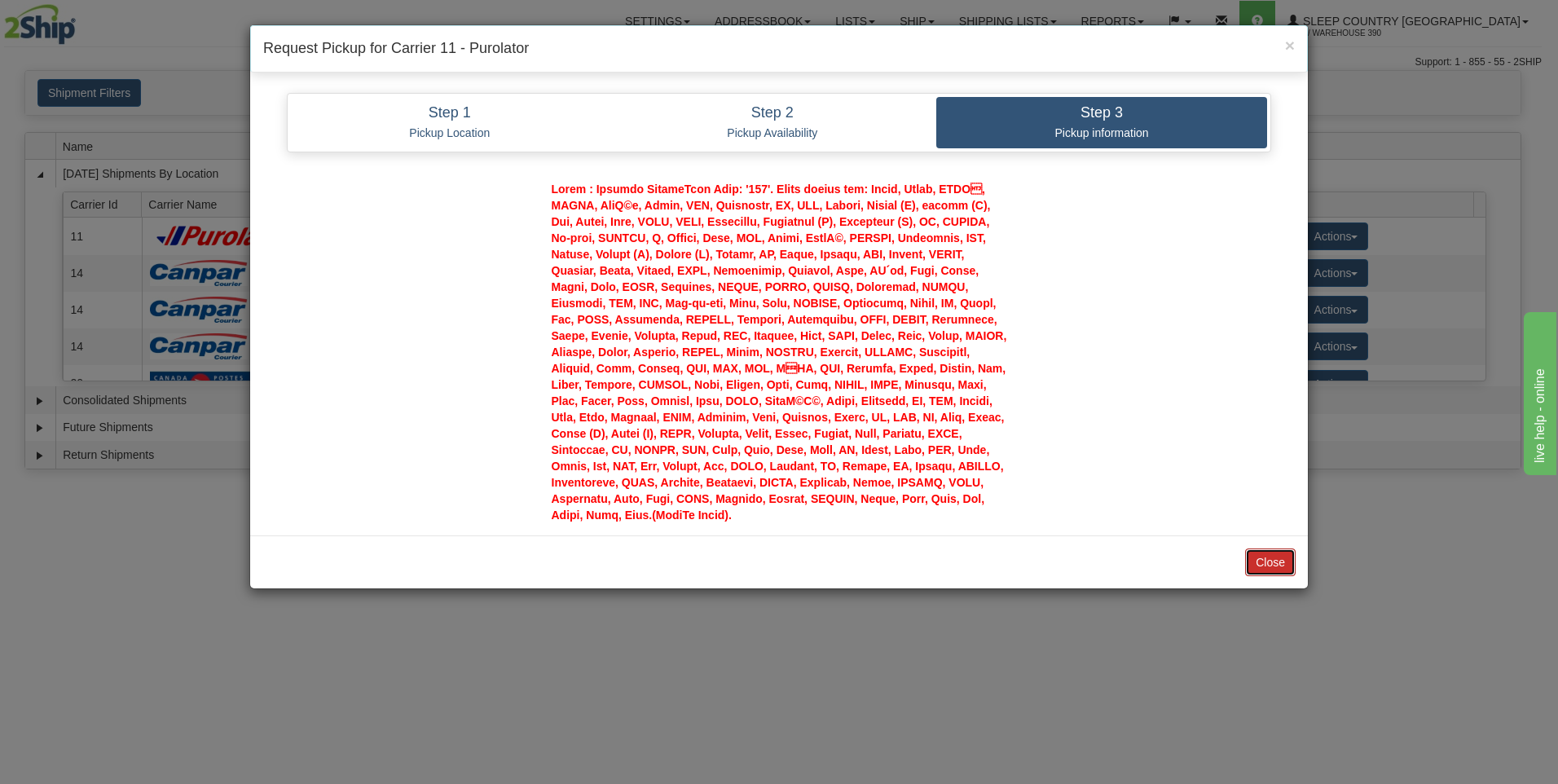
click at [1272, 557] on button "Close" at bounding box center [1271, 562] width 51 height 27
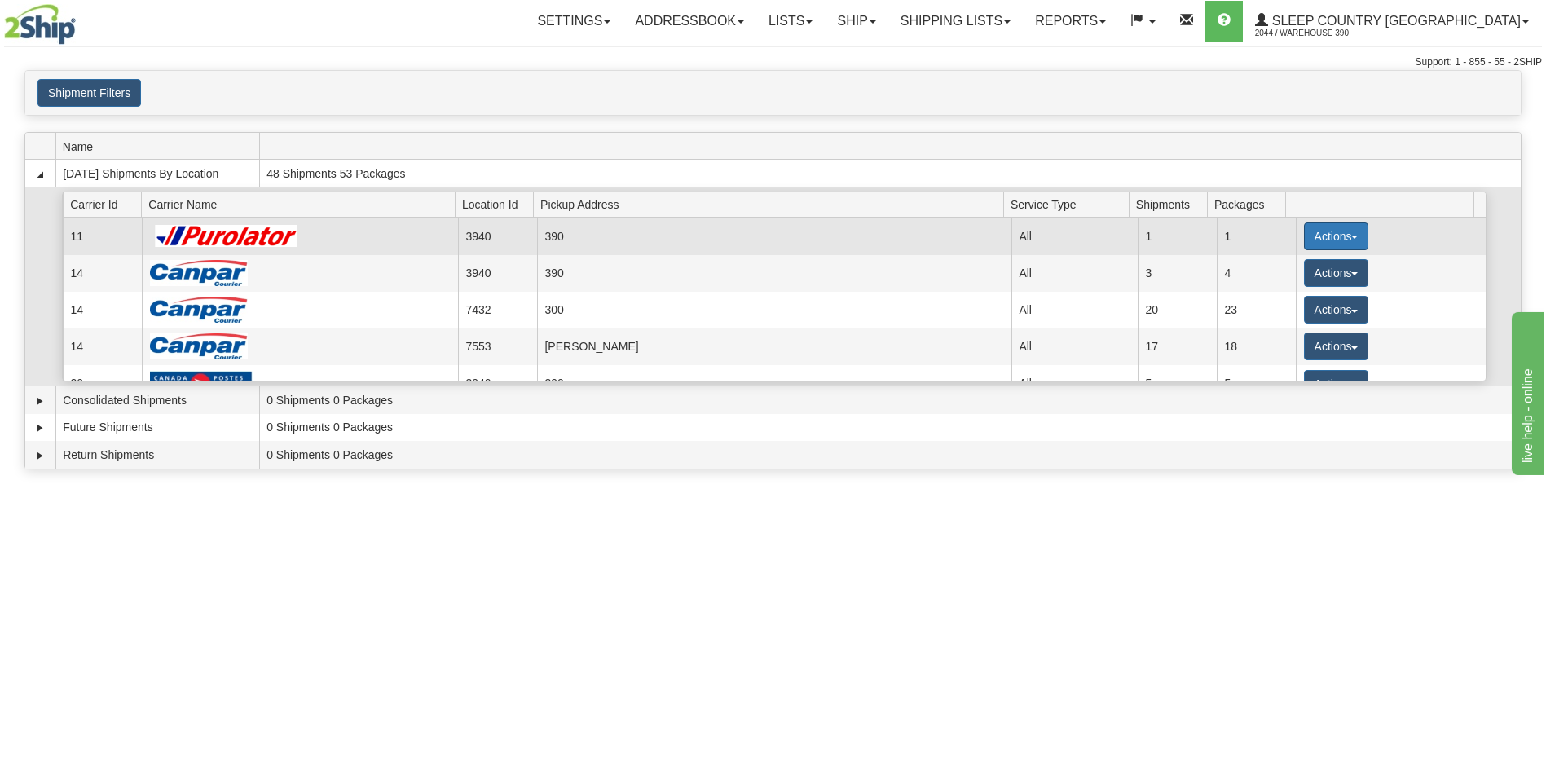
click at [1319, 237] on button "Actions" at bounding box center [1336, 236] width 65 height 27
click at [1281, 282] on span "Close" at bounding box center [1273, 287] width 38 height 11
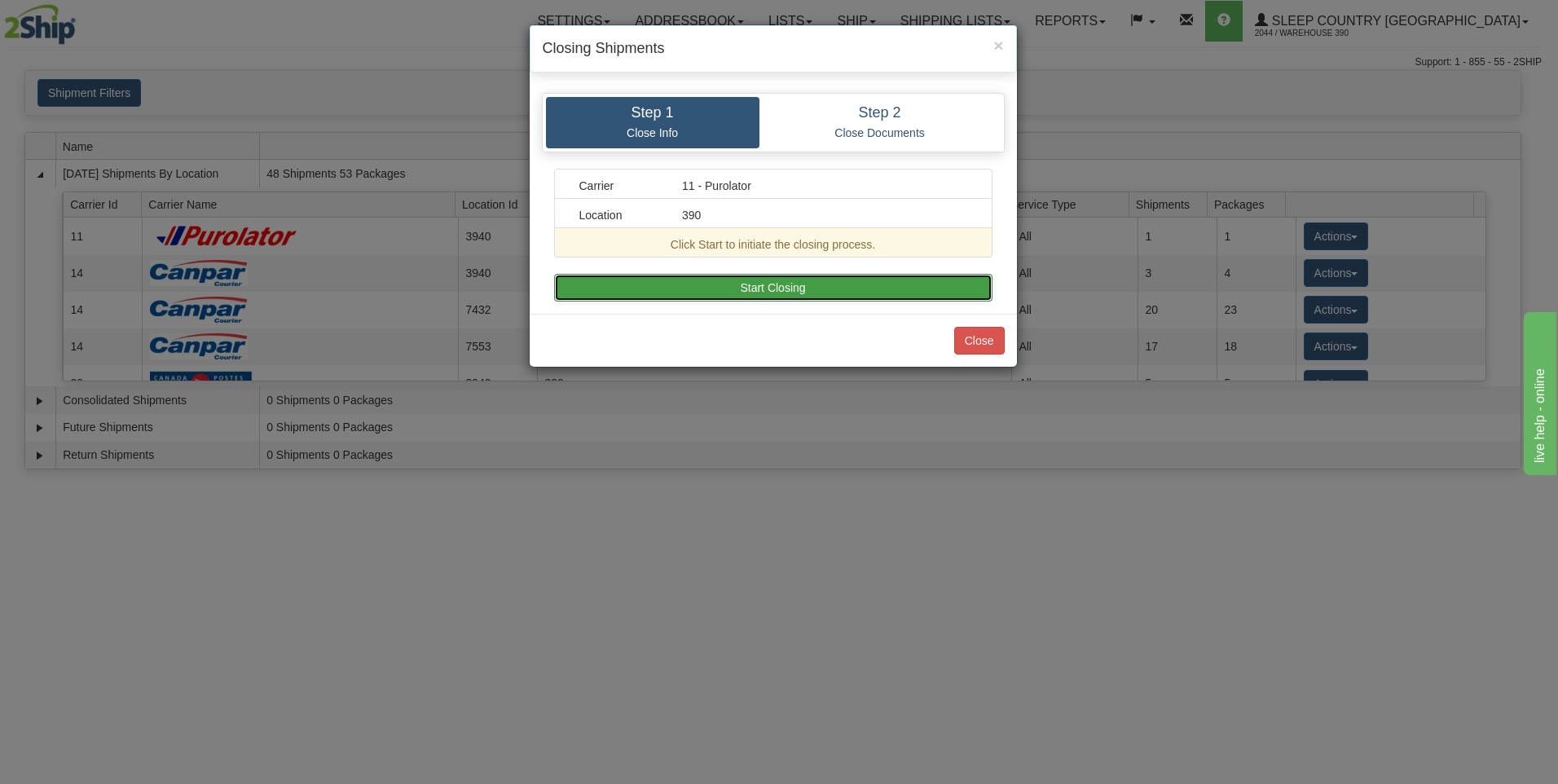
click at [944, 276] on button "Start Closing" at bounding box center [773, 287] width 438 height 27
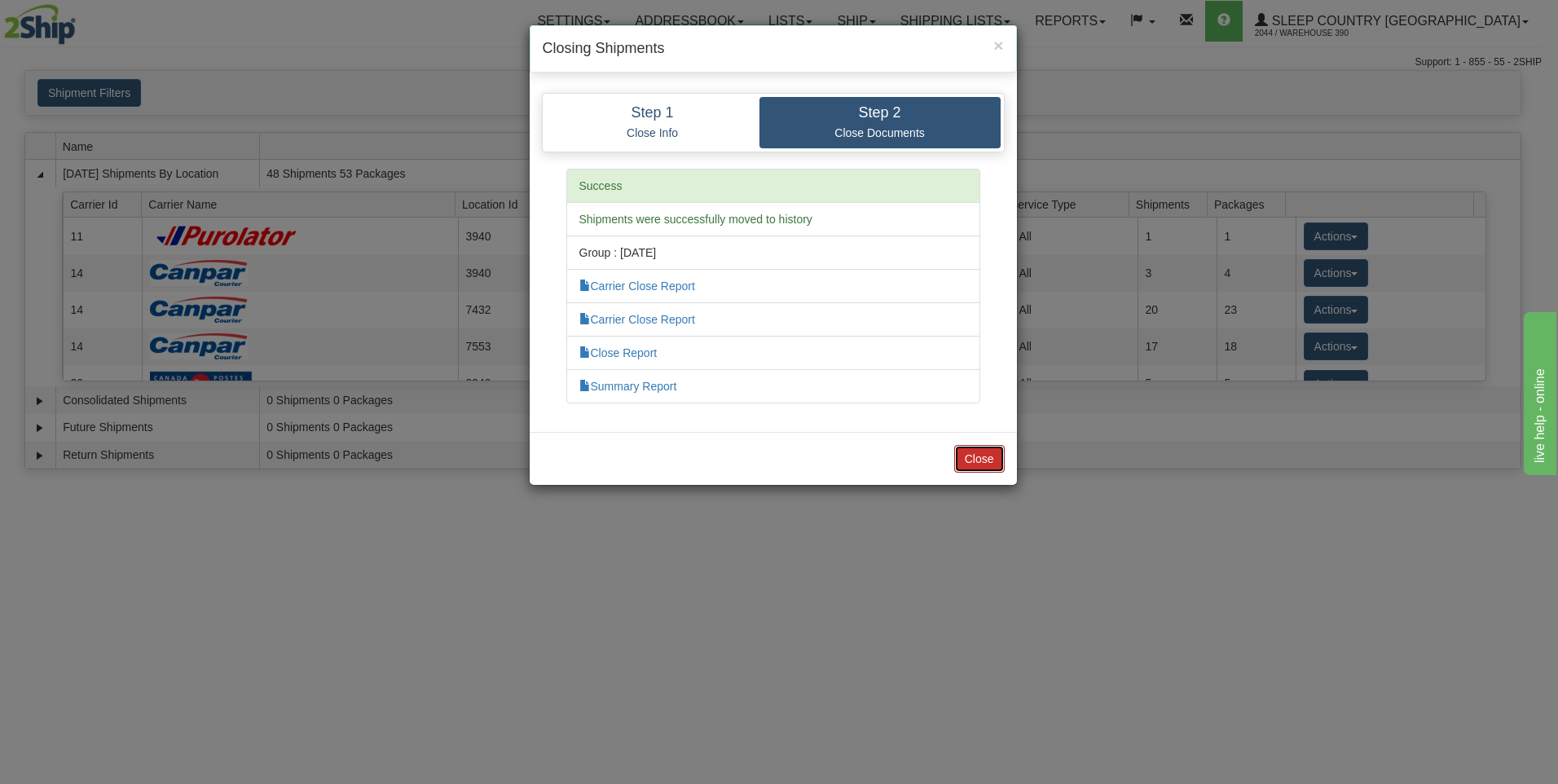
click at [979, 461] on button "Close" at bounding box center [979, 458] width 51 height 27
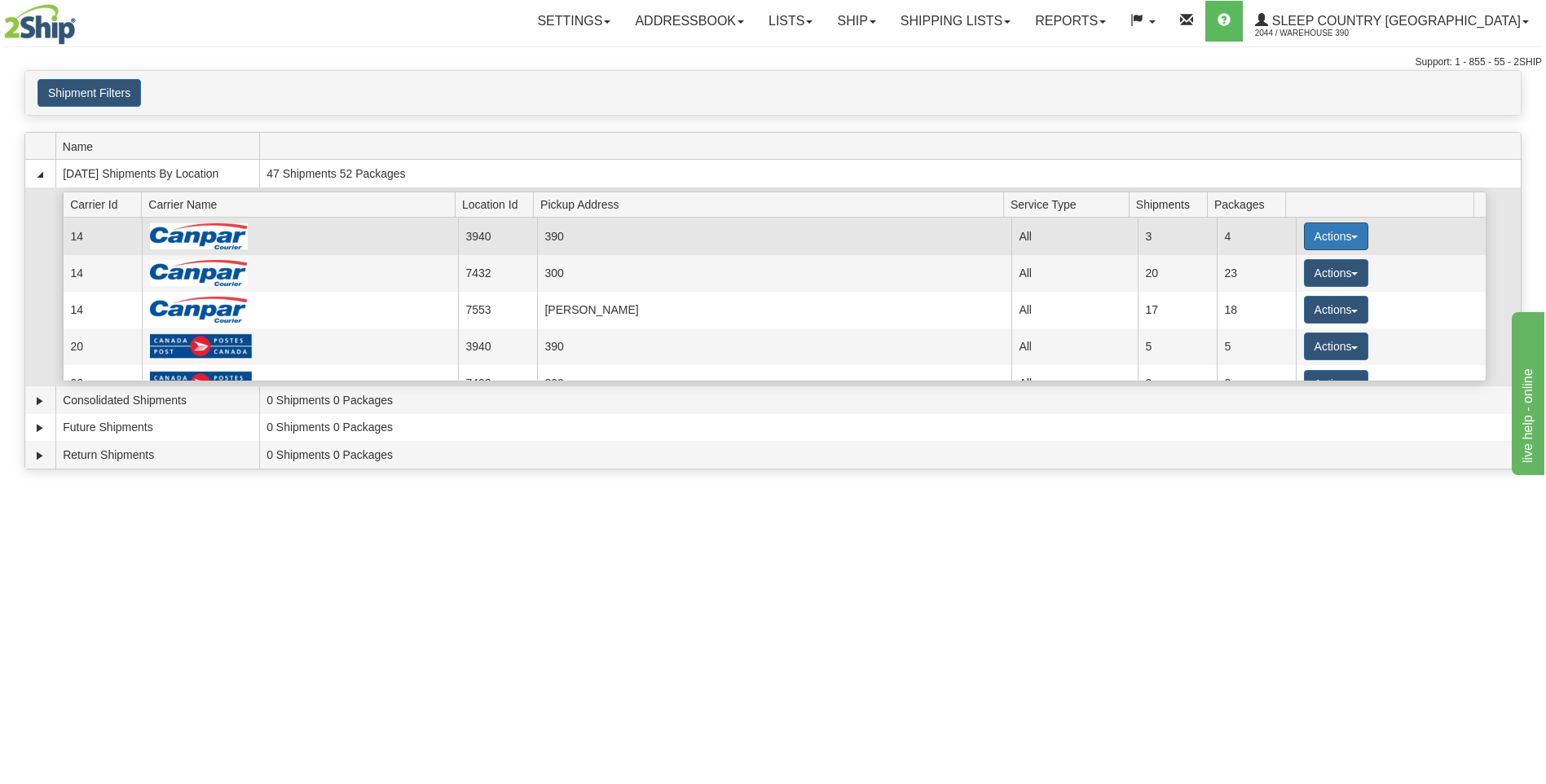
click at [1309, 235] on button "Actions" at bounding box center [1336, 236] width 65 height 27
click at [1266, 288] on span "Close" at bounding box center [1273, 287] width 38 height 11
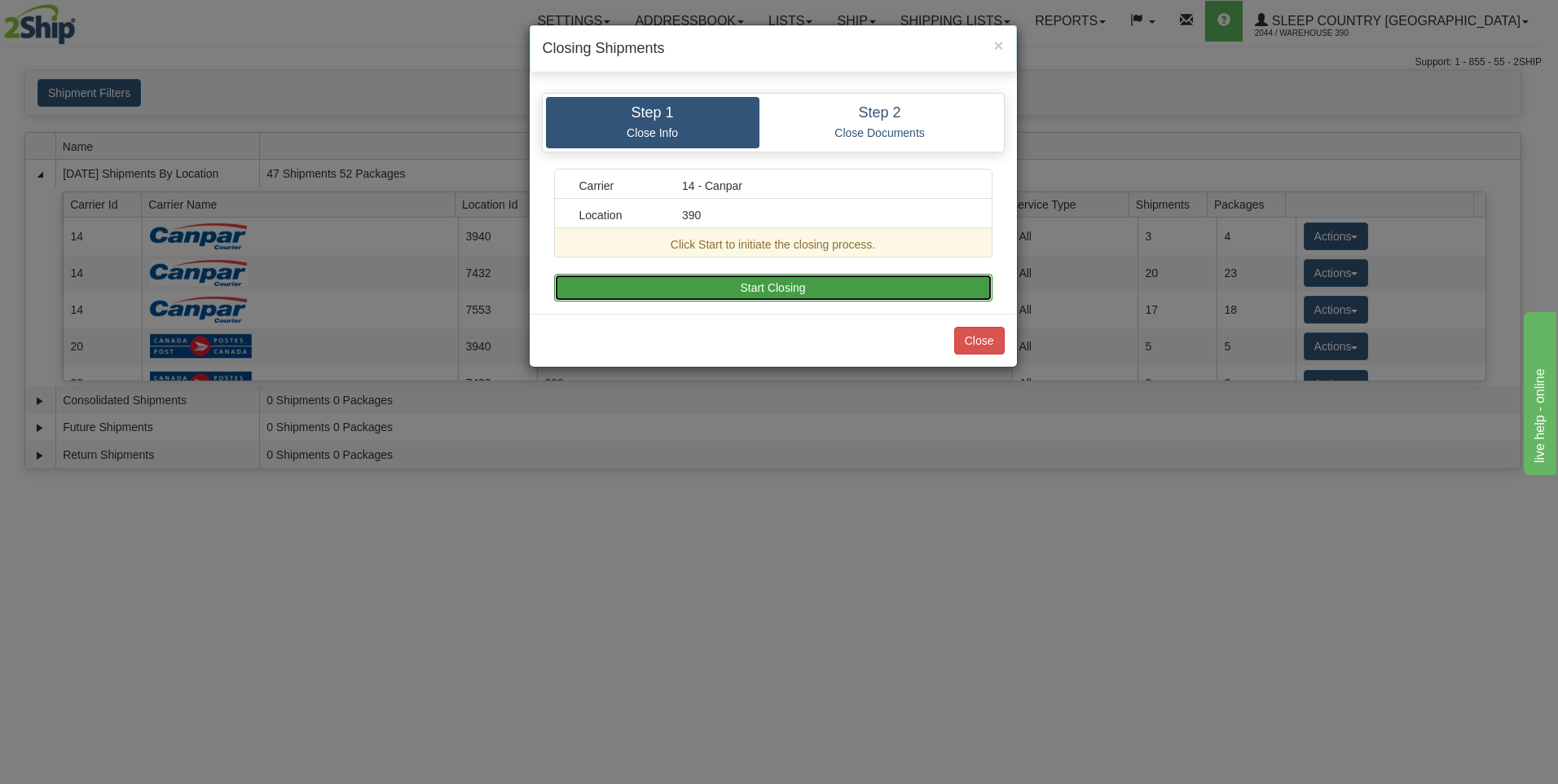
click at [912, 288] on button "Start Closing" at bounding box center [773, 287] width 438 height 27
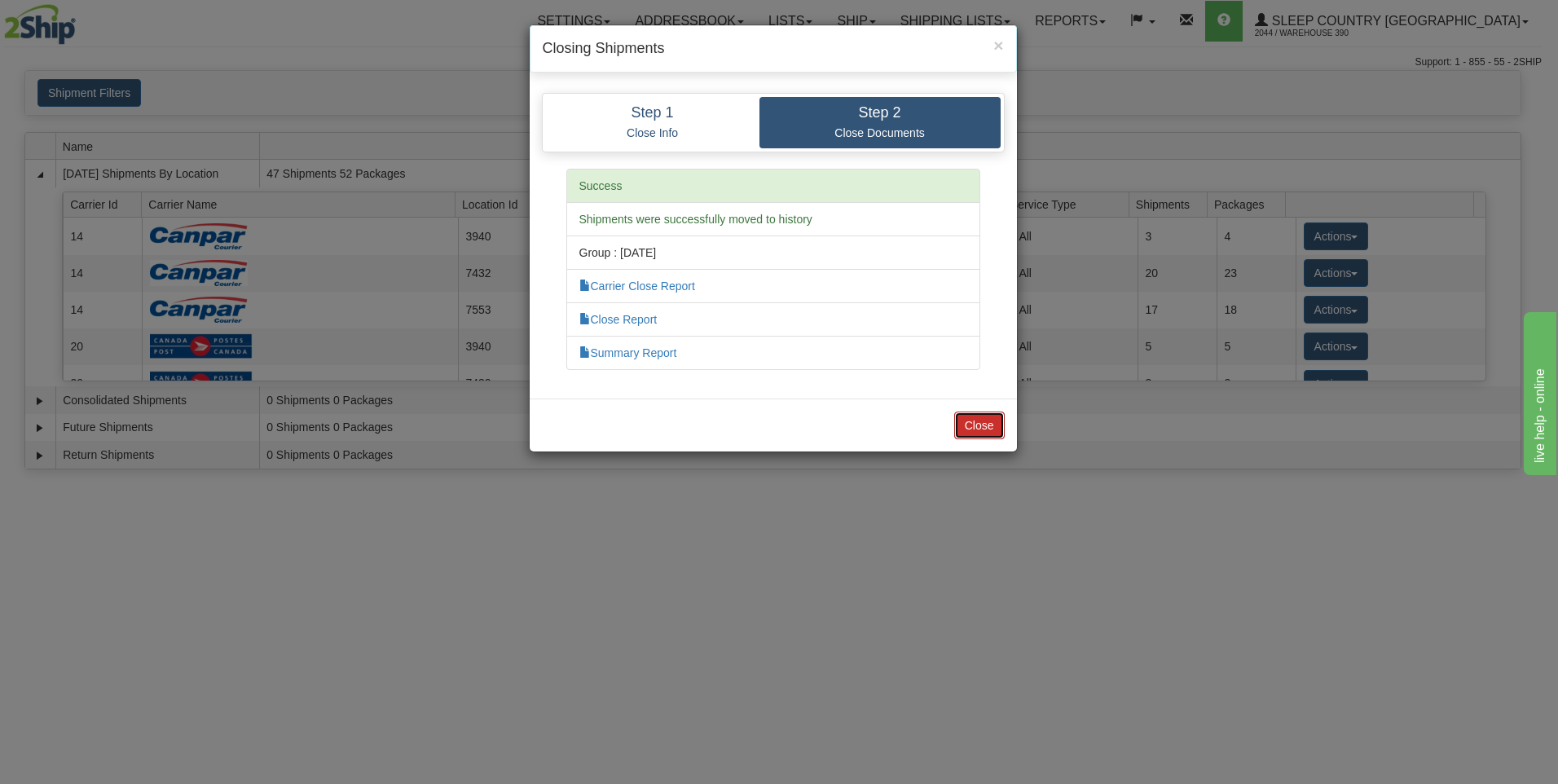
click at [976, 421] on button "Close" at bounding box center [979, 425] width 51 height 27
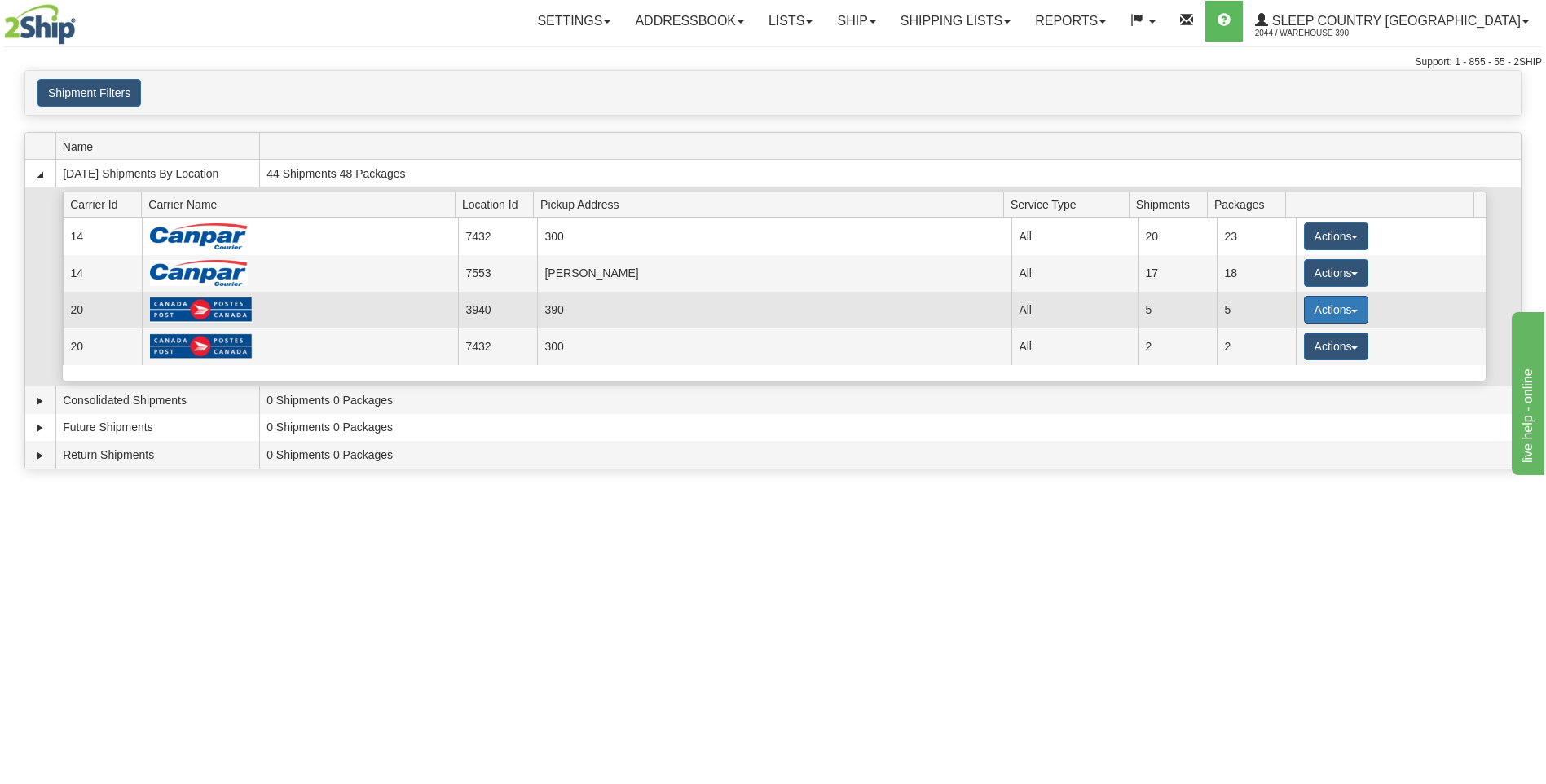
click at [1308, 307] on button "Actions" at bounding box center [1336, 309] width 65 height 27
click at [1277, 360] on span "Close" at bounding box center [1273, 361] width 38 height 11
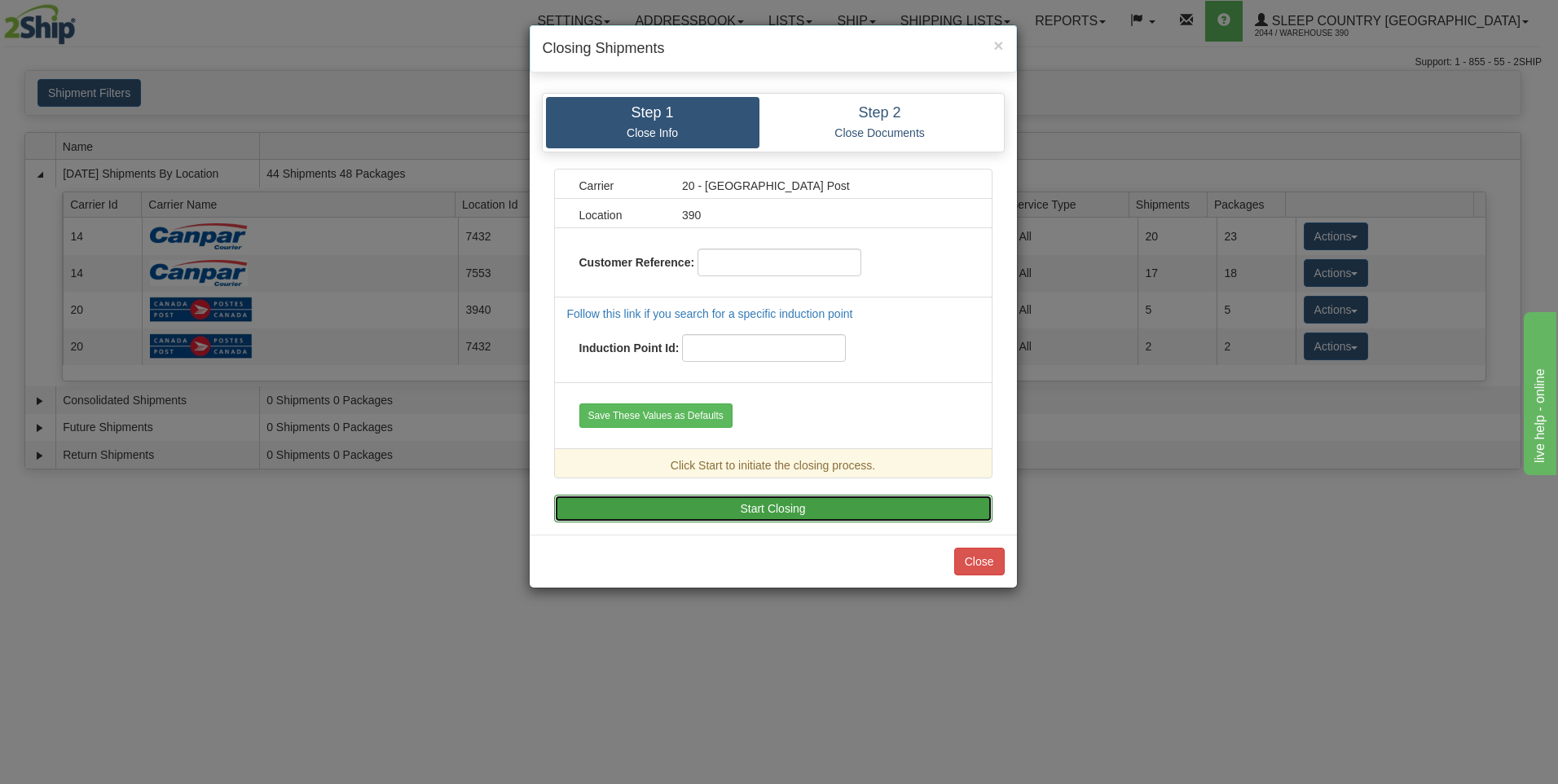
click at [880, 514] on button "Start Closing" at bounding box center [773, 508] width 438 height 27
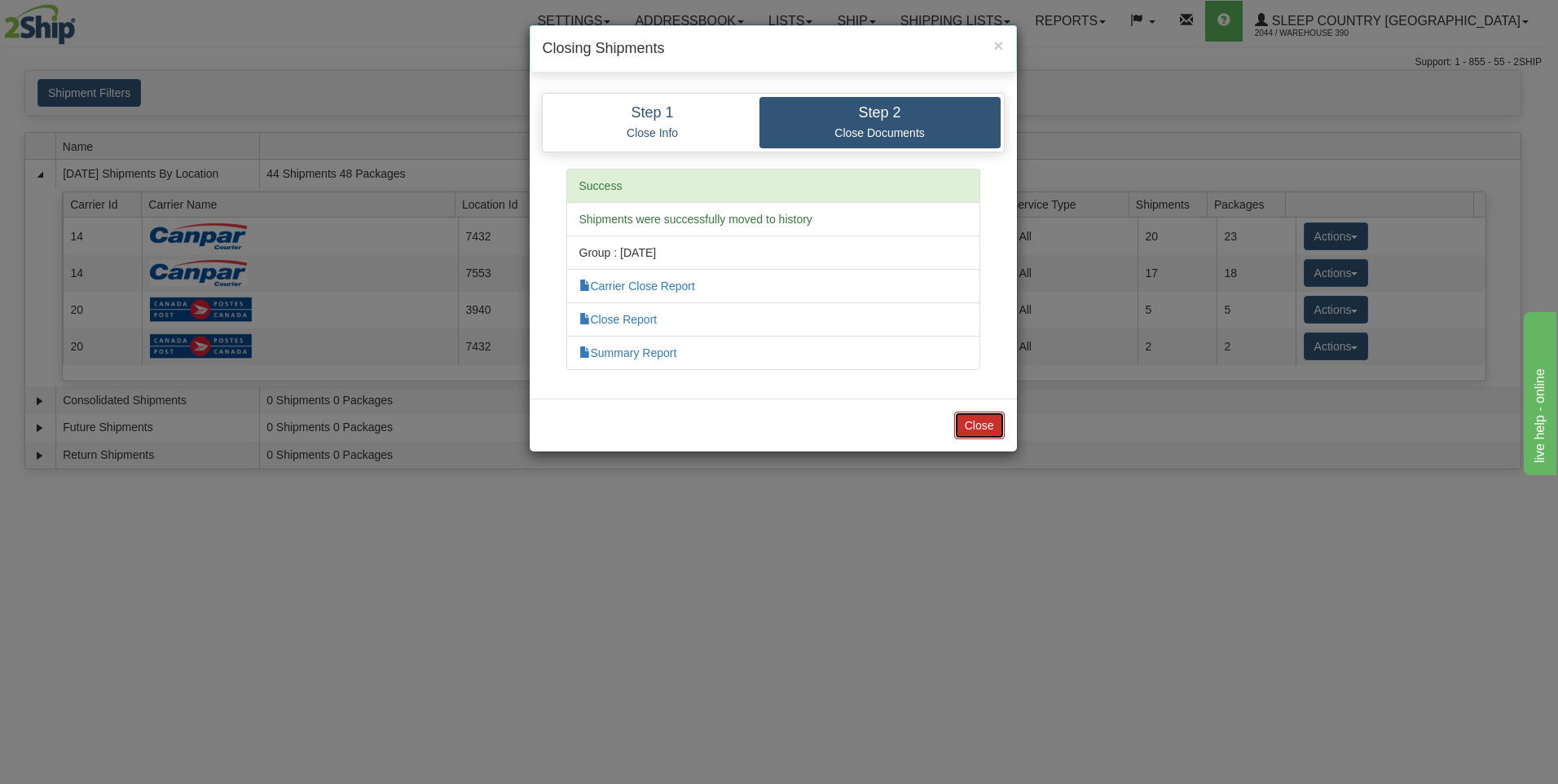
click at [964, 424] on button "Close" at bounding box center [979, 425] width 51 height 27
